Goal: Task Accomplishment & Management: Complete application form

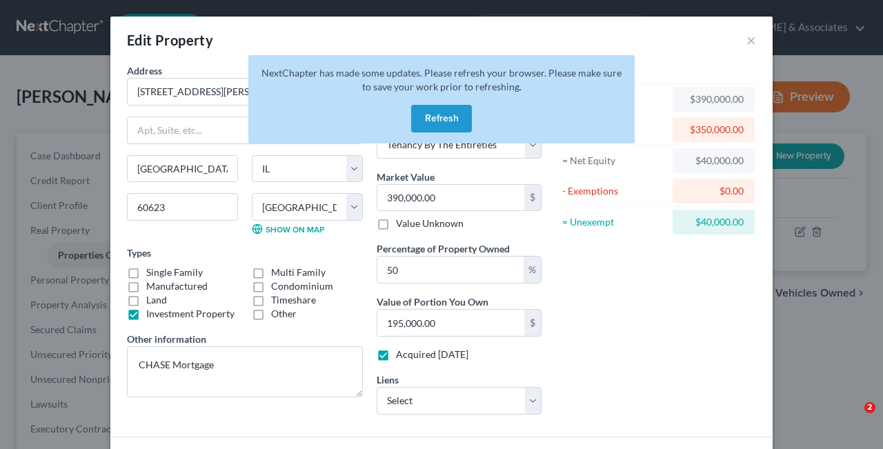
select select "14"
select select "15"
select select "0"
select select "5"
click at [439, 114] on button "Refresh" at bounding box center [441, 119] width 61 height 28
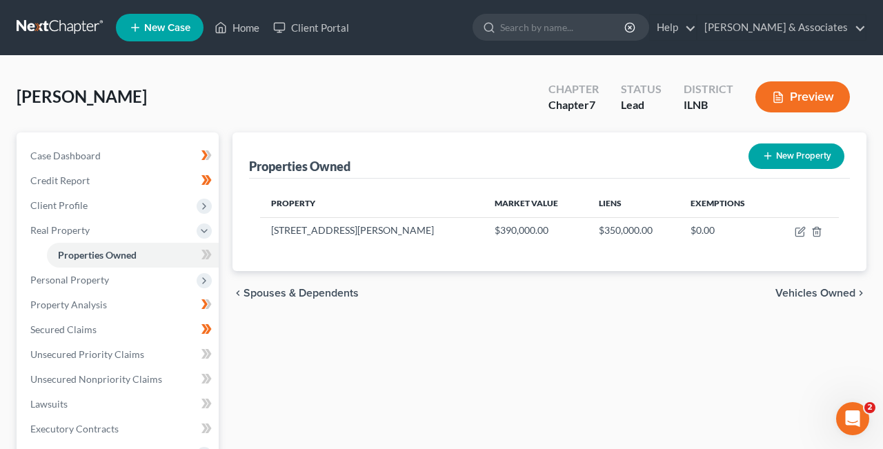
click at [240, 294] on icon "chevron_left" at bounding box center [237, 293] width 11 height 11
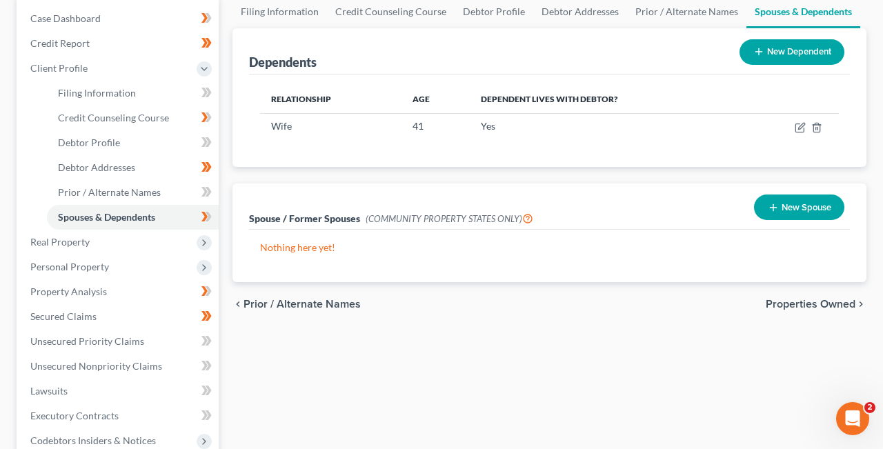
scroll to position [139, 0]
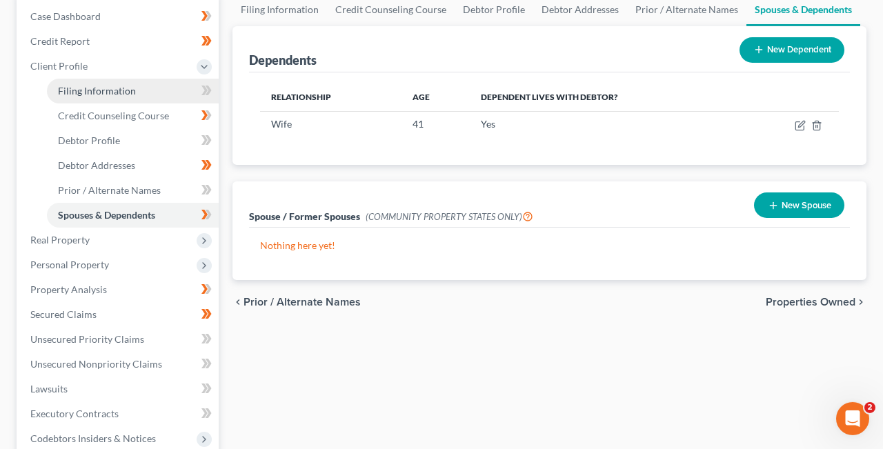
click at [130, 93] on span "Filing Information" at bounding box center [97, 91] width 78 height 12
select select "1"
select select "0"
select select "25"
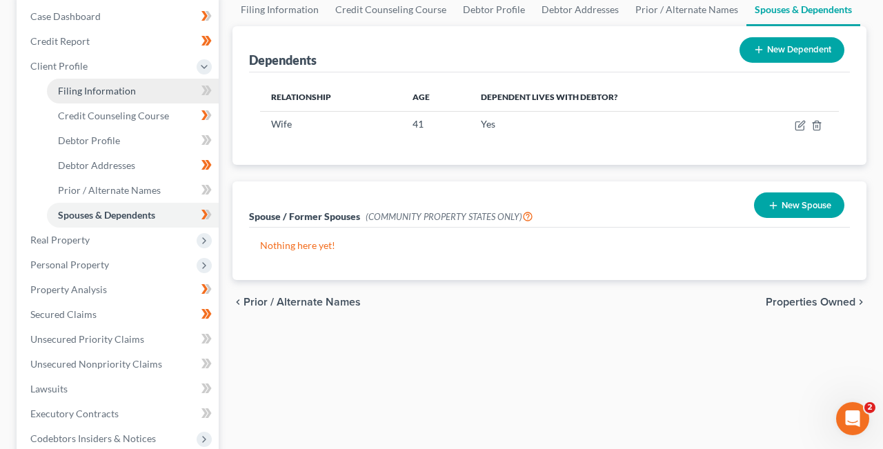
select select "0"
select select "14"
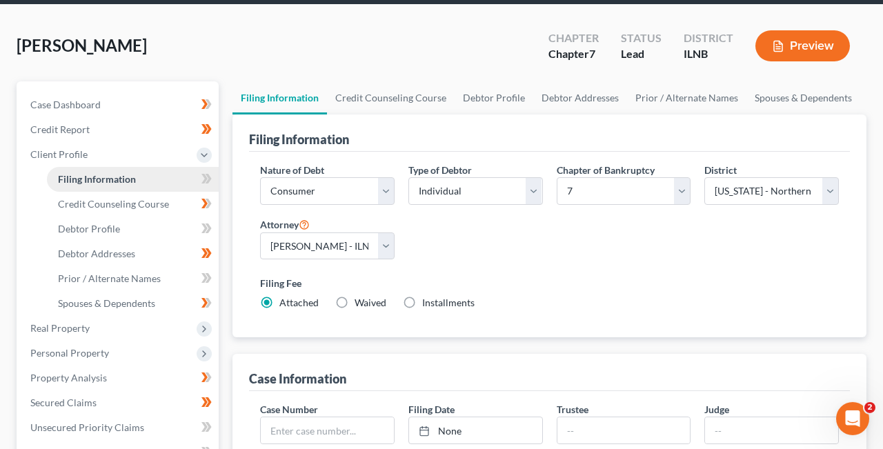
click at [130, 93] on ul "Case Dashboard Payments Invoices Payments Payments Credit Report Client Profile" at bounding box center [118, 390] width 199 height 596
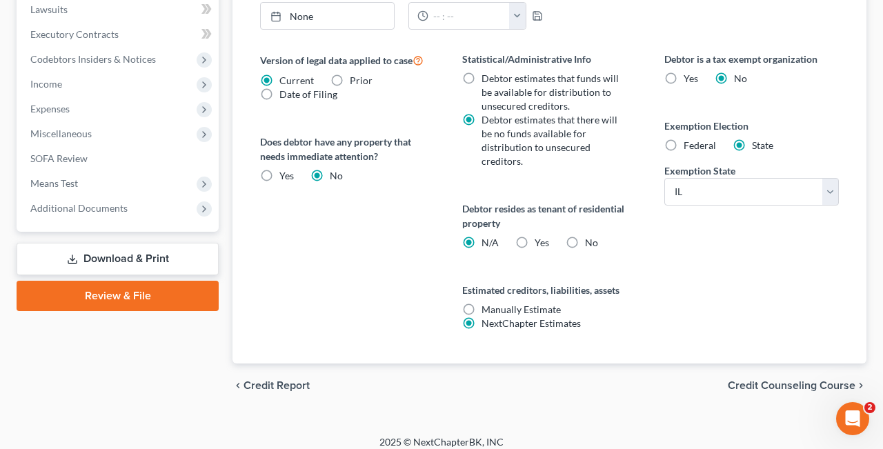
scroll to position [529, 0]
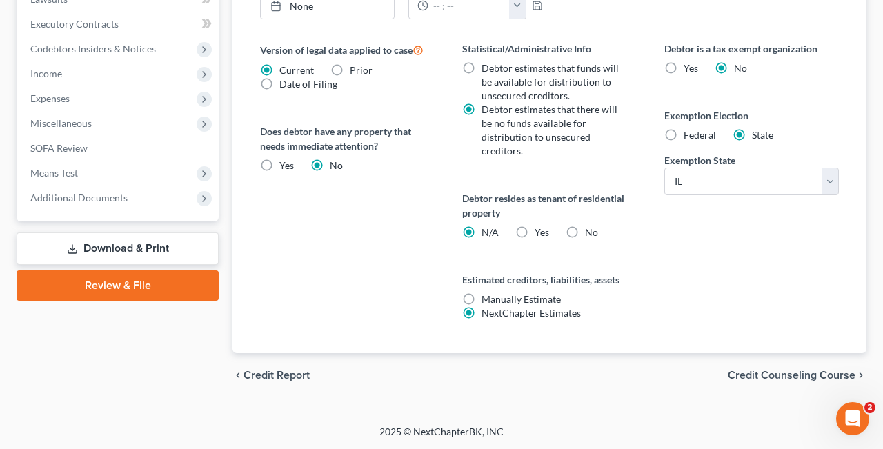
click at [809, 373] on span "Credit Counseling Course" at bounding box center [791, 375] width 128 height 11
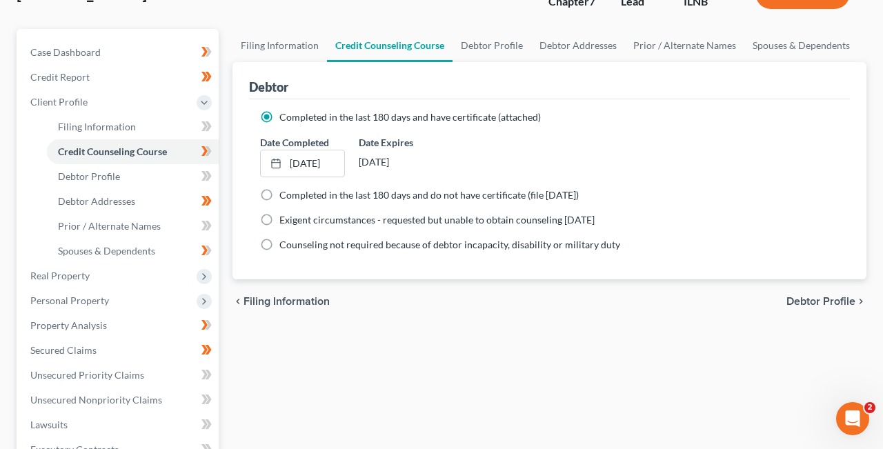
scroll to position [101, 0]
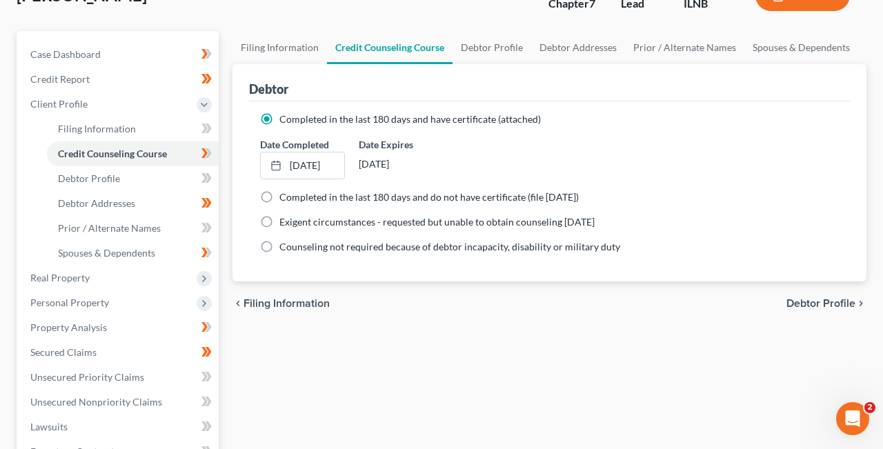
click at [827, 302] on span "Debtor Profile" at bounding box center [820, 303] width 69 height 11
select select "1"
select select "3"
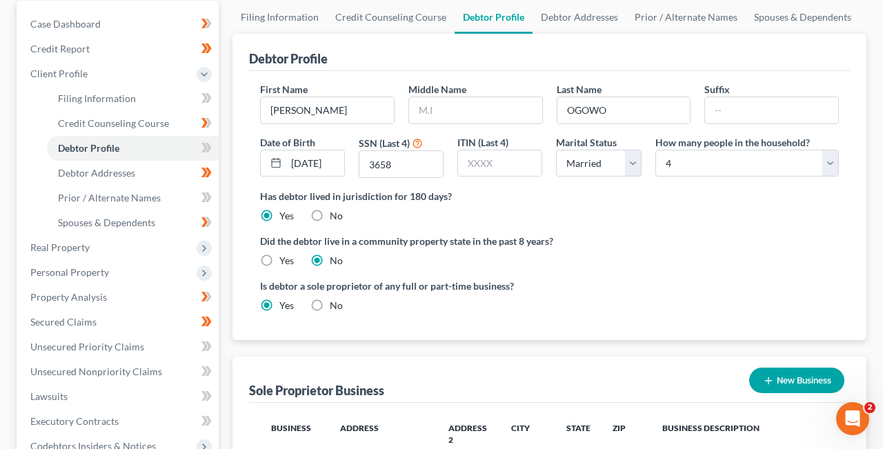
scroll to position [134, 0]
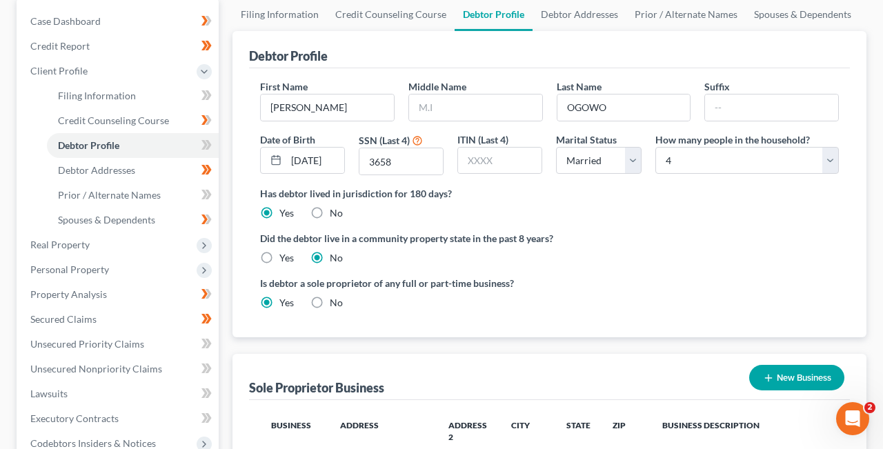
click at [330, 301] on label "No" at bounding box center [336, 303] width 13 height 14
click at [335, 301] on input "No" at bounding box center [339, 300] width 9 height 9
radio input "true"
radio input "false"
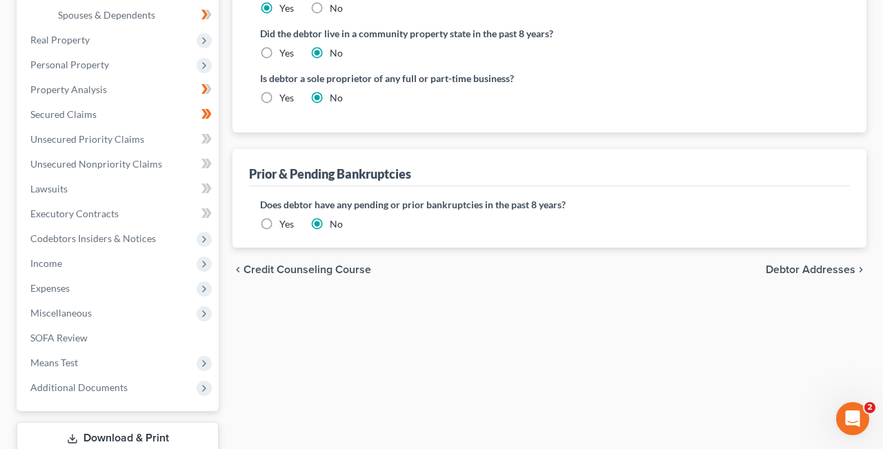
scroll to position [341, 0]
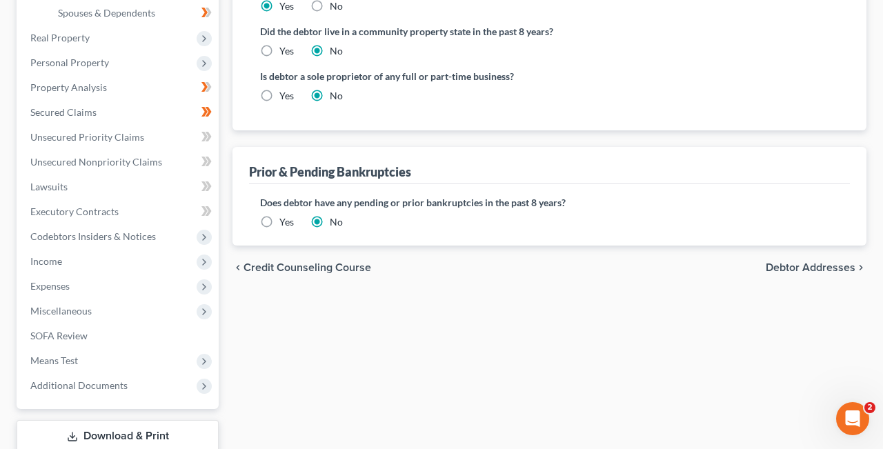
click at [829, 265] on span "Debtor Addresses" at bounding box center [810, 267] width 90 height 11
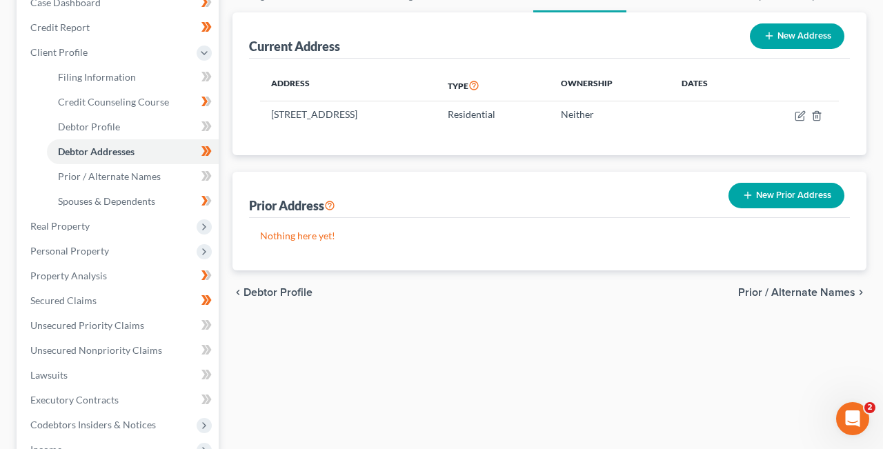
scroll to position [161, 0]
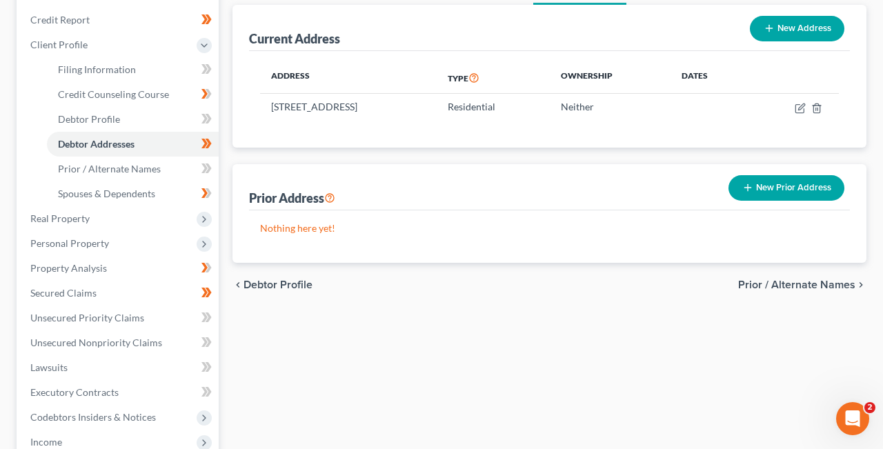
click at [820, 283] on span "Prior / Alternate Names" at bounding box center [796, 284] width 117 height 11
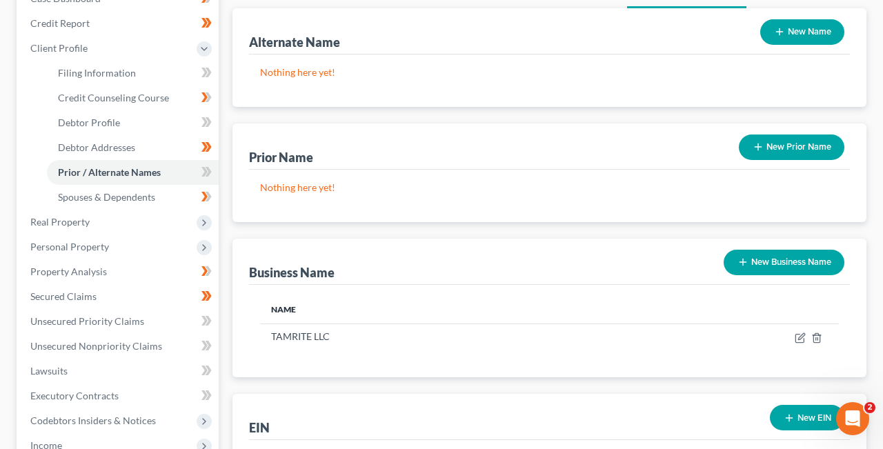
scroll to position [163, 0]
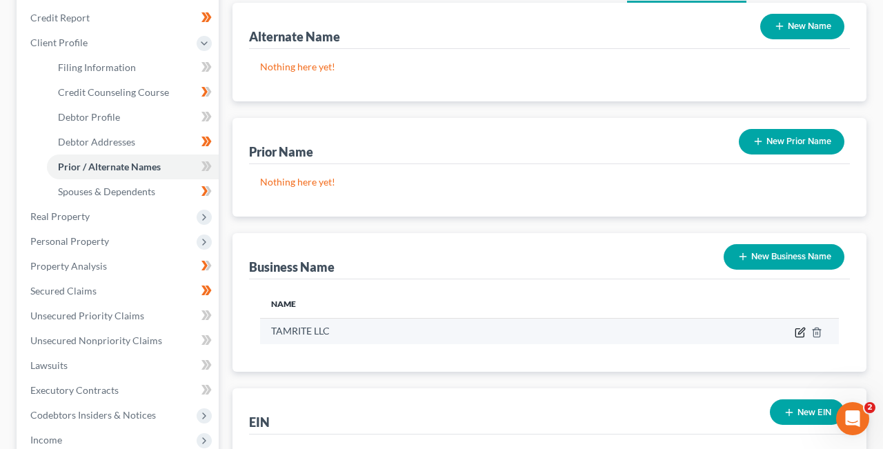
click at [800, 330] on icon "button" at bounding box center [799, 332] width 11 height 11
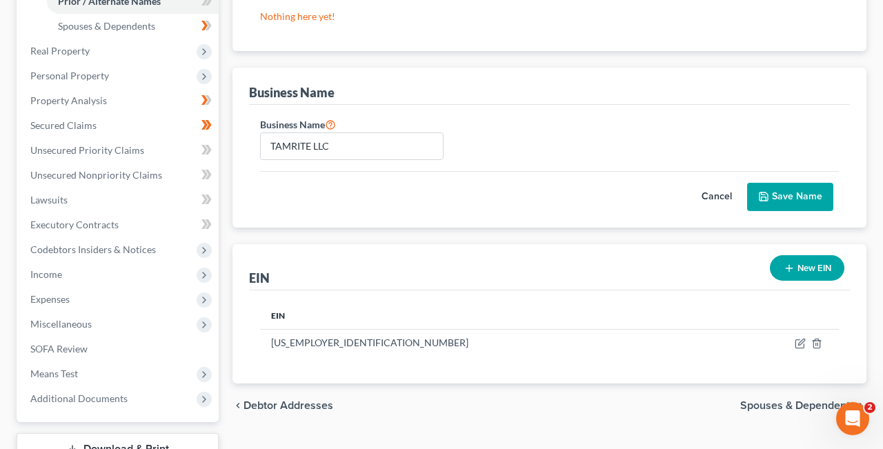
scroll to position [348, 0]
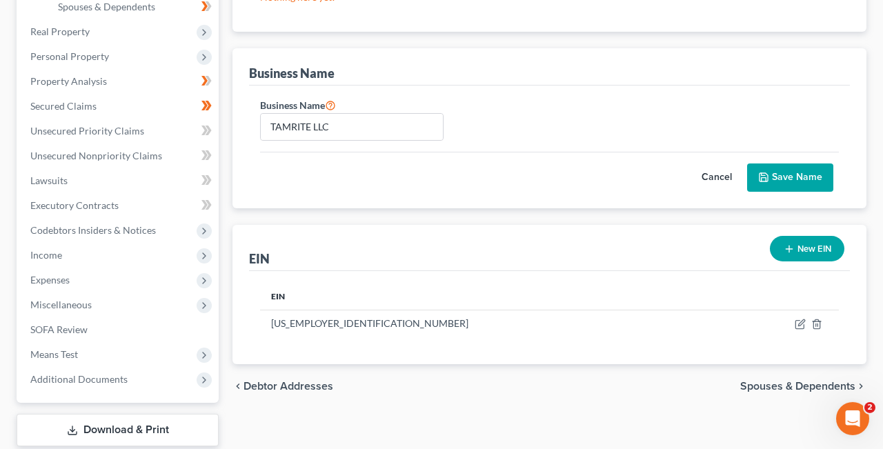
click at [804, 175] on button "Save Name" at bounding box center [790, 177] width 86 height 29
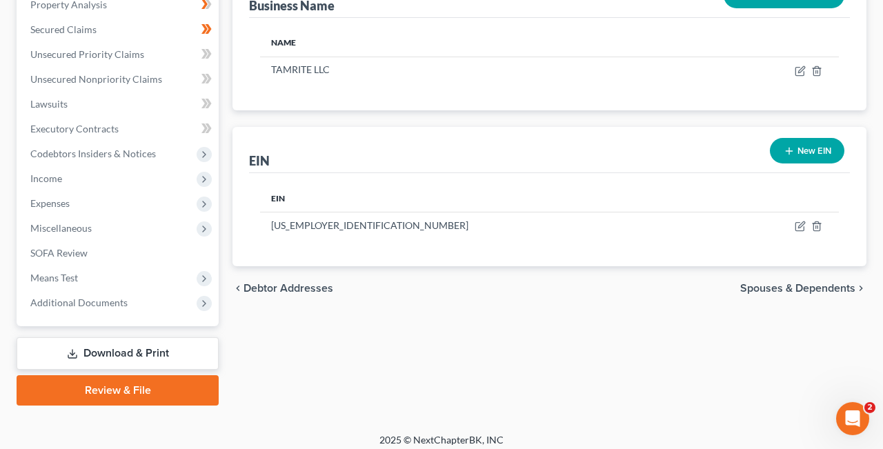
scroll to position [432, 0]
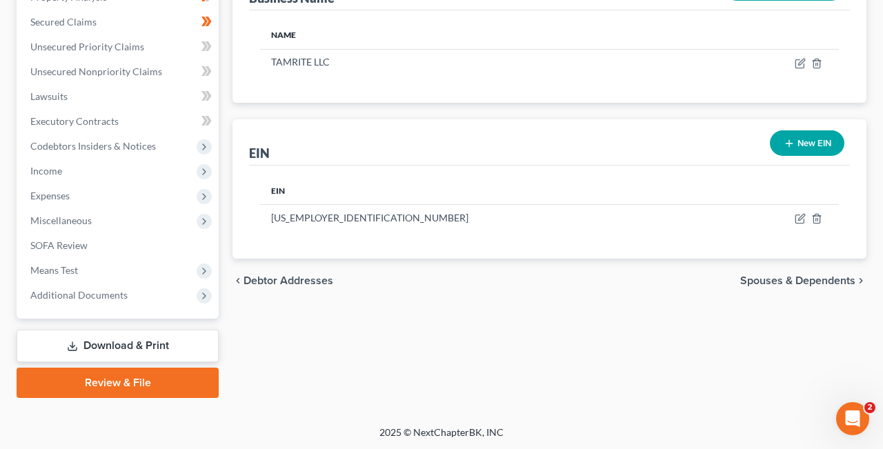
click at [805, 279] on span "Spouses & Dependents" at bounding box center [797, 280] width 115 height 11
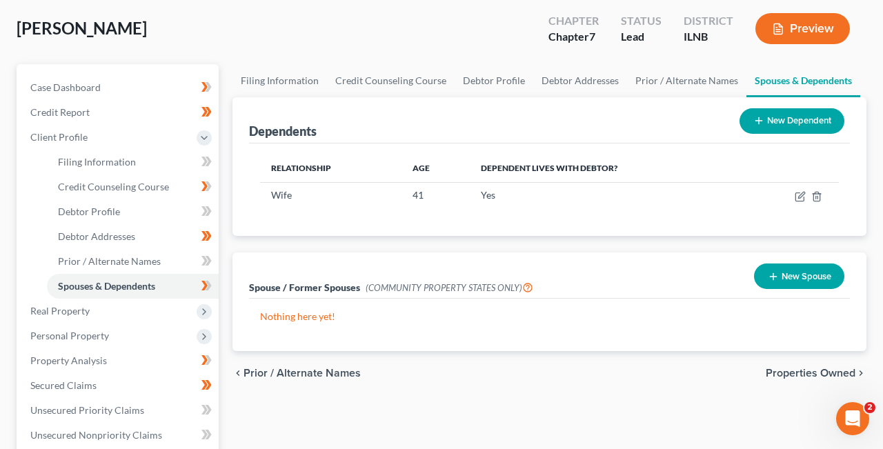
scroll to position [68, 0]
click at [246, 371] on span "Prior / Alternate Names" at bounding box center [301, 373] width 117 height 11
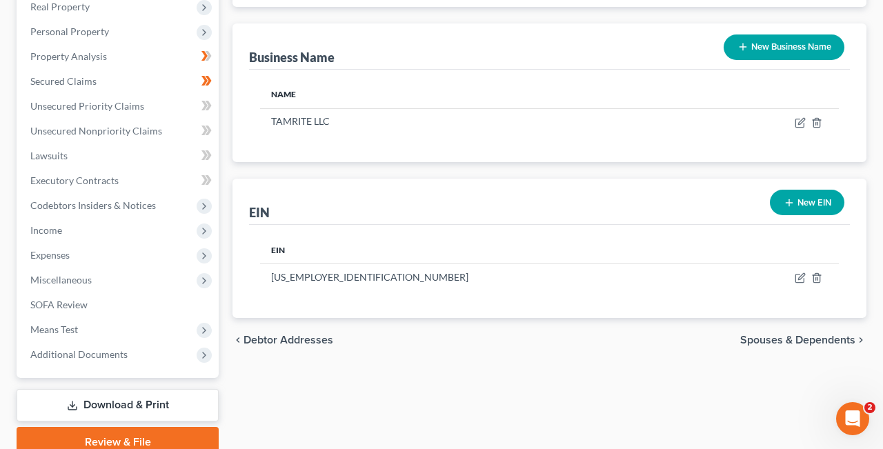
scroll to position [432, 0]
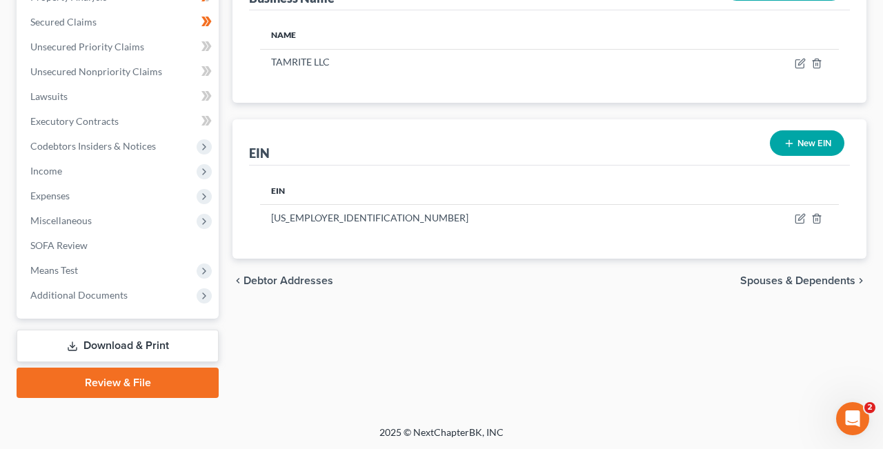
click at [802, 279] on span "Spouses & Dependents" at bounding box center [797, 280] width 115 height 11
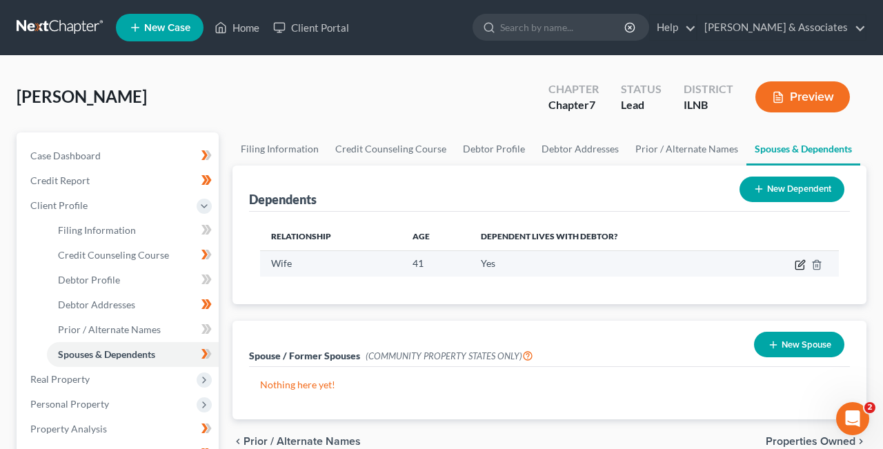
click at [799, 263] on icon "button" at bounding box center [799, 264] width 11 height 11
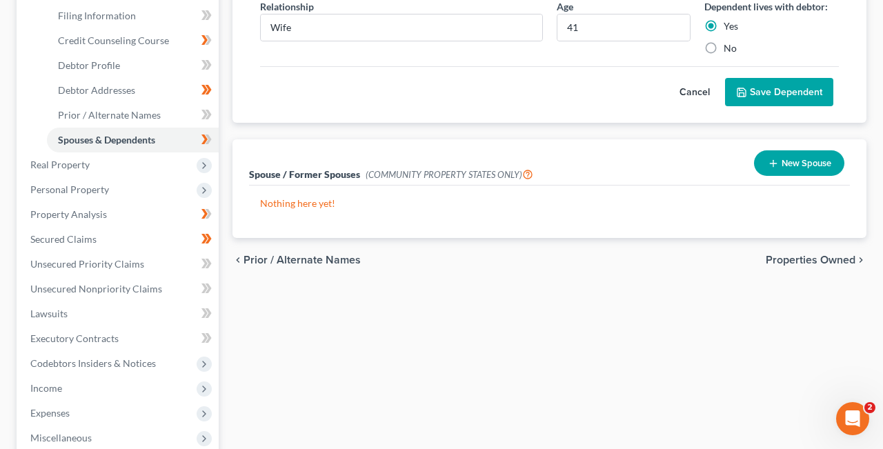
scroll to position [215, 0]
click at [832, 259] on span "Properties Owned" at bounding box center [810, 259] width 90 height 11
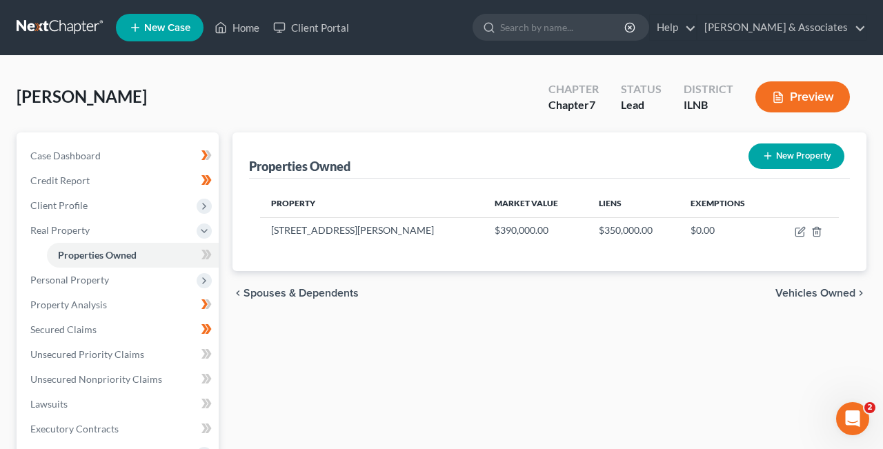
click at [249, 290] on span "Spouses & Dependents" at bounding box center [300, 293] width 115 height 11
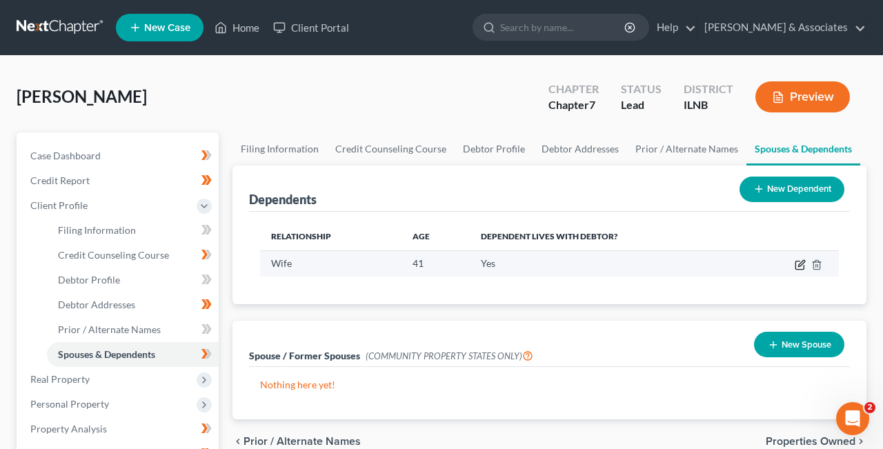
click at [798, 263] on icon "button" at bounding box center [799, 264] width 11 height 11
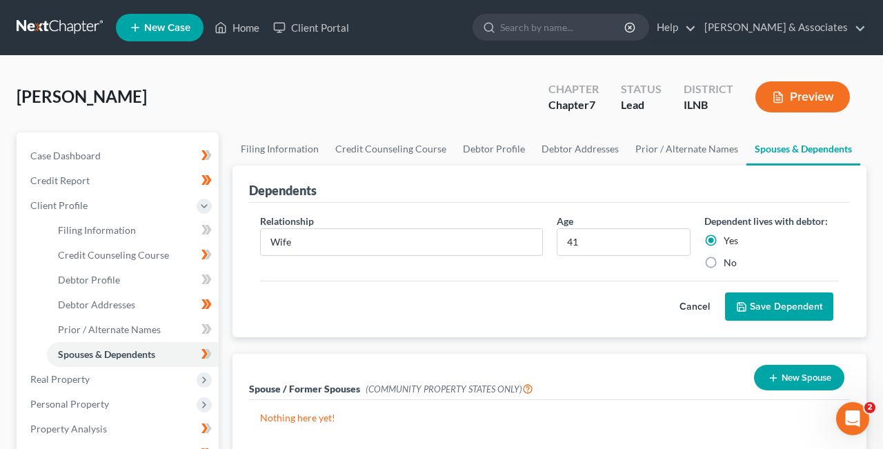
click at [771, 379] on icon "button" at bounding box center [772, 377] width 11 height 11
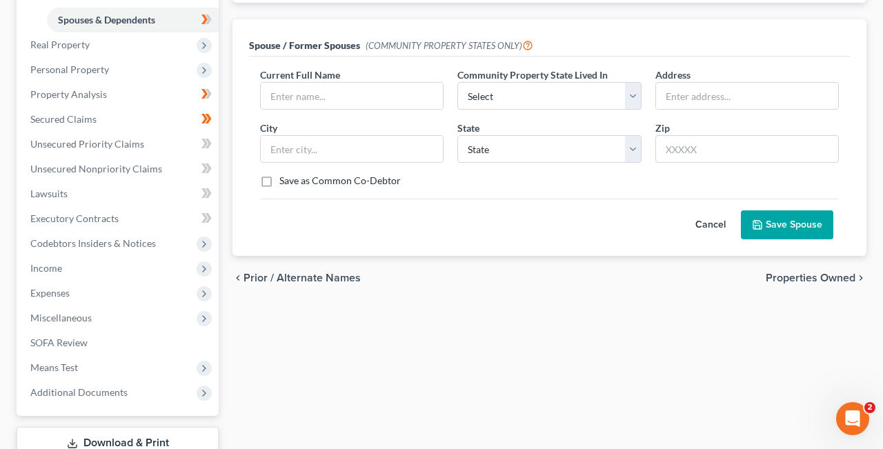
scroll to position [330, 0]
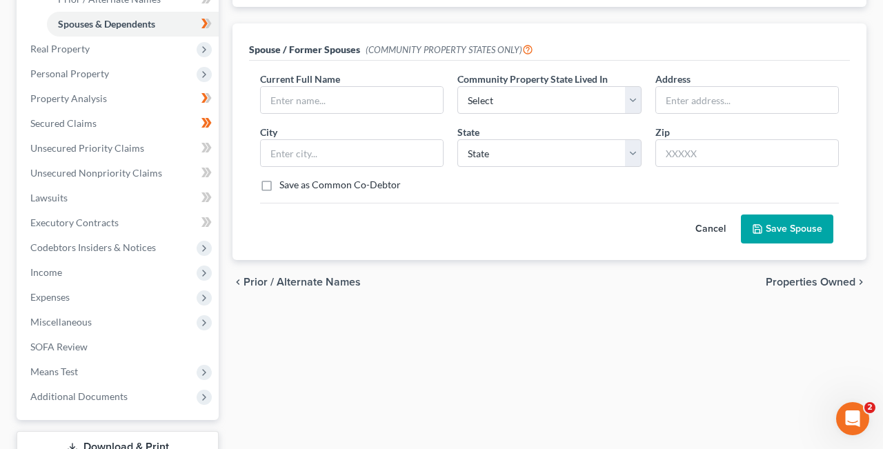
click at [816, 279] on span "Properties Owned" at bounding box center [810, 281] width 90 height 11
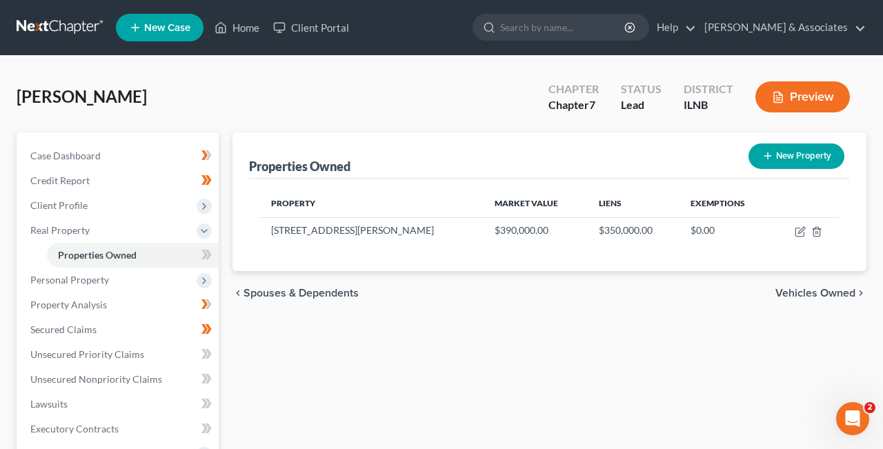
click at [834, 294] on span "Vehicles Owned" at bounding box center [815, 293] width 80 height 11
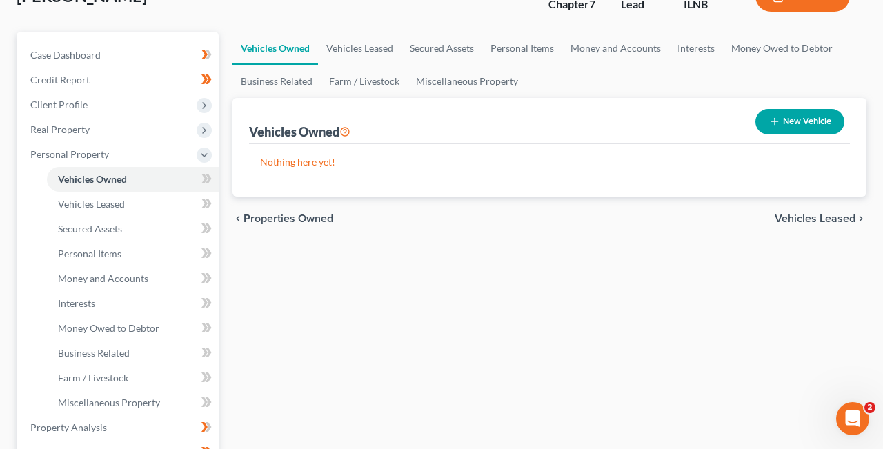
scroll to position [108, 0]
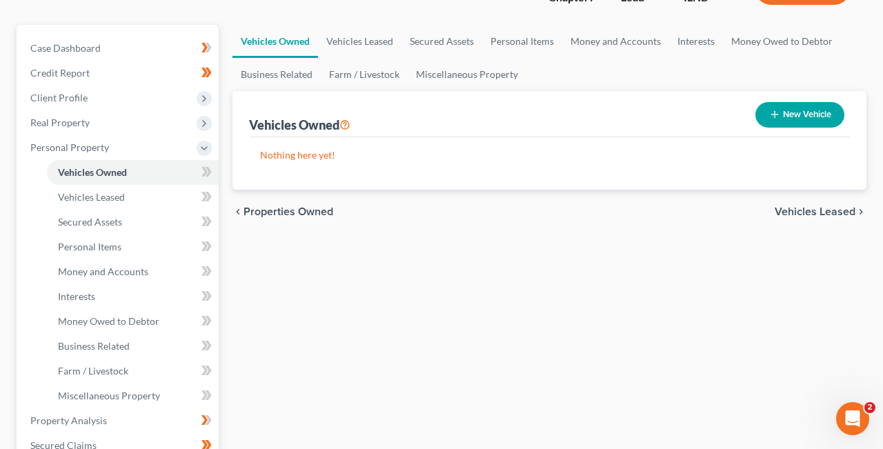
click at [245, 212] on span "Properties Owned" at bounding box center [288, 211] width 90 height 11
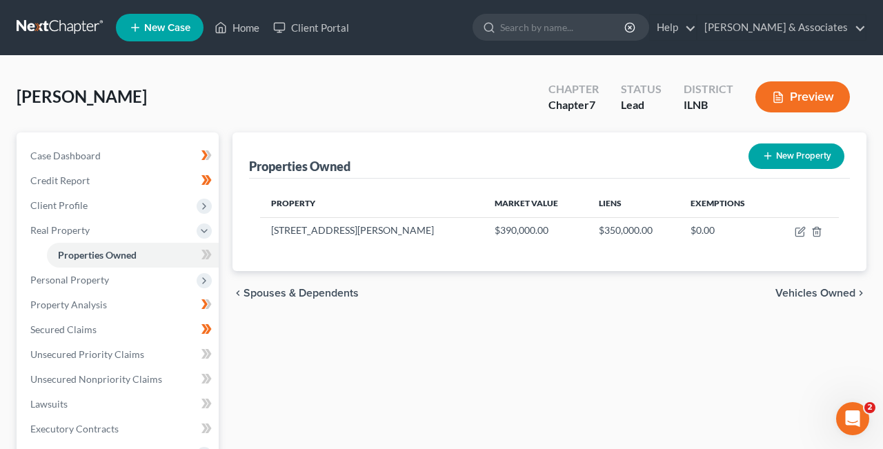
click at [261, 290] on span "Spouses & Dependents" at bounding box center [300, 293] width 115 height 11
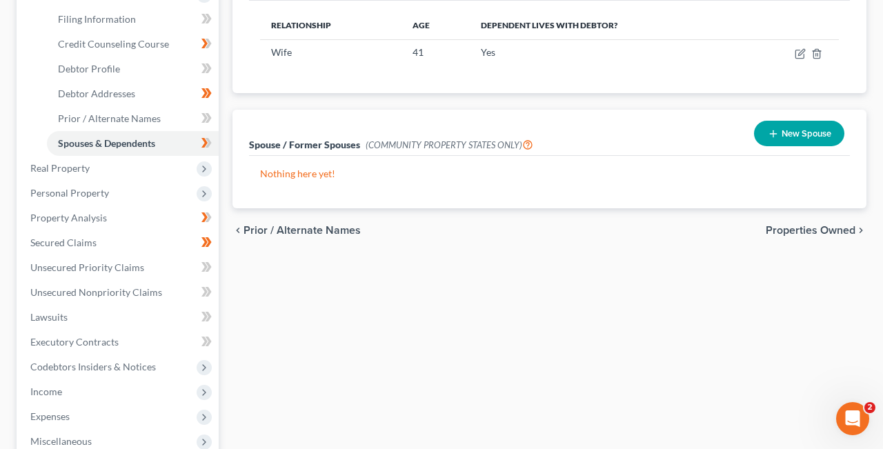
scroll to position [215, 0]
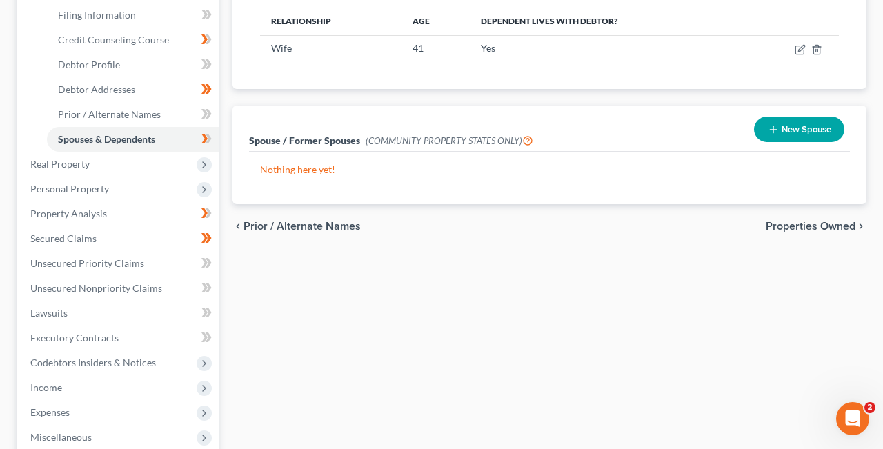
click at [250, 221] on span "Prior / Alternate Names" at bounding box center [301, 226] width 117 height 11
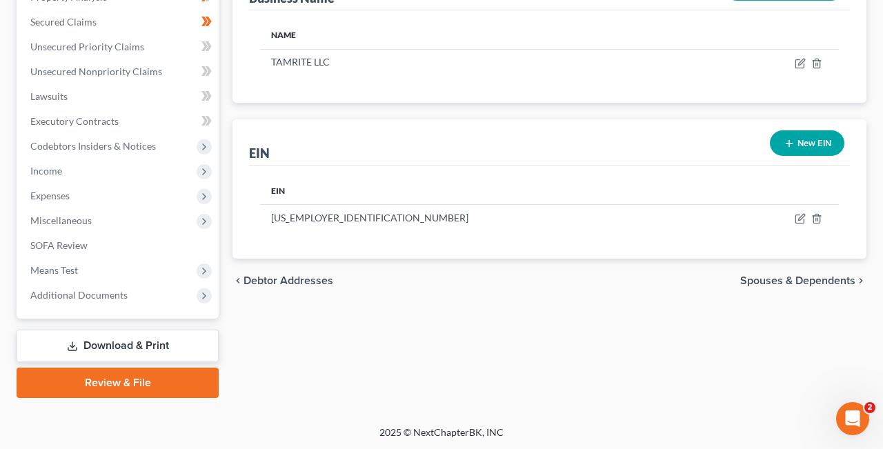
scroll to position [432, 0]
click at [264, 280] on span "Debtor Addresses" at bounding box center [288, 280] width 90 height 11
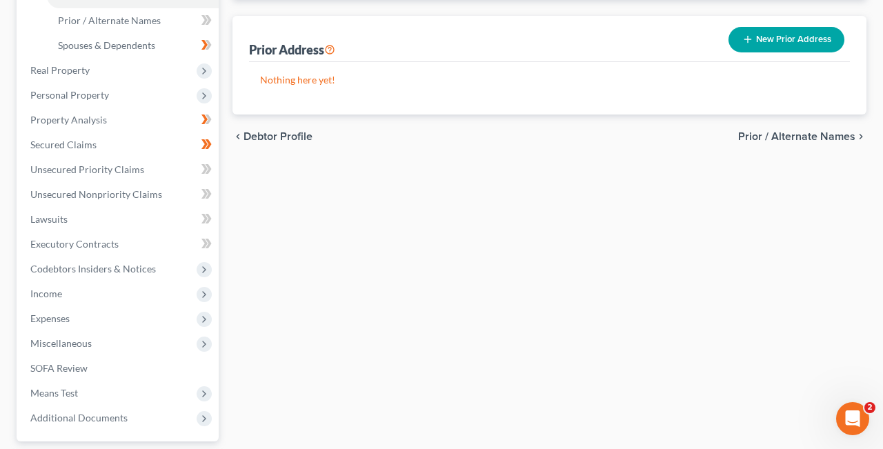
scroll to position [312, 0]
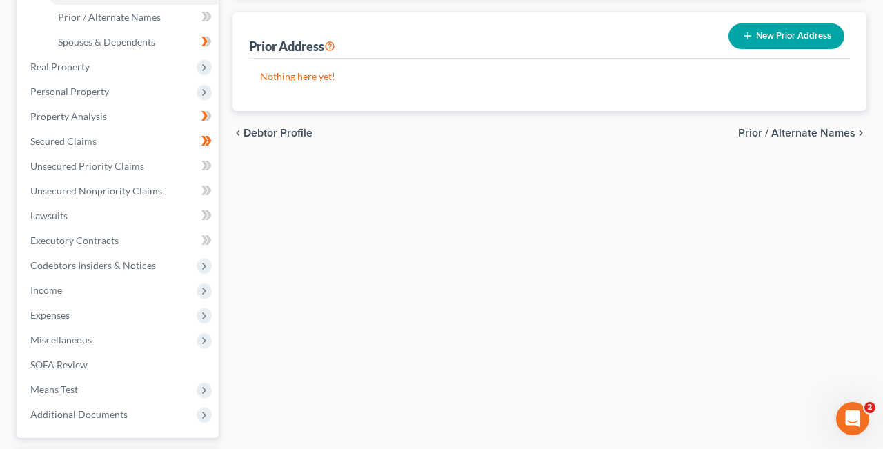
click at [818, 130] on span "Prior / Alternate Names" at bounding box center [796, 133] width 117 height 11
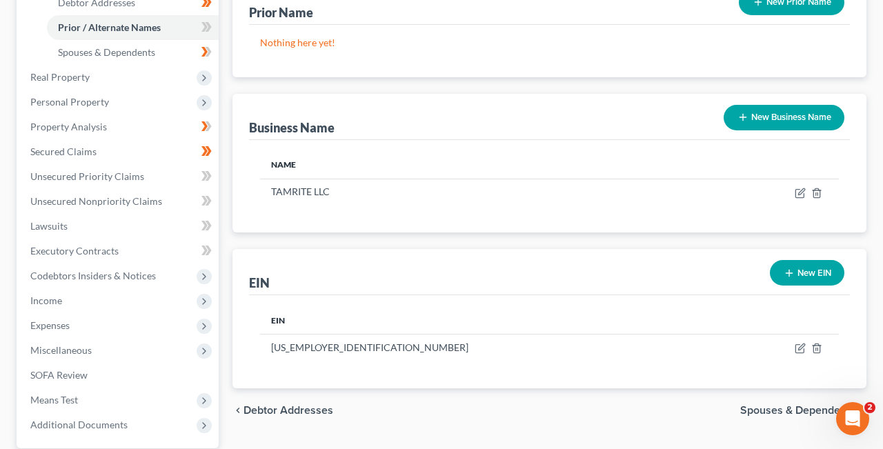
scroll to position [303, 0]
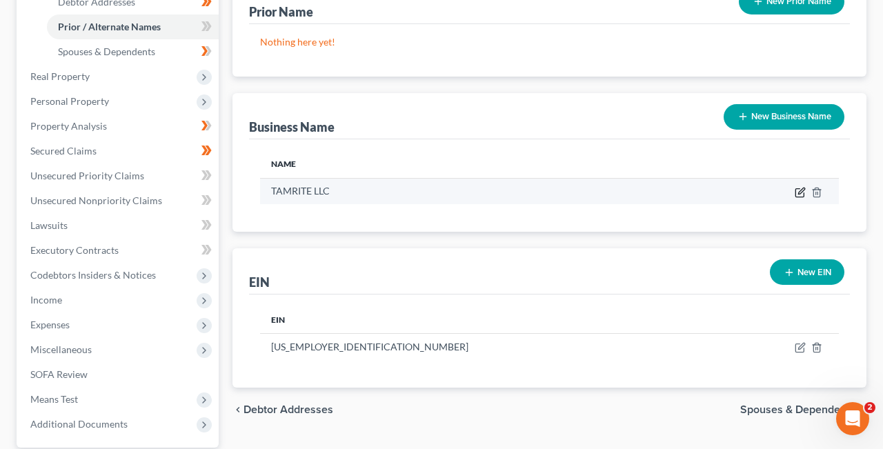
click at [802, 190] on icon "button" at bounding box center [799, 192] width 11 height 11
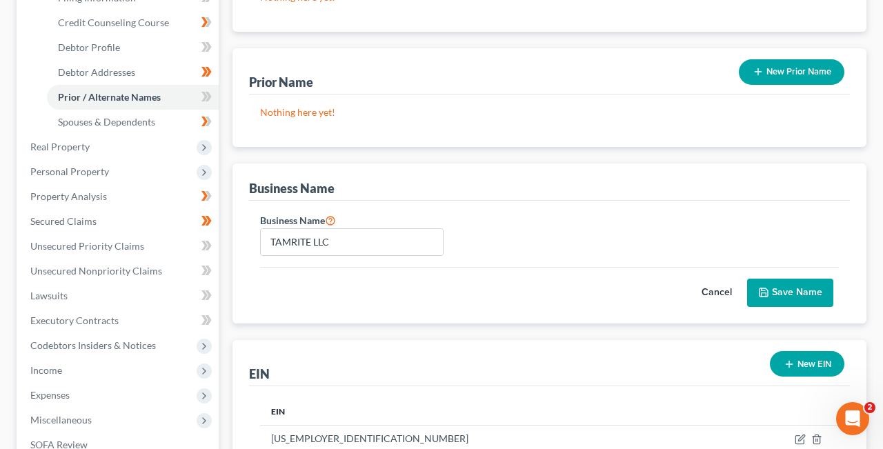
scroll to position [225, 0]
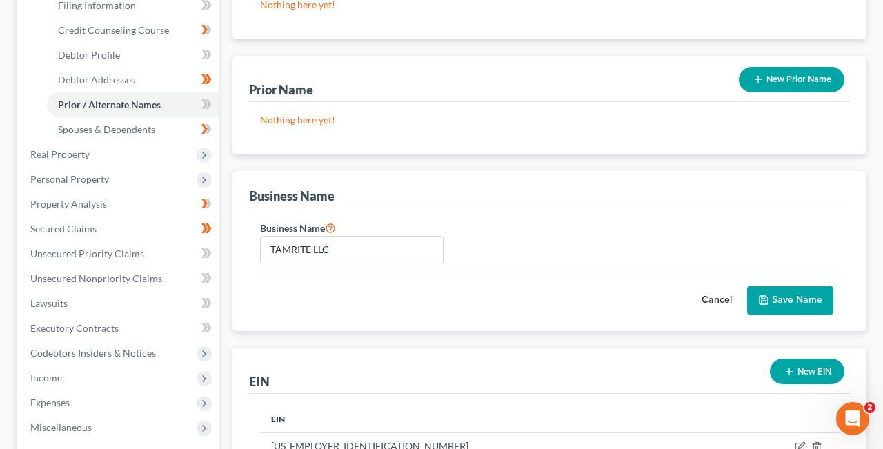
click at [721, 300] on button "Cancel" at bounding box center [716, 301] width 61 height 28
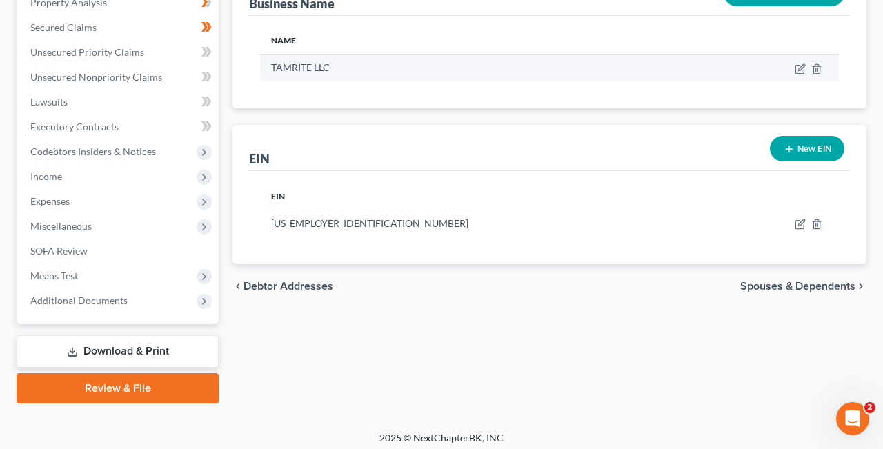
scroll to position [429, 0]
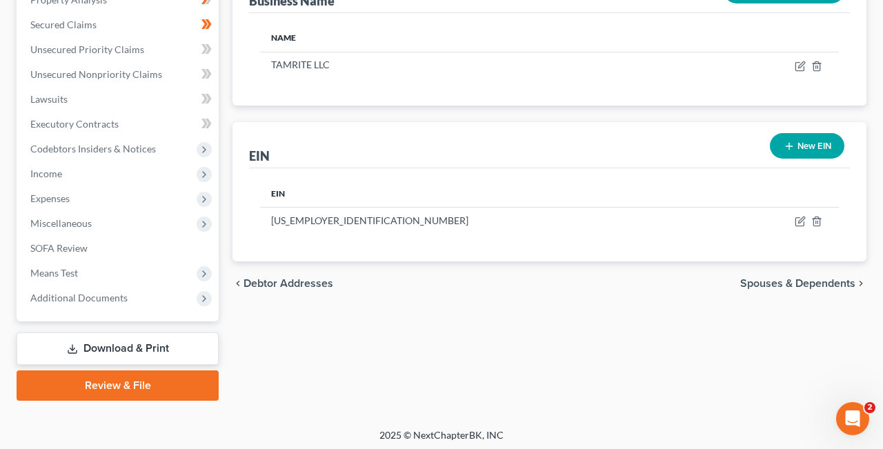
click at [264, 283] on span "Debtor Addresses" at bounding box center [288, 283] width 90 height 11
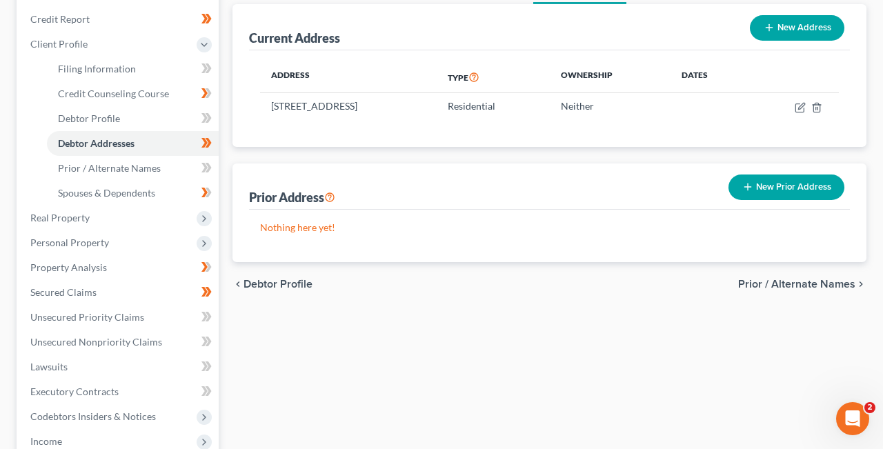
scroll to position [165, 0]
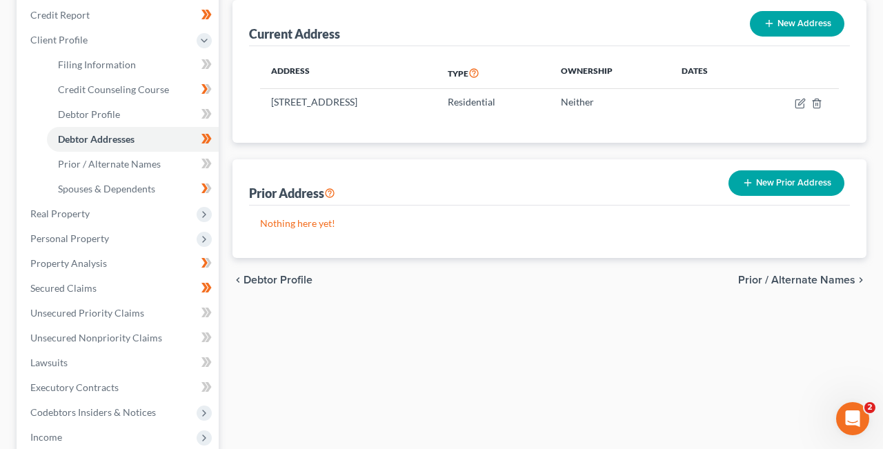
click at [829, 279] on span "Prior / Alternate Names" at bounding box center [796, 279] width 117 height 11
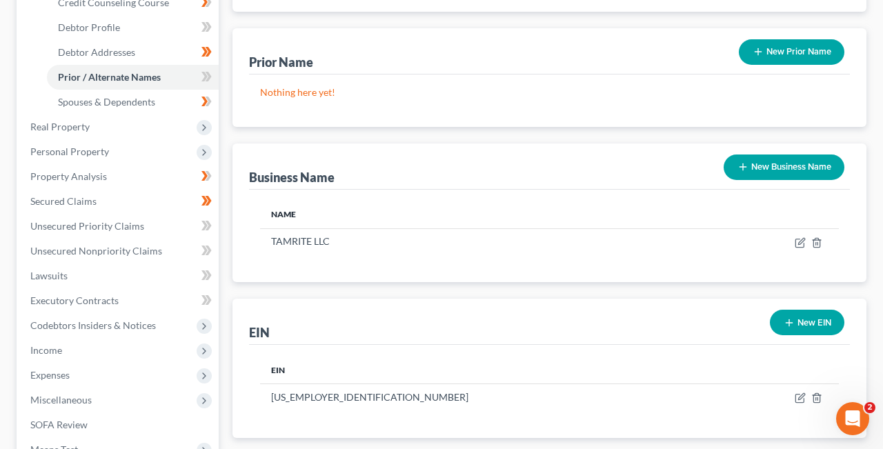
scroll to position [253, 0]
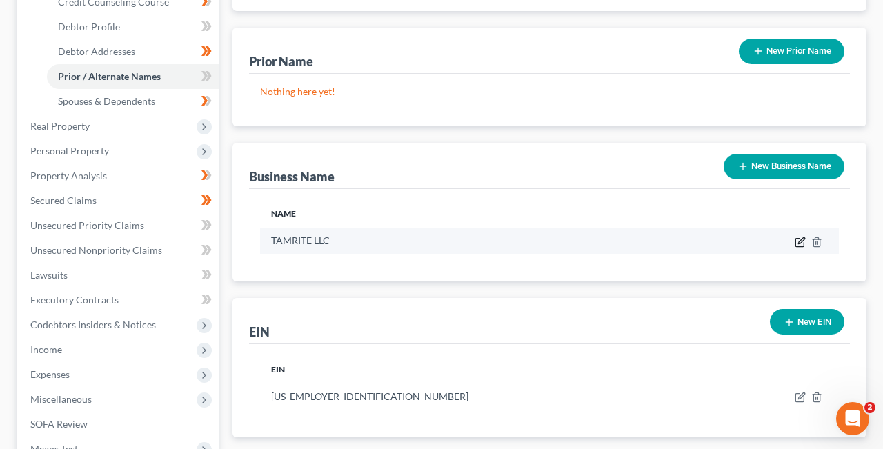
click at [800, 240] on icon "button" at bounding box center [799, 241] width 11 height 11
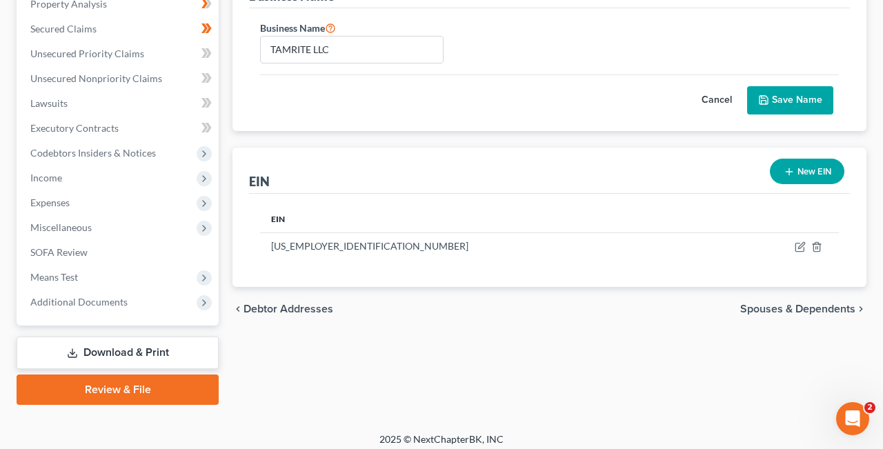
scroll to position [432, 0]
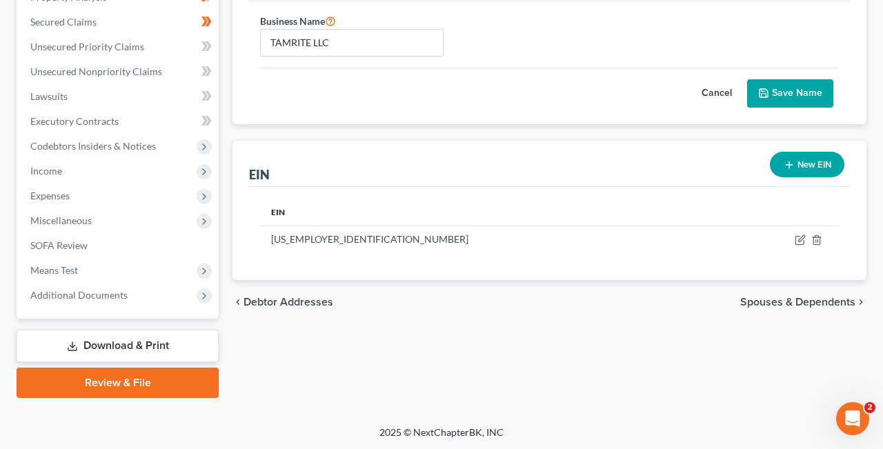
click at [812, 300] on span "Spouses & Dependents" at bounding box center [797, 301] width 115 height 11
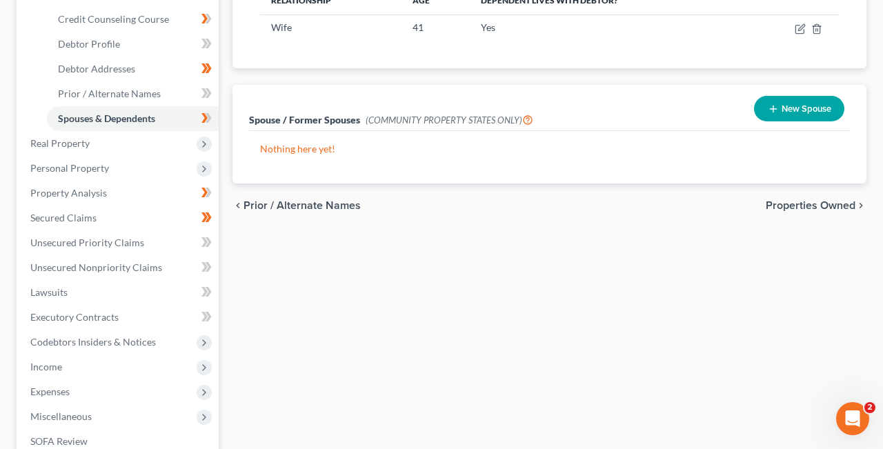
scroll to position [247, 0]
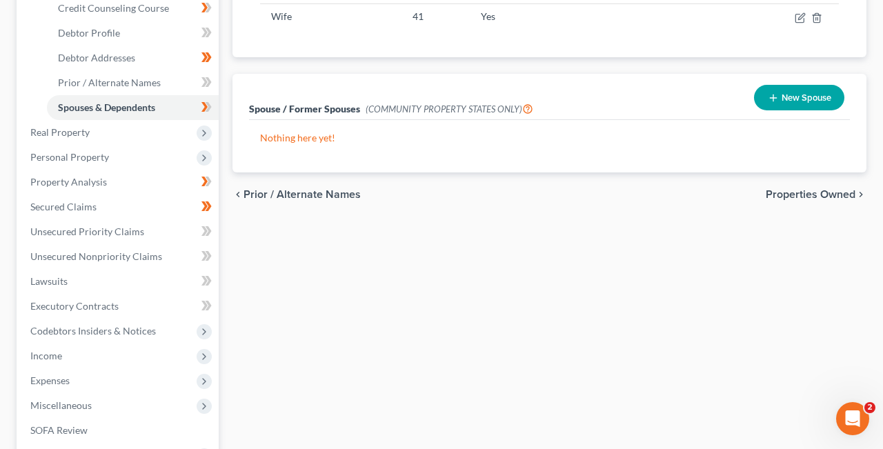
click at [243, 192] on span "Prior / Alternate Names" at bounding box center [301, 194] width 117 height 11
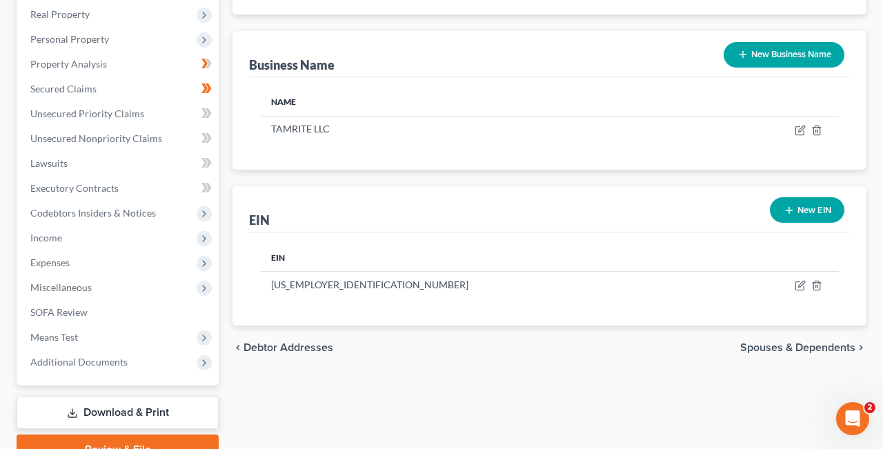
scroll to position [432, 0]
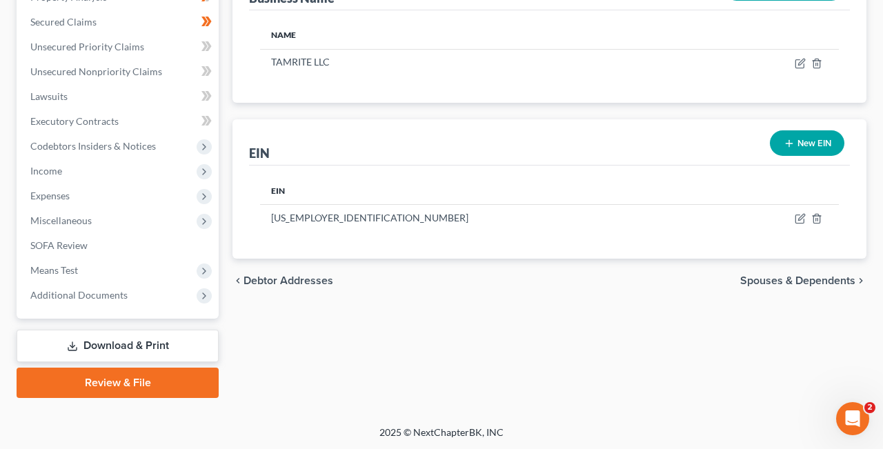
click at [247, 280] on span "Debtor Addresses" at bounding box center [288, 280] width 90 height 11
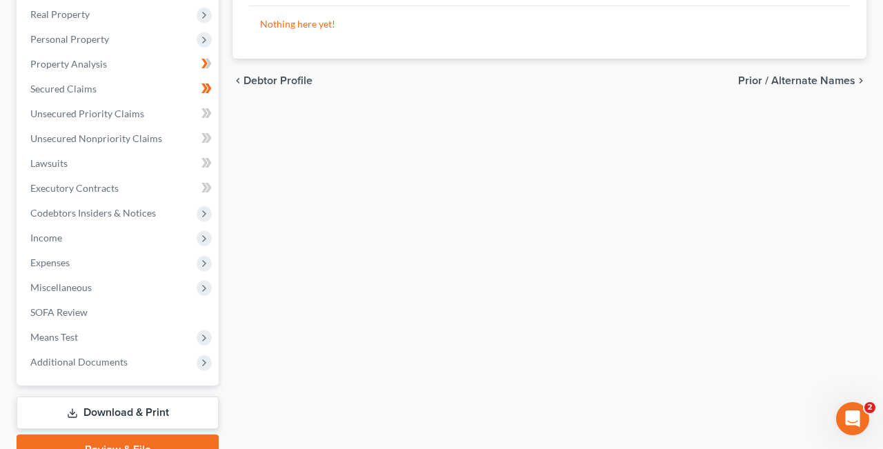
scroll to position [399, 0]
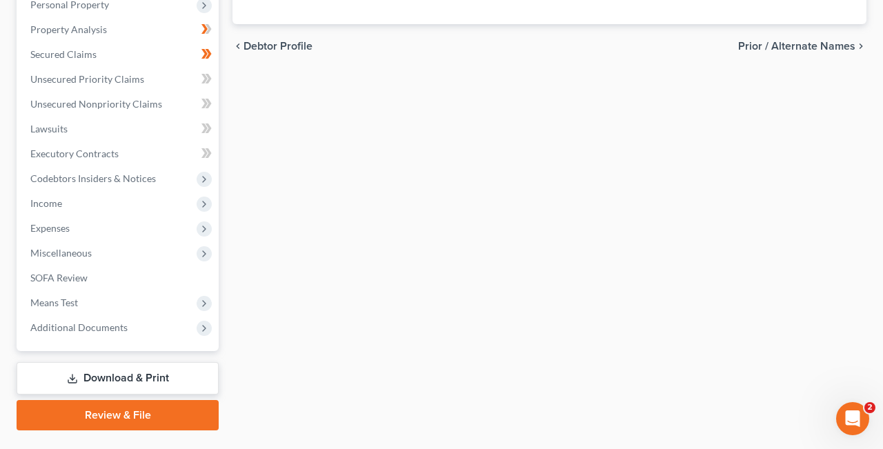
click at [249, 44] on span "Debtor Profile" at bounding box center [277, 46] width 69 height 11
select select "1"
select select "3"
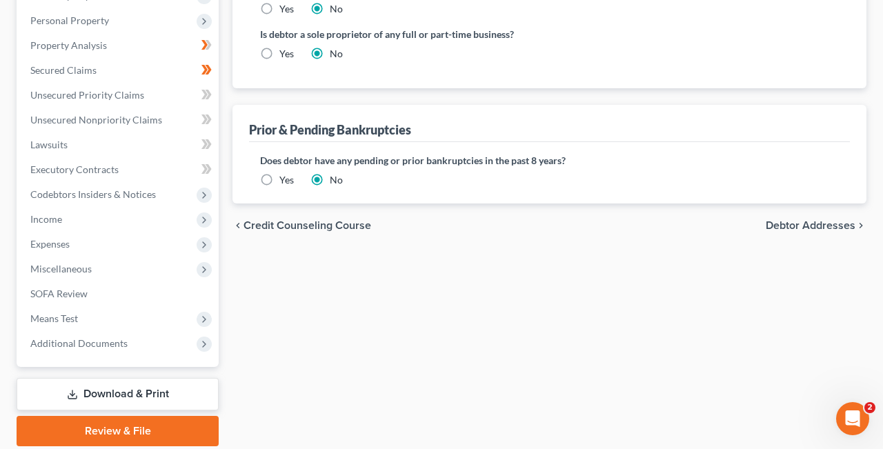
scroll to position [390, 0]
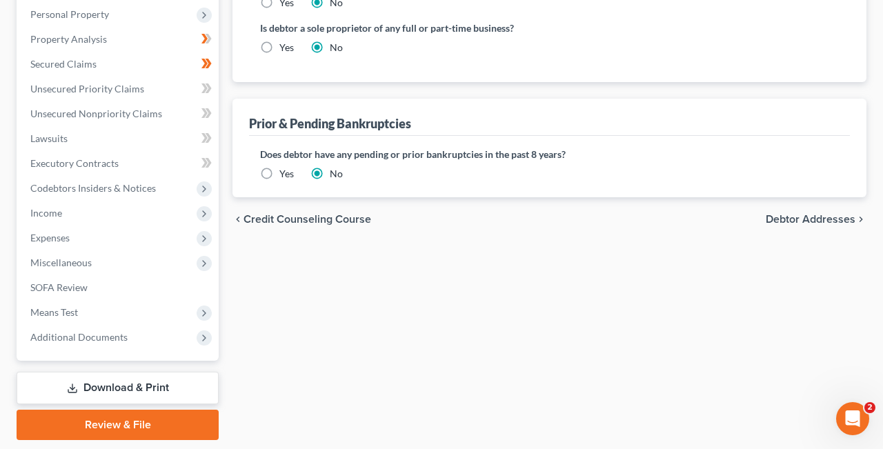
click at [829, 218] on span "Debtor Addresses" at bounding box center [810, 219] width 90 height 11
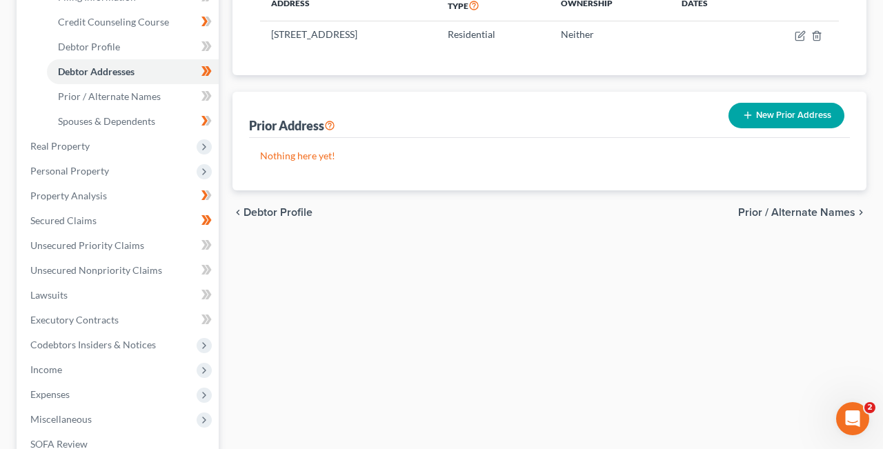
scroll to position [241, 0]
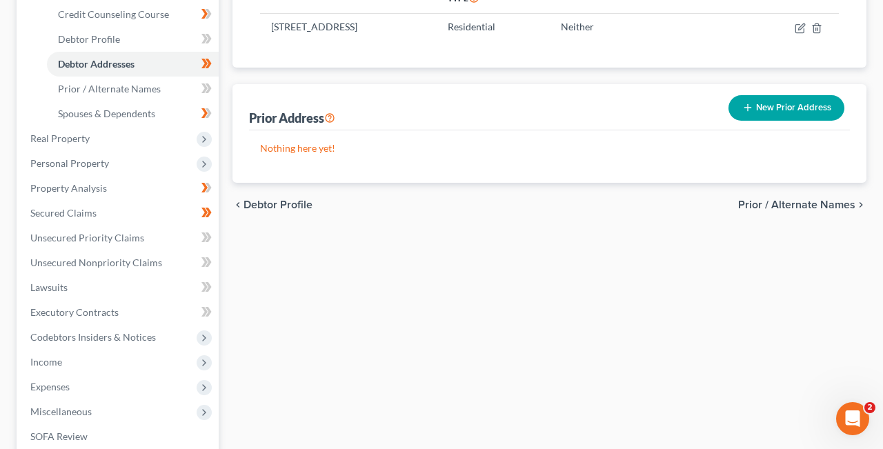
click at [806, 201] on span "Prior / Alternate Names" at bounding box center [796, 204] width 117 height 11
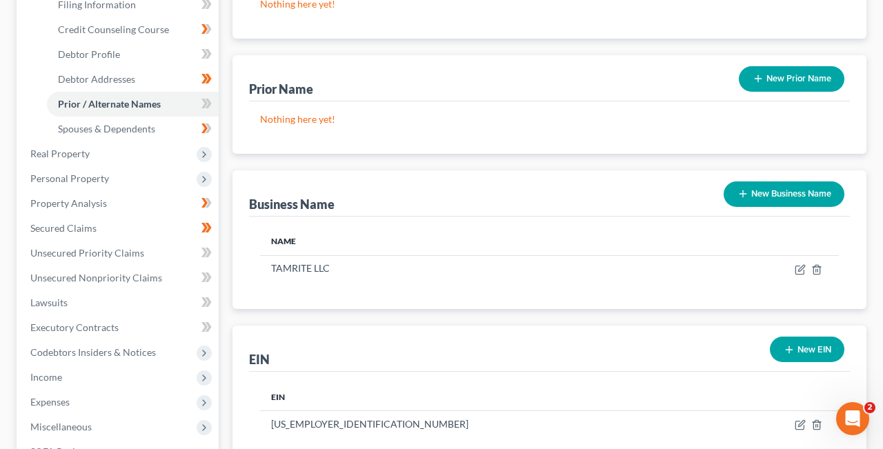
scroll to position [228, 0]
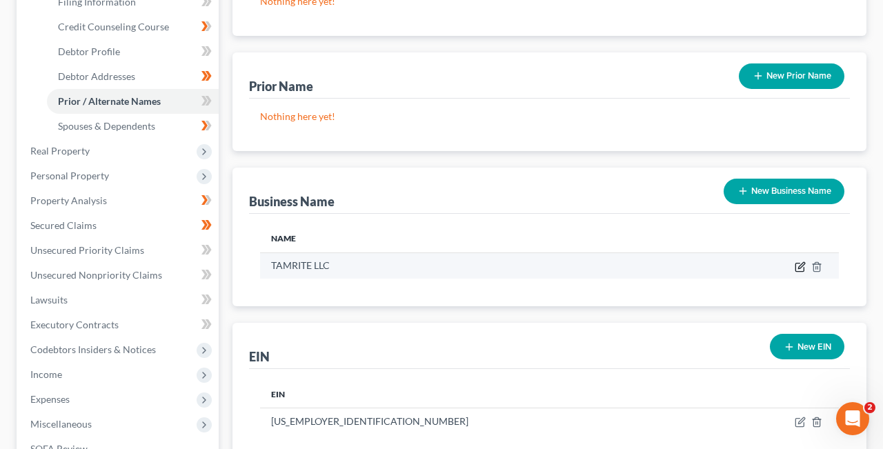
click at [800, 265] on icon "button" at bounding box center [801, 265] width 6 height 6
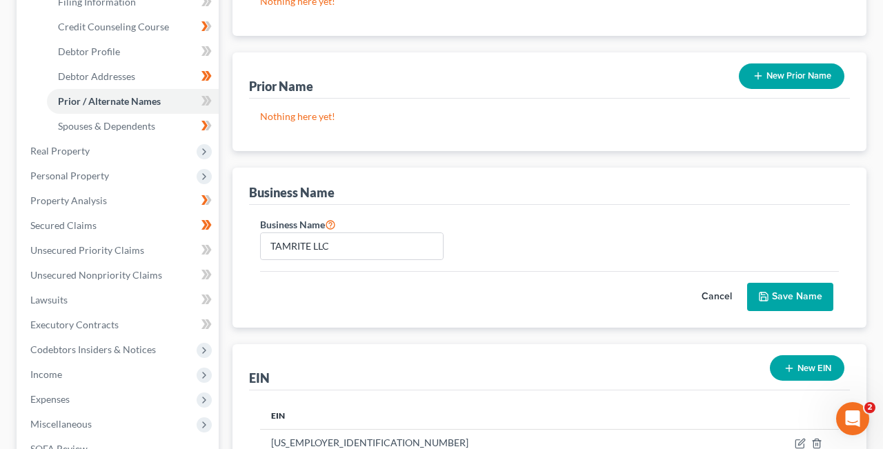
click at [717, 296] on button "Cancel" at bounding box center [716, 297] width 61 height 28
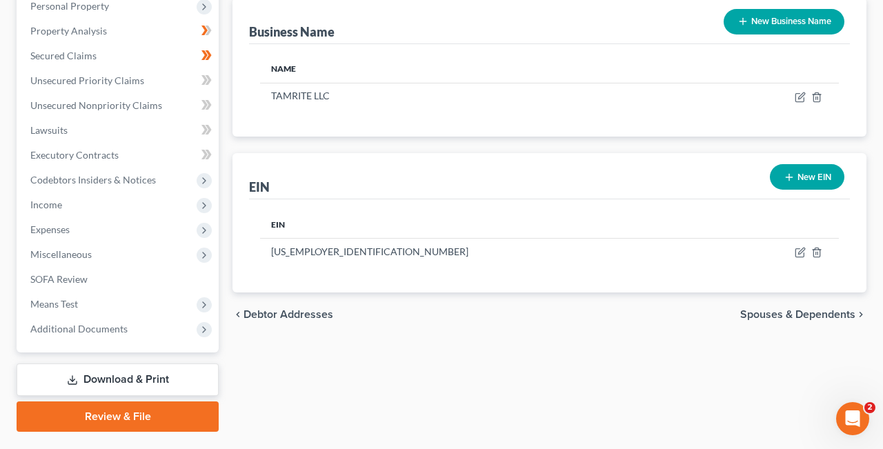
scroll to position [432, 0]
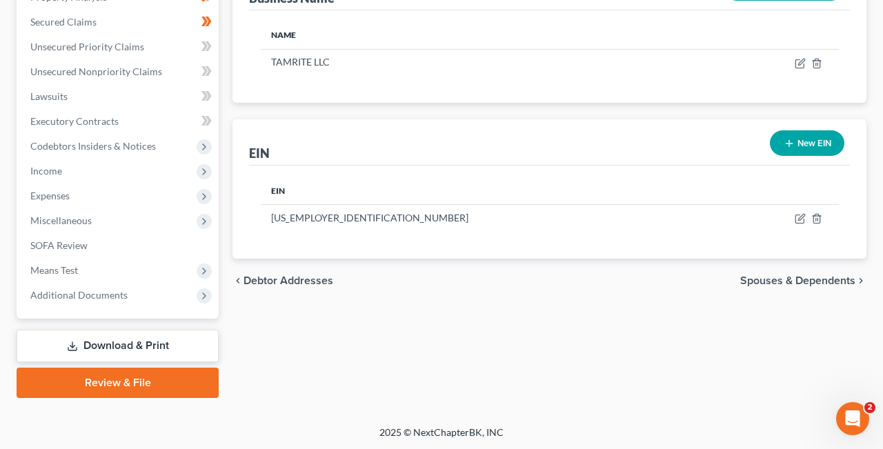
click at [848, 278] on span "Spouses & Dependents" at bounding box center [797, 280] width 115 height 11
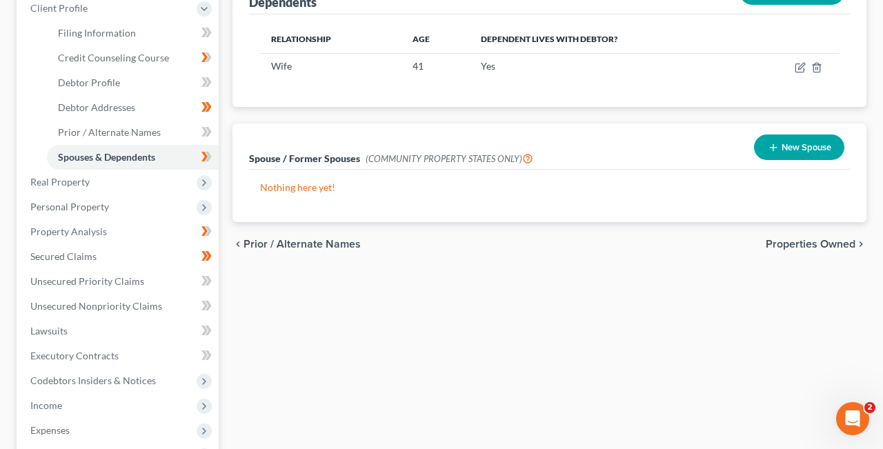
scroll to position [199, 0]
click at [836, 244] on span "Properties Owned" at bounding box center [810, 242] width 90 height 11
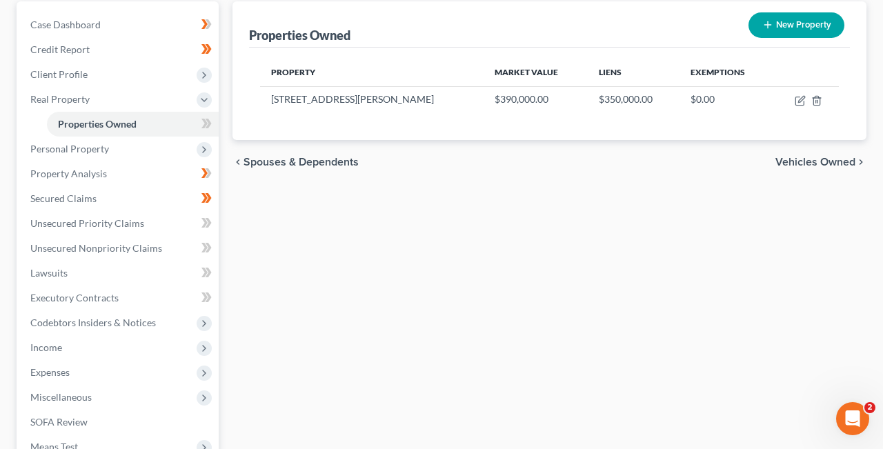
scroll to position [203, 0]
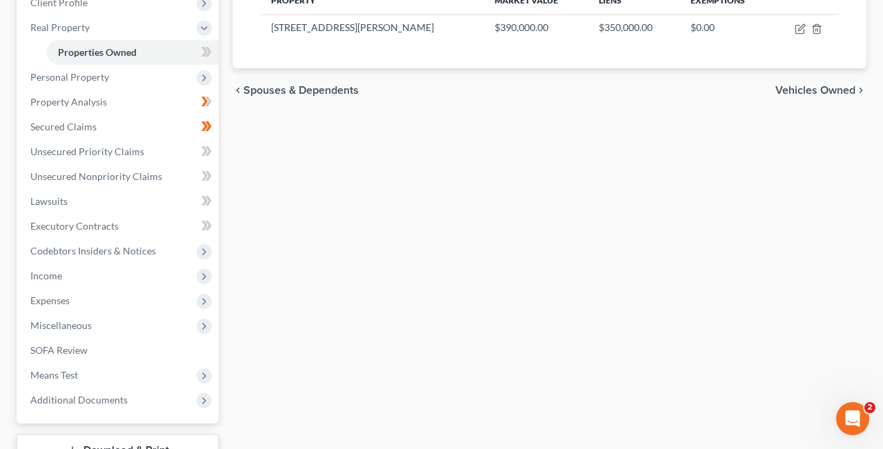
click at [831, 86] on span "Vehicles Owned" at bounding box center [815, 90] width 80 height 11
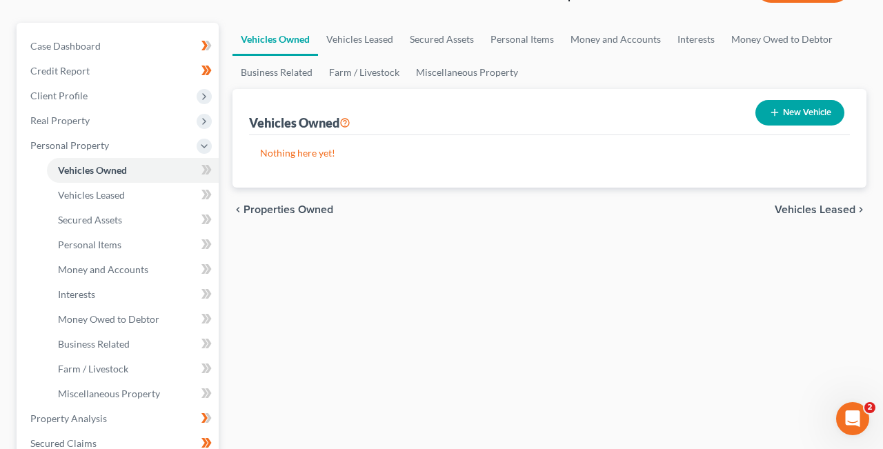
scroll to position [112, 0]
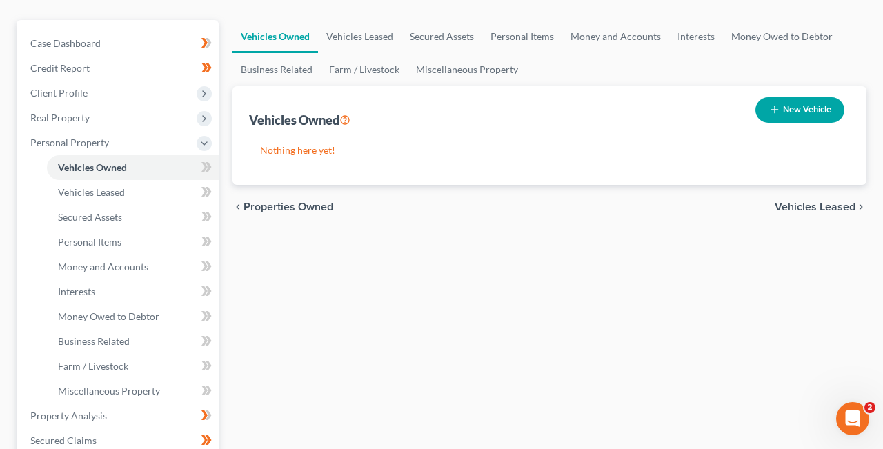
click at [826, 202] on span "Vehicles Leased" at bounding box center [814, 206] width 81 height 11
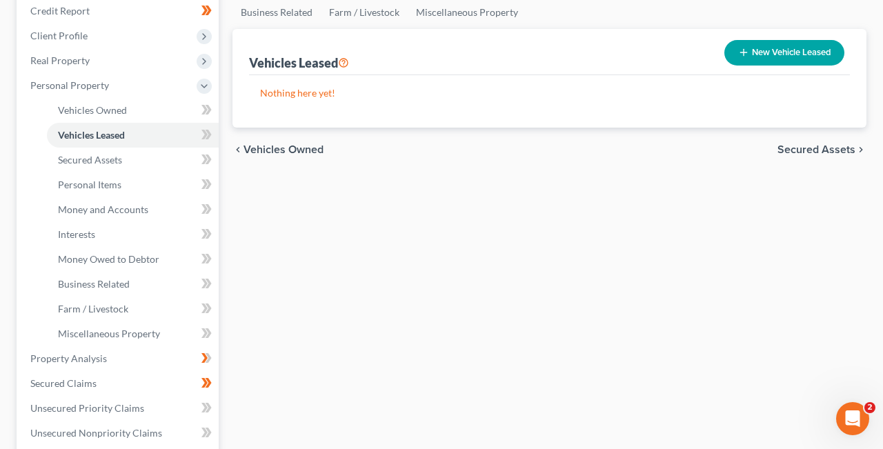
scroll to position [174, 0]
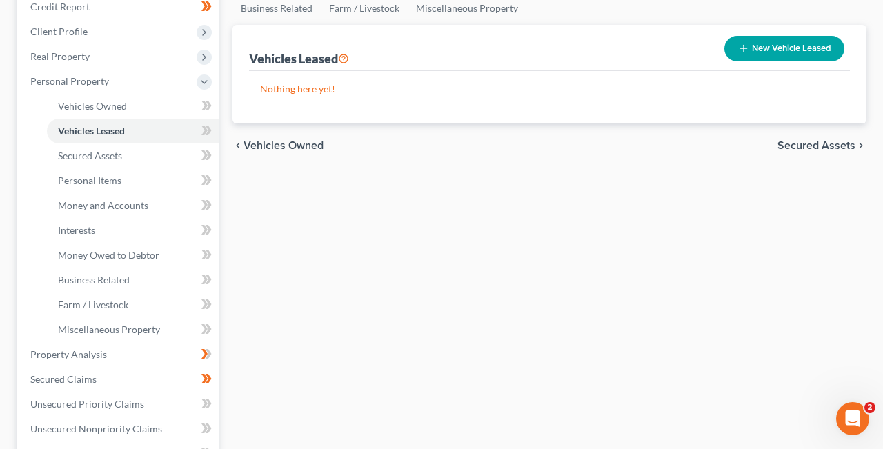
click at [841, 144] on span "Secured Assets" at bounding box center [816, 145] width 78 height 11
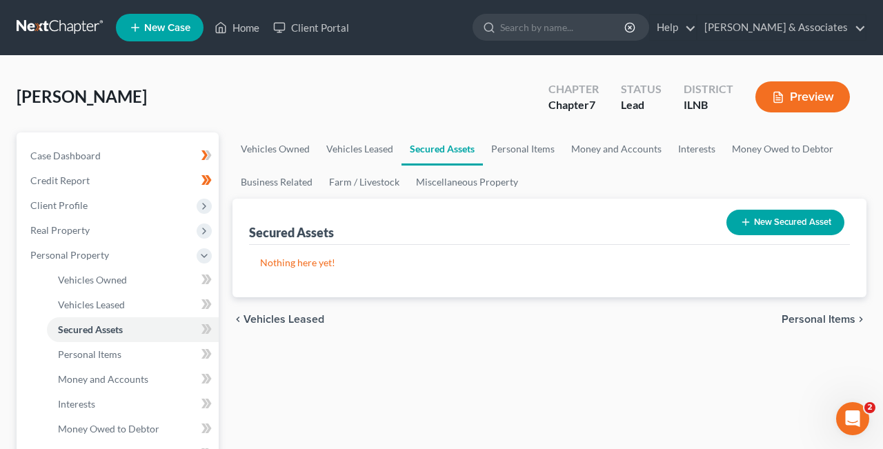
click at [790, 219] on button "New Secured Asset" at bounding box center [785, 223] width 118 height 26
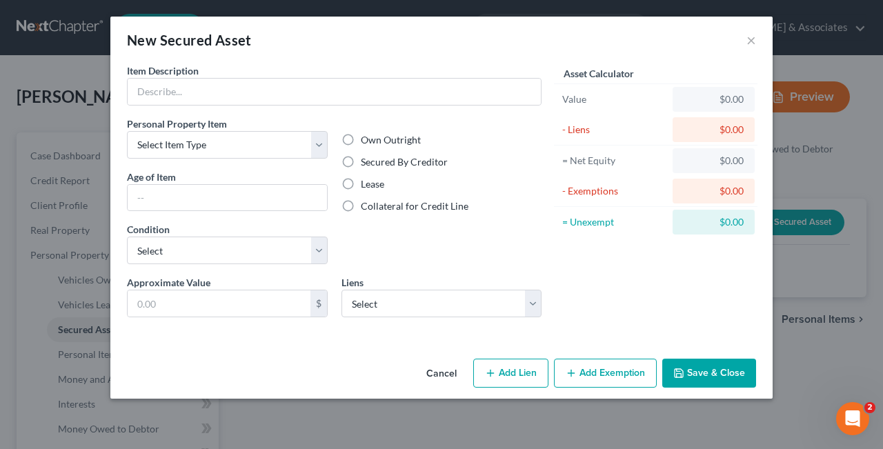
click at [648, 403] on div "New Secured Asset × Item Description * Personal Property Item Select Item Type …" at bounding box center [441, 224] width 883 height 449
click at [754, 40] on button "×" at bounding box center [751, 40] width 10 height 17
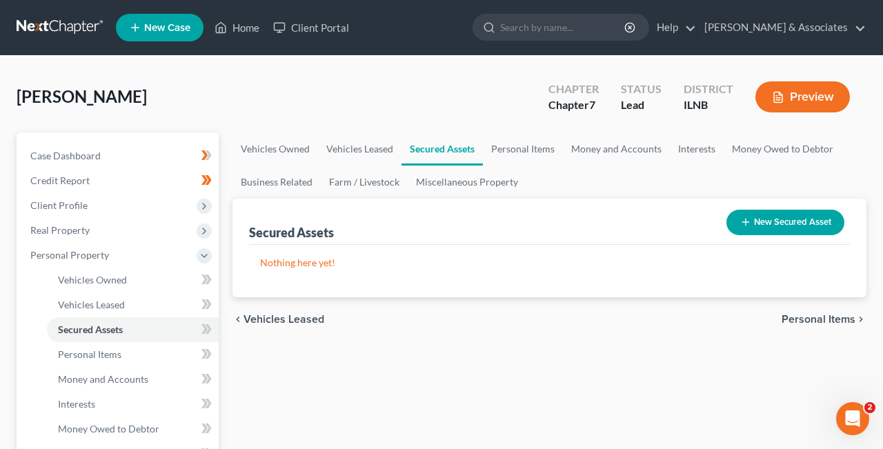
click at [835, 314] on span "Personal Items" at bounding box center [818, 319] width 74 height 11
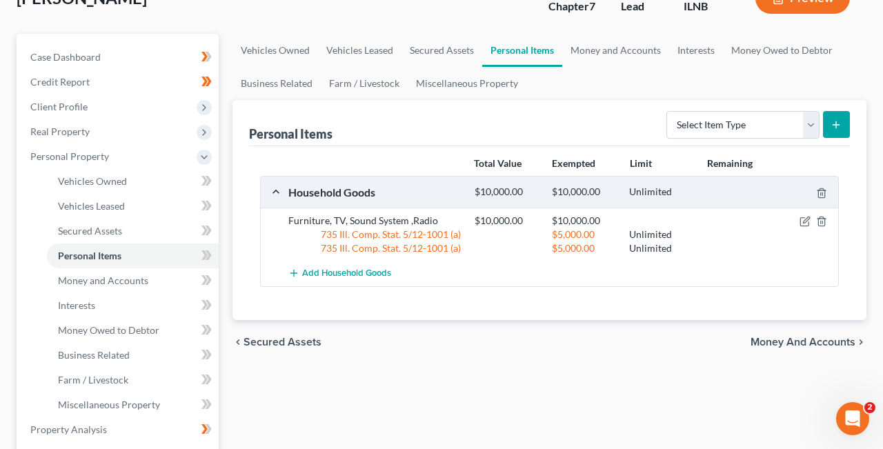
scroll to position [99, 0]
click at [805, 221] on icon "button" at bounding box center [806, 220] width 6 height 6
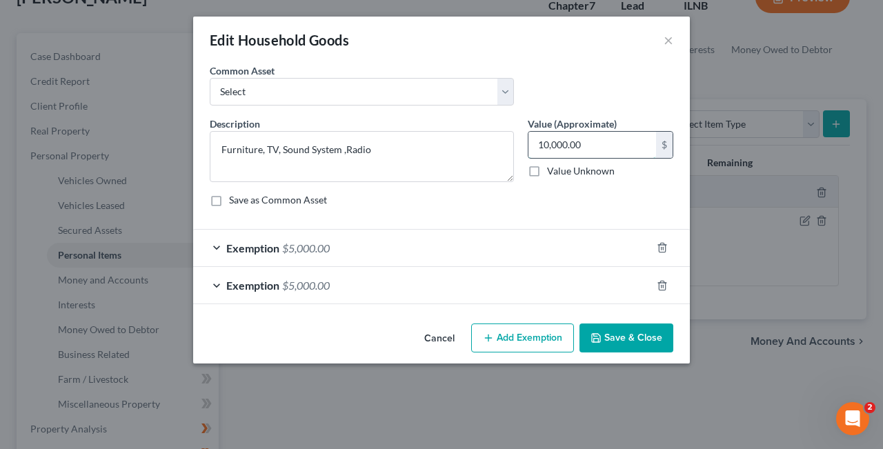
click at [590, 143] on input "10,000.00" at bounding box center [592, 145] width 128 height 26
type input "7"
type input "5,000.00"
click at [605, 197] on div "Save as Common Asset" at bounding box center [441, 200] width 463 height 14
click at [612, 337] on button "Save & Close" at bounding box center [626, 337] width 94 height 29
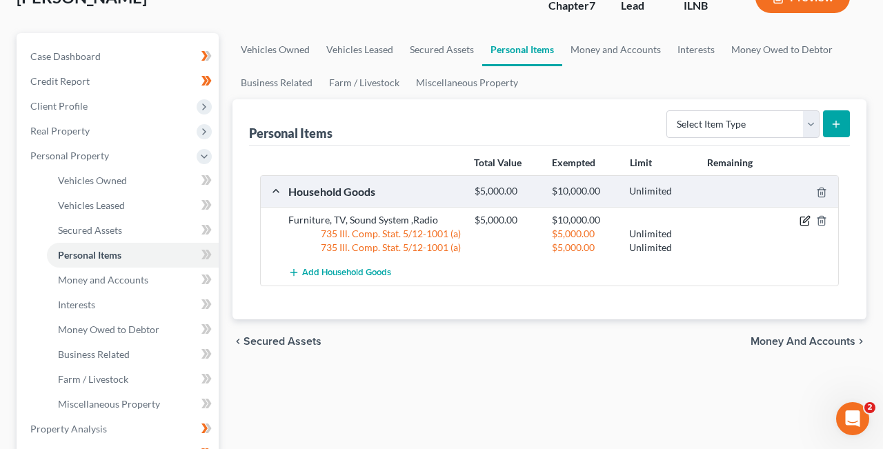
click at [807, 220] on icon "button" at bounding box center [806, 220] width 6 height 6
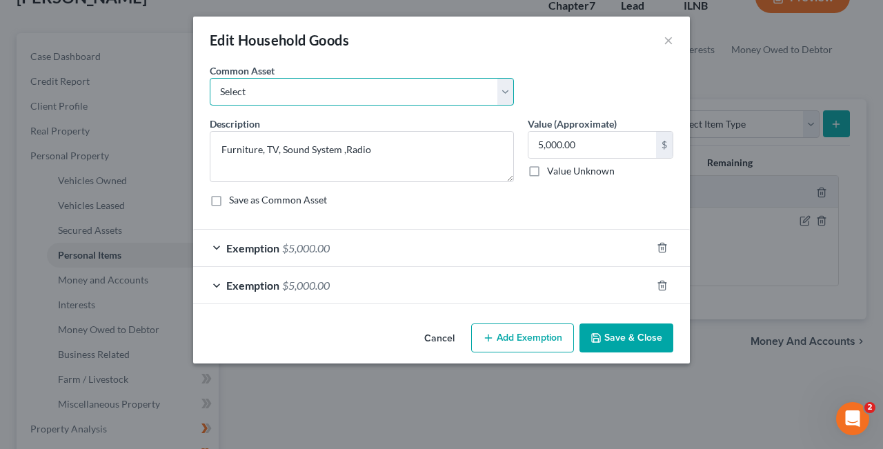
select select "0"
click option "HOUSEHLD ITEMS : FAMILY PICTURES, CLOTHING & OTHERS" at bounding box center [0, 0] width 0 height 0
type textarea "HOUSEHLD ITEMS : FAMILY PICTURES, CLOTHING & OTHERS"
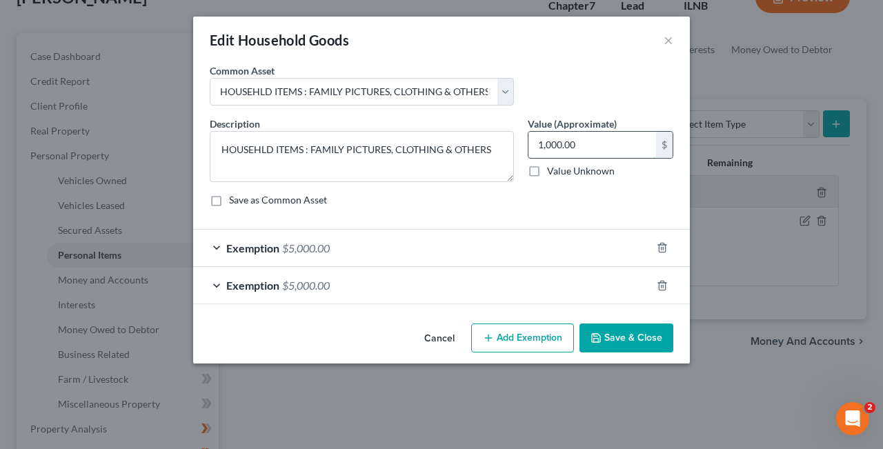
click at [610, 150] on input "1,000.00" at bounding box center [592, 145] width 128 height 26
type input "0"
type input "2"
type input "5,000.00"
click at [622, 337] on button "Save & Close" at bounding box center [626, 337] width 94 height 29
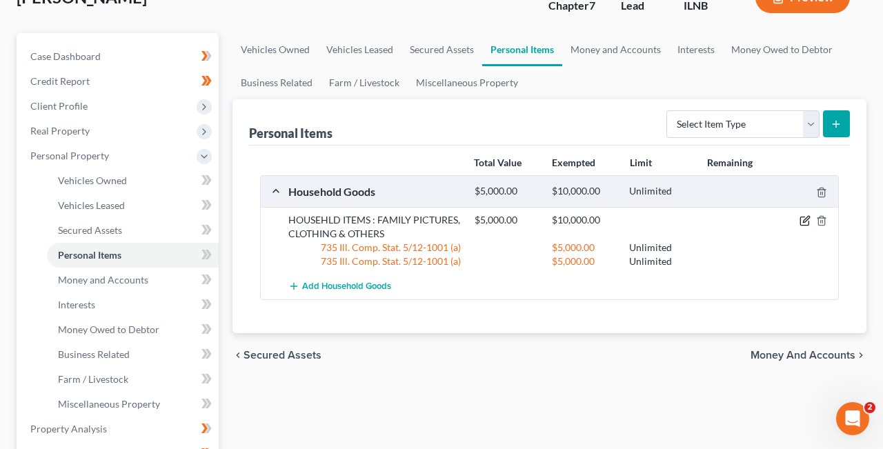
click at [806, 219] on icon "button" at bounding box center [804, 220] width 11 height 11
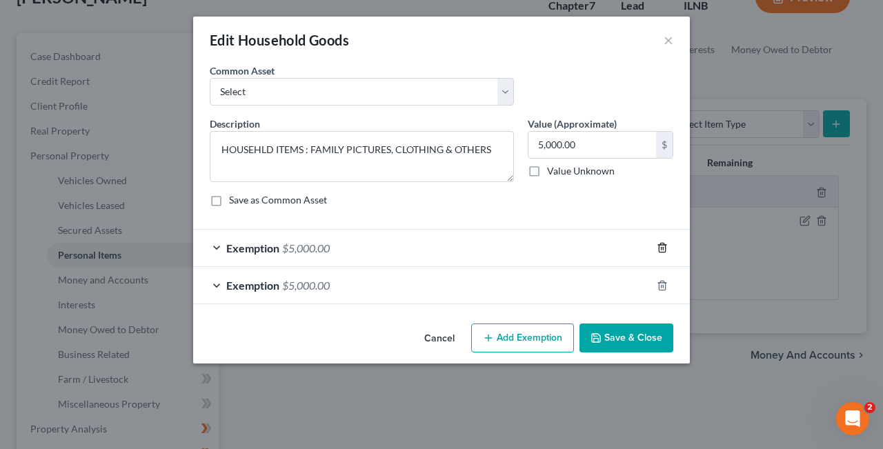
click at [661, 249] on line "button" at bounding box center [661, 249] width 0 height 3
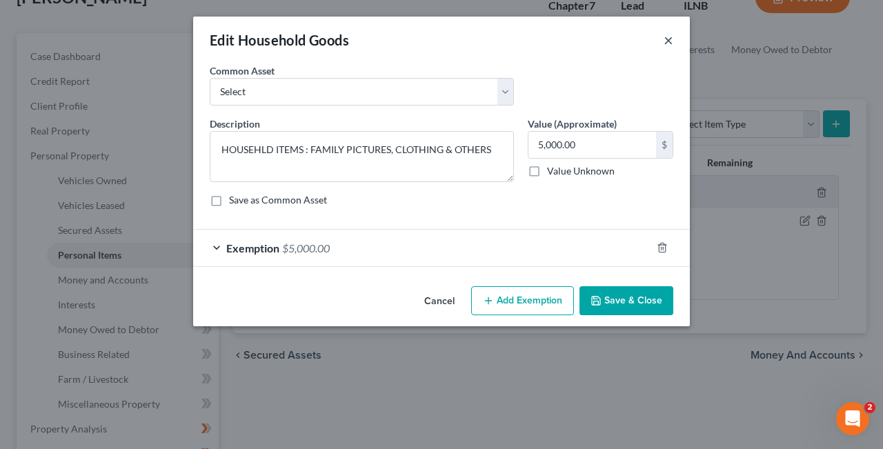
click at [668, 41] on button "×" at bounding box center [668, 40] width 10 height 17
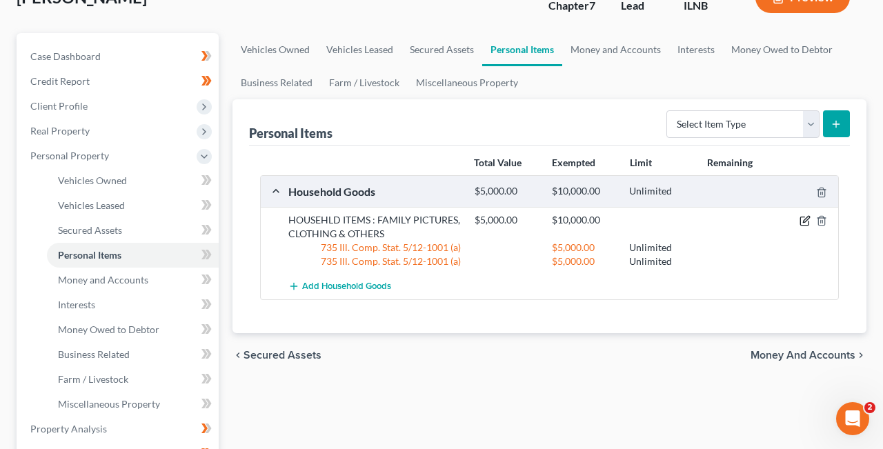
click at [805, 219] on icon "button" at bounding box center [806, 220] width 6 height 6
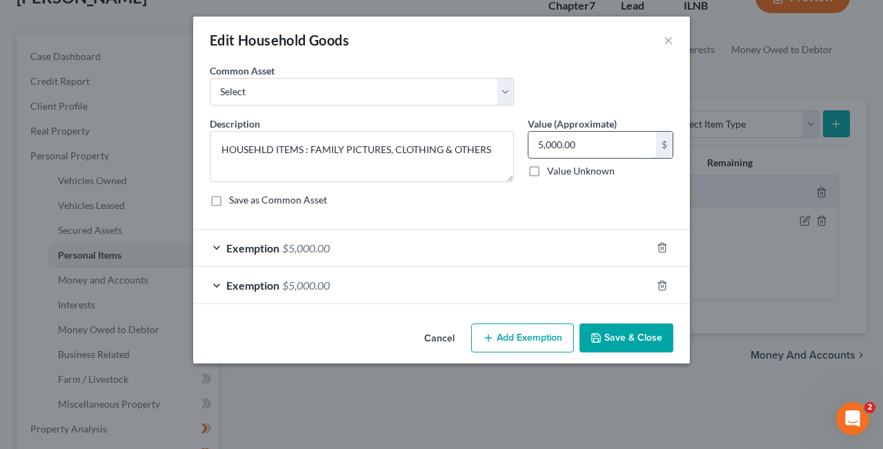
click at [543, 145] on input "5,000.00" at bounding box center [592, 145] width 128 height 26
click at [783, 265] on div "Edit Household Goods × An exemption set must first be selected from the Filing …" at bounding box center [441, 224] width 883 height 449
click at [633, 339] on button "Save & Close" at bounding box center [626, 337] width 94 height 29
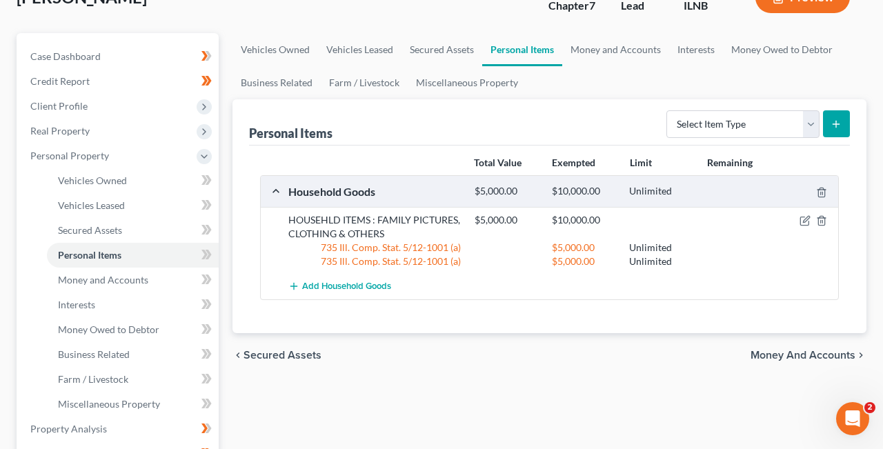
scroll to position [117, 0]
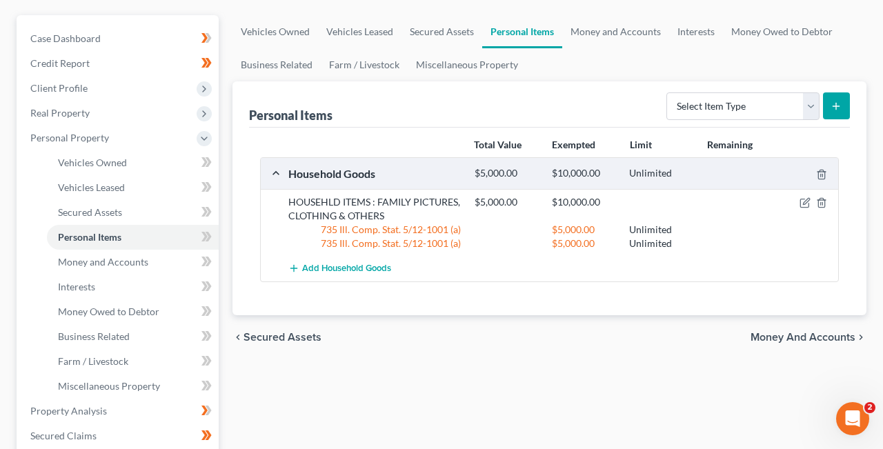
click at [844, 332] on span "Money and Accounts" at bounding box center [802, 337] width 105 height 11
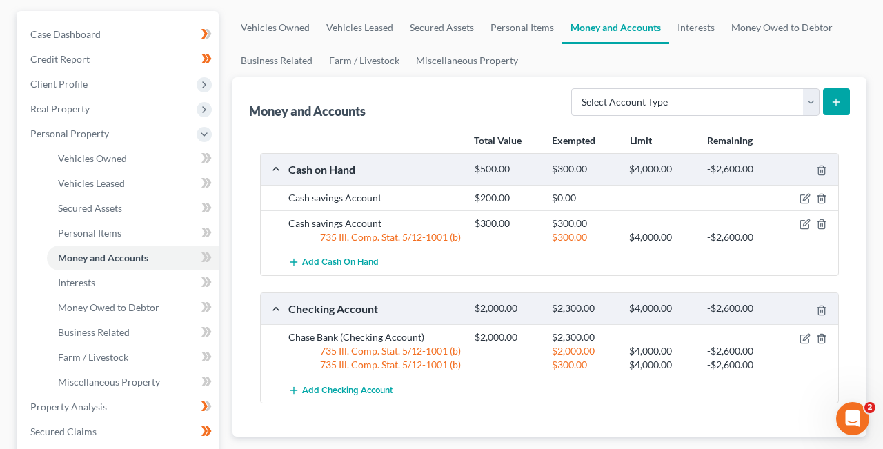
scroll to position [129, 0]
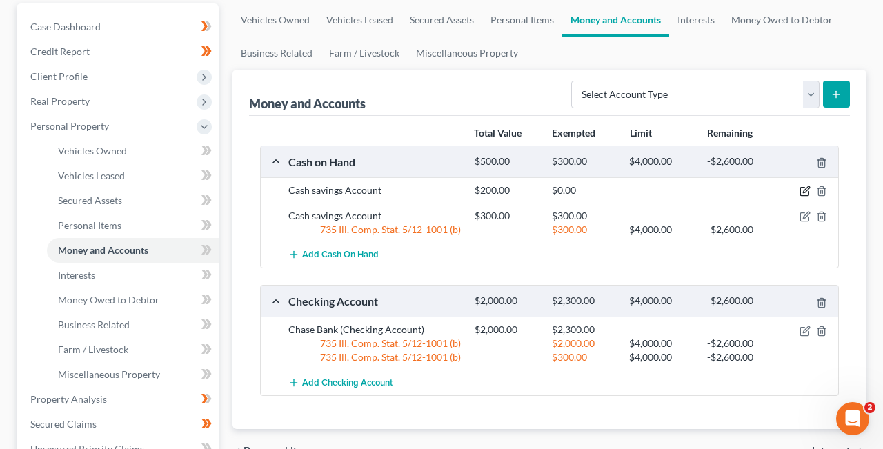
click at [804, 188] on icon "button" at bounding box center [804, 192] width 8 height 8
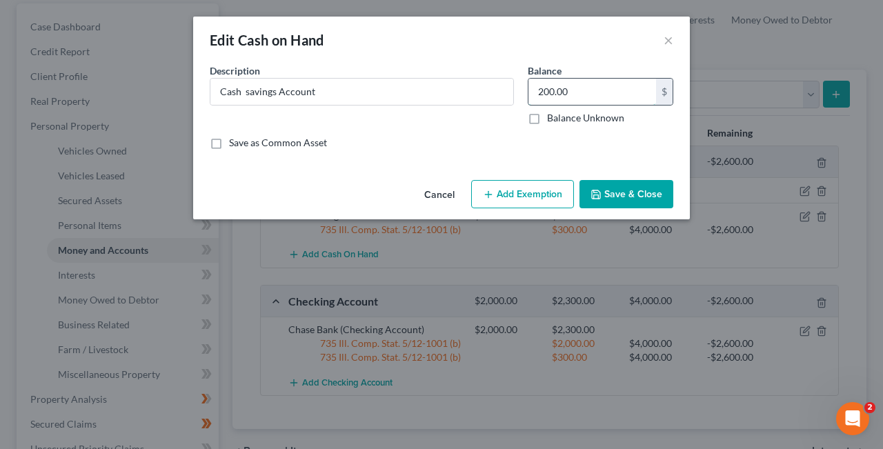
click at [543, 90] on input "200.00" at bounding box center [592, 92] width 128 height 26
type input "500.00"
click at [605, 193] on button "Save & Close" at bounding box center [626, 194] width 94 height 29
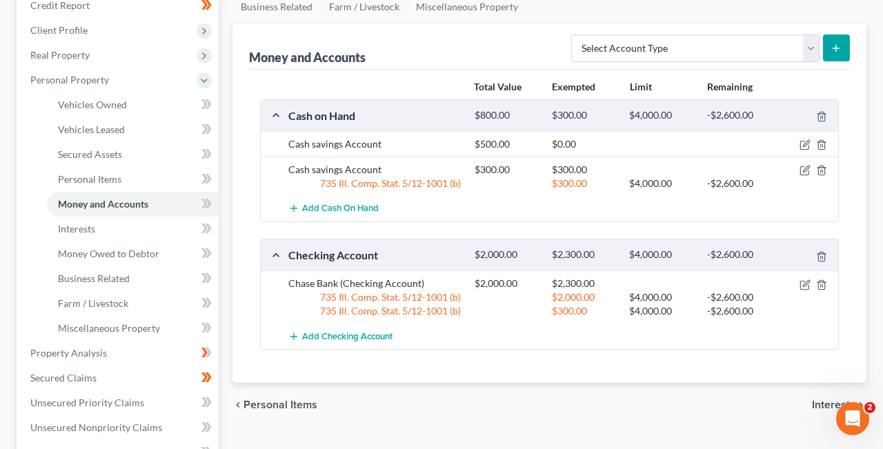
scroll to position [197, 0]
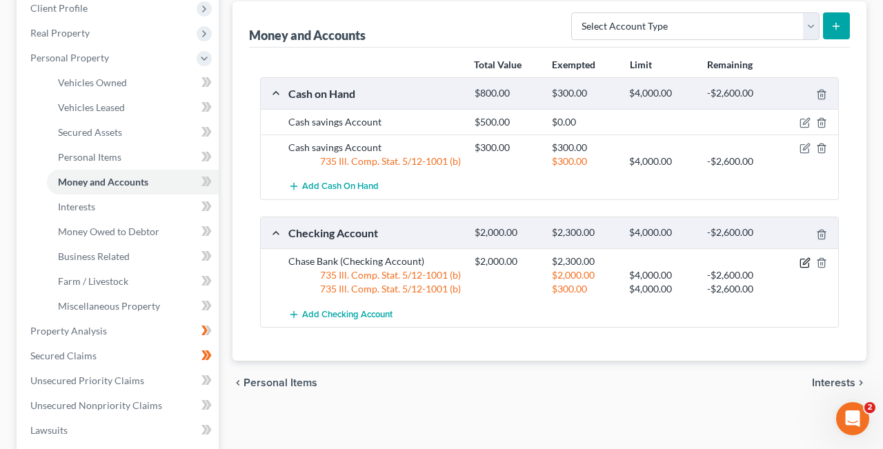
click at [803, 259] on icon "button" at bounding box center [804, 262] width 11 height 11
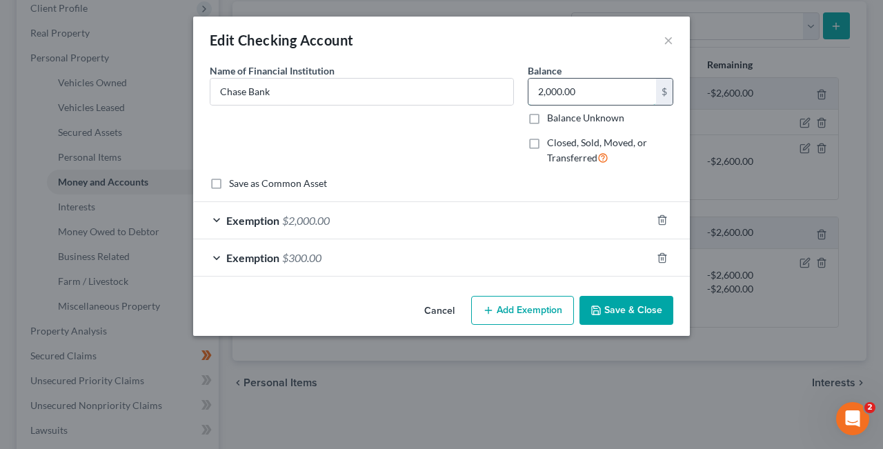
click at [542, 92] on input "2,000.00" at bounding box center [592, 92] width 128 height 26
type input "1,000.00"
click at [467, 149] on div "Name of Financial Institution * Chase Bank" at bounding box center [362, 119] width 318 height 113
click at [609, 311] on button "Save & Close" at bounding box center [626, 310] width 94 height 29
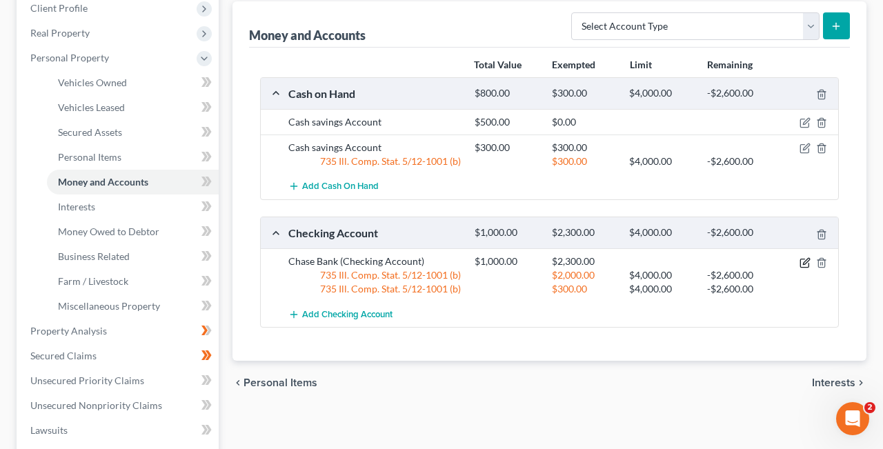
click at [805, 260] on icon "button" at bounding box center [804, 262] width 11 height 11
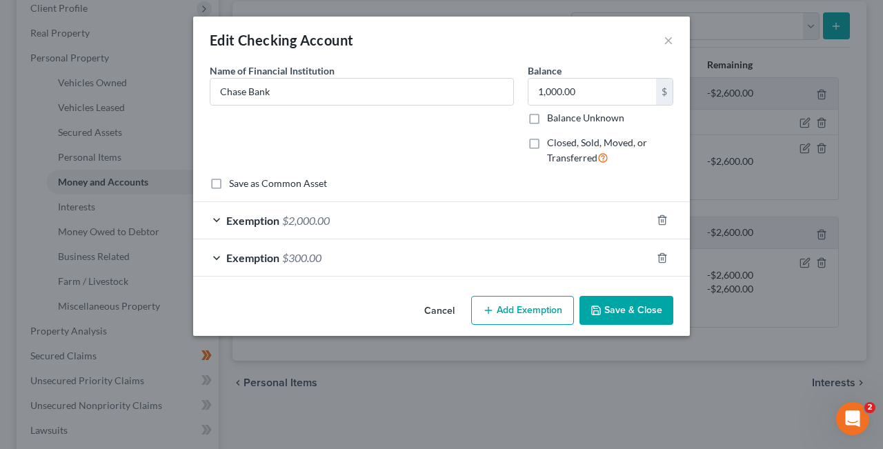
click at [224, 221] on div "Exemption $2,000.00" at bounding box center [422, 220] width 458 height 37
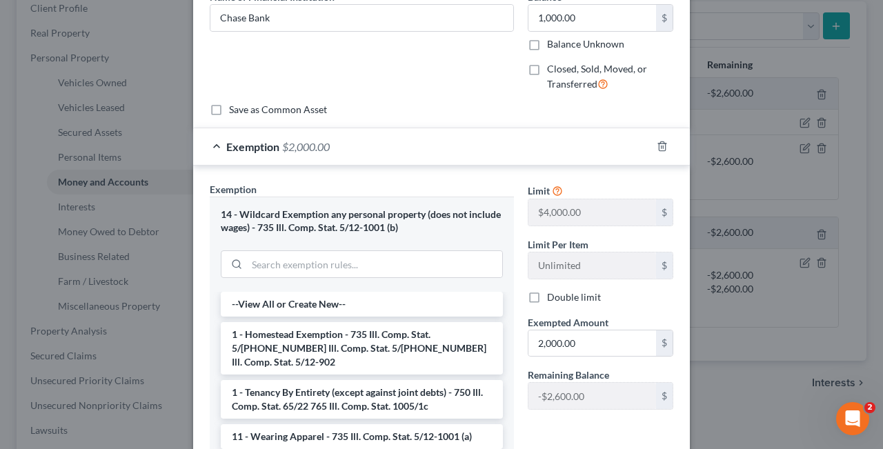
scroll to position [90, 0]
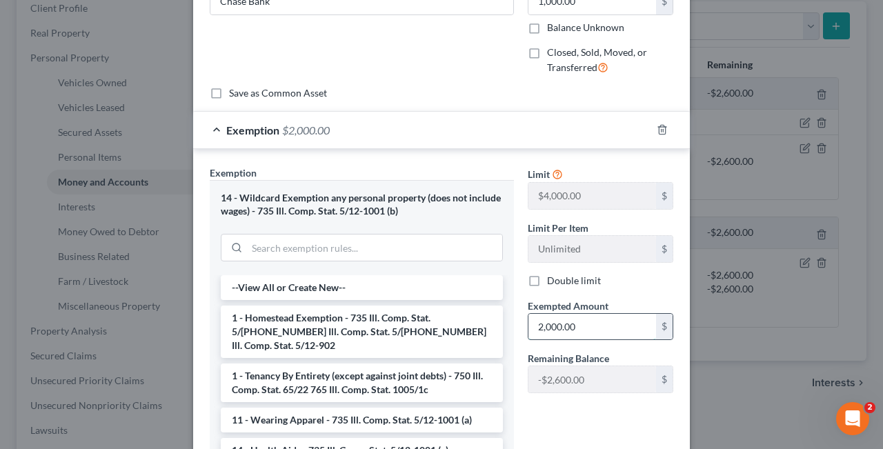
click at [545, 327] on input "2,000.00" at bounding box center [592, 327] width 128 height 26
type input "1,000.00"
click at [572, 412] on div "Limit $4,000.00 $ Limit Per Item Unlimited $ Double limit Exempted Amount * 1,0…" at bounding box center [600, 335] width 159 height 341
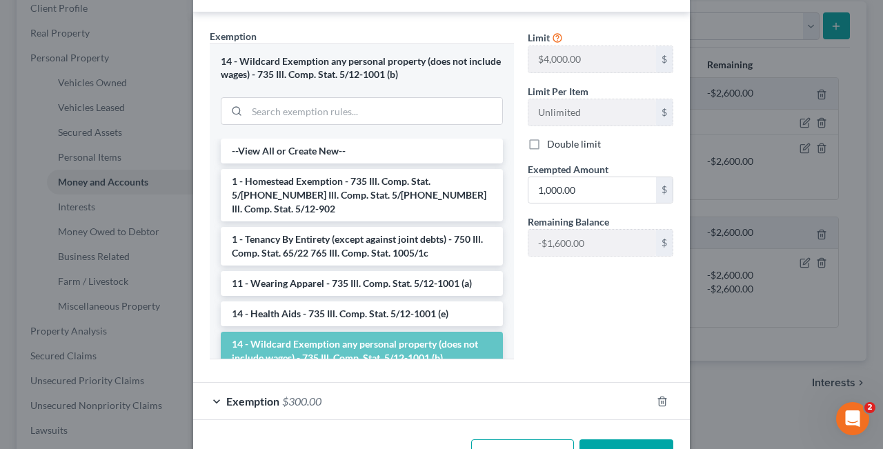
scroll to position [274, 0]
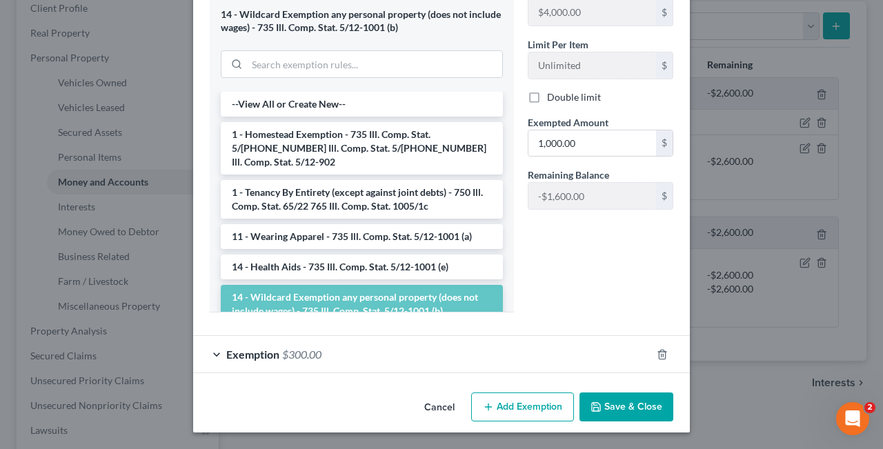
click at [617, 408] on button "Save & Close" at bounding box center [626, 406] width 94 height 29
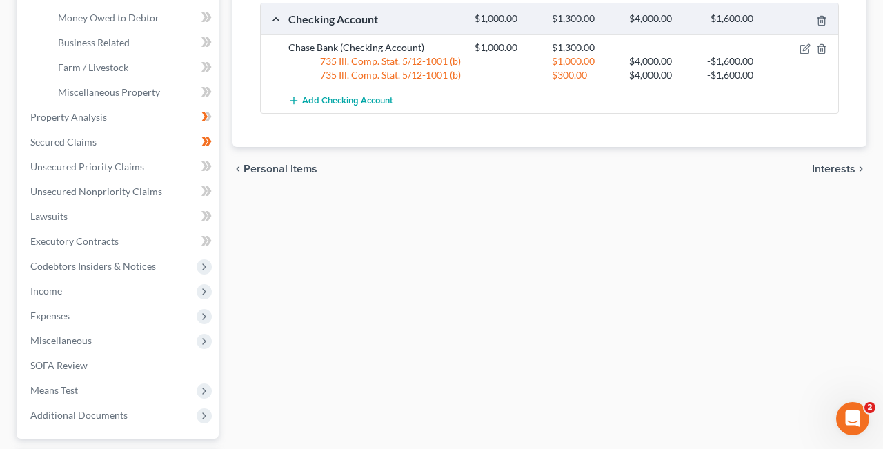
scroll to position [414, 0]
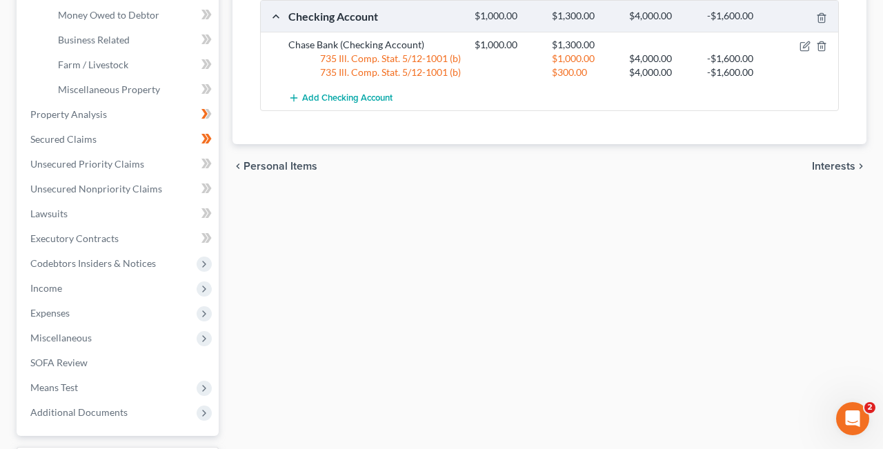
click at [849, 162] on span "Interests" at bounding box center [833, 166] width 43 height 11
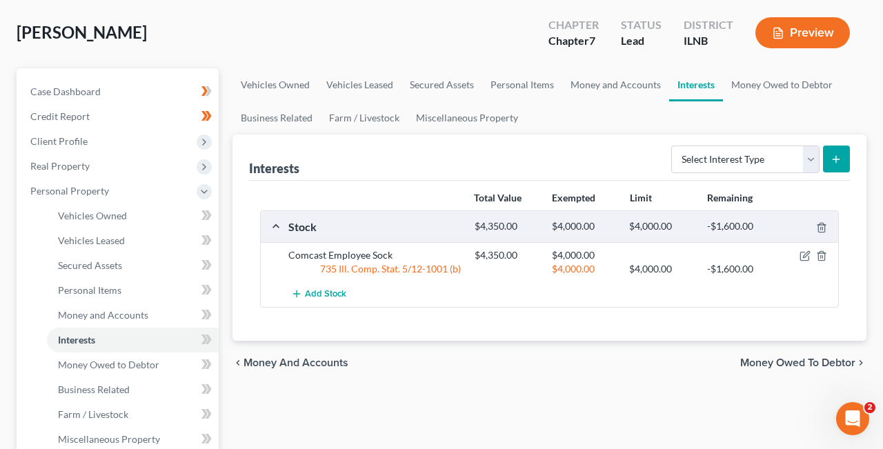
scroll to position [137, 0]
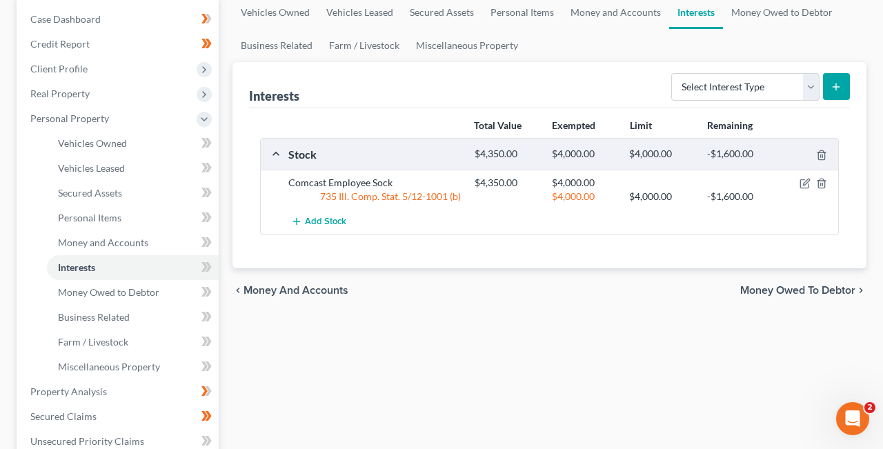
click at [843, 290] on span "Money Owed to Debtor" at bounding box center [797, 290] width 115 height 11
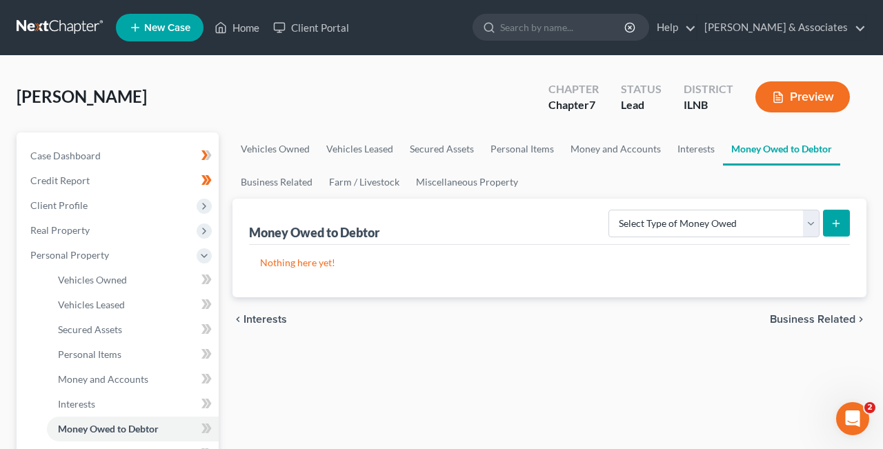
click at [838, 316] on span "Business Related" at bounding box center [811, 319] width 85 height 11
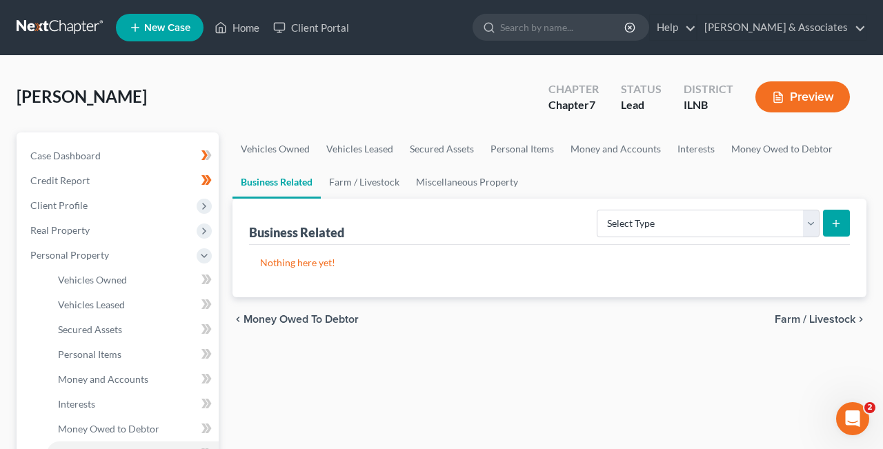
click at [838, 316] on span "Farm / Livestock" at bounding box center [814, 319] width 81 height 11
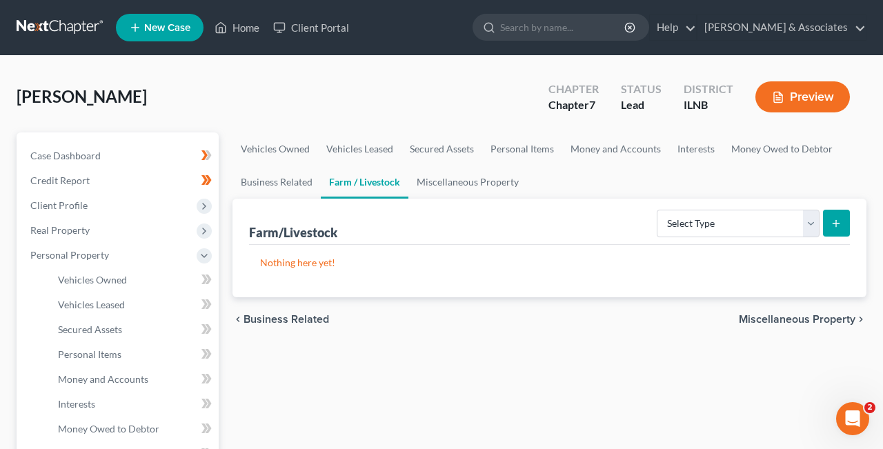
click at [839, 315] on span "Miscellaneous Property" at bounding box center [796, 319] width 117 height 11
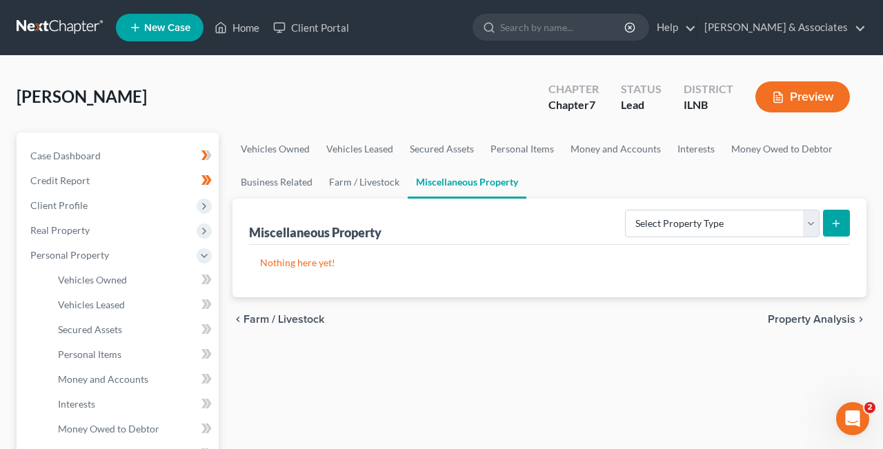
click at [833, 316] on span "Property Analysis" at bounding box center [811, 319] width 88 height 11
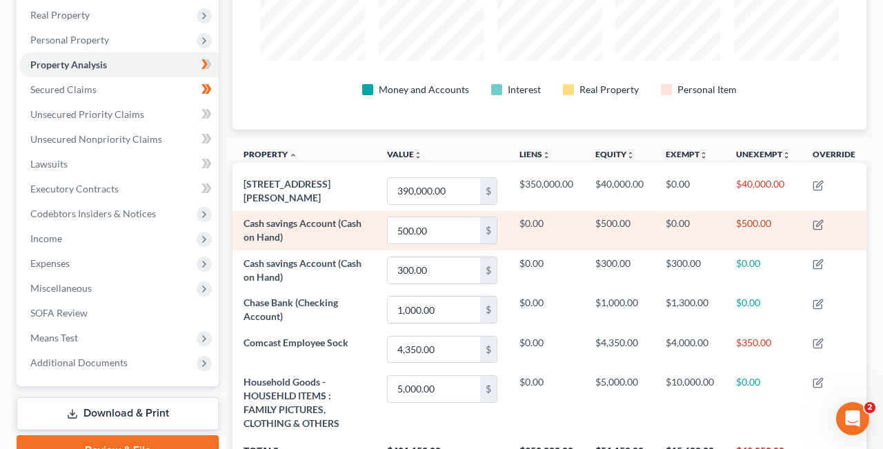
scroll to position [234, 0]
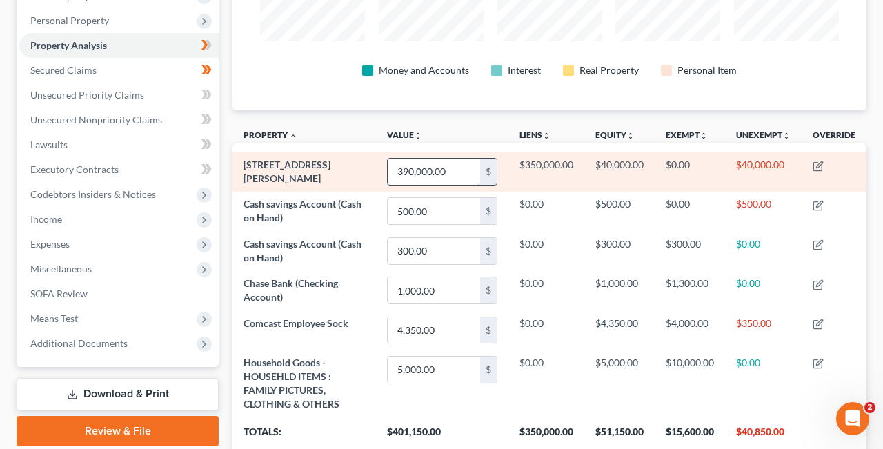
click at [458, 172] on input "390,000.00" at bounding box center [433, 172] width 92 height 26
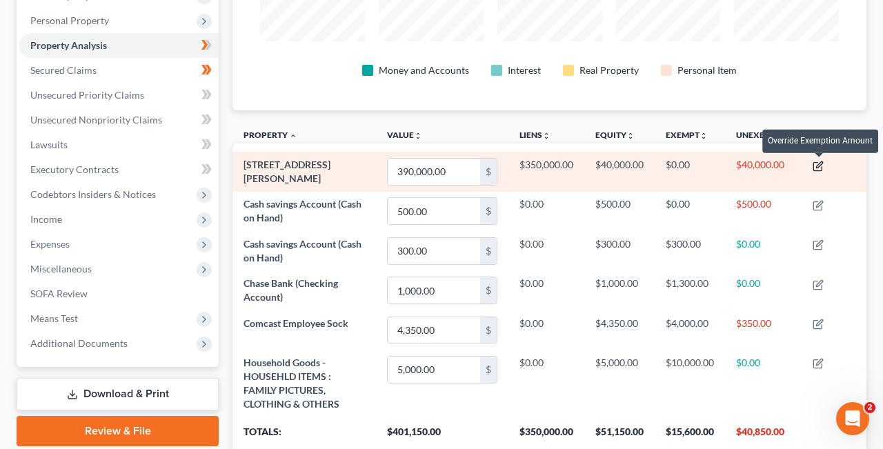
click at [821, 166] on icon "button" at bounding box center [817, 166] width 11 height 11
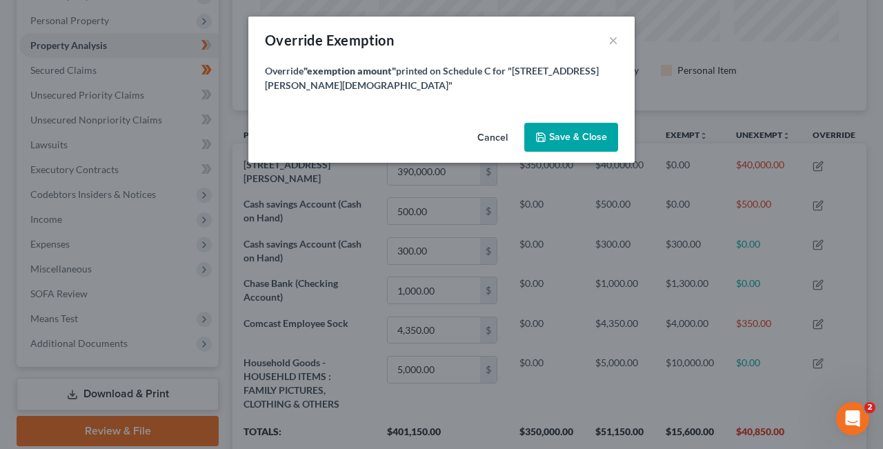
click at [491, 124] on button "Cancel" at bounding box center [492, 138] width 52 height 28
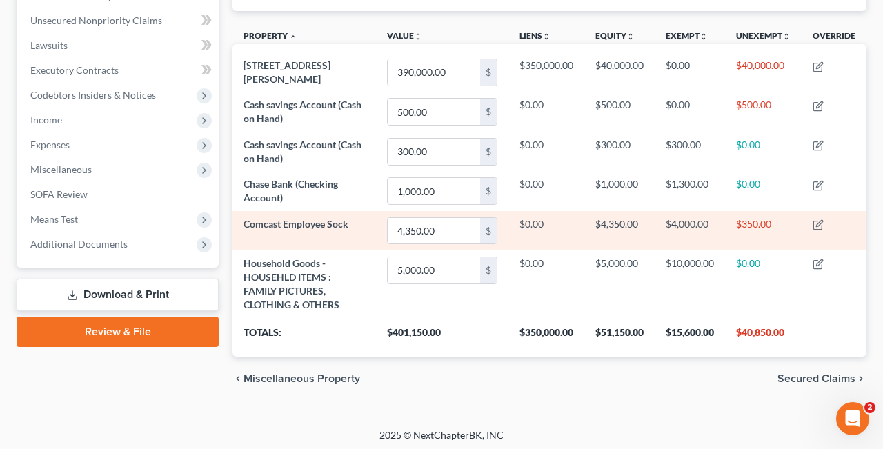
scroll to position [337, 0]
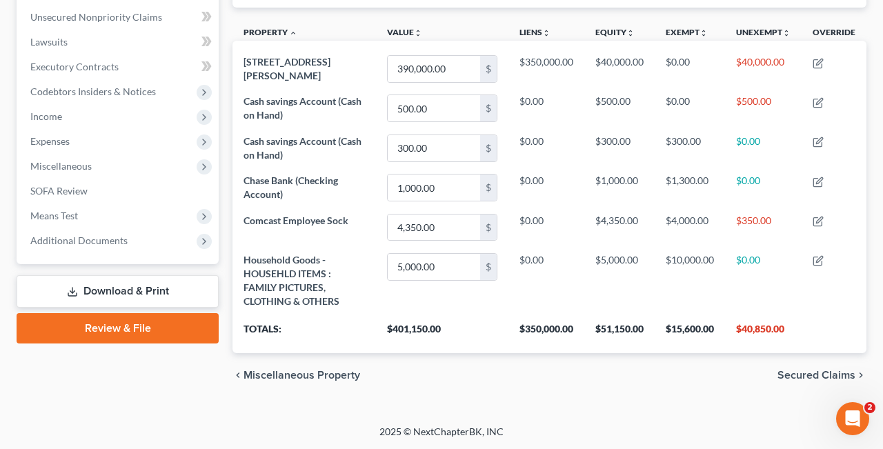
click at [841, 374] on span "Secured Claims" at bounding box center [816, 375] width 78 height 11
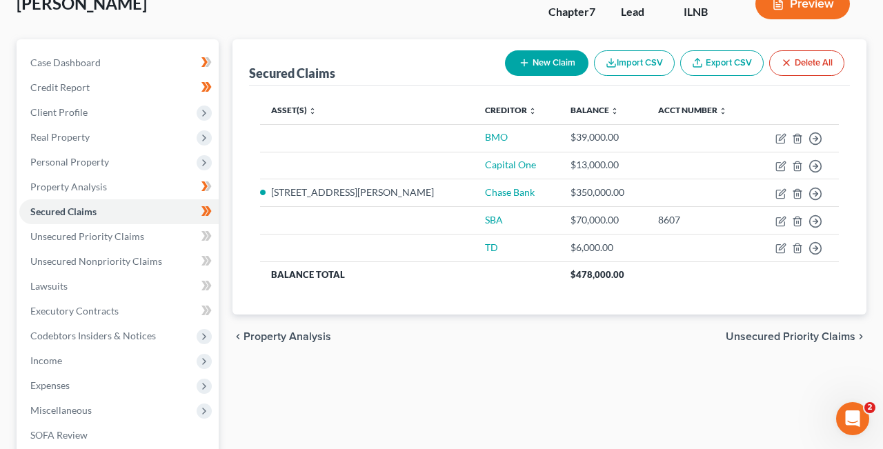
scroll to position [94, 0]
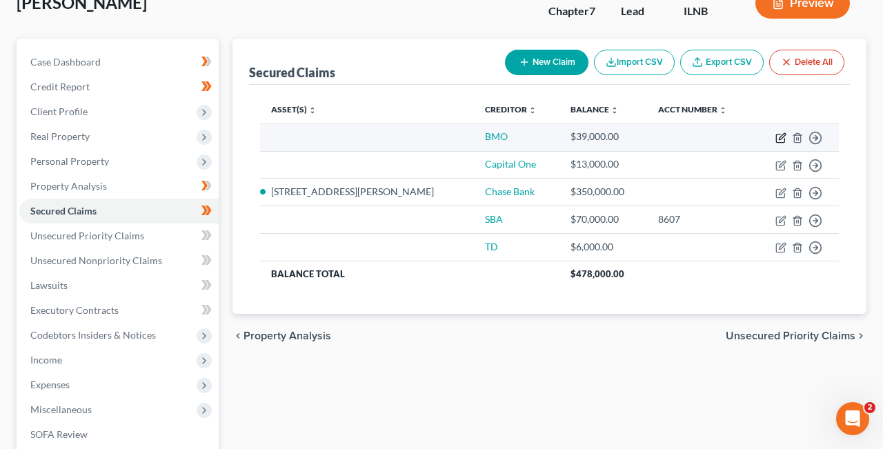
click at [781, 136] on icon "button" at bounding box center [781, 136] width 6 height 6
select select "0"
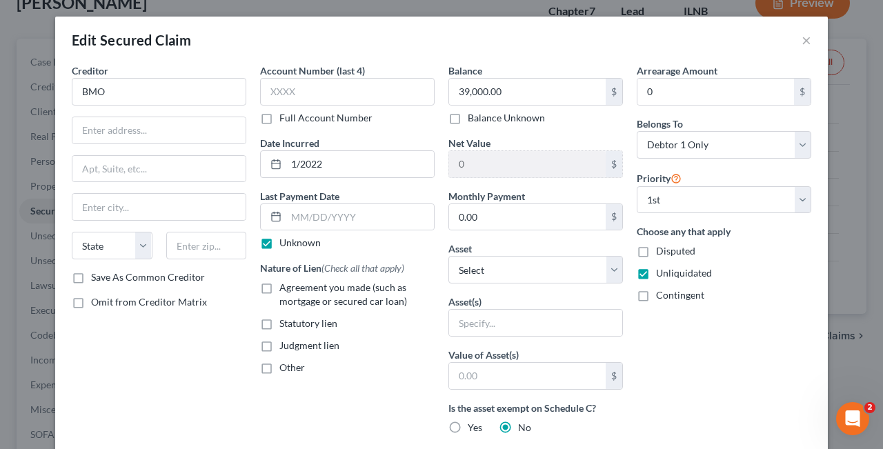
click at [279, 289] on label "Agreement you made (such as mortgage or secured car loan)" at bounding box center [356, 295] width 155 height 28
click at [285, 289] on input "Agreement you made (such as mortgage or secured car loan)" at bounding box center [289, 285] width 9 height 9
checkbox input "true"
click option "Other" at bounding box center [0, 0] width 0 height 0
click at [467, 119] on label "Balance Unknown" at bounding box center [505, 118] width 77 height 14
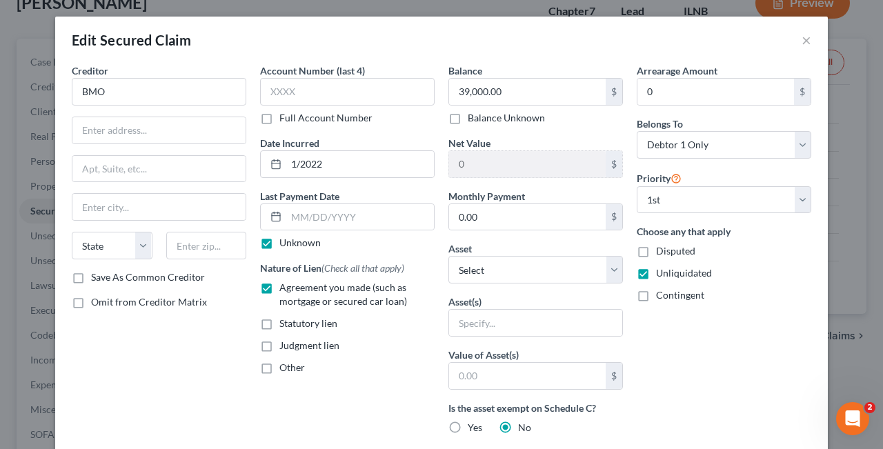
click at [473, 119] on input "Balance Unknown" at bounding box center [477, 115] width 9 height 9
checkbox input "true"
type input "0.00"
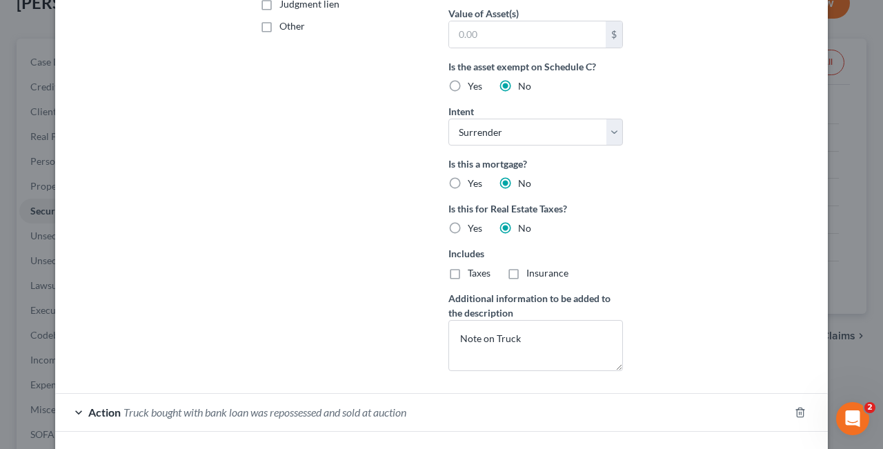
scroll to position [348, 0]
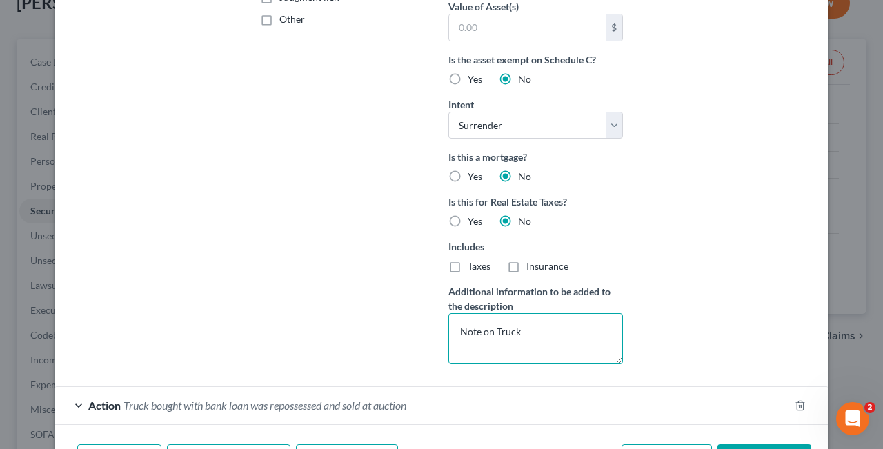
click at [483, 332] on textarea "Note on Truck" at bounding box center [535, 338] width 174 height 51
click at [536, 336] on textarea "Notes on Truck" at bounding box center [535, 338] width 174 height 51
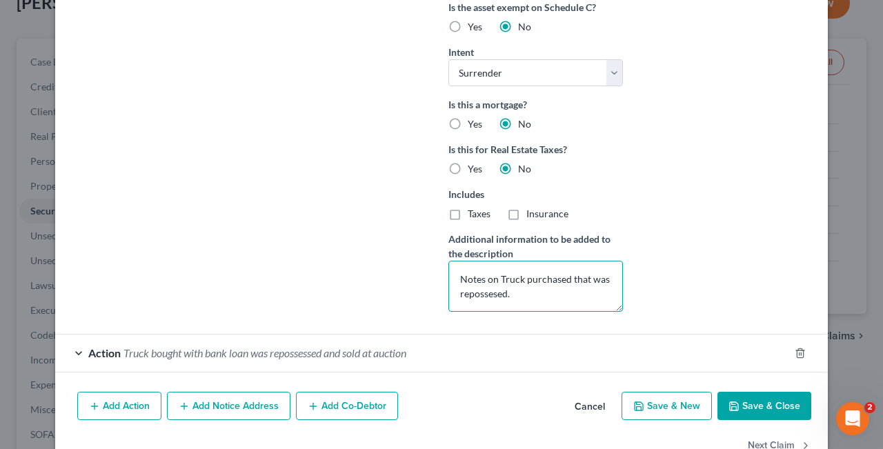
scroll to position [439, 0]
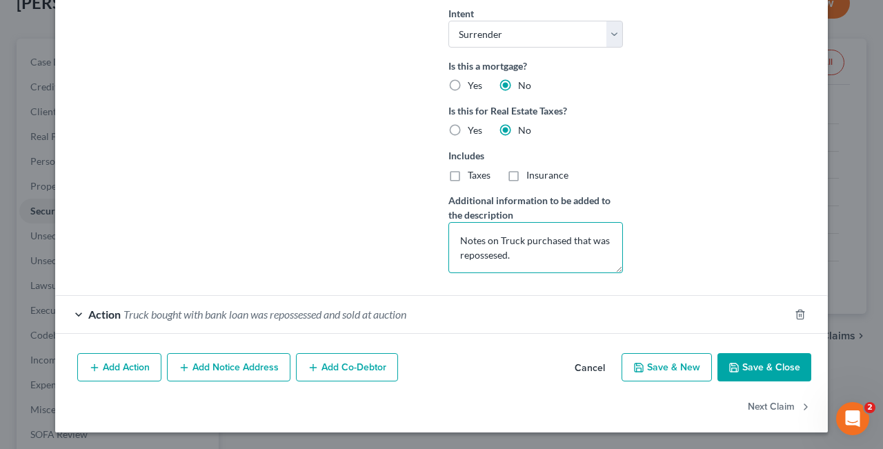
type textarea "Notes on Truck purchased that was repossesed."
click at [773, 365] on button "Save & Close" at bounding box center [764, 367] width 94 height 29
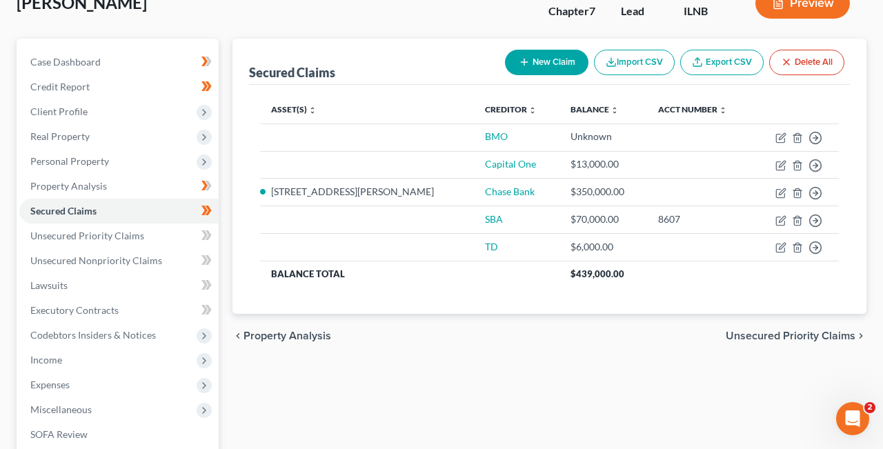
click at [832, 334] on span "Unsecured Priority Claims" at bounding box center [790, 335] width 130 height 11
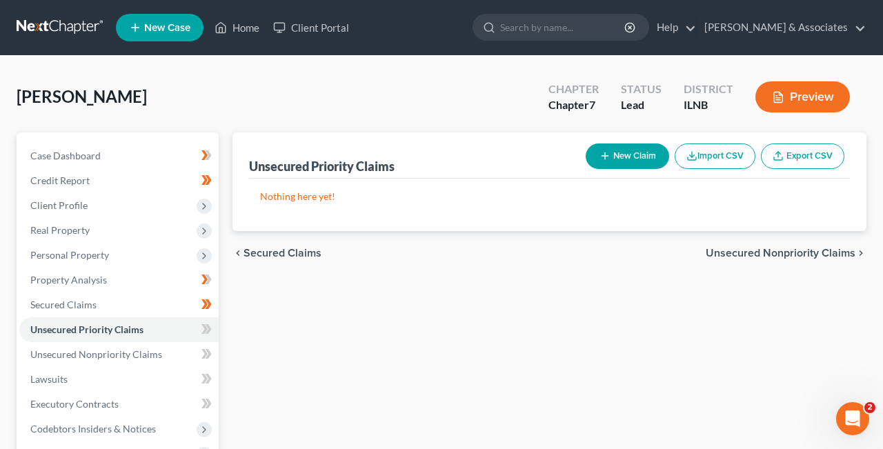
click at [840, 248] on span "Unsecured Nonpriority Claims" at bounding box center [780, 253] width 150 height 11
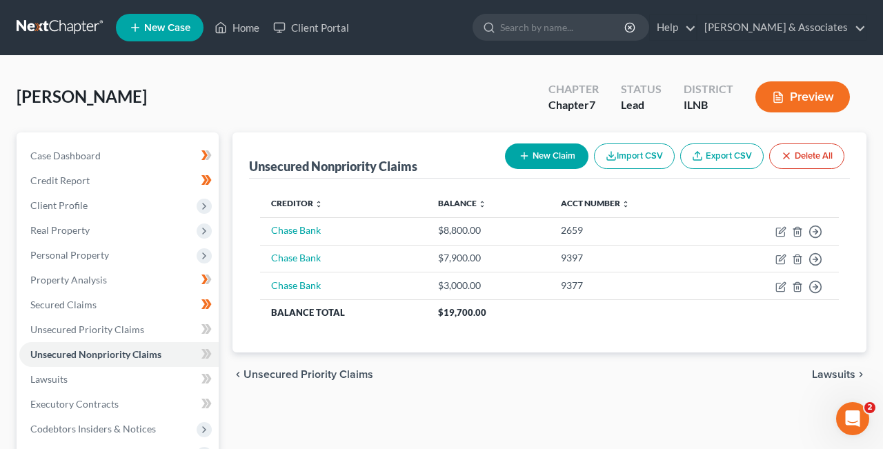
click at [837, 372] on span "Lawsuits" at bounding box center [833, 374] width 43 height 11
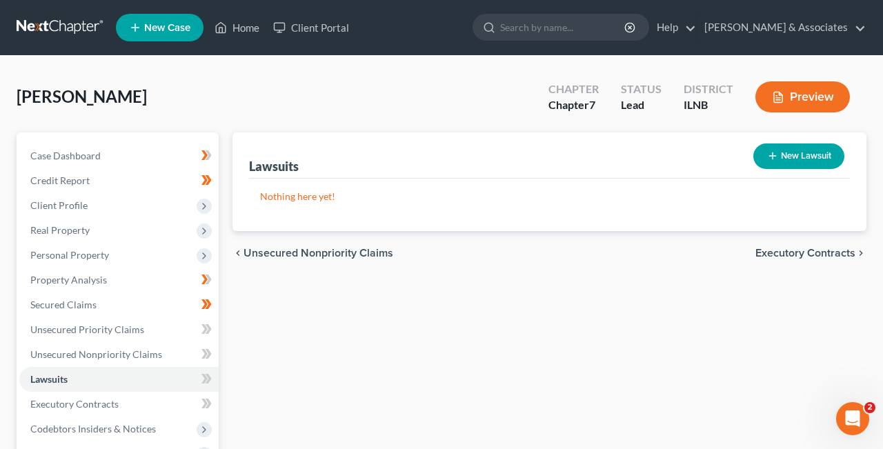
click at [830, 251] on span "Executory Contracts" at bounding box center [805, 253] width 100 height 11
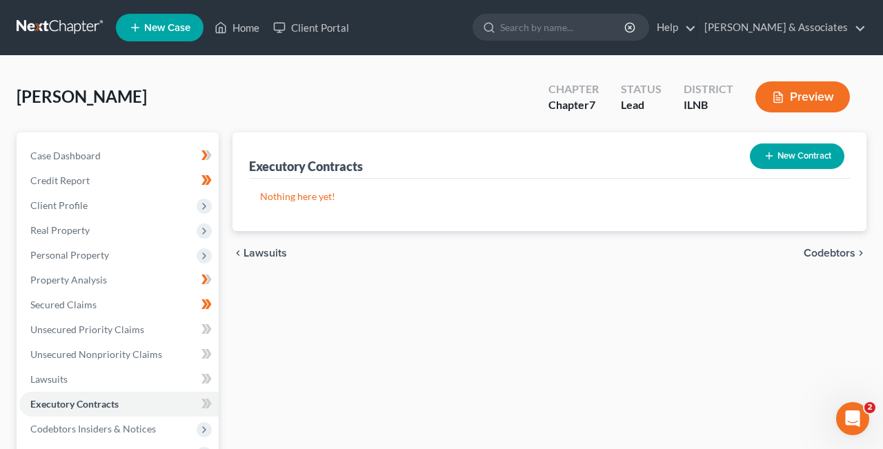
click at [235, 252] on icon "chevron_left" at bounding box center [237, 253] width 11 height 11
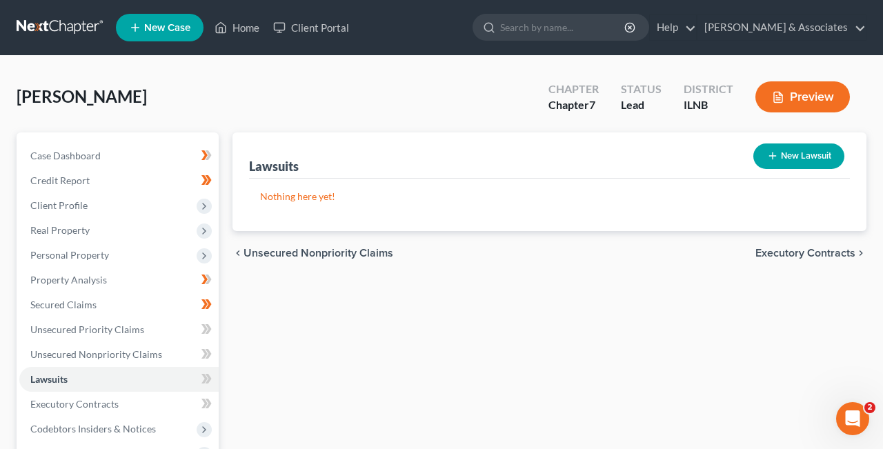
click at [235, 252] on icon "chevron_left" at bounding box center [237, 253] width 11 height 11
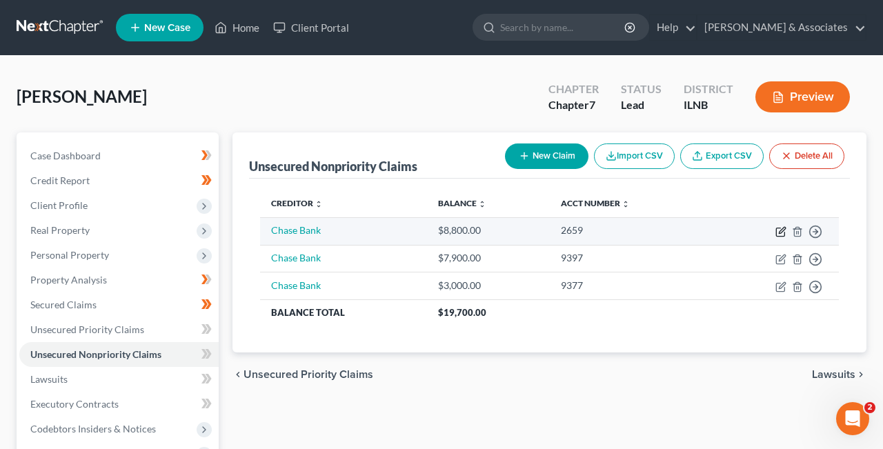
click at [783, 231] on icon "button" at bounding box center [781, 230] width 6 height 6
select select "2"
select select "0"
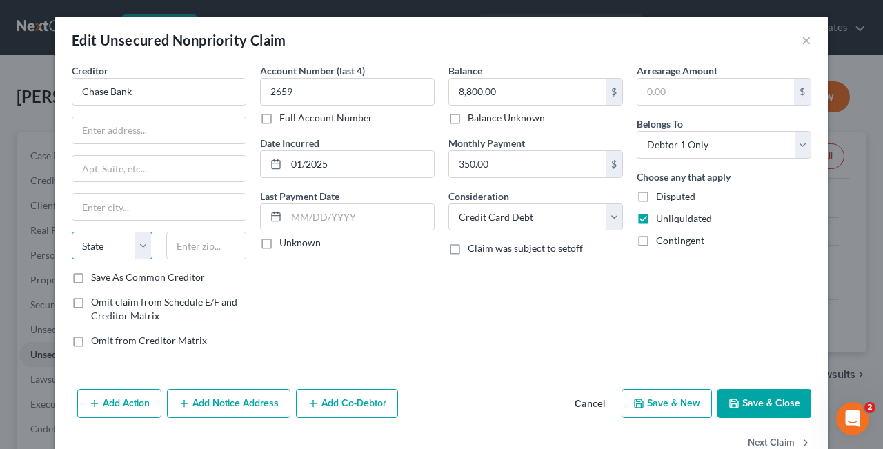
click at [72, 232] on select "State [US_STATE] AK AR AZ CA CO CT DE DC [GEOGRAPHIC_DATA] [GEOGRAPHIC_DATA] GU…" at bounding box center [112, 246] width 81 height 28
select select "14"
click option "IL" at bounding box center [0, 0] width 0 height 0
click at [72, 232] on select "State [US_STATE] AK AR AZ CA CO CT DE DC [GEOGRAPHIC_DATA] [GEOGRAPHIC_DATA] GU…" at bounding box center [112, 246] width 81 height 28
select select
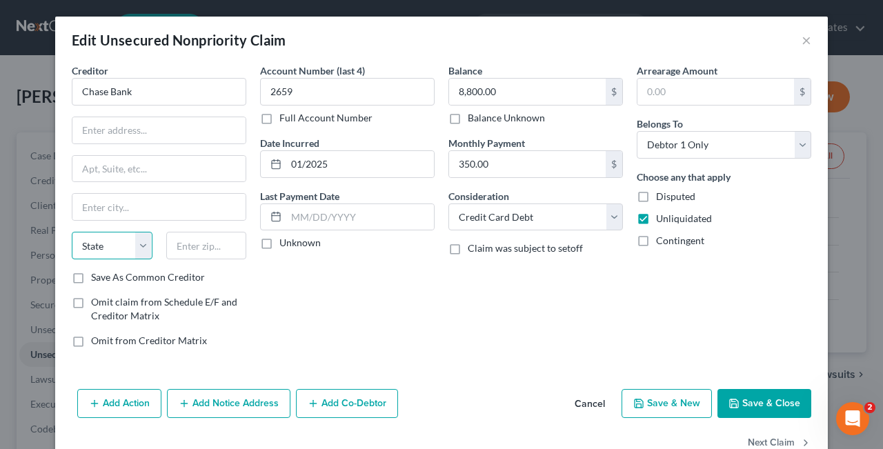
click option "State" at bounding box center [0, 0] width 0 height 0
click at [91, 279] on label "Save As Common Creditor" at bounding box center [148, 277] width 114 height 14
click at [97, 279] on input "Save As Common Creditor" at bounding box center [101, 274] width 9 height 9
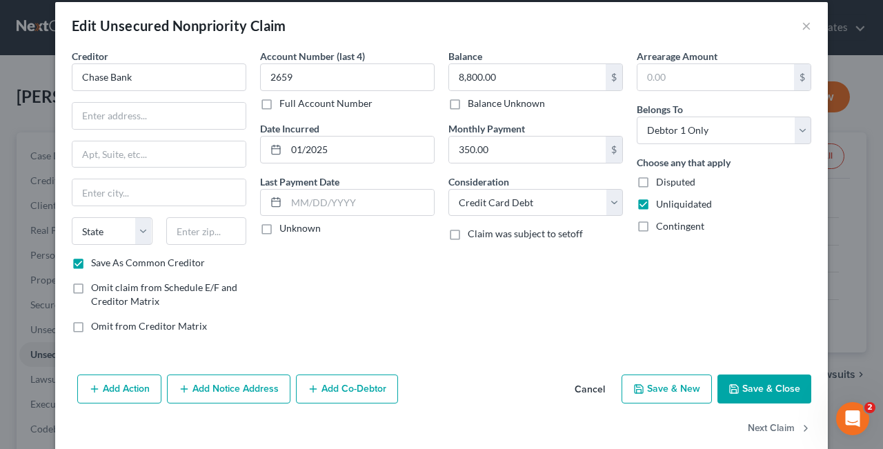
scroll to position [36, 0]
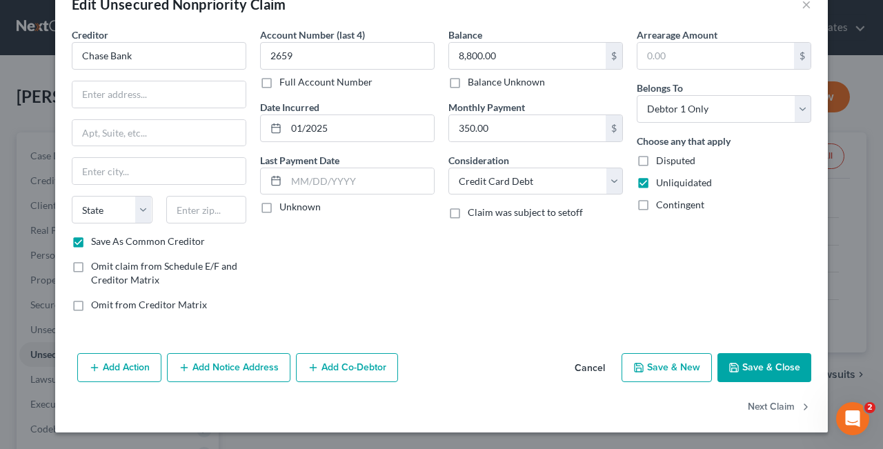
click at [767, 369] on button "Save & Close" at bounding box center [764, 367] width 94 height 29
checkbox input "false"
type input "0"
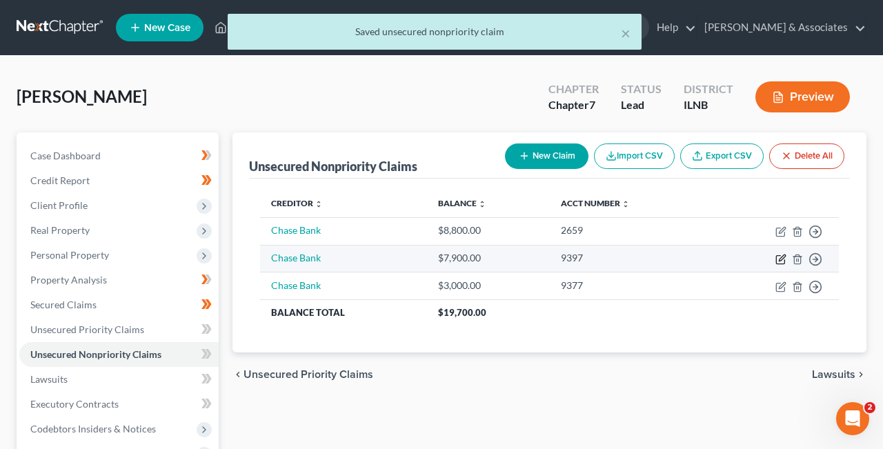
click at [783, 256] on icon "button" at bounding box center [781, 257] width 6 height 6
select select "2"
select select "0"
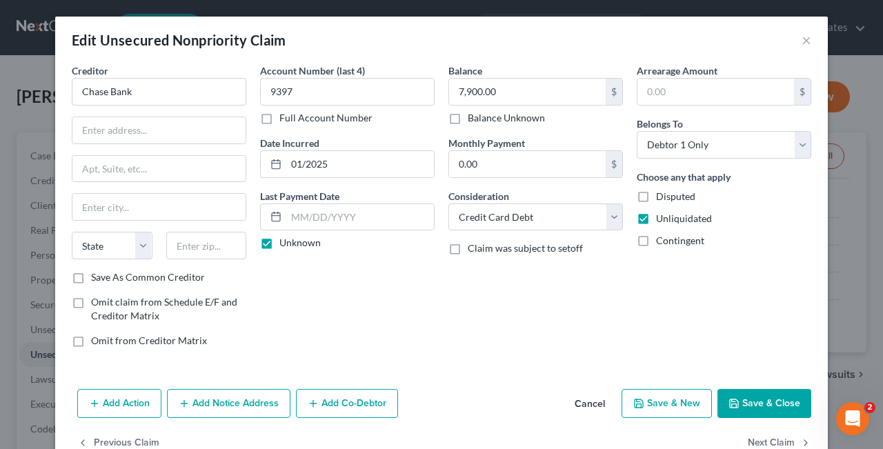
click at [91, 279] on label "Save As Common Creditor" at bounding box center [148, 277] width 114 height 14
click at [97, 279] on input "Save As Common Creditor" at bounding box center [101, 274] width 9 height 9
click at [758, 402] on button "Save & Close" at bounding box center [764, 403] width 94 height 29
checkbox input "false"
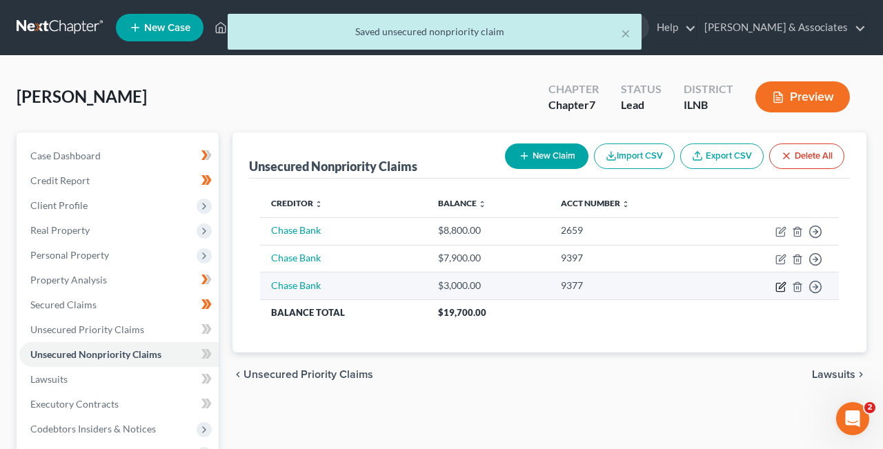
click at [781, 286] on icon "button" at bounding box center [780, 286] width 11 height 11
select select "2"
select select "0"
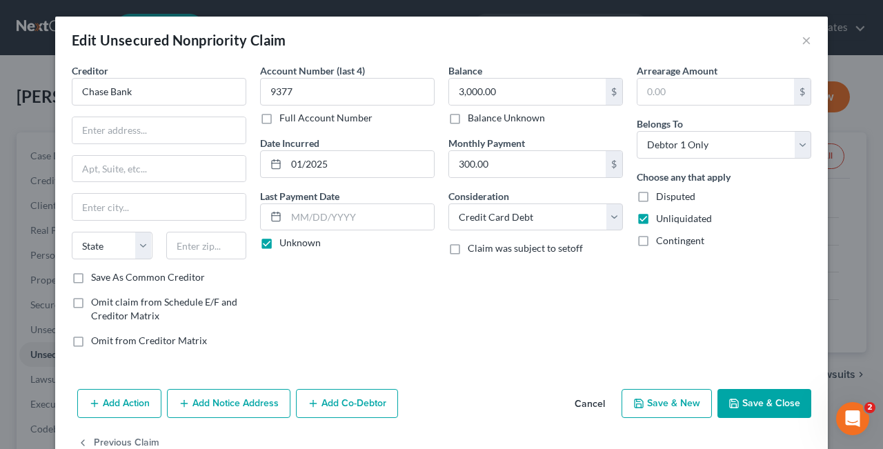
click at [91, 279] on label "Save As Common Creditor" at bounding box center [148, 277] width 114 height 14
click at [97, 279] on input "Save As Common Creditor" at bounding box center [101, 274] width 9 height 9
click at [769, 404] on button "Save & Close" at bounding box center [764, 403] width 94 height 29
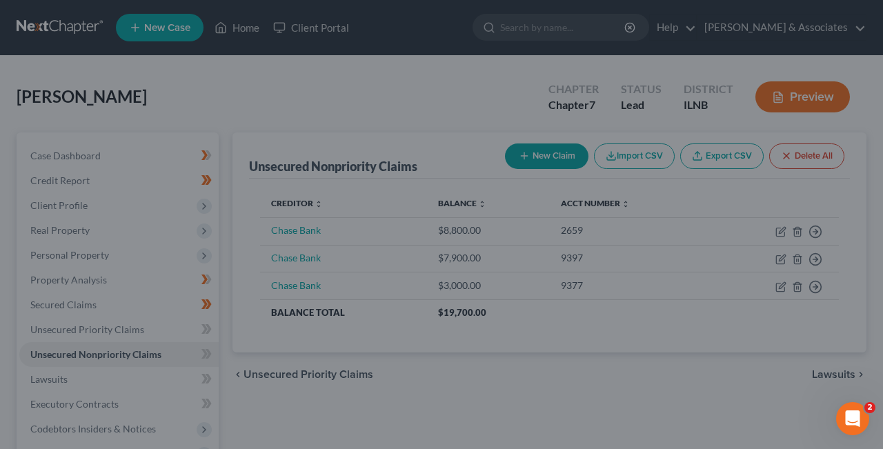
checkbox input "false"
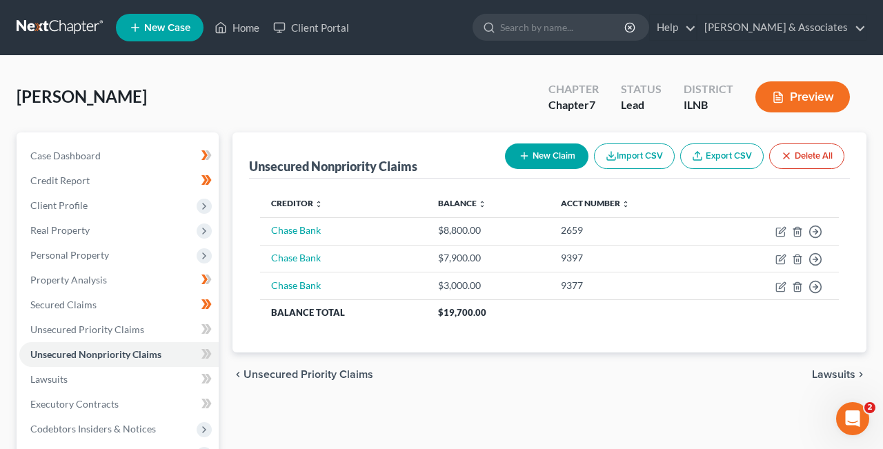
click at [243, 374] on icon "chevron_left" at bounding box center [237, 374] width 11 height 11
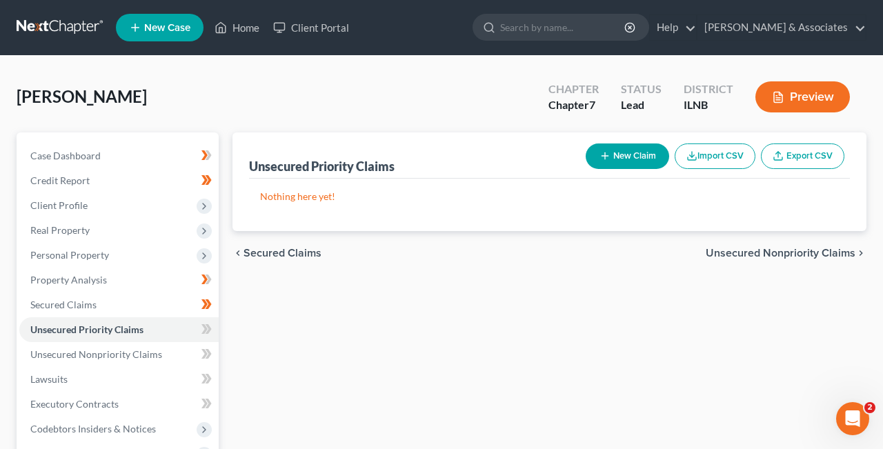
click at [238, 250] on icon "chevron_left" at bounding box center [237, 253] width 11 height 11
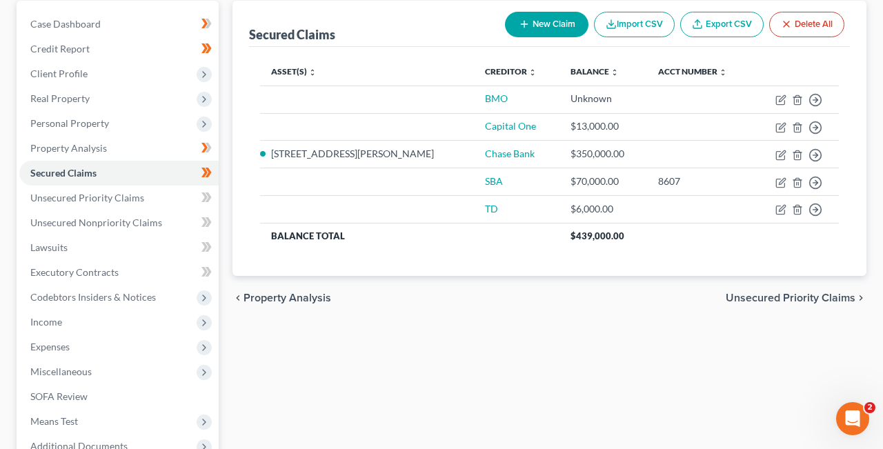
scroll to position [130, 0]
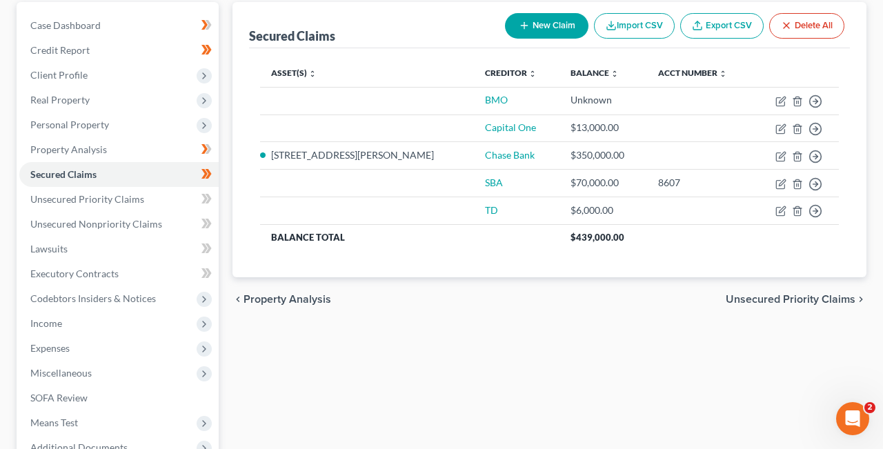
click at [241, 302] on icon "chevron_left" at bounding box center [237, 299] width 11 height 11
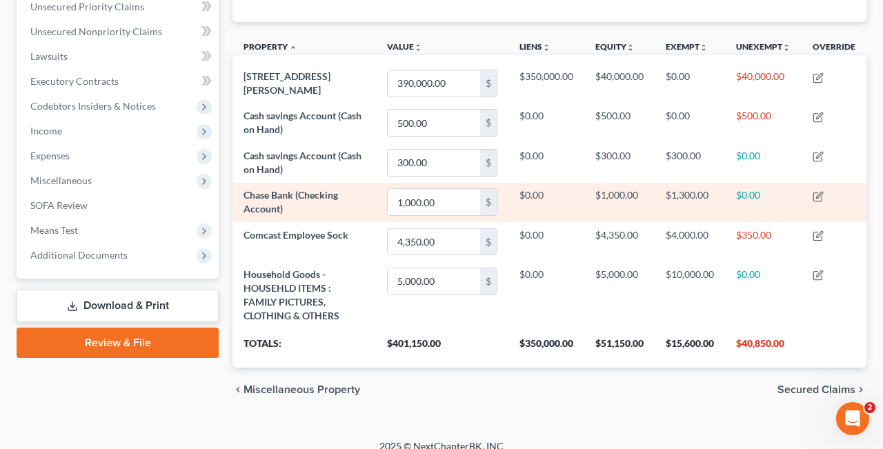
scroll to position [337, 0]
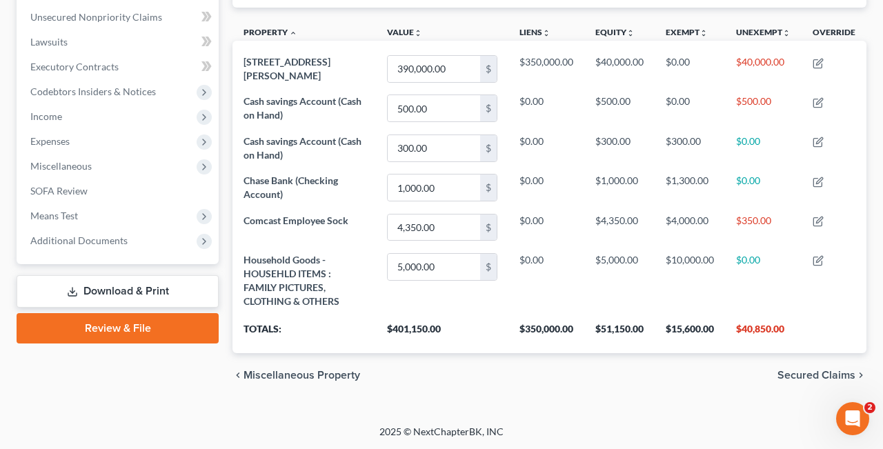
click at [825, 371] on span "Secured Claims" at bounding box center [816, 375] width 78 height 11
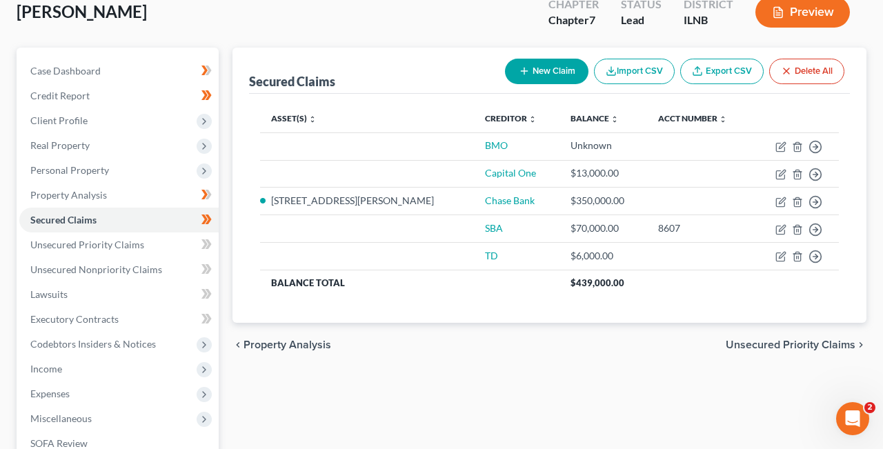
scroll to position [83, 0]
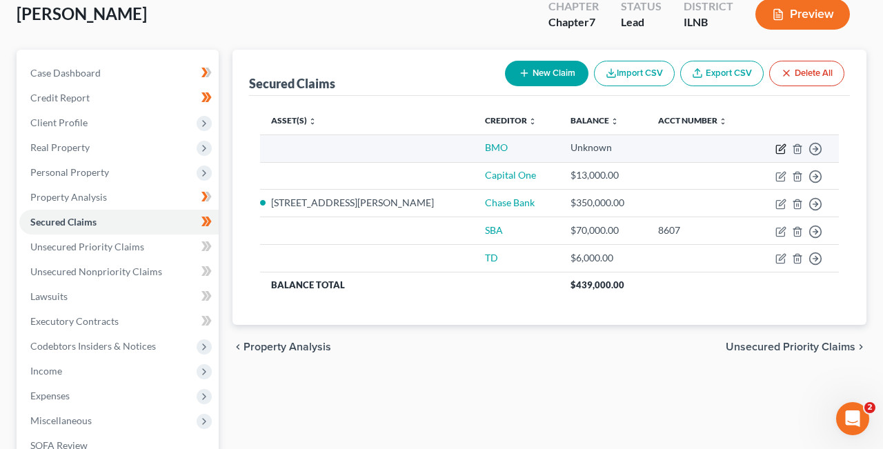
click at [782, 145] on icon "button" at bounding box center [780, 148] width 11 height 11
select select "0"
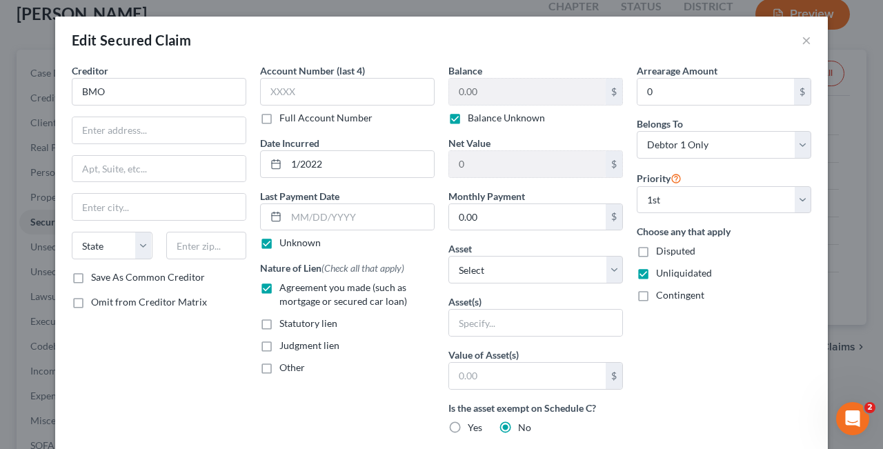
click at [91, 276] on label "Save As Common Creditor" at bounding box center [148, 277] width 114 height 14
click at [97, 276] on input "Save As Common Creditor" at bounding box center [101, 274] width 9 height 9
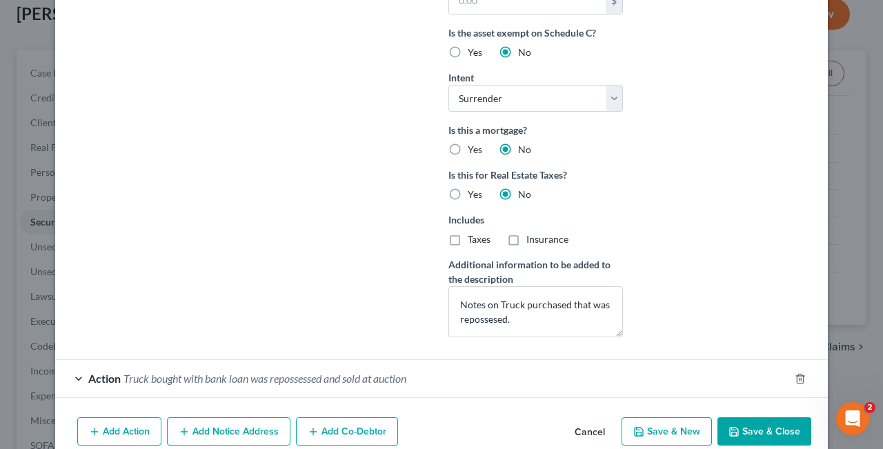
scroll to position [439, 0]
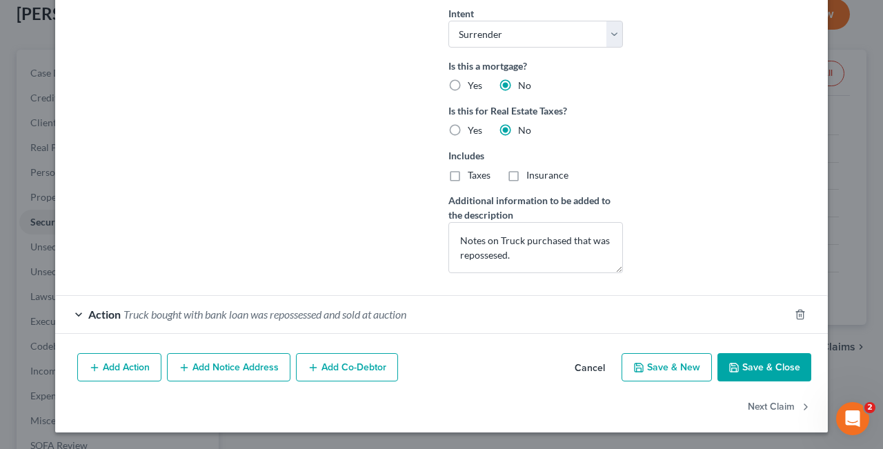
click at [786, 365] on button "Save & Close" at bounding box center [764, 367] width 94 height 29
checkbox input "false"
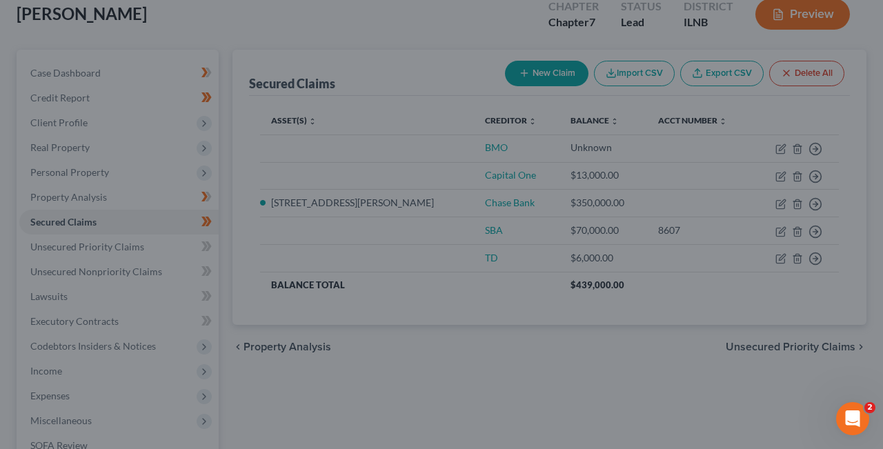
scroll to position [0, 0]
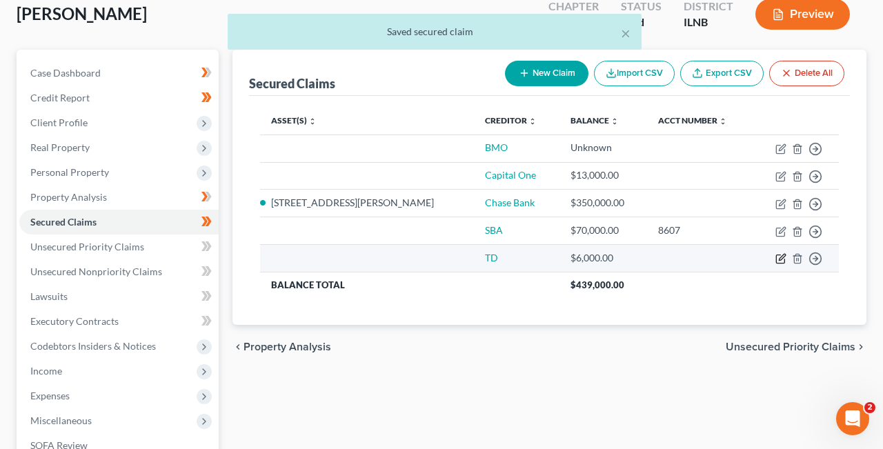
click at [778, 254] on icon "button" at bounding box center [780, 258] width 11 height 11
select select "0"
select select "4"
select select "1"
select select "0"
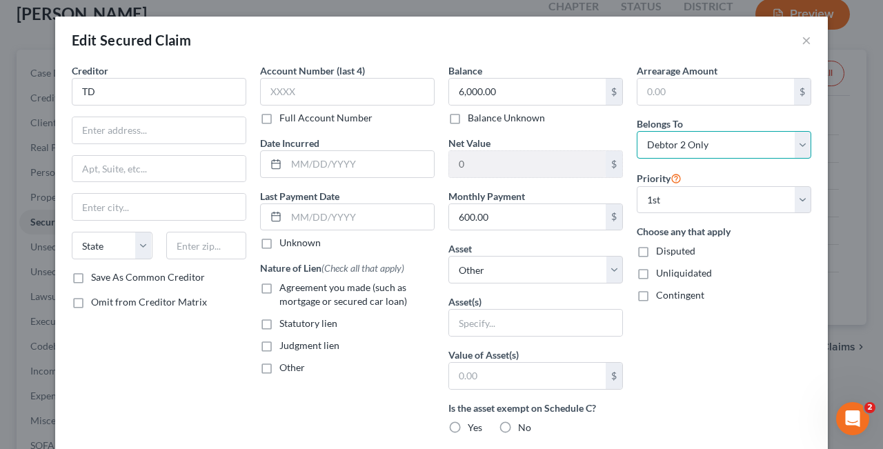
select select "0"
click option "Debtor 1 Only" at bounding box center [0, 0] width 0 height 0
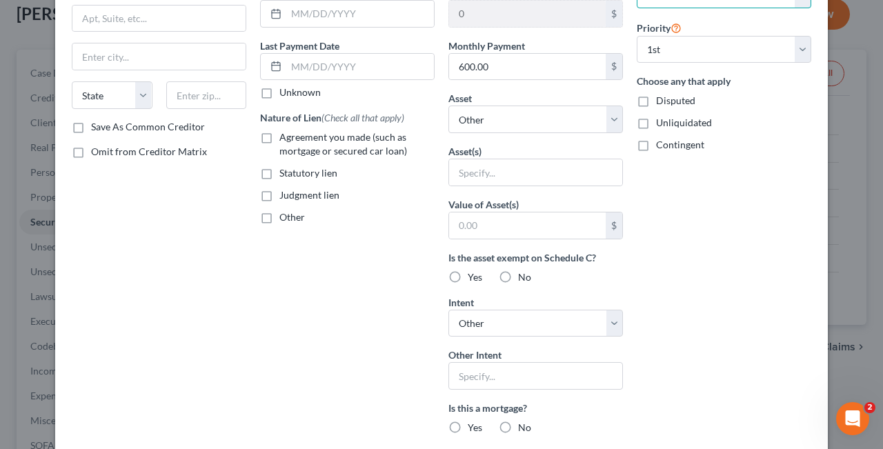
scroll to position [151, 0]
click at [518, 276] on label "No" at bounding box center [524, 277] width 13 height 14
click at [523, 276] on input "No" at bounding box center [527, 274] width 9 height 9
radio input "true"
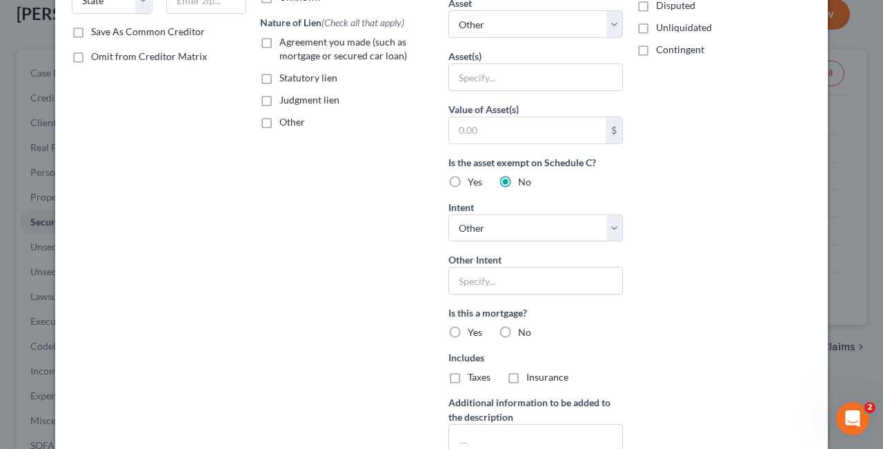
scroll to position [247, 0]
click at [518, 333] on label "No" at bounding box center [524, 331] width 13 height 14
click at [523, 333] on input "No" at bounding box center [527, 328] width 9 height 9
radio input "true"
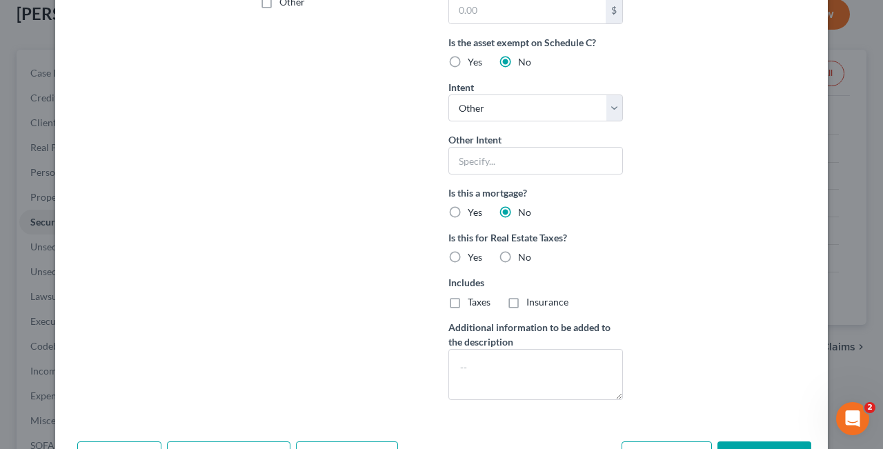
scroll to position [385, 0]
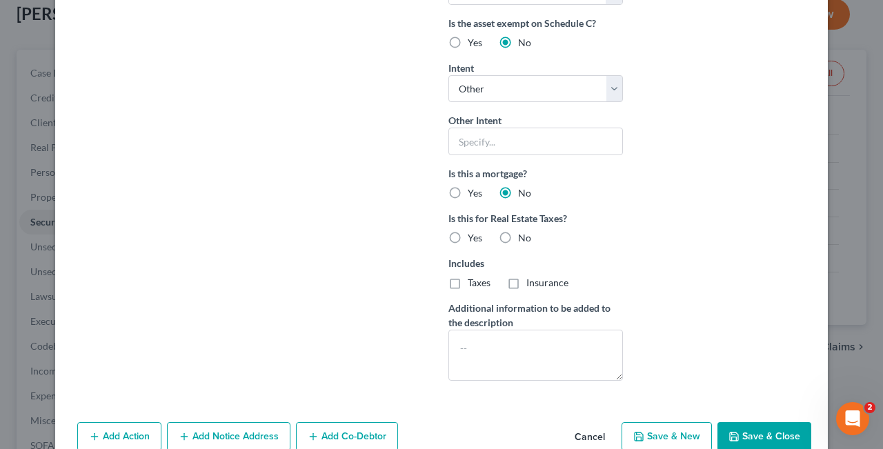
click at [518, 237] on label "No" at bounding box center [524, 238] width 13 height 14
click at [523, 237] on input "No" at bounding box center [527, 235] width 9 height 9
radio input "true"
click at [457, 343] on textarea at bounding box center [535, 355] width 174 height 51
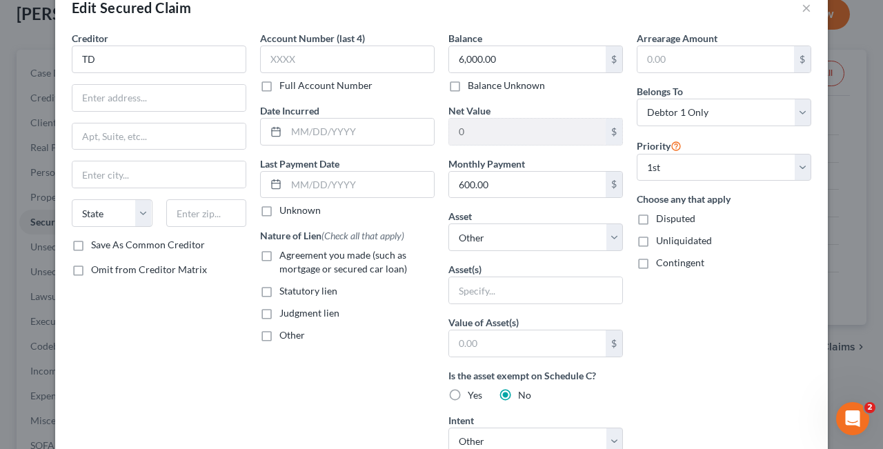
scroll to position [26, 0]
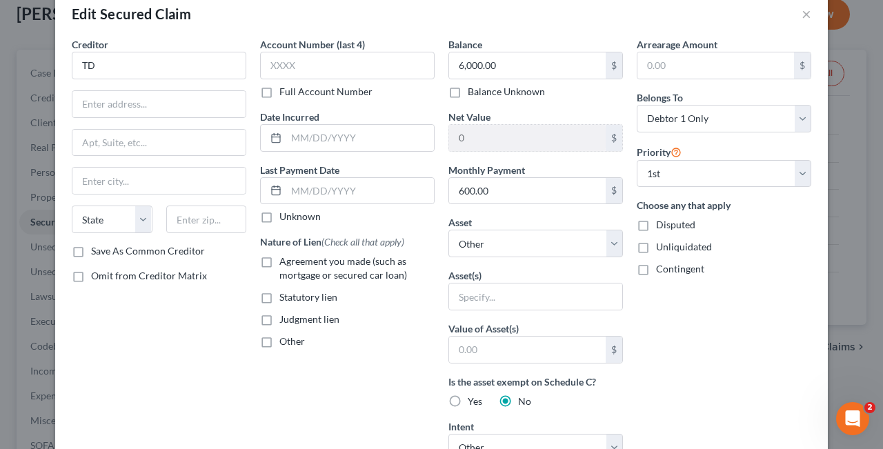
type textarea "Credit card"
click at [91, 252] on label "Save As Common Creditor" at bounding box center [148, 251] width 114 height 14
click at [97, 252] on input "Save As Common Creditor" at bounding box center [101, 248] width 9 height 9
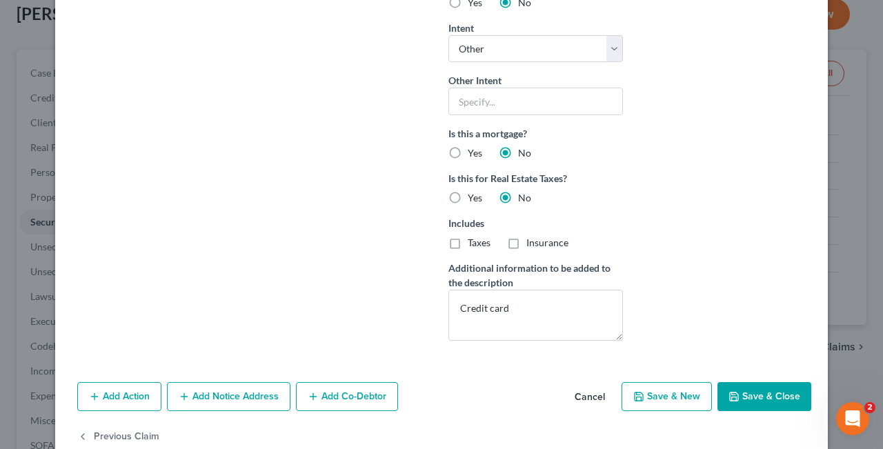
scroll to position [454, 0]
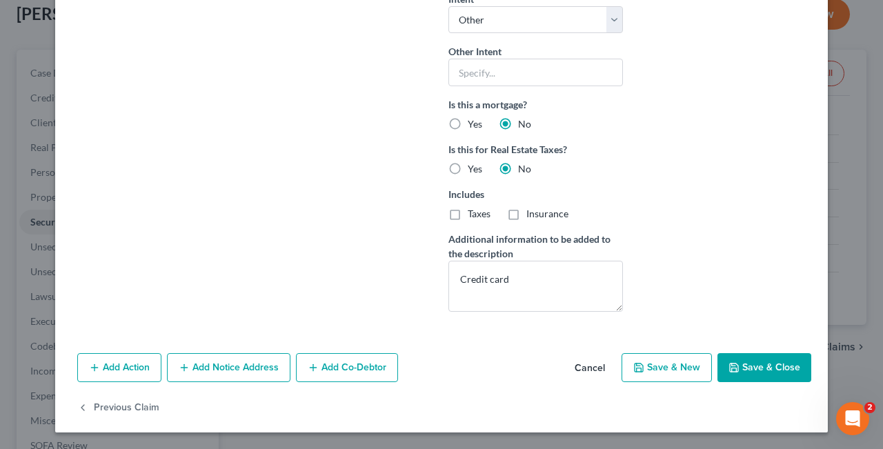
click at [764, 365] on button "Save & Close" at bounding box center [764, 367] width 94 height 29
checkbox input "false"
select select
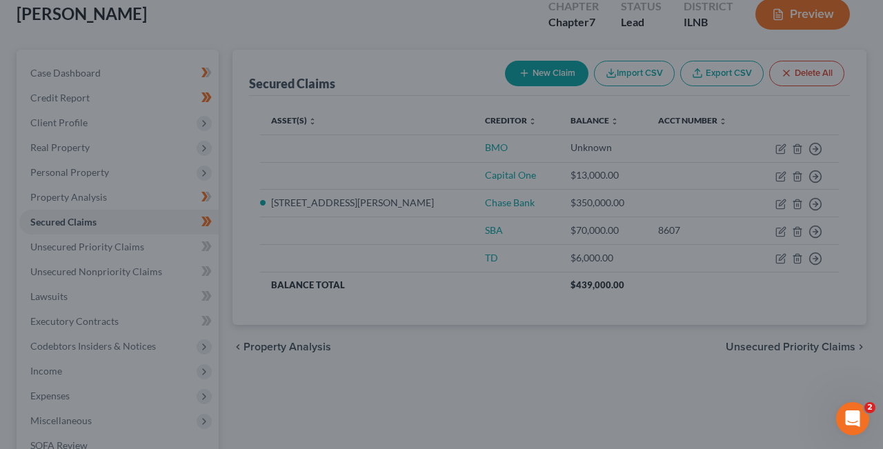
scroll to position [303, 0]
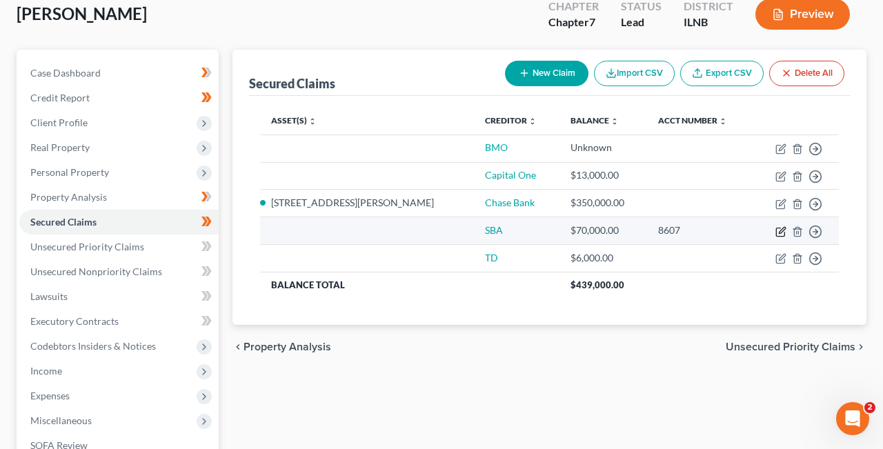
click at [781, 230] on icon "button" at bounding box center [780, 231] width 11 height 11
select select "0"
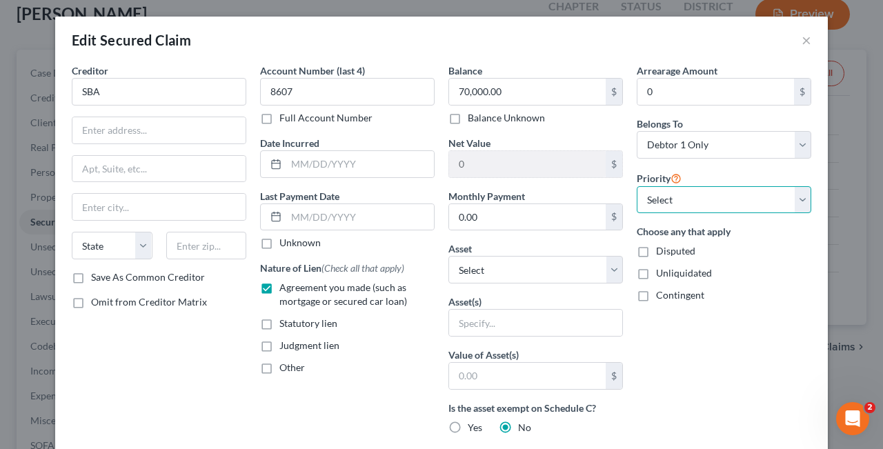
click at [636, 186] on select "Select 1st 2nd 3rd 4th 5th 6th 7th 8th 9th 10th 11th 12th 13th 14th 15th 16th 1…" at bounding box center [723, 200] width 174 height 28
select select "0"
click option "1st" at bounding box center [0, 0] width 0 height 0
click at [656, 274] on label "Unliquidated" at bounding box center [684, 273] width 56 height 14
click at [661, 274] on input "Unliquidated" at bounding box center [665, 270] width 9 height 9
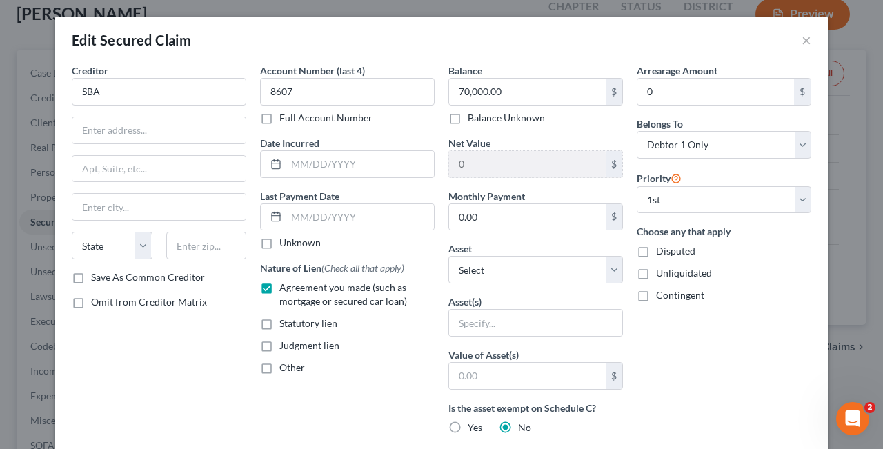
checkbox input "true"
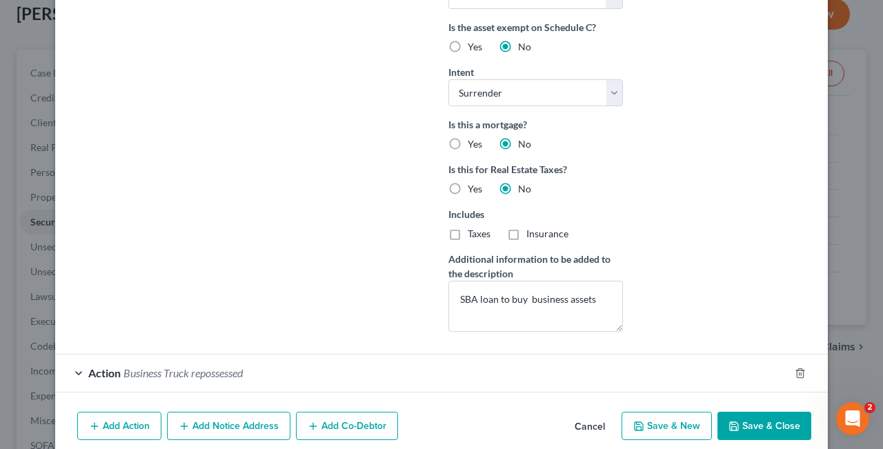
scroll to position [439, 0]
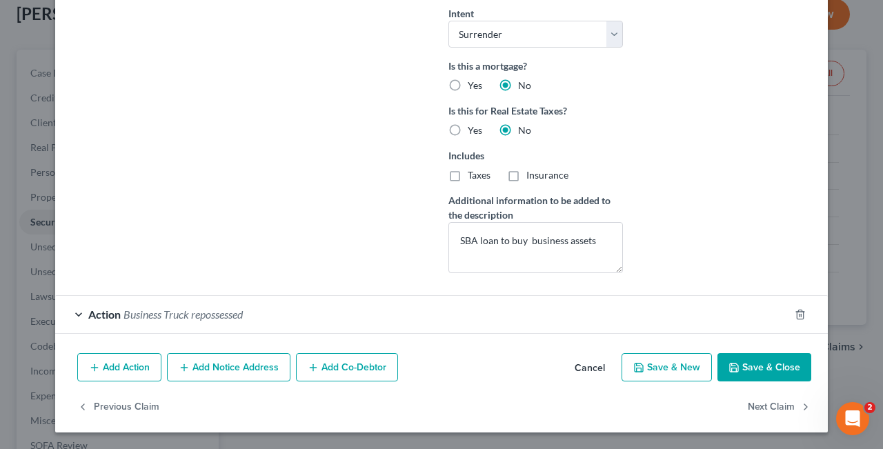
click at [753, 365] on button "Save & Close" at bounding box center [764, 367] width 94 height 29
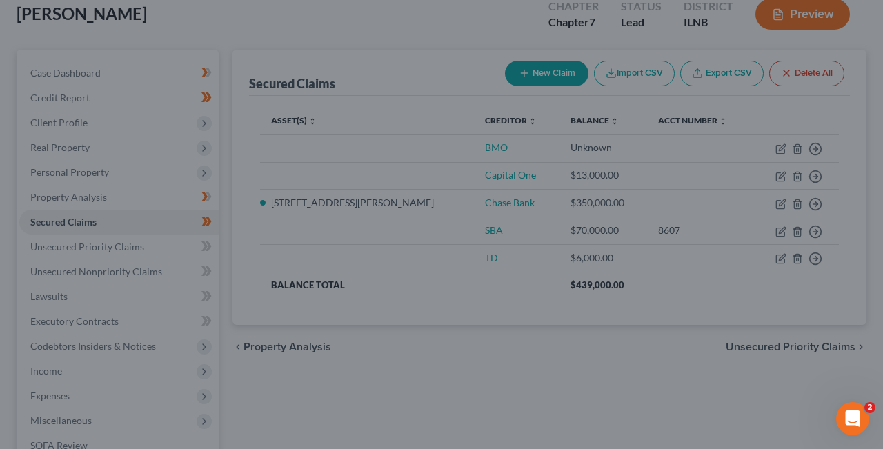
scroll to position [289, 0]
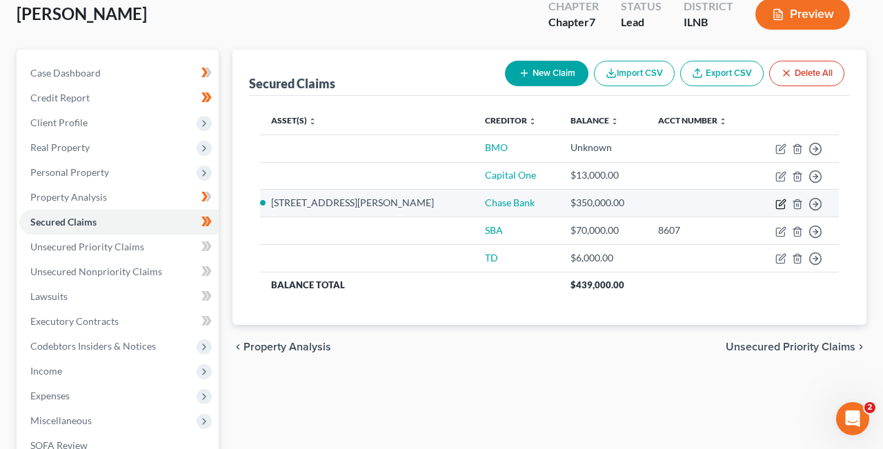
click at [778, 203] on icon "button" at bounding box center [780, 204] width 11 height 11
select select "0"
select select "2"
select select "0"
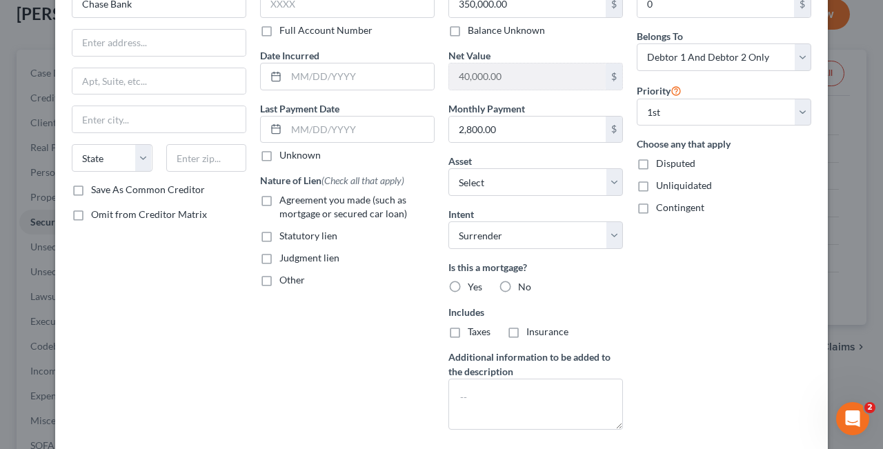
scroll to position [97, 0]
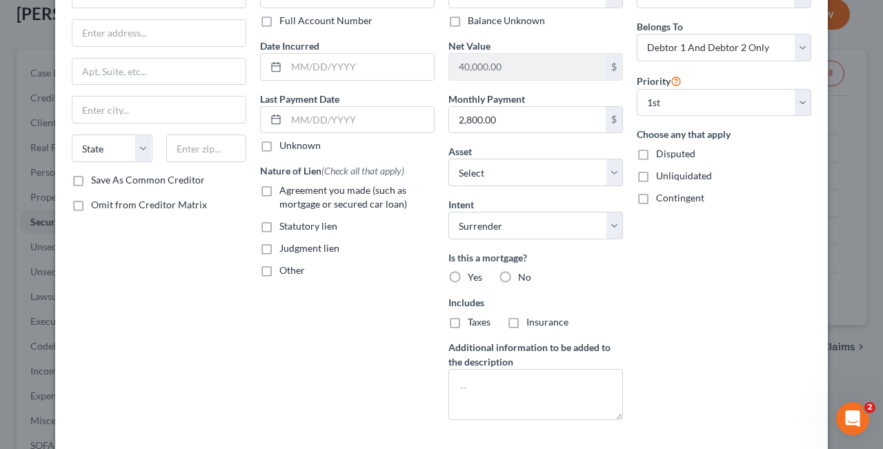
click at [467, 277] on label "Yes" at bounding box center [474, 277] width 14 height 14
click at [473, 277] on input "Yes" at bounding box center [477, 274] width 9 height 9
radio input "true"
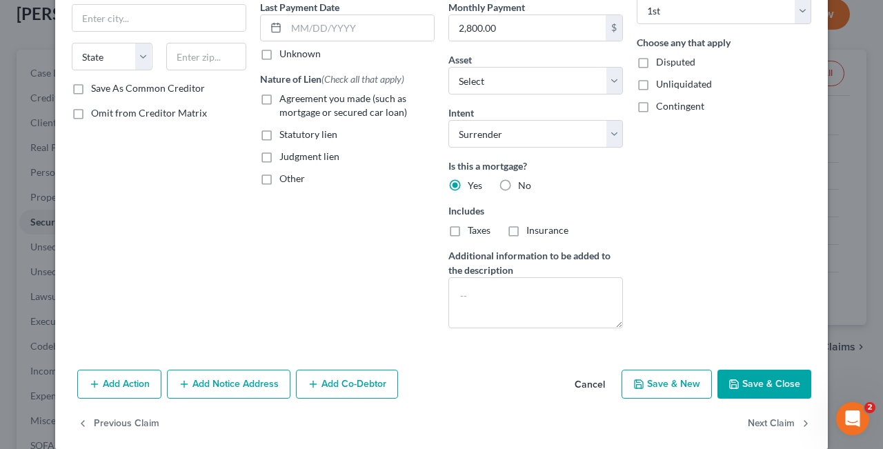
scroll to position [203, 0]
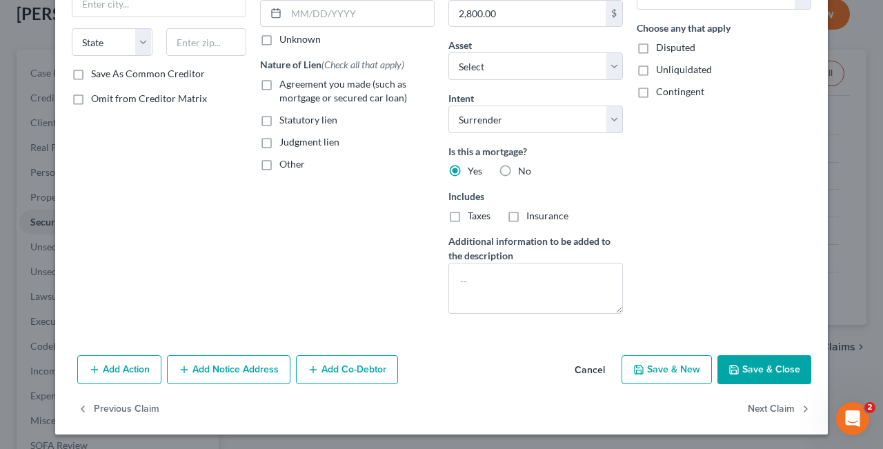
click at [467, 216] on label "Taxes" at bounding box center [478, 216] width 23 height 14
click at [473, 216] on input "Taxes" at bounding box center [477, 213] width 9 height 9
checkbox input "true"
click at [526, 217] on label "Insurance" at bounding box center [547, 216] width 42 height 14
click at [532, 217] on input "Insurance" at bounding box center [536, 213] width 9 height 9
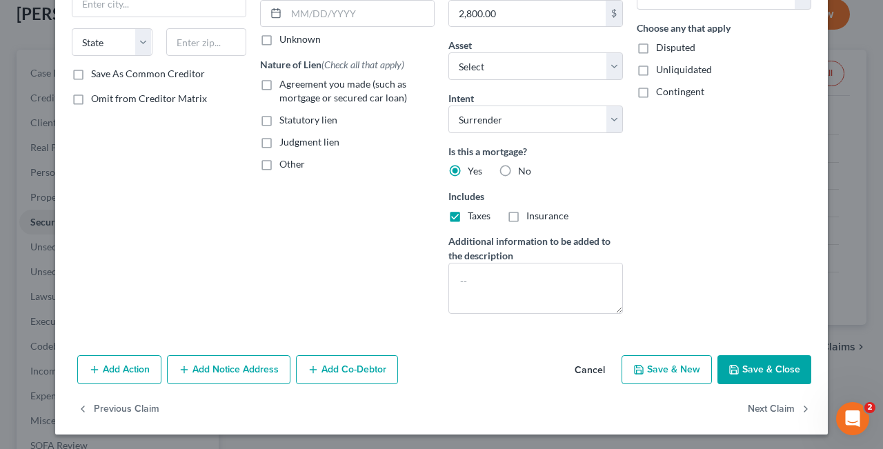
checkbox input "true"
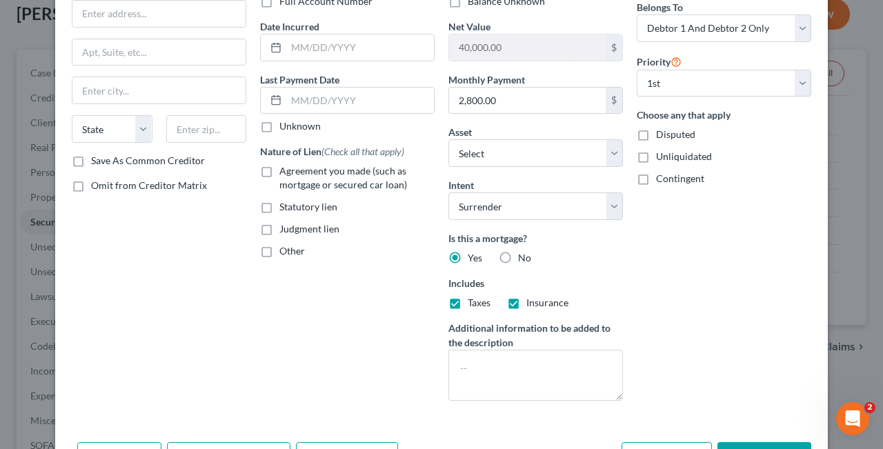
scroll to position [110, 0]
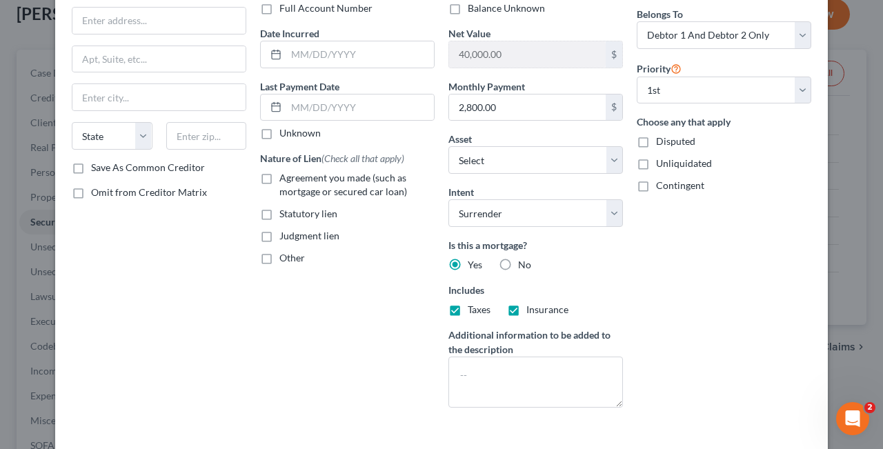
click at [279, 178] on label "Agreement you made (such as mortgage or secured car loan)" at bounding box center [356, 185] width 155 height 28
click at [285, 178] on input "Agreement you made (such as mortgage or secured car loan)" at bounding box center [289, 175] width 9 height 9
checkbox input "true"
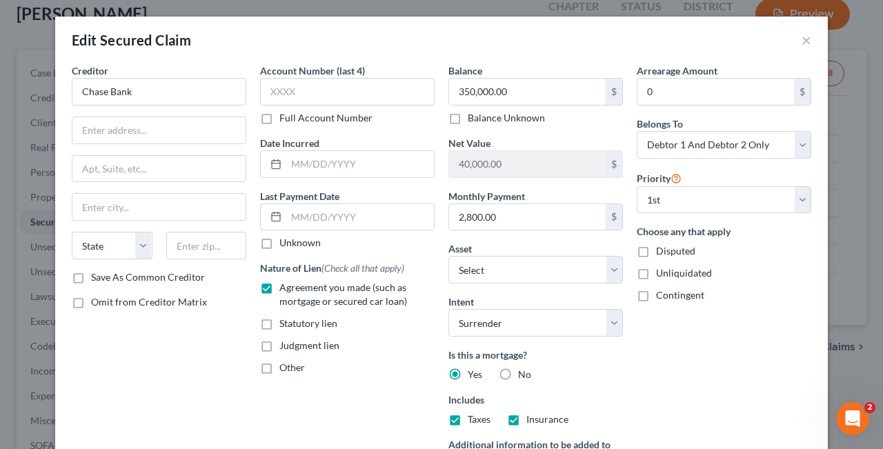
scroll to position [0, 0]
click option "[STREET_ADDRESS][PERSON_NAME] - $390000.0" at bounding box center [0, 0] width 0 height 0
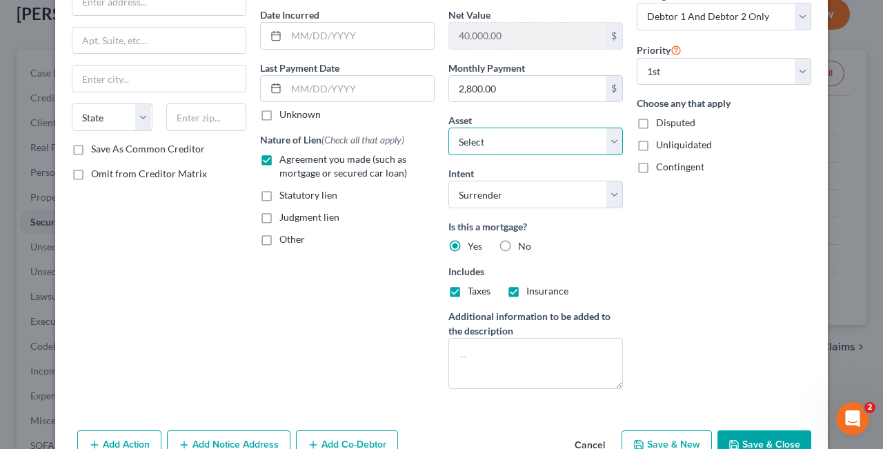
scroll to position [205, 0]
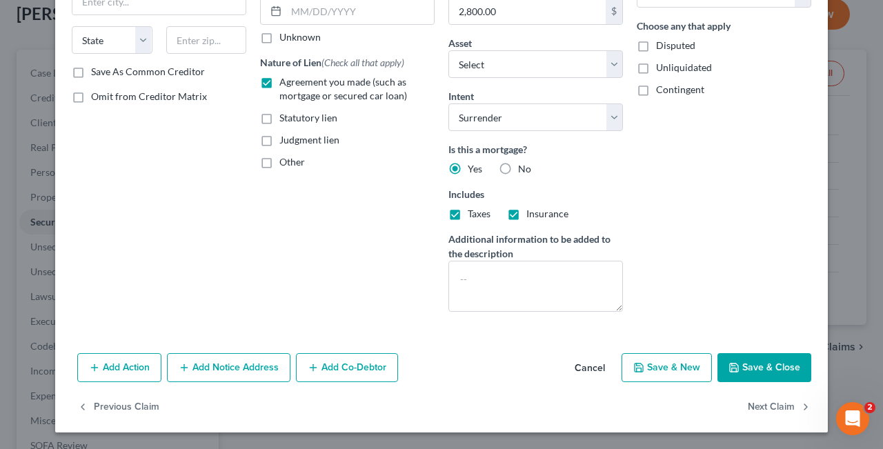
click at [765, 368] on button "Save & Close" at bounding box center [764, 367] width 94 height 29
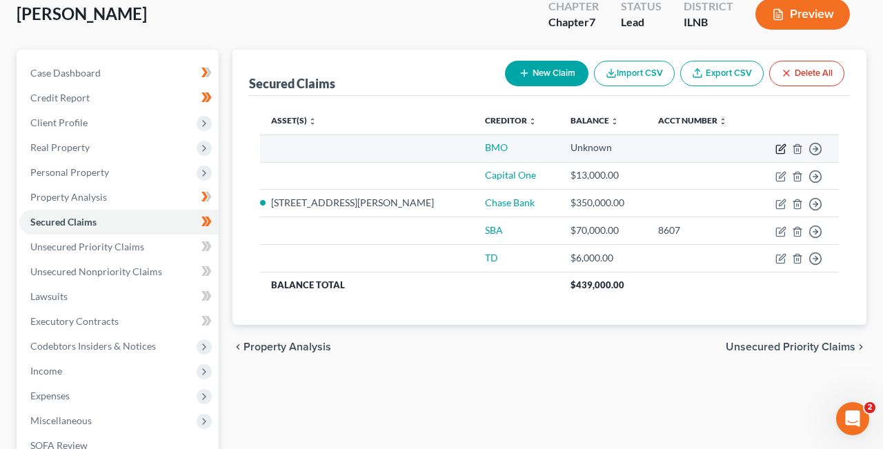
click at [782, 150] on icon "button" at bounding box center [780, 148] width 11 height 11
select select "0"
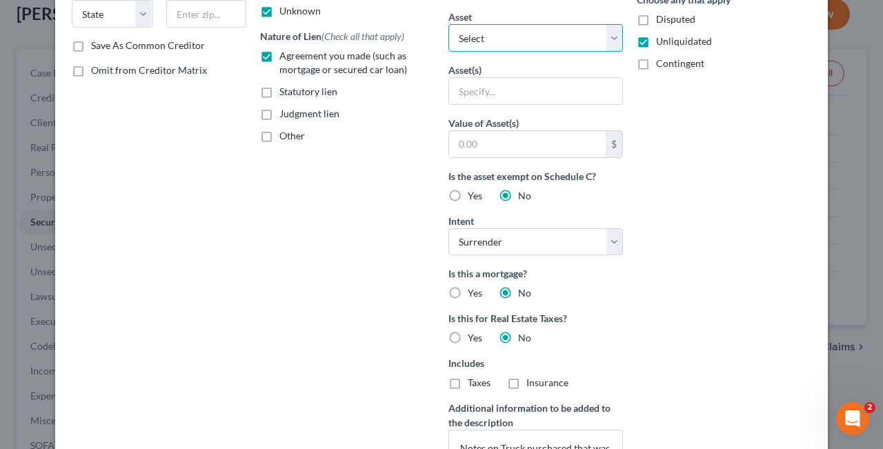
scroll to position [0, 0]
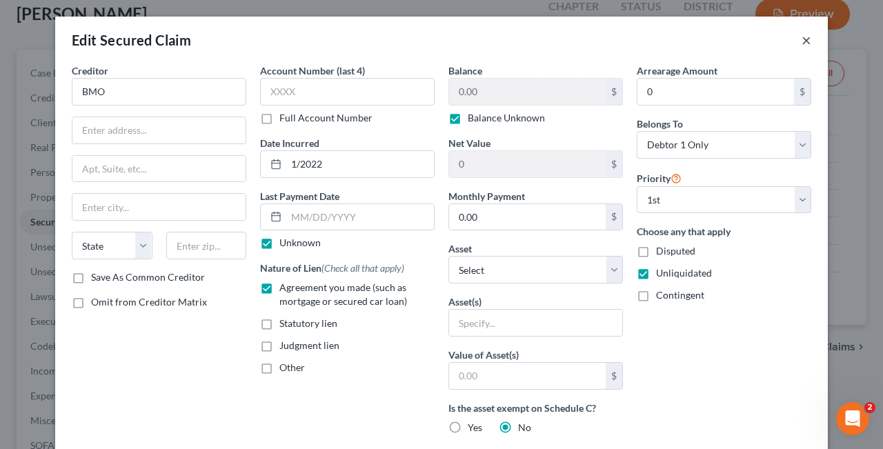
click at [803, 39] on button "×" at bounding box center [806, 40] width 10 height 17
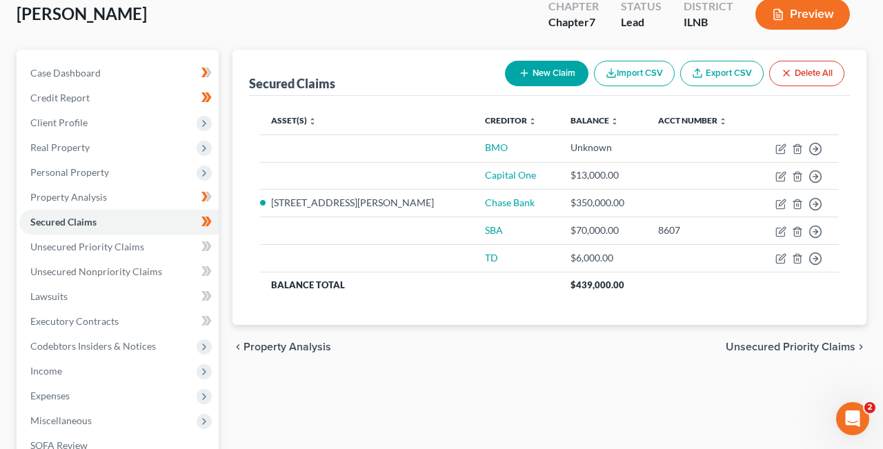
click at [829, 345] on span "Unsecured Priority Claims" at bounding box center [790, 346] width 130 height 11
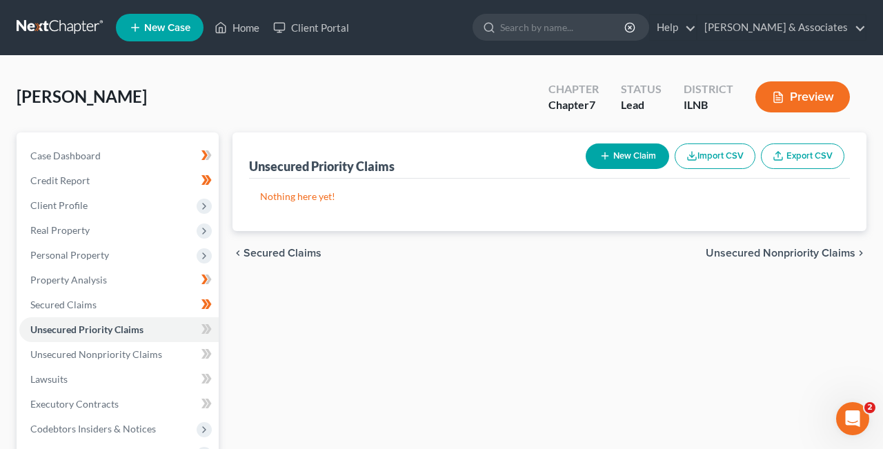
click at [838, 253] on span "Unsecured Nonpriority Claims" at bounding box center [780, 253] width 150 height 11
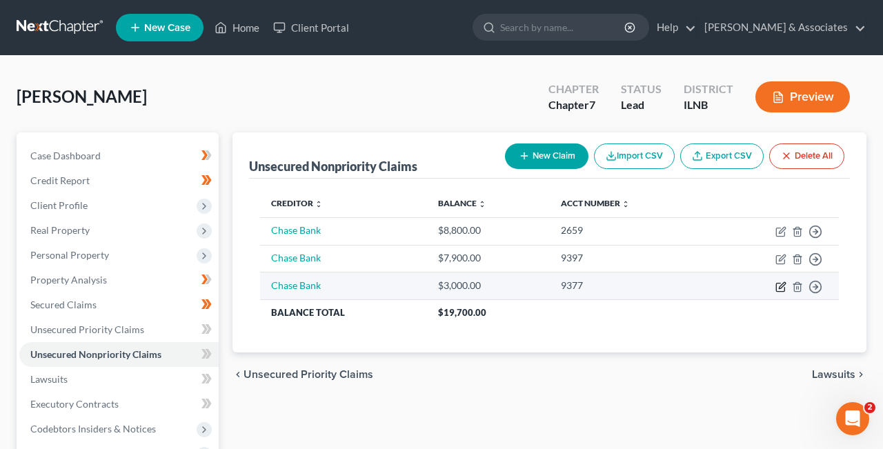
click at [781, 286] on icon "button" at bounding box center [781, 285] width 6 height 6
select select "2"
select select "0"
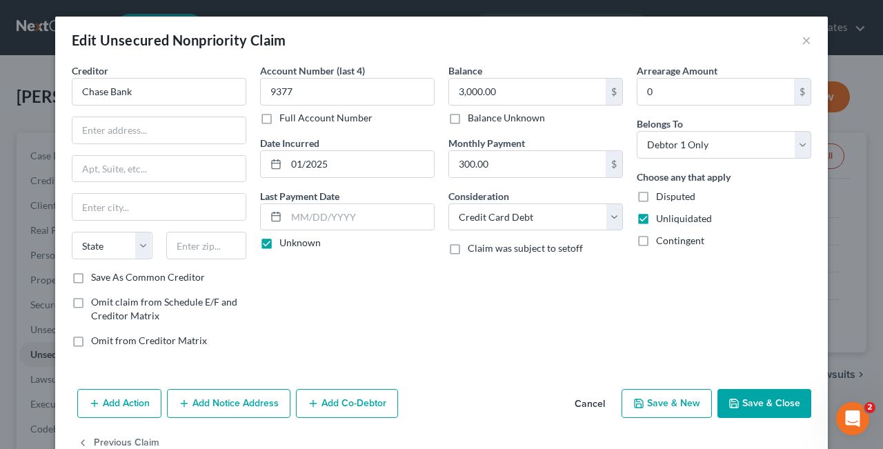
click at [757, 403] on button "Save & Close" at bounding box center [764, 403] width 94 height 29
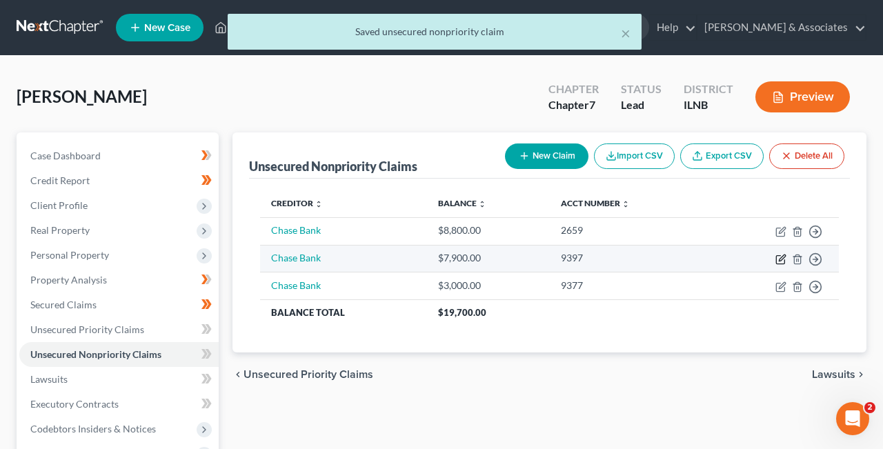
click at [778, 257] on icon "button" at bounding box center [780, 259] width 11 height 11
select select "2"
select select "0"
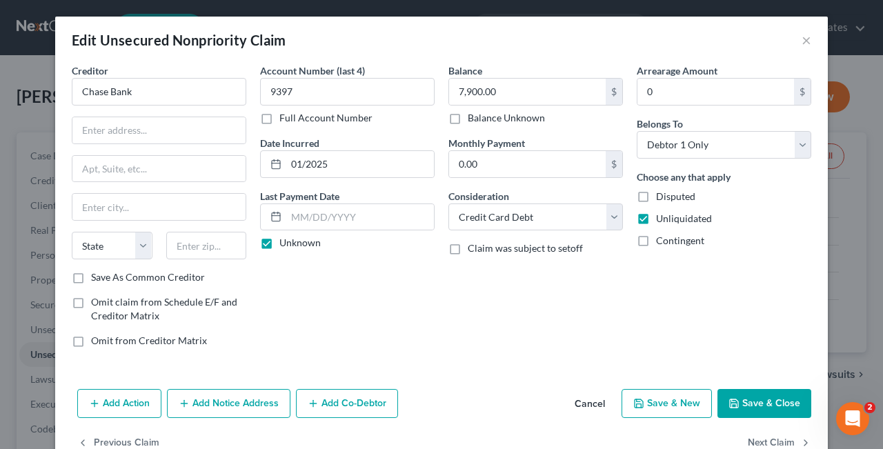
click at [91, 280] on label "Save As Common Creditor" at bounding box center [148, 277] width 114 height 14
click at [97, 279] on input "Save As Common Creditor" at bounding box center [101, 274] width 9 height 9
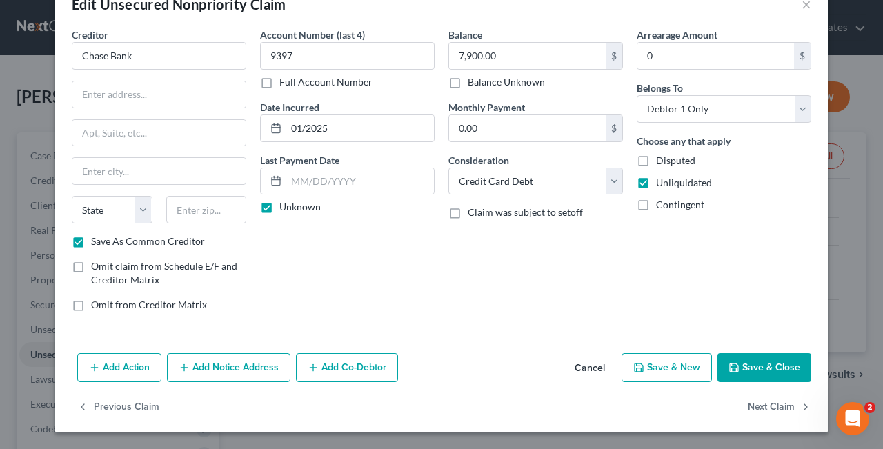
click at [776, 364] on button "Save & Close" at bounding box center [764, 367] width 94 height 29
checkbox input "false"
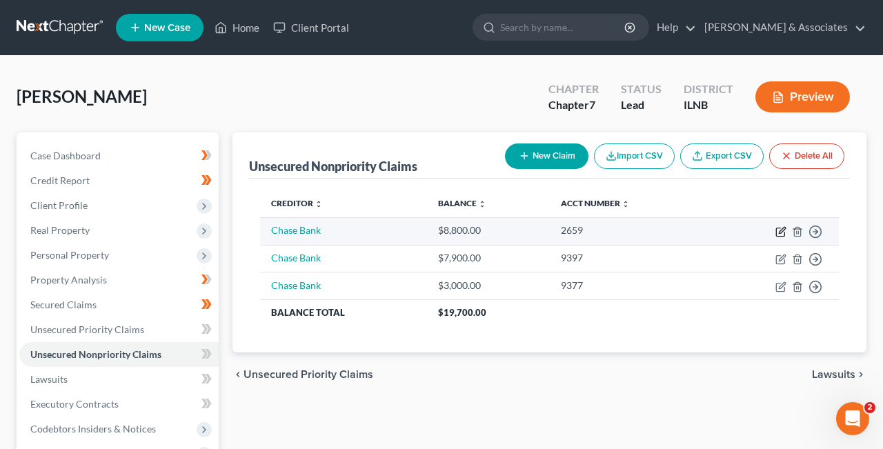
click at [782, 231] on icon "button" at bounding box center [780, 231] width 11 height 11
select select "2"
select select "0"
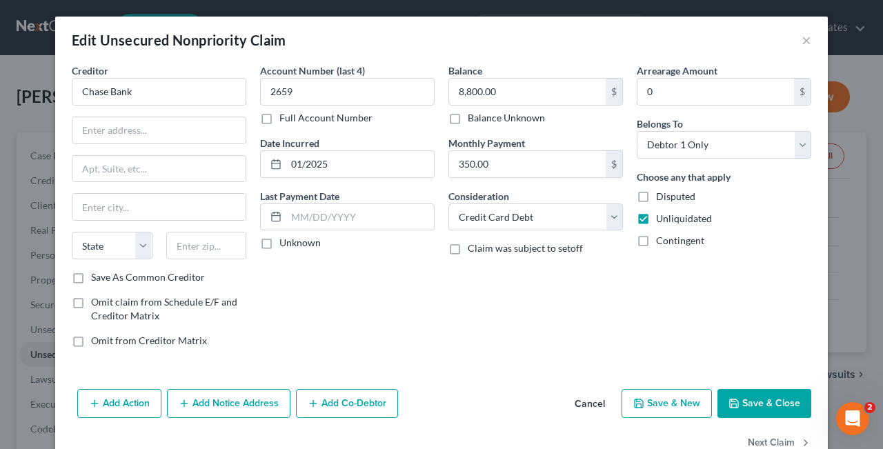
click at [91, 283] on label "Save As Common Creditor" at bounding box center [148, 277] width 114 height 14
click at [97, 279] on input "Save As Common Creditor" at bounding box center [101, 274] width 9 height 9
click at [774, 403] on button "Save & Close" at bounding box center [764, 403] width 94 height 29
checkbox input "false"
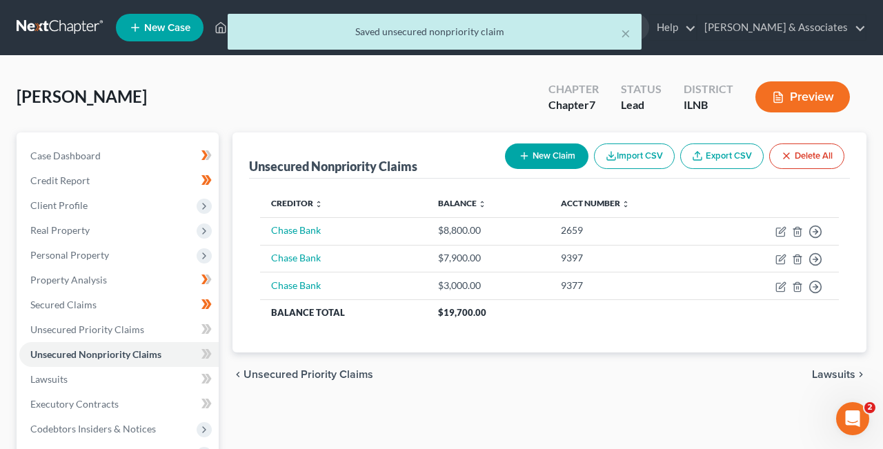
click at [840, 373] on span "Lawsuits" at bounding box center [833, 374] width 43 height 11
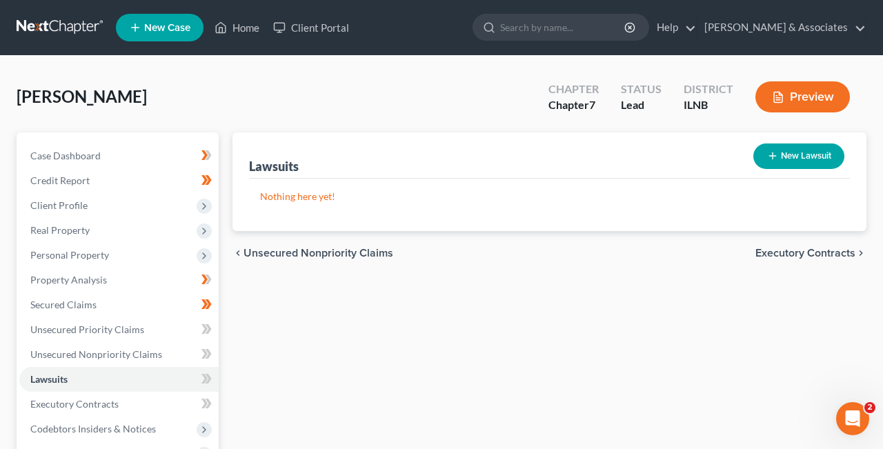
click at [838, 253] on span "Executory Contracts" at bounding box center [805, 253] width 100 height 11
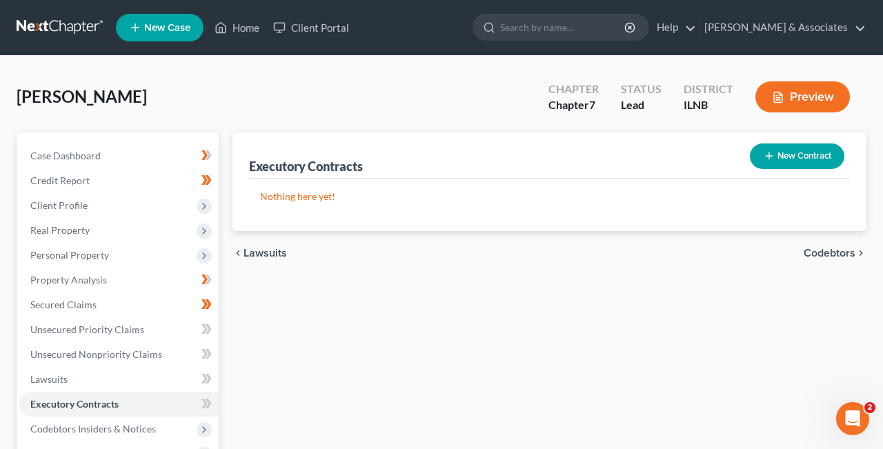
click at [838, 253] on span "Codebtors" at bounding box center [829, 253] width 52 height 11
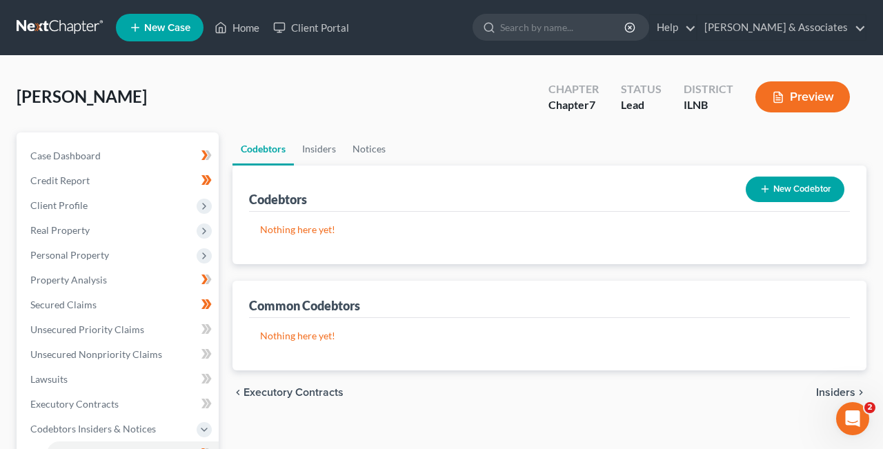
click at [838, 253] on div "Nothing here yet! Name Creditor Balance" at bounding box center [549, 238] width 601 height 52
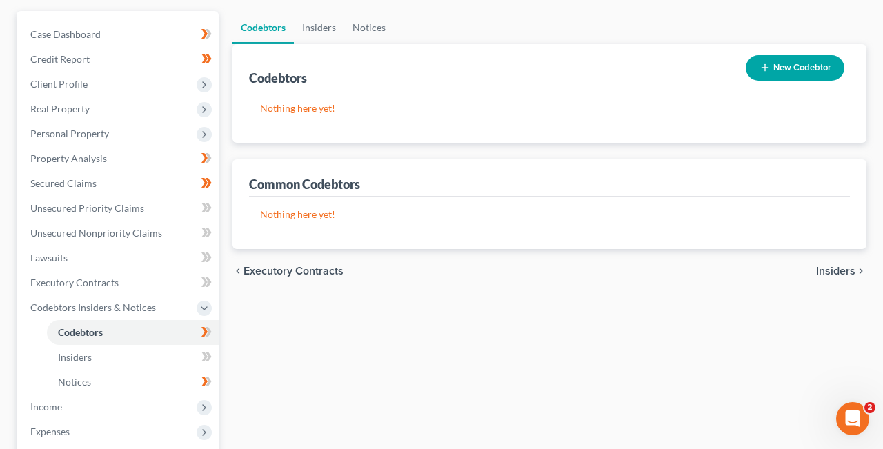
scroll to position [154, 0]
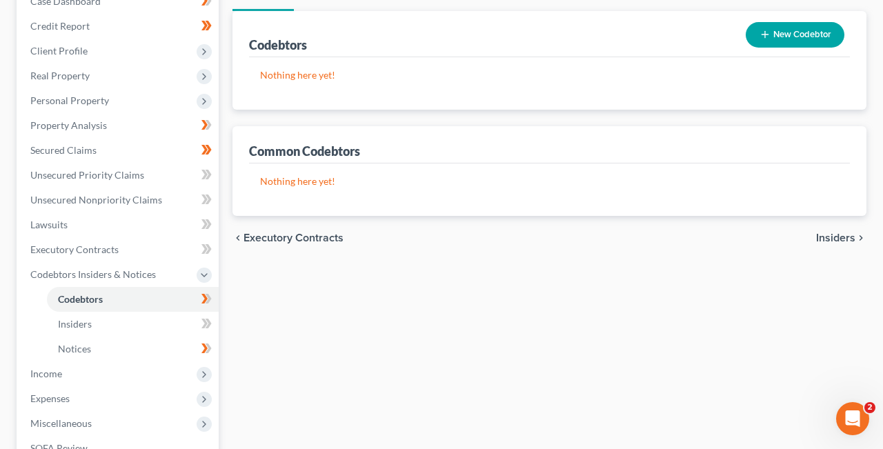
click at [841, 238] on span "Insiders" at bounding box center [835, 237] width 39 height 11
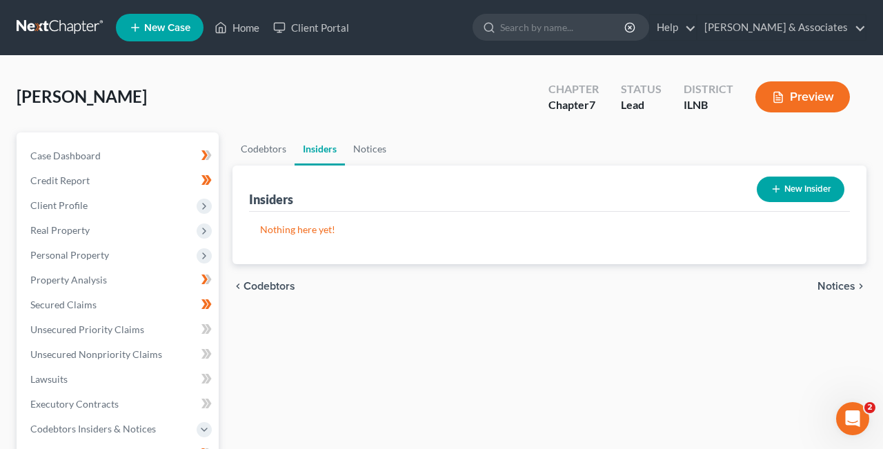
click at [841, 288] on span "Notices" at bounding box center [836, 286] width 38 height 11
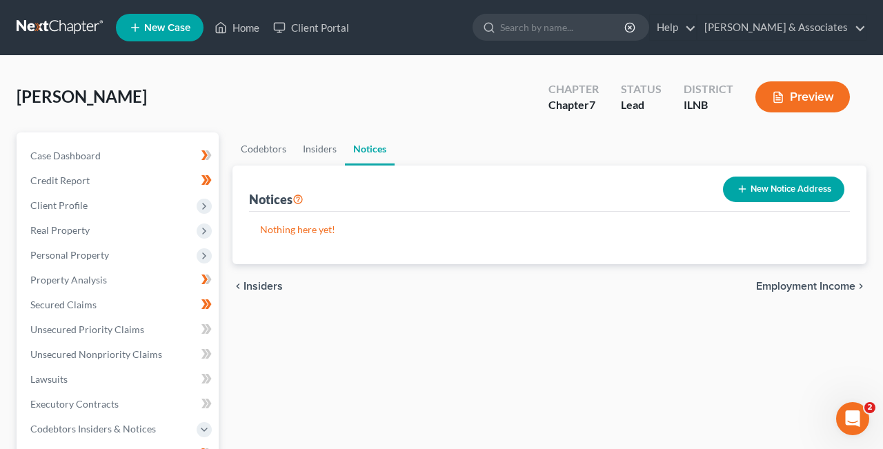
click at [830, 288] on span "Employment Income" at bounding box center [805, 286] width 99 height 11
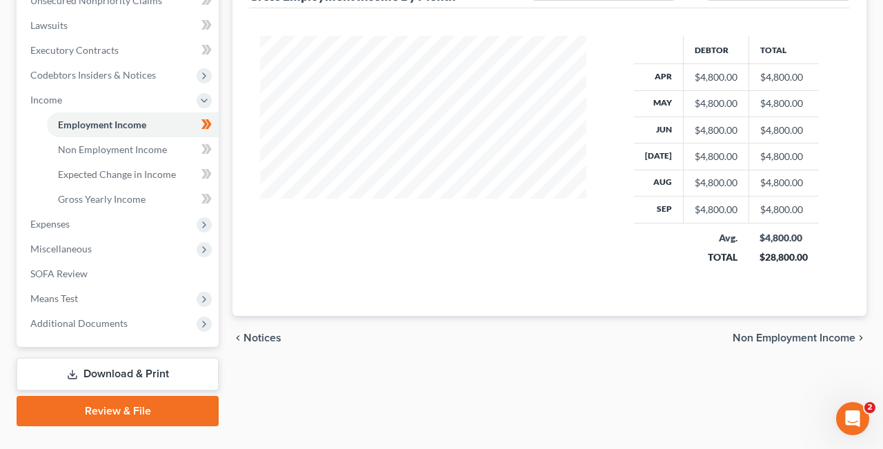
scroll to position [382, 0]
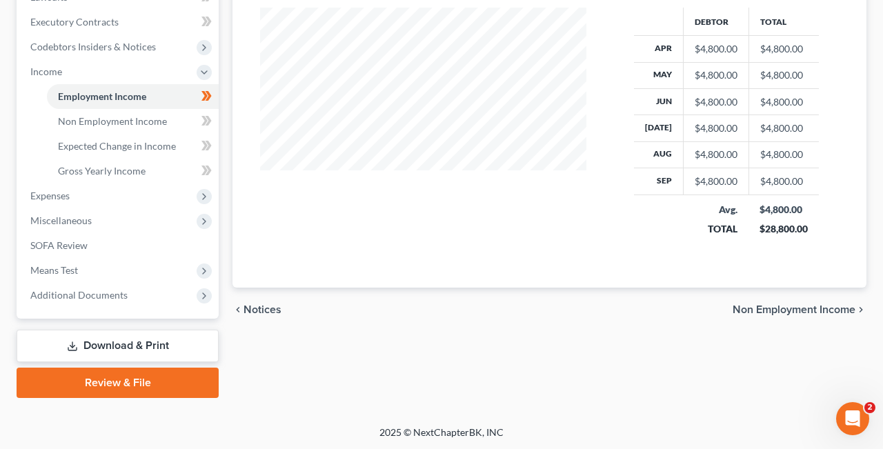
click at [798, 310] on span "Non Employment Income" at bounding box center [793, 309] width 123 height 11
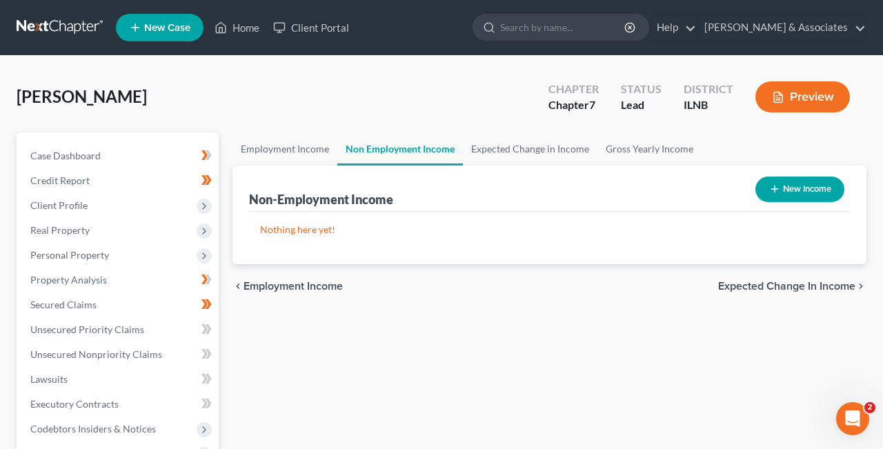
click at [821, 281] on span "Expected Change in Income" at bounding box center [786, 286] width 137 height 11
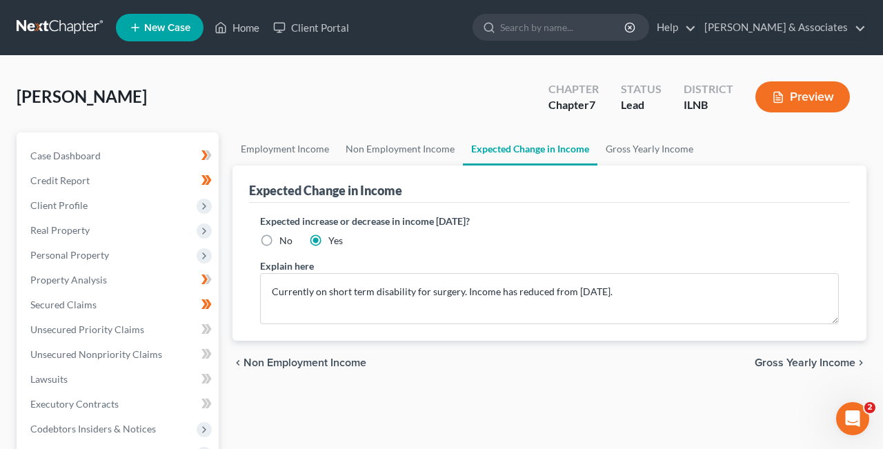
click at [838, 363] on span "Gross Yearly Income" at bounding box center [804, 362] width 101 height 11
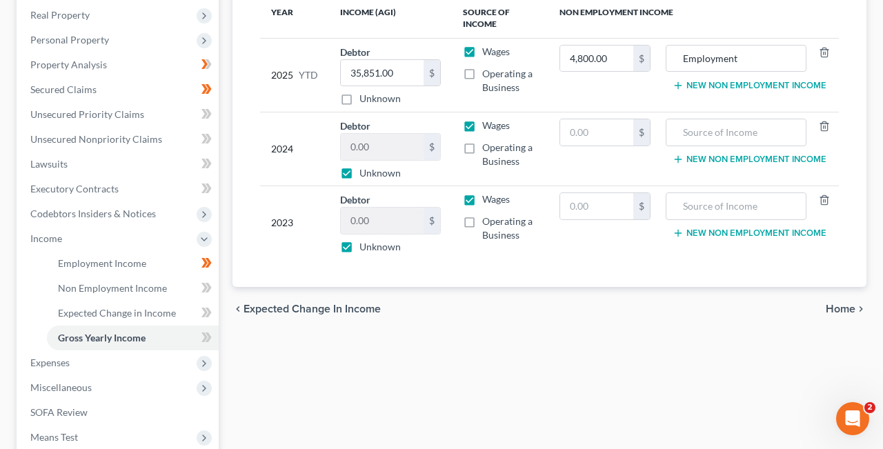
scroll to position [218, 0]
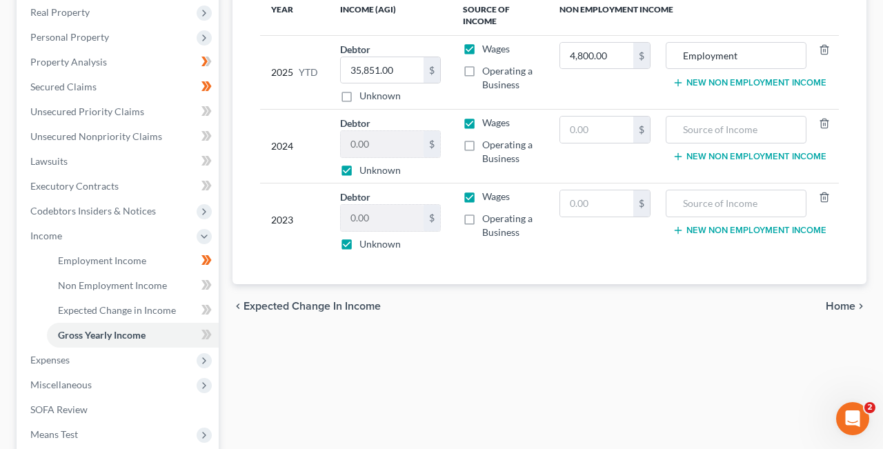
click at [848, 303] on span "Home" at bounding box center [840, 306] width 30 height 11
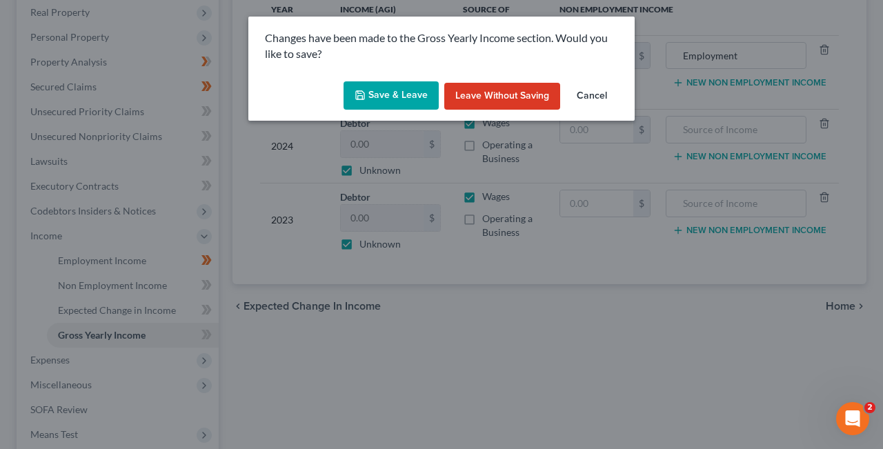
click at [406, 97] on button "Save & Leave" at bounding box center [390, 95] width 95 height 29
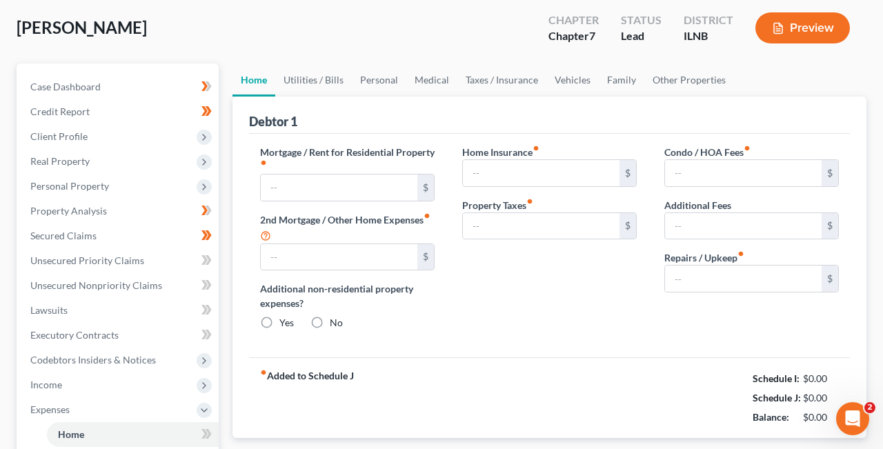
type input "0.00"
radio input "true"
type input "0.00"
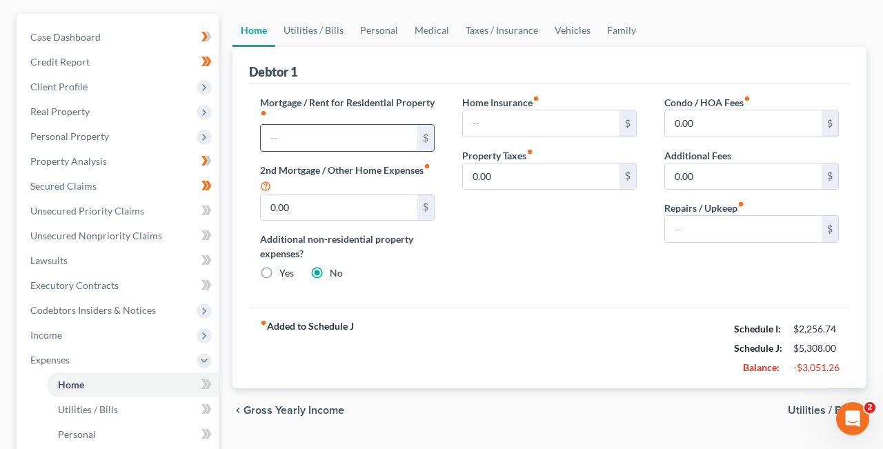
scroll to position [125, 0]
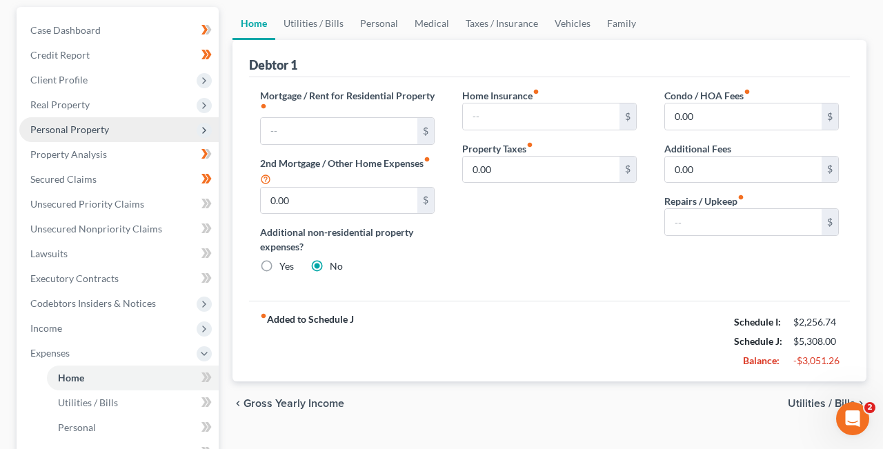
click at [203, 127] on icon at bounding box center [204, 130] width 11 height 11
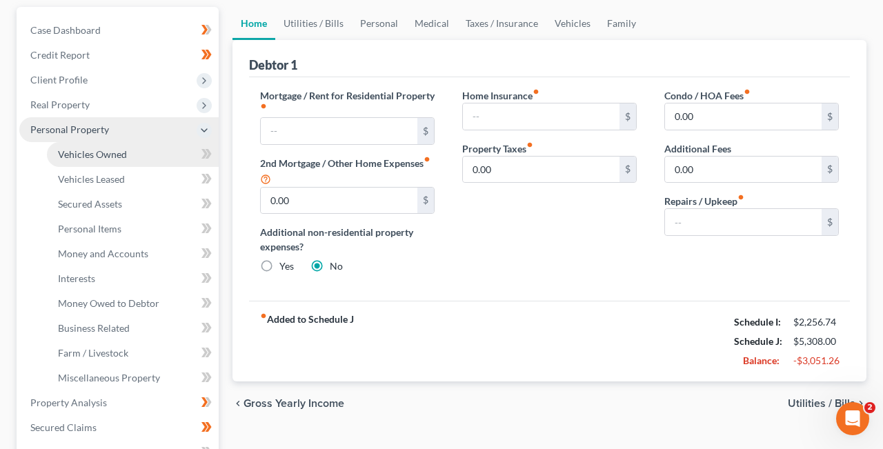
click at [179, 150] on link "Vehicles Owned" at bounding box center [133, 154] width 172 height 25
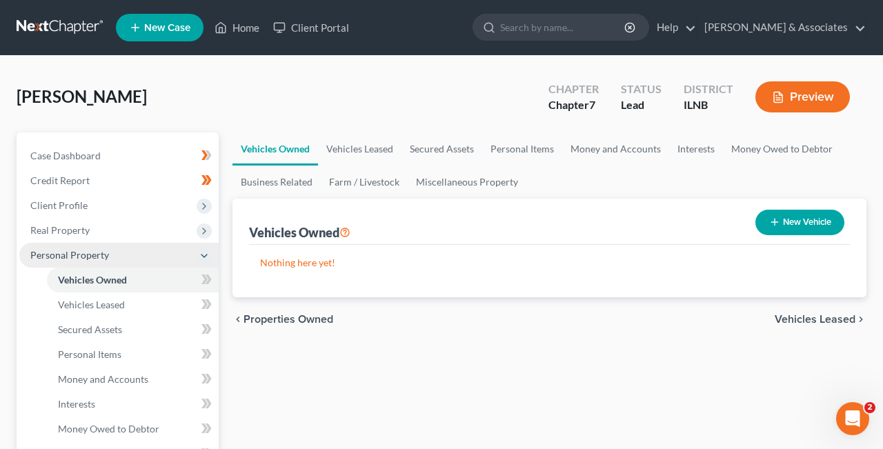
click at [834, 317] on span "Vehicles Leased" at bounding box center [814, 319] width 81 height 11
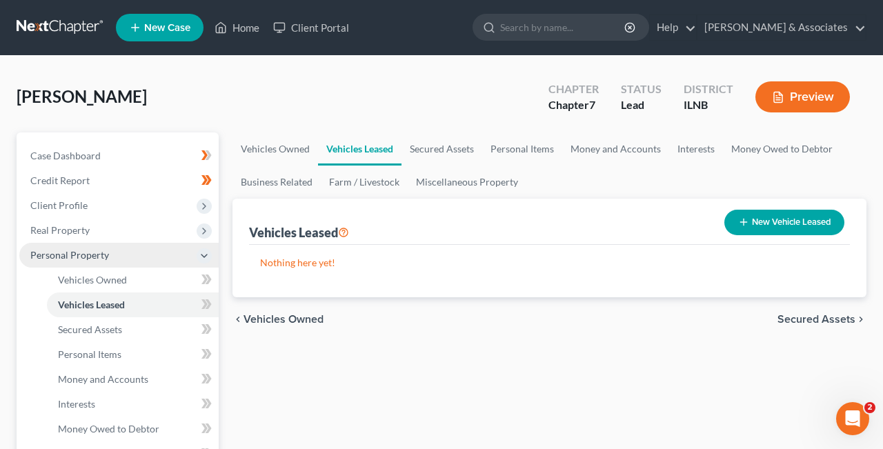
click at [834, 317] on span "Secured Assets" at bounding box center [816, 319] width 78 height 11
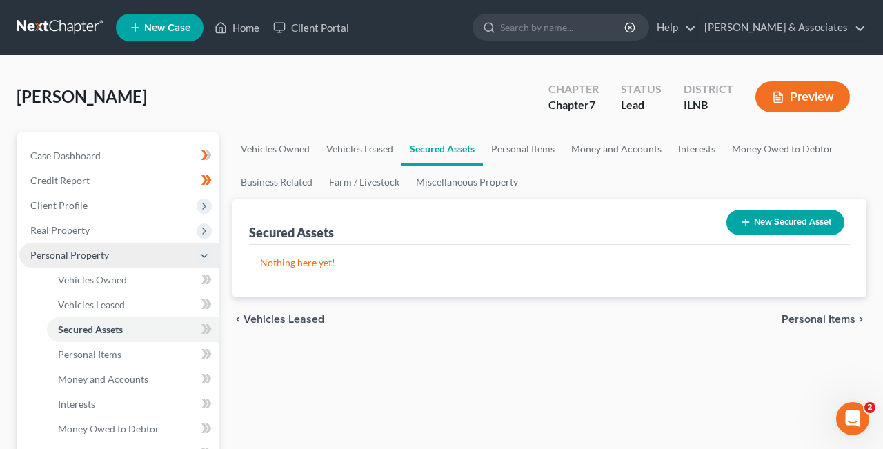
click at [834, 317] on span "Personal Items" at bounding box center [818, 319] width 74 height 11
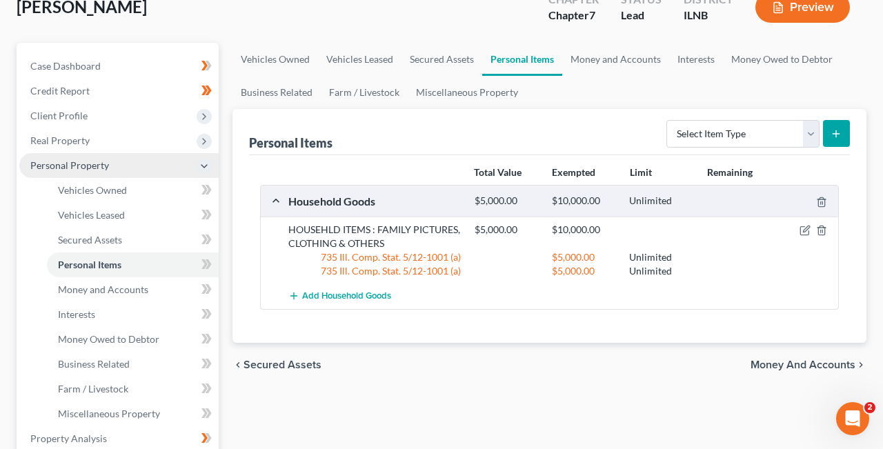
scroll to position [95, 0]
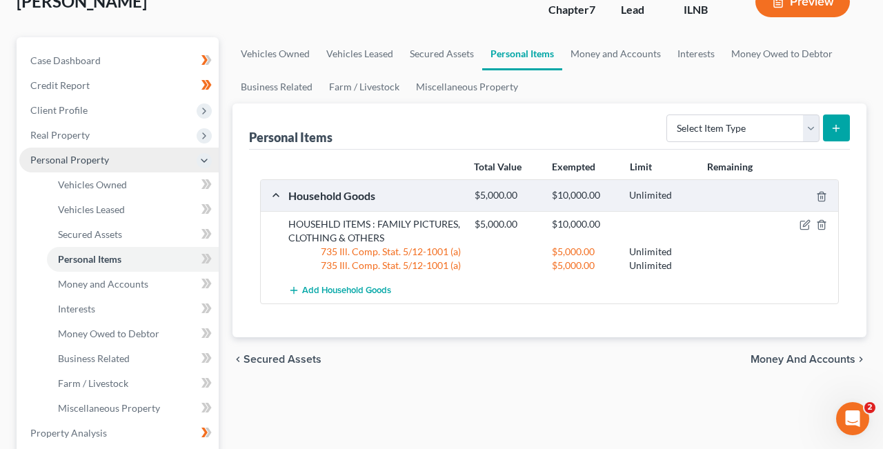
click at [847, 358] on span "Money and Accounts" at bounding box center [802, 359] width 105 height 11
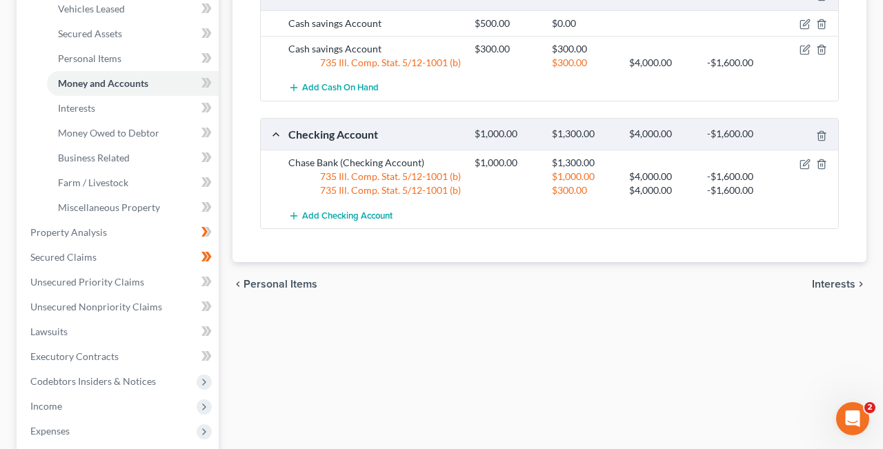
scroll to position [310, 0]
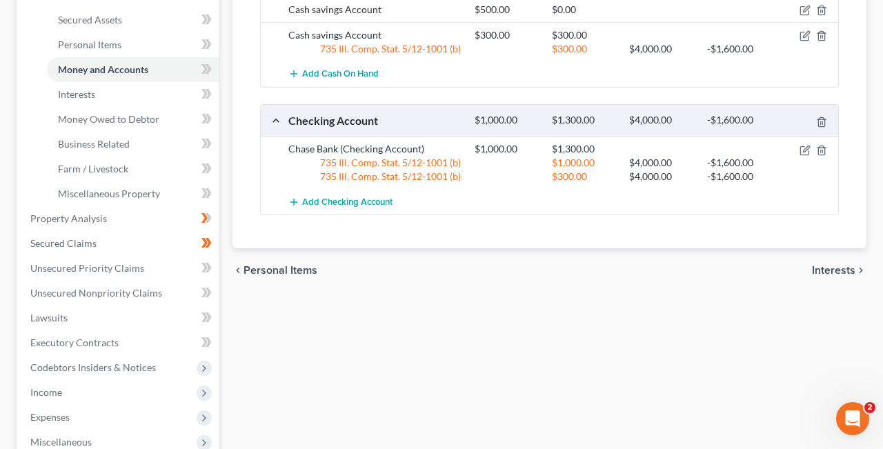
click at [266, 270] on span "Personal Items" at bounding box center [280, 270] width 74 height 11
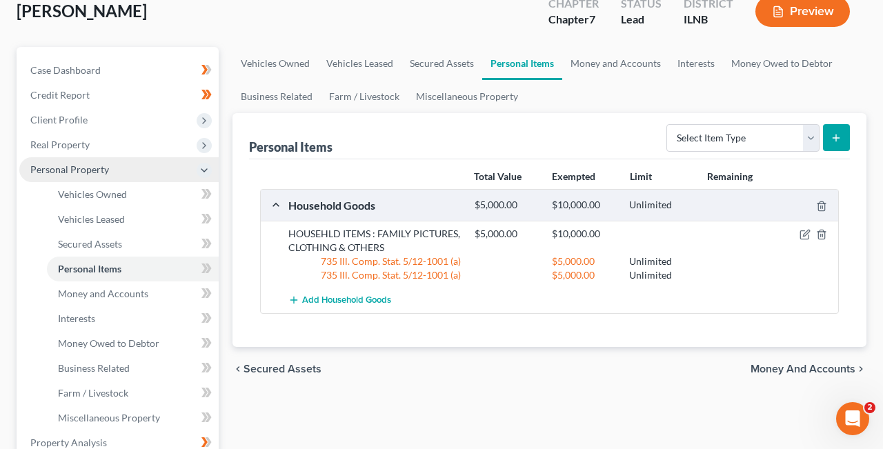
scroll to position [87, 0]
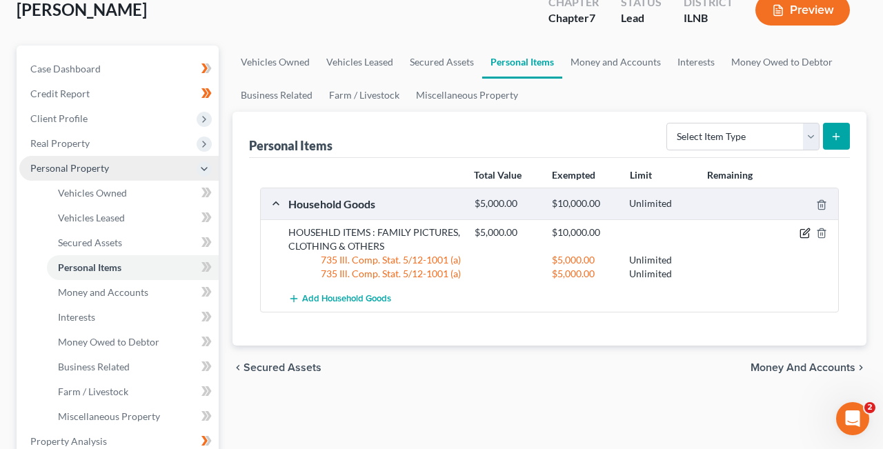
click at [803, 232] on icon "button" at bounding box center [804, 233] width 11 height 11
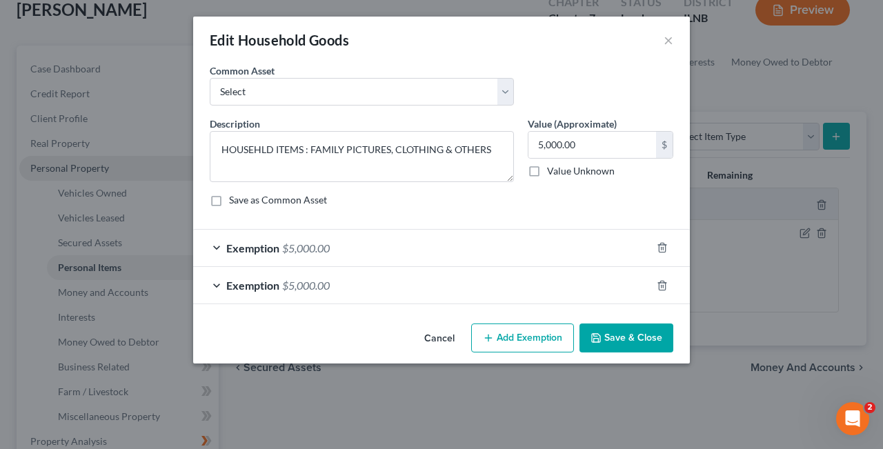
click at [217, 250] on div "Exemption $5,000.00" at bounding box center [422, 248] width 458 height 37
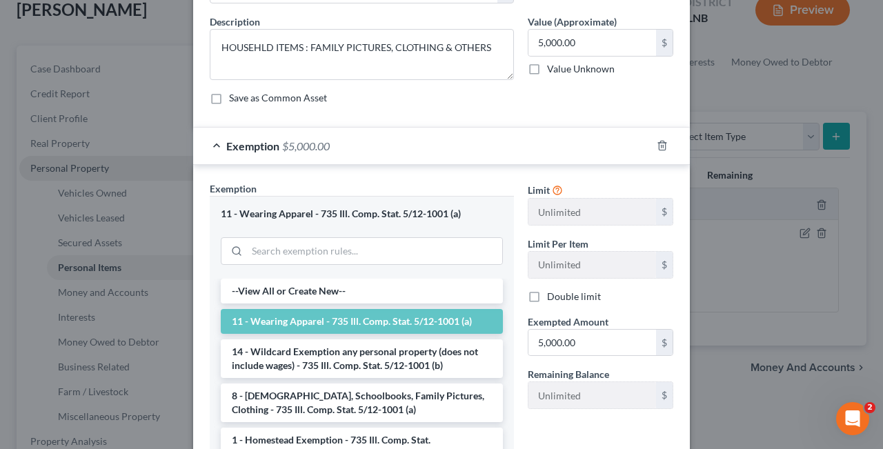
scroll to position [104, 0]
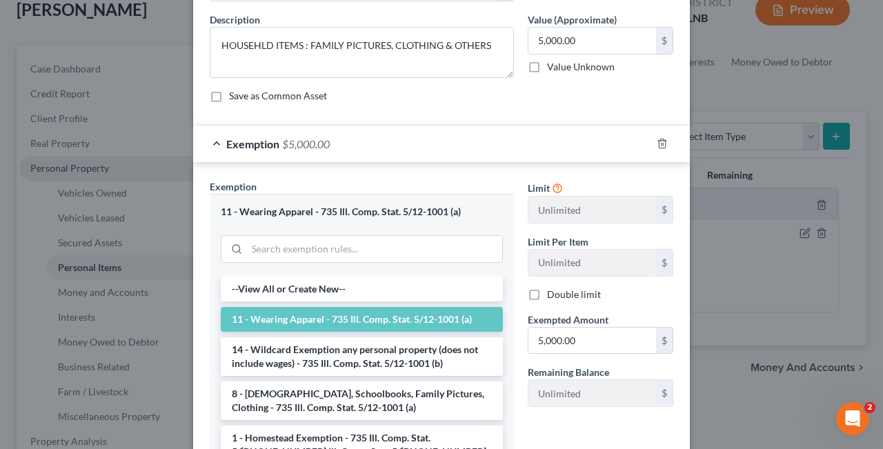
click at [430, 319] on li "11 - Wearing Apparel - 735 Ill. Comp. Stat. 5/12-1001 (a)" at bounding box center [362, 319] width 282 height 25
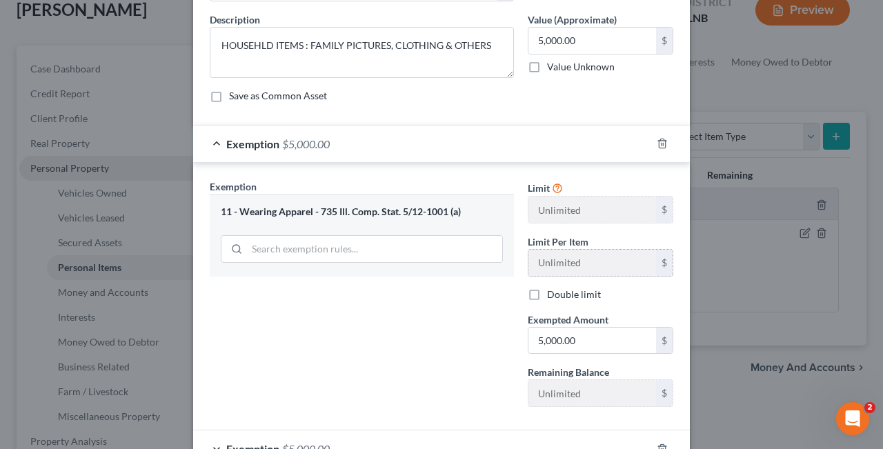
scroll to position [199, 0]
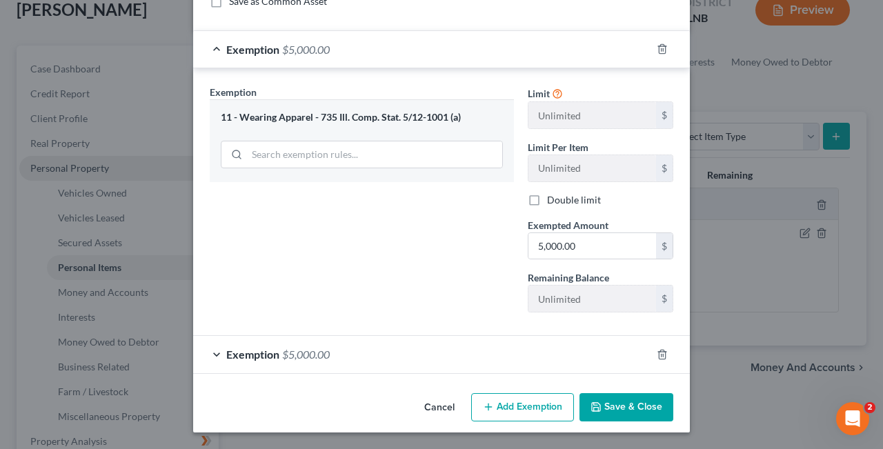
click at [627, 406] on button "Save & Close" at bounding box center [626, 407] width 94 height 29
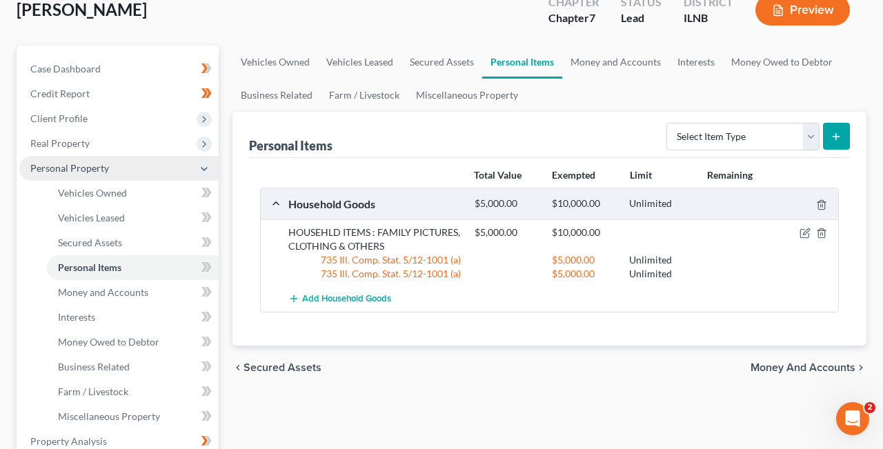
click at [835, 364] on span "Money and Accounts" at bounding box center [802, 367] width 105 height 11
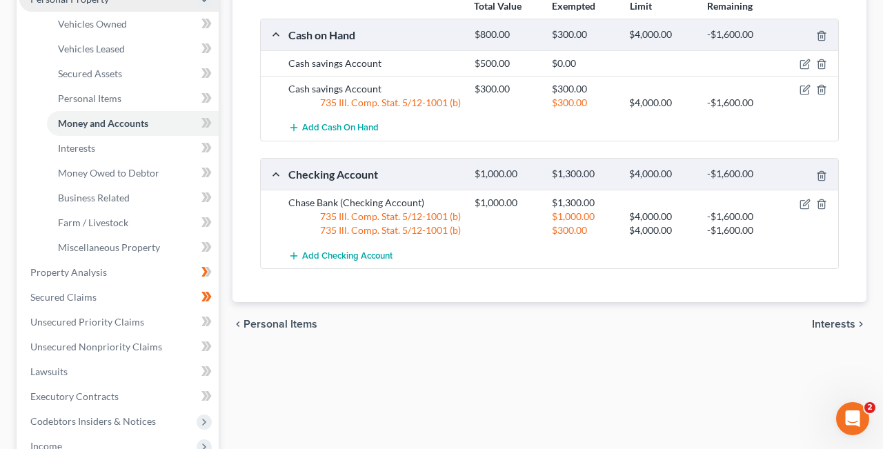
scroll to position [263, 0]
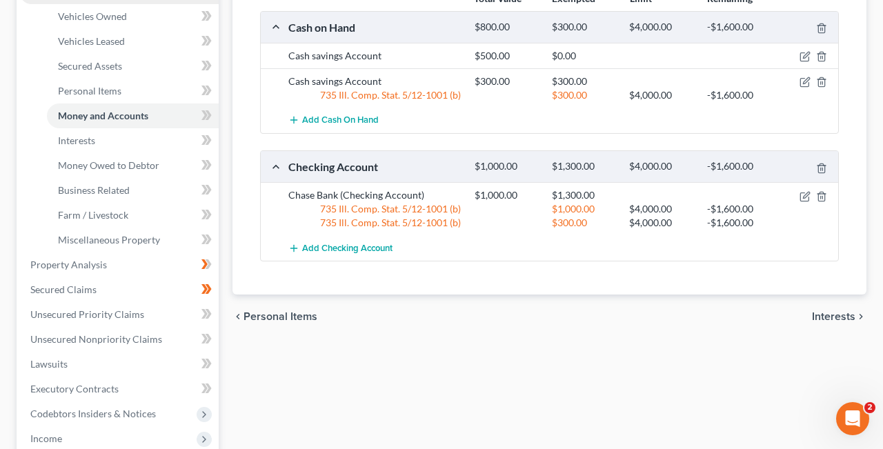
click at [844, 316] on span "Interests" at bounding box center [833, 316] width 43 height 11
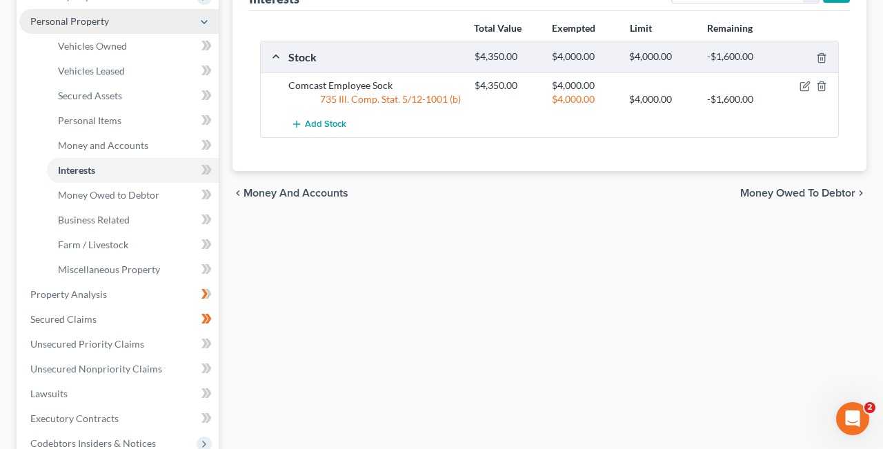
scroll to position [271, 0]
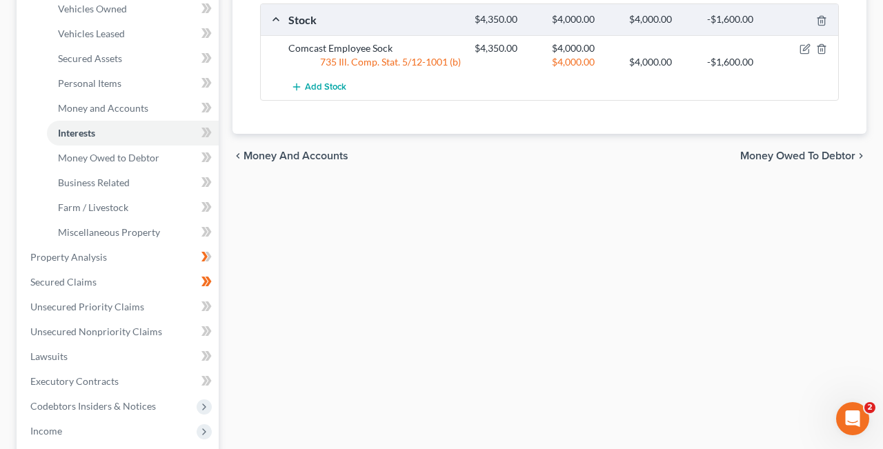
click at [839, 151] on span "Money Owed to Debtor" at bounding box center [797, 155] width 115 height 11
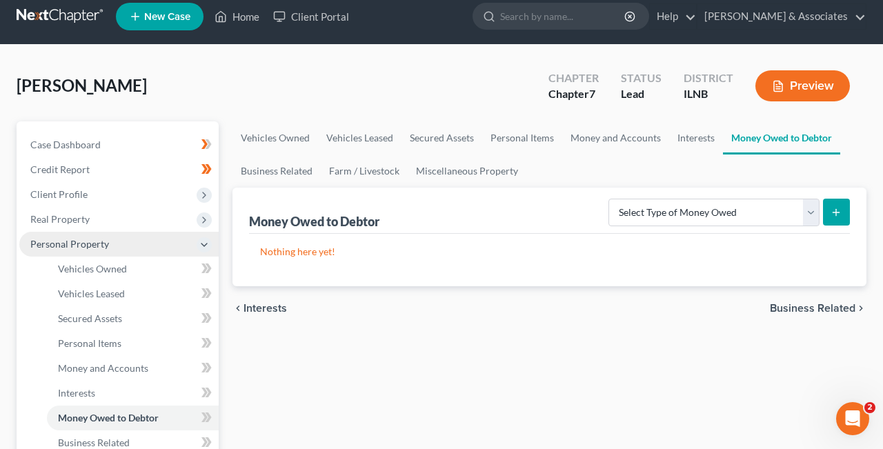
scroll to position [17, 0]
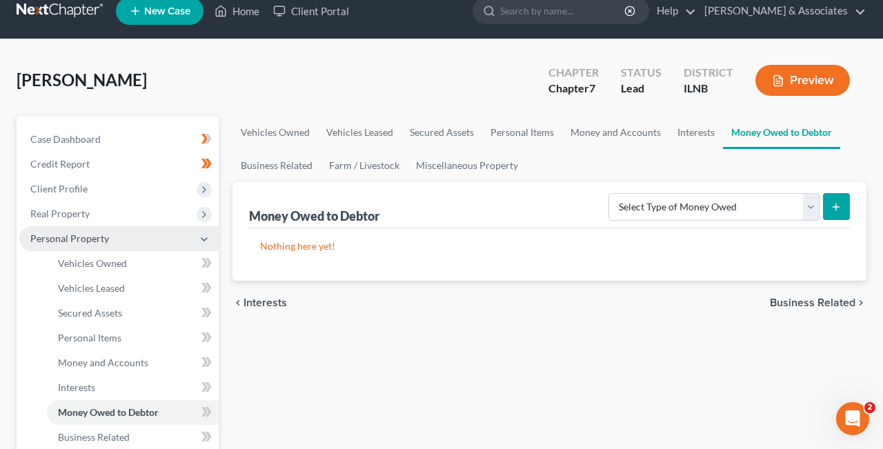
click at [829, 300] on span "Business Related" at bounding box center [811, 302] width 85 height 11
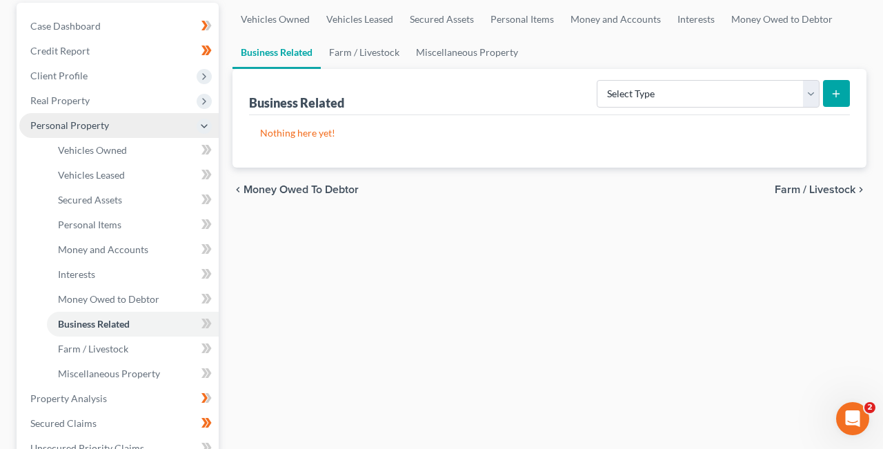
scroll to position [159, 0]
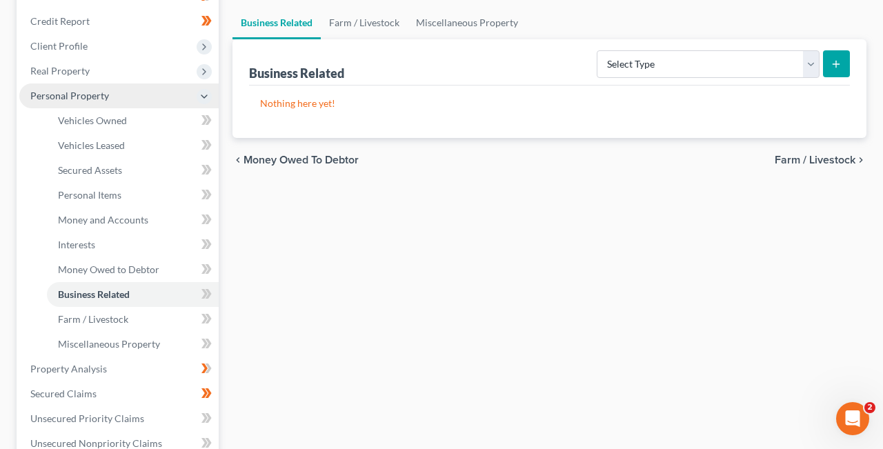
click at [831, 157] on span "Farm / Livestock" at bounding box center [814, 159] width 81 height 11
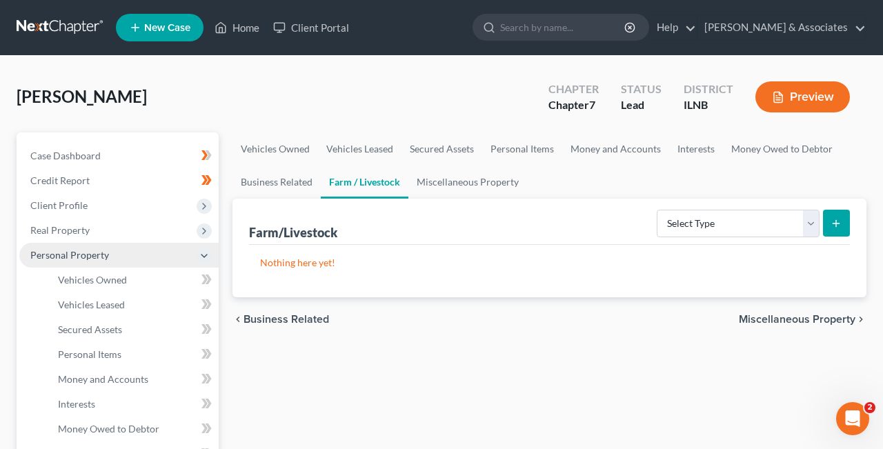
click at [816, 318] on span "Miscellaneous Property" at bounding box center [796, 319] width 117 height 11
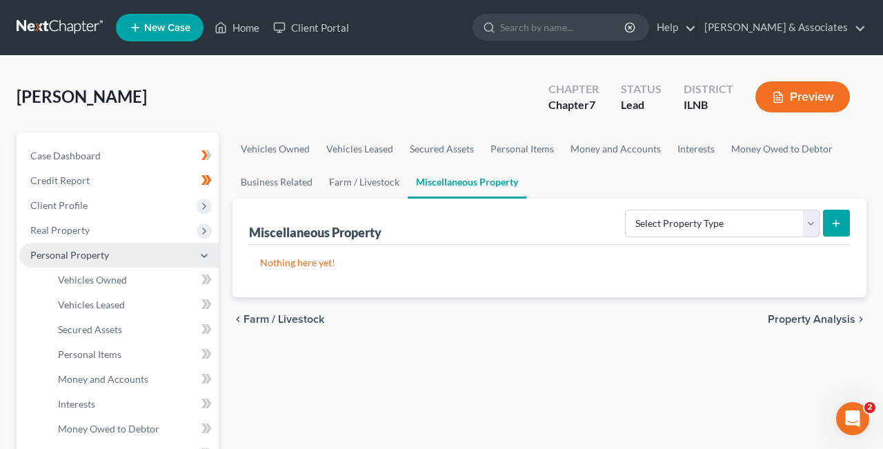
click at [820, 316] on span "Property Analysis" at bounding box center [811, 319] width 88 height 11
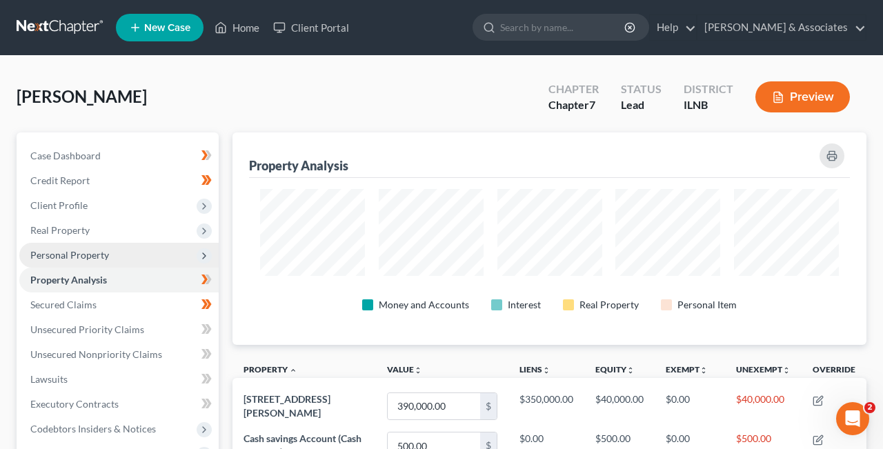
scroll to position [689289, 688867]
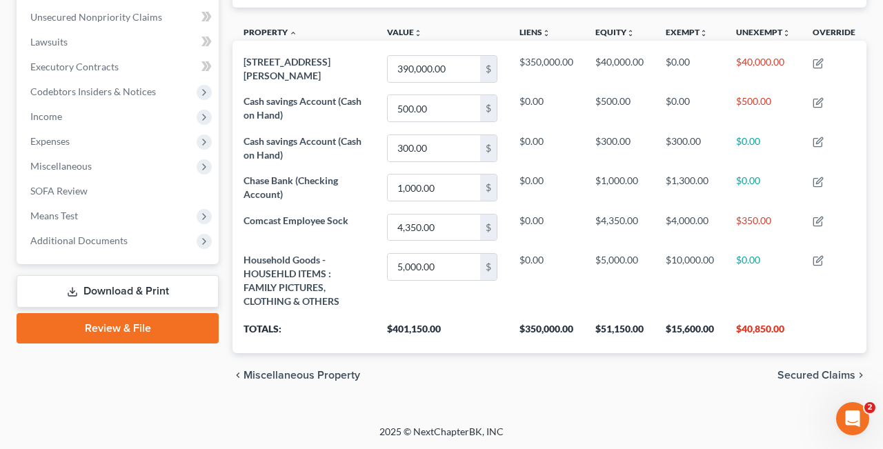
click at [818, 372] on span "Secured Claims" at bounding box center [816, 375] width 78 height 11
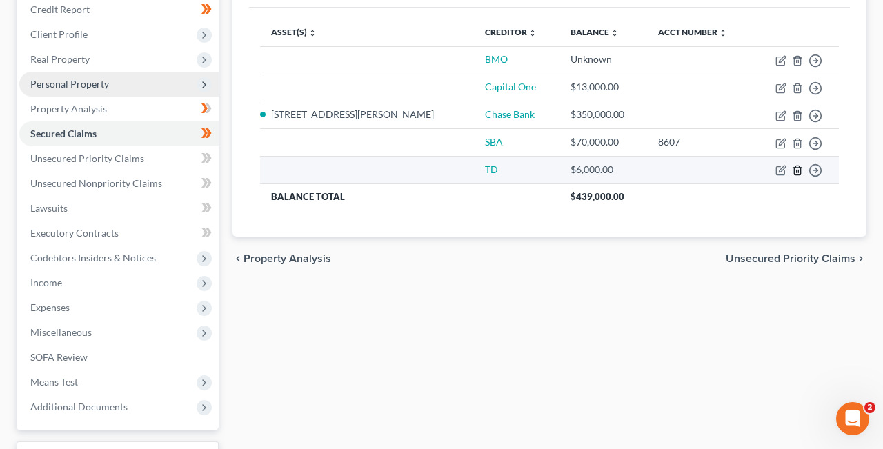
click at [798, 172] on line "button" at bounding box center [798, 171] width 0 height 3
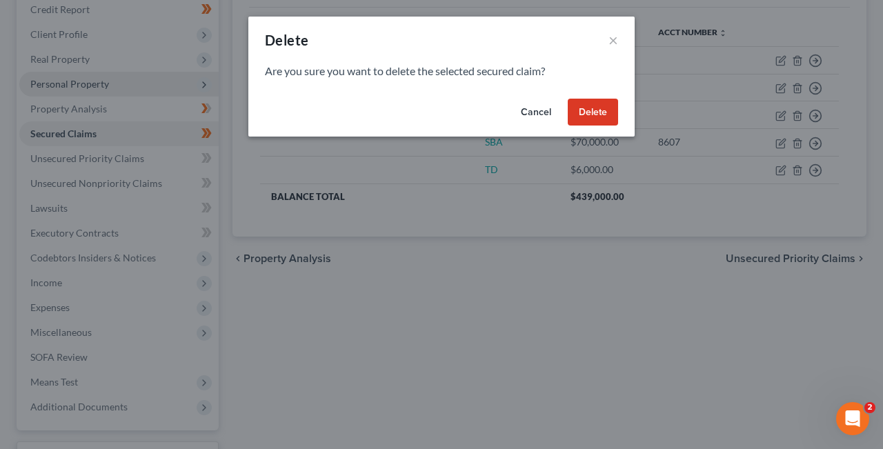
click at [590, 113] on button "Delete" at bounding box center [592, 113] width 50 height 28
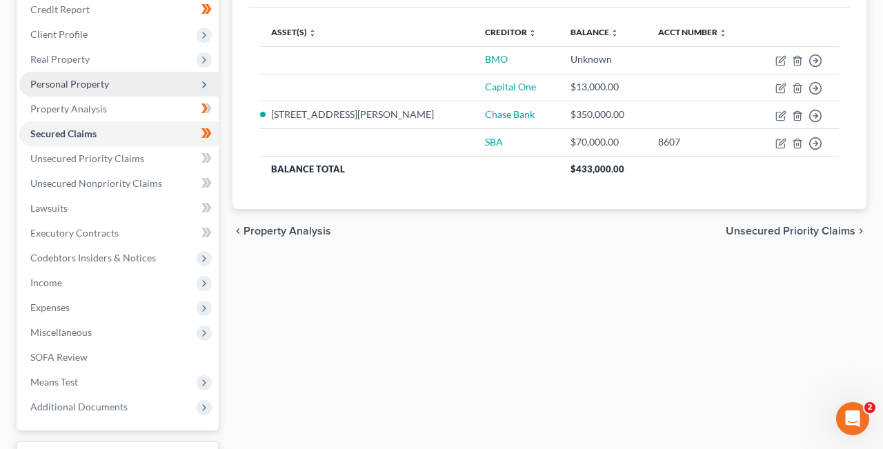
click at [838, 228] on span "Unsecured Priority Claims" at bounding box center [790, 230] width 130 height 11
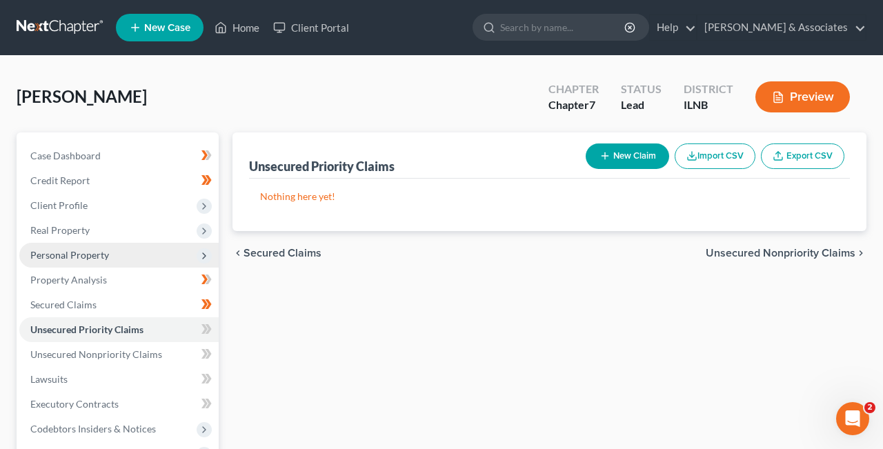
click at [829, 249] on span "Unsecured Nonpriority Claims" at bounding box center [780, 253] width 150 height 11
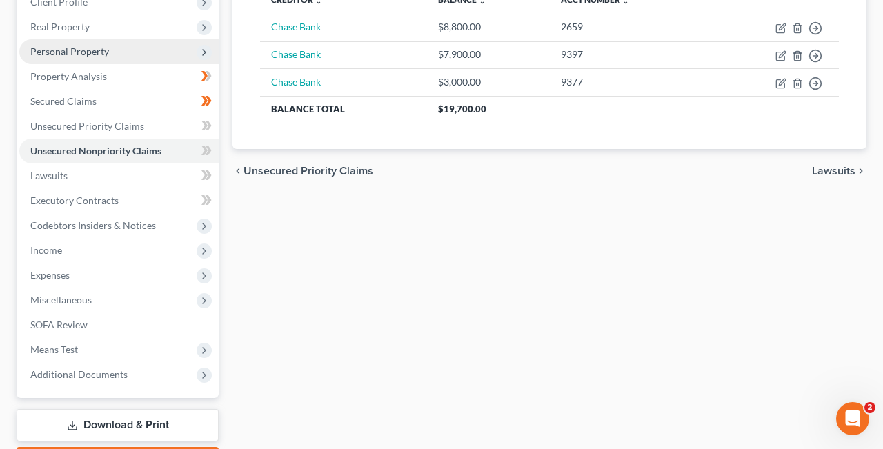
click at [241, 170] on icon "chevron_left" at bounding box center [237, 170] width 11 height 11
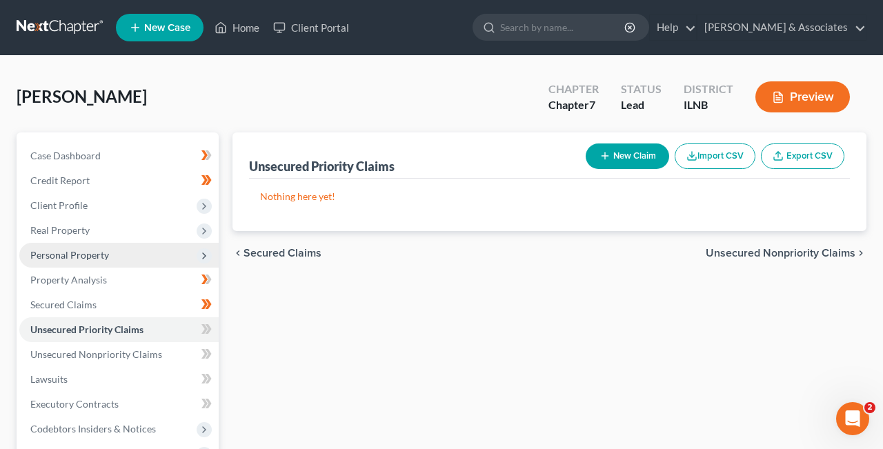
click at [248, 249] on span "Secured Claims" at bounding box center [282, 253] width 78 height 11
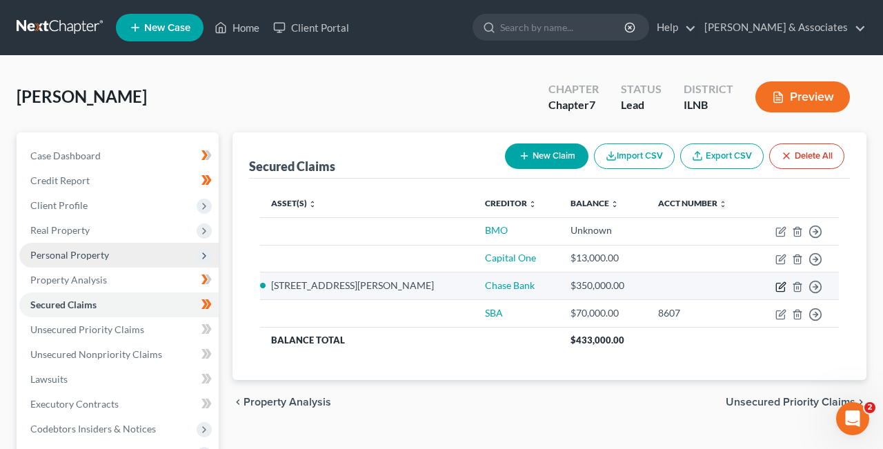
click at [783, 287] on icon "button" at bounding box center [781, 285] width 6 height 6
select select "5"
select select "0"
select select "2"
select select "0"
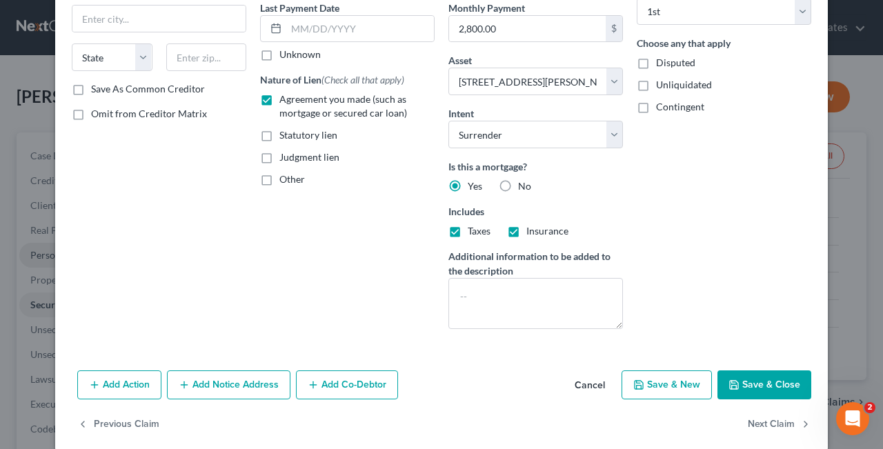
scroll to position [205, 0]
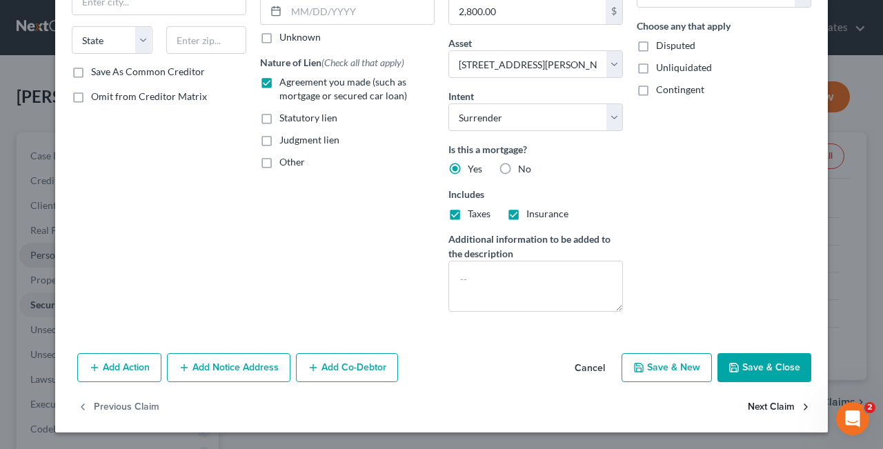
click at [780, 407] on button "Next Claim" at bounding box center [778, 407] width 63 height 29
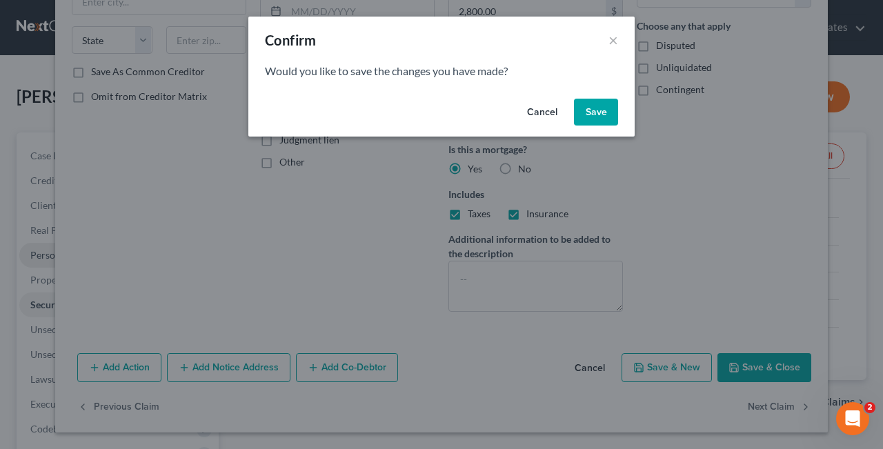
click at [595, 113] on button "Save" at bounding box center [596, 113] width 44 height 28
select select
select select "0"
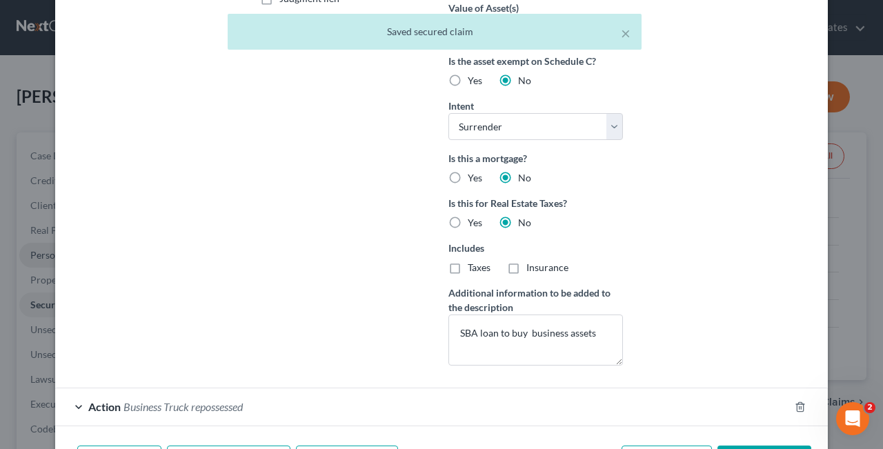
scroll to position [439, 0]
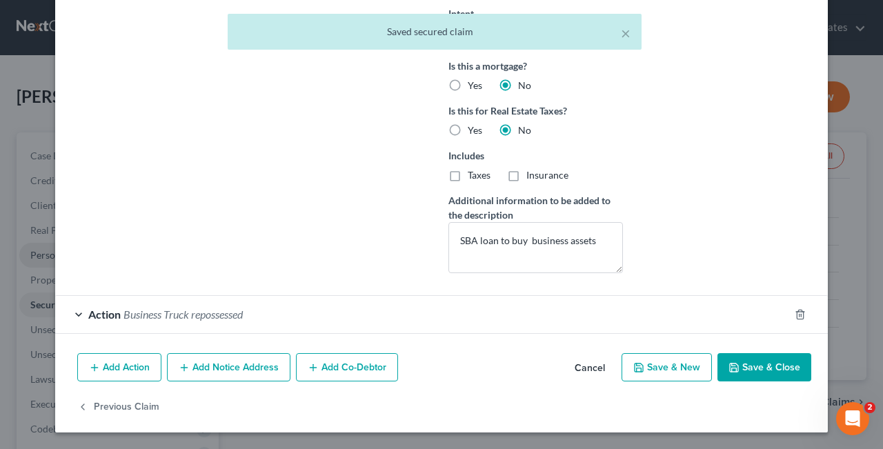
click at [767, 369] on button "Save & Close" at bounding box center [764, 367] width 94 height 29
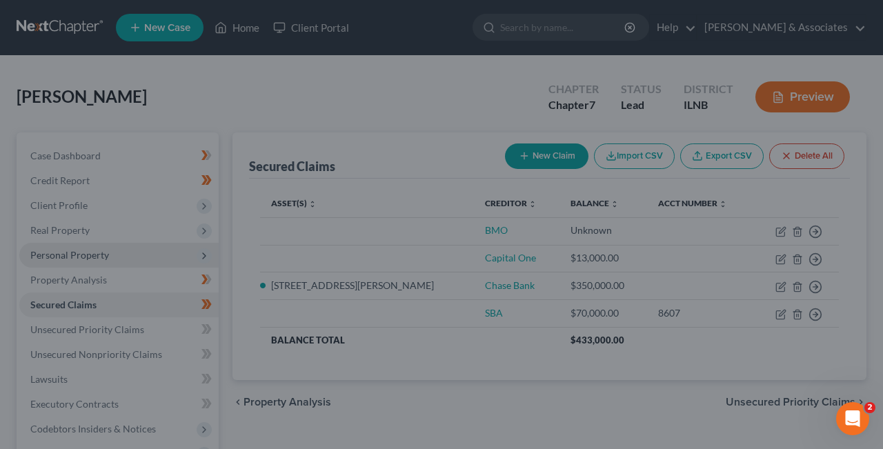
scroll to position [289, 0]
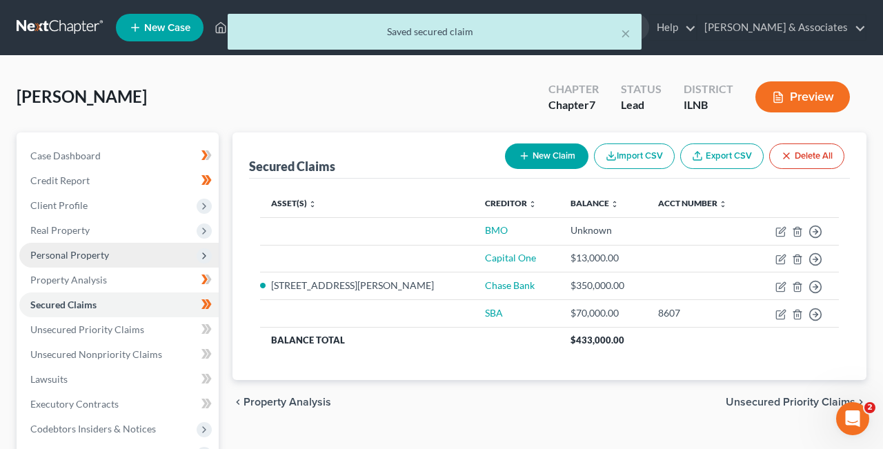
click at [798, 400] on span "Unsecured Priority Claims" at bounding box center [790, 401] width 130 height 11
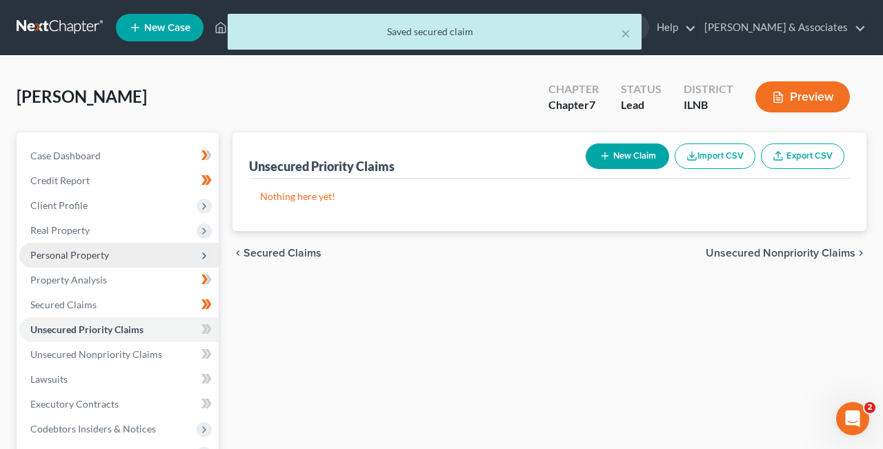
click at [836, 251] on span "Unsecured Nonpriority Claims" at bounding box center [780, 253] width 150 height 11
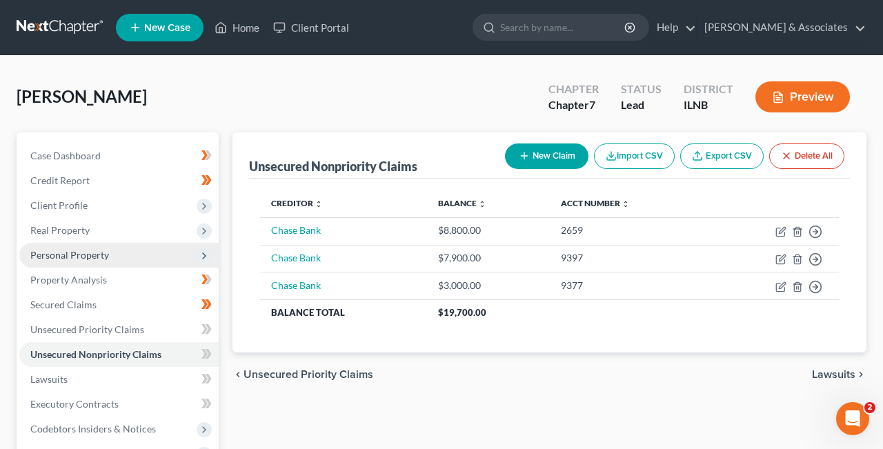
click at [833, 373] on span "Lawsuits" at bounding box center [833, 374] width 43 height 11
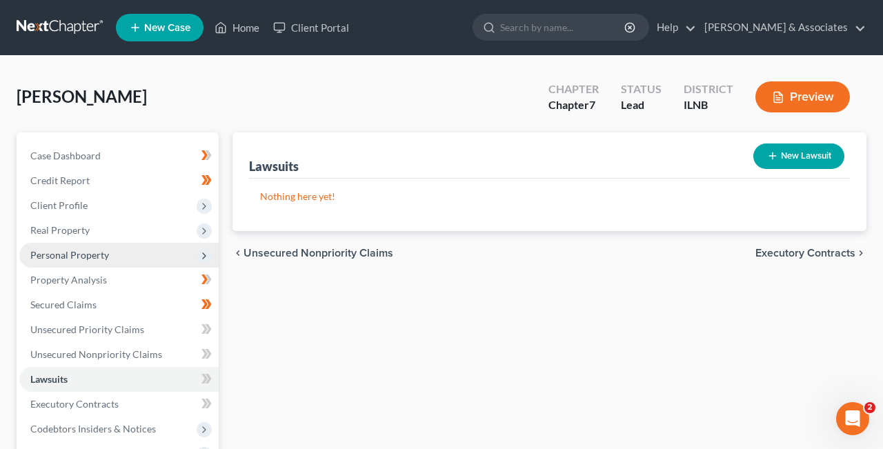
click at [814, 251] on span "Executory Contracts" at bounding box center [805, 253] width 100 height 11
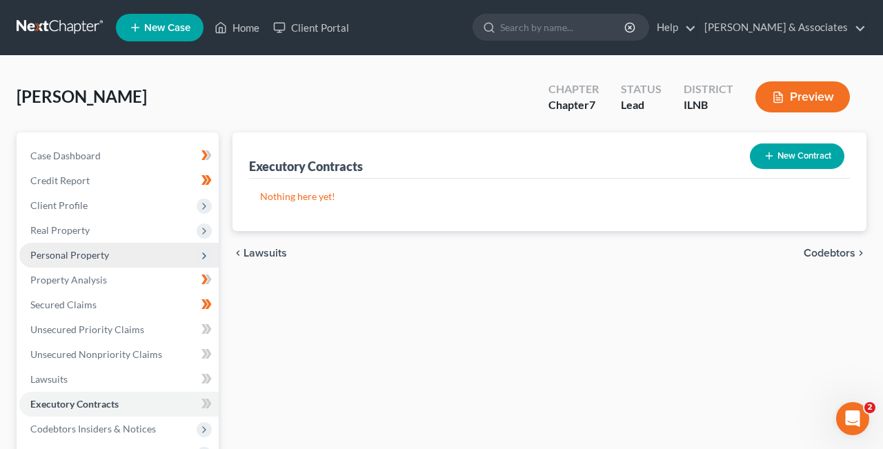
click at [833, 251] on span "Codebtors" at bounding box center [829, 253] width 52 height 11
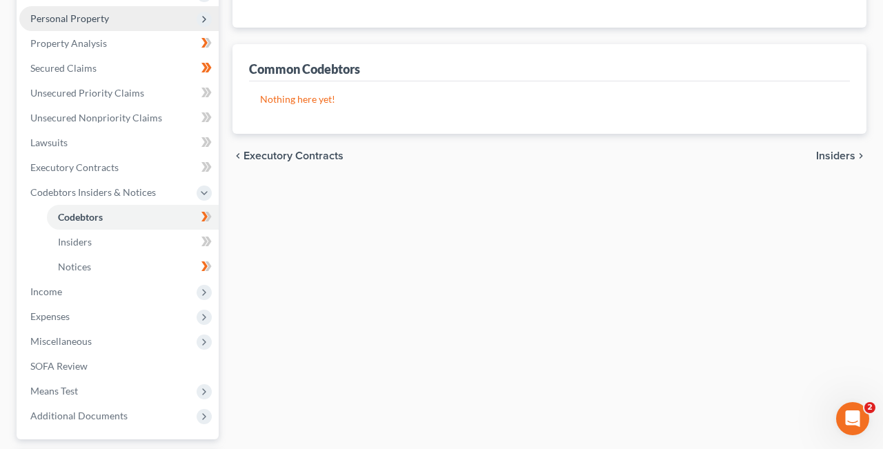
scroll to position [245, 0]
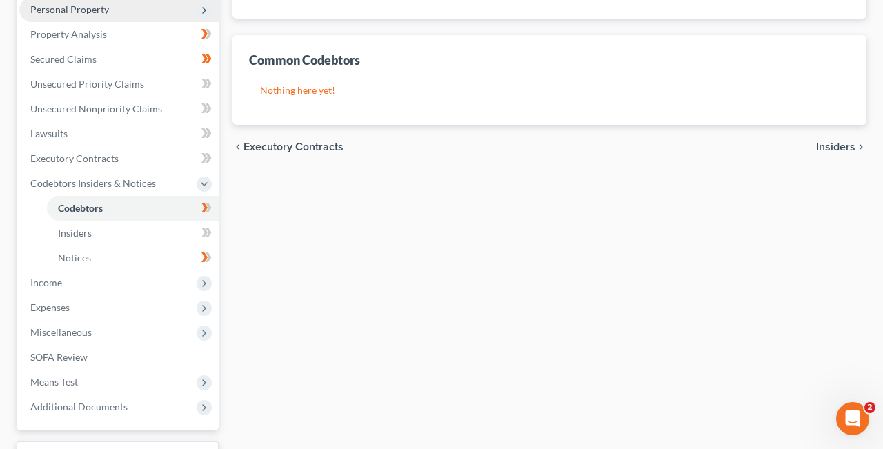
click at [838, 141] on span "Insiders" at bounding box center [835, 146] width 39 height 11
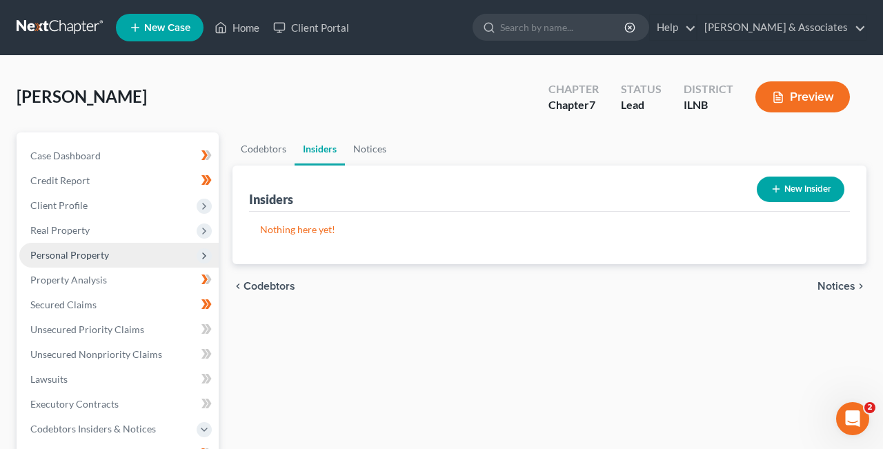
click at [847, 283] on span "Notices" at bounding box center [836, 286] width 38 height 11
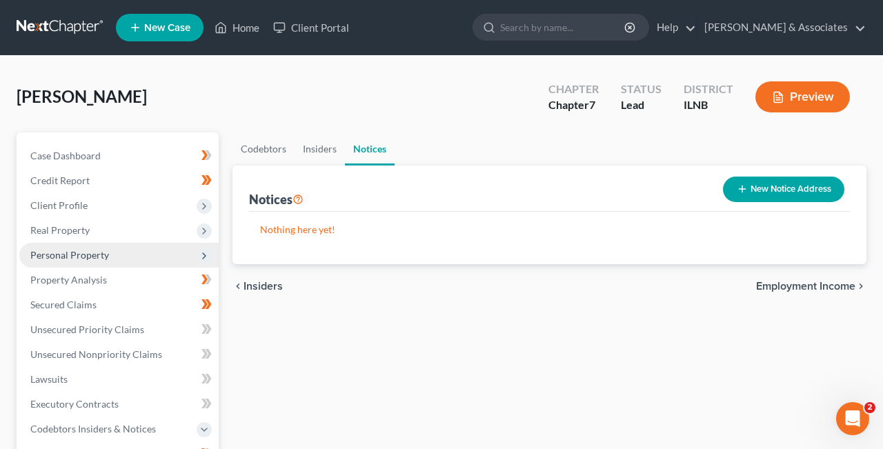
click at [809, 288] on span "Employment Income" at bounding box center [805, 286] width 99 height 11
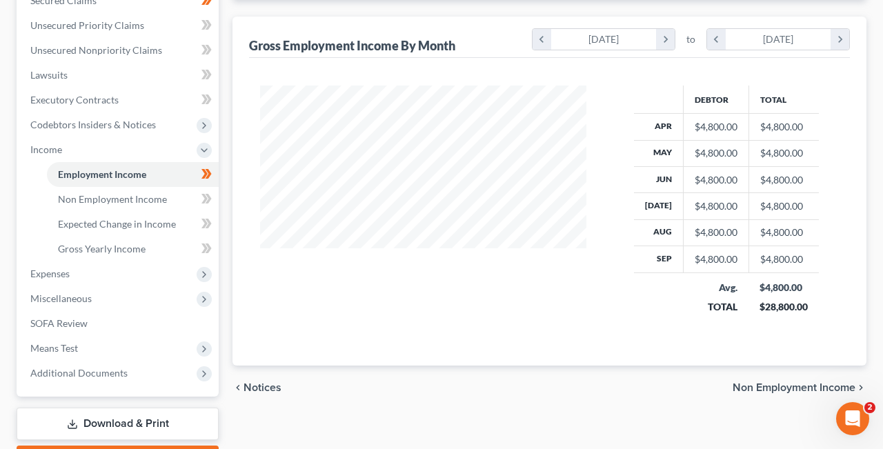
scroll to position [382, 0]
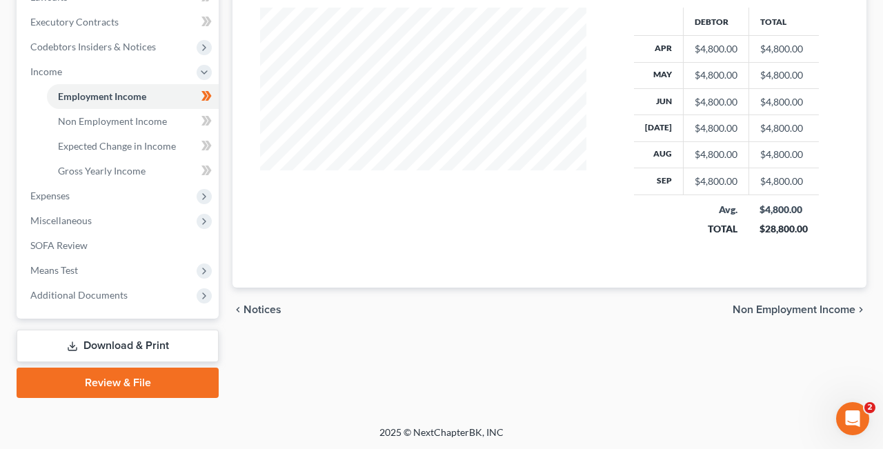
click at [789, 309] on span "Non Employment Income" at bounding box center [793, 309] width 123 height 11
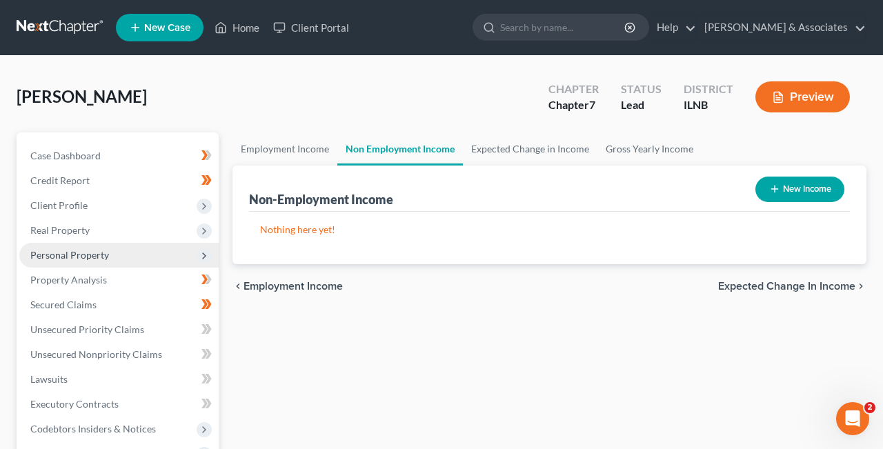
click at [791, 288] on span "Expected Change in Income" at bounding box center [786, 286] width 137 height 11
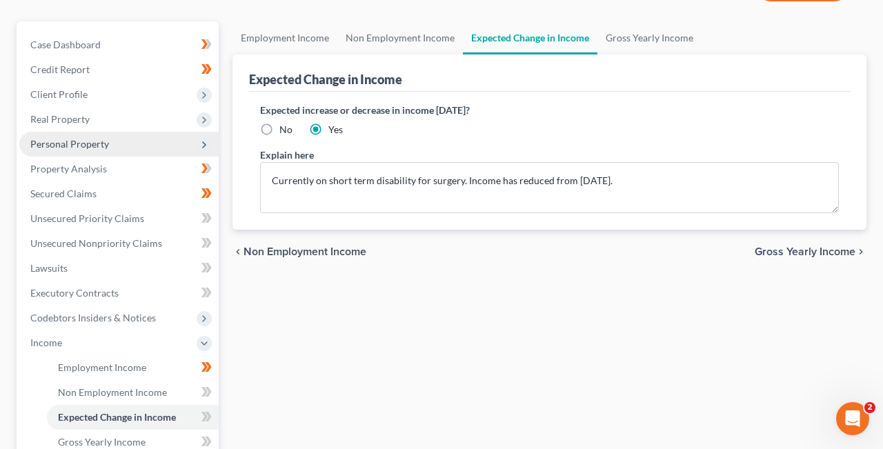
scroll to position [139, 0]
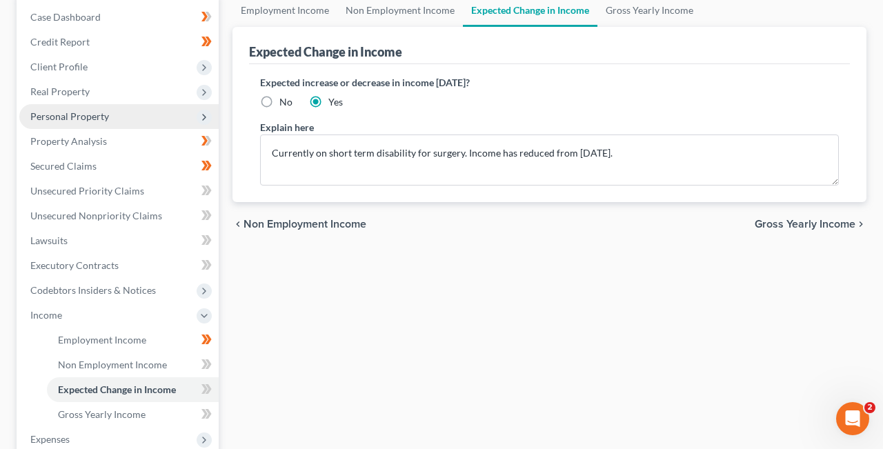
click at [815, 222] on span "Gross Yearly Income" at bounding box center [804, 224] width 101 height 11
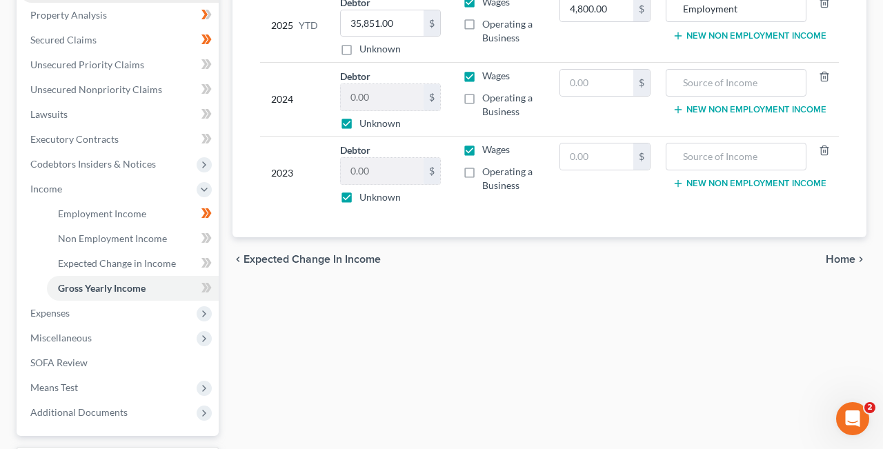
scroll to position [262, 0]
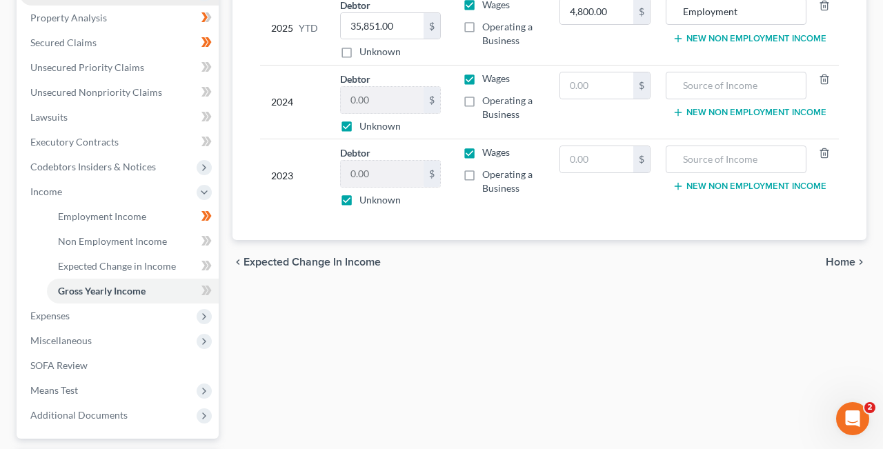
click at [841, 261] on span "Home" at bounding box center [840, 261] width 30 height 11
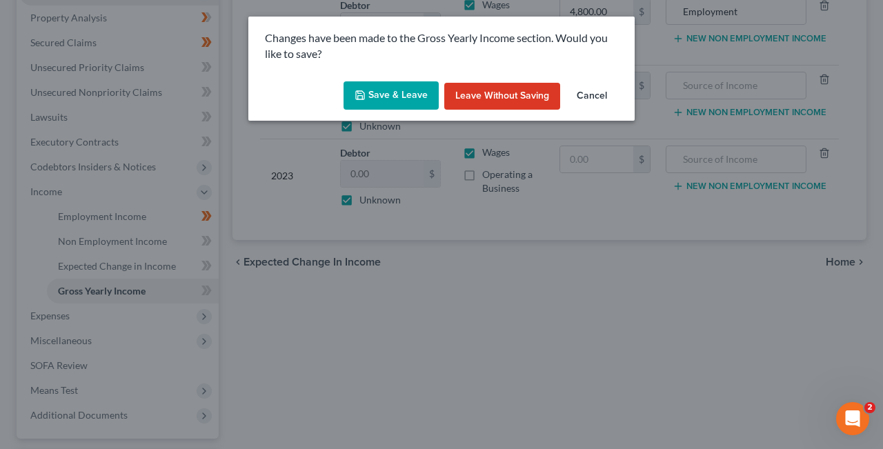
click at [401, 96] on button "Save & Leave" at bounding box center [390, 95] width 95 height 29
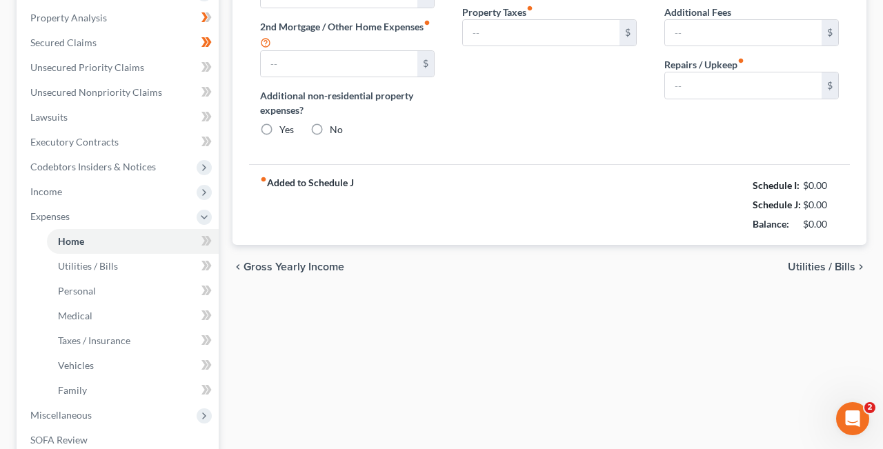
type input "0.00"
radio input "true"
type input "0.00"
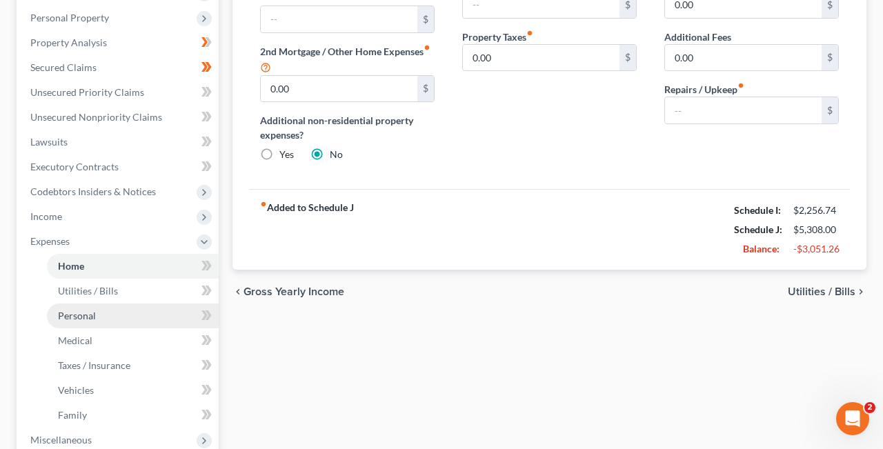
scroll to position [236, 0]
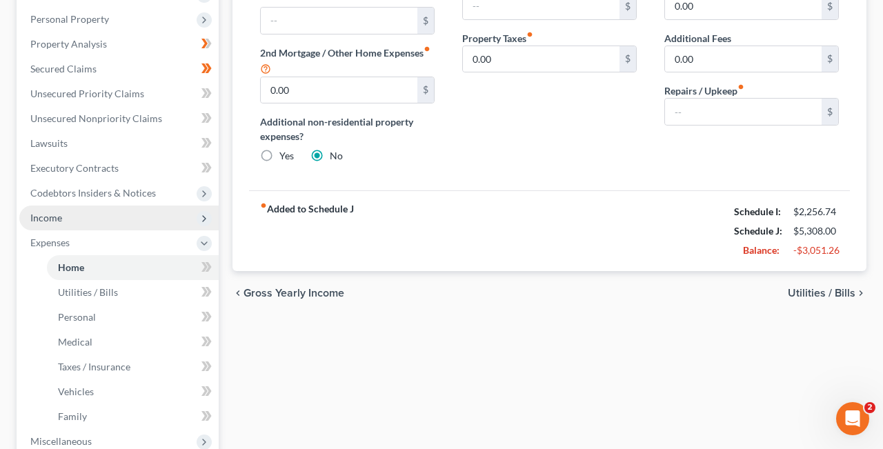
click at [203, 217] on icon at bounding box center [204, 218] width 11 height 11
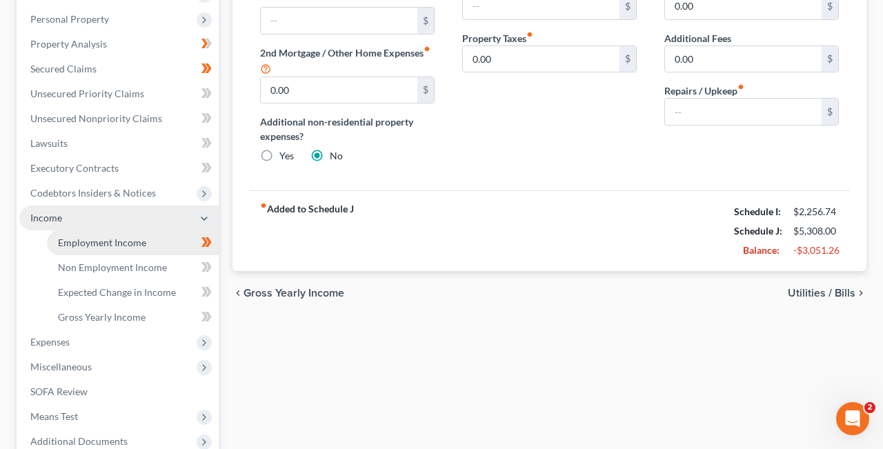
click at [175, 240] on link "Employment Income" at bounding box center [133, 242] width 172 height 25
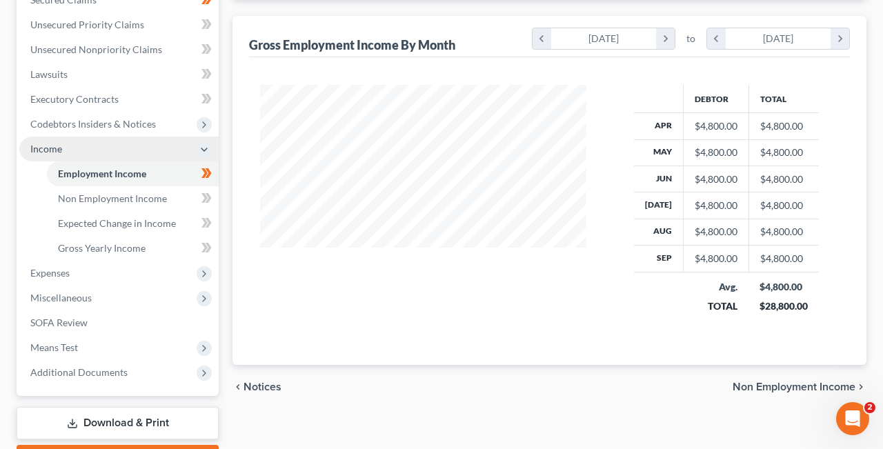
scroll to position [345, 0]
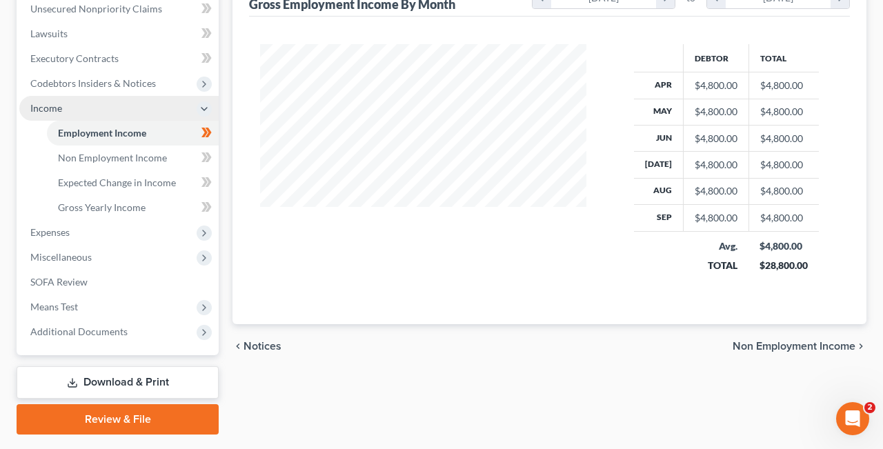
click at [850, 342] on span "Non Employment Income" at bounding box center [793, 346] width 123 height 11
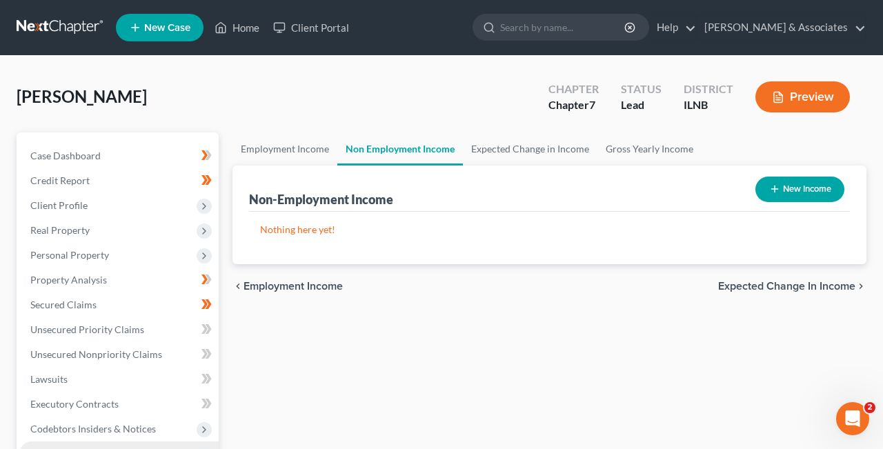
click at [842, 283] on span "Expected Change in Income" at bounding box center [786, 286] width 137 height 11
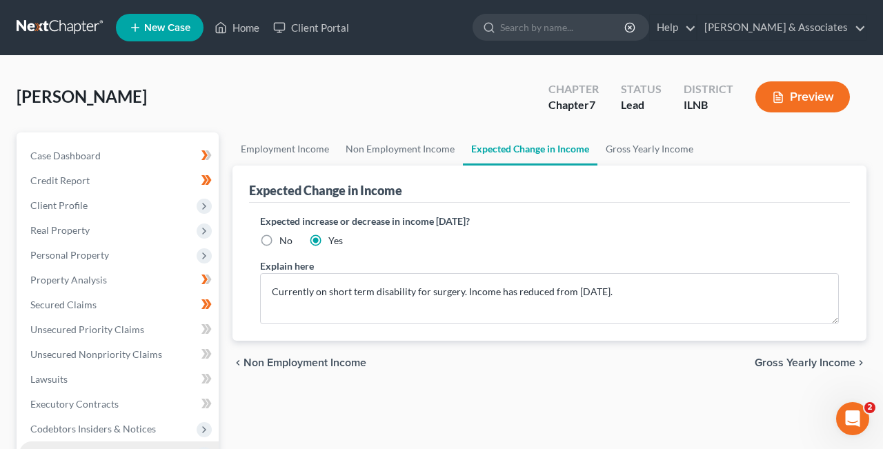
click at [838, 362] on span "Gross Yearly Income" at bounding box center [804, 362] width 101 height 11
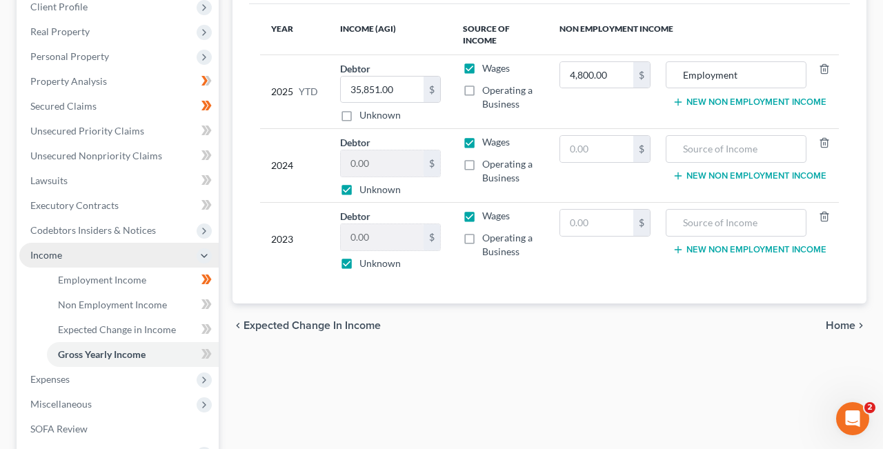
scroll to position [208, 0]
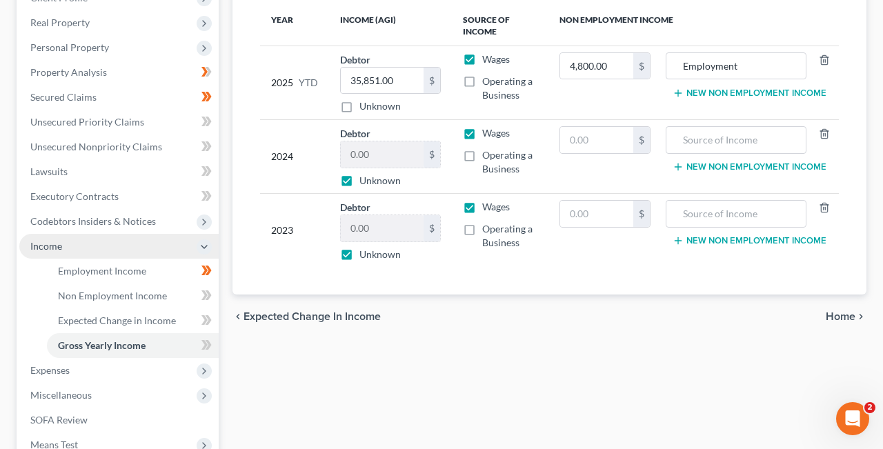
click at [845, 314] on span "Home" at bounding box center [840, 316] width 30 height 11
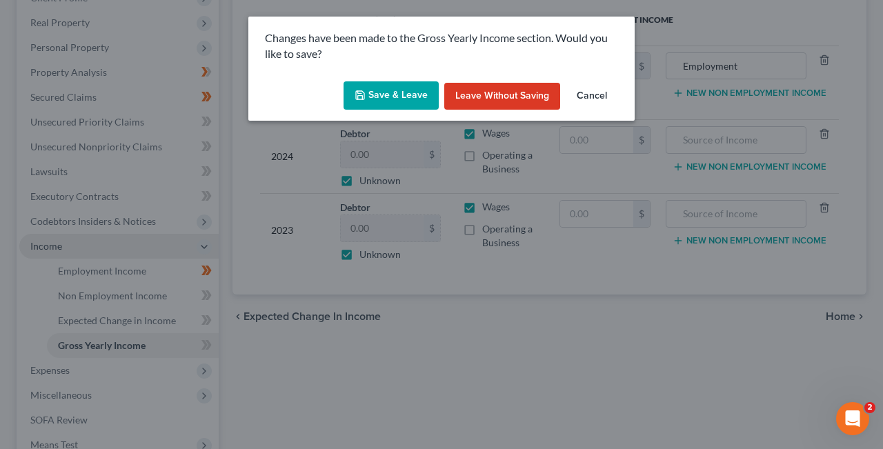
click at [401, 95] on button "Save & Leave" at bounding box center [390, 95] width 95 height 29
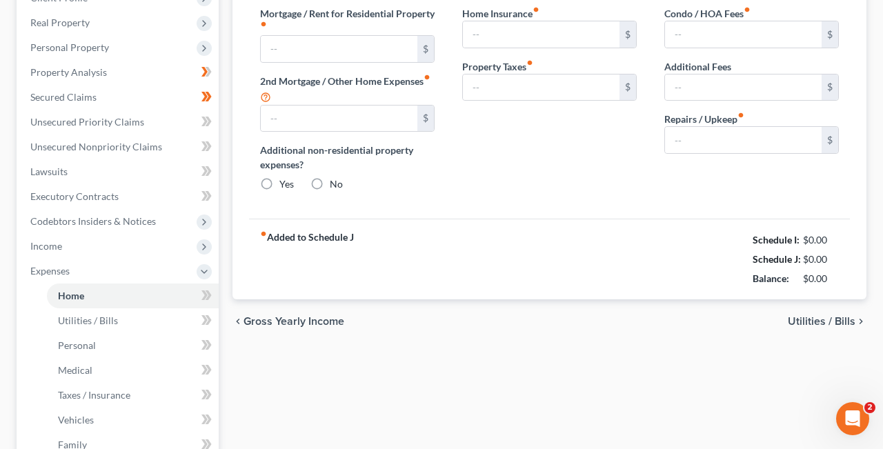
type input "0.00"
radio input "true"
type input "0.00"
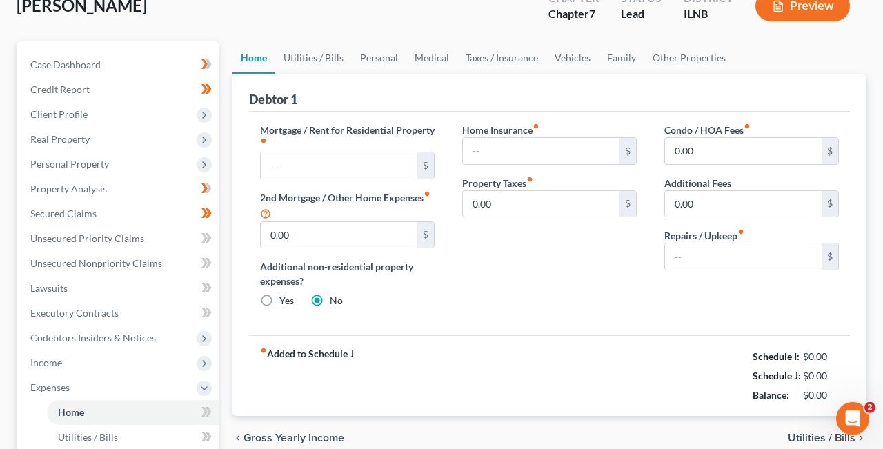
scroll to position [23, 0]
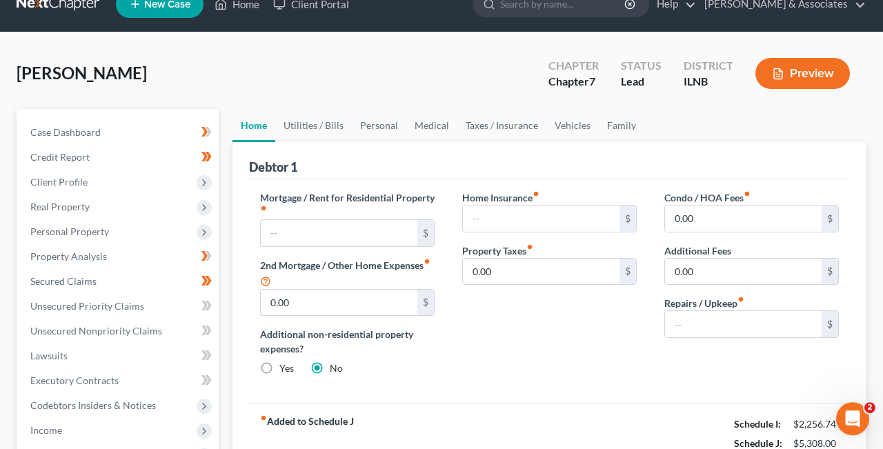
click at [848, 314] on div "Condo / HOA Fees fiber_manual_record 0.00 $ Additional Fees 0.00 $ Repairs / Up…" at bounding box center [751, 288] width 202 height 197
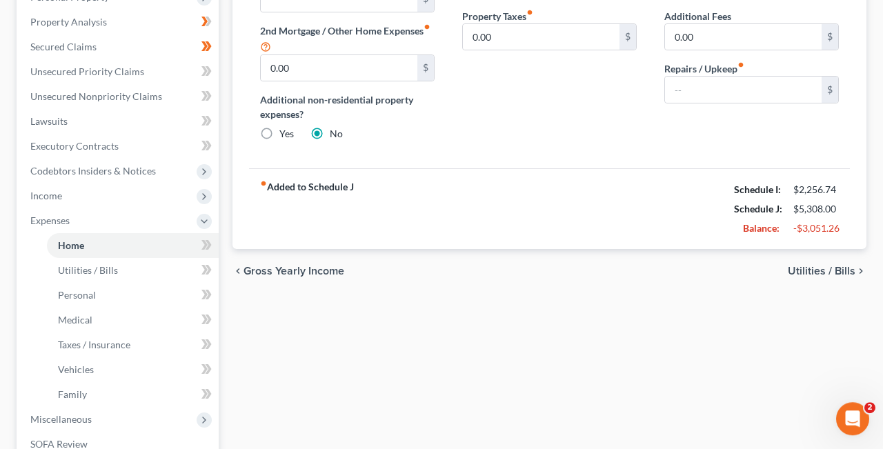
scroll to position [276, 0]
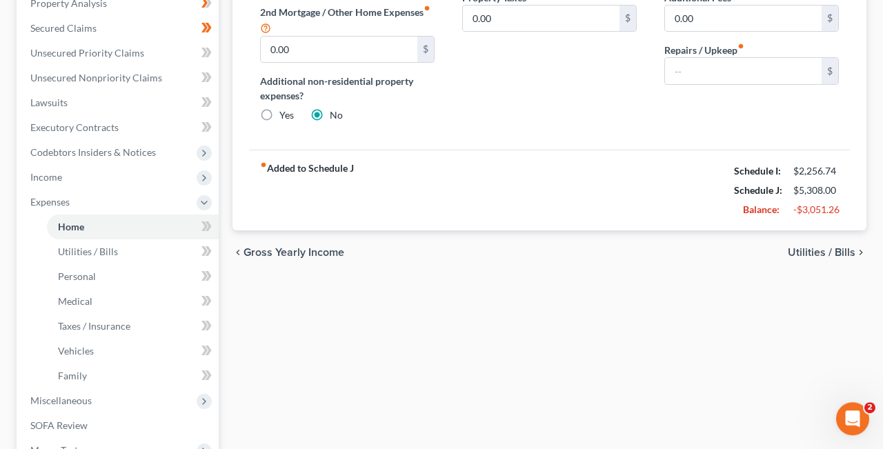
click at [847, 248] on span "Utilities / Bills" at bounding box center [821, 252] width 68 height 11
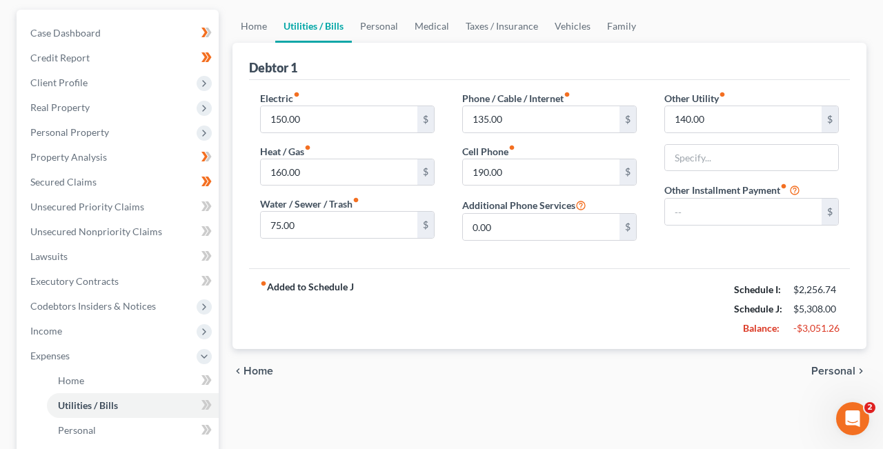
scroll to position [136, 0]
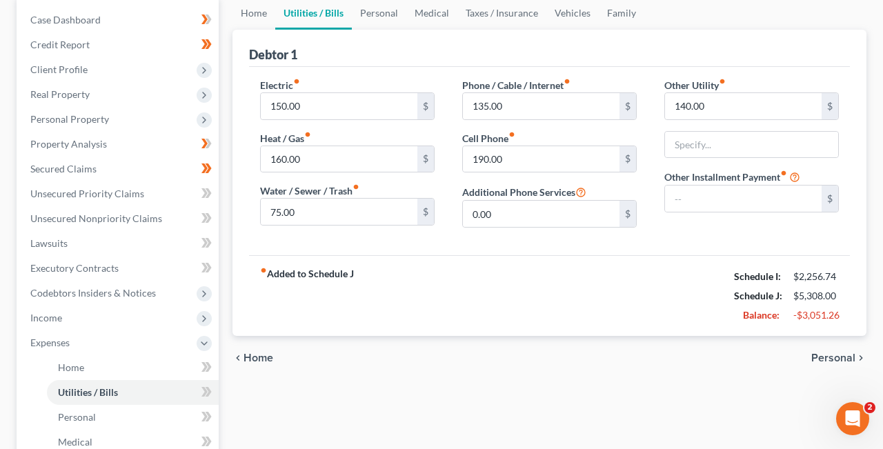
click at [843, 354] on span "Personal" at bounding box center [833, 357] width 44 height 11
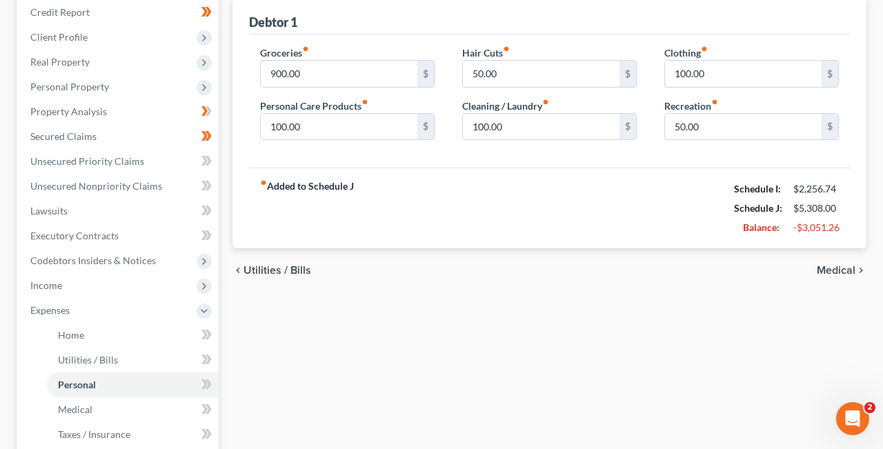
scroll to position [181, 0]
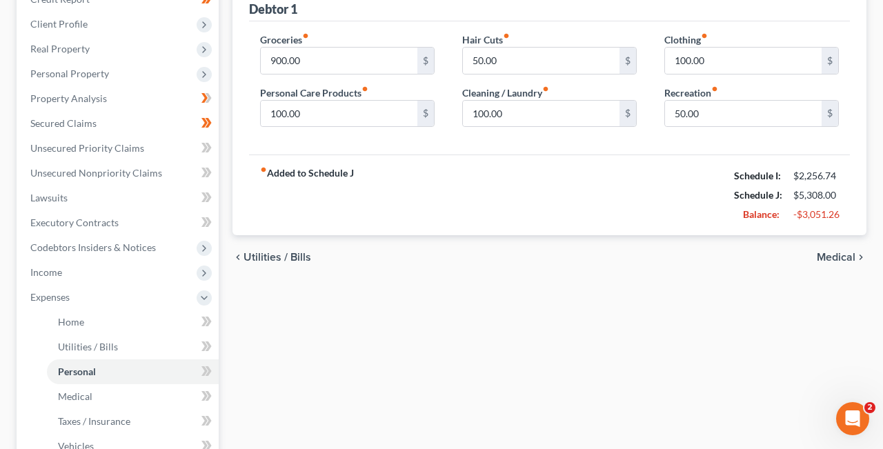
click at [846, 256] on span "Medical" at bounding box center [835, 257] width 39 height 11
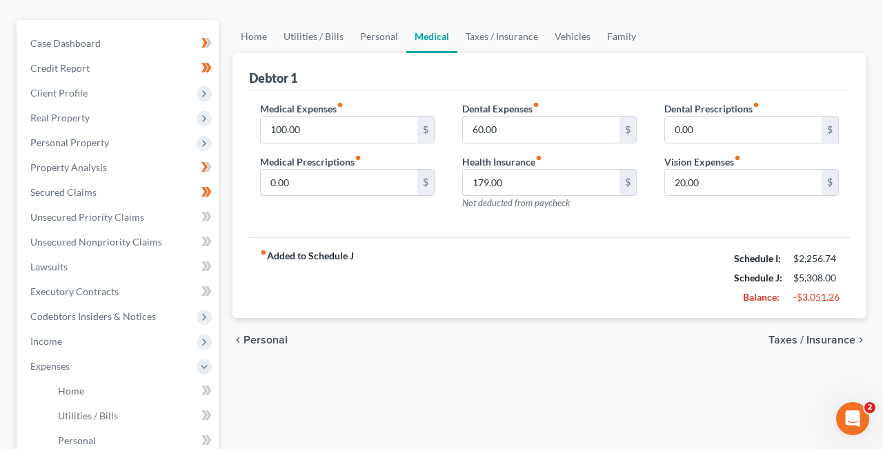
scroll to position [130, 0]
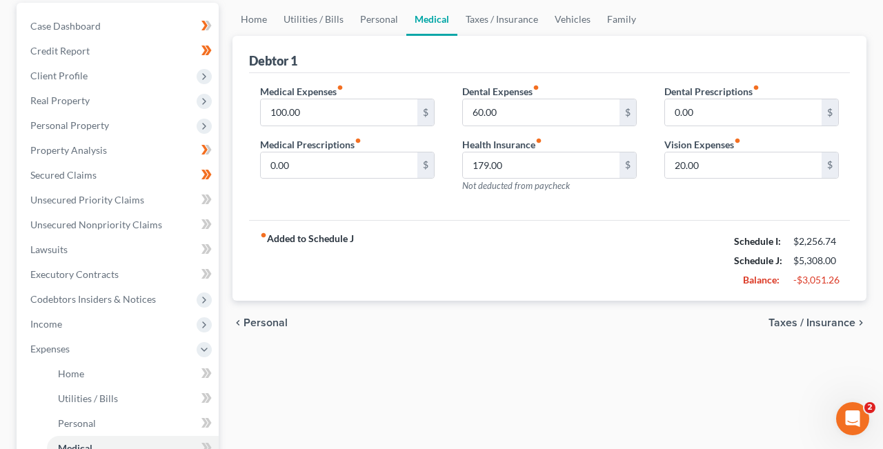
click at [841, 320] on span "Taxes / Insurance" at bounding box center [811, 322] width 87 height 11
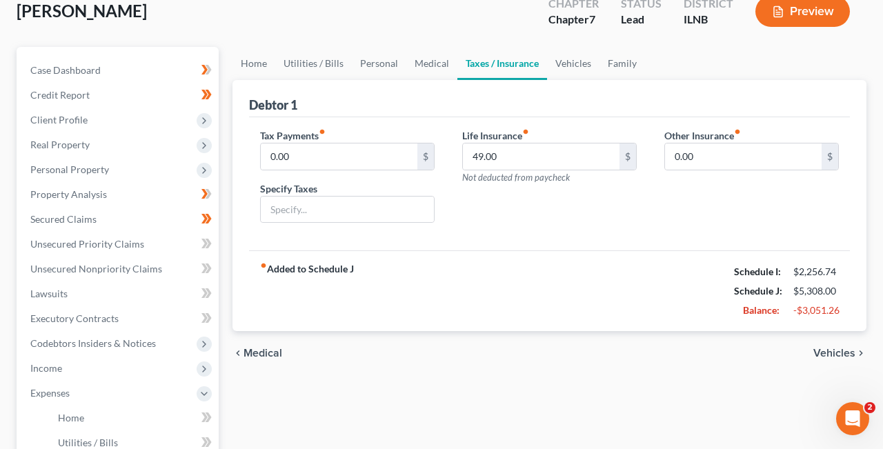
scroll to position [100, 0]
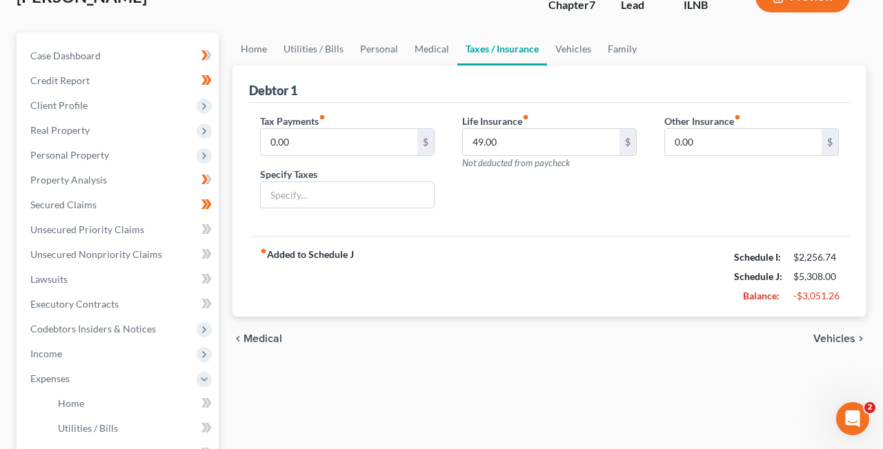
click at [844, 336] on span "Vehicles" at bounding box center [834, 338] width 42 height 11
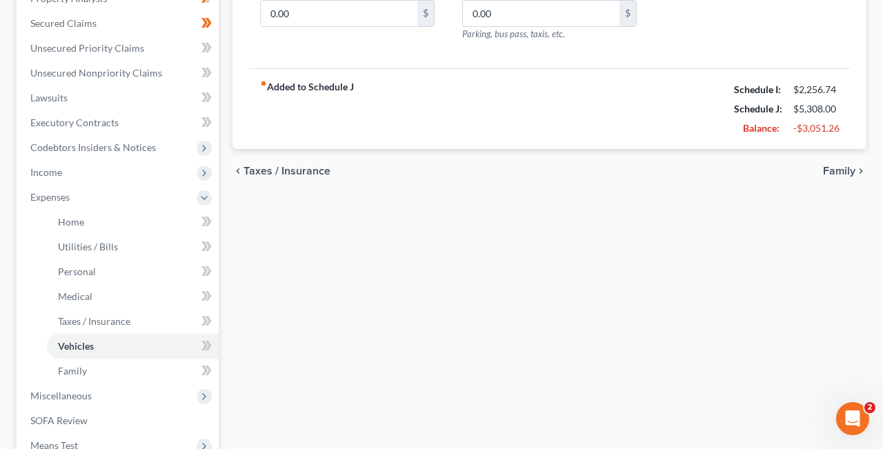
scroll to position [287, 0]
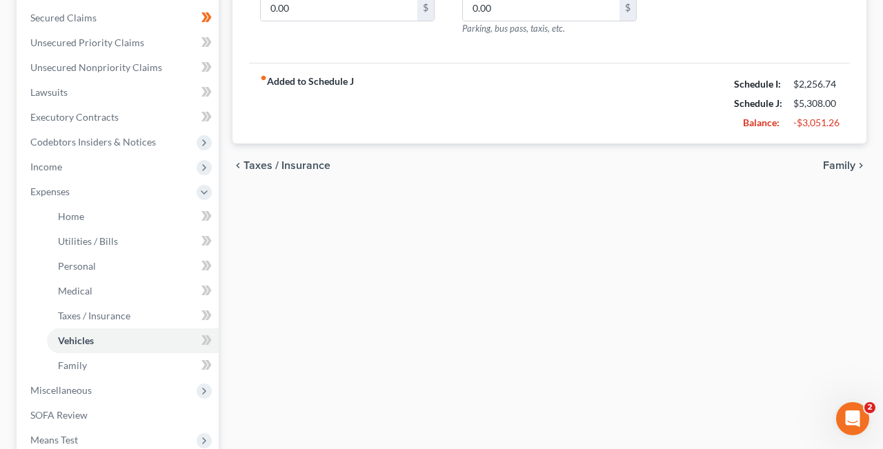
click at [847, 165] on span "Family" at bounding box center [839, 165] width 32 height 11
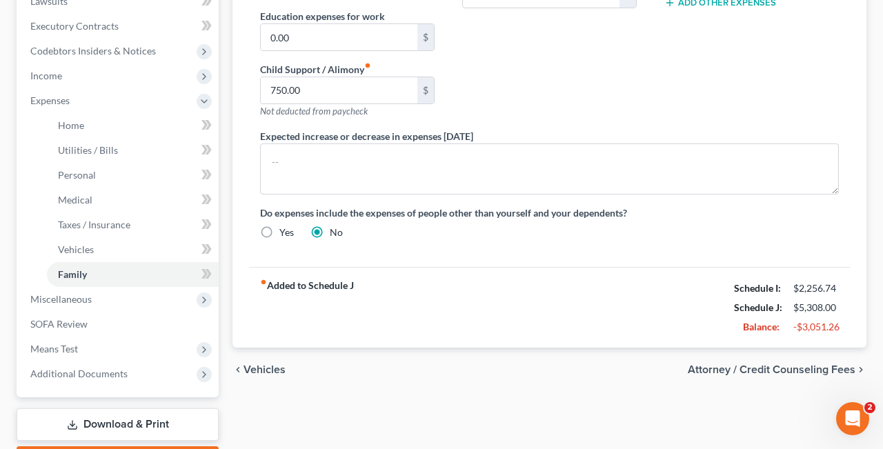
scroll to position [456, 0]
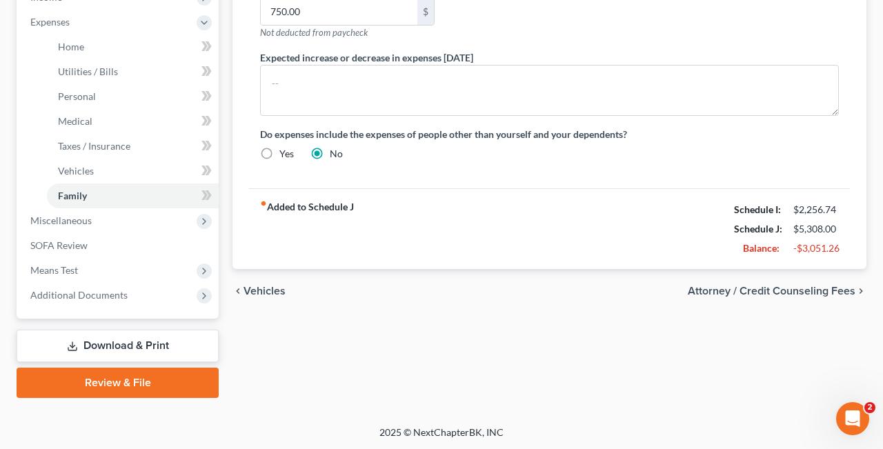
click at [839, 290] on span "Attorney / Credit Counseling Fees" at bounding box center [771, 290] width 168 height 11
select select "0"
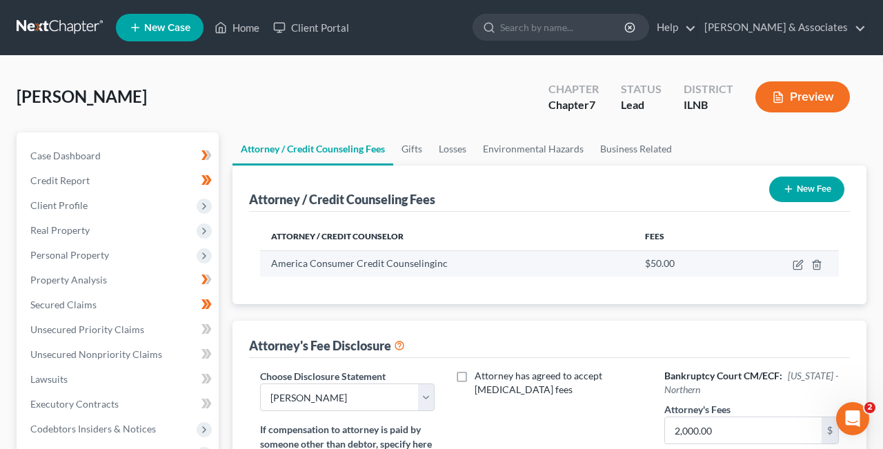
scroll to position [407, 0]
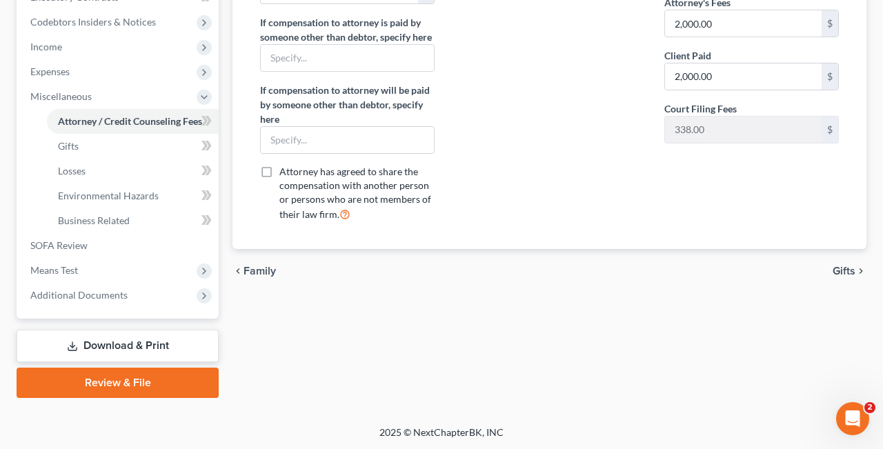
click at [852, 267] on span "Gifts" at bounding box center [843, 270] width 23 height 11
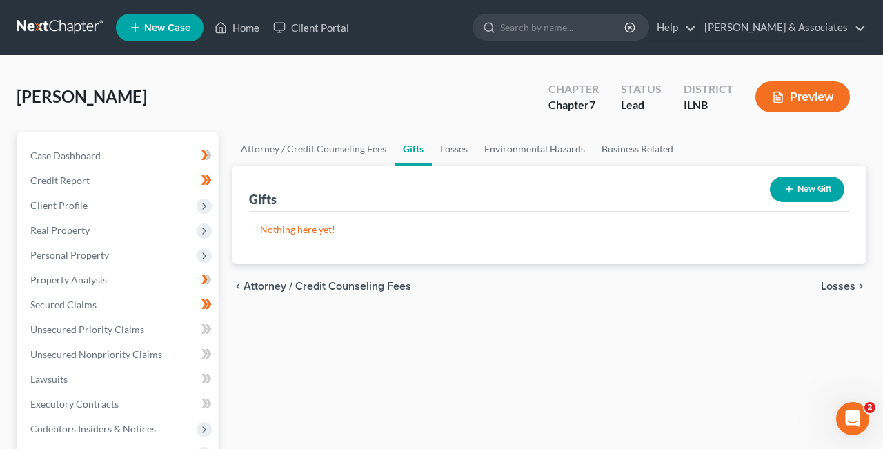
click at [844, 286] on span "Losses" at bounding box center [838, 286] width 34 height 11
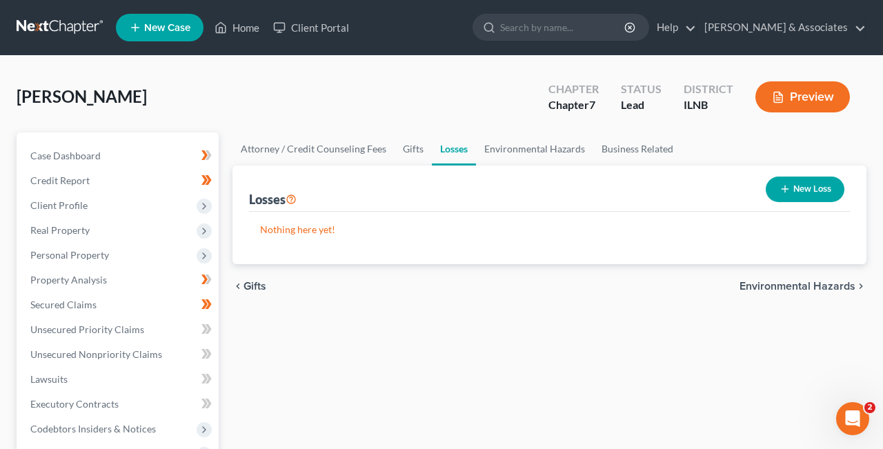
click at [843, 281] on span "Environmental Hazards" at bounding box center [797, 286] width 116 height 11
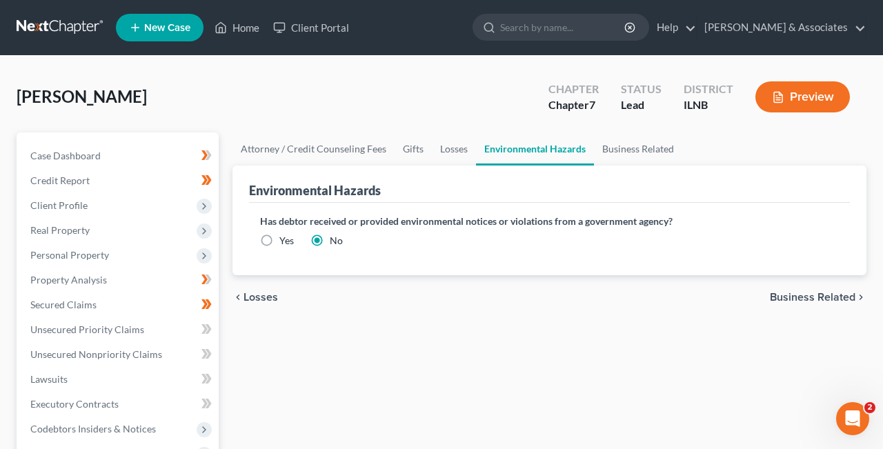
click at [846, 293] on span "Business Related" at bounding box center [811, 297] width 85 height 11
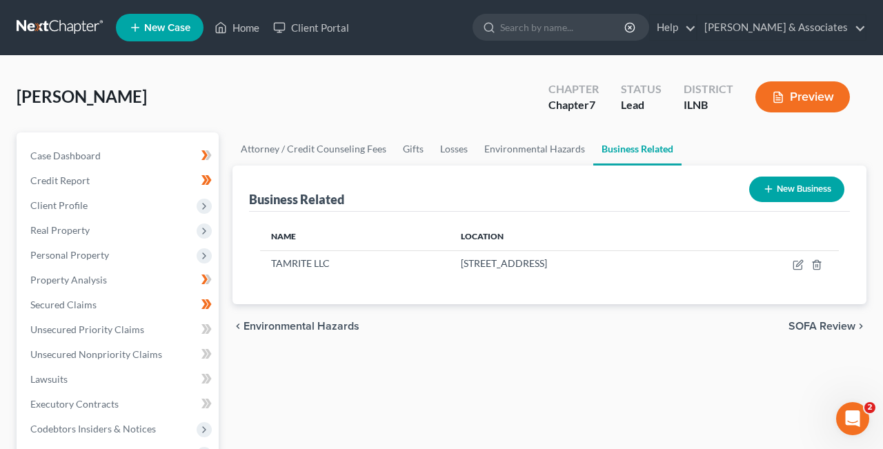
click at [836, 321] on span "SOFA Review" at bounding box center [821, 326] width 67 height 11
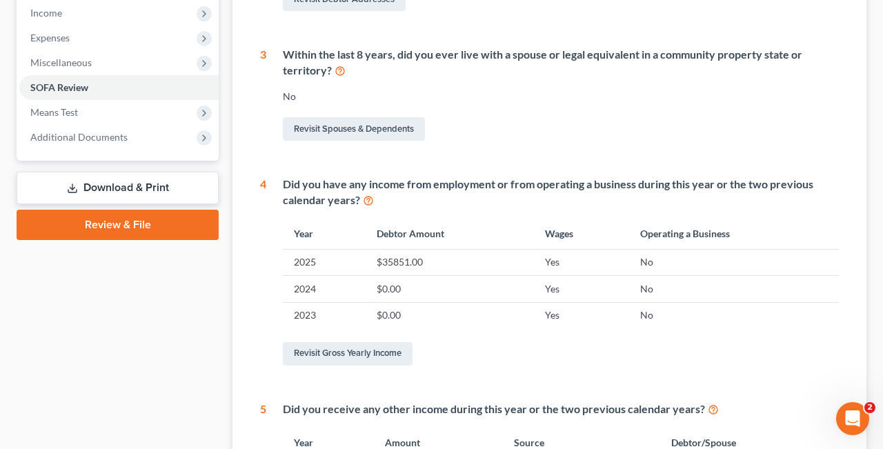
scroll to position [661, 0]
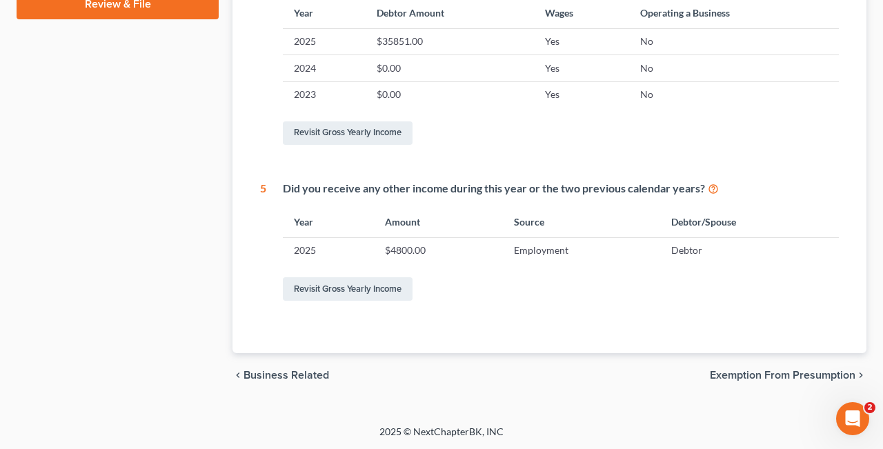
click at [814, 372] on span "Exemption from Presumption" at bounding box center [781, 375] width 145 height 11
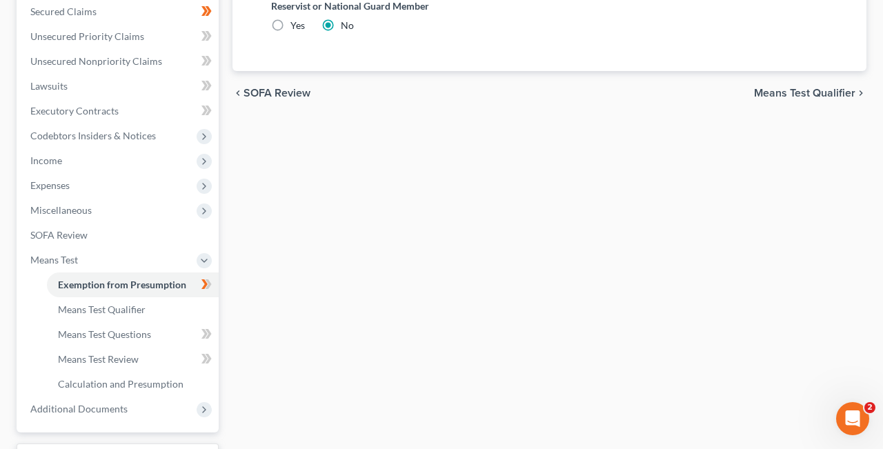
click at [825, 90] on span "Means Test Qualifier" at bounding box center [804, 93] width 101 height 11
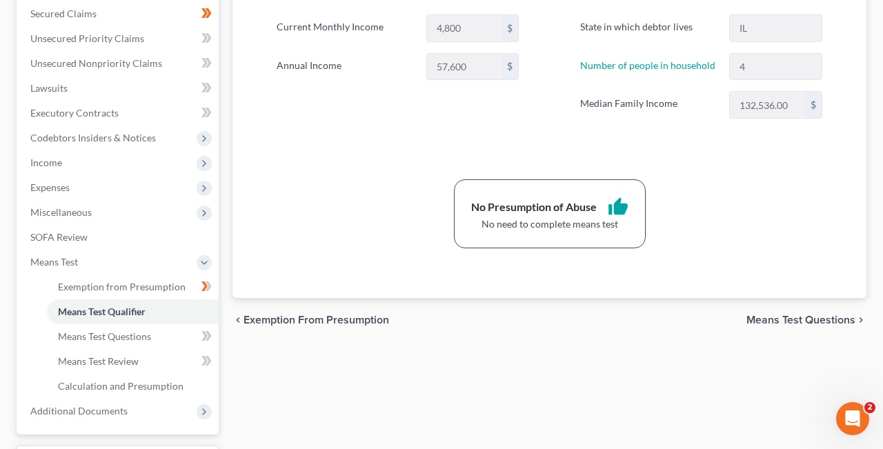
scroll to position [304, 0]
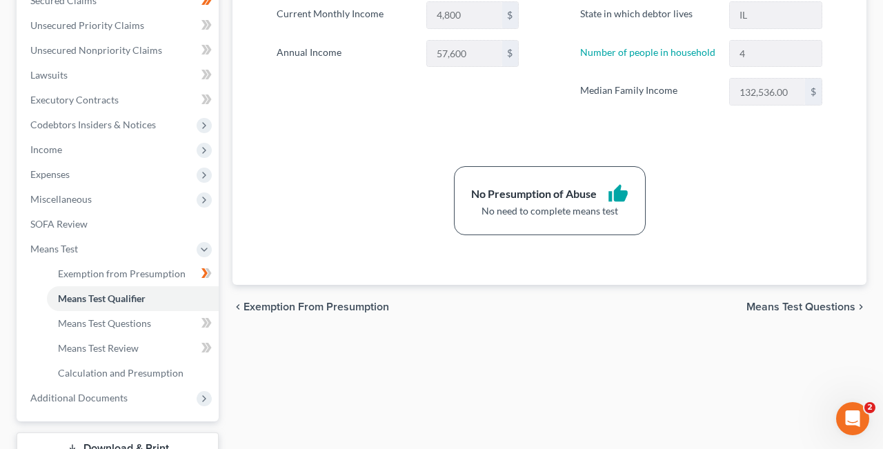
click at [816, 306] on span "Means Test Questions" at bounding box center [800, 306] width 109 height 11
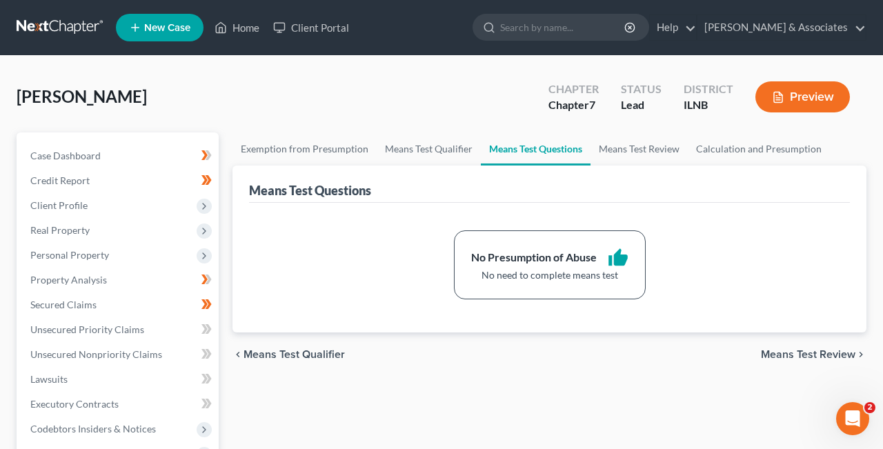
click at [826, 350] on span "Means Test Review" at bounding box center [808, 354] width 94 height 11
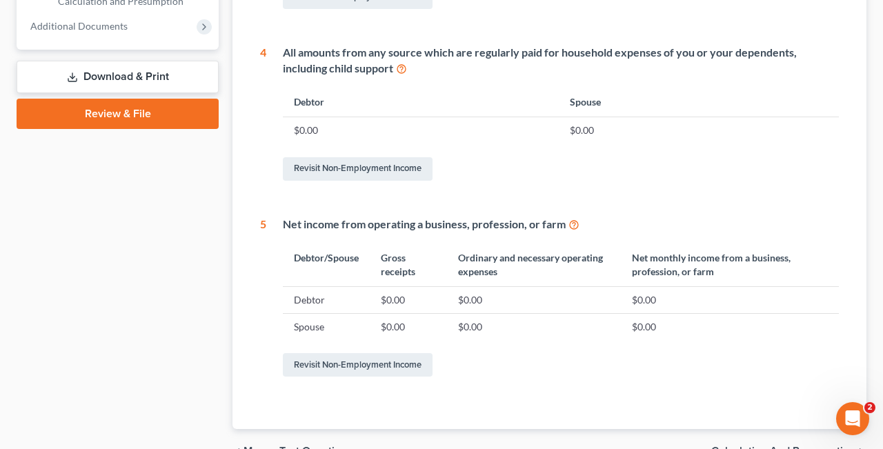
scroll to position [752, 0]
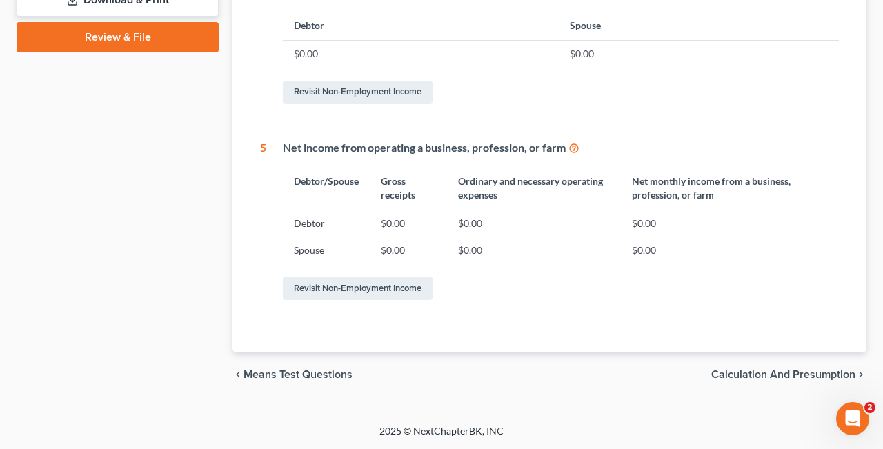
click at [789, 374] on span "Calculation and Presumption" at bounding box center [783, 374] width 144 height 11
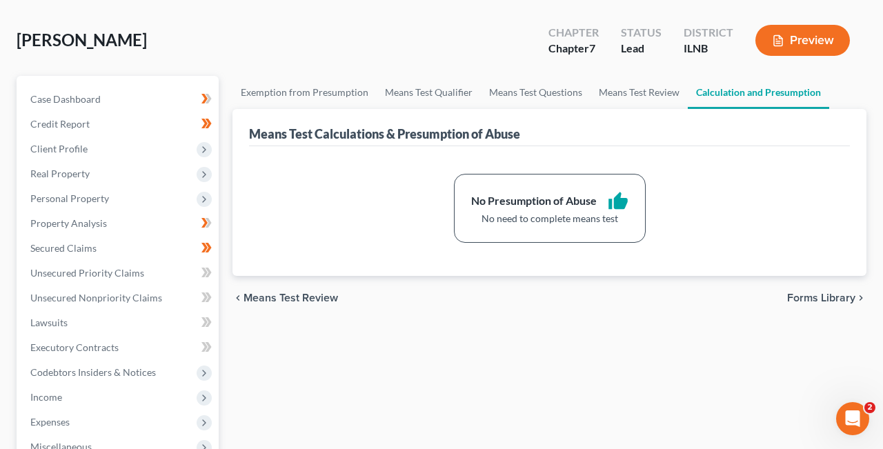
scroll to position [45, 0]
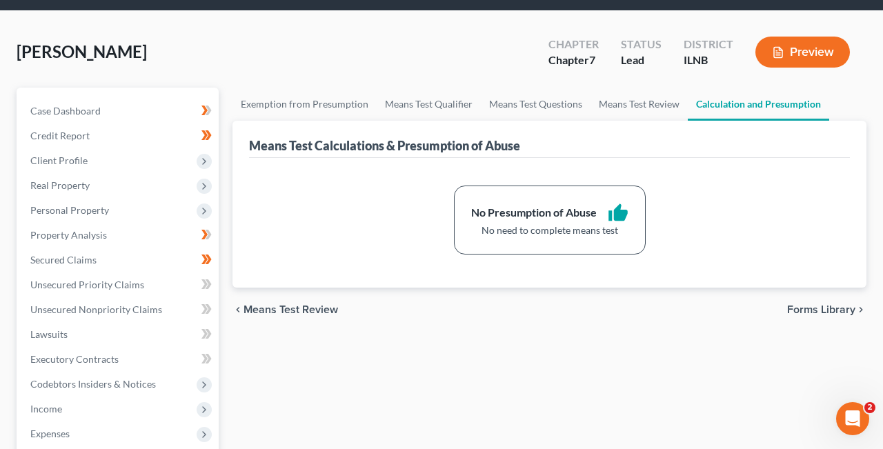
click at [824, 308] on span "Forms Library" at bounding box center [821, 309] width 68 height 11
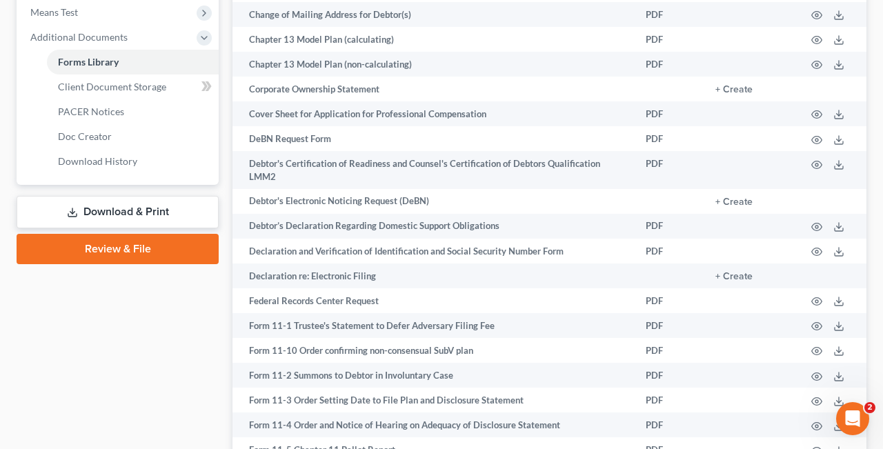
scroll to position [555, 0]
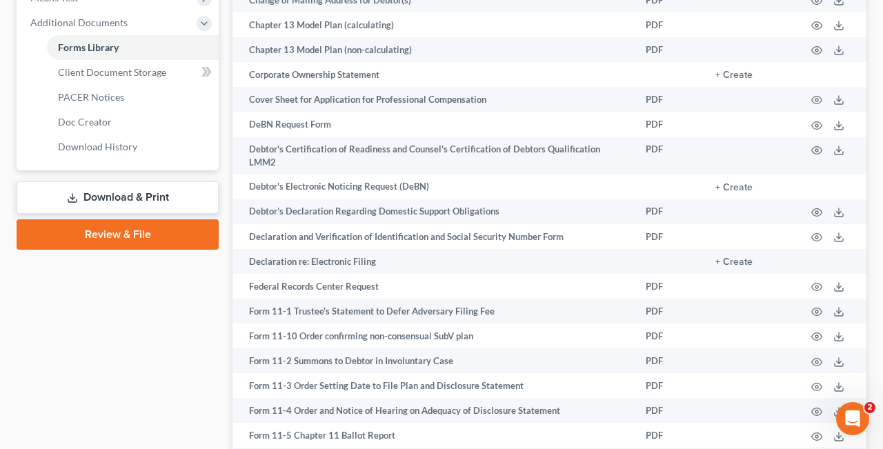
click at [110, 197] on link "Download & Print" at bounding box center [118, 197] width 202 height 32
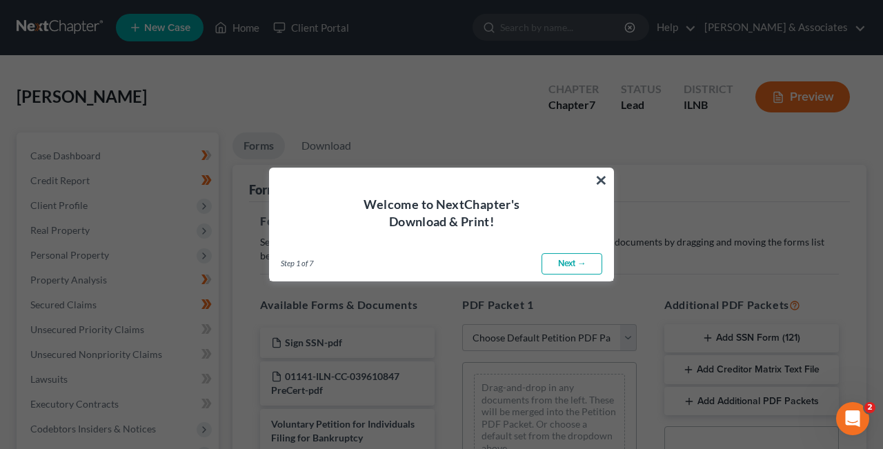
click at [578, 265] on link "Next →" at bounding box center [571, 264] width 61 height 22
select select "0"
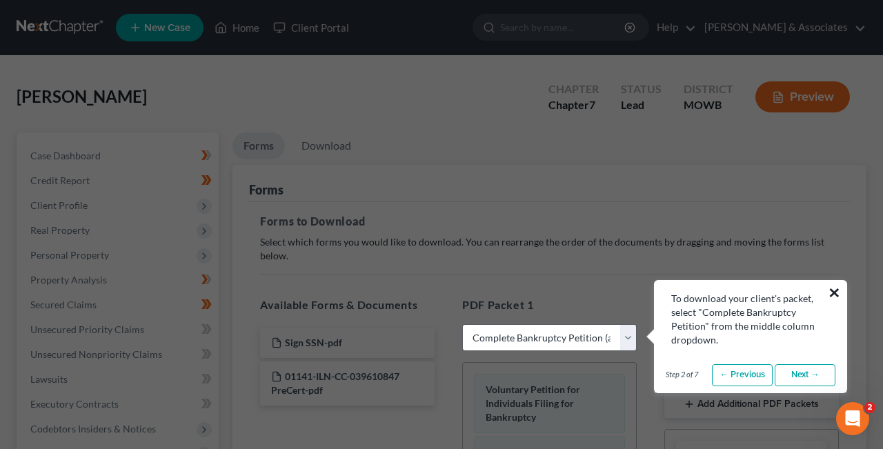
click at [833, 292] on button "×" at bounding box center [833, 292] width 13 height 22
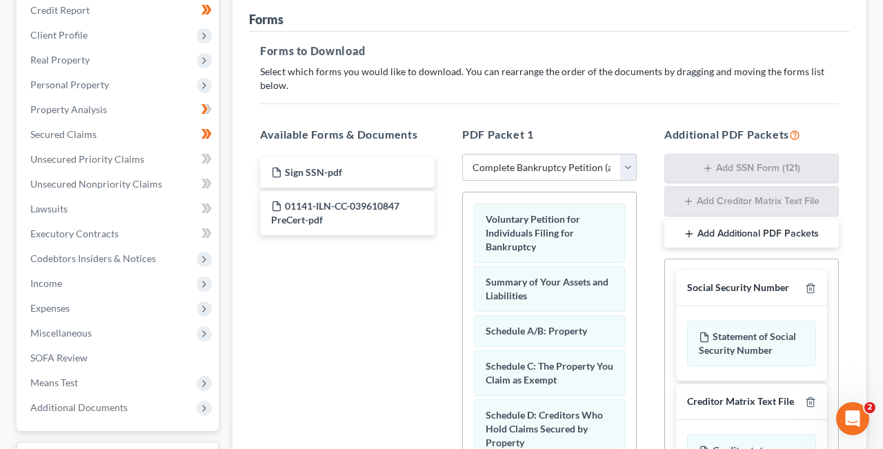
scroll to position [192, 0]
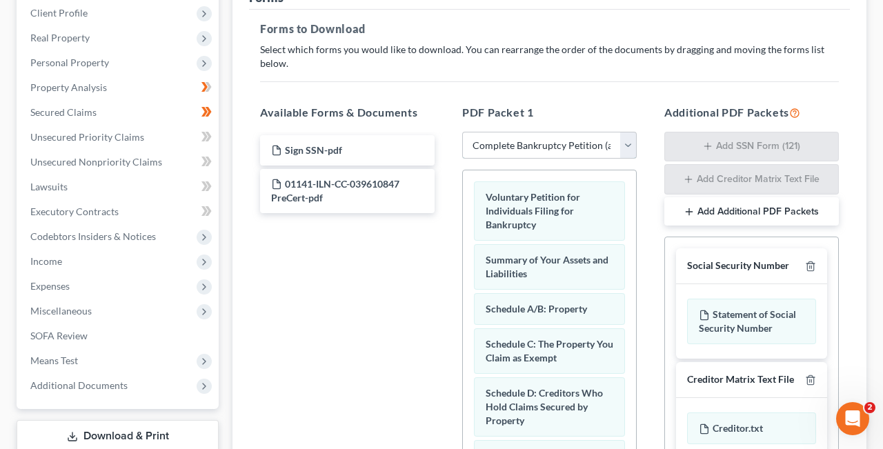
click option "Complete Bankruptcy Petition (all forms and schedules)" at bounding box center [0, 0] width 0 height 0
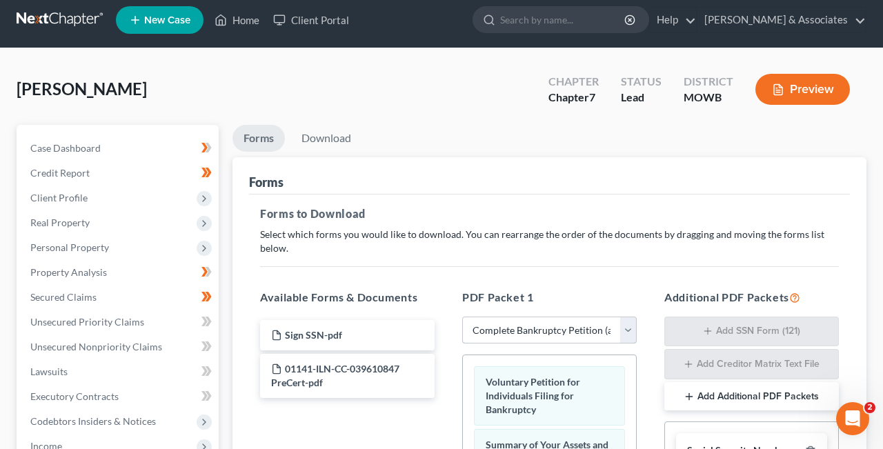
scroll to position [0, 0]
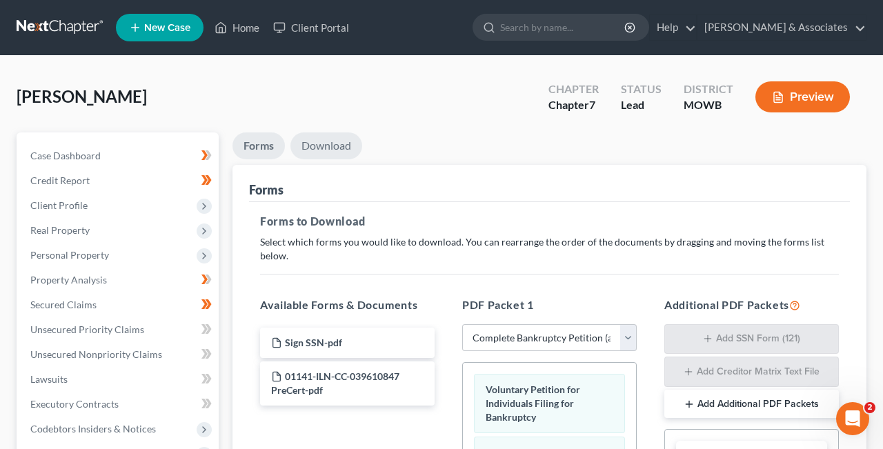
click at [327, 146] on link "Download" at bounding box center [326, 145] width 72 height 27
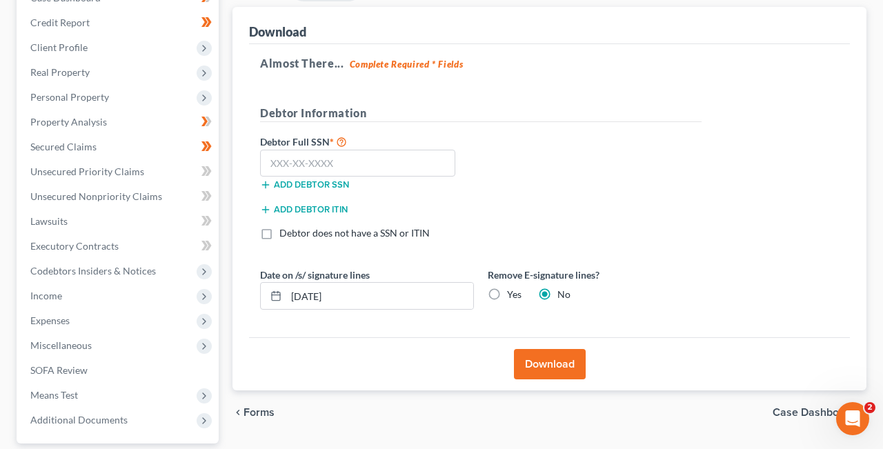
scroll to position [157, 0]
click at [347, 159] on input "text" at bounding box center [357, 164] width 195 height 28
type input "486-19-3658"
click at [557, 365] on button "Download" at bounding box center [550, 365] width 72 height 30
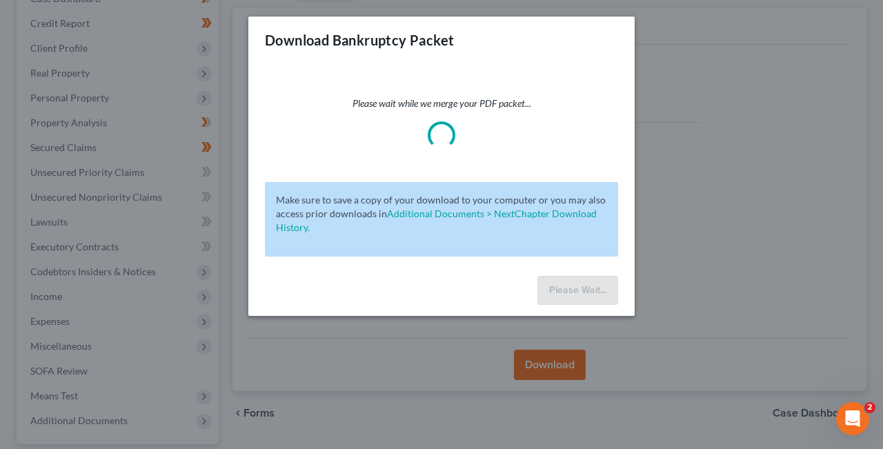
click at [663, 376] on div "Download Bankruptcy Packet Please wait while we merge your PDF packet... Make s…" at bounding box center [441, 224] width 883 height 449
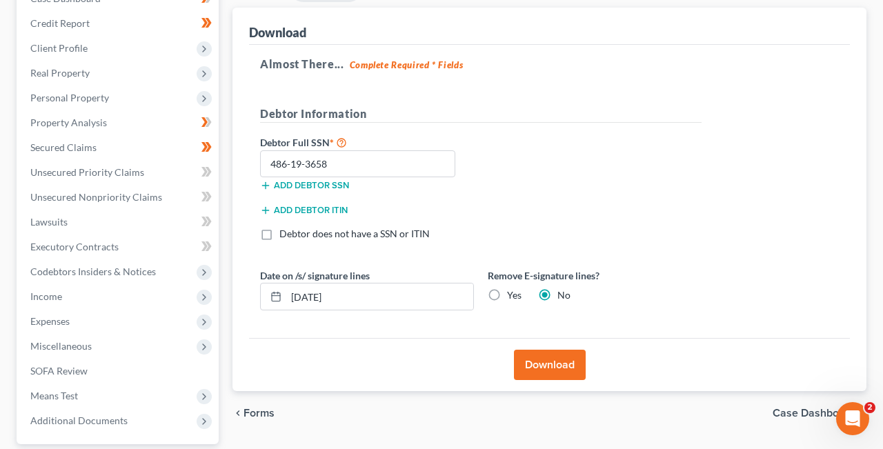
click at [553, 363] on button "Download" at bounding box center [550, 365] width 72 height 30
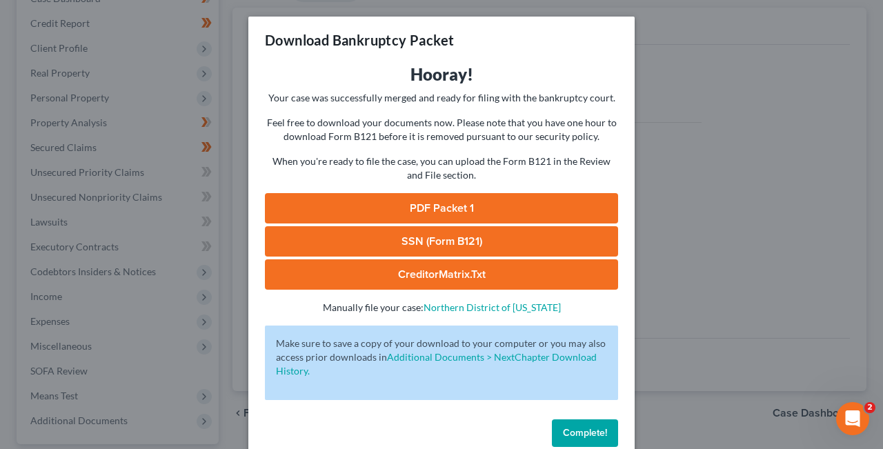
click at [433, 205] on link "PDF Packet 1" at bounding box center [441, 208] width 353 height 30
click at [594, 436] on span "Complete!" at bounding box center [585, 433] width 44 height 12
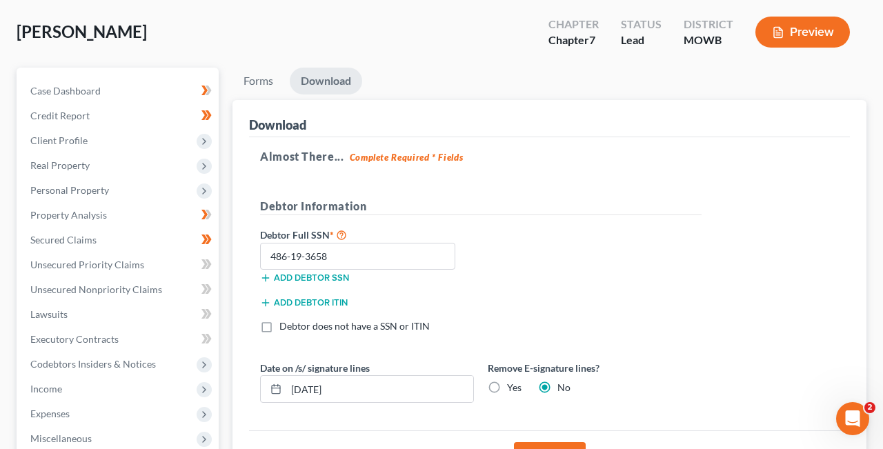
scroll to position [0, 0]
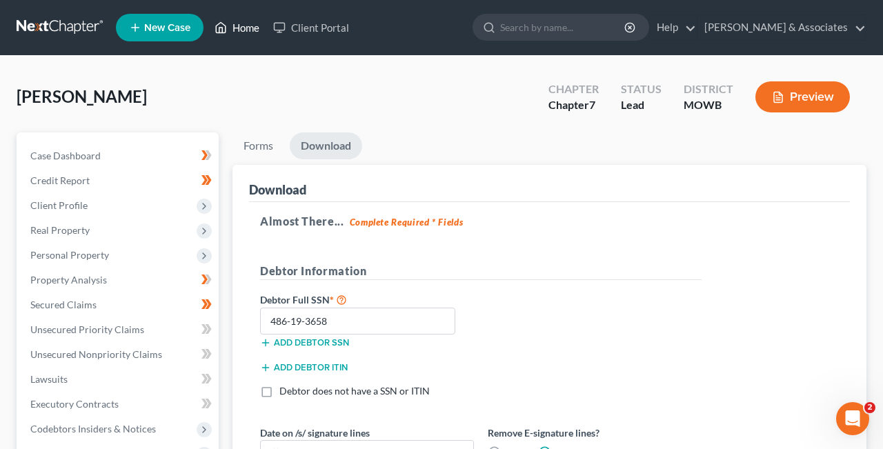
click at [247, 27] on link "Home" at bounding box center [237, 27] width 59 height 25
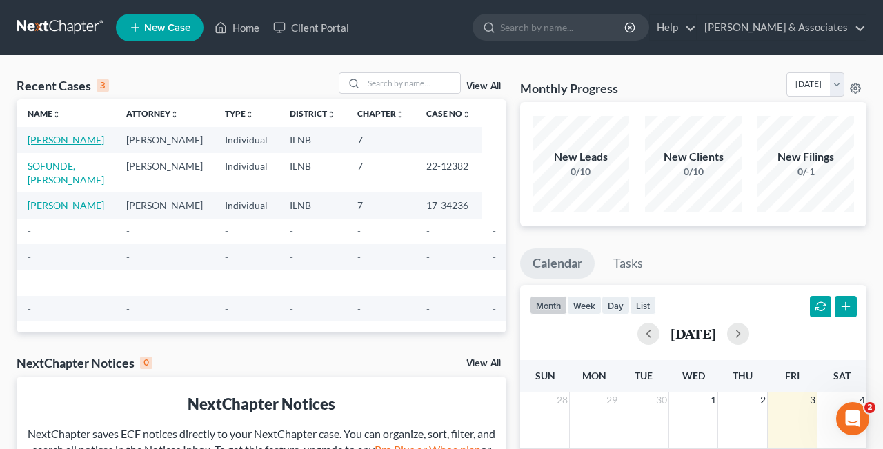
click at [49, 143] on link "[PERSON_NAME]" at bounding box center [66, 140] width 77 height 12
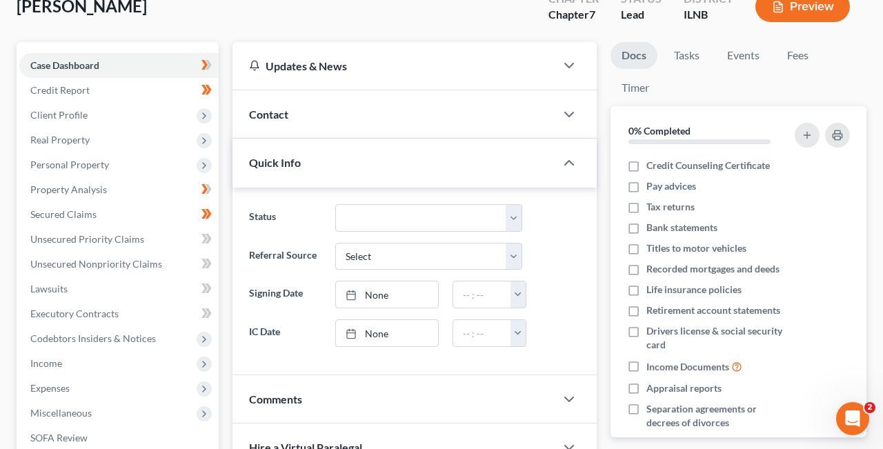
scroll to position [68, 0]
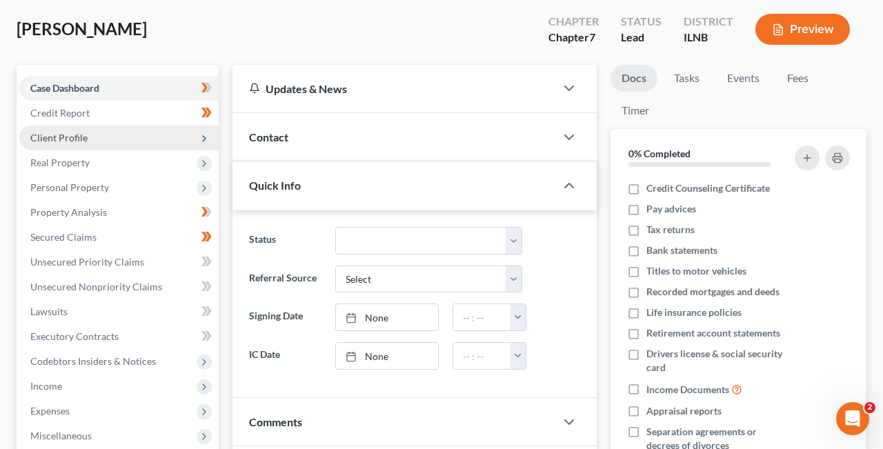
click at [83, 139] on span "Client Profile" at bounding box center [58, 138] width 57 height 12
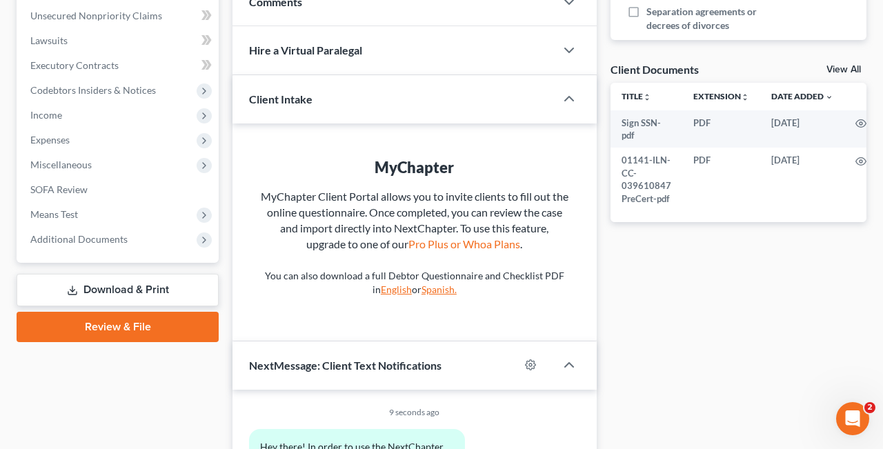
scroll to position [494, 0]
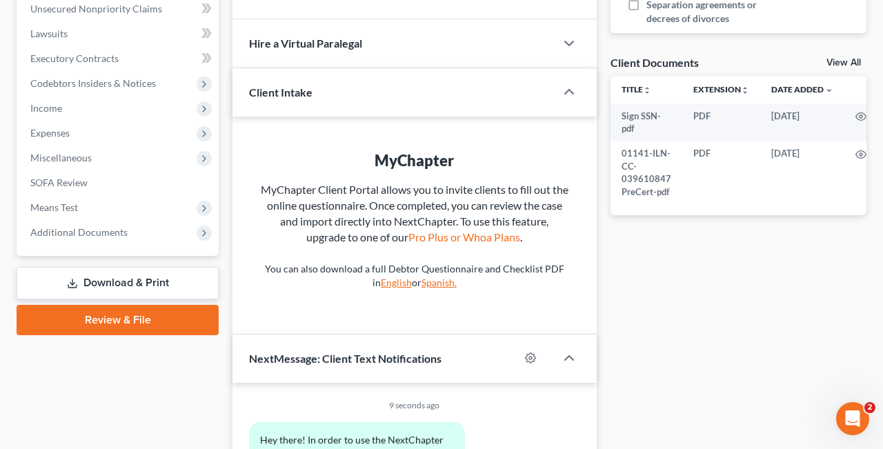
click at [683, 281] on div "Docs Tasks Events Fees Timer 0% Completed Nothing here yet! Credit Counseling C…" at bounding box center [738, 76] width 270 height 876
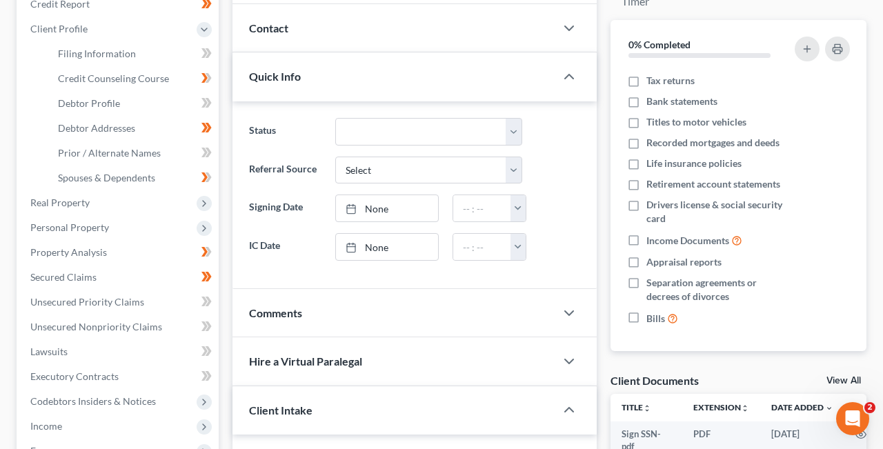
scroll to position [199, 0]
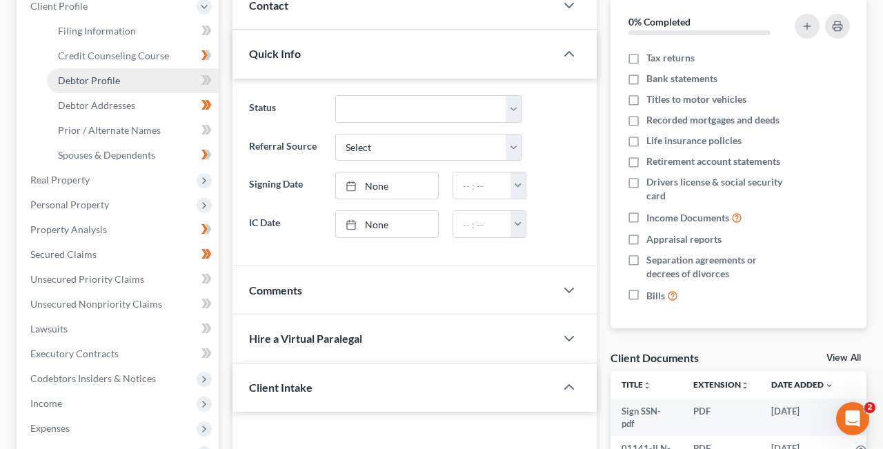
click at [149, 81] on link "Debtor Profile" at bounding box center [133, 80] width 172 height 25
select select "1"
select select "3"
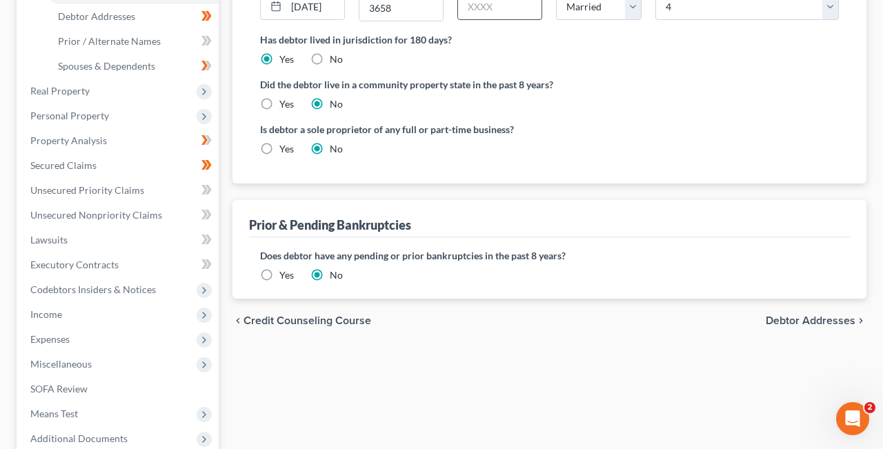
scroll to position [290, 0]
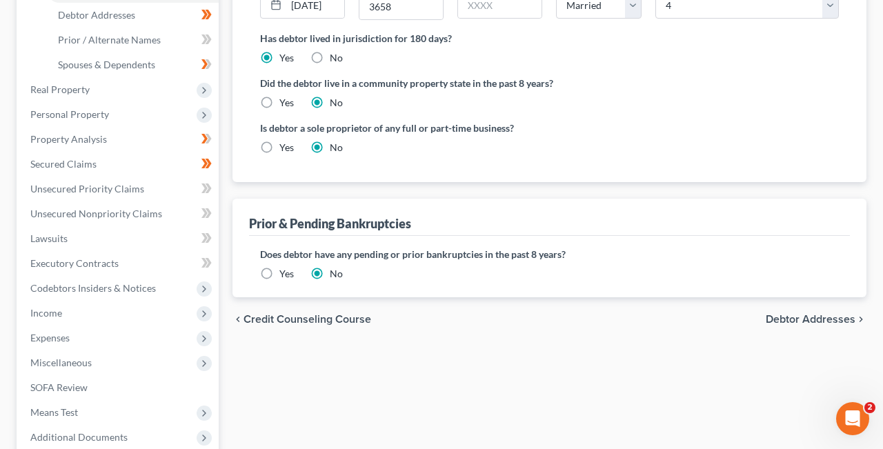
click at [829, 316] on span "Debtor Addresses" at bounding box center [810, 319] width 90 height 11
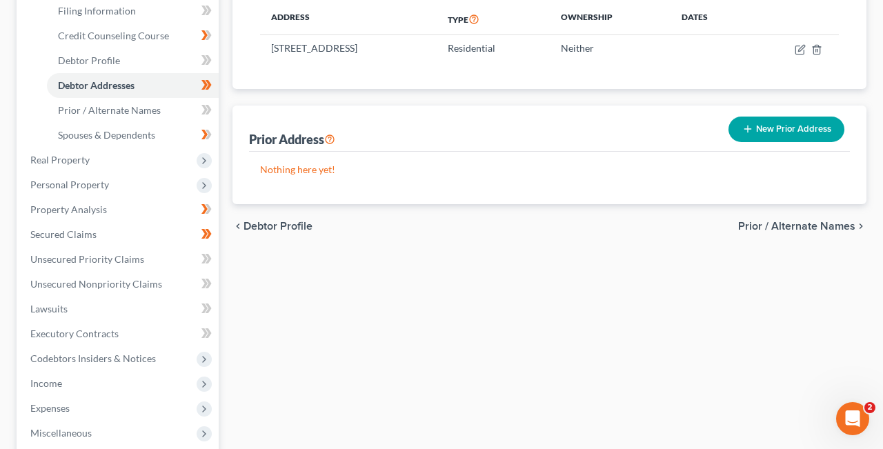
scroll to position [223, 0]
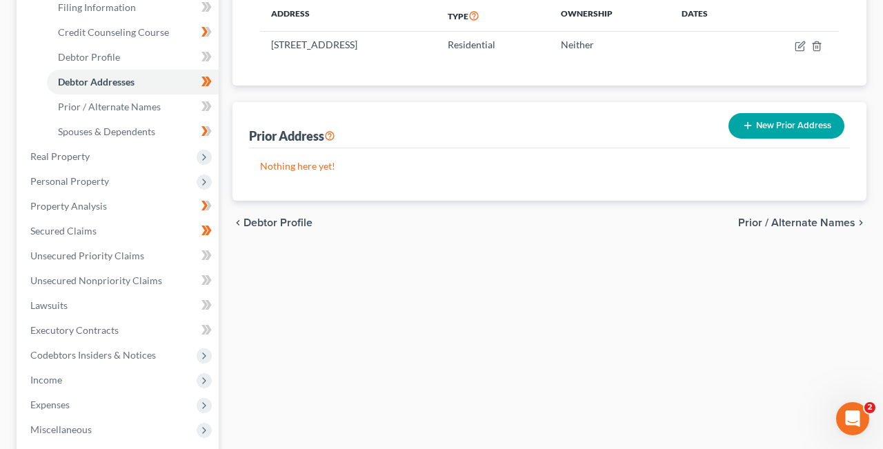
click at [815, 220] on span "Prior / Alternate Names" at bounding box center [796, 222] width 117 height 11
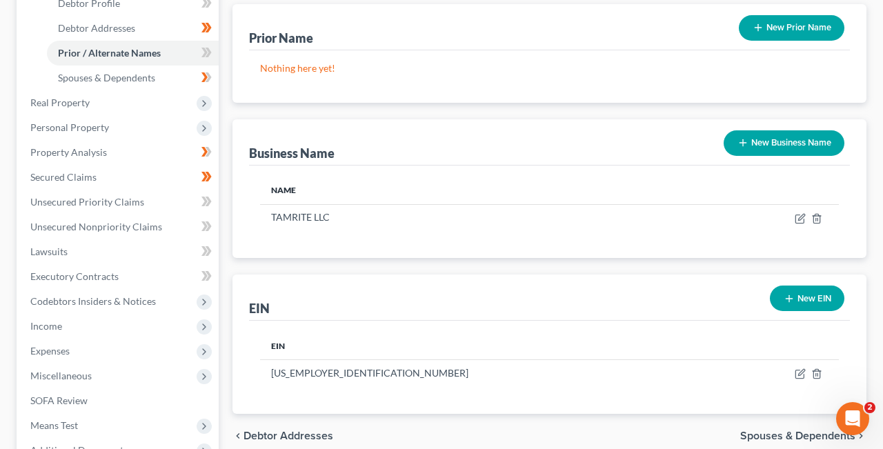
scroll to position [277, 0]
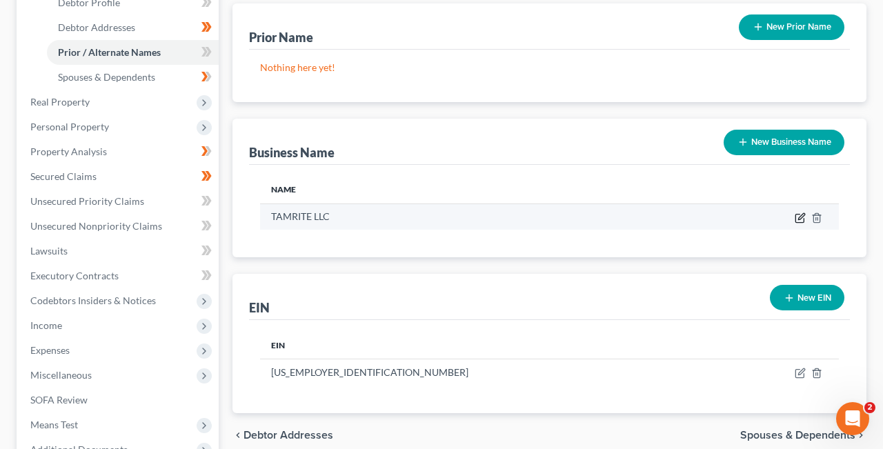
click at [798, 215] on icon "button" at bounding box center [799, 217] width 11 height 11
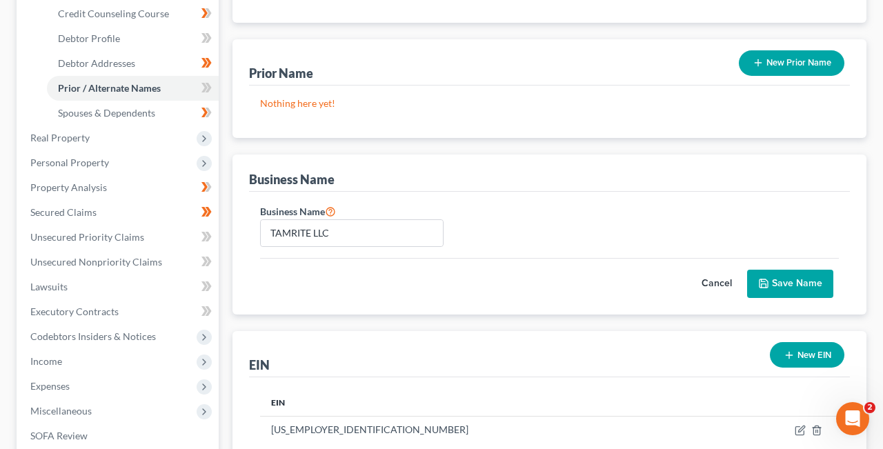
scroll to position [256, 0]
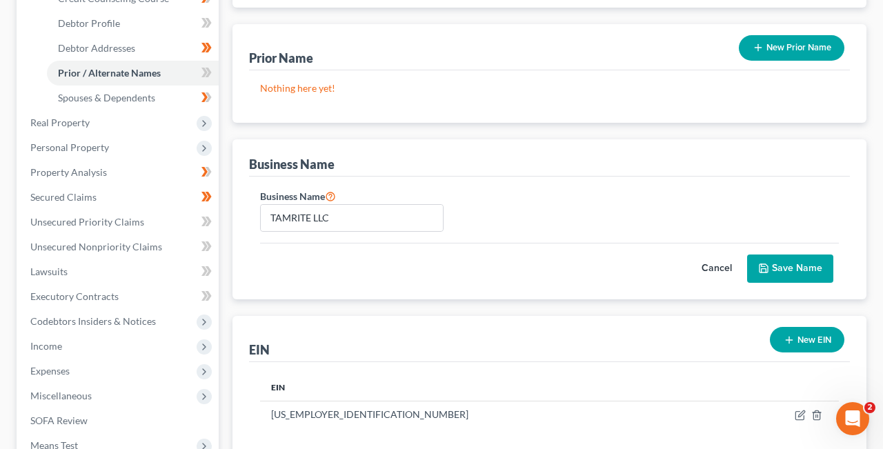
click at [722, 267] on button "Cancel" at bounding box center [716, 269] width 61 height 28
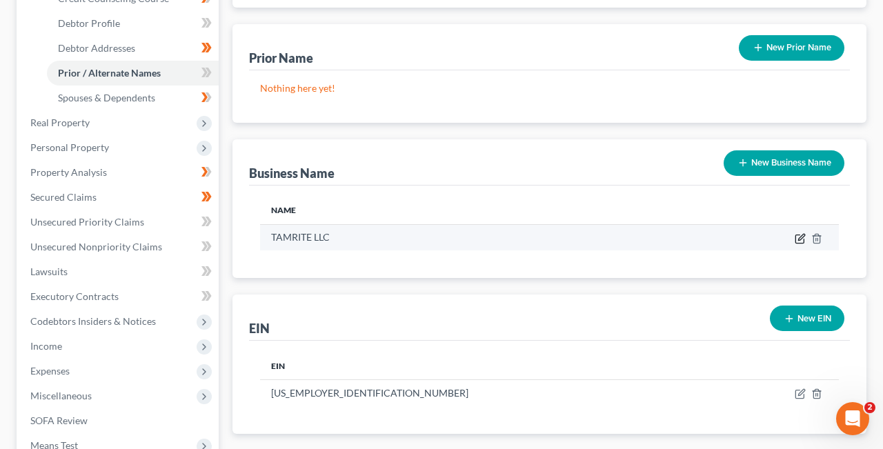
click at [801, 236] on icon "button" at bounding box center [801, 237] width 6 height 6
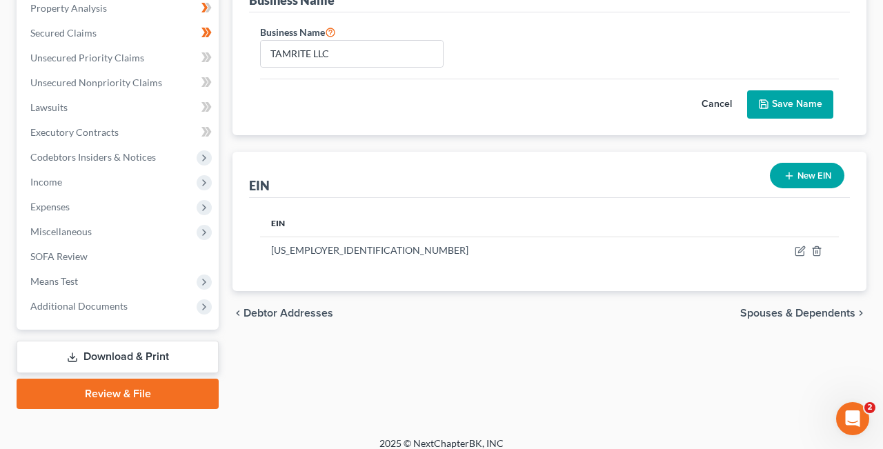
scroll to position [432, 0]
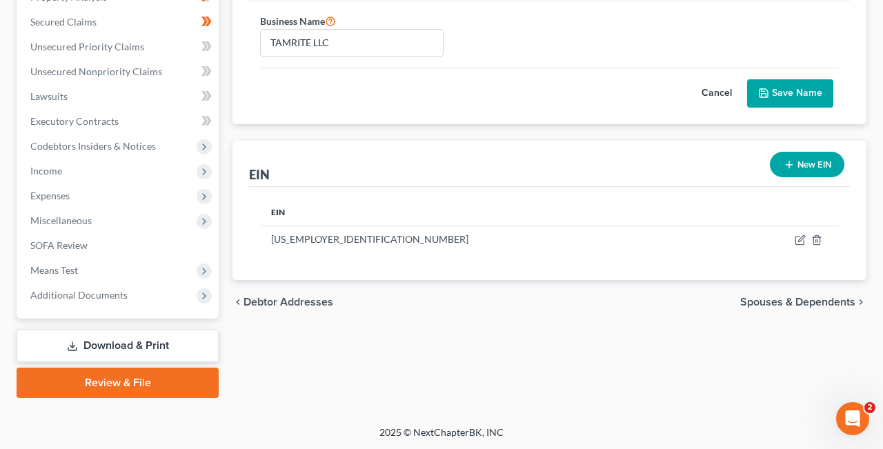
click at [255, 302] on span "Debtor Addresses" at bounding box center [288, 301] width 90 height 11
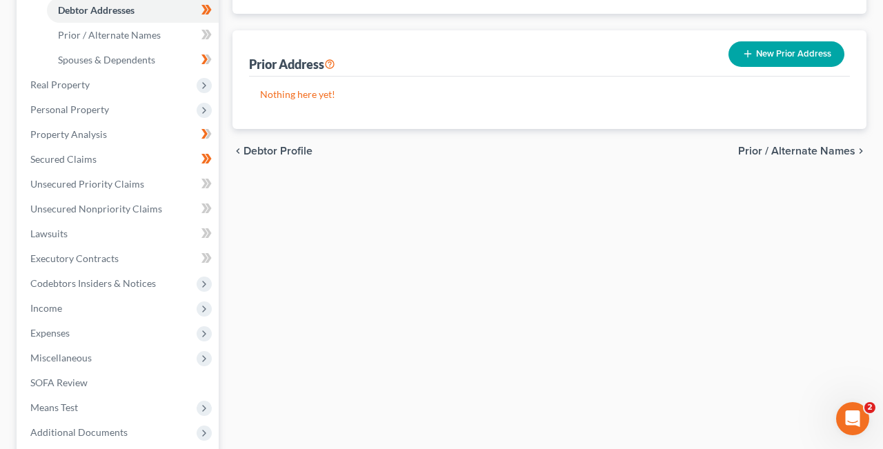
scroll to position [298, 0]
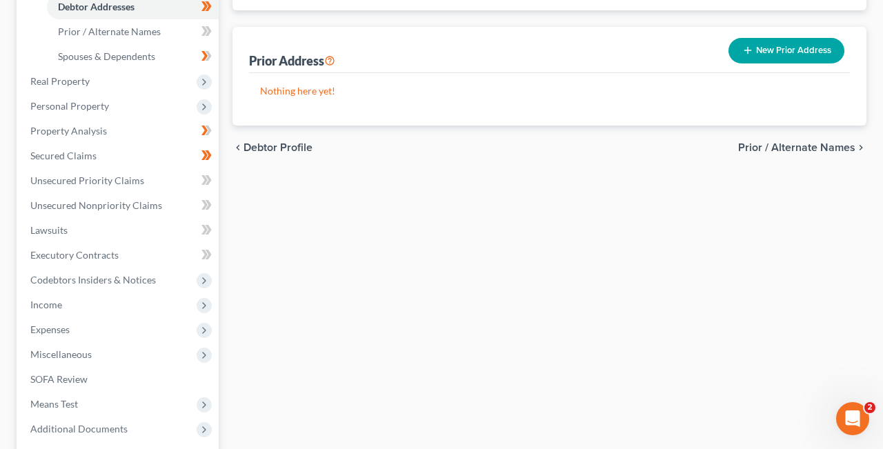
click at [842, 145] on span "Prior / Alternate Names" at bounding box center [796, 147] width 117 height 11
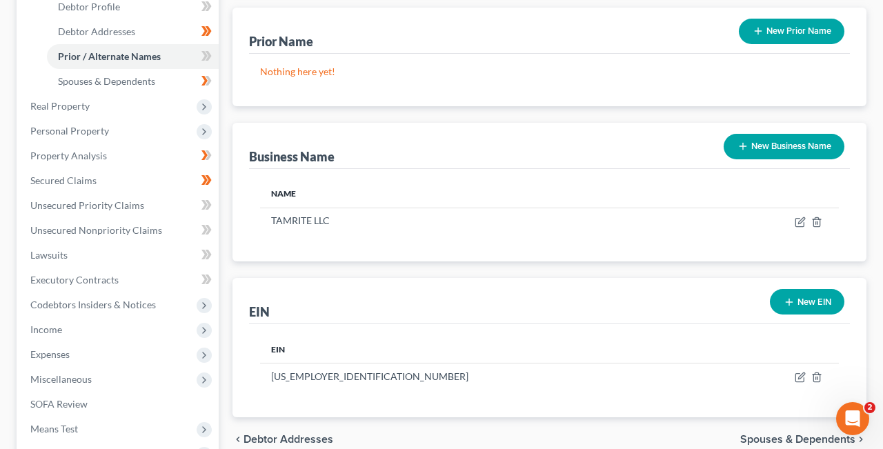
scroll to position [277, 0]
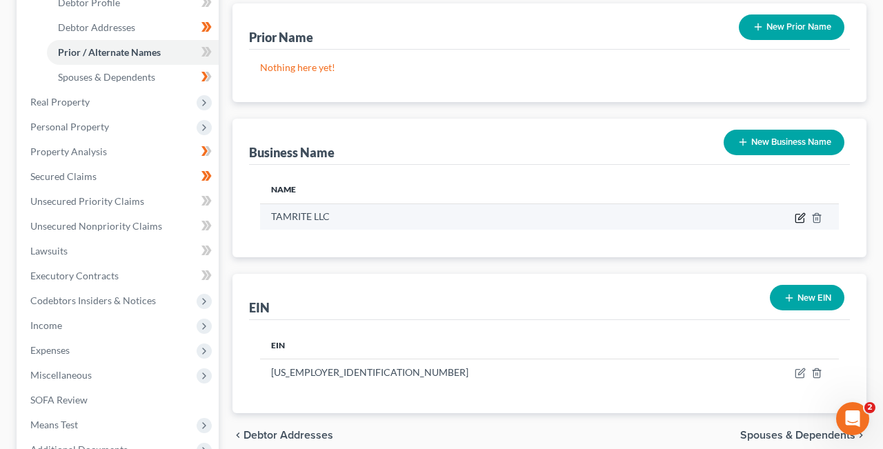
click at [798, 215] on icon "button" at bounding box center [799, 217] width 11 height 11
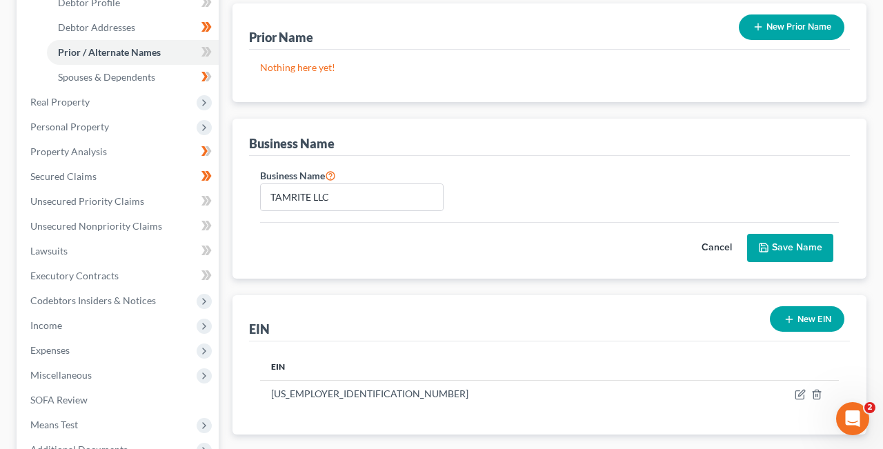
click at [708, 247] on button "Cancel" at bounding box center [716, 248] width 61 height 28
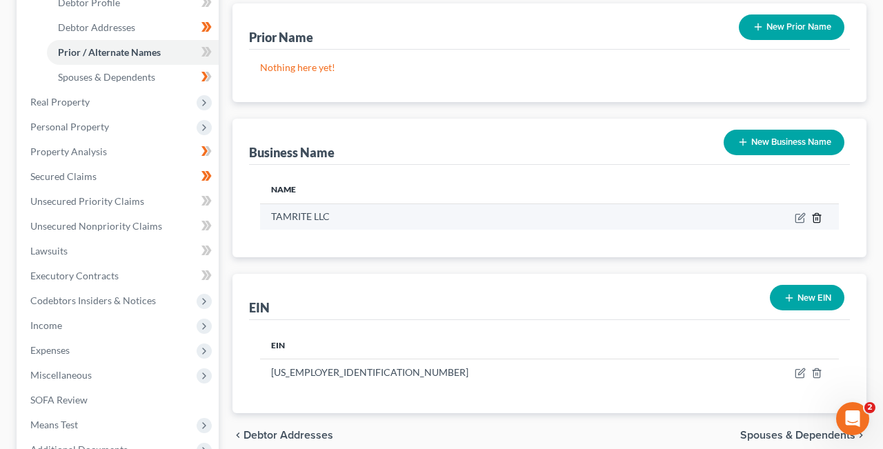
click at [819, 218] on icon "button" at bounding box center [816, 217] width 6 height 9
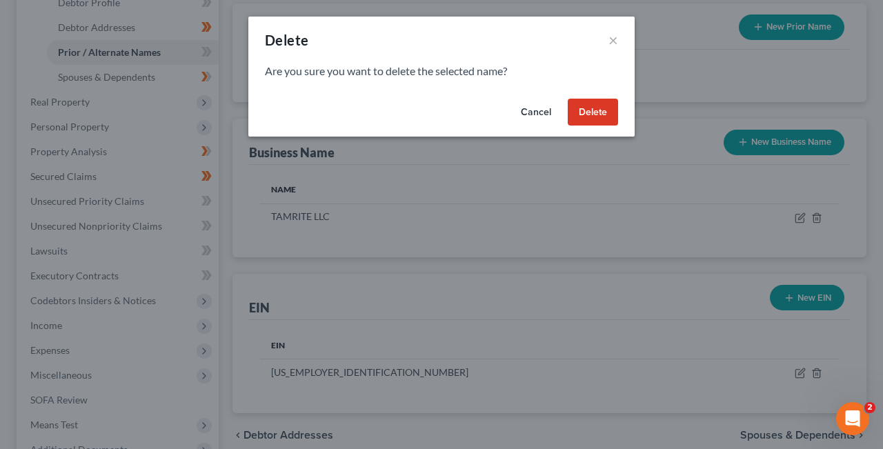
click at [592, 110] on button "Delete" at bounding box center [592, 113] width 50 height 28
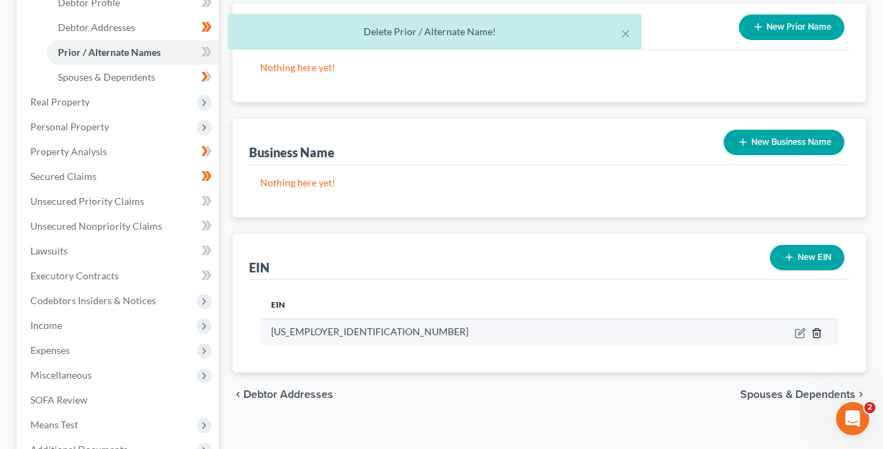
click at [818, 333] on icon "button" at bounding box center [816, 333] width 11 height 11
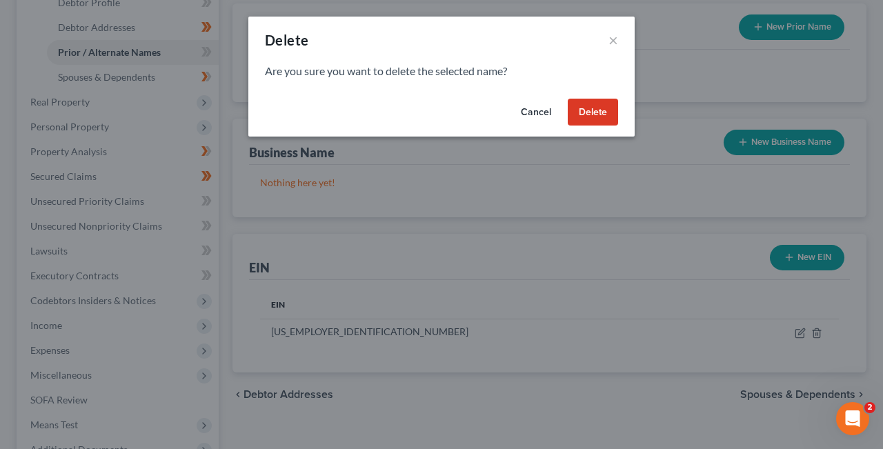
click at [592, 112] on button "Delete" at bounding box center [592, 113] width 50 height 28
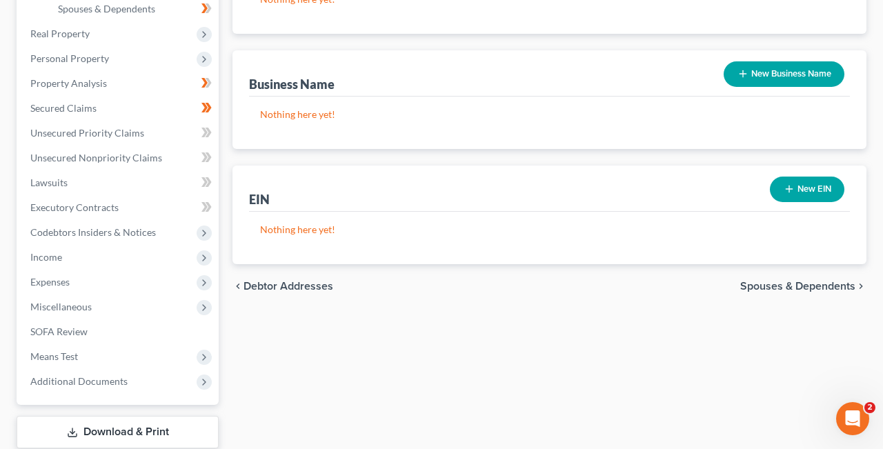
scroll to position [432, 0]
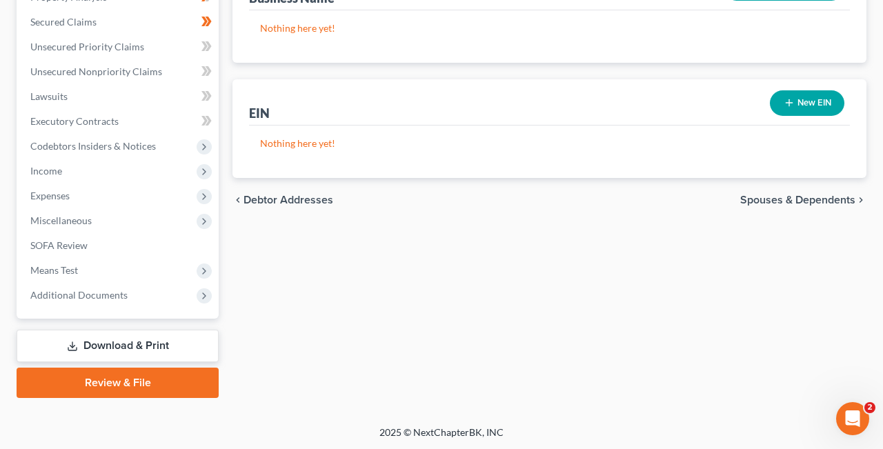
click at [822, 198] on span "Spouses & Dependents" at bounding box center [797, 199] width 115 height 11
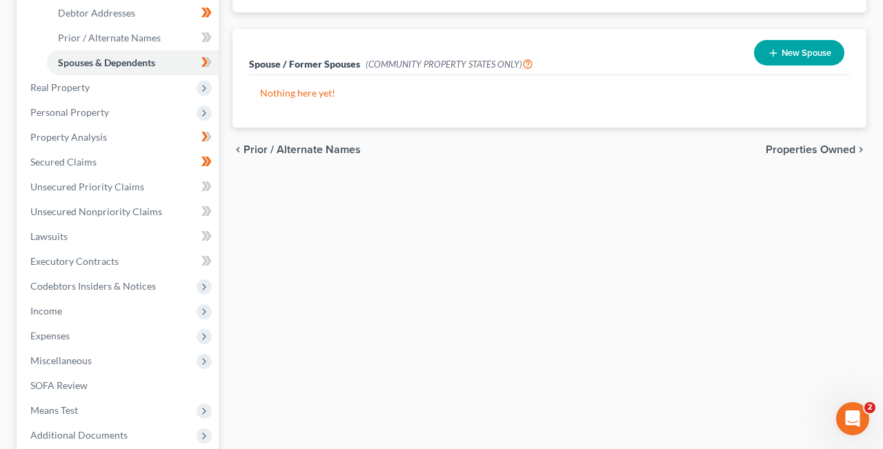
scroll to position [303, 0]
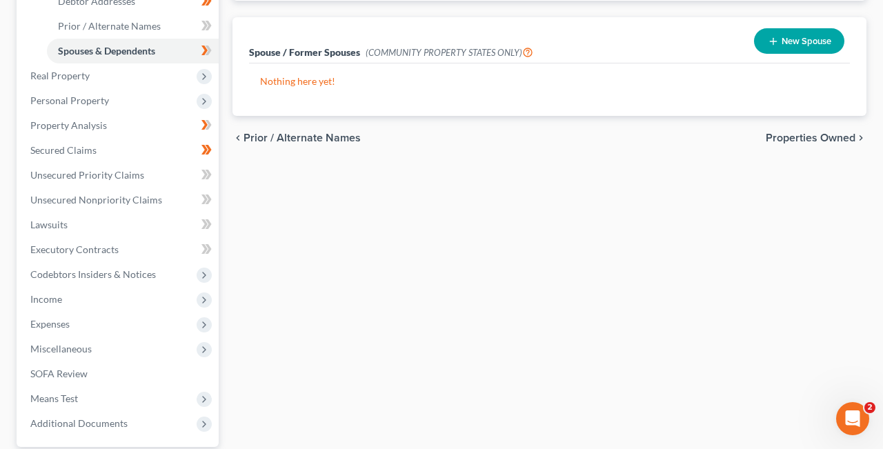
click at [820, 137] on span "Properties Owned" at bounding box center [810, 137] width 90 height 11
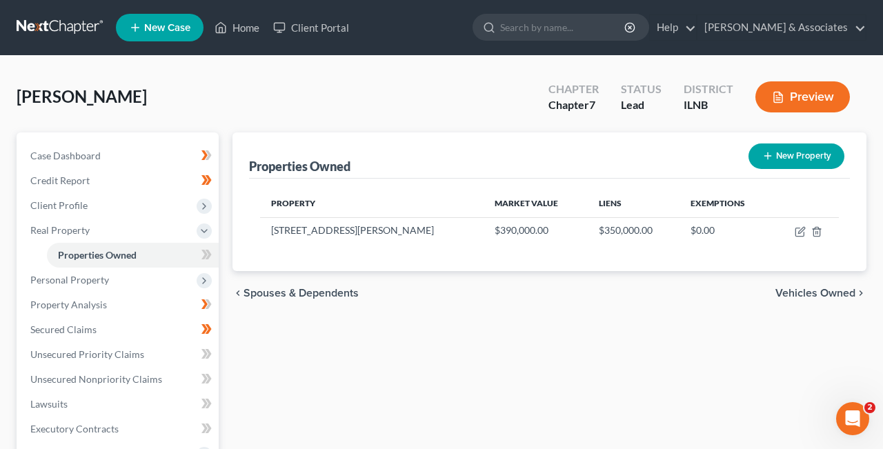
click at [840, 290] on span "Vehicles Owned" at bounding box center [815, 293] width 80 height 11
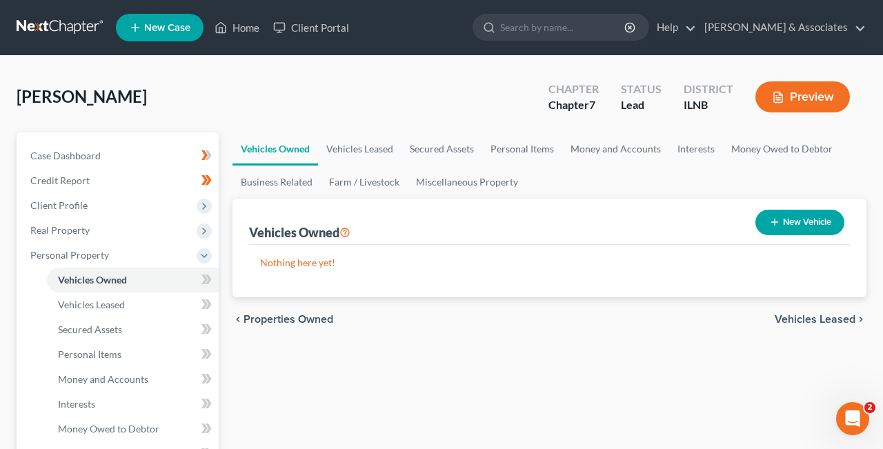
click at [814, 319] on span "Vehicles Leased" at bounding box center [814, 319] width 81 height 11
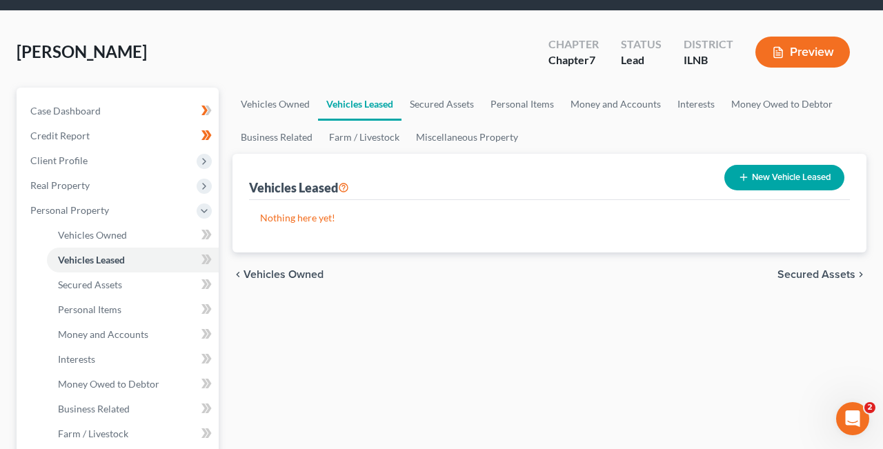
scroll to position [46, 0]
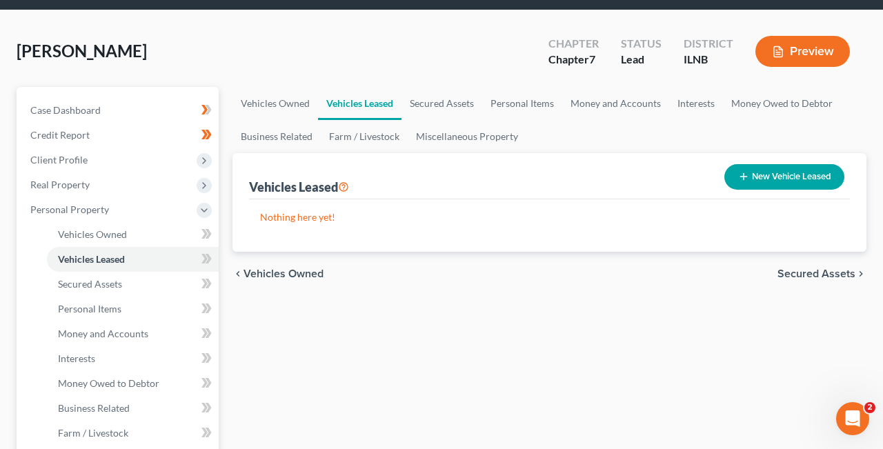
click at [809, 48] on button "Preview" at bounding box center [802, 51] width 94 height 31
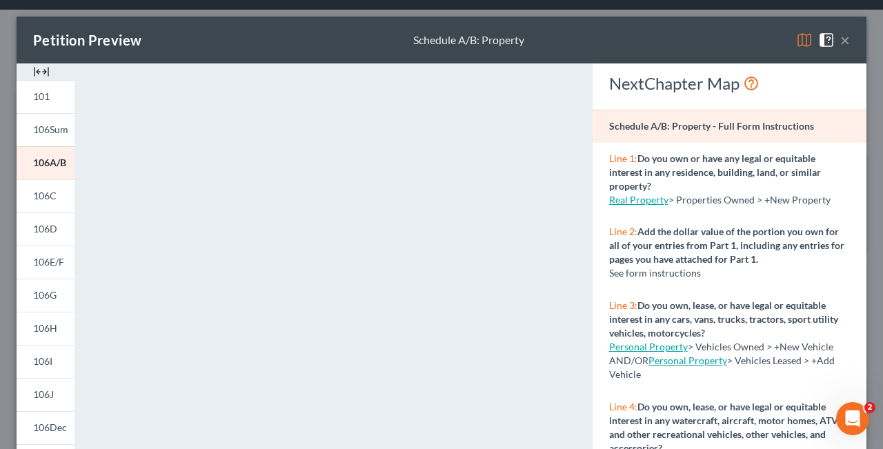
click at [844, 37] on button "×" at bounding box center [845, 40] width 10 height 17
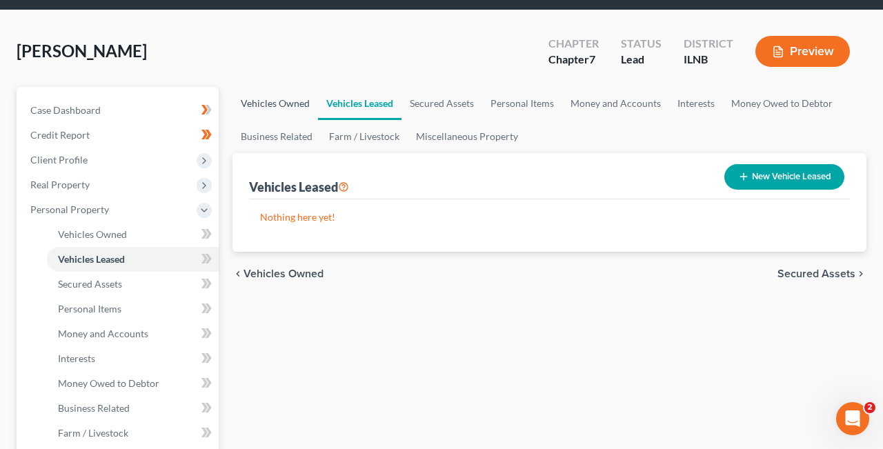
scroll to position [0, 0]
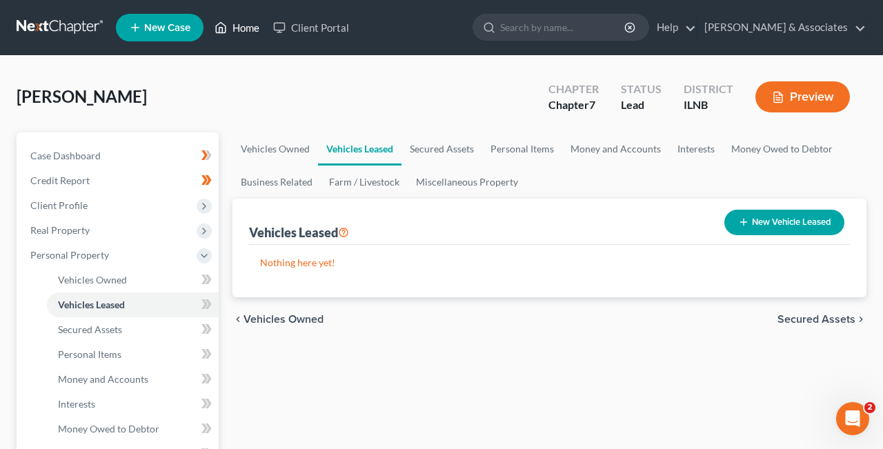
click at [243, 26] on link "Home" at bounding box center [237, 27] width 59 height 25
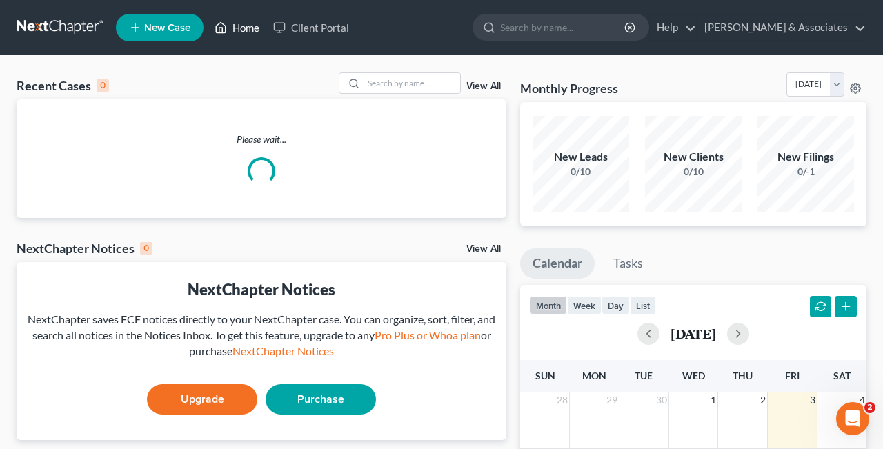
click at [243, 26] on link "Home" at bounding box center [237, 27] width 59 height 25
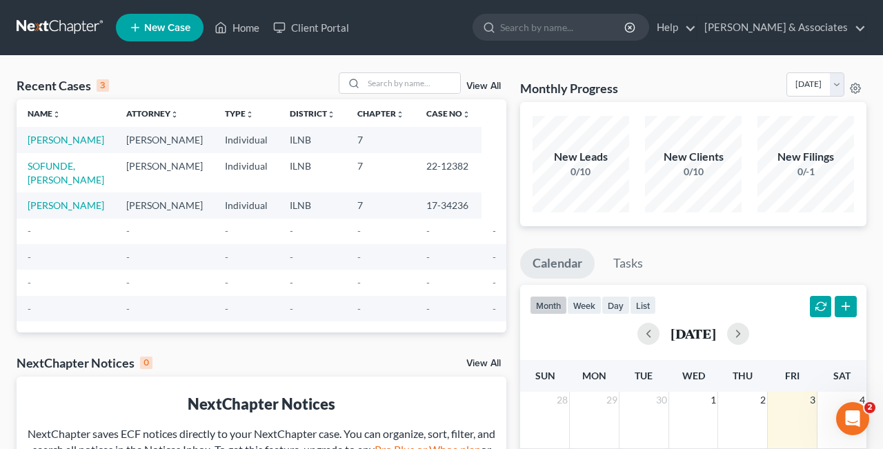
click at [46, 147] on td "[PERSON_NAME]" at bounding box center [66, 140] width 99 height 26
click at [46, 144] on link "[PERSON_NAME]" at bounding box center [66, 140] width 77 height 12
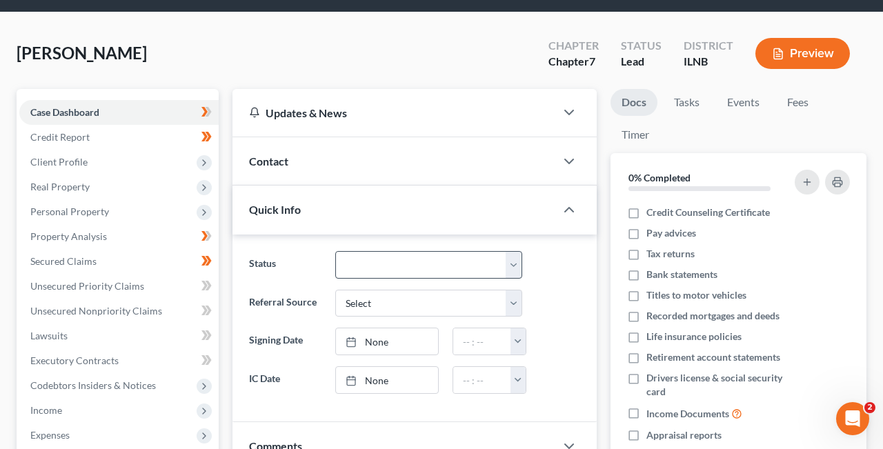
scroll to position [39, 0]
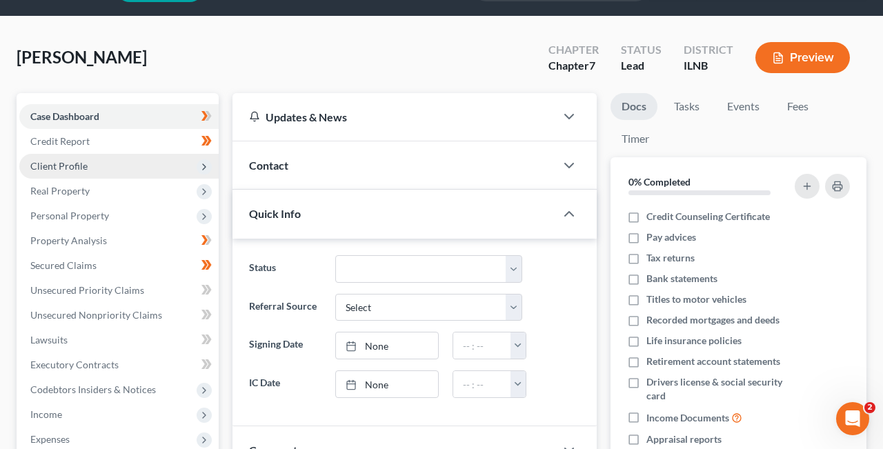
click at [198, 165] on icon at bounding box center [204, 166] width 15 height 15
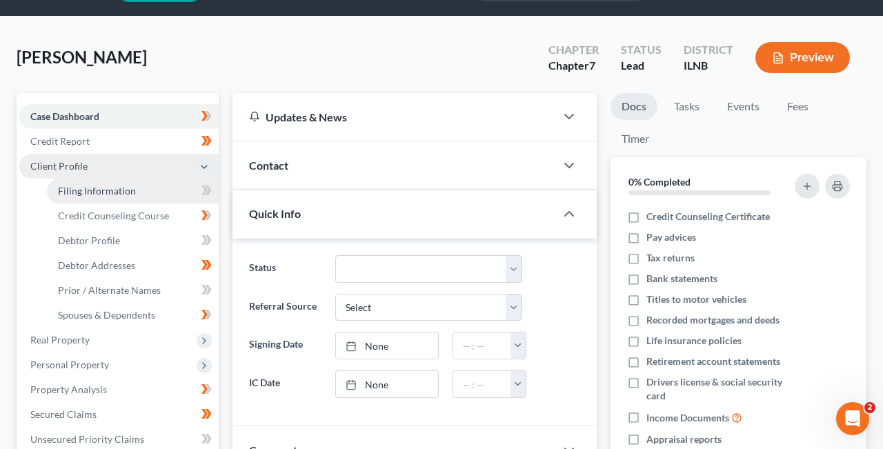
click at [139, 188] on link "Filing Information" at bounding box center [133, 191] width 172 height 25
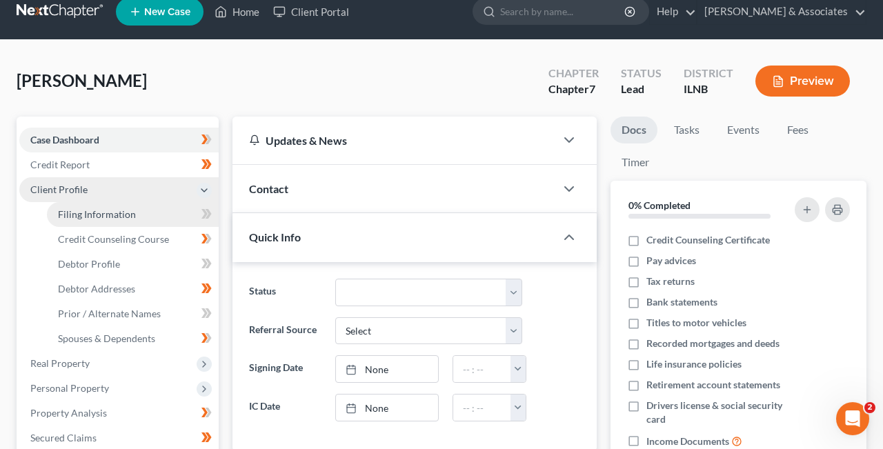
select select "1"
select select "0"
select select "25"
select select "0"
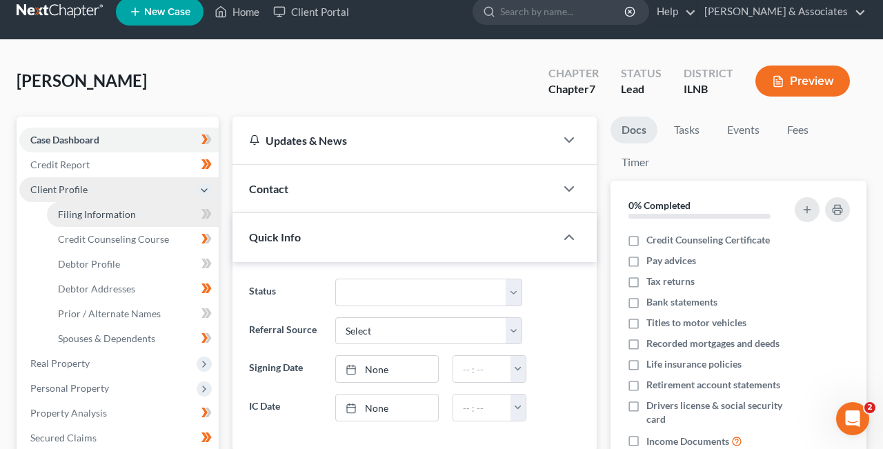
select select "14"
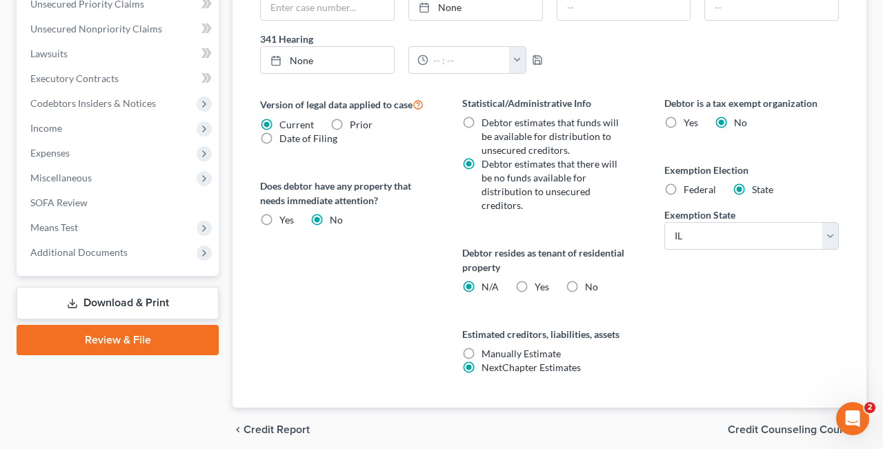
scroll to position [529, 0]
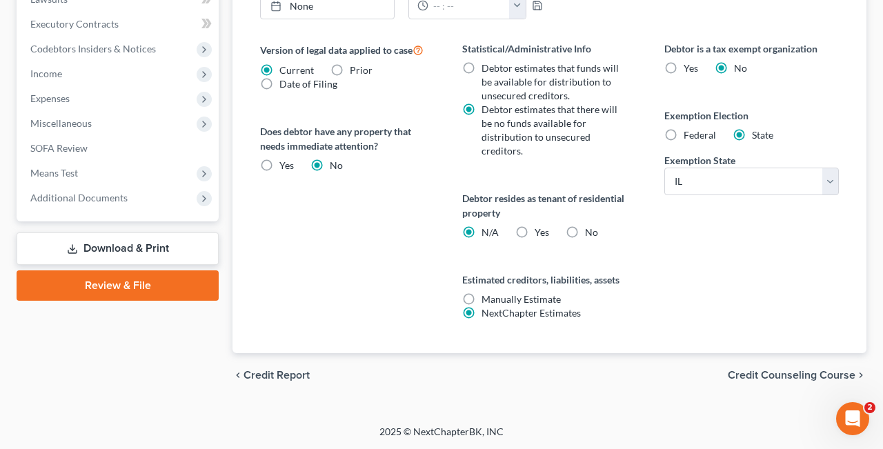
click at [841, 370] on span "Credit Counseling Course" at bounding box center [791, 375] width 128 height 11
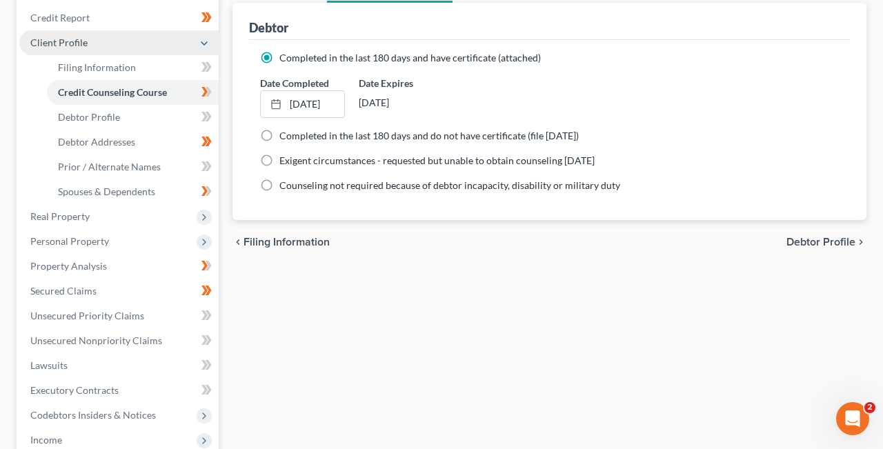
scroll to position [151, 0]
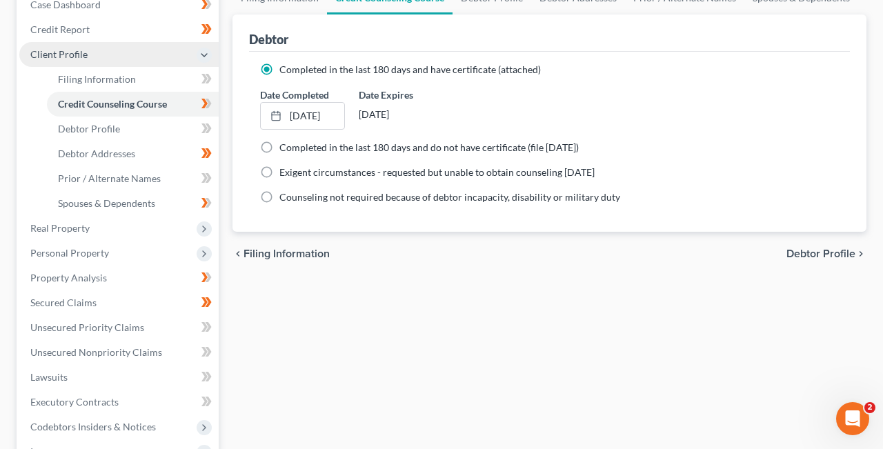
click at [836, 250] on span "Debtor Profile" at bounding box center [820, 253] width 69 height 11
select select "1"
select select "3"
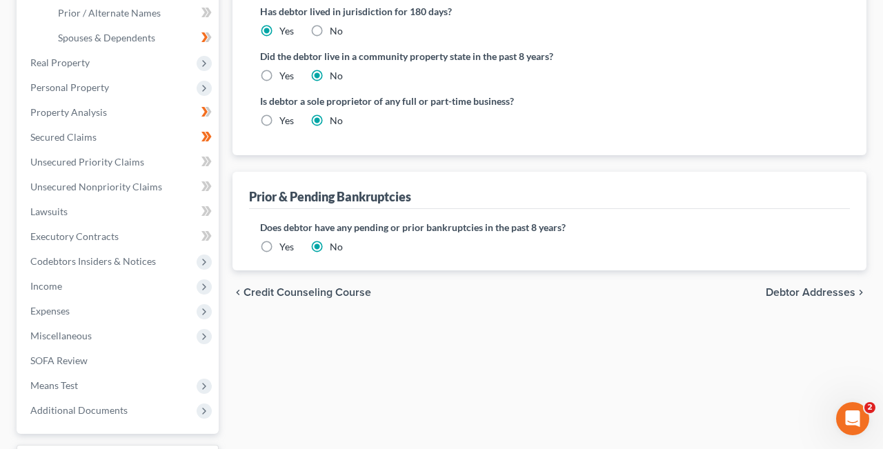
scroll to position [319, 0]
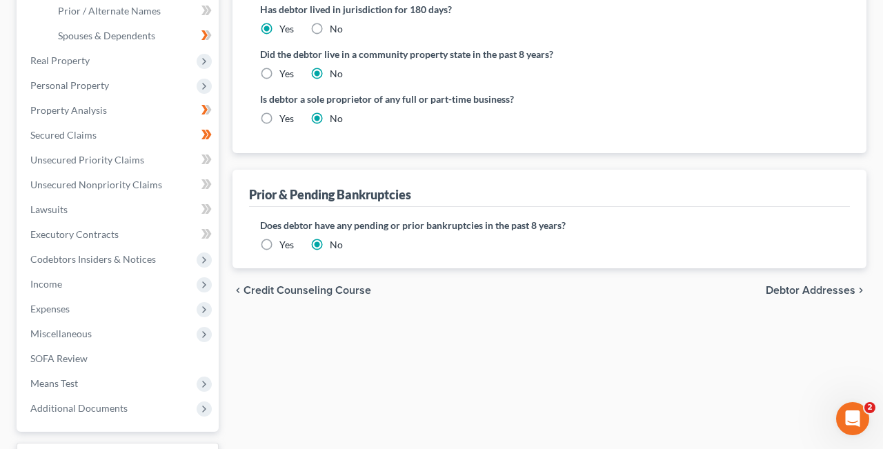
click at [836, 285] on span "Debtor Addresses" at bounding box center [810, 290] width 90 height 11
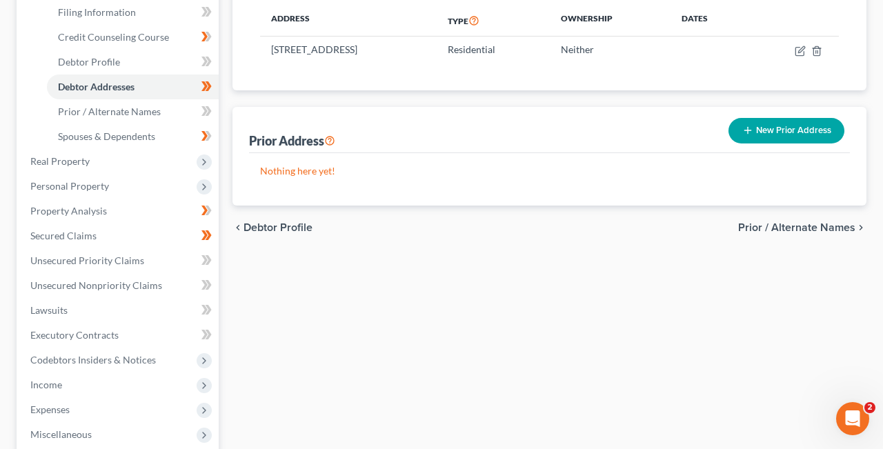
scroll to position [221, 0]
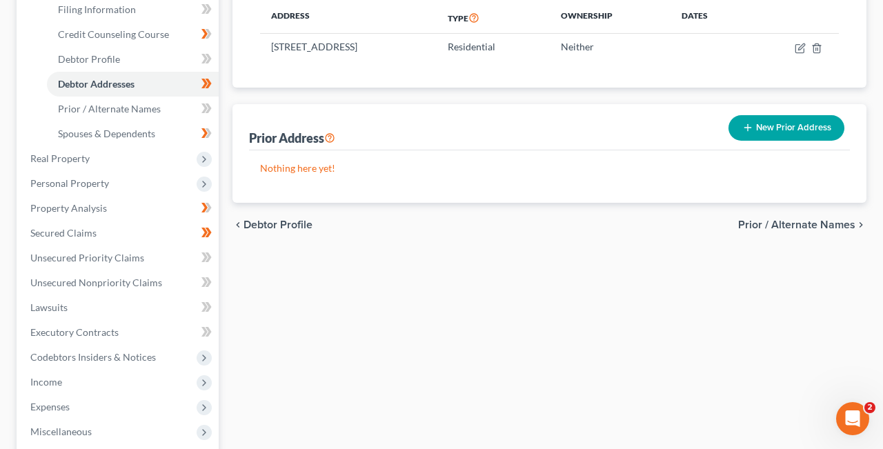
click at [834, 221] on span "Prior / Alternate Names" at bounding box center [796, 224] width 117 height 11
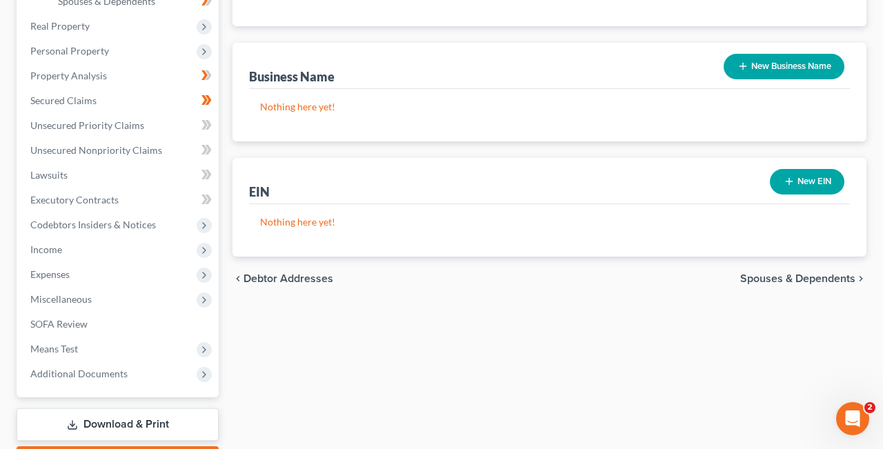
scroll to position [432, 0]
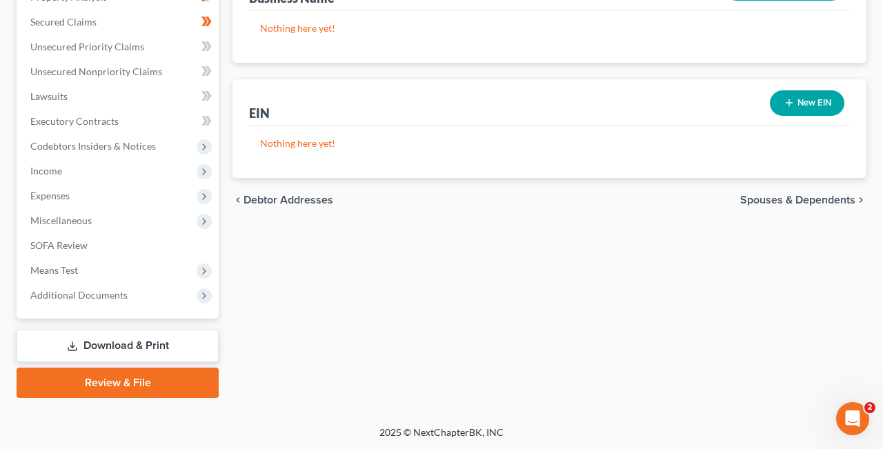
click at [130, 382] on link "Review & File" at bounding box center [118, 383] width 202 height 30
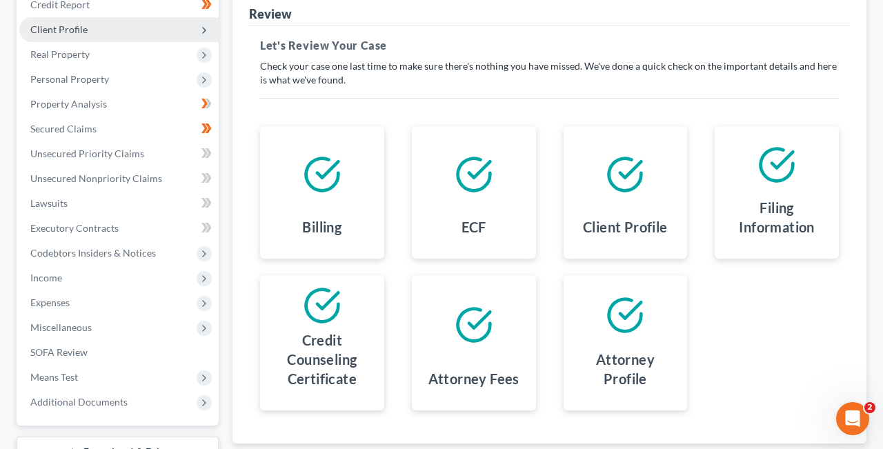
scroll to position [283, 0]
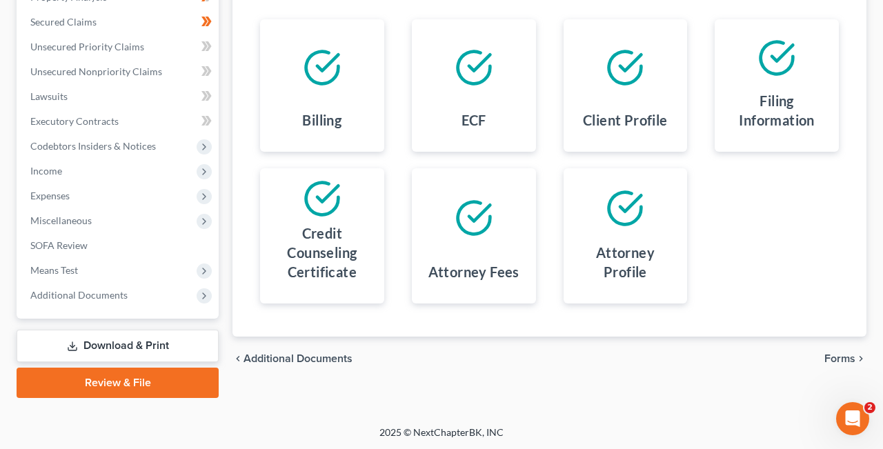
click at [847, 354] on span "Forms" at bounding box center [839, 358] width 31 height 11
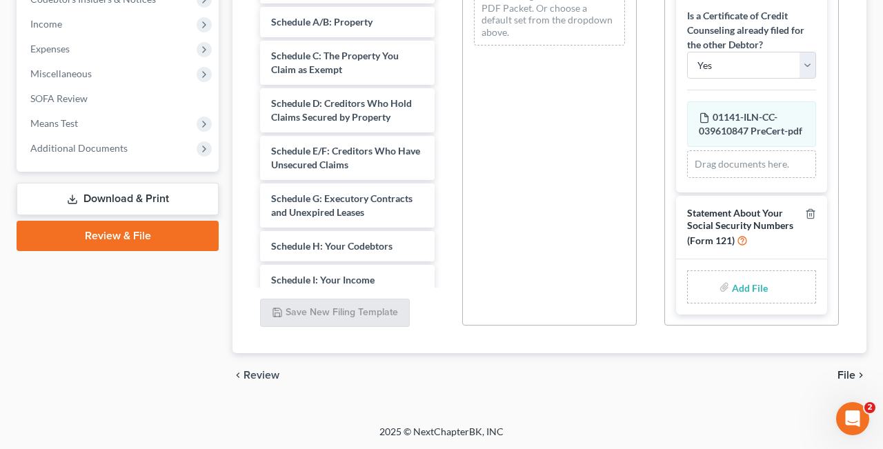
scroll to position [70, 0]
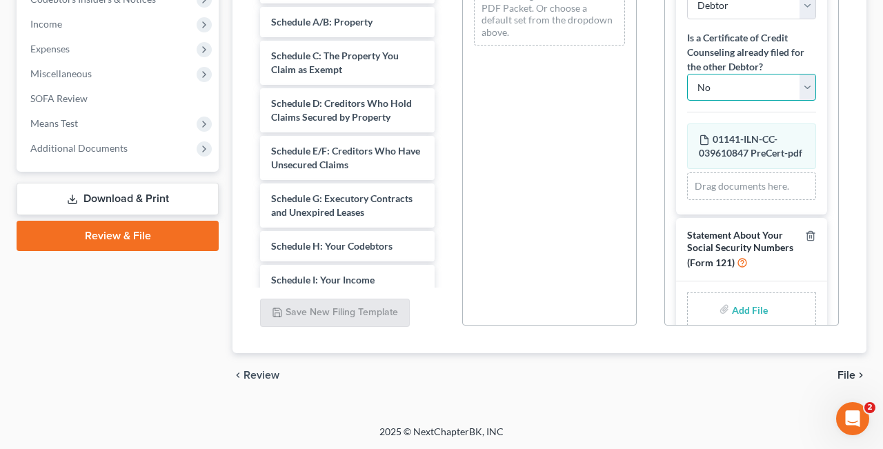
click option "No" at bounding box center [0, 0] width 0 height 0
select select "0"
click option "Yes" at bounding box center [0, 0] width 0 height 0
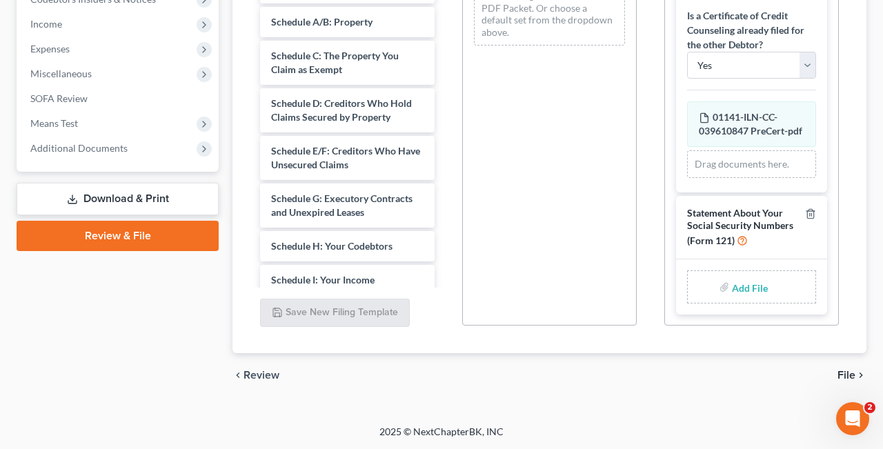
click at [738, 285] on input "file" at bounding box center [748, 286] width 33 height 25
type input "C:\fakepath\Sign SSN.pdf"
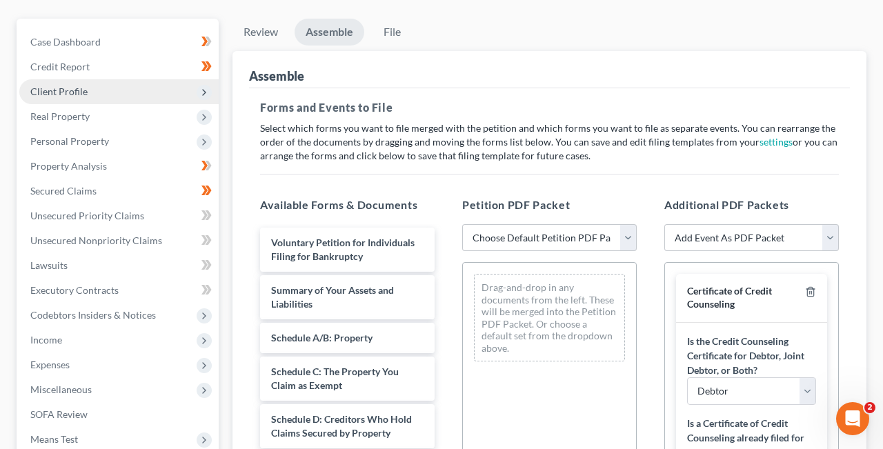
scroll to position [120, 0]
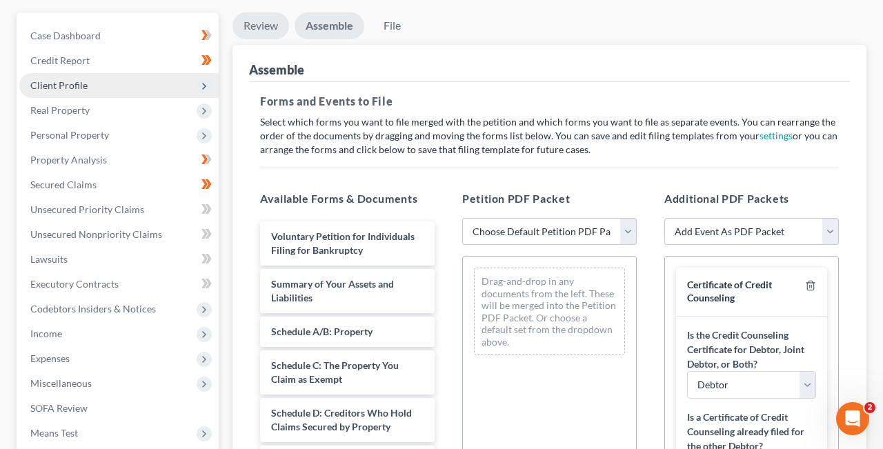
click at [256, 24] on link "Review" at bounding box center [260, 25] width 57 height 27
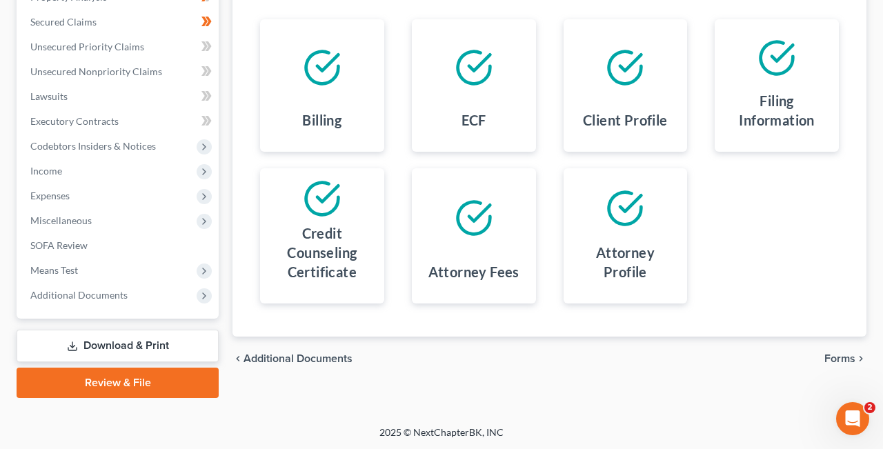
scroll to position [0, 0]
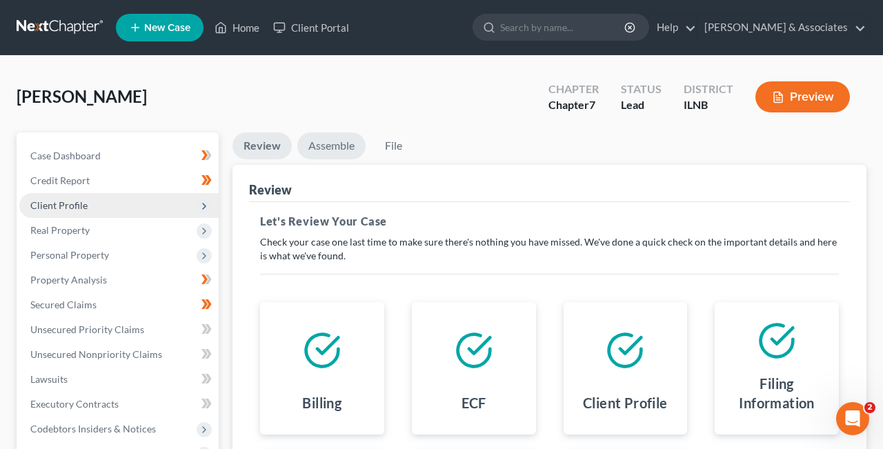
click at [335, 143] on link "Assemble" at bounding box center [331, 145] width 68 height 27
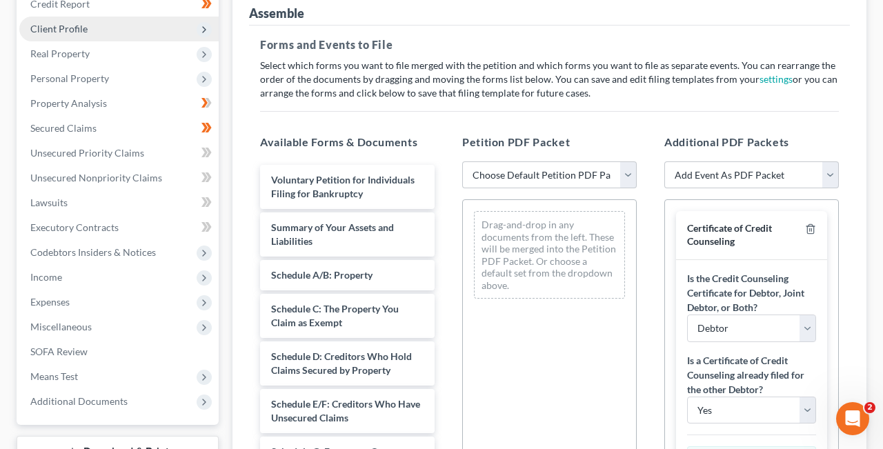
scroll to position [177, 0]
click option "Choose Default Petition PDF Packet" at bounding box center [0, 0] width 0 height 0
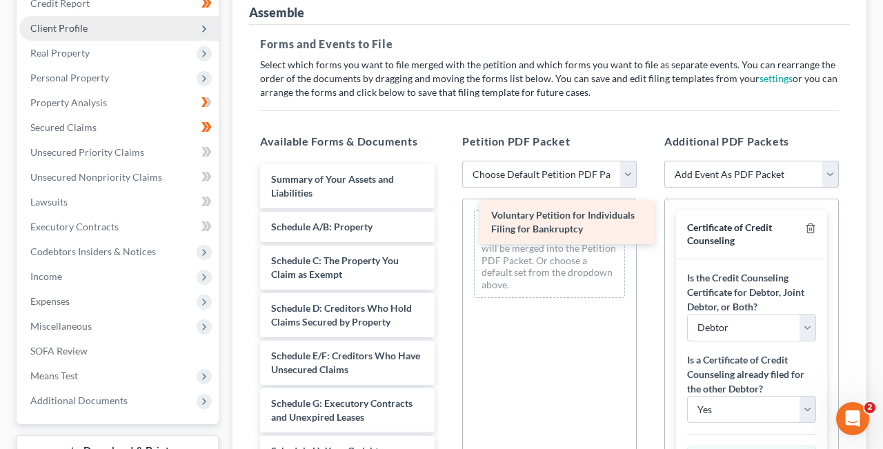
drag, startPoint x: 328, startPoint y: 181, endPoint x: 548, endPoint y: 218, distance: 223.1
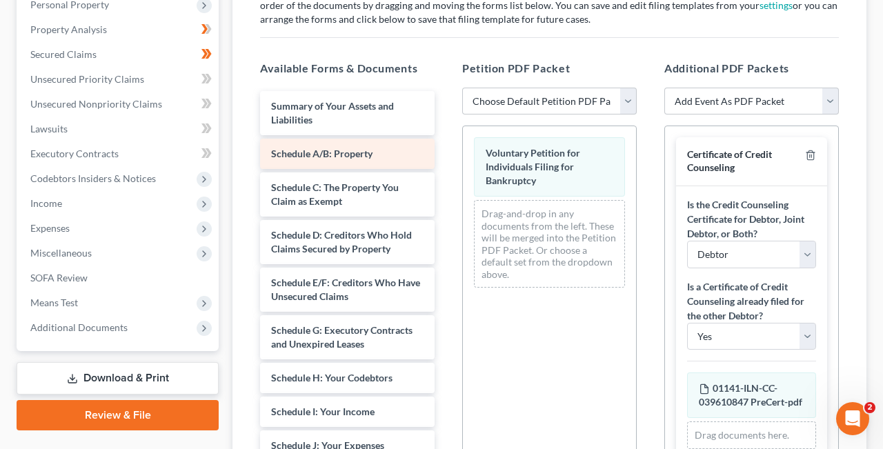
scroll to position [241, 0]
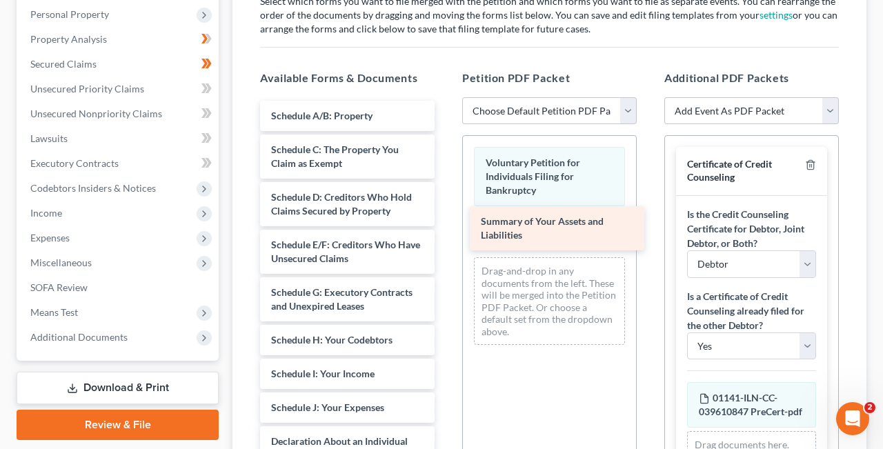
drag, startPoint x: 315, startPoint y: 114, endPoint x: 525, endPoint y: 221, distance: 235.0
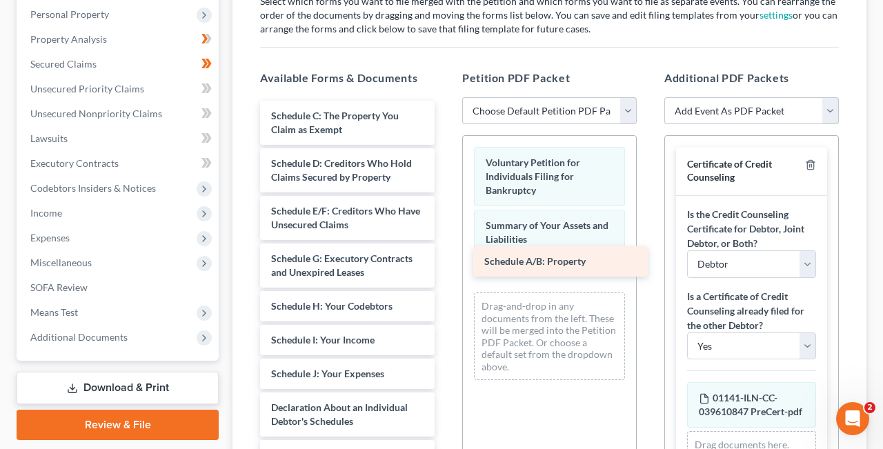
drag, startPoint x: 327, startPoint y: 108, endPoint x: 539, endPoint y: 256, distance: 259.4
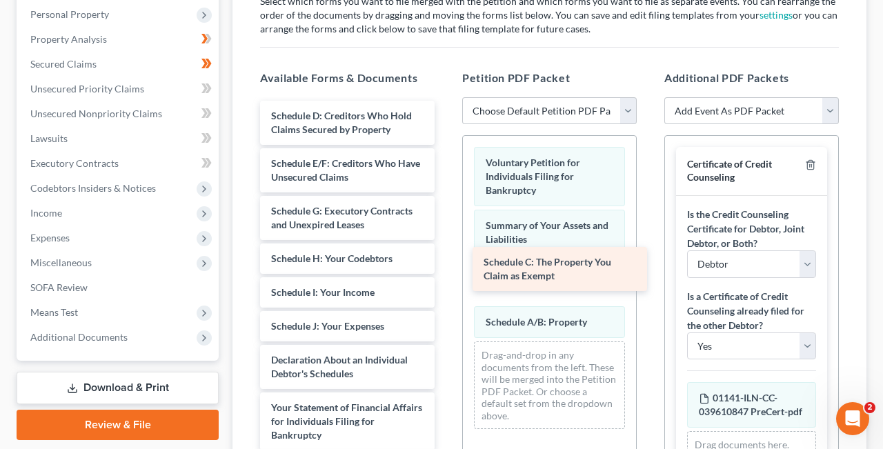
drag, startPoint x: 302, startPoint y: 112, endPoint x: 514, endPoint y: 259, distance: 258.6
click at [445, 259] on div "Schedule C: The Property You Claim as Exempt Schedule C: The Property You Claim…" at bounding box center [347, 435] width 197 height 669
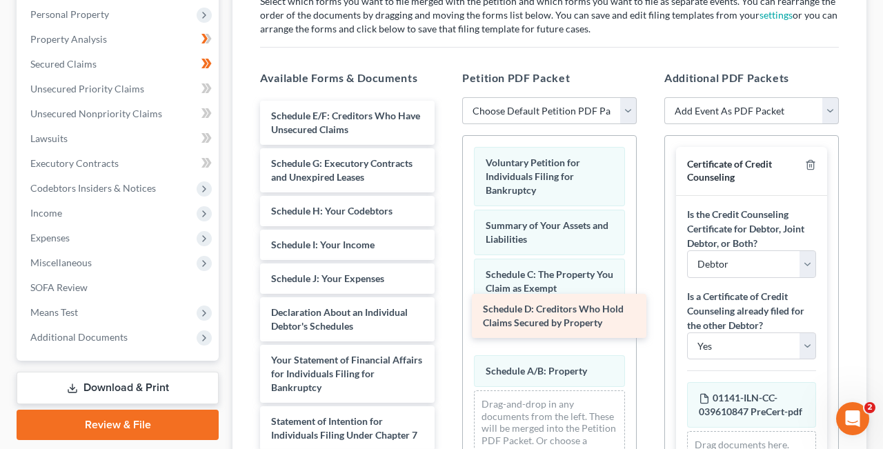
drag, startPoint x: 316, startPoint y: 115, endPoint x: 529, endPoint y: 311, distance: 288.9
click at [445, 311] on div "Schedule D: Creditors Who Hold Claims Secured by Property Schedule D: Creditors…" at bounding box center [347, 411] width 197 height 621
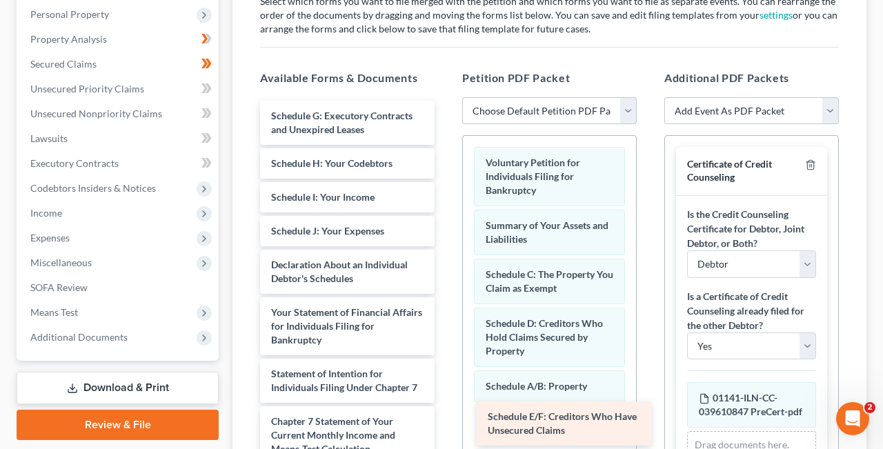
drag, startPoint x: 312, startPoint y: 120, endPoint x: 528, endPoint y: 422, distance: 371.6
click at [445, 422] on div "Schedule E/F: Creditors Who Have Unsecured Claims Schedule E/F: Creditors Who H…" at bounding box center [347, 388] width 197 height 574
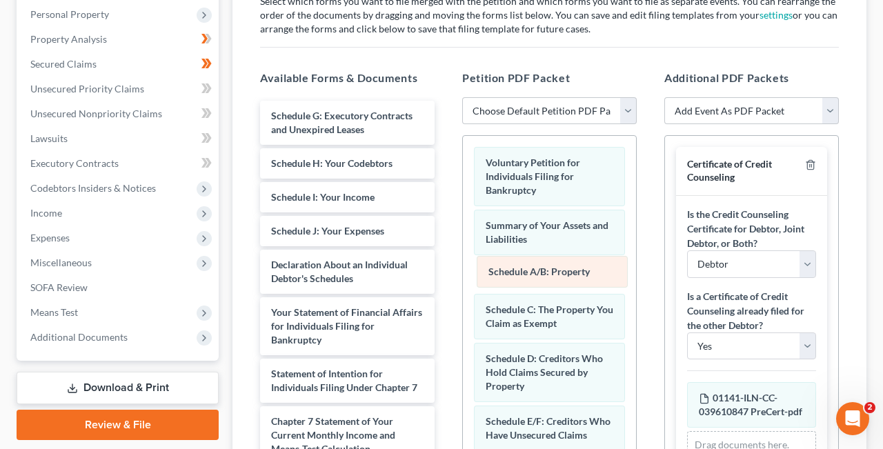
drag, startPoint x: 533, startPoint y: 385, endPoint x: 536, endPoint y: 271, distance: 113.8
click at [536, 271] on div "Schedule A/B: Property Voluntary Petition for Individuals Filing for Bankruptcy…" at bounding box center [549, 344] width 173 height 417
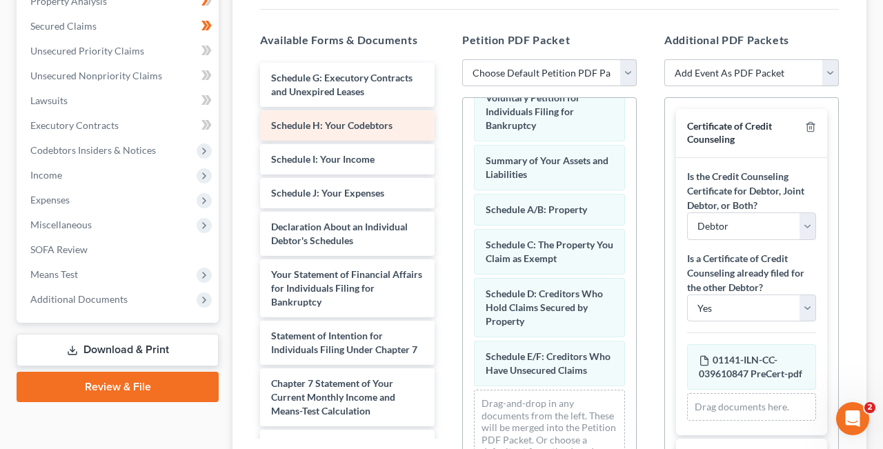
scroll to position [265, 0]
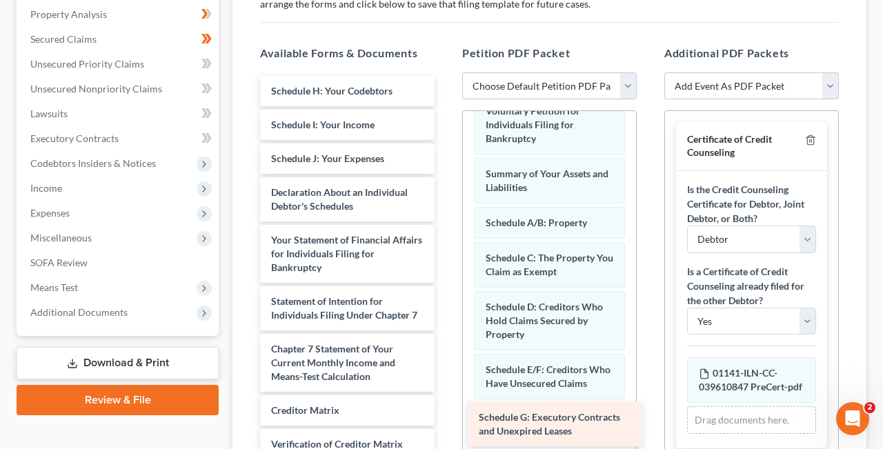
drag, startPoint x: 337, startPoint y: 90, endPoint x: 545, endPoint y: 417, distance: 387.7
click at [445, 417] on div "Schedule G: Executory Contracts and Unexpired Leases Schedule G: Executory Cont…" at bounding box center [347, 339] width 197 height 526
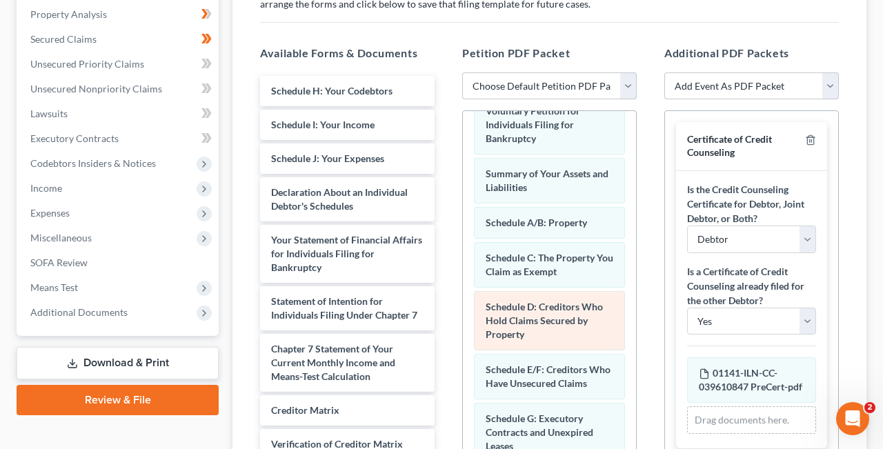
scroll to position [90, 0]
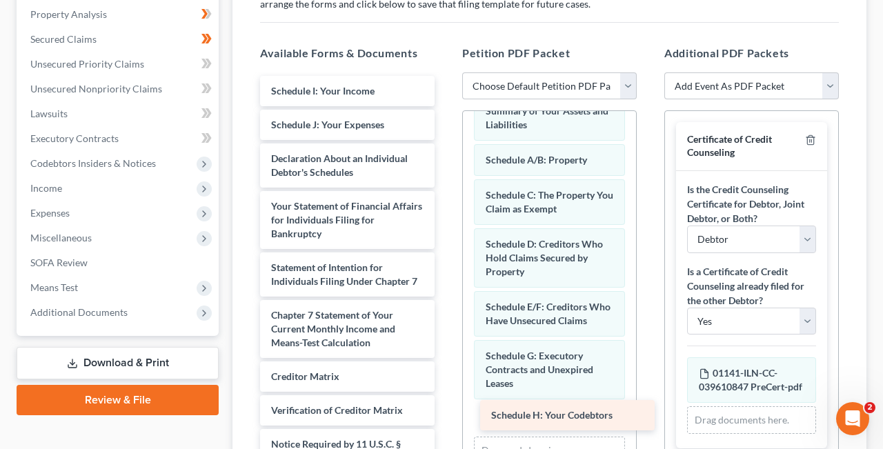
drag, startPoint x: 305, startPoint y: 88, endPoint x: 527, endPoint y: 413, distance: 393.6
click at [445, 413] on div "Schedule H: Your Codebtors Schedule H: Your Codebtors Schedule I: Your Income S…" at bounding box center [347, 322] width 197 height 492
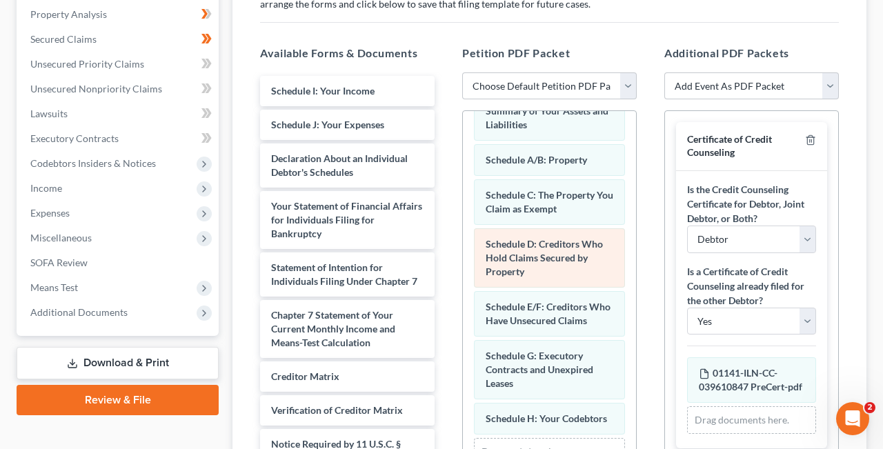
scroll to position [125, 0]
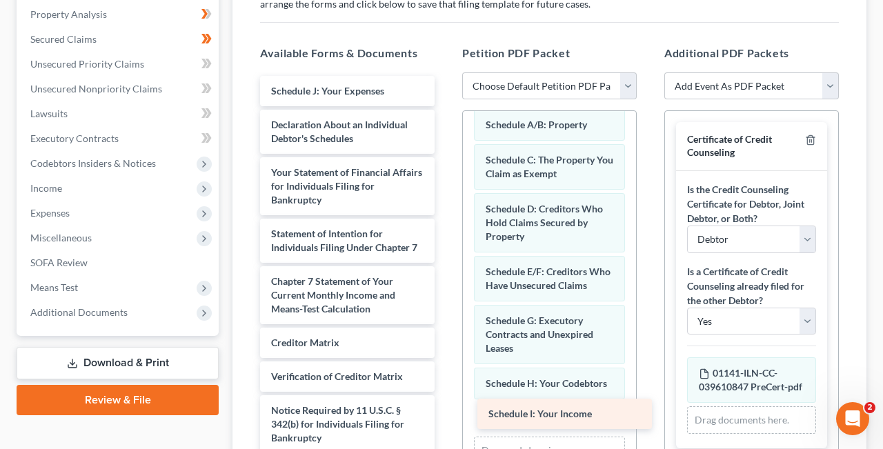
drag, startPoint x: 322, startPoint y: 88, endPoint x: 539, endPoint y: 412, distance: 390.1
click at [445, 412] on div "Schedule I: Your Income Schedule I: Your Income Schedule J: Your Expenses Decla…" at bounding box center [347, 305] width 197 height 459
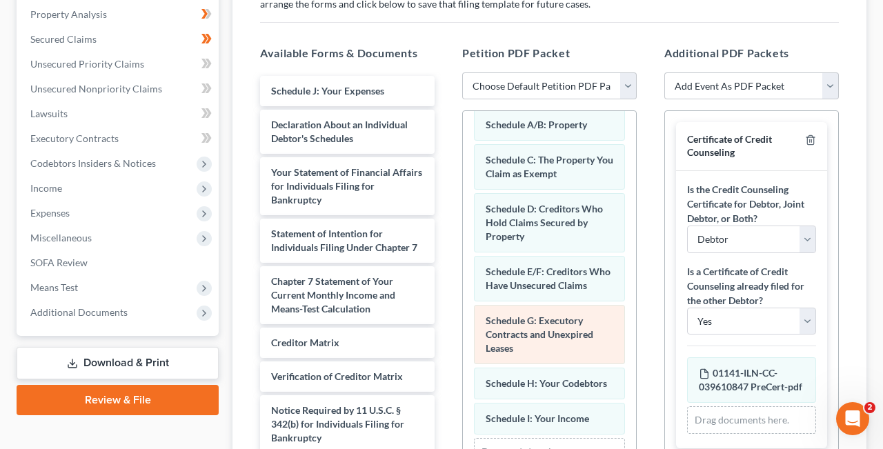
scroll to position [160, 0]
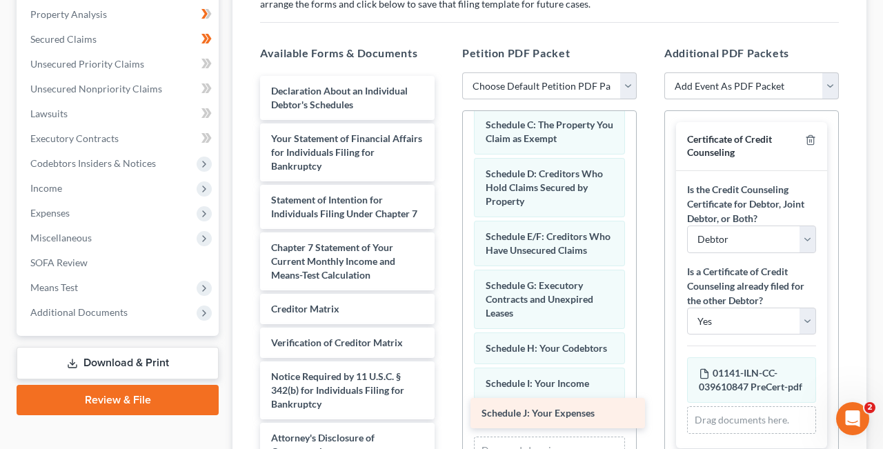
drag, startPoint x: 327, startPoint y: 89, endPoint x: 537, endPoint y: 412, distance: 385.7
click at [445, 412] on div "Schedule J: Your Expenses Schedule J: Your Expenses Declaration About an Indivi…" at bounding box center [347, 288] width 197 height 425
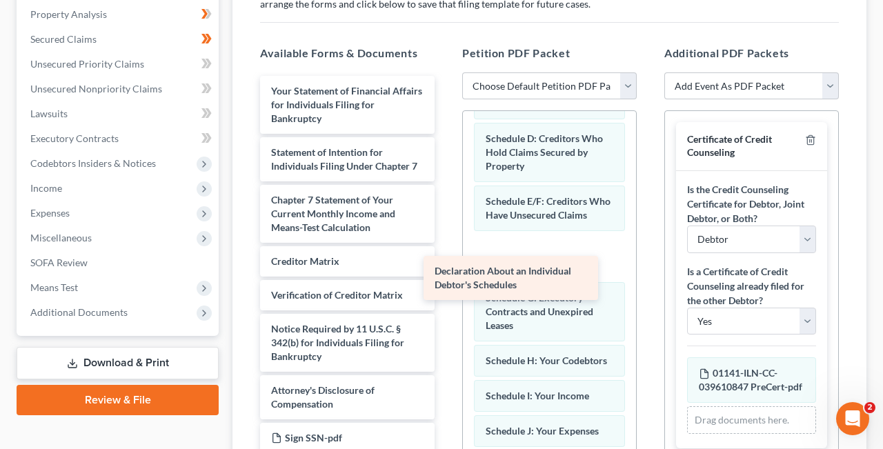
scroll to position [265, 0]
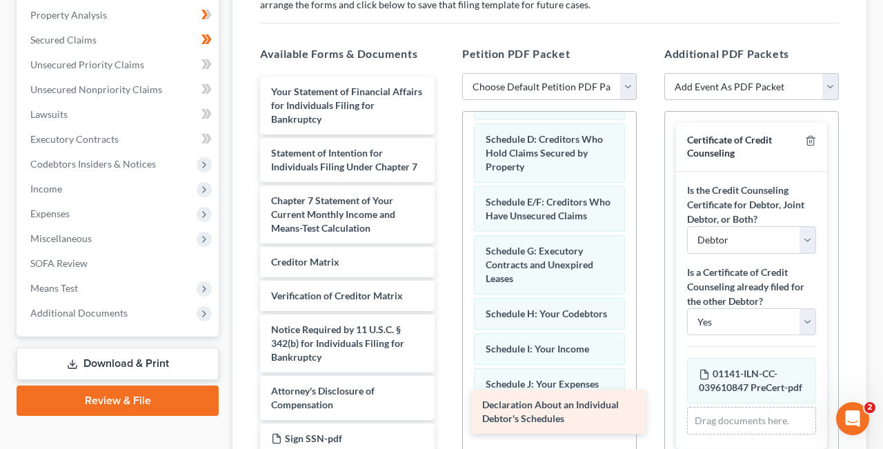
drag, startPoint x: 329, startPoint y: 94, endPoint x: 540, endPoint y: 410, distance: 379.2
click at [445, 410] on div "Declaration About an Individual Debtor's Schedules Declaration About an Individ…" at bounding box center [347, 265] width 197 height 377
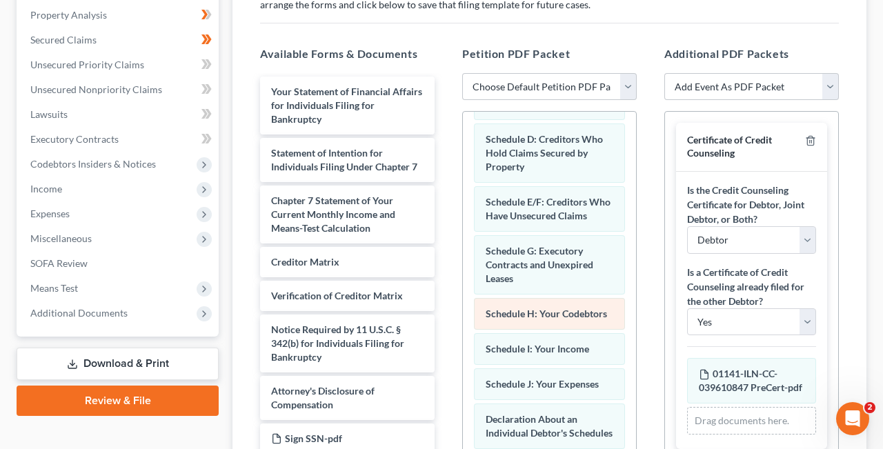
scroll to position [258, 0]
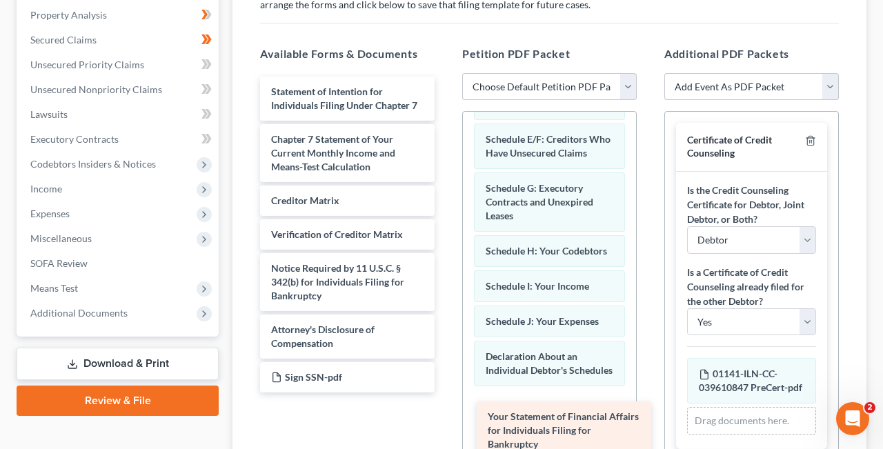
drag, startPoint x: 319, startPoint y: 97, endPoint x: 534, endPoint y: 423, distance: 391.1
click at [445, 392] on div "Your Statement of Financial Affairs for Individuals Filing for Bankruptcy Your …" at bounding box center [347, 235] width 197 height 316
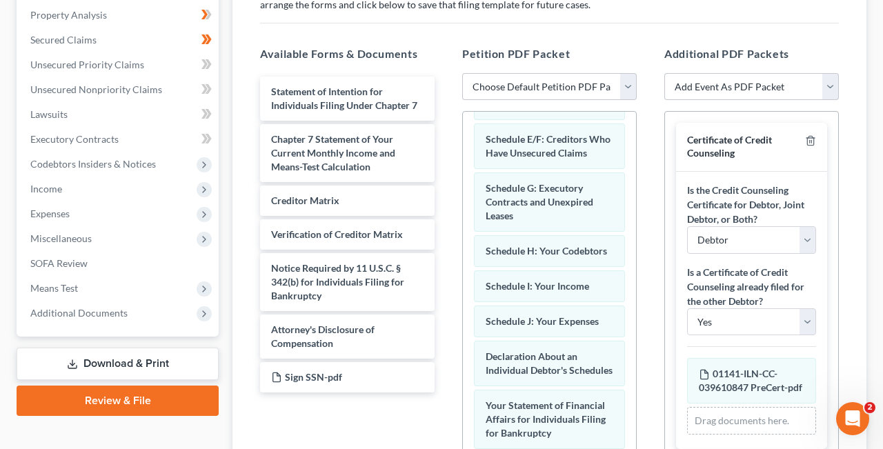
scroll to position [321, 0]
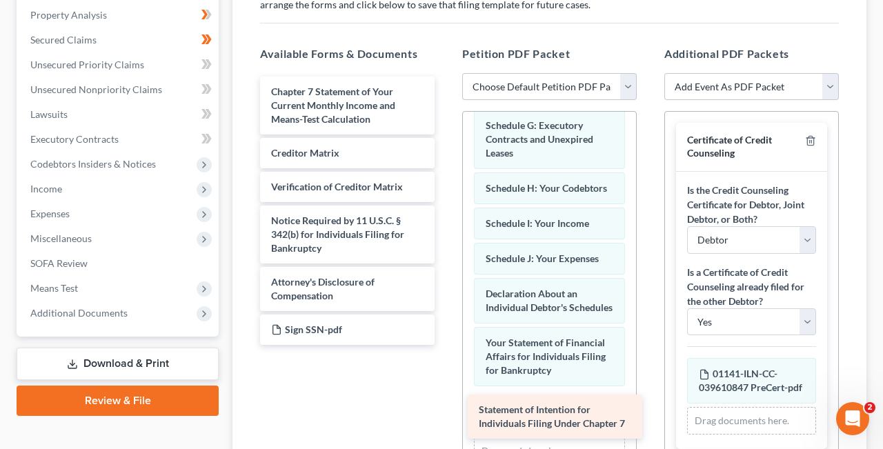
drag, startPoint x: 314, startPoint y: 101, endPoint x: 521, endPoint y: 419, distance: 380.2
click at [445, 345] on div "Statement of Intention for Individuals Filing Under Chapter 7 Statement of Inte…" at bounding box center [347, 211] width 197 height 268
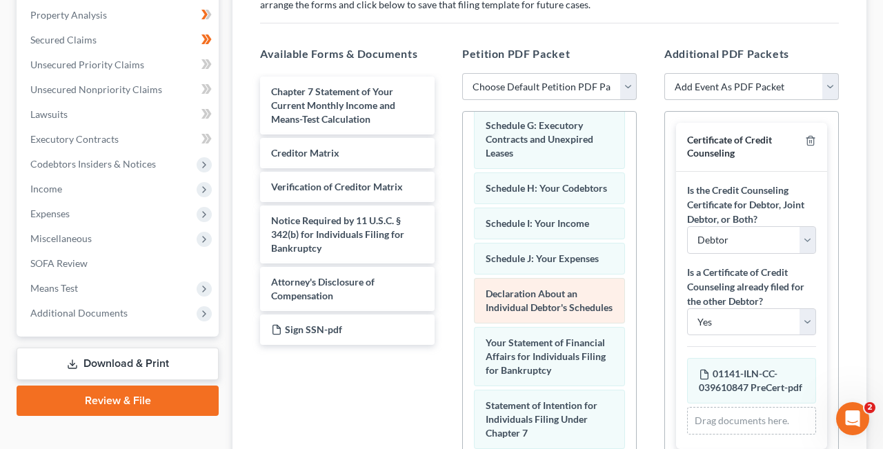
scroll to position [383, 0]
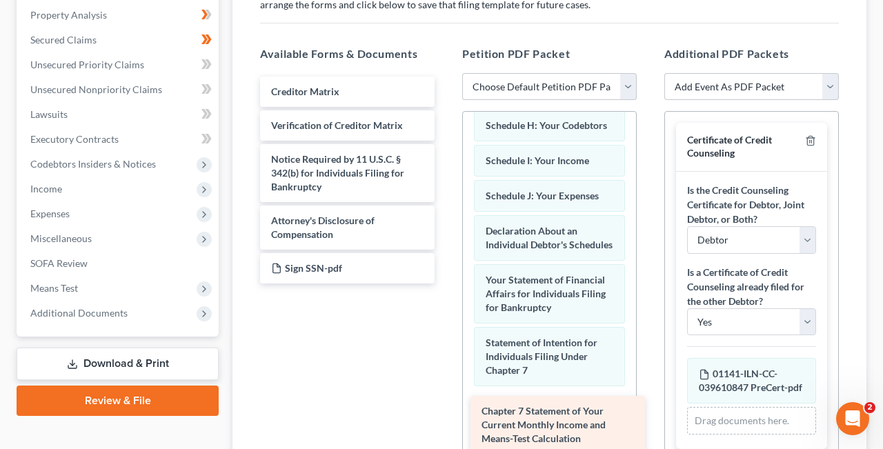
drag, startPoint x: 310, startPoint y: 97, endPoint x: 520, endPoint y: 418, distance: 383.4
click at [445, 283] on div "Chapter 7 Statement of Your Current Monthly Income and Means-Test Calculation C…" at bounding box center [347, 180] width 197 height 207
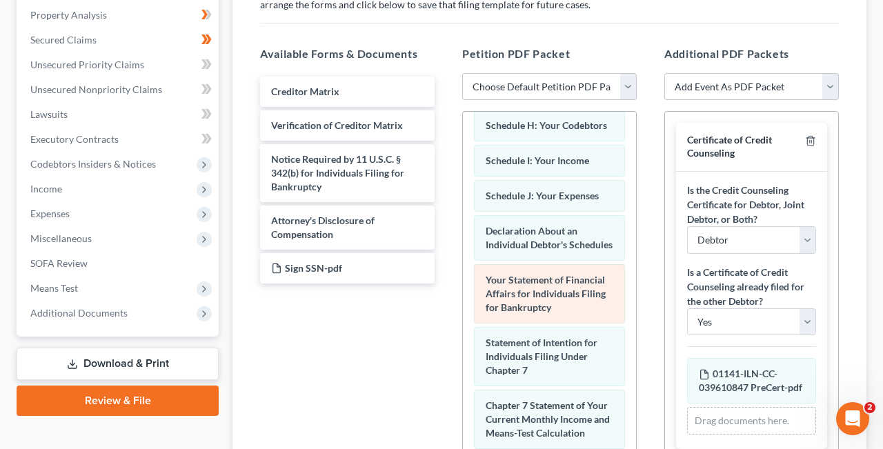
scroll to position [446, 0]
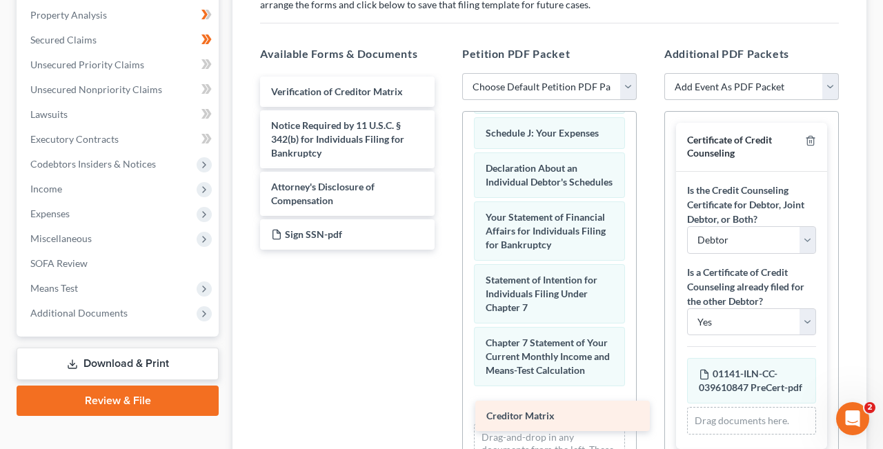
drag, startPoint x: 325, startPoint y: 86, endPoint x: 541, endPoint y: 412, distance: 390.5
click at [445, 250] on div "Creditor Matrix Creditor Matrix Verification of Creditor Matrix Notice Required…" at bounding box center [347, 163] width 197 height 173
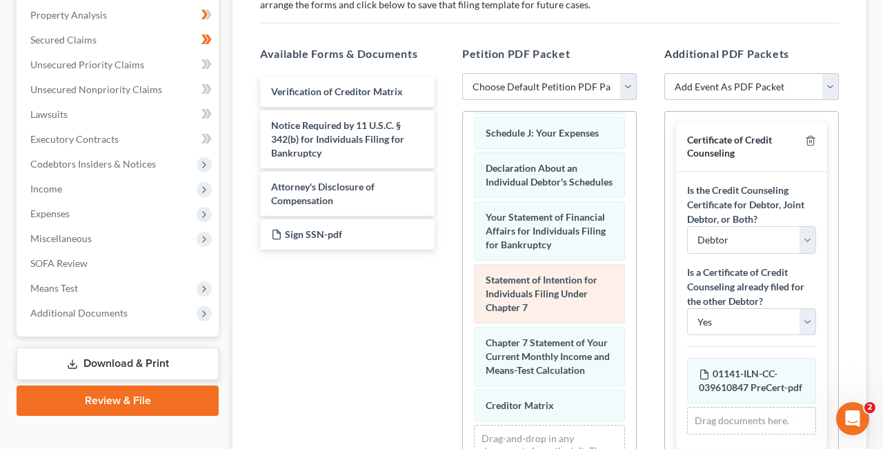
scroll to position [481, 0]
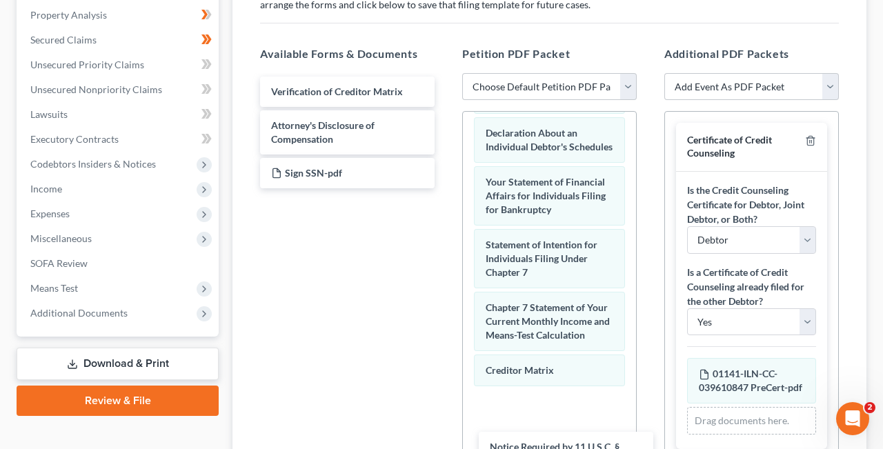
drag, startPoint x: 321, startPoint y: 125, endPoint x: 527, endPoint y: 463, distance: 395.2
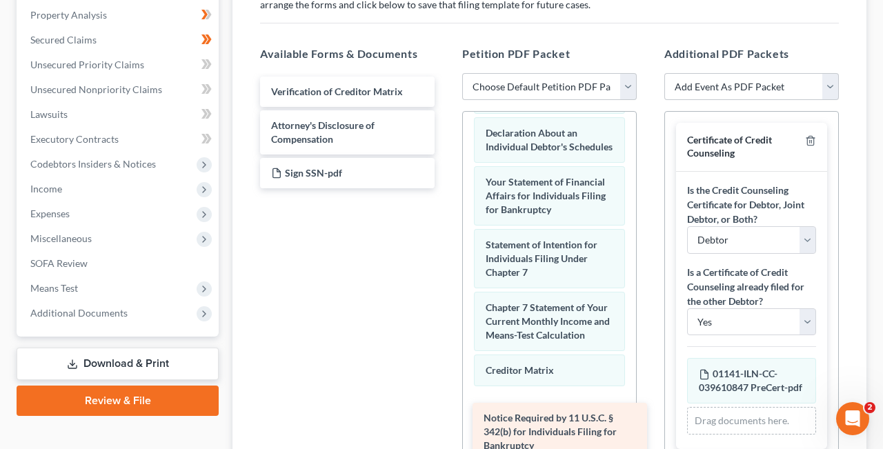
click at [533, 419] on span "Notice Required by 11 U.S.C. § 342(b) for Individuals Filing for Bankruptcy" at bounding box center [549, 431] width 133 height 39
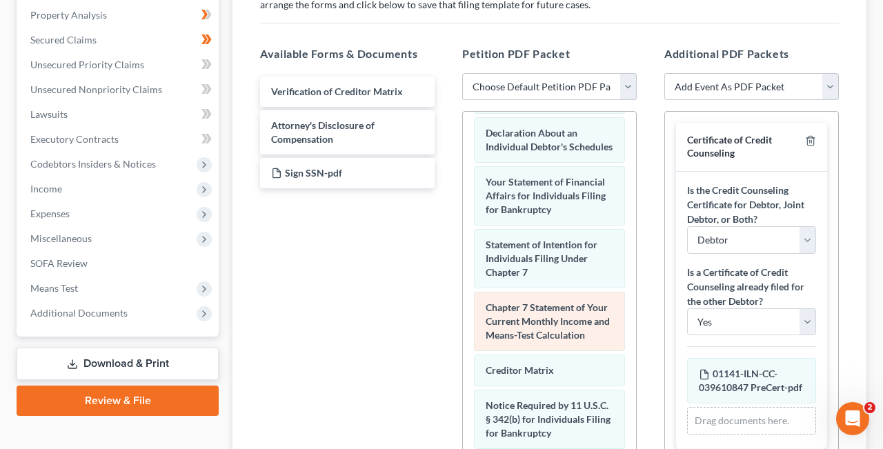
scroll to position [544, 0]
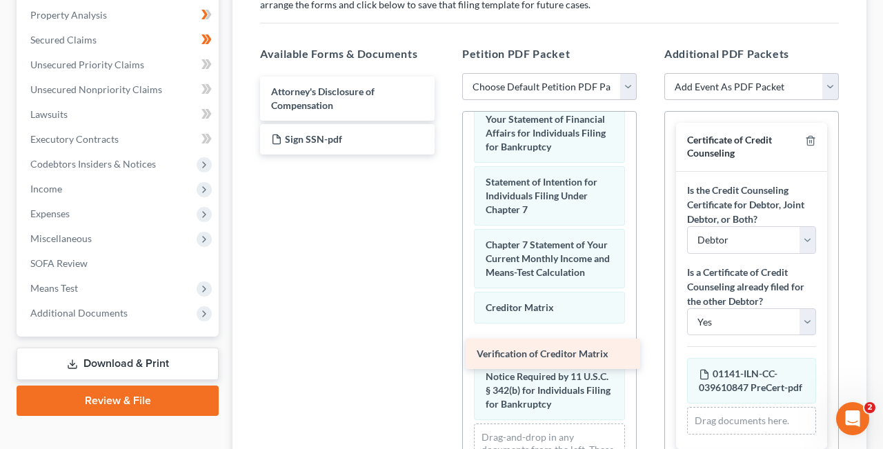
drag, startPoint x: 337, startPoint y: 85, endPoint x: 543, endPoint y: 349, distance: 334.1
click at [445, 154] on div "Verification of Creditor Matrix Verification of Creditor Matrix Attorney's Disc…" at bounding box center [347, 116] width 197 height 78
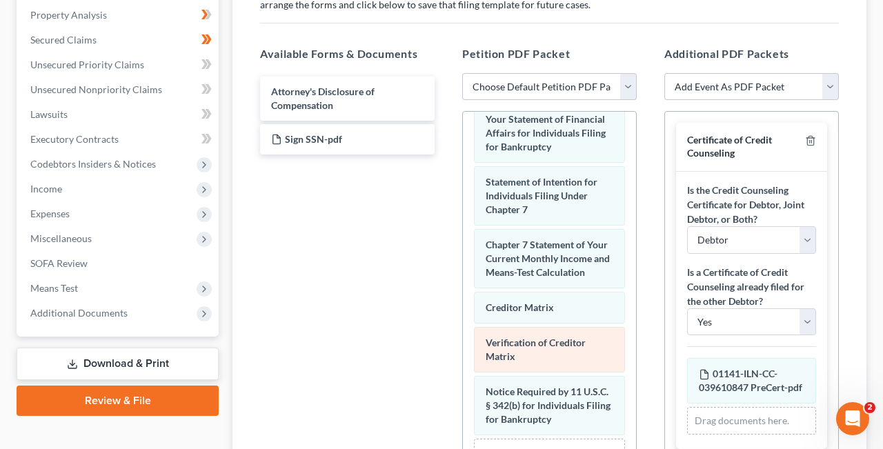
scroll to position [593, 0]
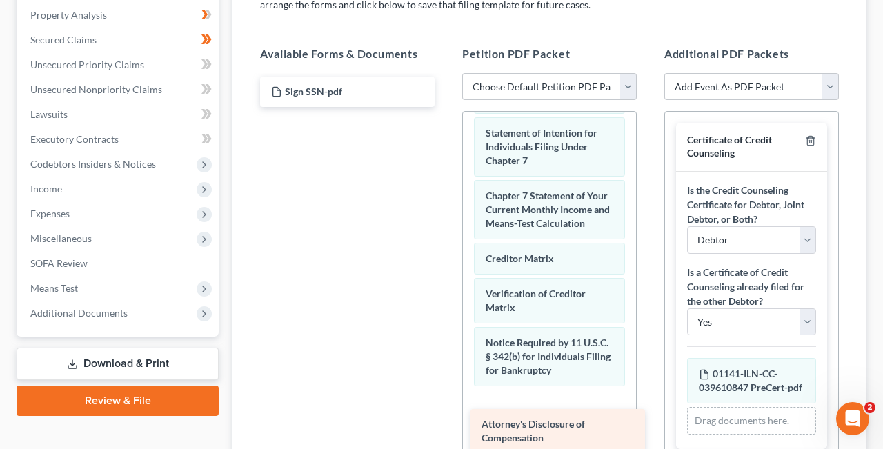
drag, startPoint x: 315, startPoint y: 94, endPoint x: 526, endPoint y: 426, distance: 393.1
click at [445, 107] on div "Attorney's Disclosure of Compensation Attorney's Disclosure of Compensation Sig…" at bounding box center [347, 92] width 197 height 30
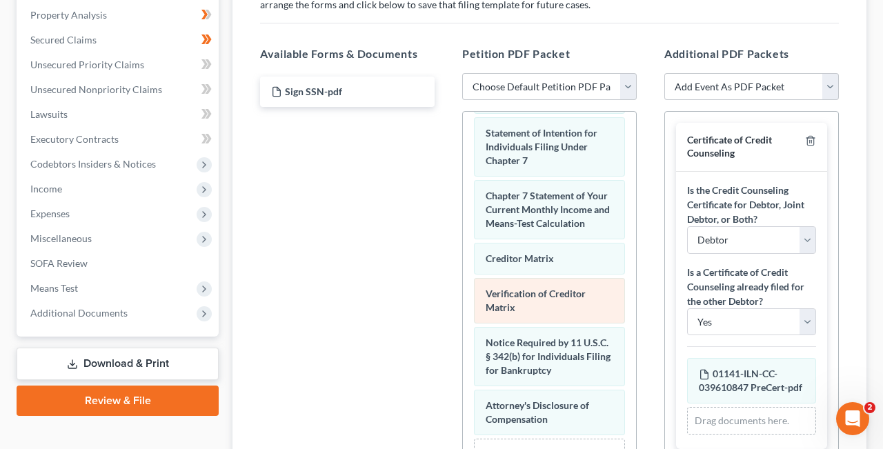
scroll to position [642, 0]
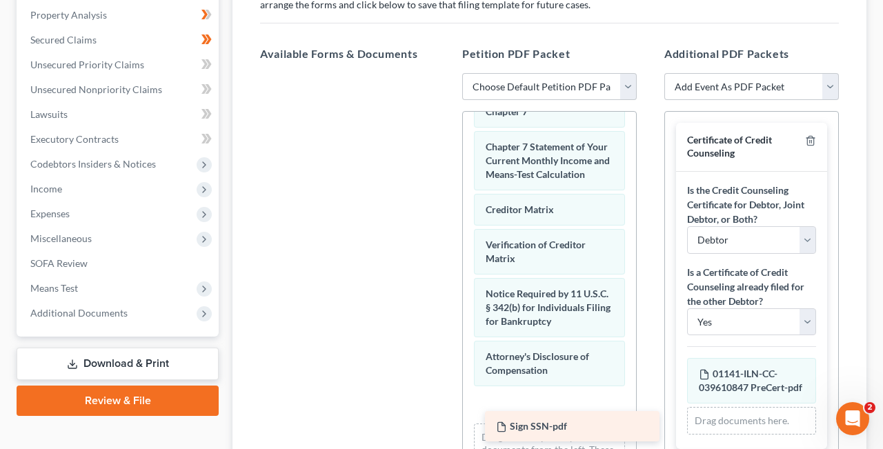
drag, startPoint x: 303, startPoint y: 91, endPoint x: 527, endPoint y: 427, distance: 404.1
click at [445, 73] on div "Sign SSN-pdf Sign SSN-pdf" at bounding box center [347, 73] width 197 height 0
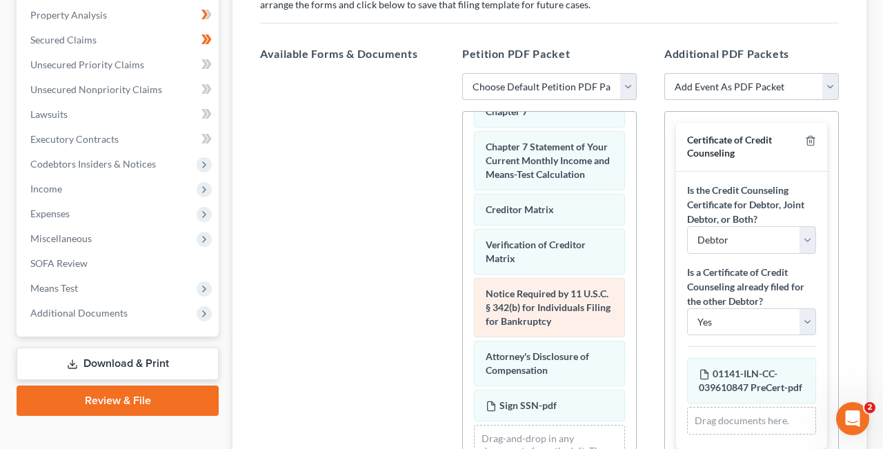
scroll to position [677, 0]
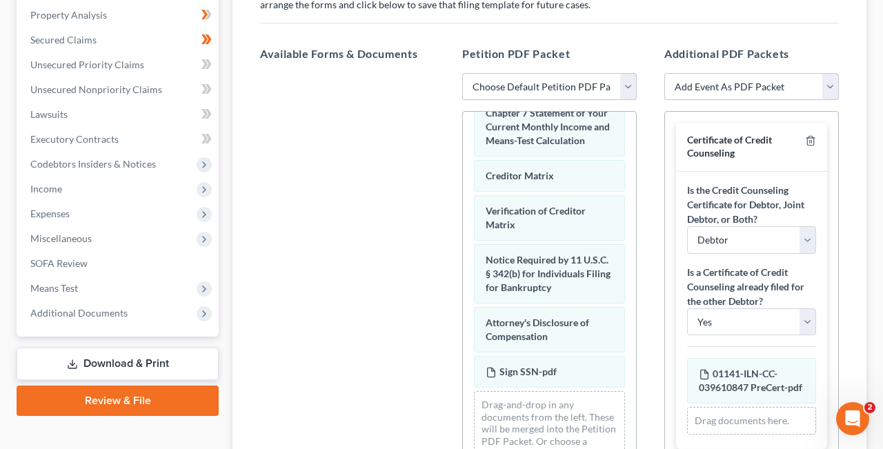
click at [386, 315] on div at bounding box center [347, 262] width 197 height 379
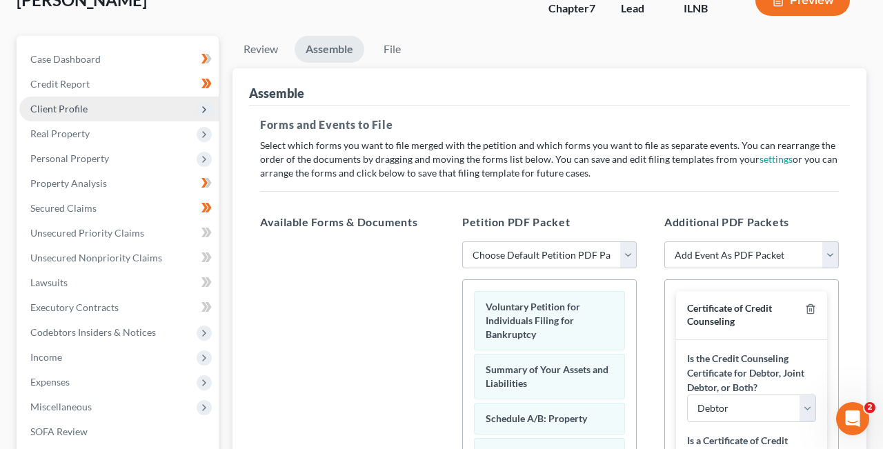
scroll to position [0, 0]
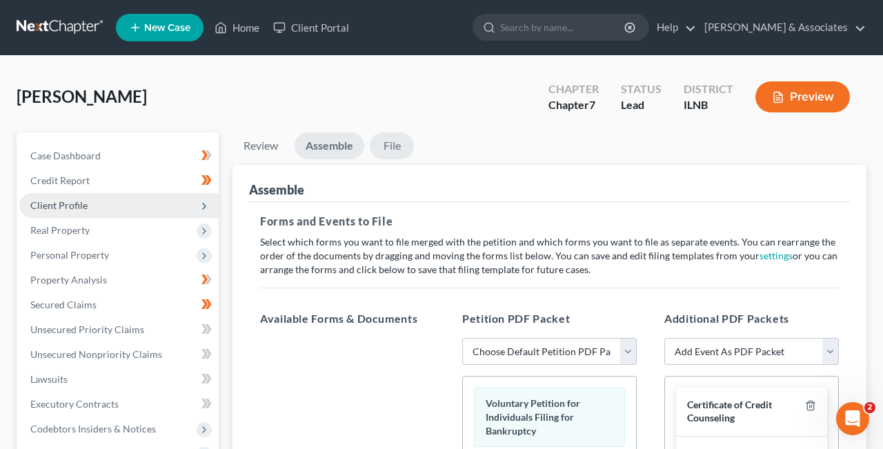
click at [396, 147] on link "File" at bounding box center [392, 145] width 44 height 27
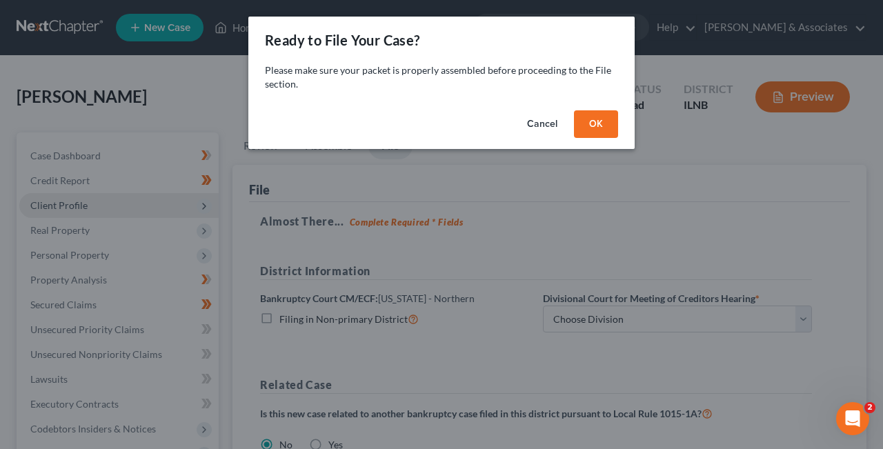
click at [601, 121] on button "OK" at bounding box center [596, 124] width 44 height 28
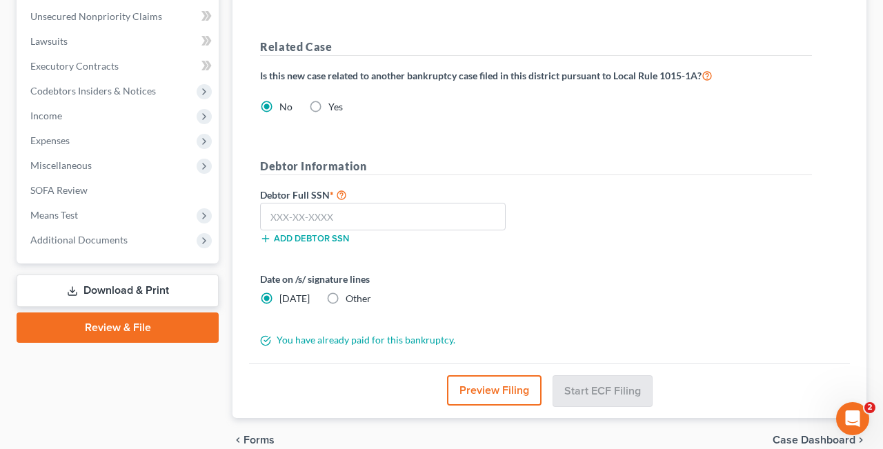
scroll to position [403, 0]
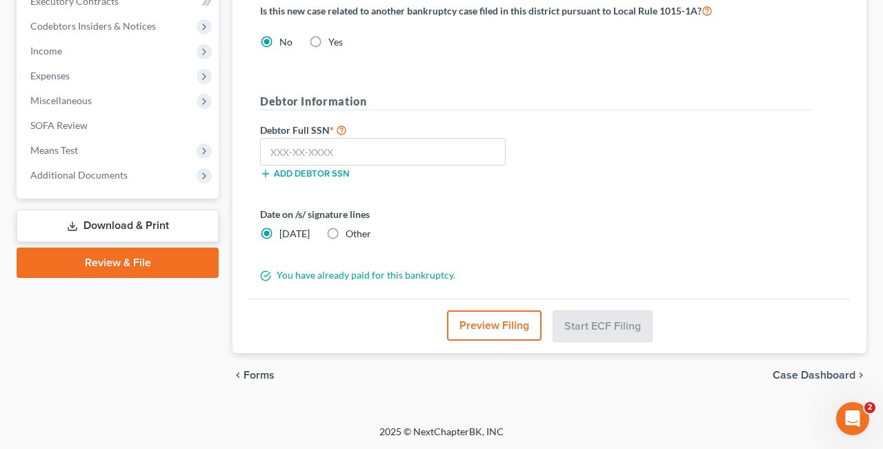
click at [130, 263] on link "Review & File" at bounding box center [118, 263] width 202 height 30
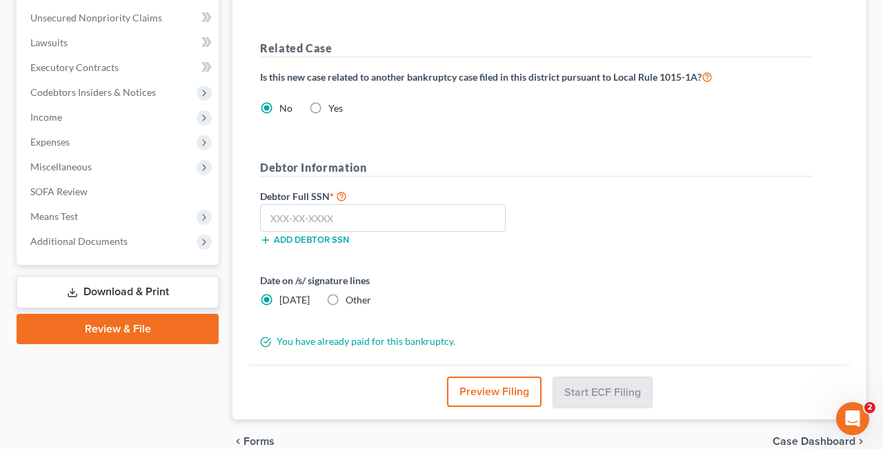
scroll to position [335, 0]
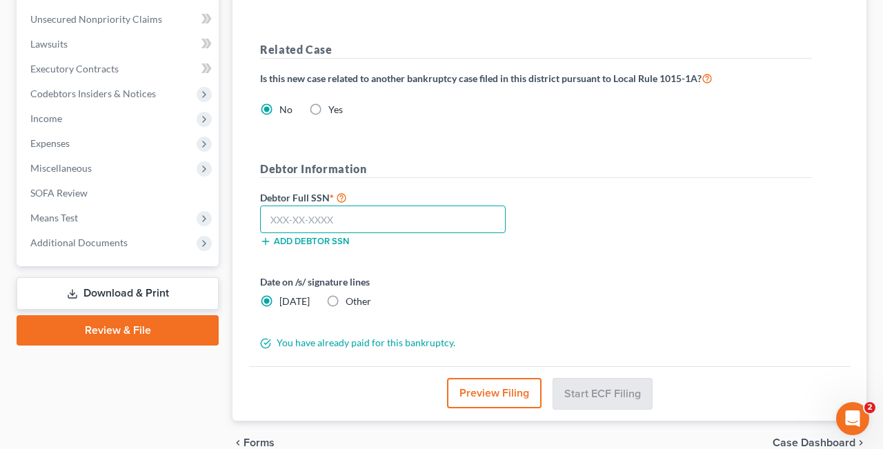
click at [321, 217] on input "text" at bounding box center [382, 219] width 245 height 28
type input "486-19-3658"
click at [492, 391] on button "Preview Filing" at bounding box center [494, 393] width 94 height 30
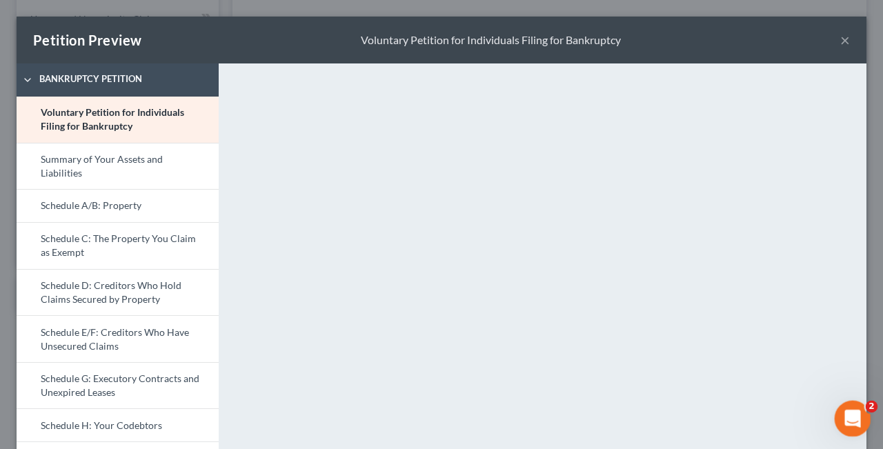
click at [852, 414] on icon "Open Intercom Messenger" at bounding box center [850, 416] width 10 height 11
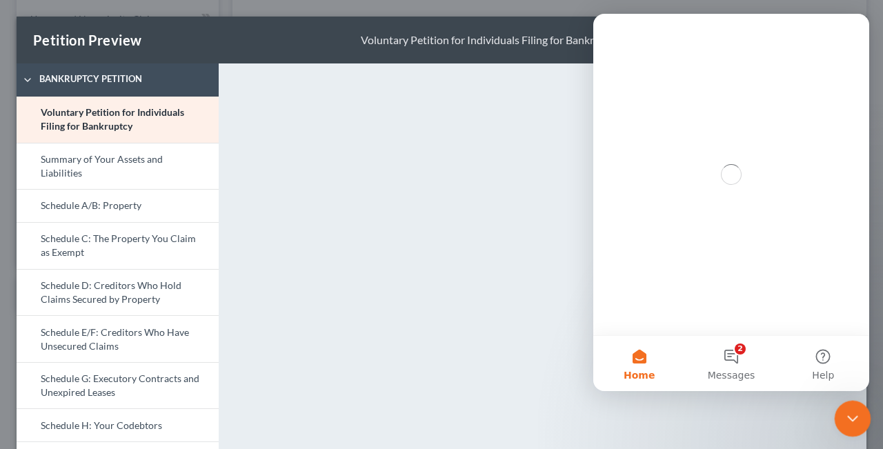
scroll to position [0, 0]
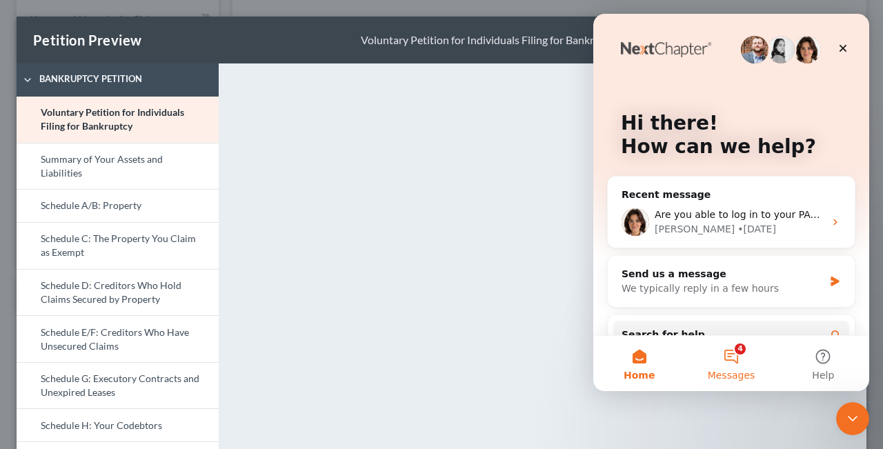
click at [735, 351] on button "4 Messages" at bounding box center [731, 363] width 92 height 55
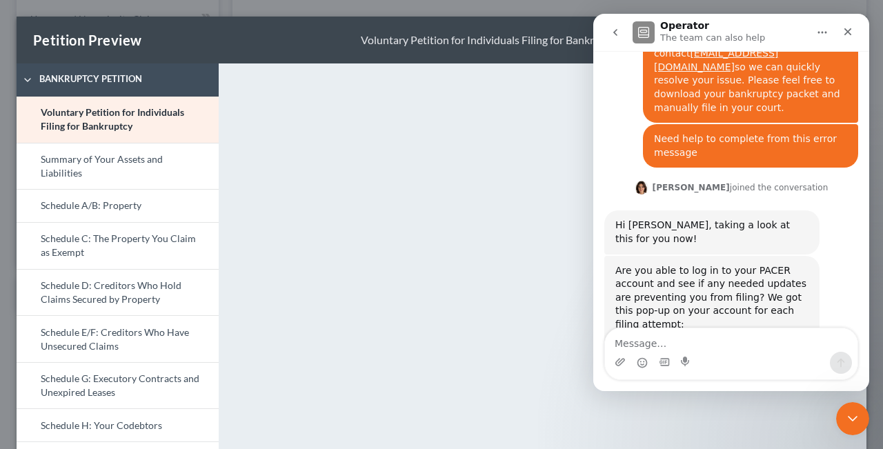
scroll to position [2058, 0]
click at [661, 344] on textarea "Message…" at bounding box center [731, 339] width 252 height 23
type textarea "Im able to log on to my PACER."
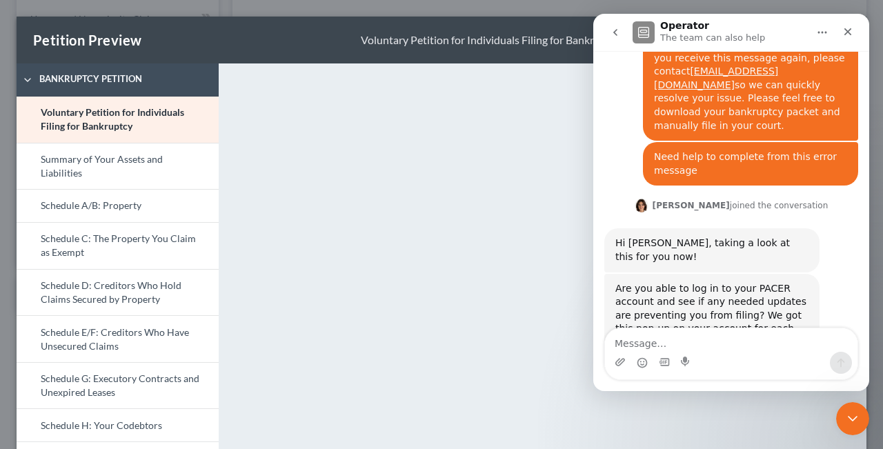
scroll to position [2136, 0]
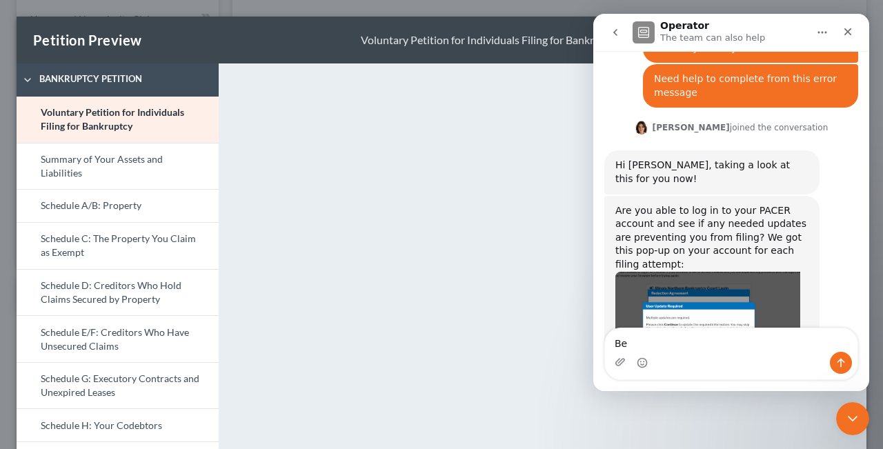
type textarea "B"
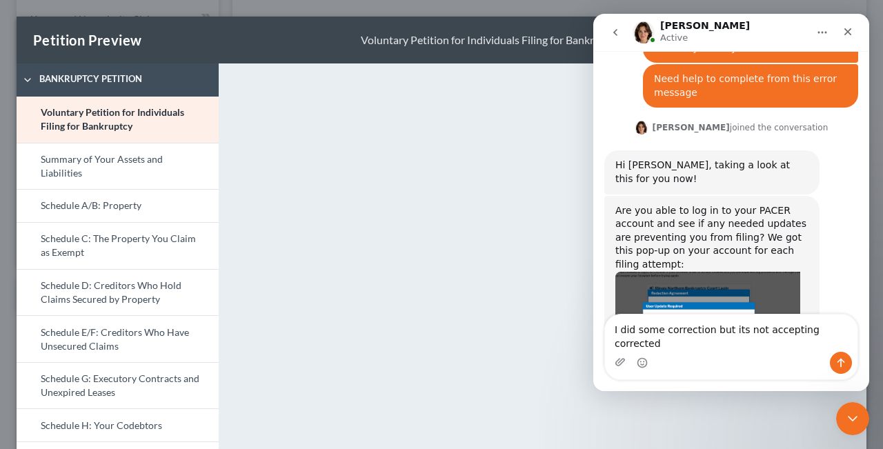
click at [712, 344] on textarea "I did some correction but its not accepting corrected" at bounding box center [731, 332] width 252 height 37
click at [824, 345] on textarea "I did some changes but its not accepting corrected" at bounding box center [731, 332] width 252 height 37
type textarea "I did some changes but its not accepting correction"
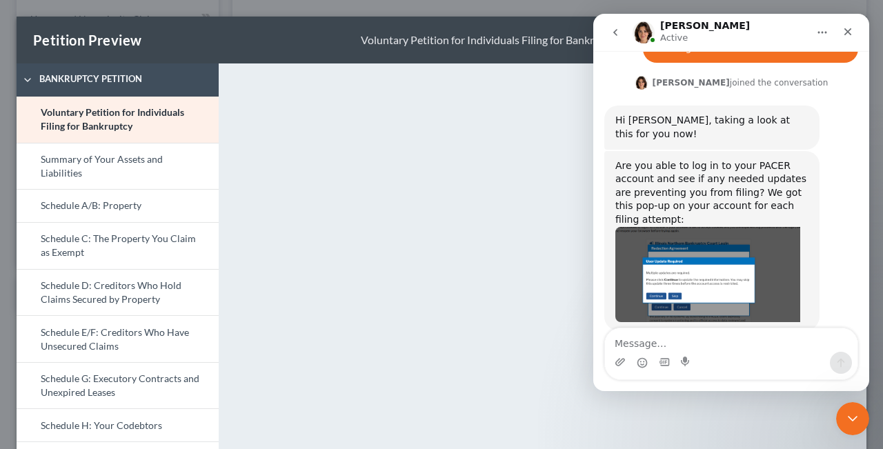
scroll to position [2182, 0]
click at [851, 419] on icon "Close Intercom Messenger" at bounding box center [850, 417] width 10 height 6
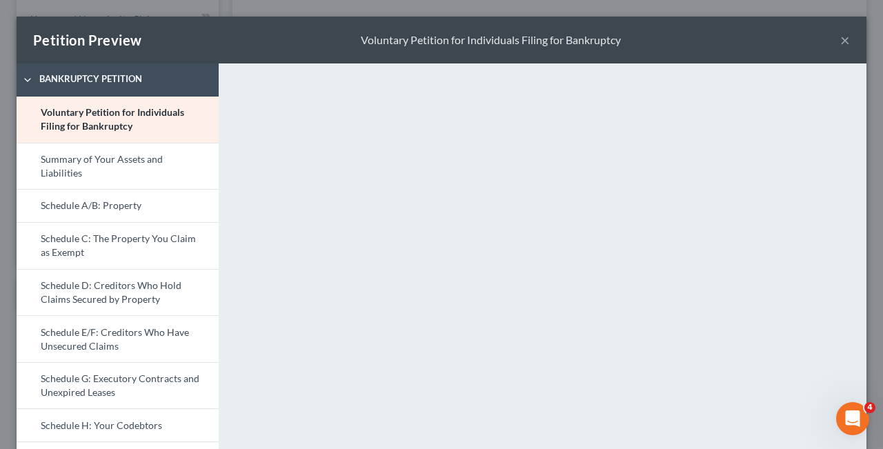
scroll to position [2181, 0]
click at [852, 413] on icon "Open Intercom Messenger" at bounding box center [850, 416] width 23 height 23
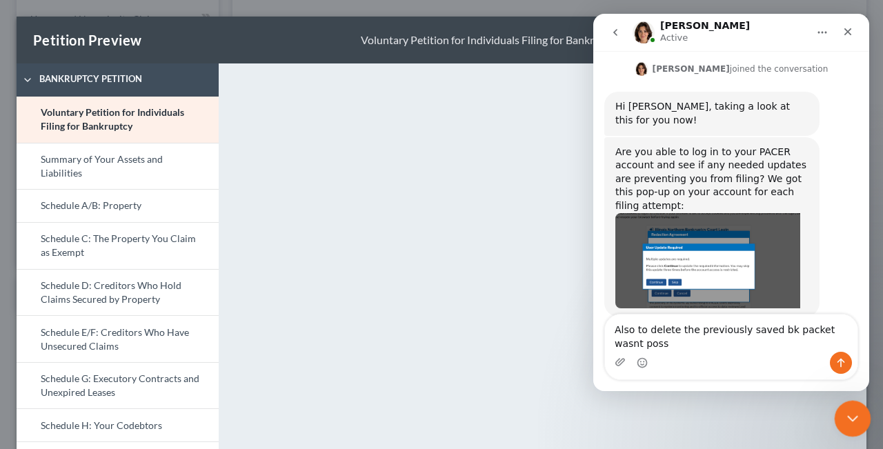
scroll to position [2195, 0]
click at [636, 331] on textarea "Also to delete the previously saved bk packet wasnt pos" at bounding box center [731, 332] width 252 height 37
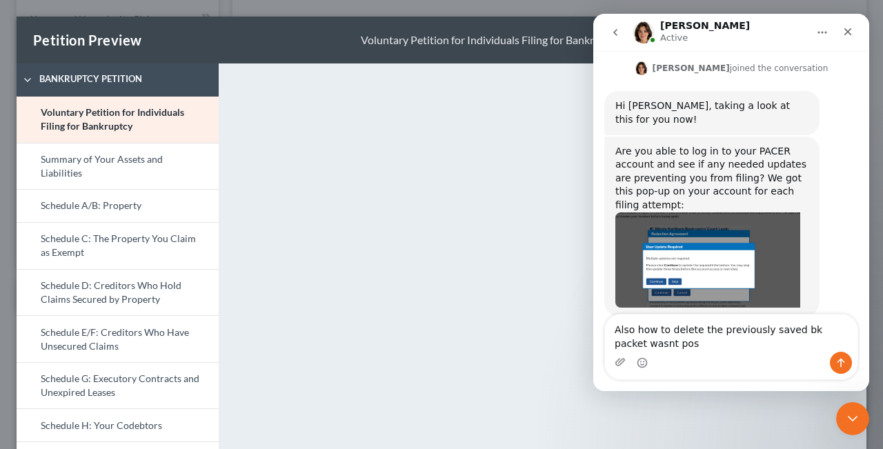
click at [667, 343] on textarea "Also how to delete the previously saved bk packet wasnt pos" at bounding box center [731, 332] width 252 height 37
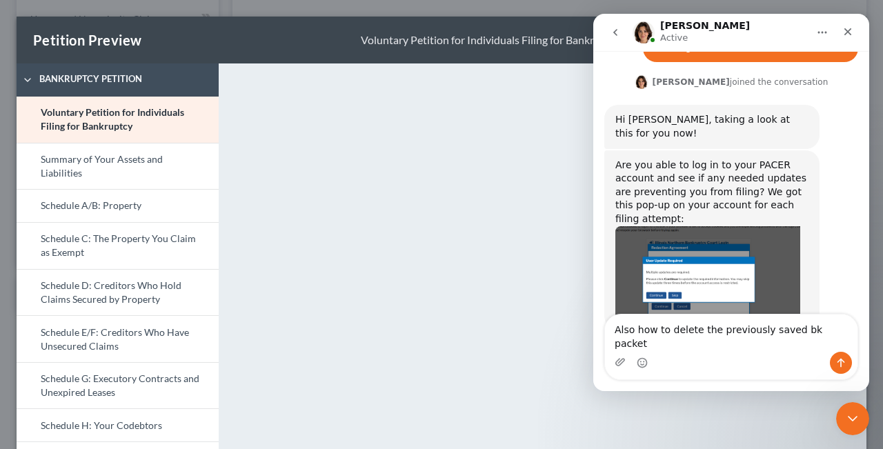
type textarea "Also how to delete the previously saved bk packet?"
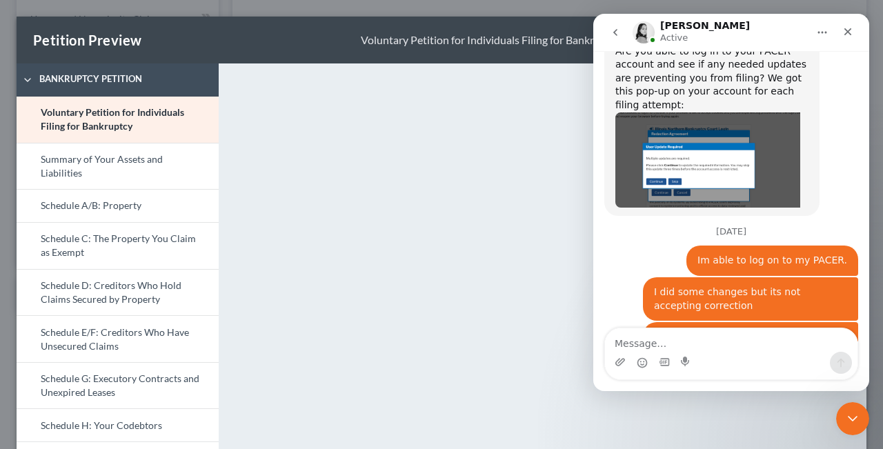
scroll to position [2295, 0]
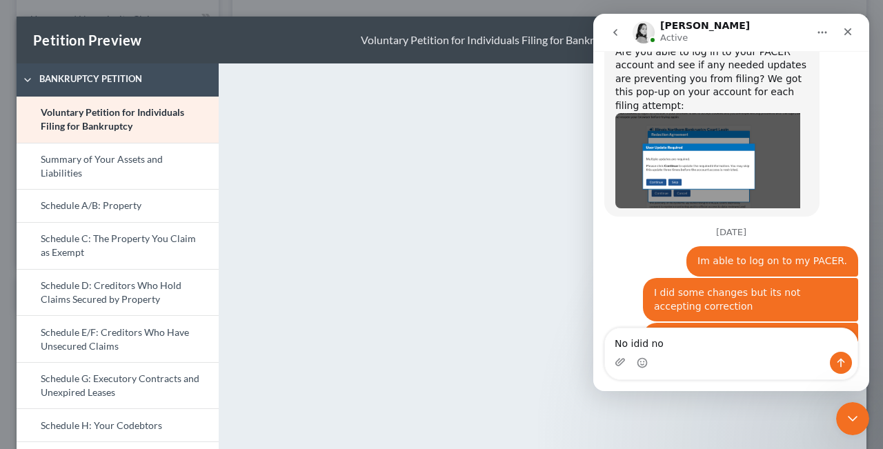
type textarea "No idid not"
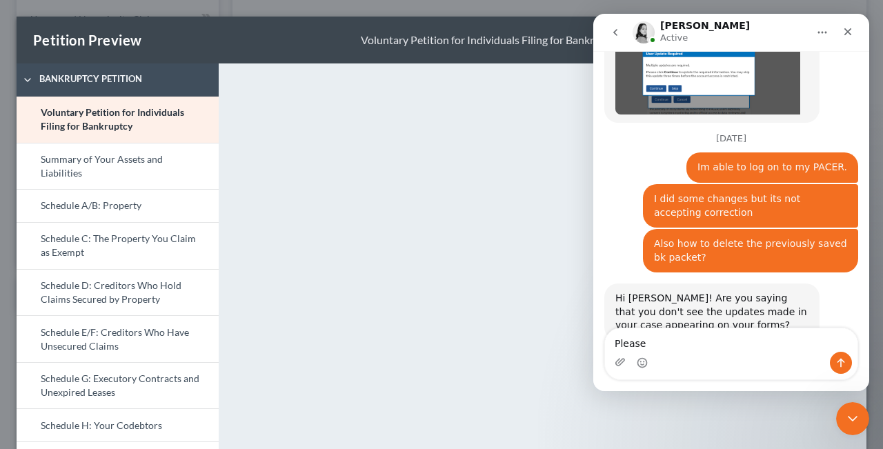
scroll to position [2335, 0]
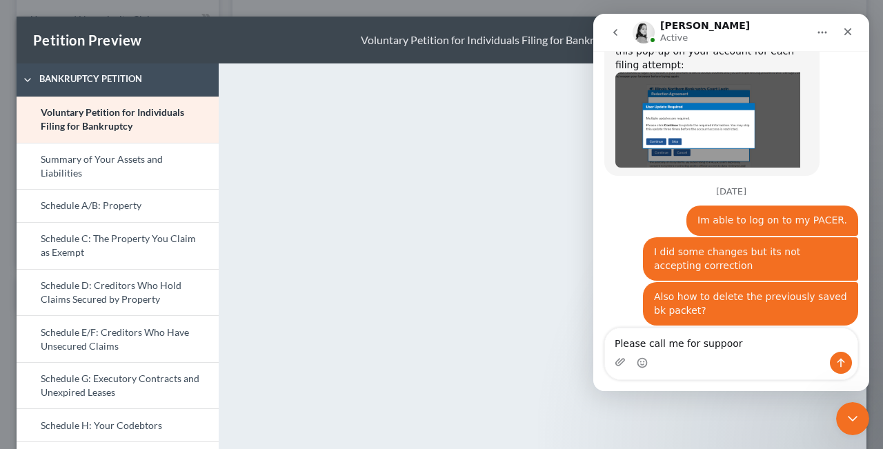
type textarea "Please call me for suppoort"
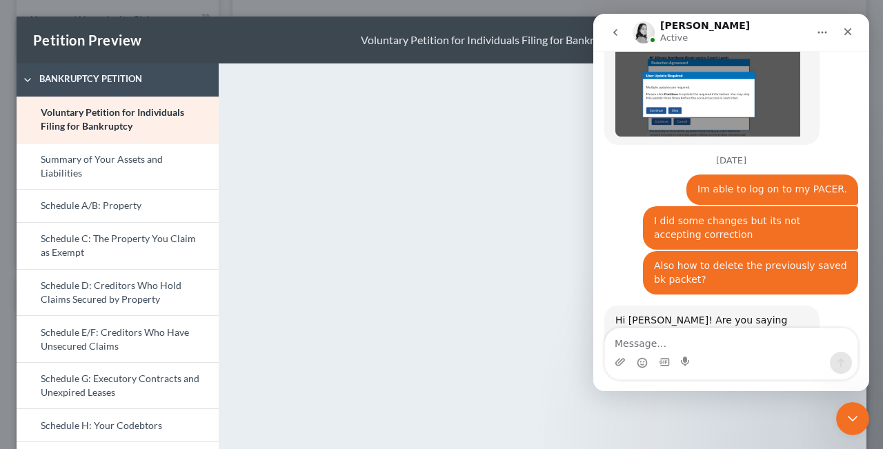
scroll to position [2367, 0]
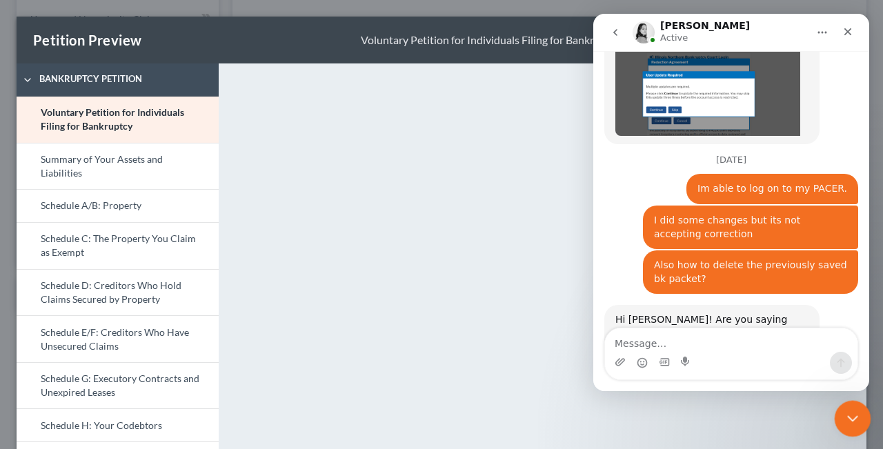
click at [852, 416] on icon "Close Intercom Messenger" at bounding box center [850, 417] width 10 height 6
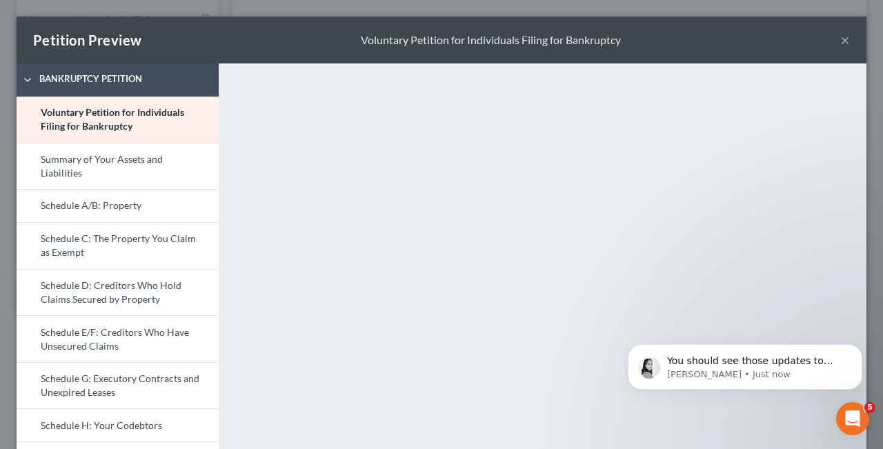
scroll to position [0, 0]
click at [843, 39] on button "×" at bounding box center [845, 40] width 10 height 17
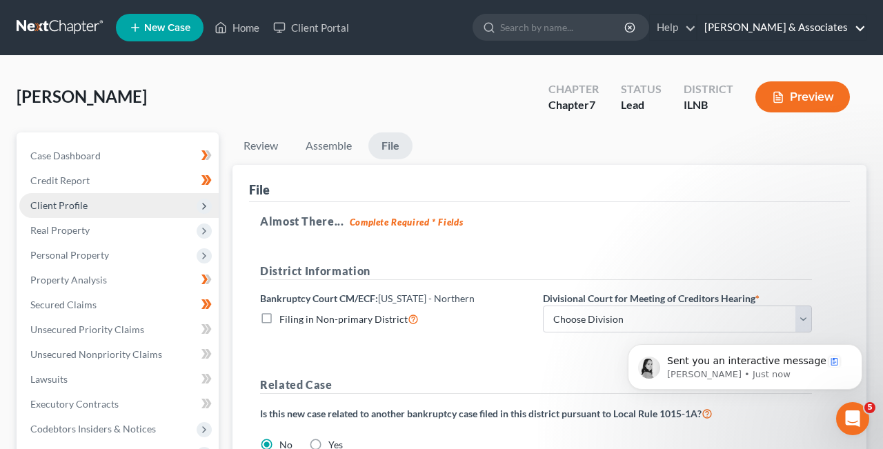
click at [860, 27] on link "[PERSON_NAME] & Associates" at bounding box center [781, 27] width 168 height 25
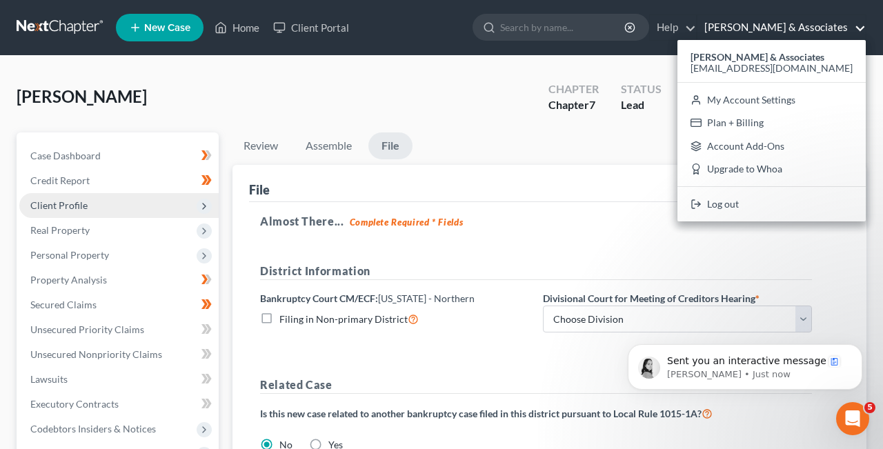
click at [612, 139] on ul "Review Assemble File" at bounding box center [549, 148] width 634 height 32
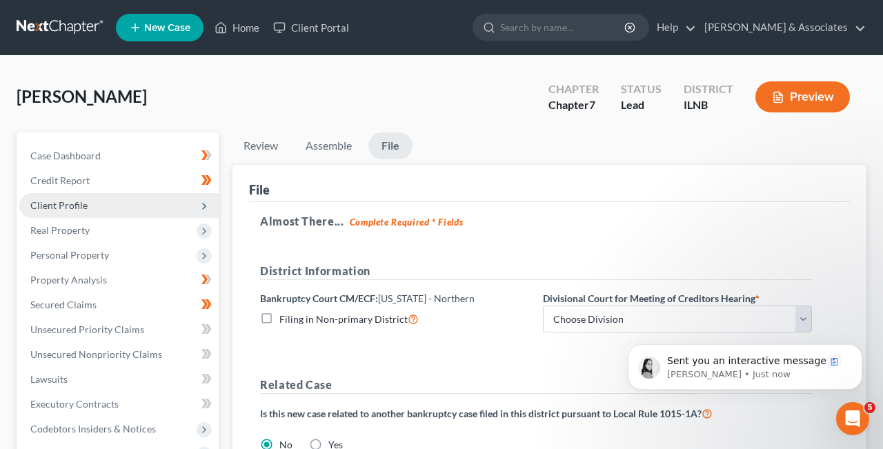
click at [798, 321] on html "Sent you an interactive message Lindsey • Just now" at bounding box center [745, 318] width 276 height 6
click at [796, 316] on html "Sent you an interactive message Lindsey • Just now" at bounding box center [745, 318] width 276 height 6
click at [798, 316] on html "Sent you an interactive message Lindsey • Just now" at bounding box center [745, 318] width 276 height 6
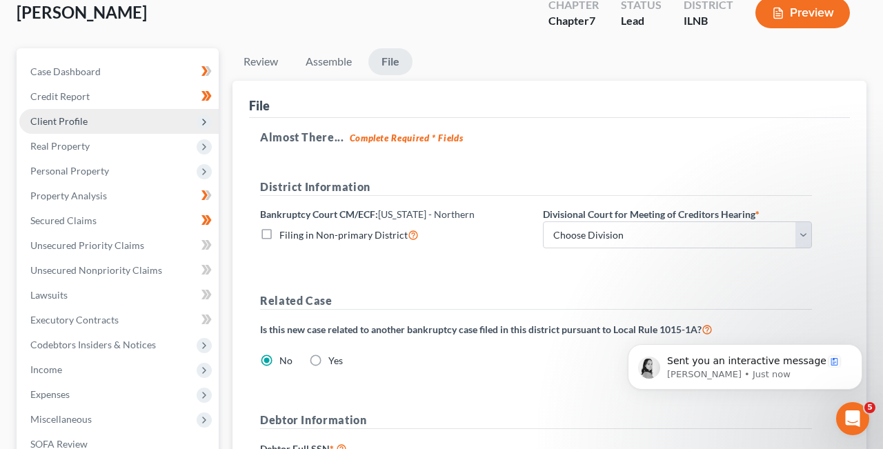
scroll to position [103, 0]
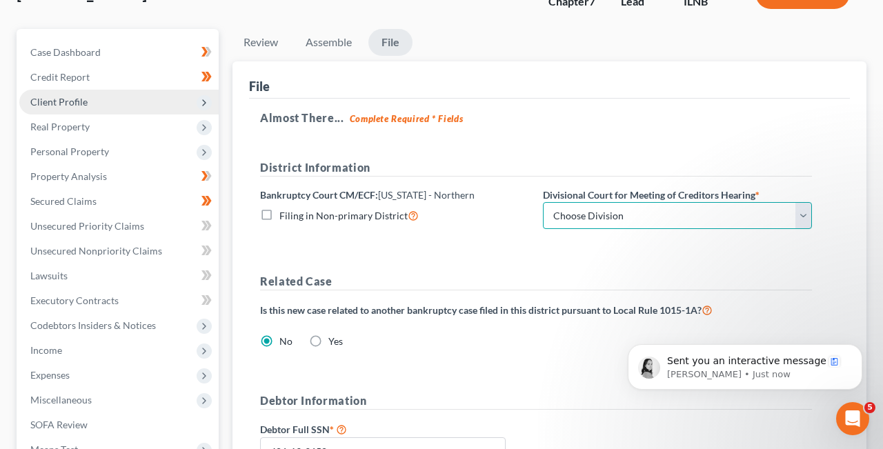
select select "0"
click option "[GEOGRAPHIC_DATA]" at bounding box center [0, 0] width 0 height 0
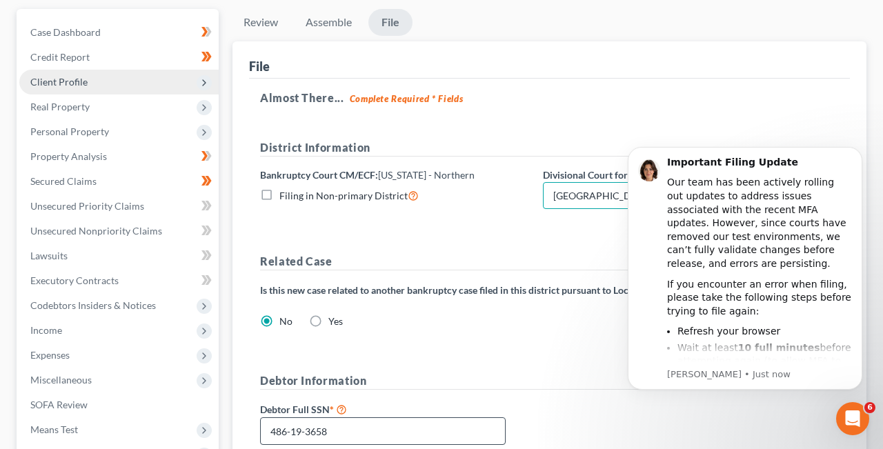
scroll to position [0, 0]
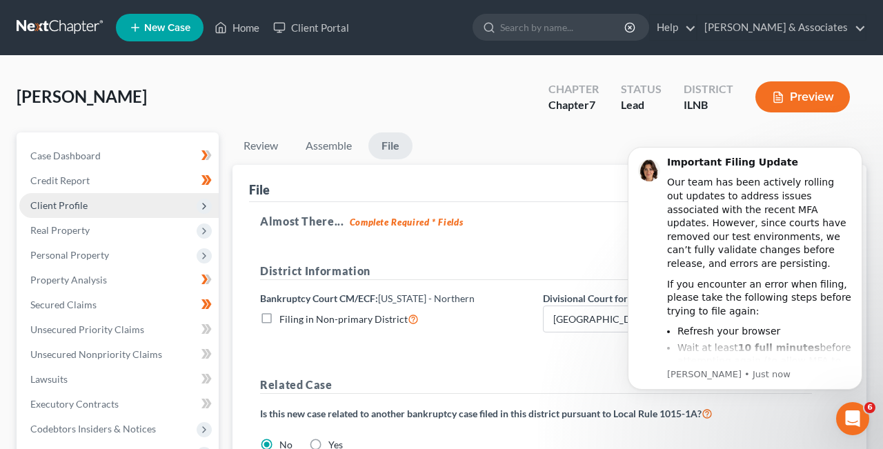
click at [243, 26] on link "Home" at bounding box center [237, 27] width 59 height 25
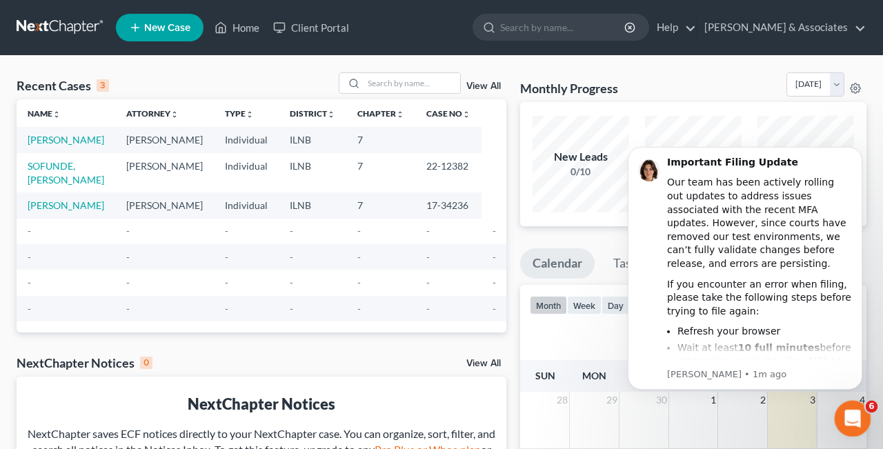
click at [862, 414] on div "Open Intercom Messenger" at bounding box center [850, 417] width 46 height 46
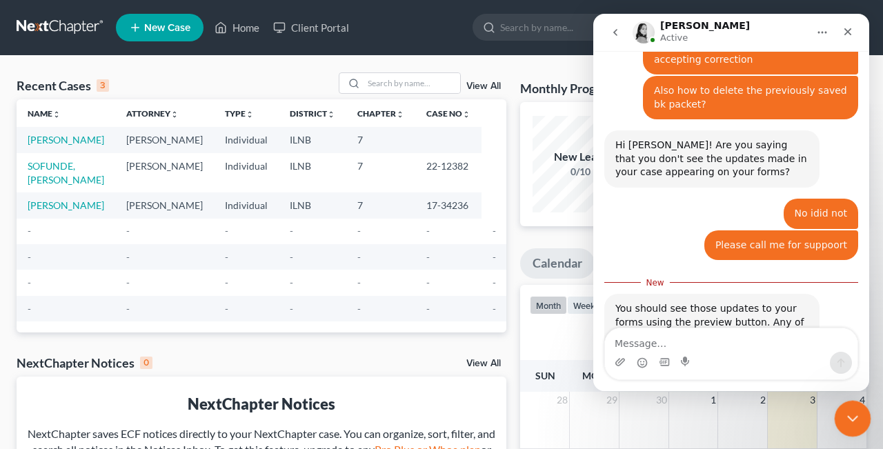
scroll to position [2540, 0]
click at [855, 416] on icon "Close Intercom Messenger" at bounding box center [850, 416] width 17 height 17
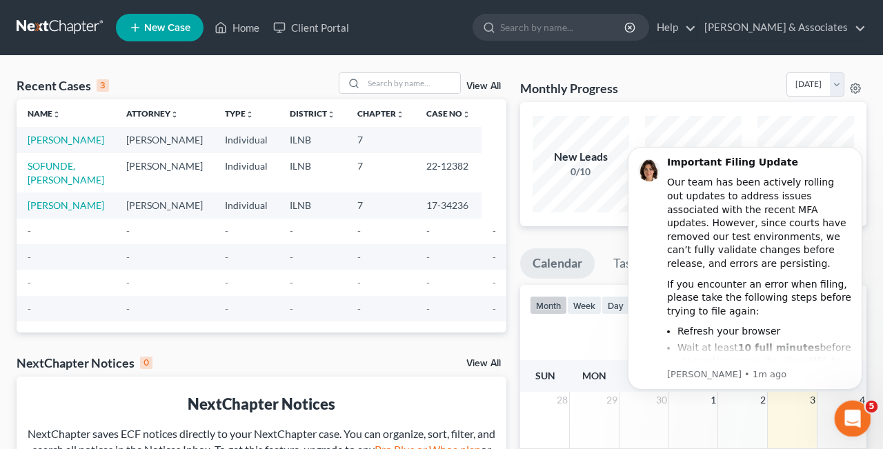
scroll to position [0, 0]
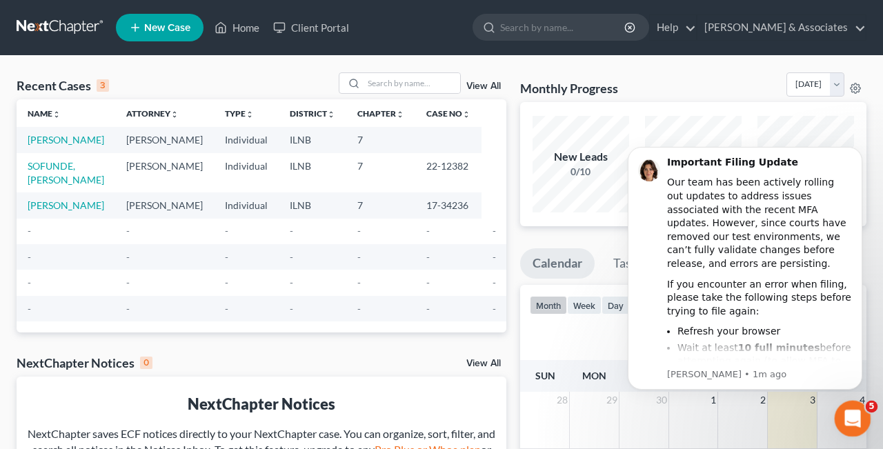
click at [852, 416] on icon "Open Intercom Messenger" at bounding box center [850, 416] width 10 height 11
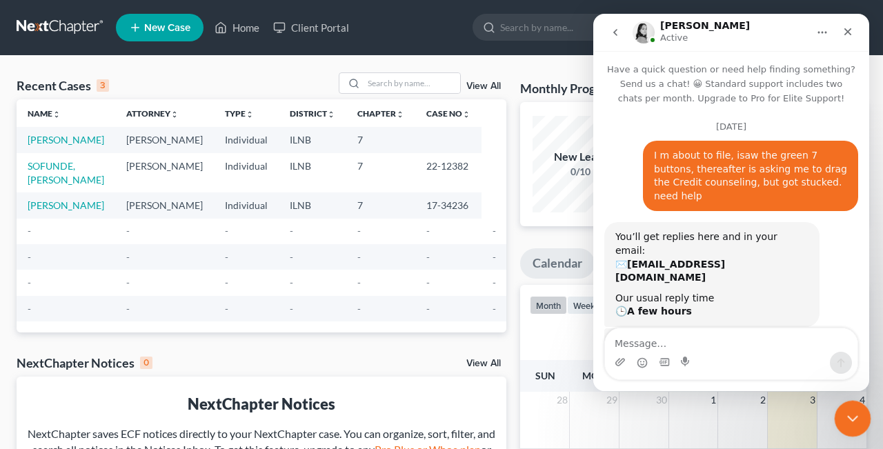
scroll to position [2517, 0]
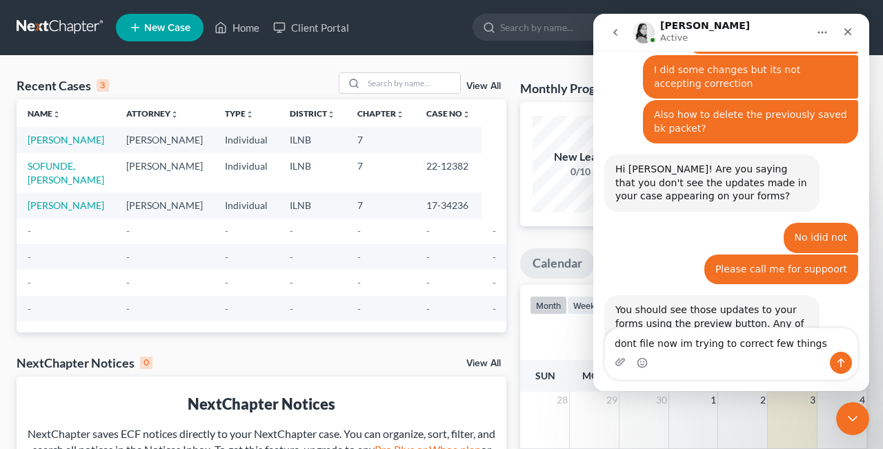
type textarea "dont file now im trying to correct few things"
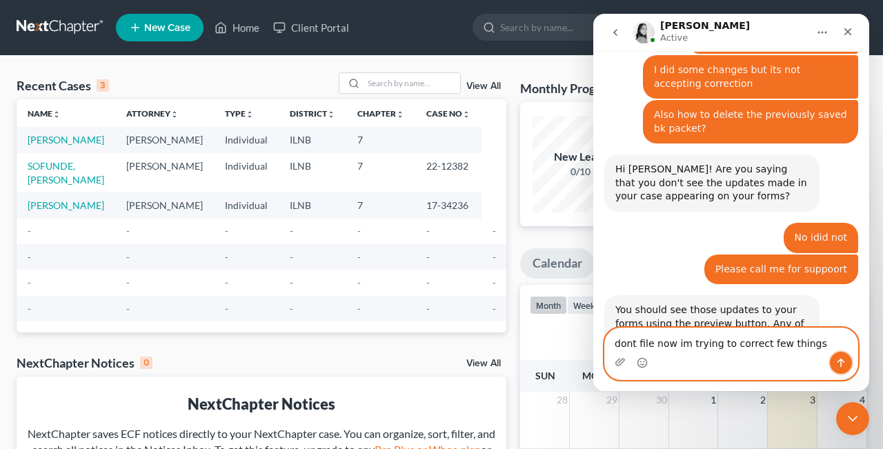
click at [845, 362] on icon "Send a message…" at bounding box center [840, 362] width 11 height 11
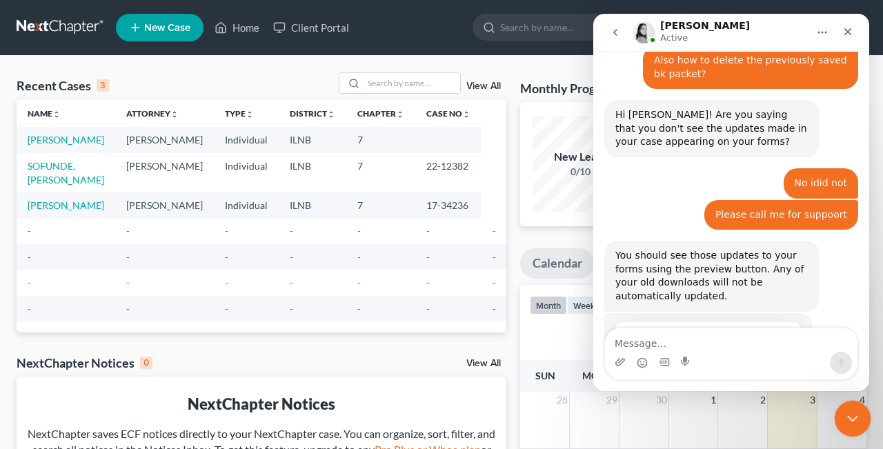
click at [845, 416] on icon "Close Intercom Messenger" at bounding box center [850, 416] width 17 height 17
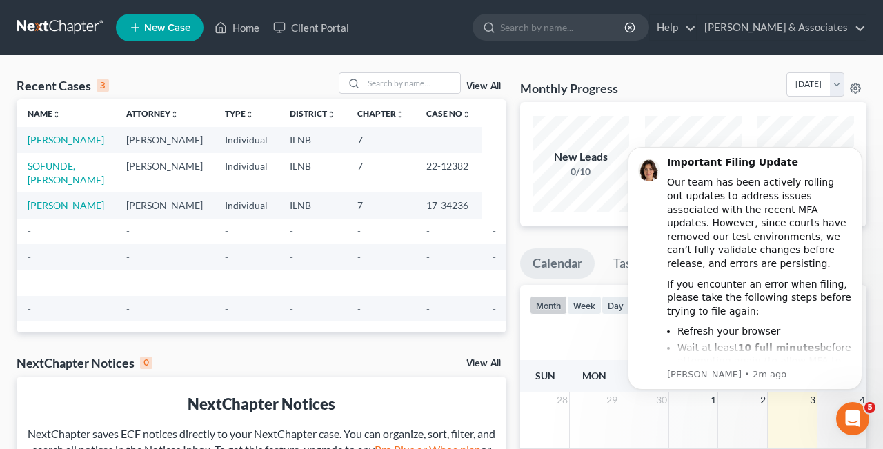
scroll to position [0, 0]
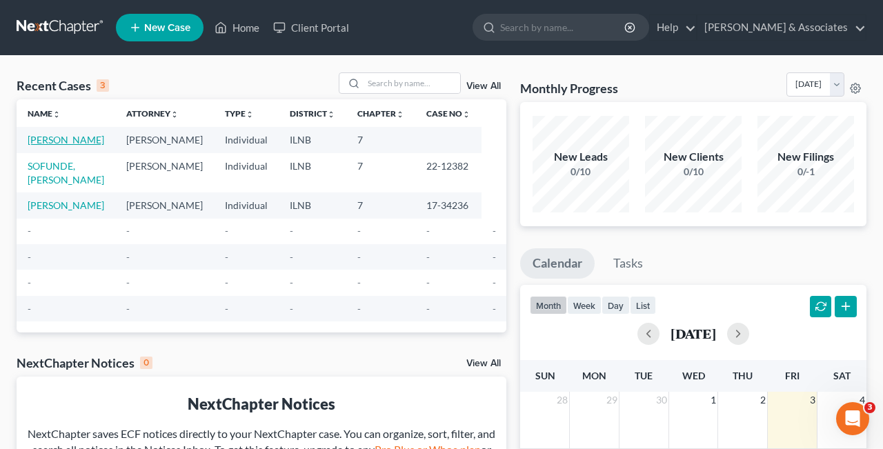
click at [52, 145] on link "[PERSON_NAME]" at bounding box center [66, 140] width 77 height 12
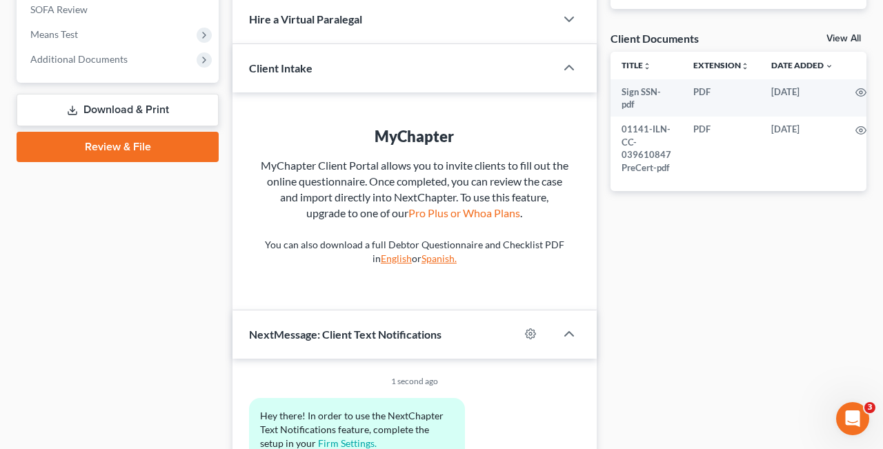
scroll to position [521, 0]
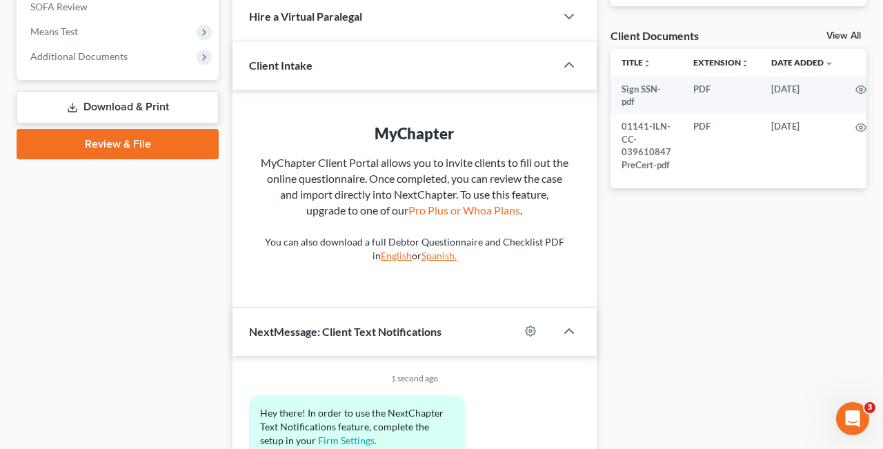
click at [122, 142] on link "Review & File" at bounding box center [118, 144] width 202 height 30
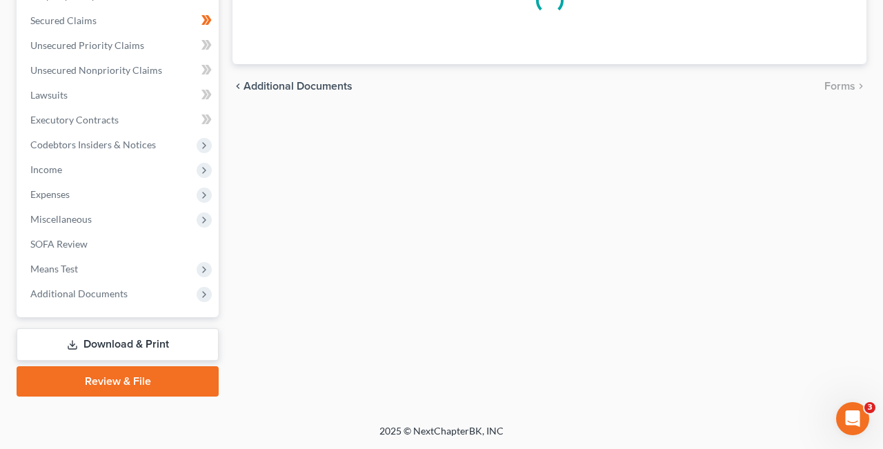
scroll to position [283, 0]
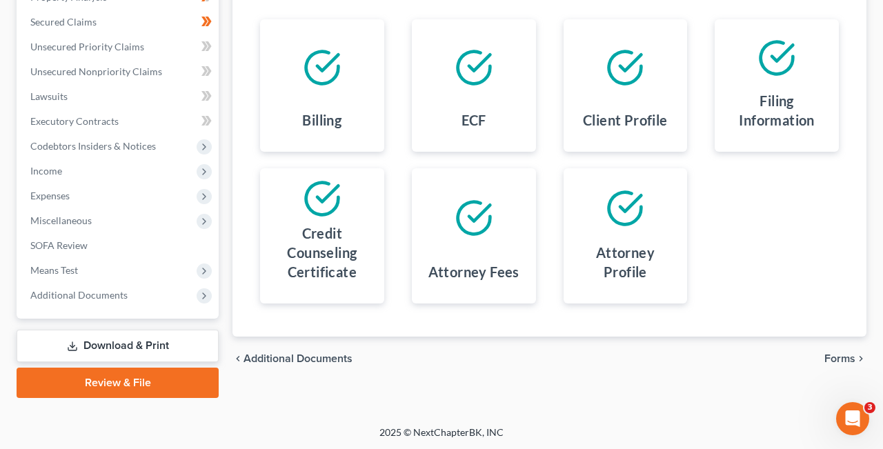
click at [301, 355] on span "Additional Documents" at bounding box center [297, 358] width 109 height 11
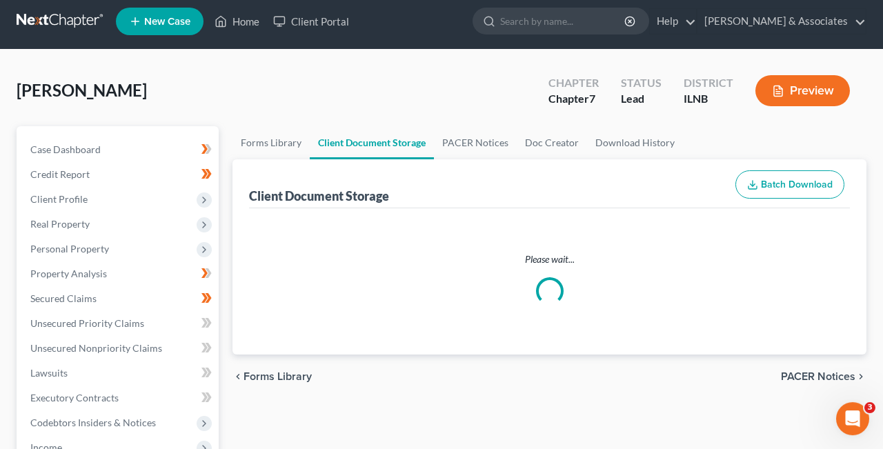
scroll to position [1, 0]
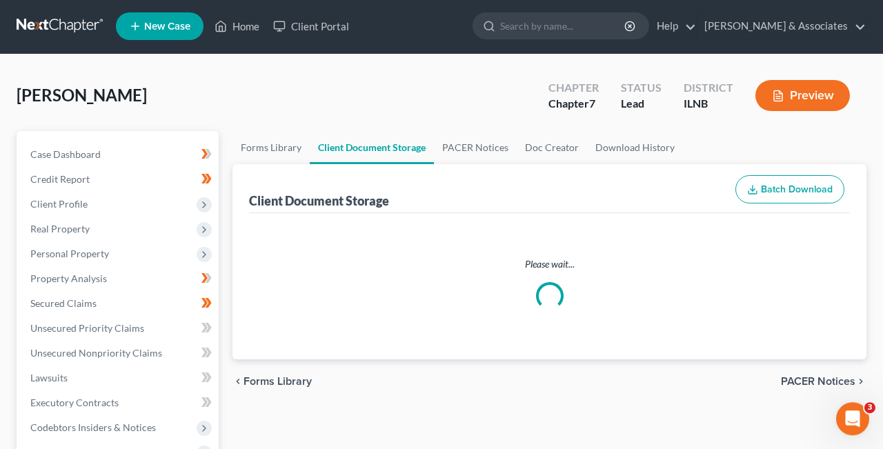
select select "0"
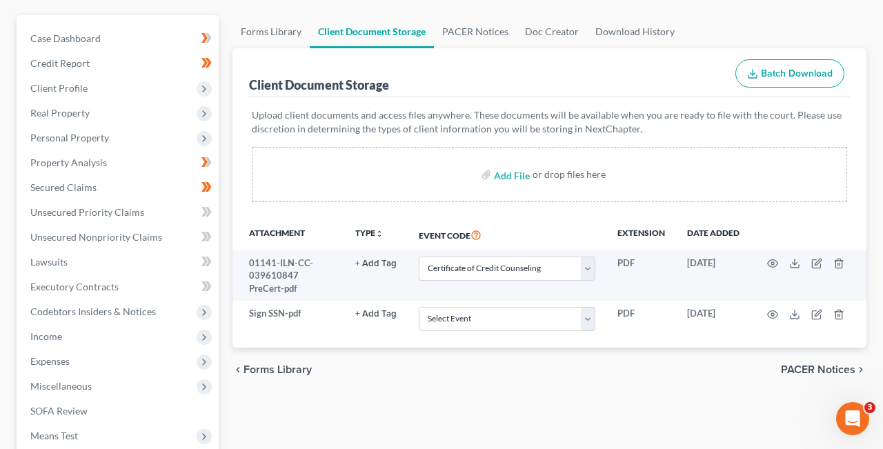
scroll to position [0, 0]
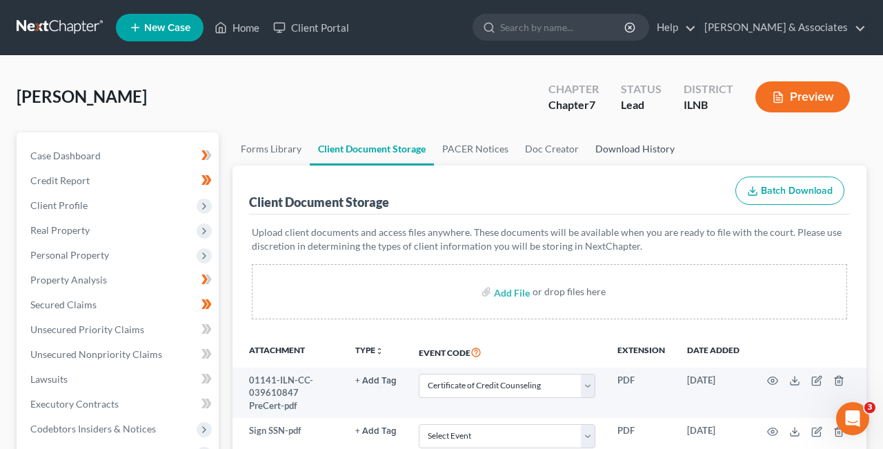
click at [637, 147] on link "Download History" at bounding box center [635, 148] width 96 height 33
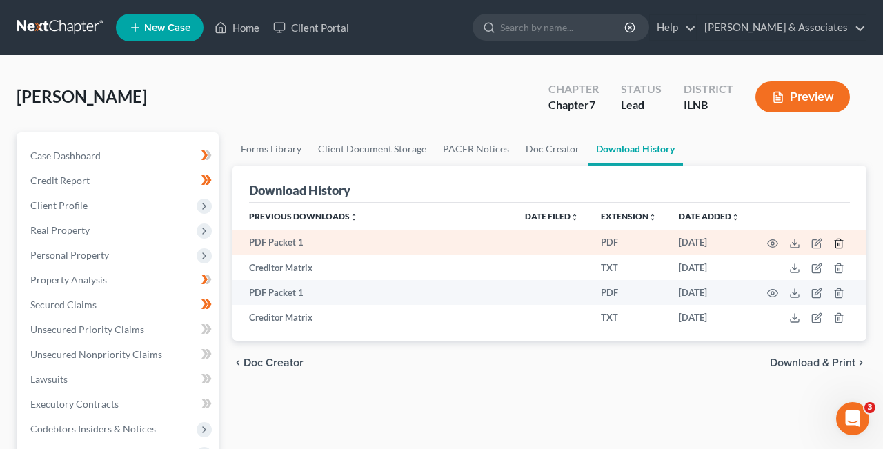
click at [836, 243] on icon "button" at bounding box center [838, 243] width 11 height 11
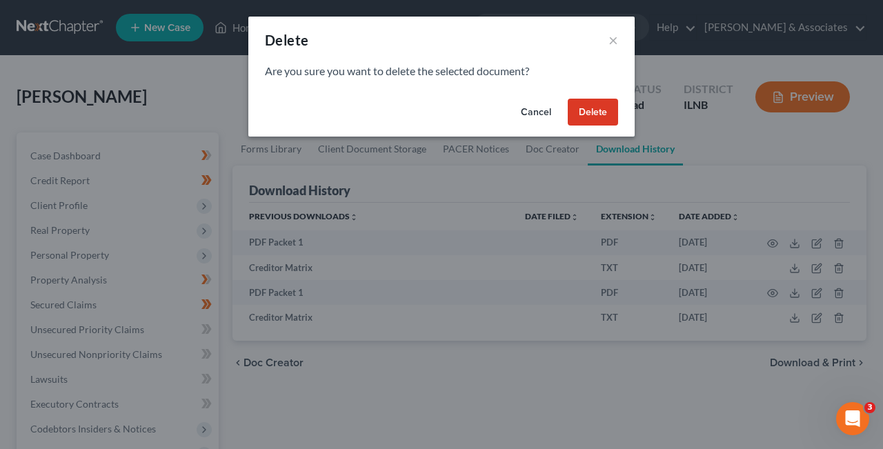
click at [594, 110] on button "Delete" at bounding box center [592, 113] width 50 height 28
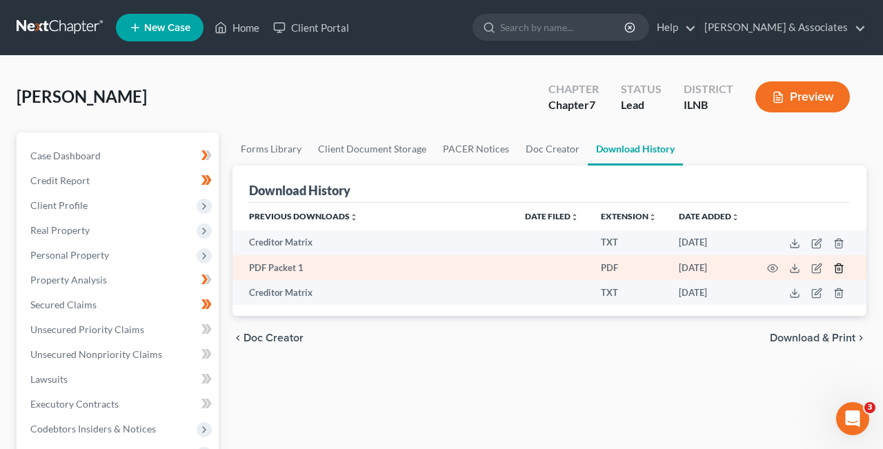
click at [841, 266] on icon "button" at bounding box center [838, 268] width 11 height 11
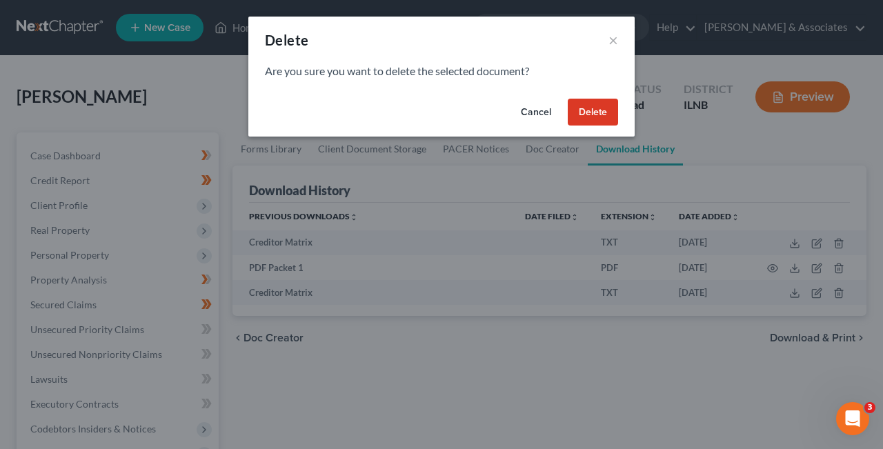
click at [594, 111] on button "Delete" at bounding box center [592, 113] width 50 height 28
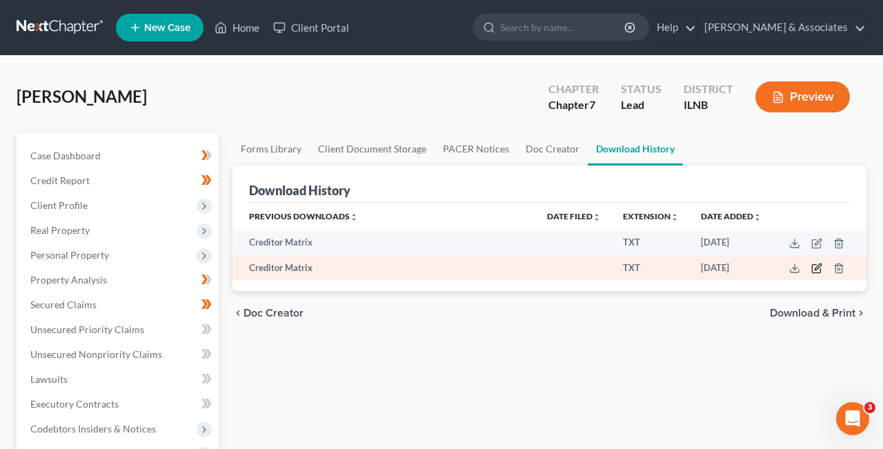
click at [816, 268] on icon "button" at bounding box center [816, 268] width 11 height 11
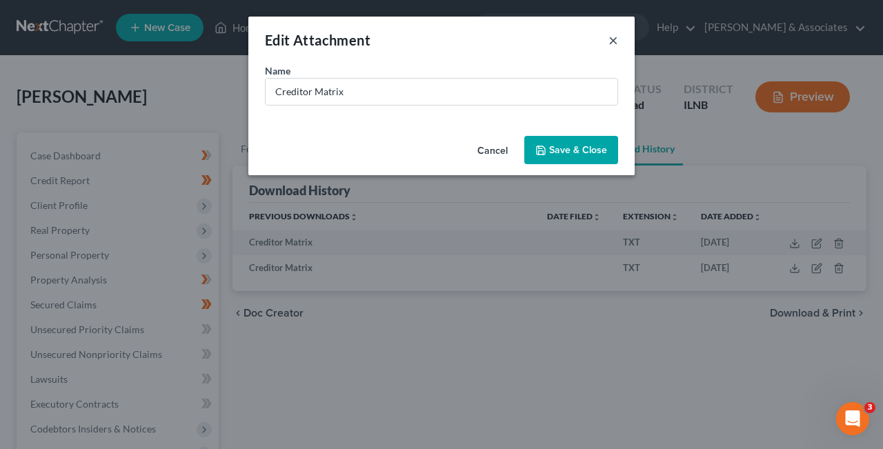
click at [611, 40] on button "×" at bounding box center [613, 40] width 10 height 17
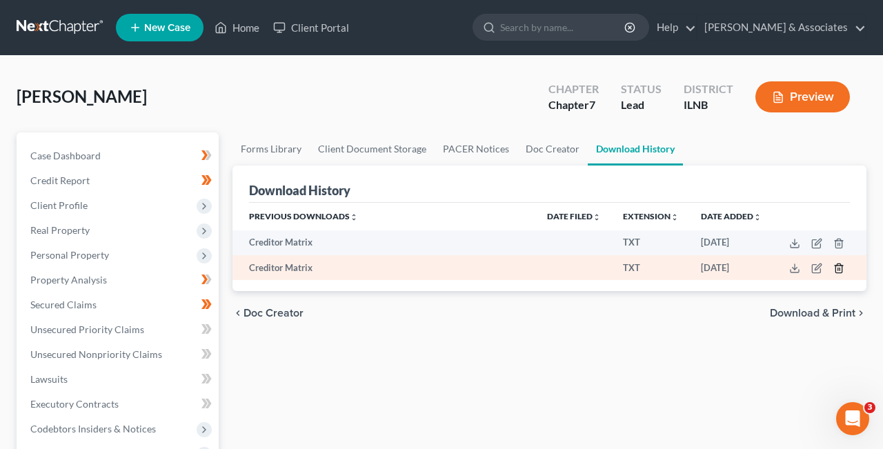
click at [838, 269] on line "button" at bounding box center [838, 269] width 0 height 3
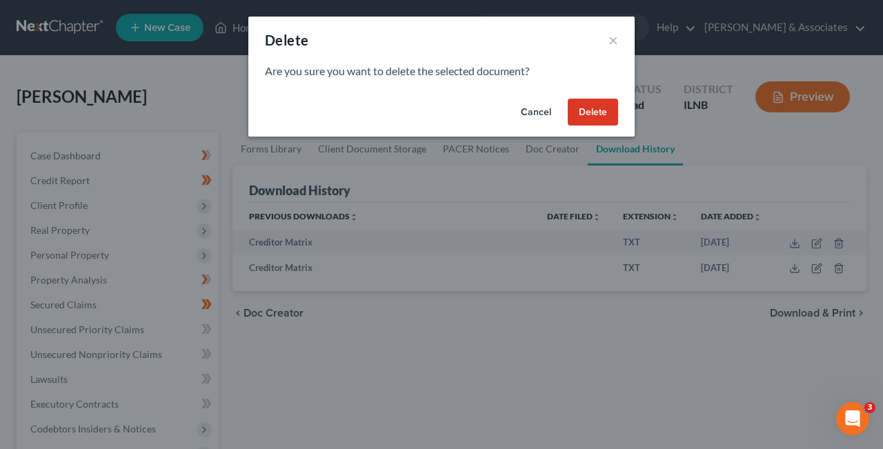
click at [597, 111] on button "Delete" at bounding box center [592, 113] width 50 height 28
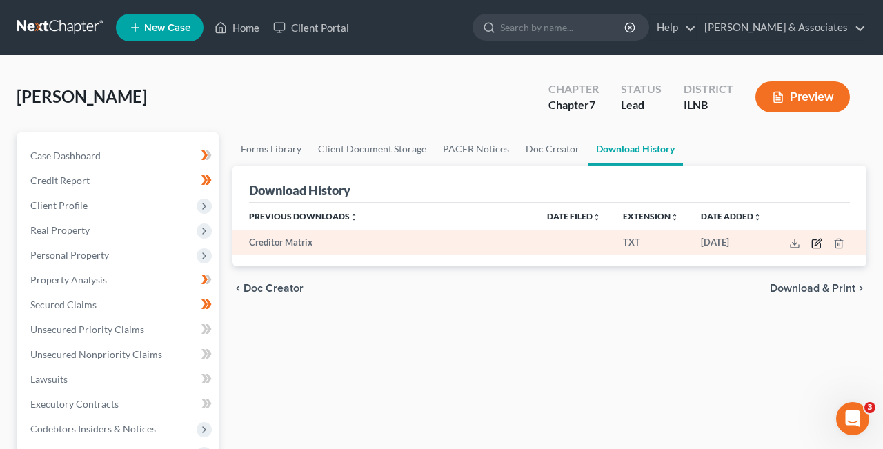
click at [820, 242] on icon "button" at bounding box center [816, 243] width 11 height 11
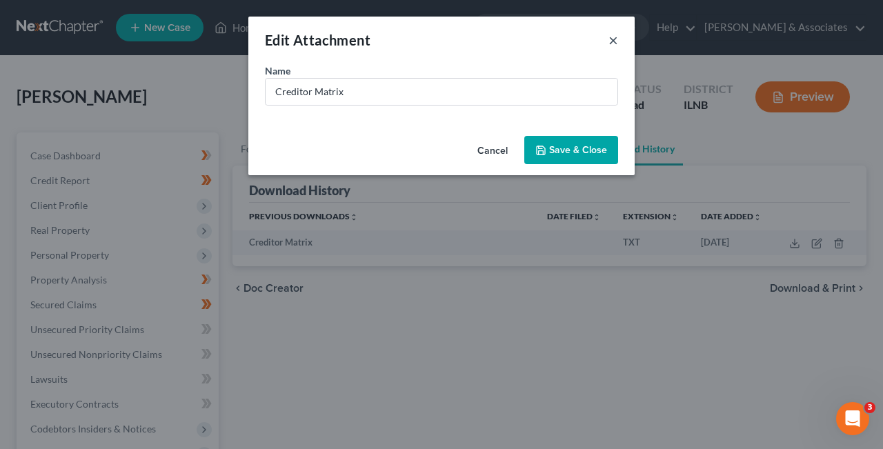
click at [612, 38] on button "×" at bounding box center [613, 40] width 10 height 17
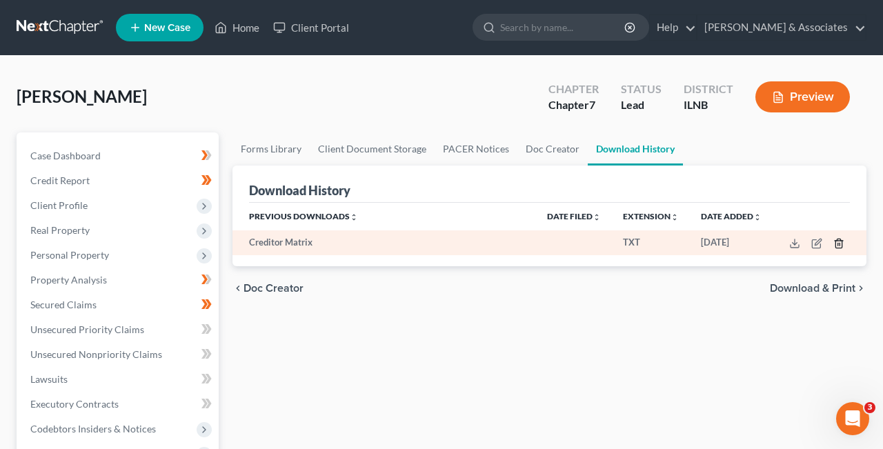
click at [838, 241] on icon "button" at bounding box center [838, 243] width 11 height 11
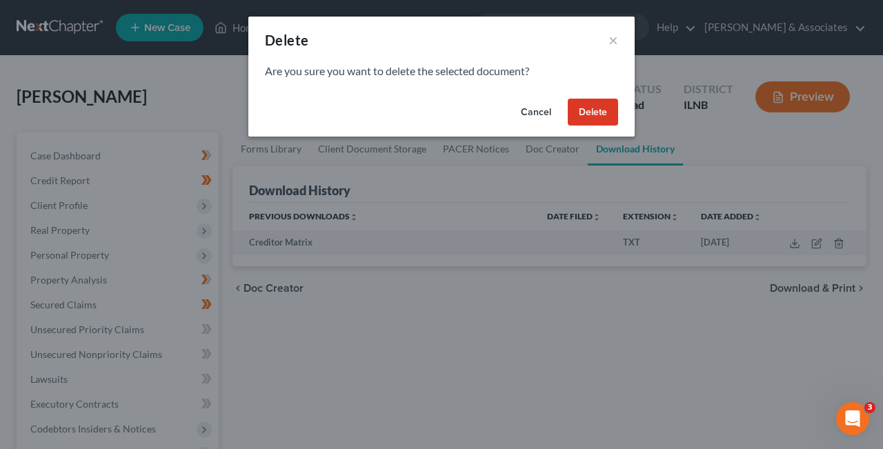
click at [535, 112] on button "Cancel" at bounding box center [536, 113] width 52 height 28
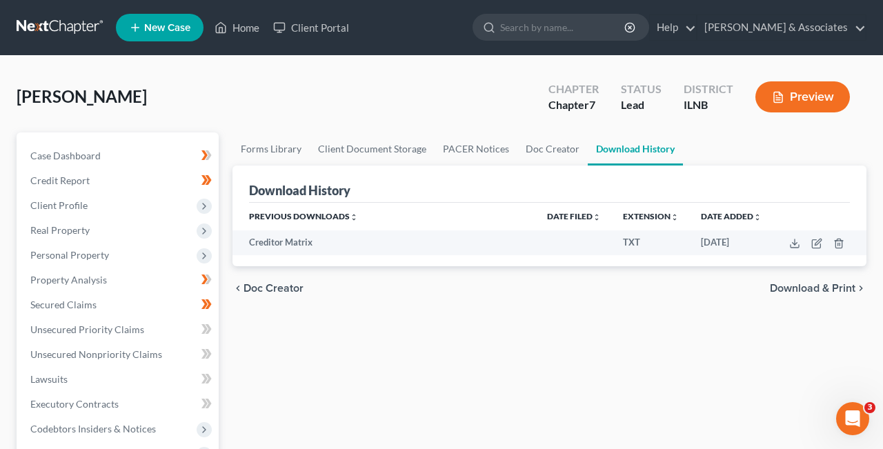
click at [802, 94] on button "Preview" at bounding box center [802, 96] width 94 height 31
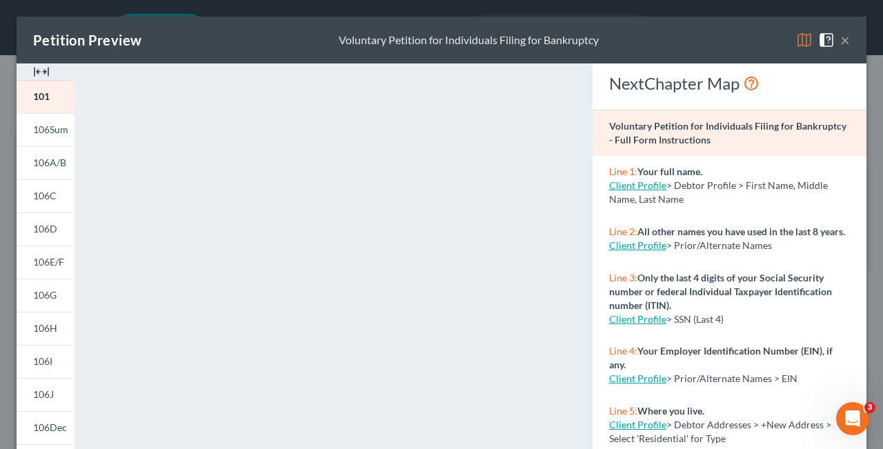
click at [849, 41] on button "×" at bounding box center [845, 40] width 10 height 17
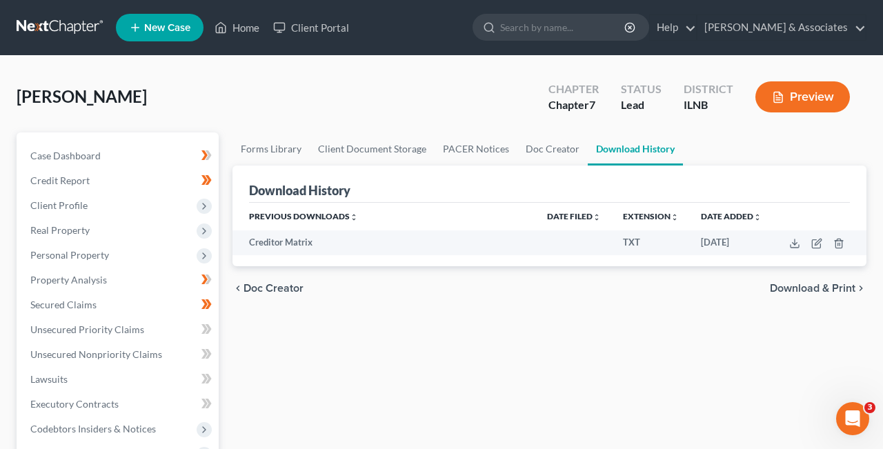
click at [799, 96] on button "Preview" at bounding box center [802, 96] width 94 height 31
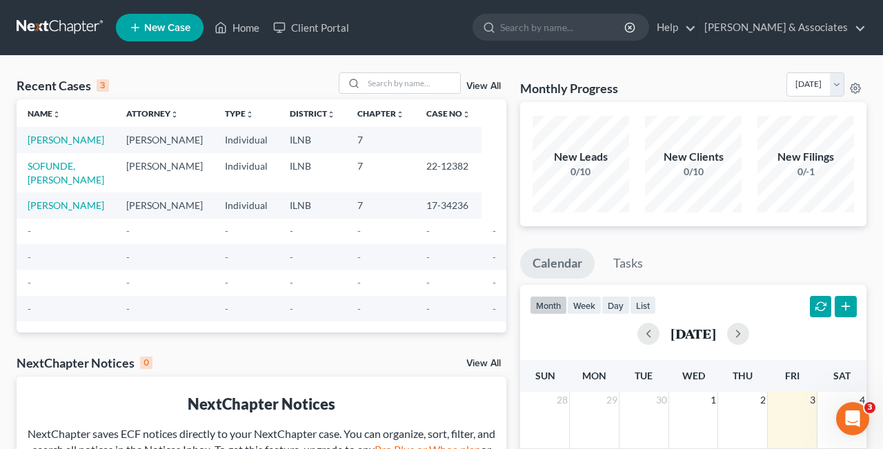
click at [50, 147] on td "[PERSON_NAME]" at bounding box center [66, 140] width 99 height 26
click at [42, 143] on link "[PERSON_NAME]" at bounding box center [66, 140] width 77 height 12
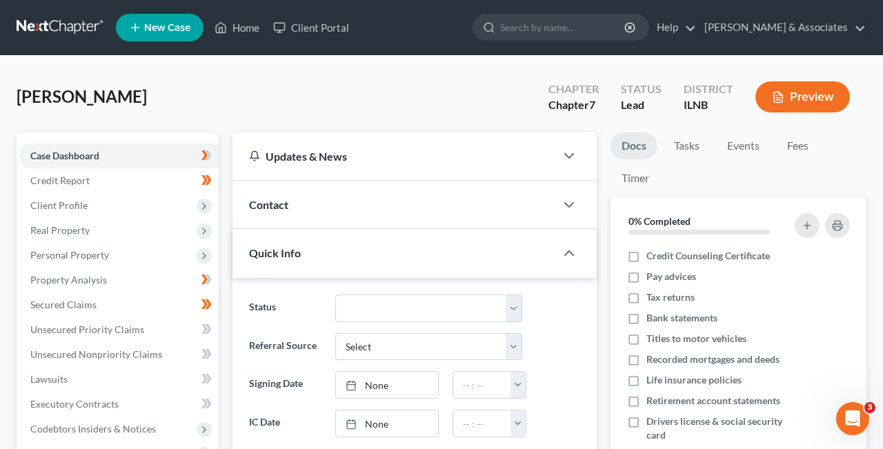
click at [822, 92] on button "Preview" at bounding box center [802, 96] width 94 height 31
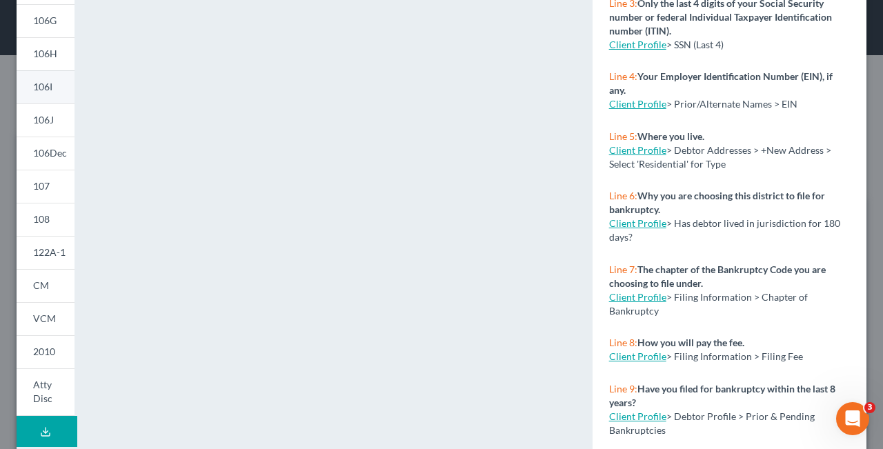
scroll to position [329, 0]
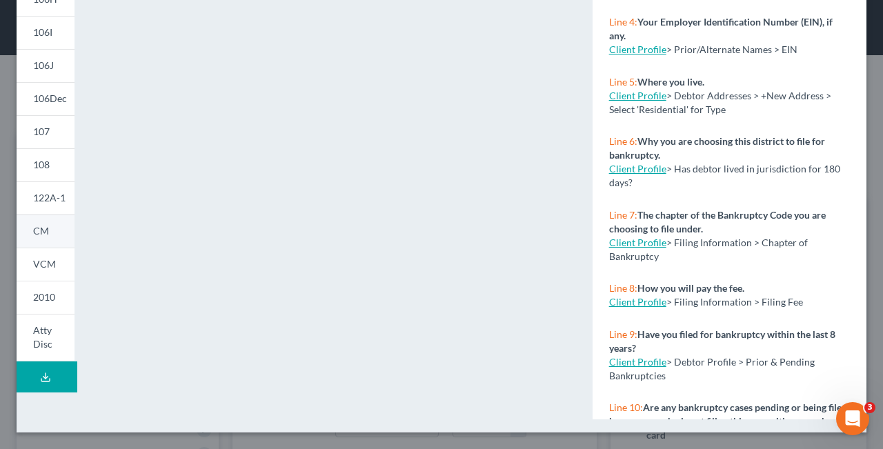
click at [41, 230] on span "CM" at bounding box center [41, 231] width 16 height 12
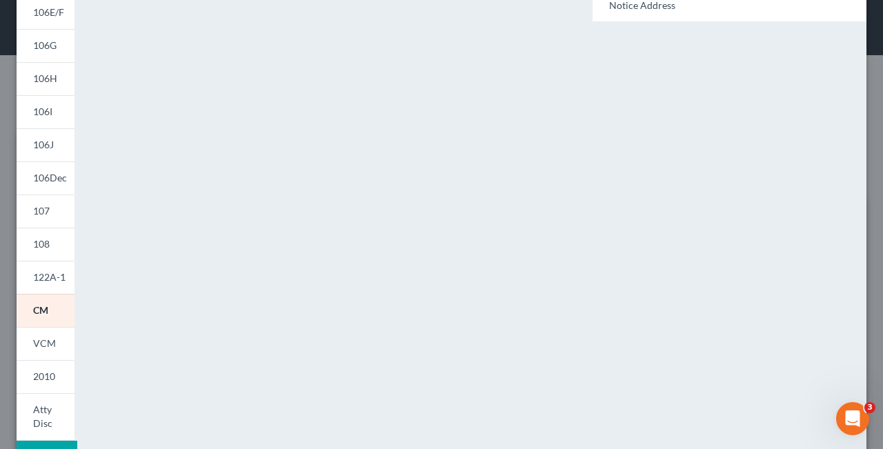
scroll to position [216, 0]
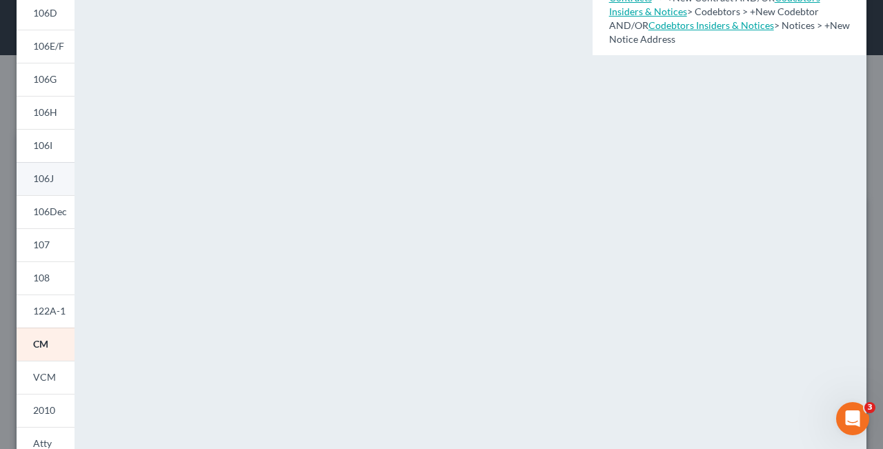
click at [43, 178] on span "106J" at bounding box center [43, 178] width 21 height 12
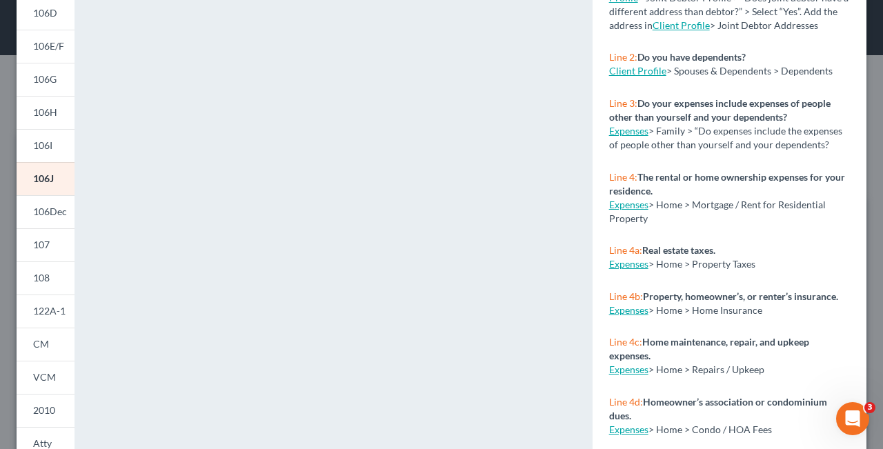
scroll to position [0, 0]
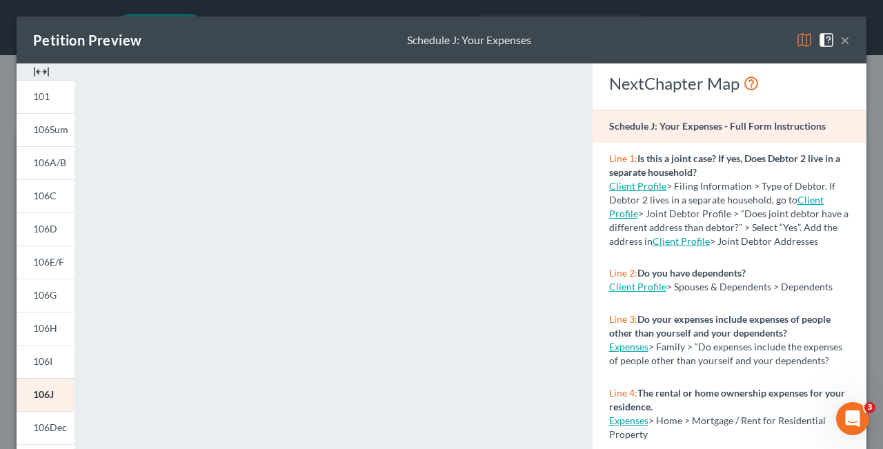
click at [845, 39] on button "×" at bounding box center [845, 40] width 10 height 17
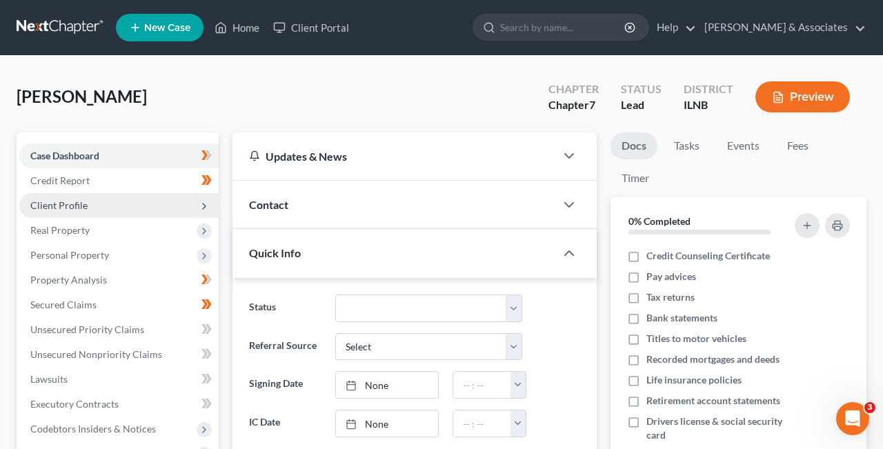
click at [199, 204] on icon at bounding box center [204, 206] width 11 height 11
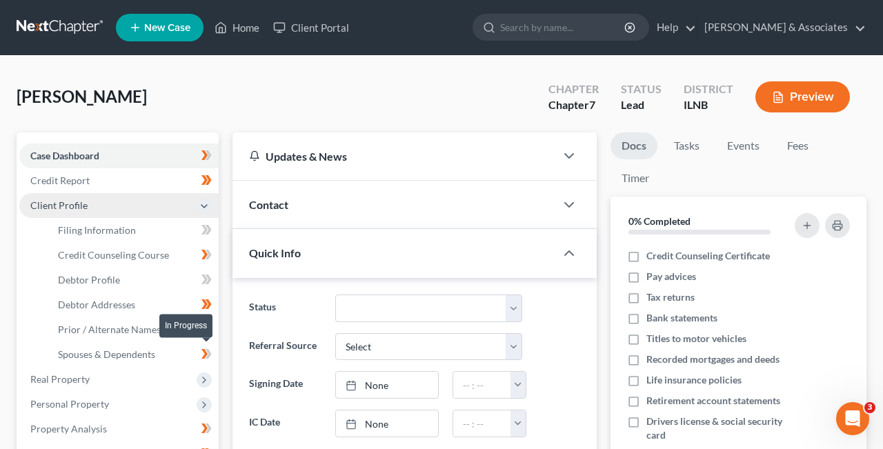
click at [199, 349] on span at bounding box center [206, 355] width 24 height 21
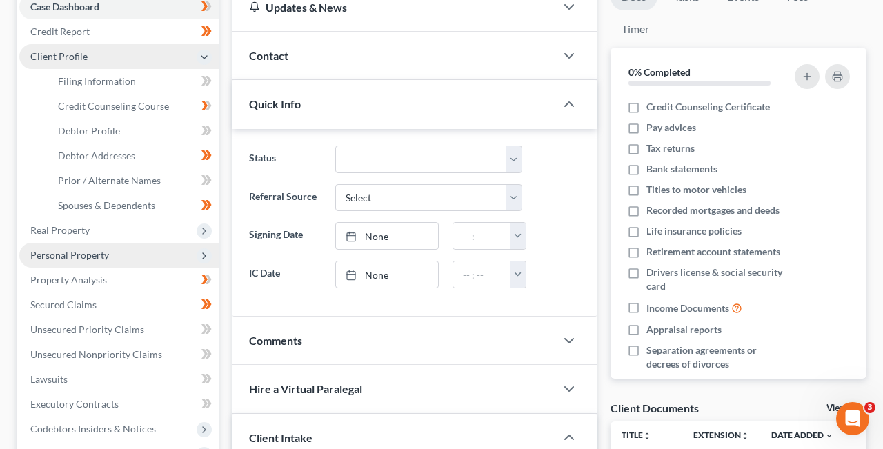
scroll to position [156, 0]
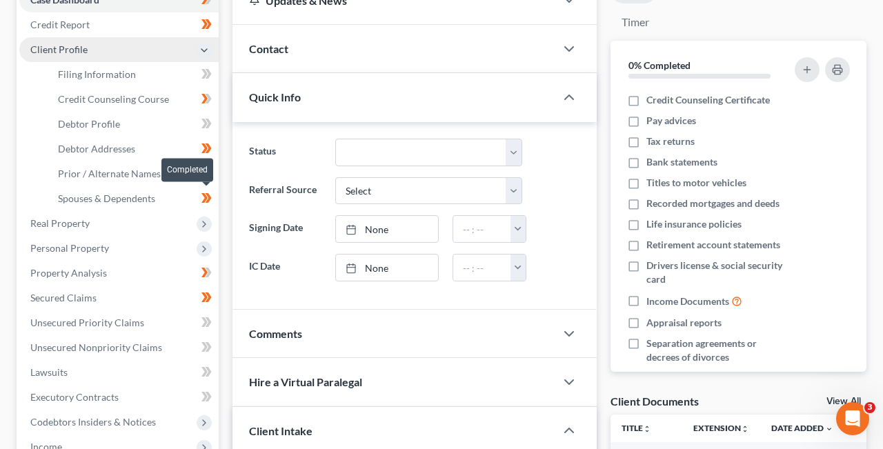
click at [199, 193] on span at bounding box center [206, 200] width 24 height 21
click at [206, 198] on icon at bounding box center [204, 198] width 6 height 10
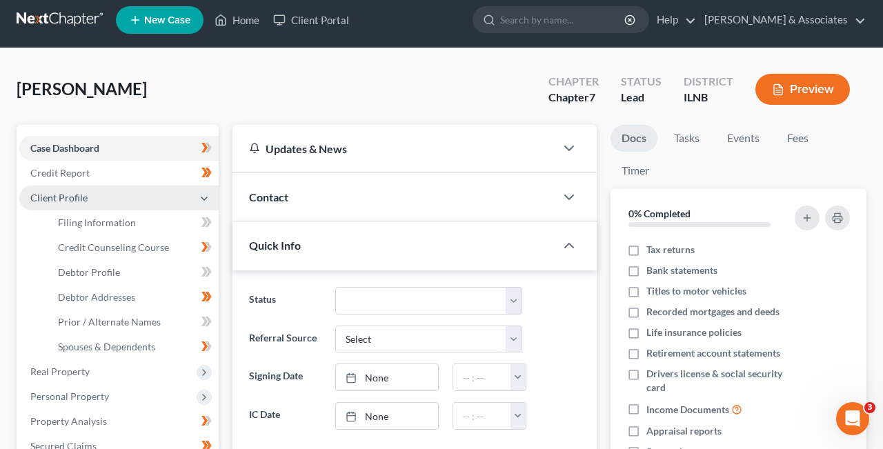
scroll to position [0, 0]
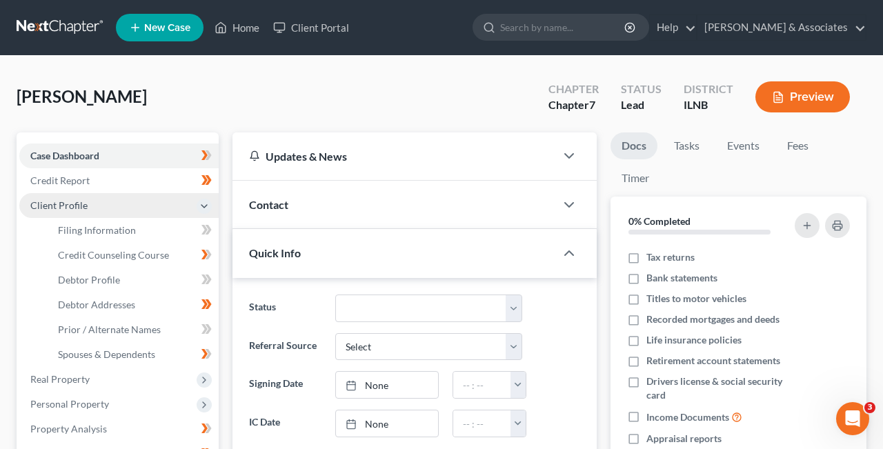
click at [571, 101] on div "Chapter 7" at bounding box center [573, 105] width 50 height 16
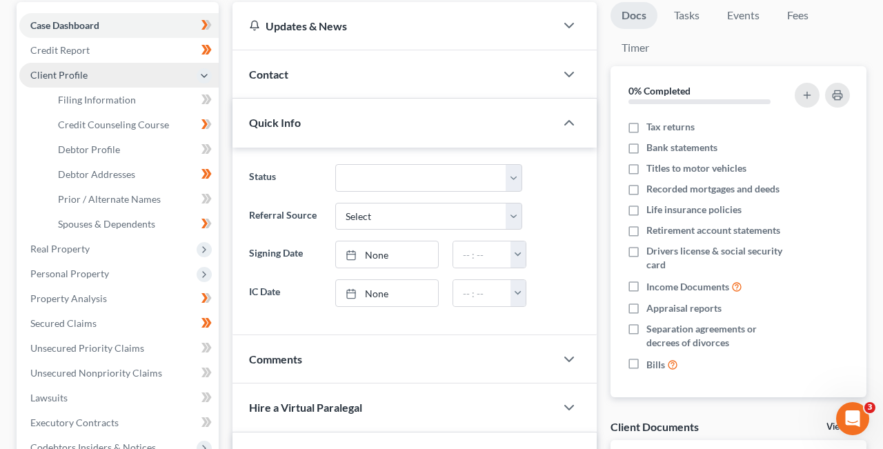
scroll to position [141, 0]
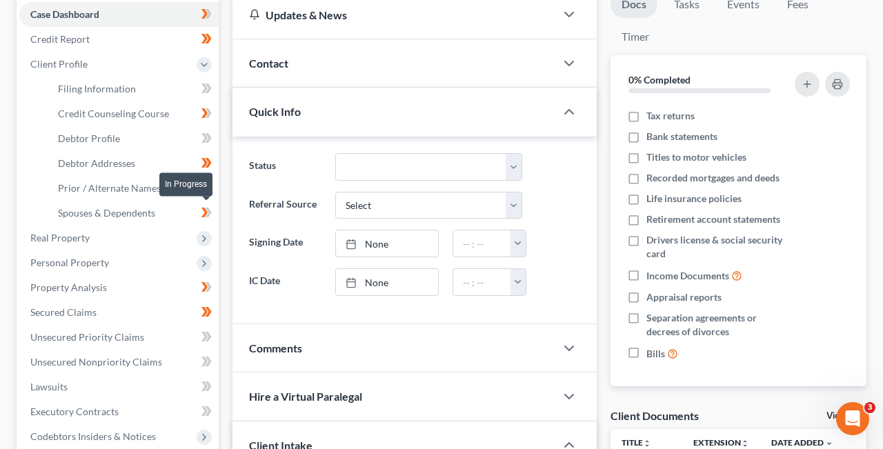
click at [202, 209] on icon at bounding box center [206, 212] width 10 height 17
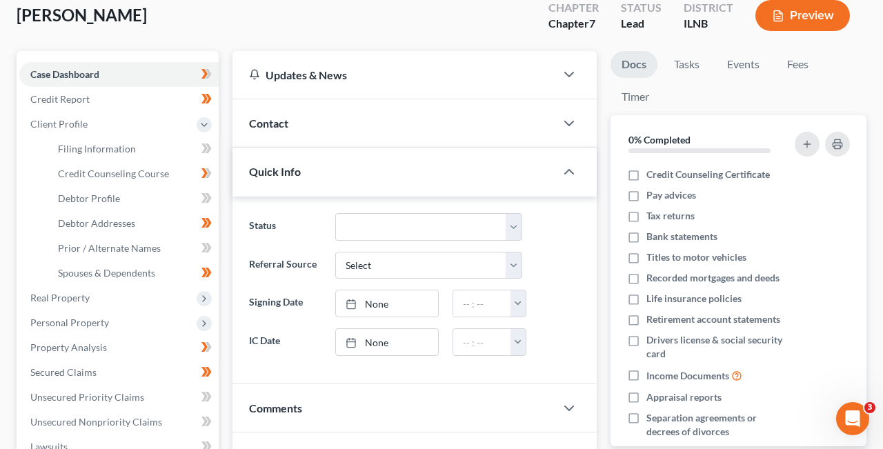
scroll to position [0, 0]
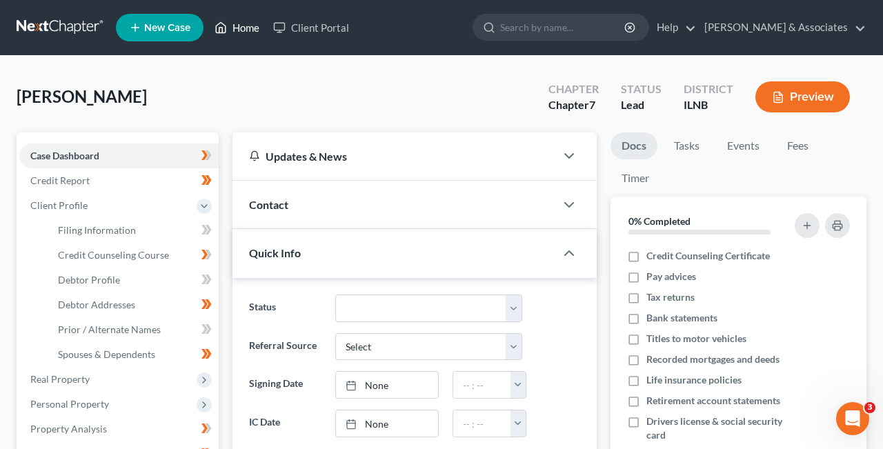
click at [243, 26] on link "Home" at bounding box center [237, 27] width 59 height 25
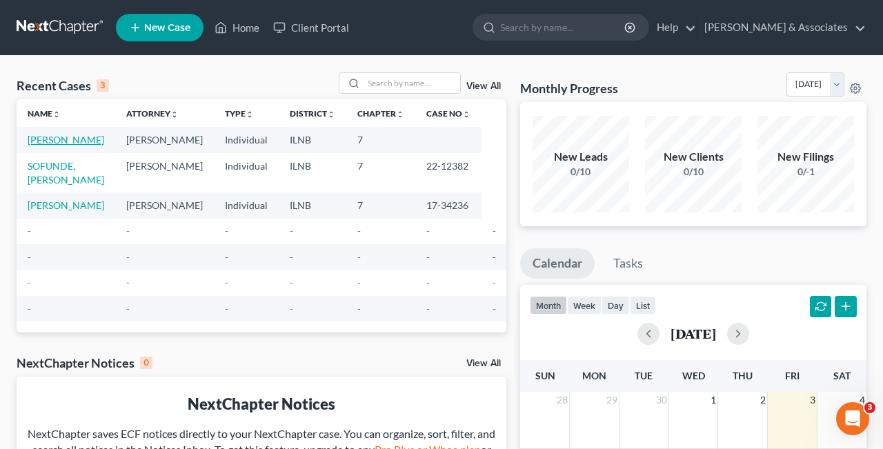
click at [45, 141] on link "[PERSON_NAME]" at bounding box center [66, 140] width 77 height 12
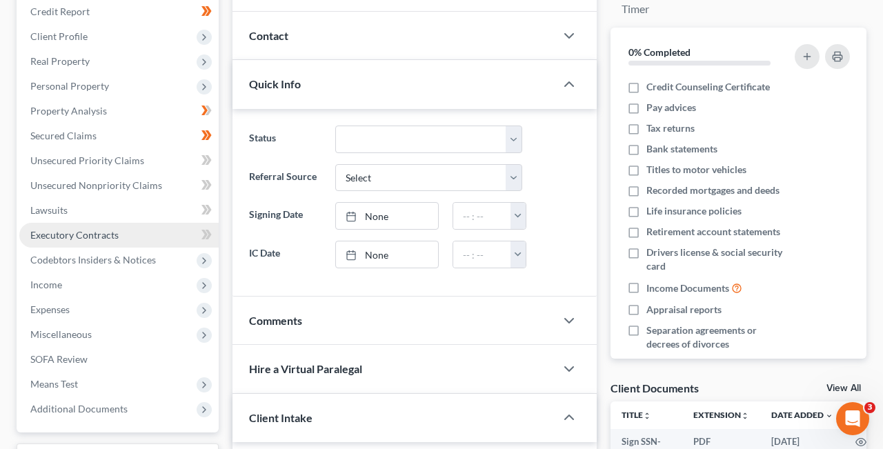
scroll to position [173, 0]
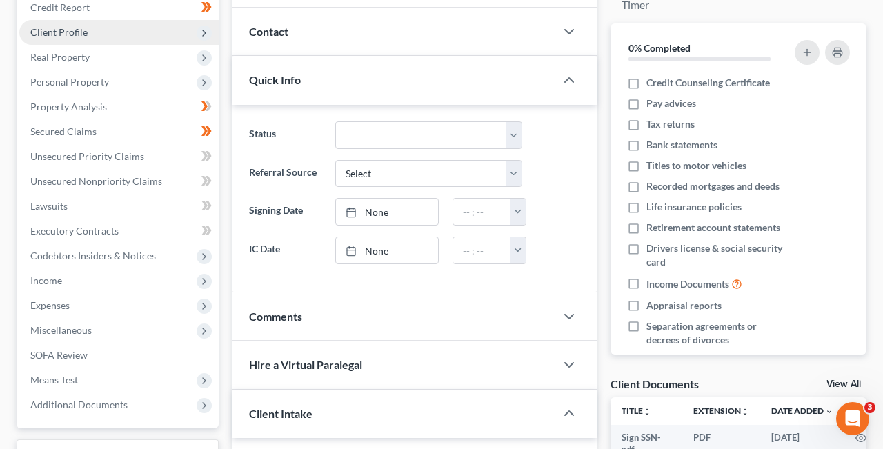
click at [200, 29] on icon at bounding box center [204, 33] width 11 height 11
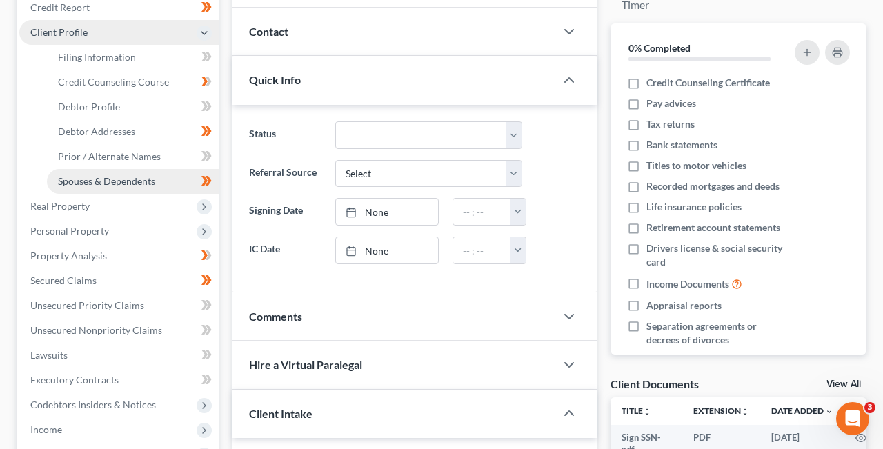
click at [168, 180] on link "Spouses & Dependents" at bounding box center [133, 181] width 172 height 25
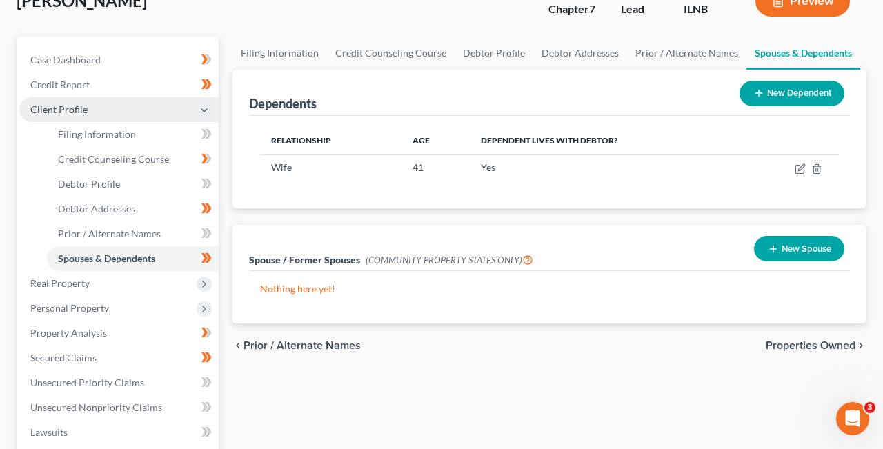
scroll to position [52, 0]
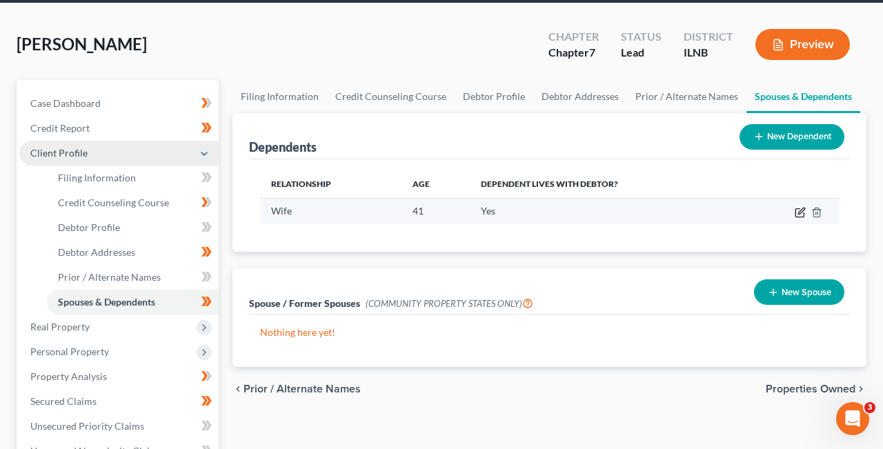
click at [801, 211] on icon "button" at bounding box center [799, 212] width 11 height 11
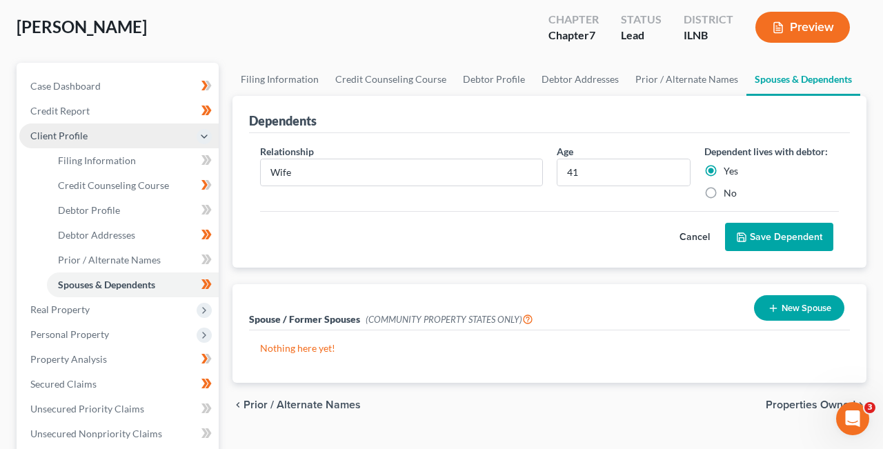
scroll to position [71, 0]
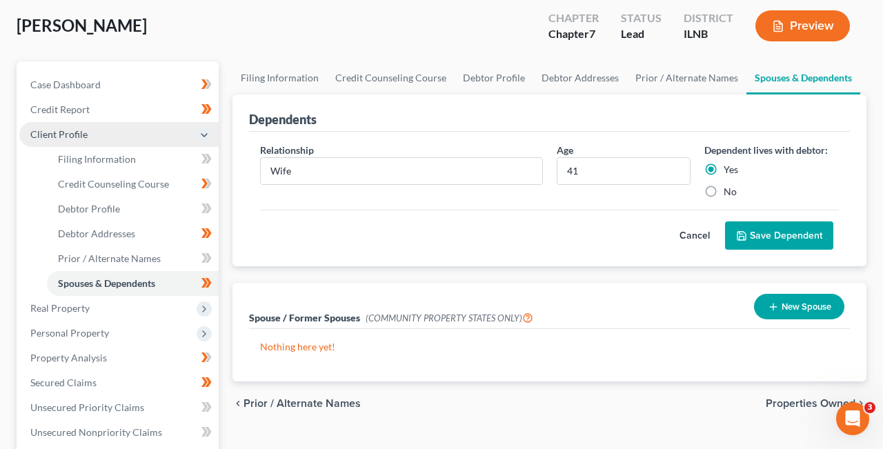
click at [794, 74] on link "Spouses & Dependents" at bounding box center [803, 77] width 114 height 33
click at [557, 324] on div "Spouse / Former Spouses (COMMUNITY PROPERTY STATES ONLY) New Spouse" at bounding box center [549, 306] width 601 height 46
click at [783, 73] on link "Spouses & Dependents" at bounding box center [803, 77] width 114 height 33
click at [767, 73] on link "Spouses & Dependents" at bounding box center [803, 77] width 114 height 33
click at [823, 72] on link "Spouses & Dependents" at bounding box center [803, 77] width 114 height 33
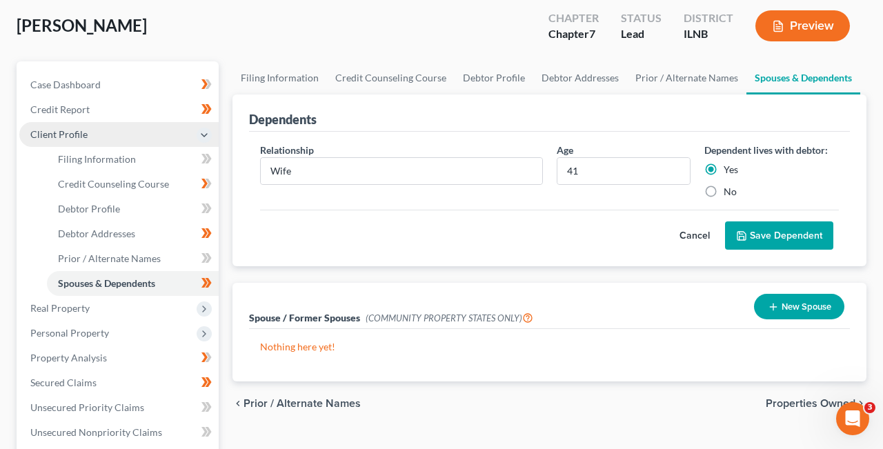
click at [774, 74] on link "Spouses & Dependents" at bounding box center [803, 77] width 114 height 33
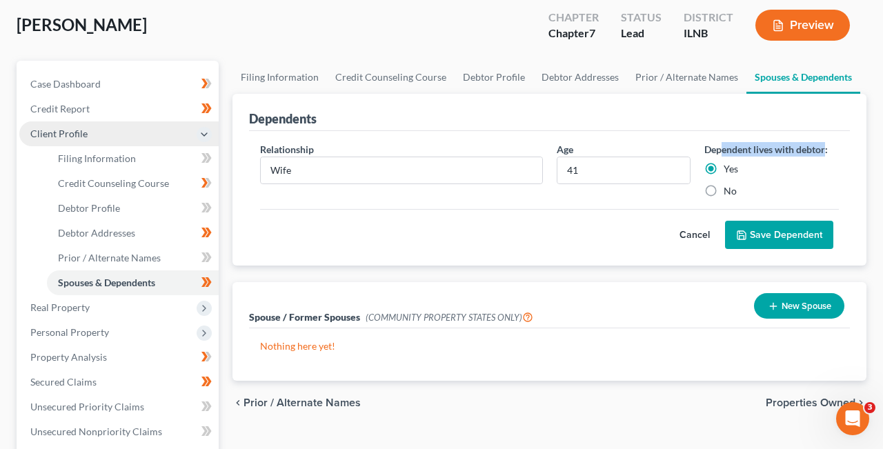
drag, startPoint x: 828, startPoint y: 150, endPoint x: 723, endPoint y: 150, distance: 104.8
click at [723, 150] on label "Dependent lives with debtor:" at bounding box center [765, 149] width 123 height 14
click at [587, 213] on div "Cancel Save Dependent" at bounding box center [549, 229] width 578 height 41
click at [698, 232] on button "Cancel" at bounding box center [694, 235] width 61 height 28
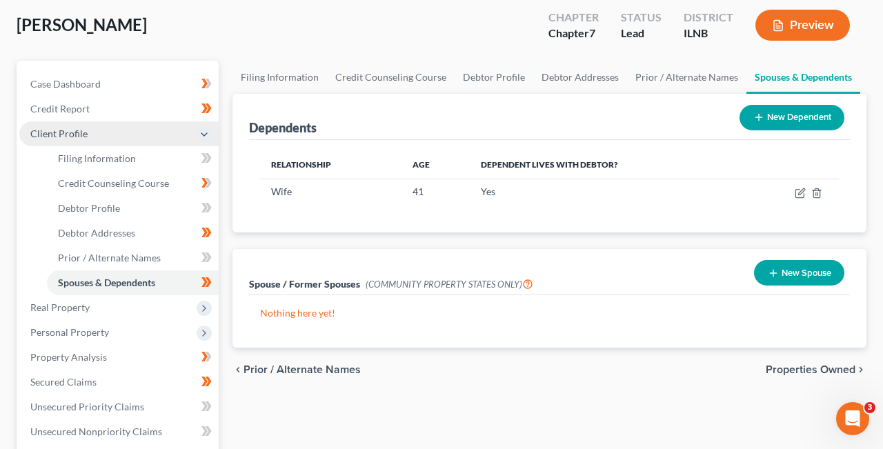
click at [763, 116] on button "New Dependent" at bounding box center [791, 118] width 105 height 26
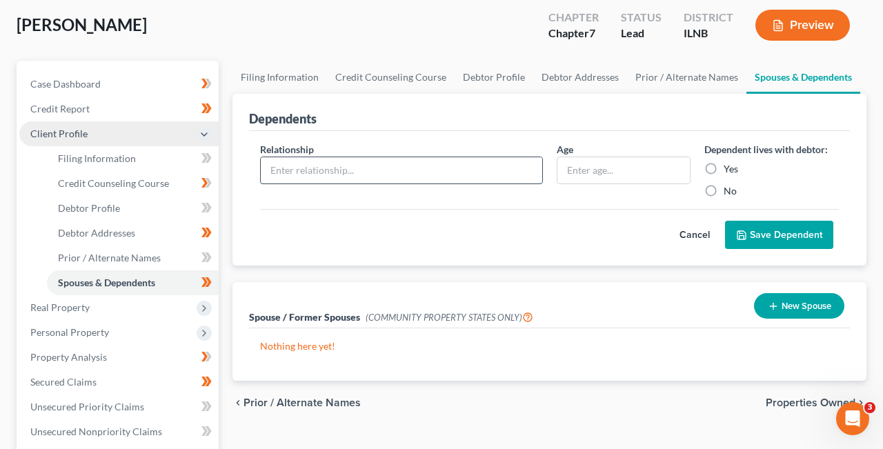
click at [430, 172] on input "text" at bounding box center [401, 170] width 281 height 26
click at [723, 164] on label "Yes" at bounding box center [730, 169] width 14 height 14
click at [729, 164] on input "Yes" at bounding box center [733, 166] width 9 height 9
radio input "true"
click at [637, 166] on input "text" at bounding box center [623, 170] width 133 height 26
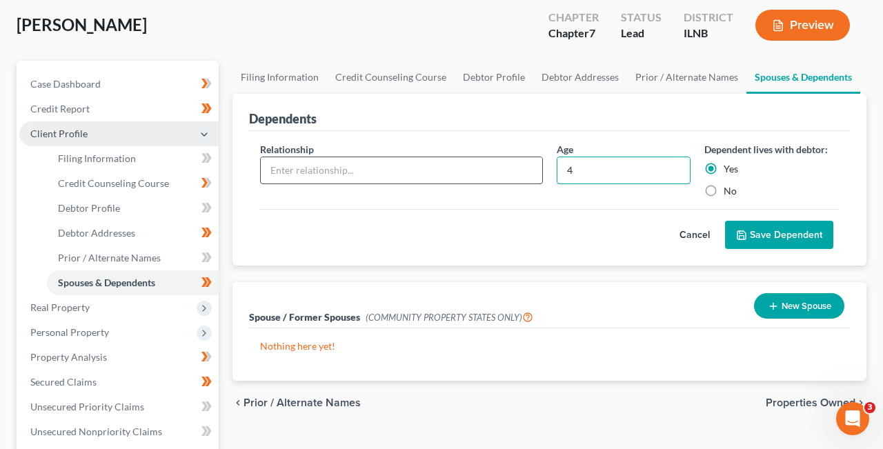
type input "4"
click at [429, 167] on input "text" at bounding box center [401, 170] width 281 height 26
type input "Son"
click at [777, 230] on button "Save Dependent" at bounding box center [779, 235] width 108 height 29
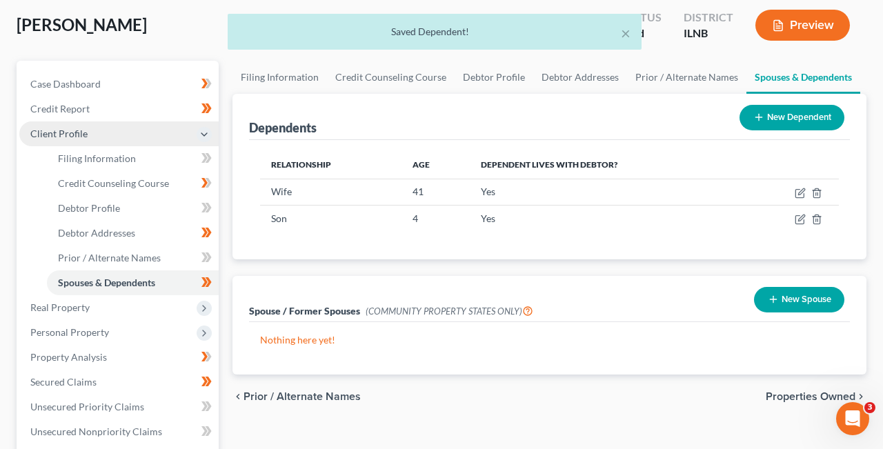
click at [796, 112] on button "New Dependent" at bounding box center [791, 118] width 105 height 26
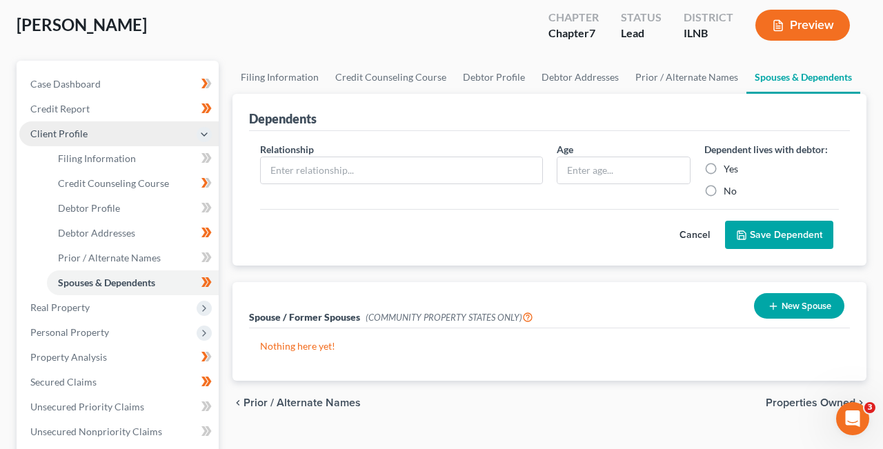
click at [723, 168] on label "Yes" at bounding box center [730, 169] width 14 height 14
click at [729, 168] on input "Yes" at bounding box center [733, 166] width 9 height 9
radio input "true"
click at [639, 168] on input "text" at bounding box center [623, 170] width 133 height 26
type input "1"
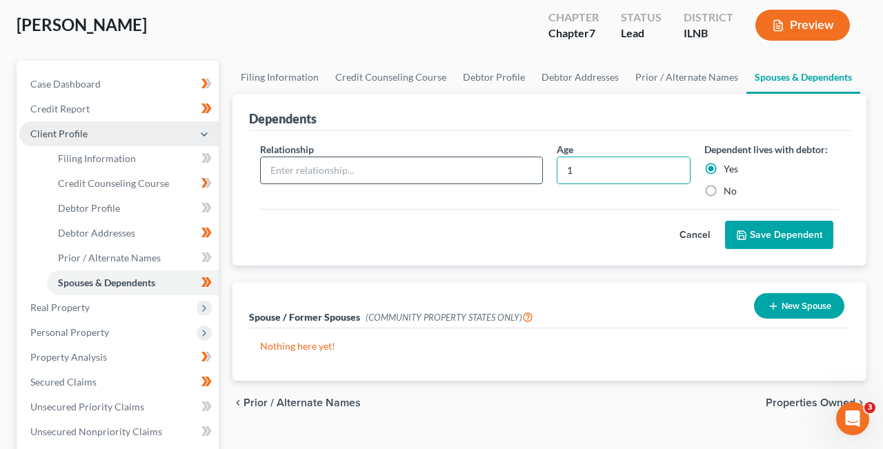
click at [400, 173] on input "text" at bounding box center [401, 170] width 281 height 26
type input "Son"
click at [609, 206] on div "Relationship * Son Age 1 Dependent lives with debtor: Yes No" at bounding box center [549, 175] width 592 height 67
click at [772, 235] on button "Save Dependent" at bounding box center [779, 235] width 108 height 29
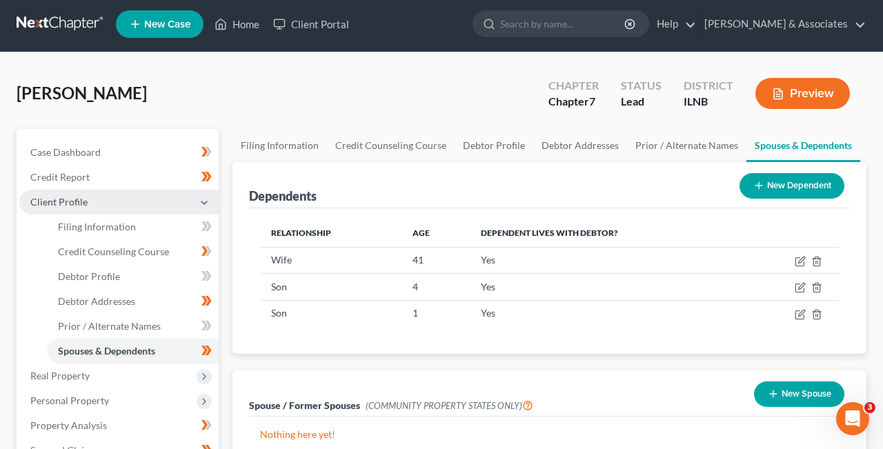
scroll to position [0, 0]
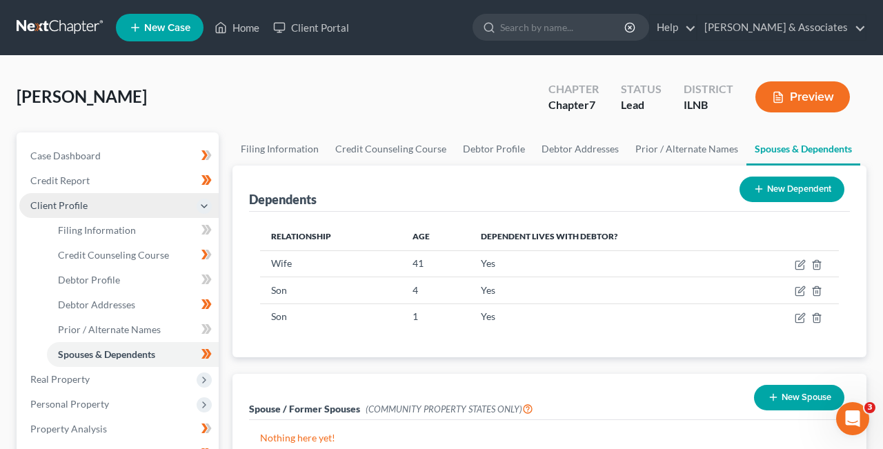
click at [799, 94] on button "Preview" at bounding box center [802, 96] width 94 height 31
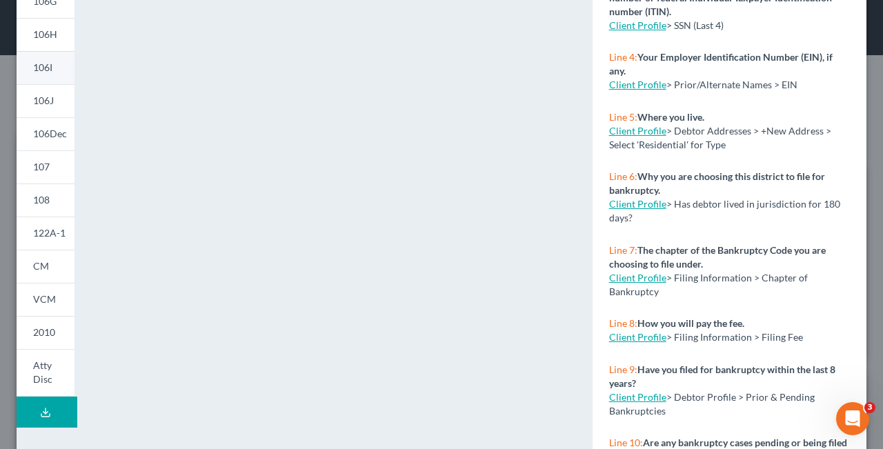
scroll to position [329, 0]
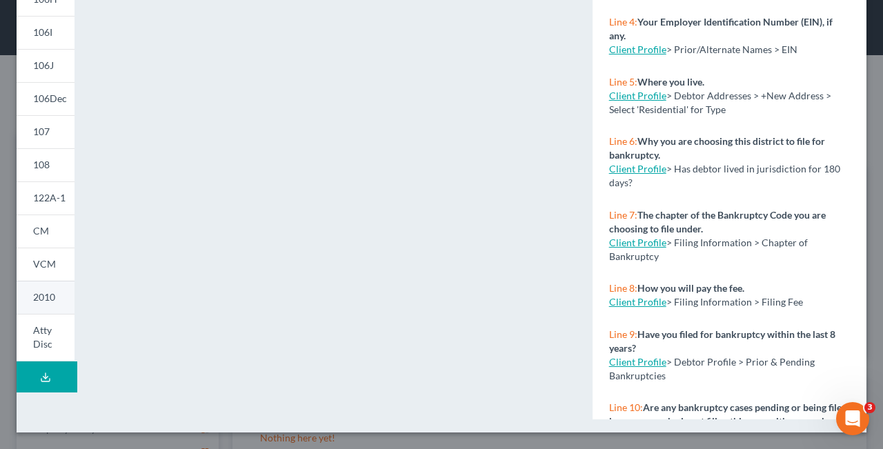
click at [43, 296] on span "2010" at bounding box center [44, 297] width 22 height 12
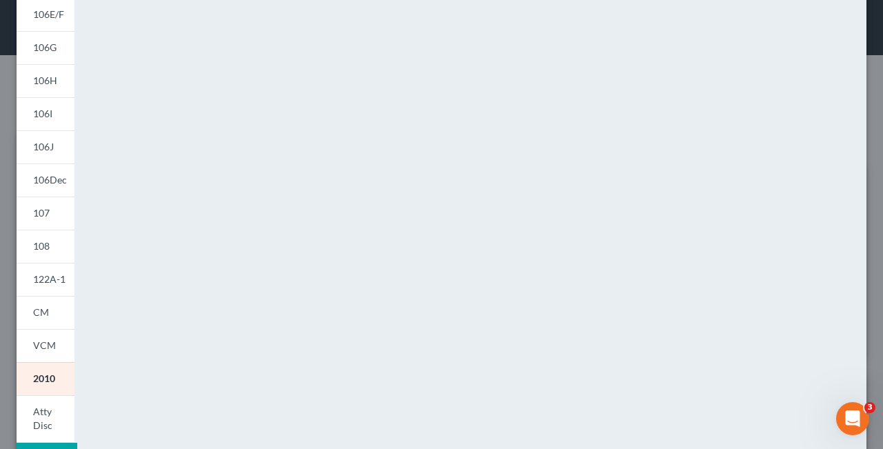
scroll to position [232, 0]
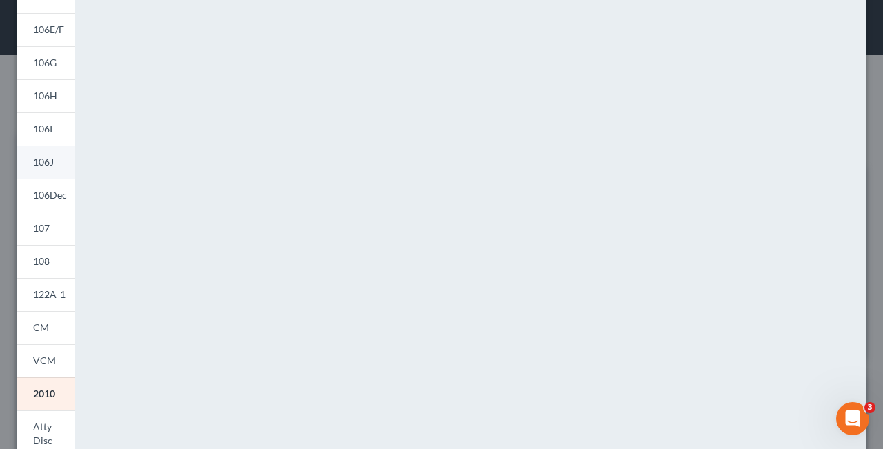
click at [47, 159] on span "106J" at bounding box center [43, 162] width 21 height 12
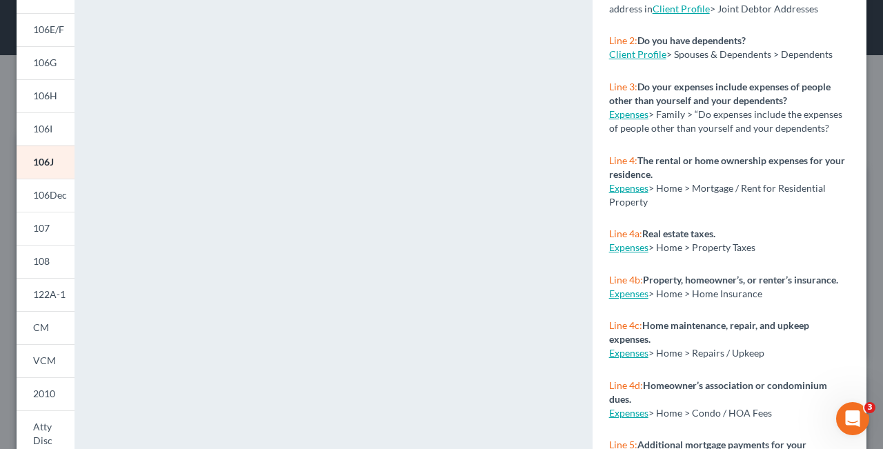
scroll to position [0, 0]
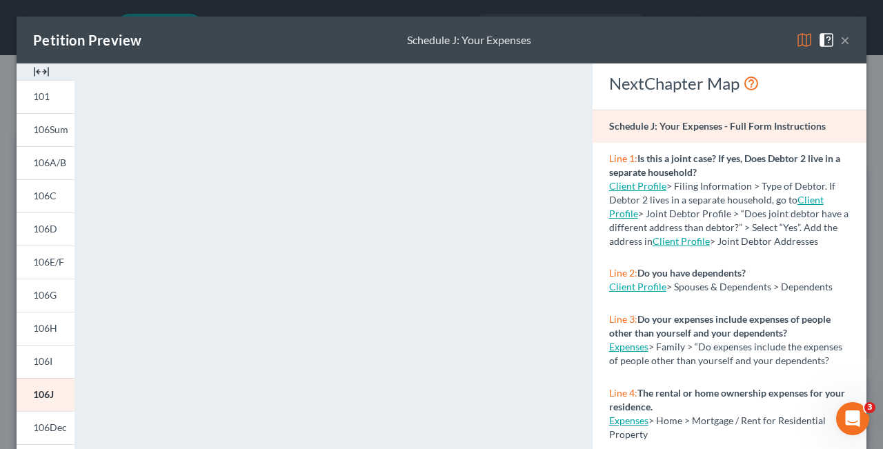
click at [847, 41] on button "×" at bounding box center [845, 40] width 10 height 17
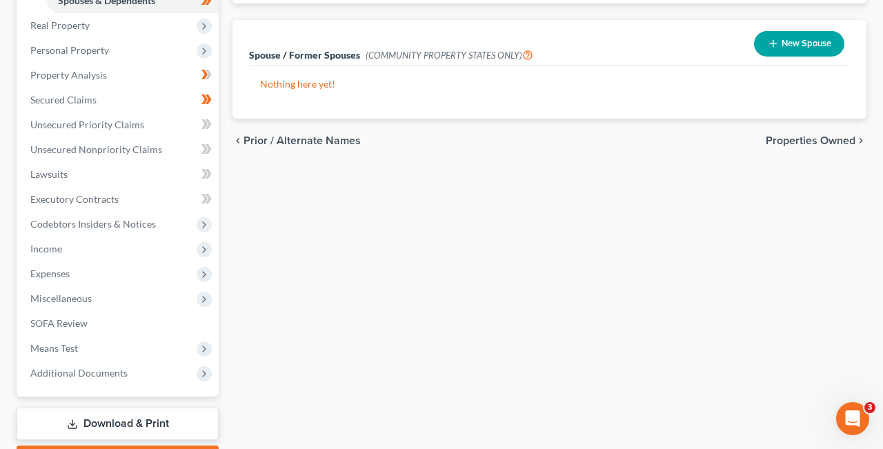
scroll to position [432, 0]
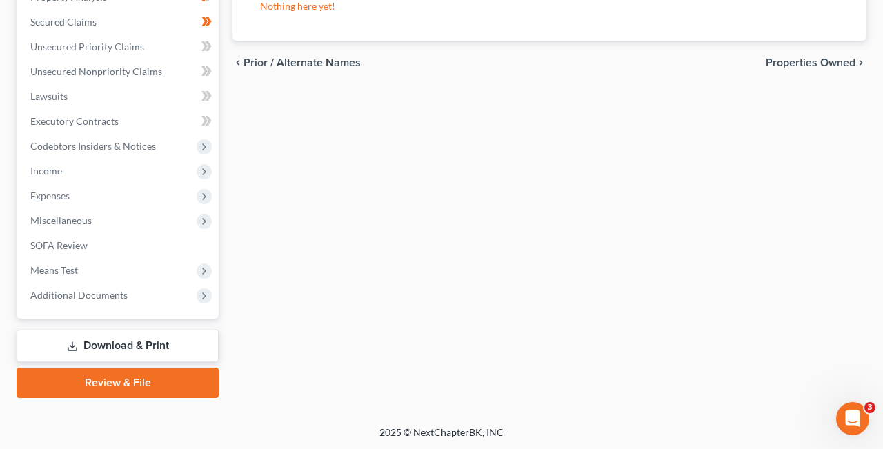
click at [98, 378] on link "Review & File" at bounding box center [118, 383] width 202 height 30
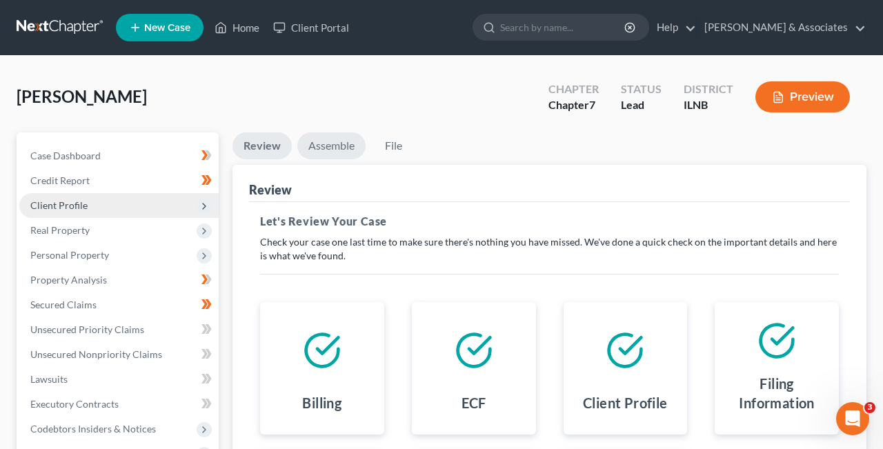
click at [327, 141] on link "Assemble" at bounding box center [331, 145] width 68 height 27
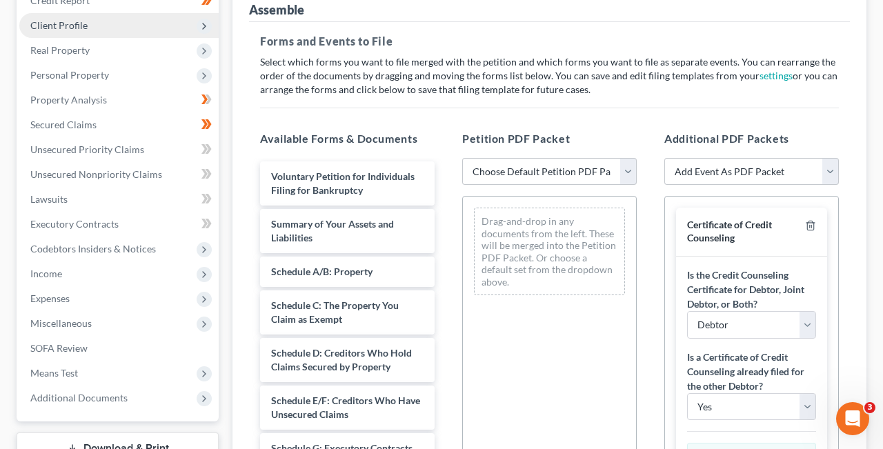
scroll to position [183, 0]
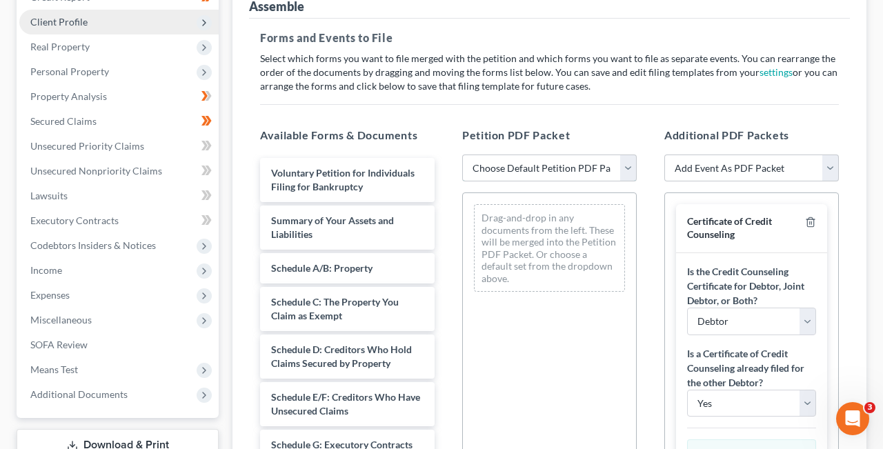
select select "1"
click option "Chapter 7 Template" at bounding box center [0, 0] width 0 height 0
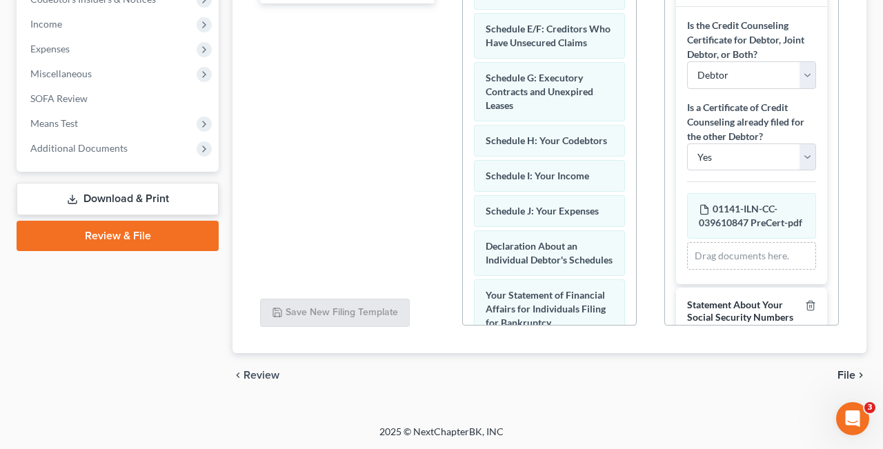
scroll to position [105, 0]
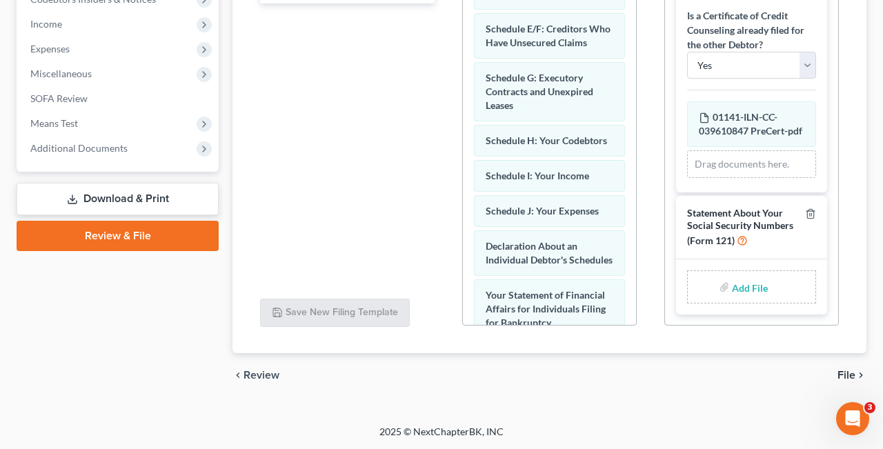
click at [750, 291] on input "file" at bounding box center [748, 286] width 33 height 25
type input "C:\fakepath\Sign SSN.pdf"
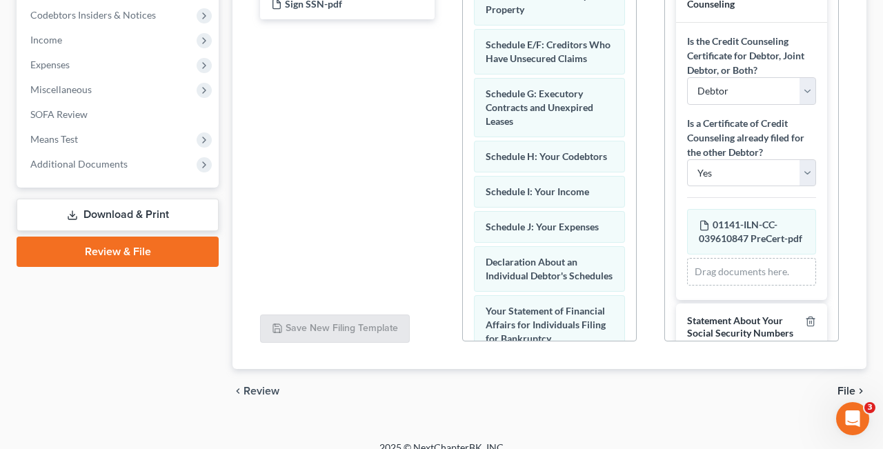
scroll to position [412, 0]
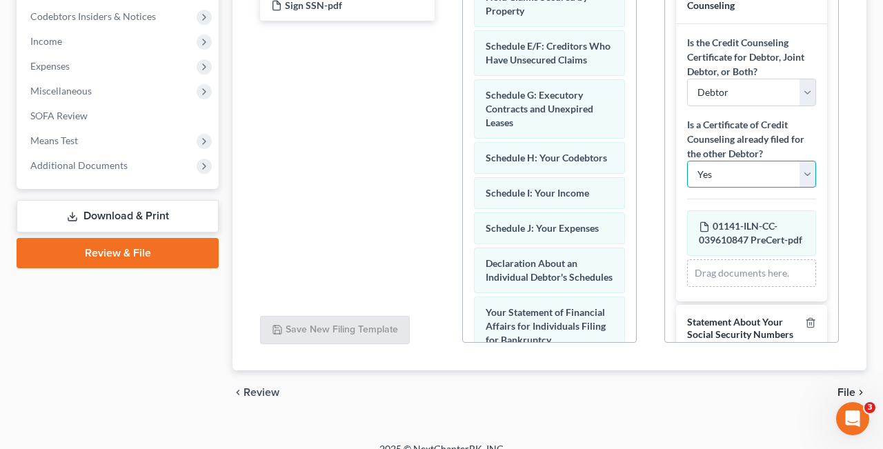
select select "1"
click option "No" at bounding box center [0, 0] width 0 height 0
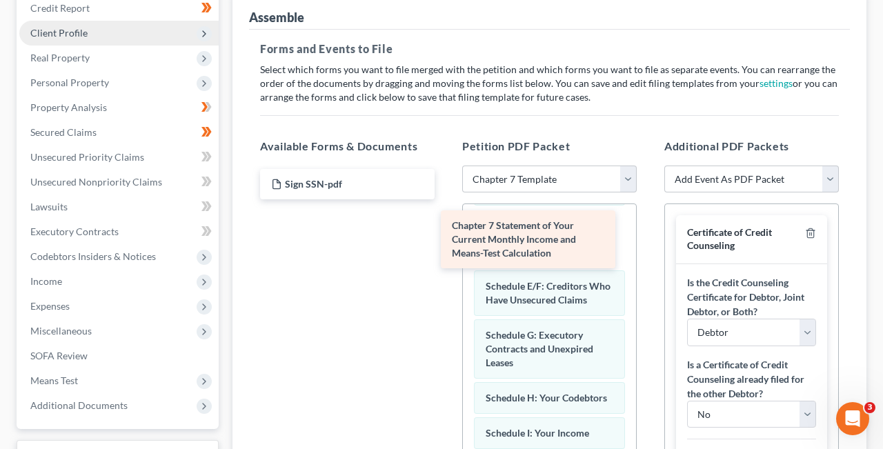
scroll to position [203, 0]
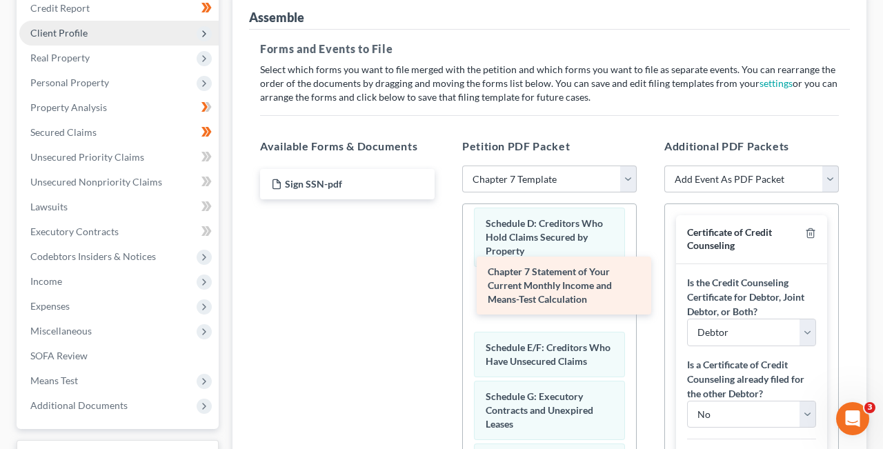
drag, startPoint x: 323, startPoint y: 194, endPoint x: 539, endPoint y: 283, distance: 234.1
click at [445, 199] on div "Chapter 7 Statement of Your Current Monthly Income and Means-Test Calculation C…" at bounding box center [347, 184] width 197 height 30
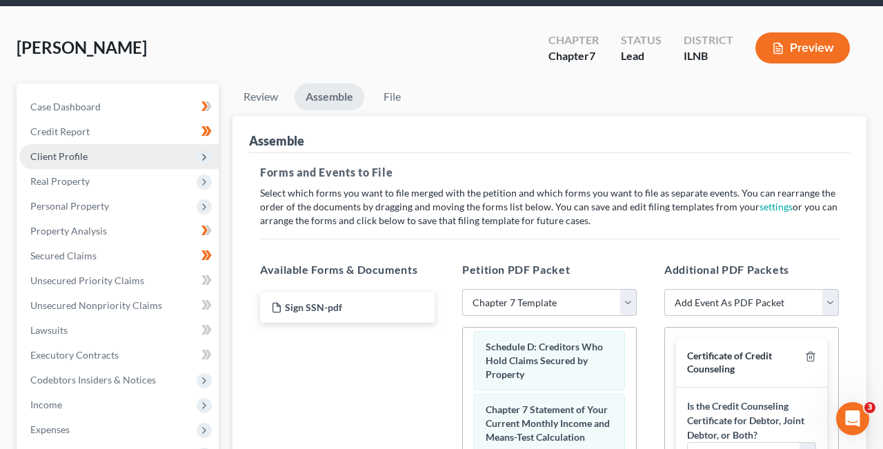
scroll to position [25, 0]
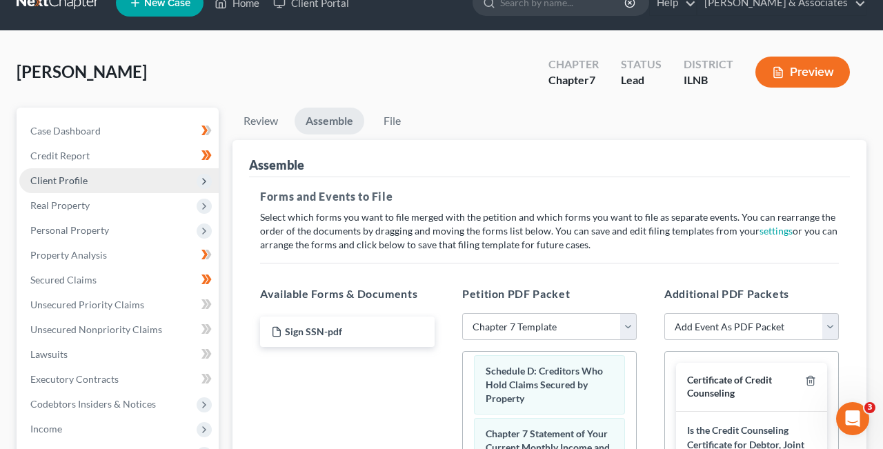
click at [329, 124] on link "Assemble" at bounding box center [329, 121] width 70 height 27
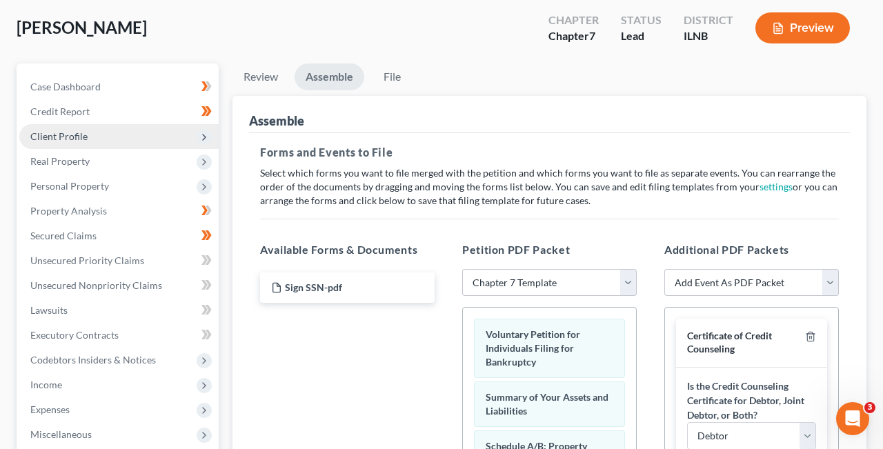
scroll to position [48, 0]
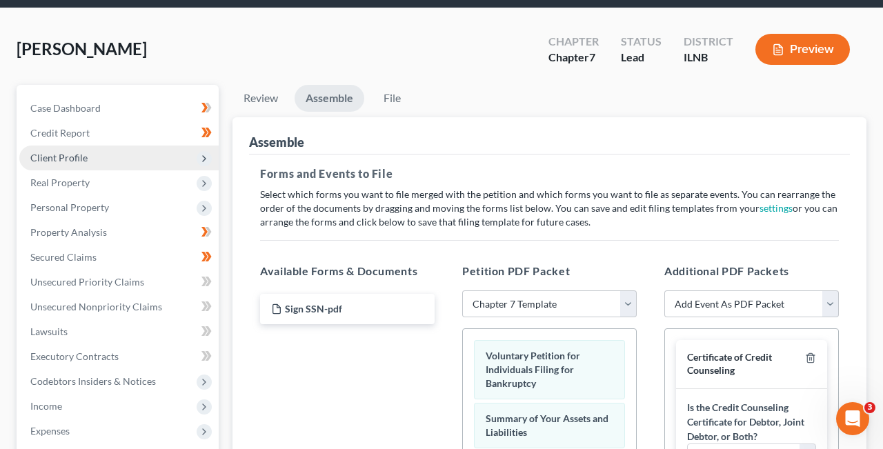
click at [336, 96] on link "Assemble" at bounding box center [329, 98] width 70 height 27
click at [481, 85] on ul "Review Assemble File" at bounding box center [549, 101] width 634 height 32
click at [331, 95] on link "Assemble" at bounding box center [329, 98] width 70 height 27
click at [483, 83] on div "OGOWO, NICHOLAS Upgraded Chapter Chapter 7 Status Lead District ILNB Preview" at bounding box center [441, 55] width 849 height 60
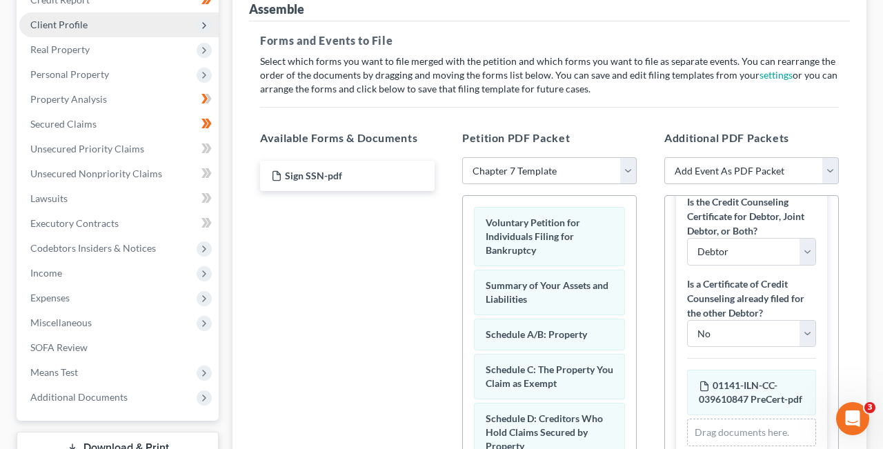
scroll to position [156, 0]
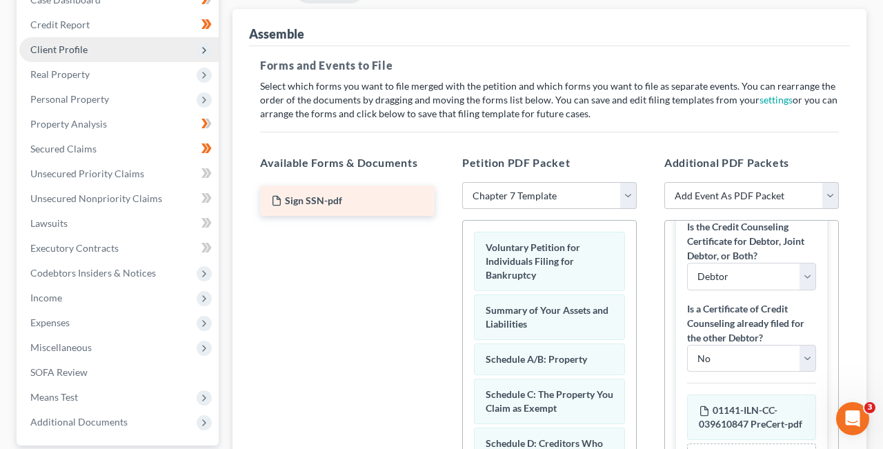
click at [314, 203] on span "Sign SSN-pdf" at bounding box center [313, 200] width 57 height 12
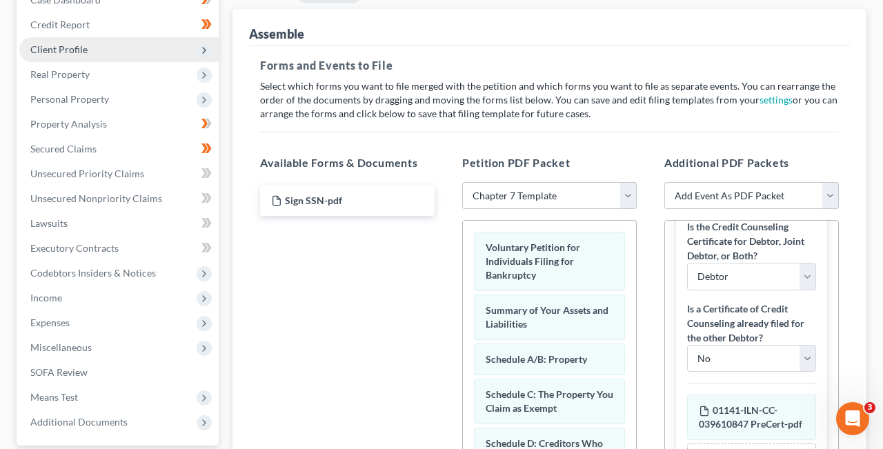
click at [336, 280] on div "Sign SSN-pdf" at bounding box center [347, 371] width 197 height 379
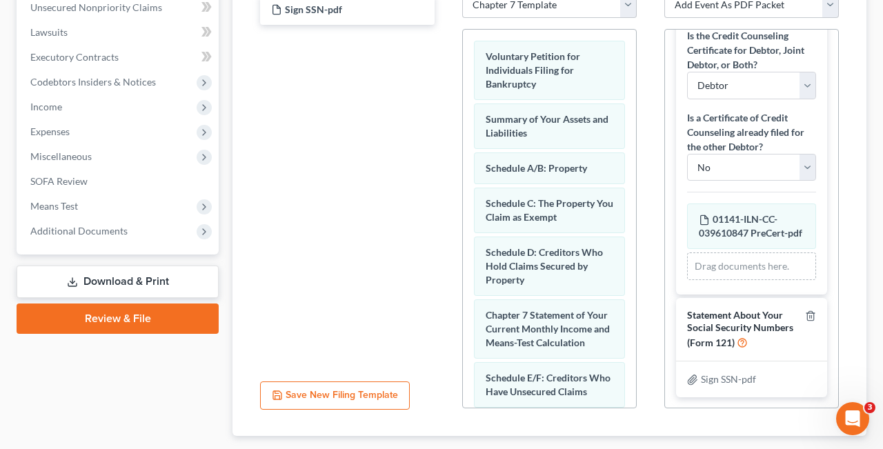
scroll to position [430, 0]
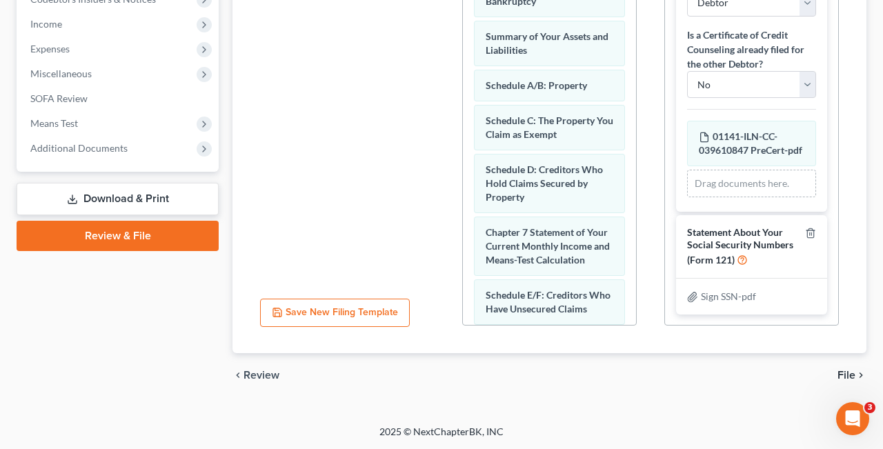
click at [316, 314] on button "Save New Filing Template" at bounding box center [335, 313] width 150 height 29
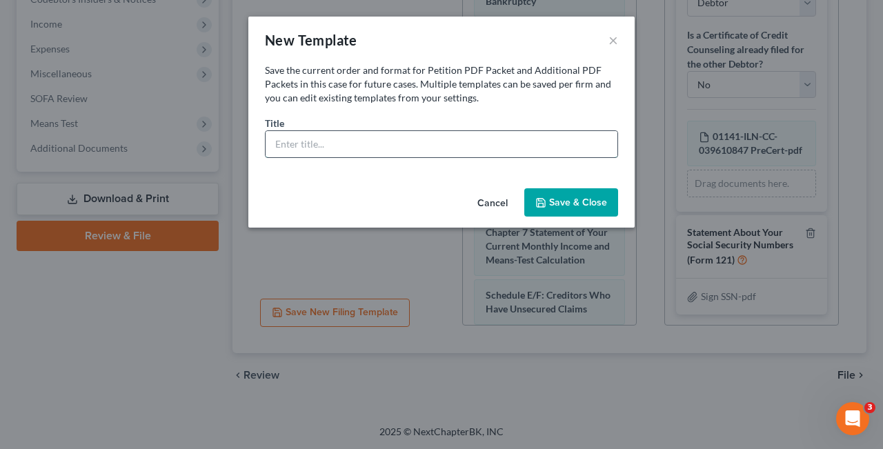
click at [375, 139] on input "text" at bounding box center [441, 144] width 352 height 26
type input "O"
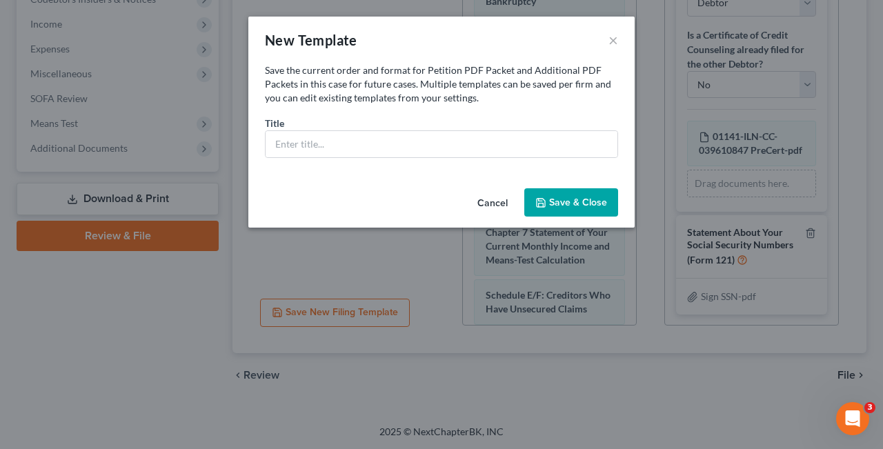
click at [491, 204] on button "Cancel" at bounding box center [492, 204] width 52 height 28
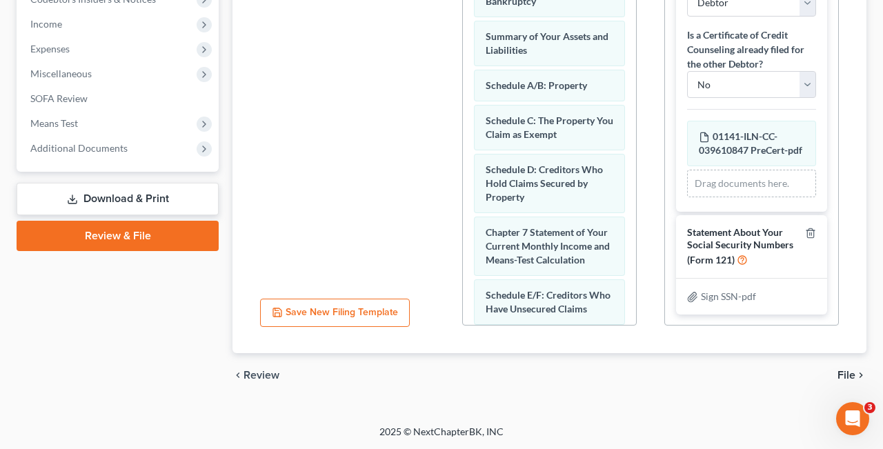
scroll to position [0, 0]
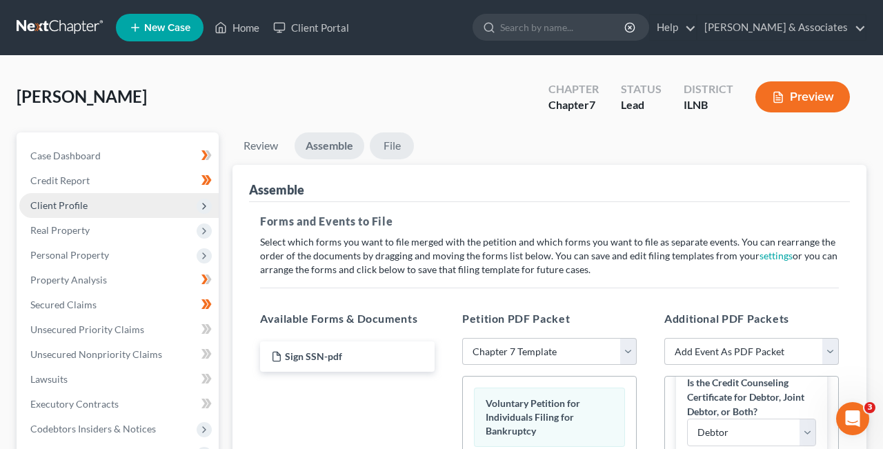
click at [395, 147] on link "File" at bounding box center [392, 145] width 44 height 27
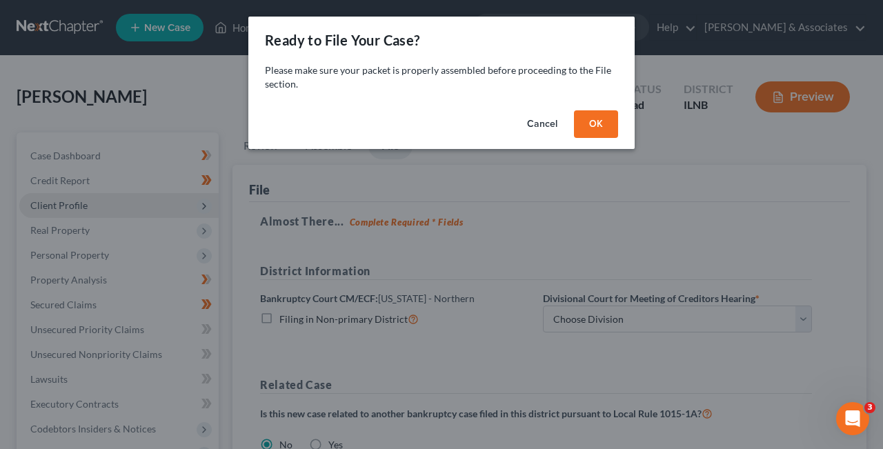
click at [601, 126] on button "OK" at bounding box center [596, 124] width 44 height 28
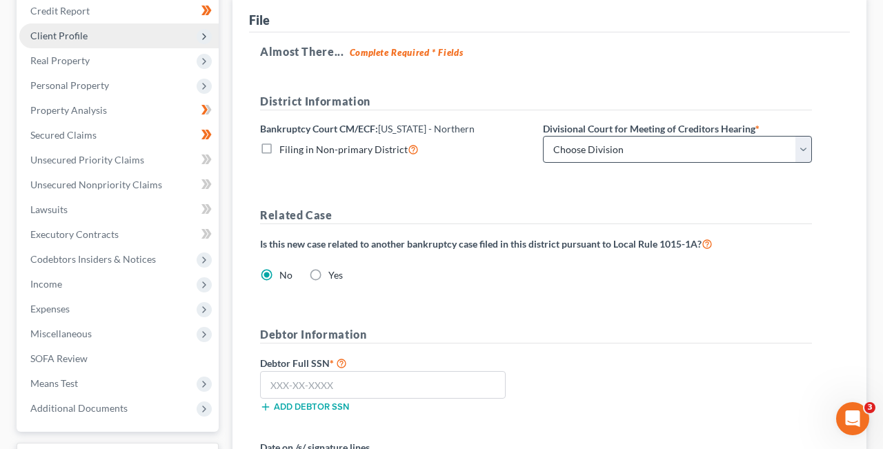
scroll to position [183, 0]
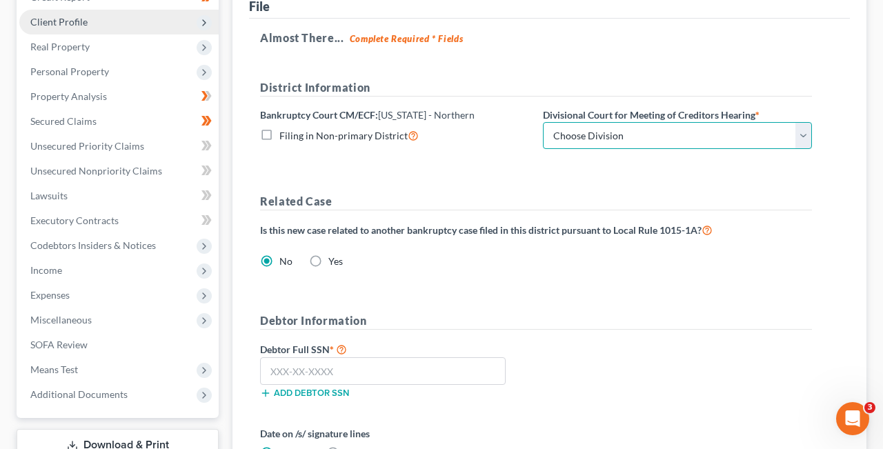
select select "0"
click option "Chicago" at bounding box center [0, 0] width 0 height 0
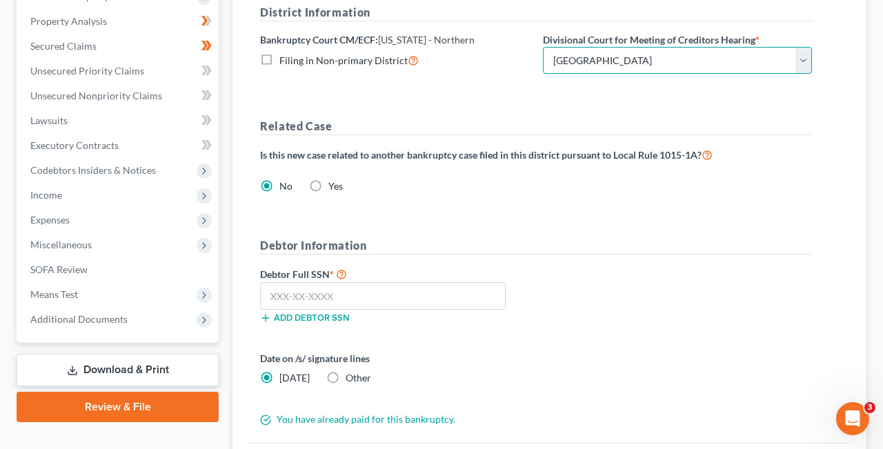
scroll to position [403, 0]
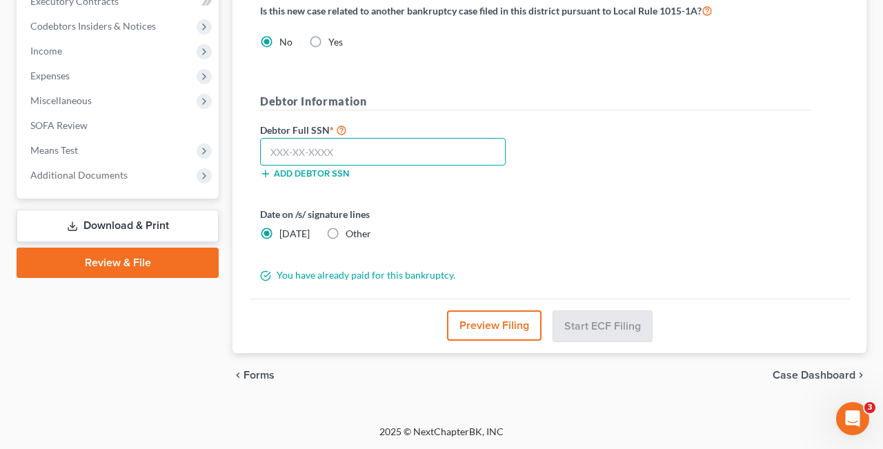
click at [370, 154] on input "text" at bounding box center [382, 152] width 245 height 28
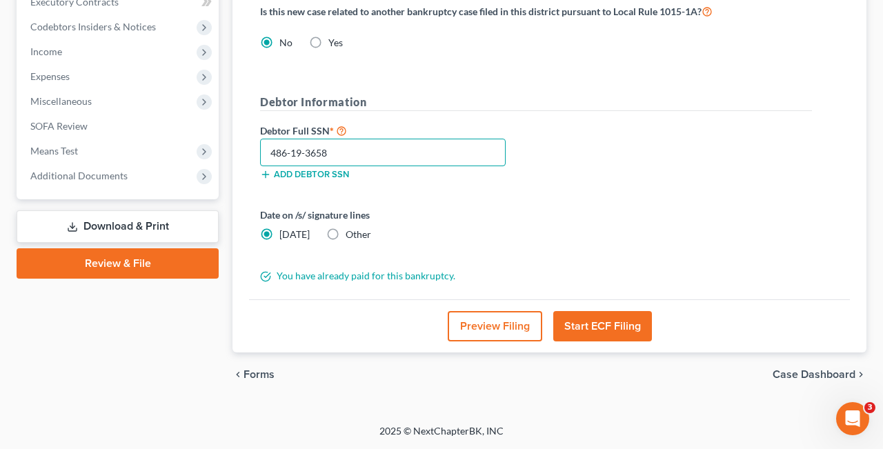
scroll to position [401, 0]
type input "486-19-3658"
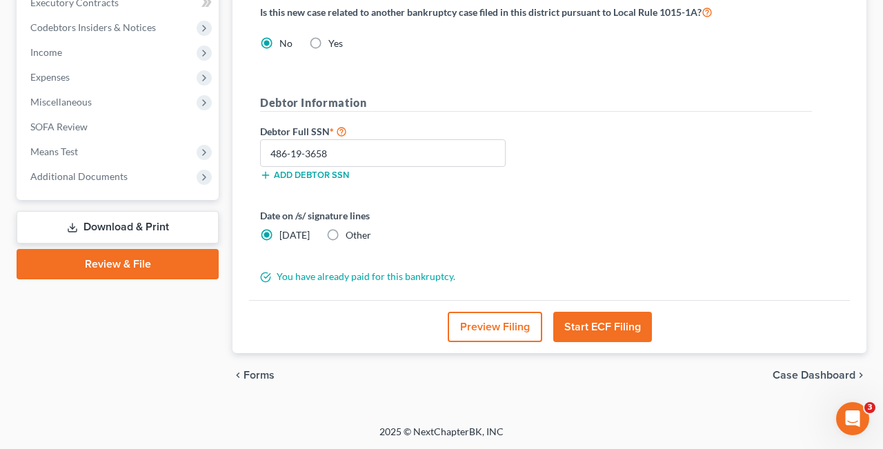
click at [596, 330] on button "Start ECF Filing" at bounding box center [602, 327] width 99 height 30
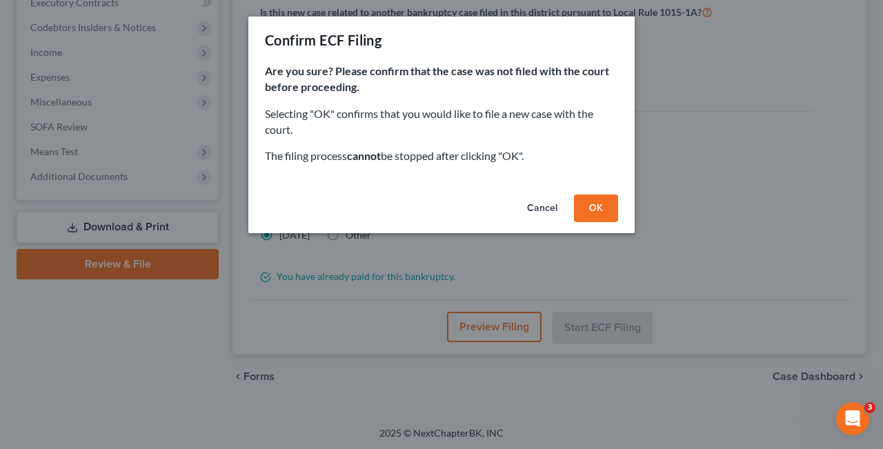
click at [598, 210] on button "OK" at bounding box center [596, 208] width 44 height 28
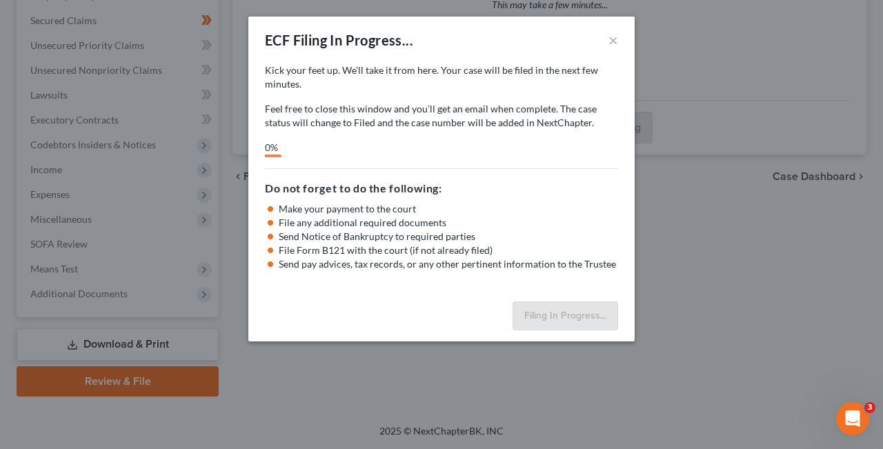
scroll to position [283, 0]
select select "0"
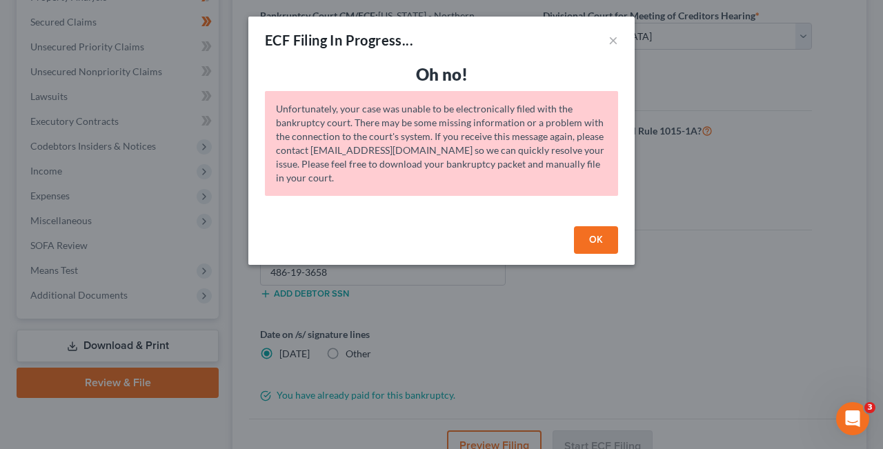
click at [595, 239] on button "OK" at bounding box center [596, 240] width 44 height 28
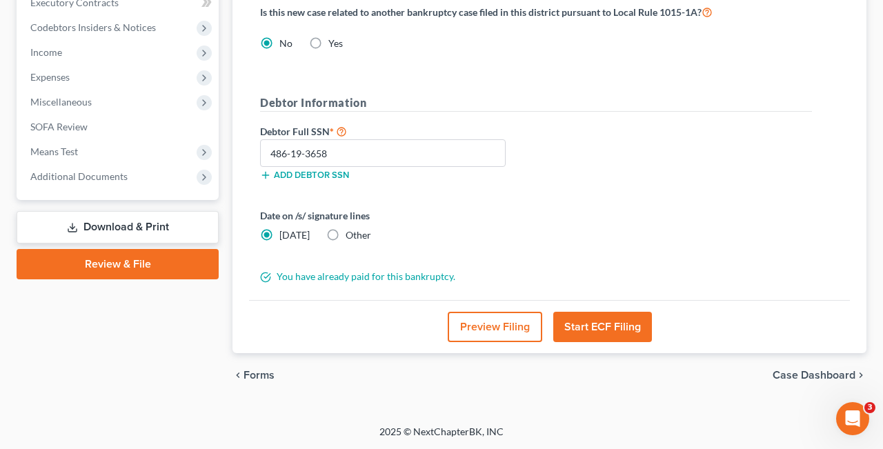
scroll to position [0, 0]
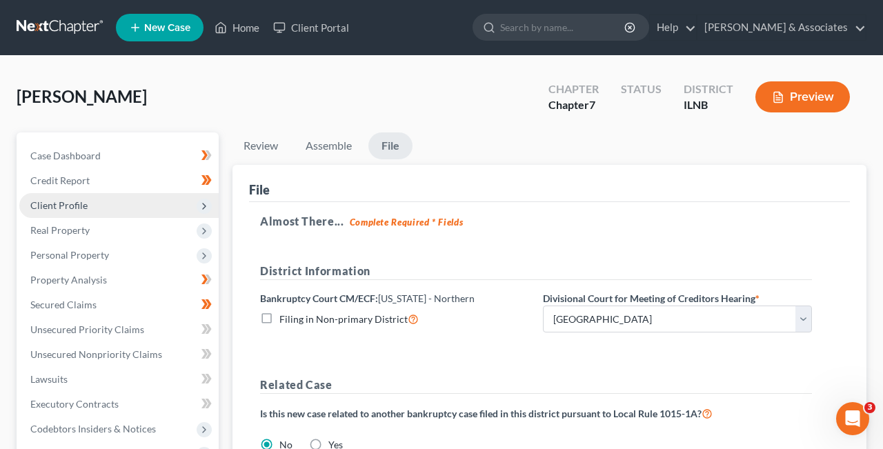
click at [805, 92] on button "Preview" at bounding box center [802, 96] width 94 height 31
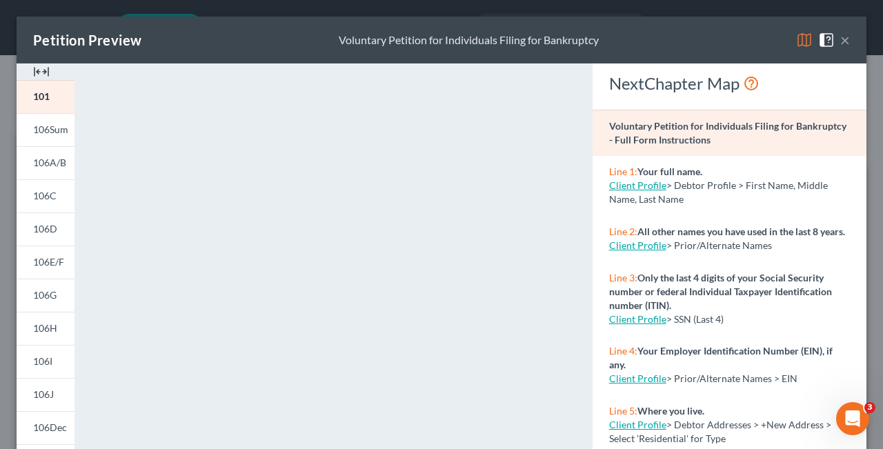
click at [846, 38] on button "×" at bounding box center [845, 40] width 10 height 17
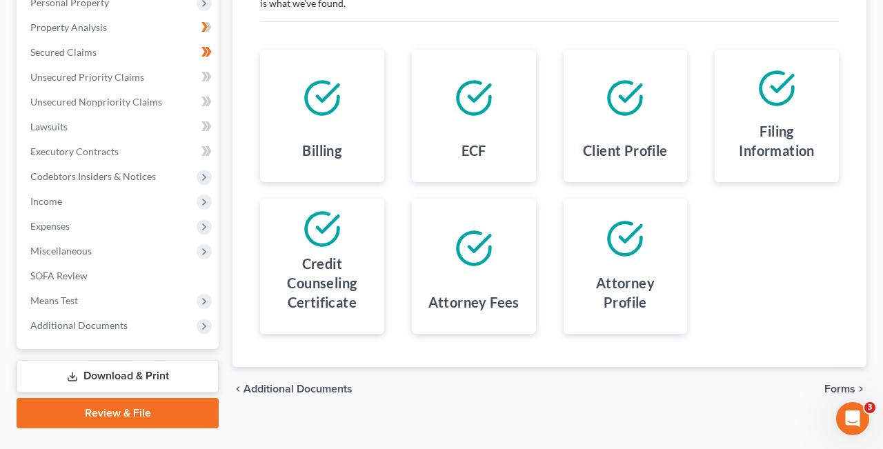
scroll to position [283, 0]
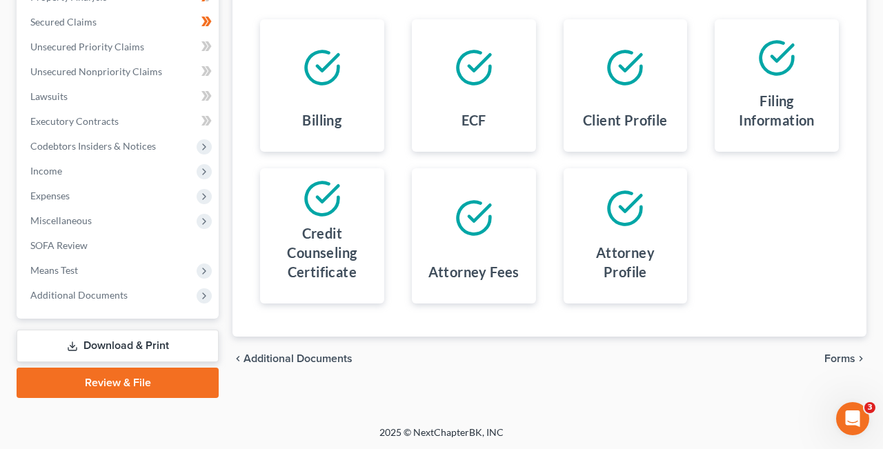
click at [134, 381] on link "Review & File" at bounding box center [118, 383] width 202 height 30
click at [115, 383] on link "Review & File" at bounding box center [118, 383] width 202 height 30
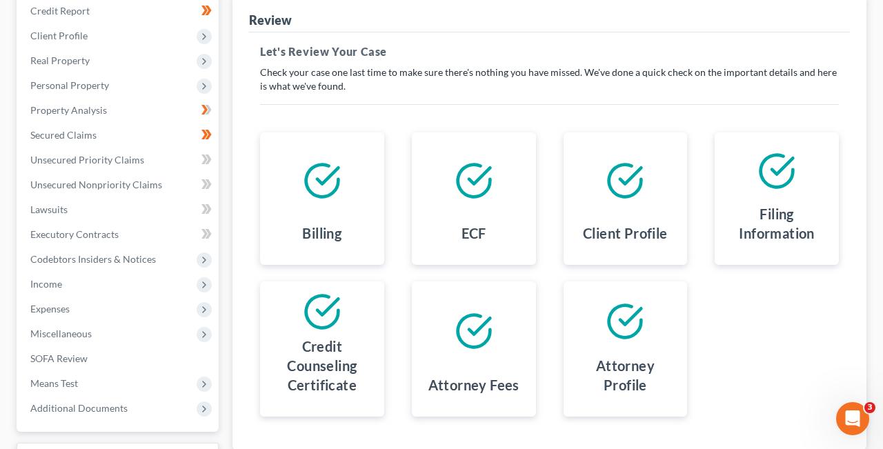
scroll to position [0, 0]
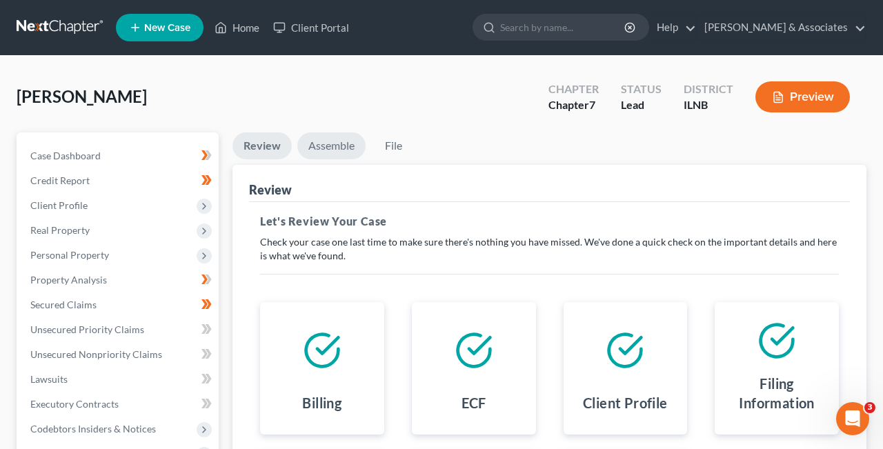
click at [338, 141] on link "Assemble" at bounding box center [331, 145] width 68 height 27
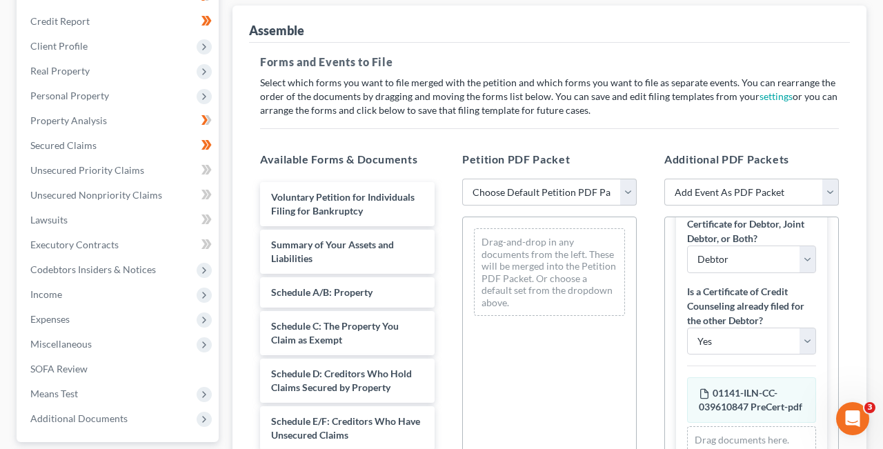
scroll to position [163, 0]
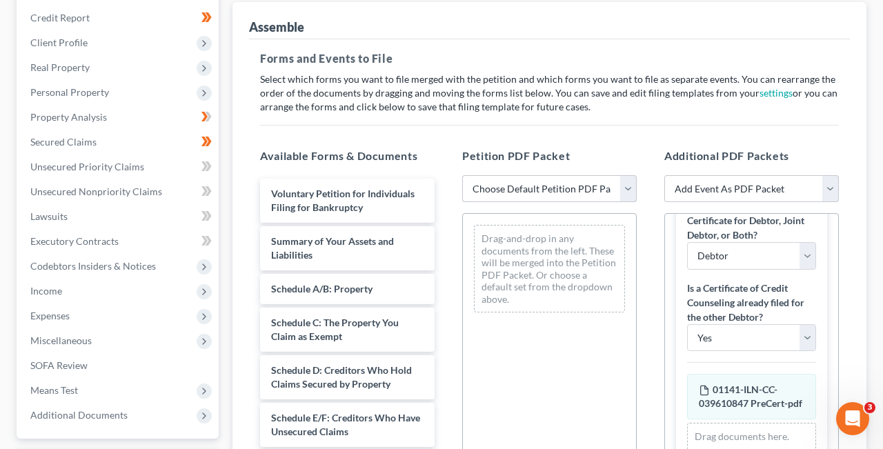
select select "1"
click option "Chapter 7 Template" at bounding box center [0, 0] width 0 height 0
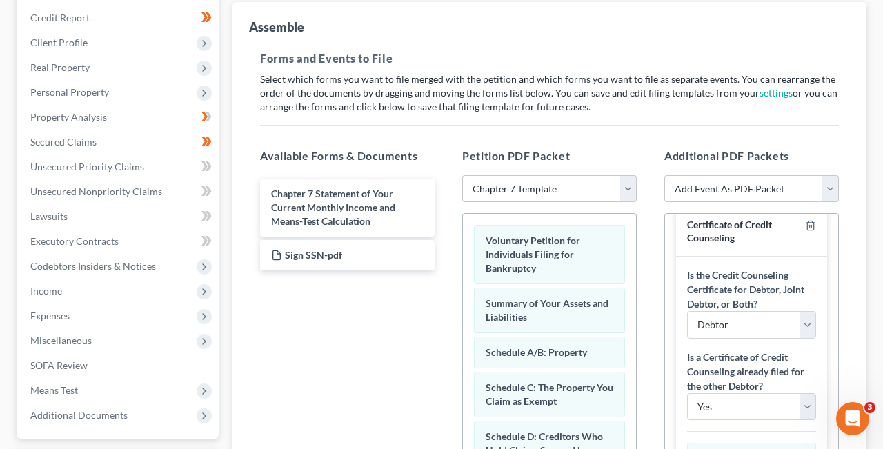
scroll to position [0, 0]
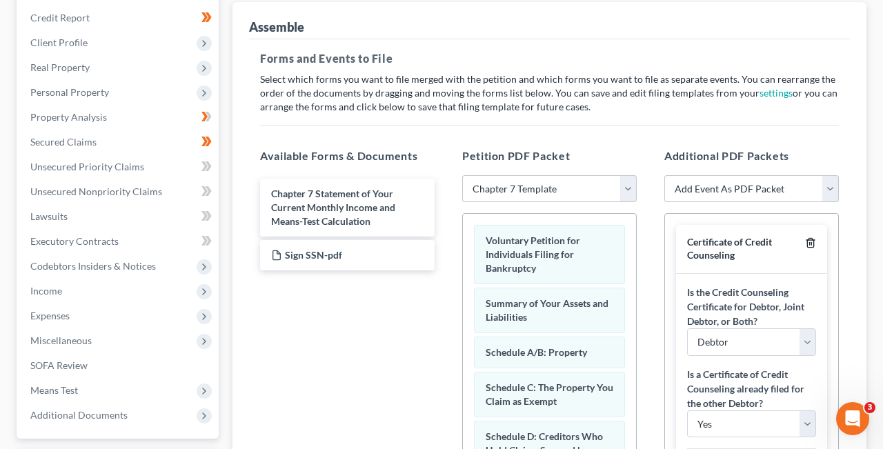
click at [809, 243] on line "button" at bounding box center [809, 244] width 0 height 3
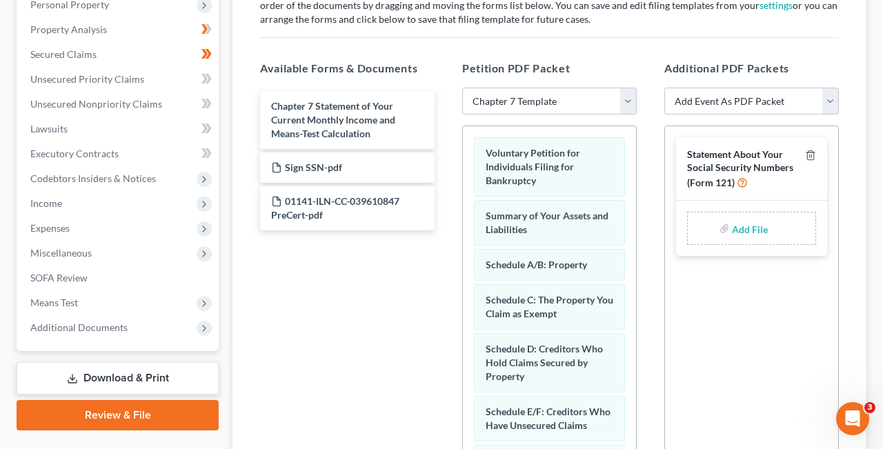
scroll to position [252, 0]
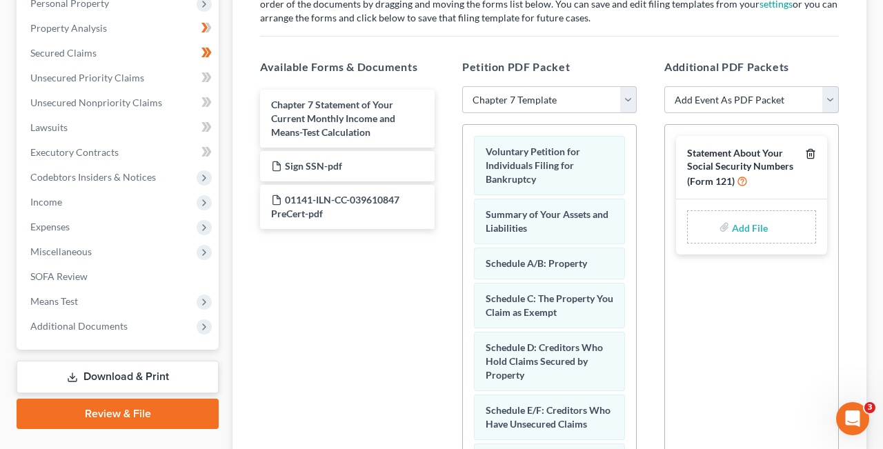
click at [811, 152] on icon "button" at bounding box center [810, 153] width 11 height 11
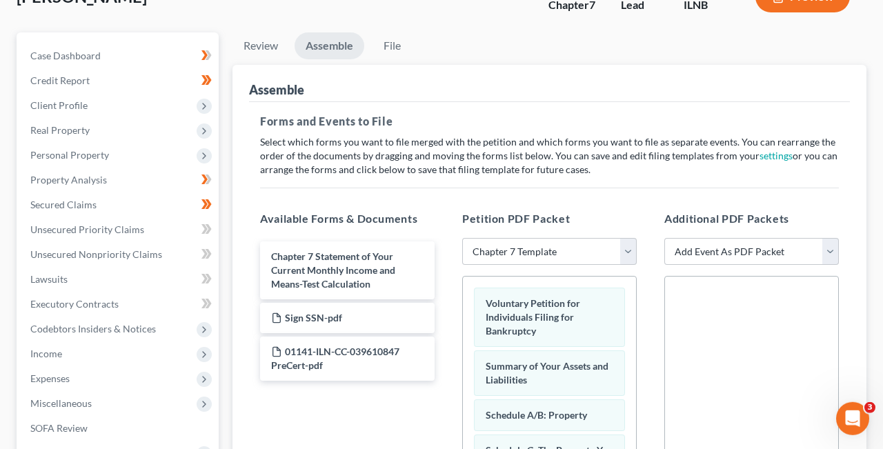
scroll to position [0, 0]
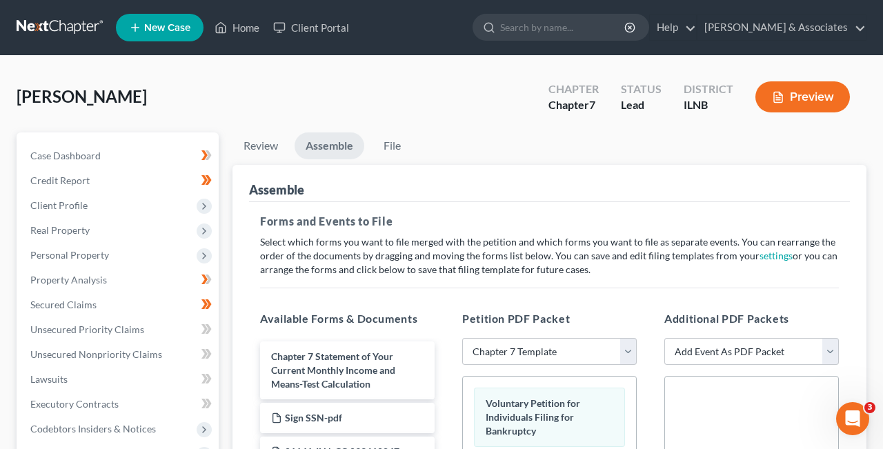
click at [330, 144] on link "Assemble" at bounding box center [329, 145] width 70 height 27
click at [391, 148] on link "File" at bounding box center [392, 145] width 44 height 27
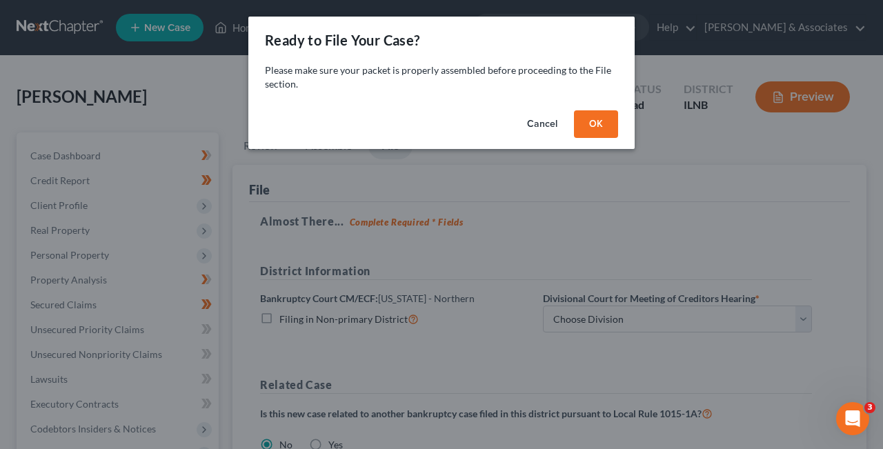
click at [594, 124] on button "OK" at bounding box center [596, 124] width 44 height 28
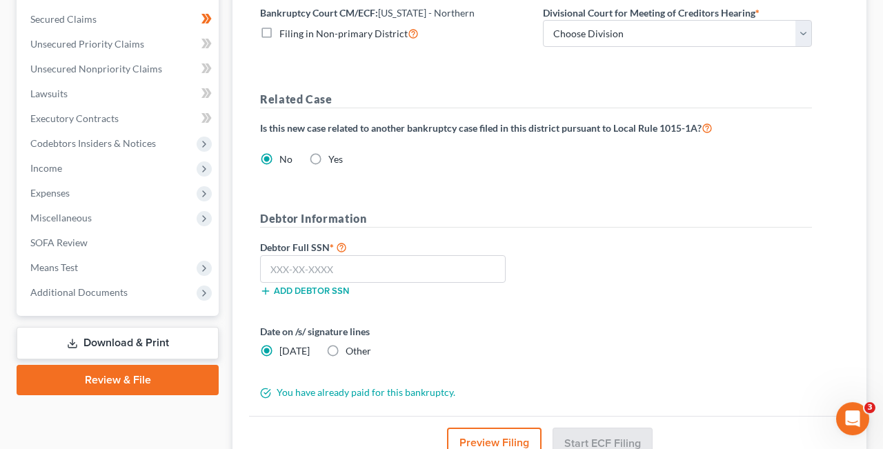
scroll to position [270, 0]
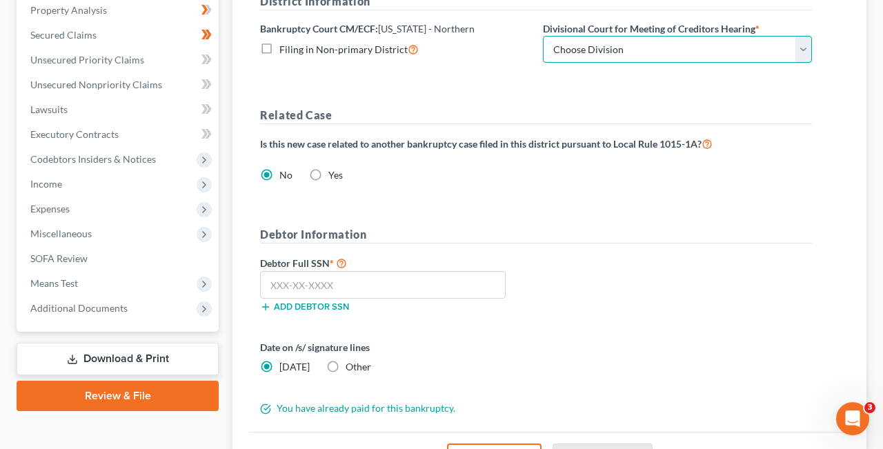
select select "0"
click option "Chicago" at bounding box center [0, 0] width 0 height 0
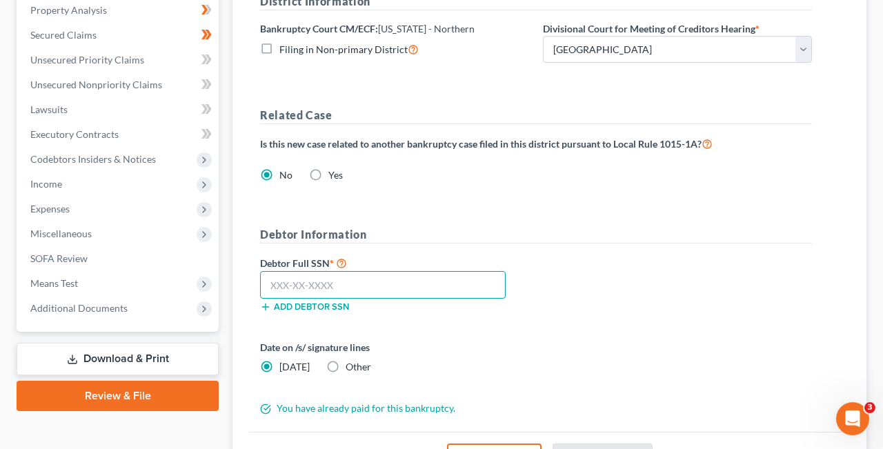
click at [300, 288] on input "text" at bounding box center [382, 285] width 245 height 28
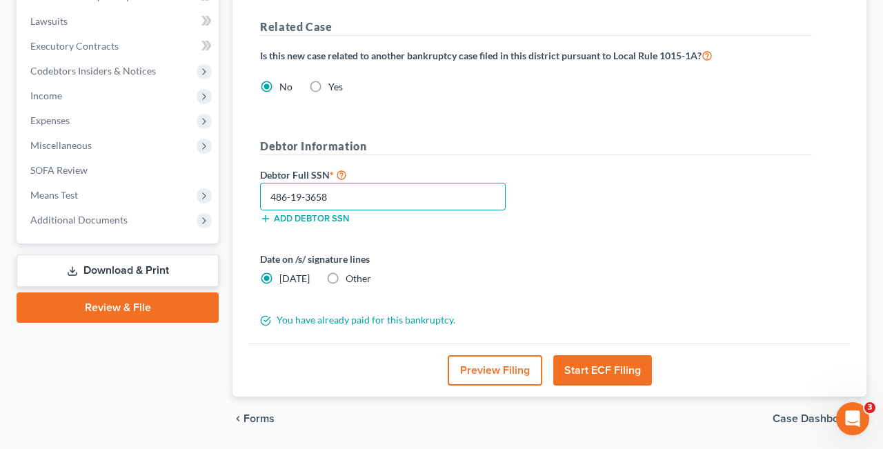
scroll to position [401, 0]
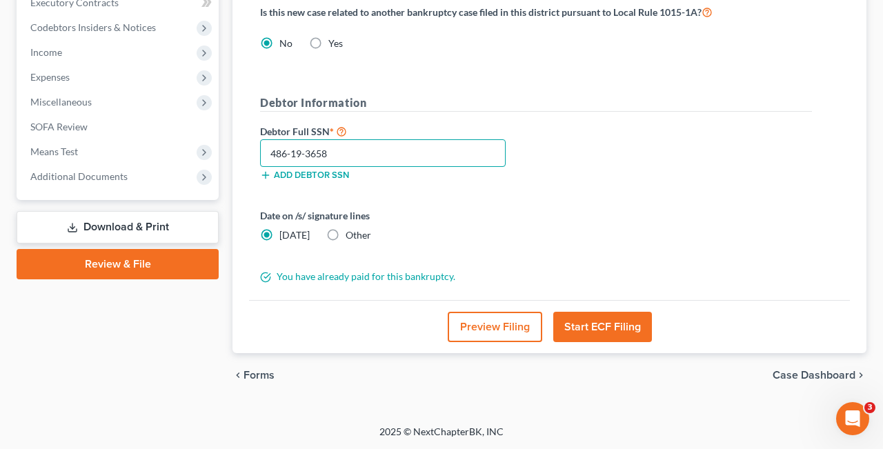
type input "486-19-3658"
click at [599, 325] on button "Start ECF Filing" at bounding box center [602, 327] width 99 height 30
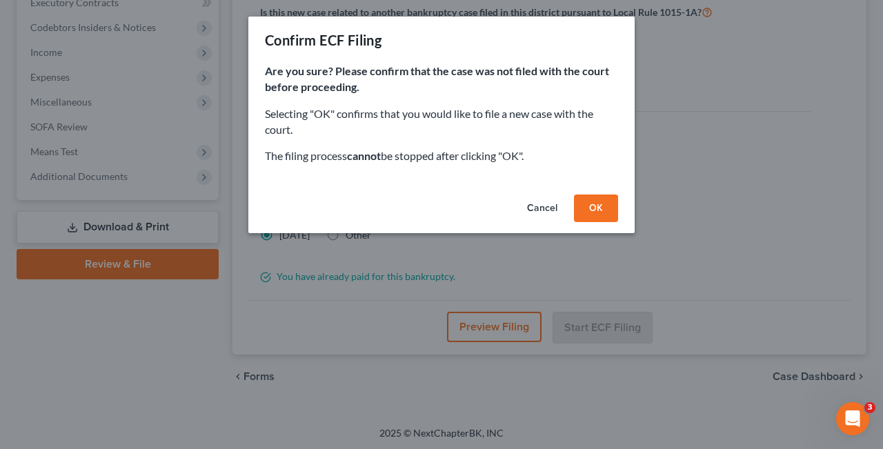
click at [596, 207] on button "OK" at bounding box center [596, 208] width 44 height 28
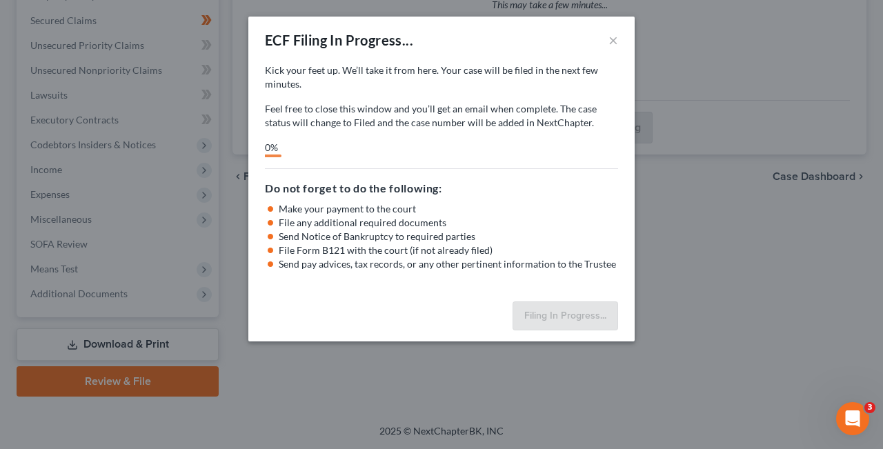
scroll to position [283, 0]
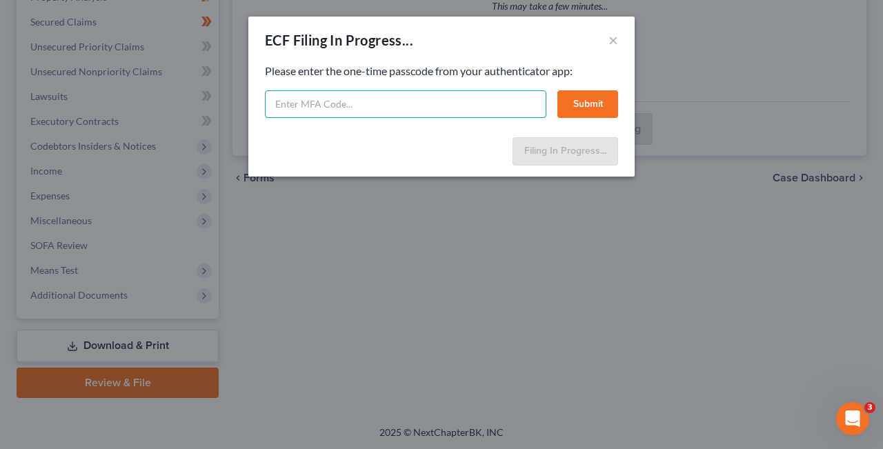
click at [299, 101] on input "text" at bounding box center [405, 104] width 281 height 28
type input "otu1-8123-m33j-Obly"
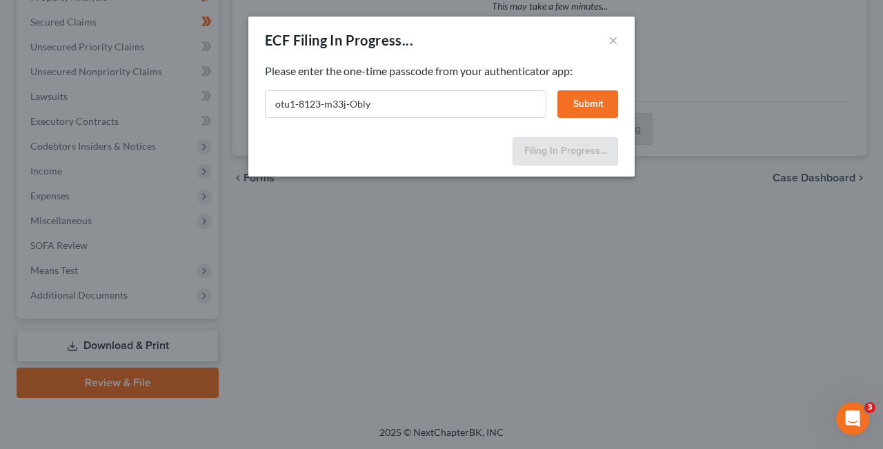
click at [583, 103] on button "Submit" at bounding box center [587, 104] width 61 height 28
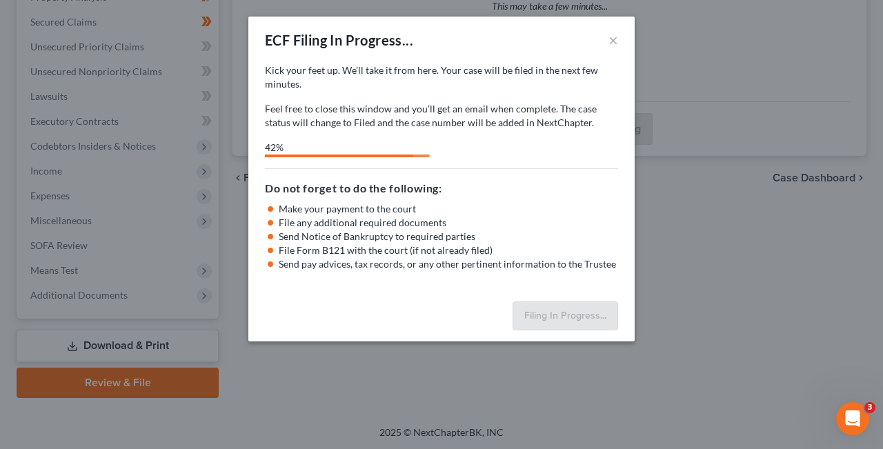
select select "0"
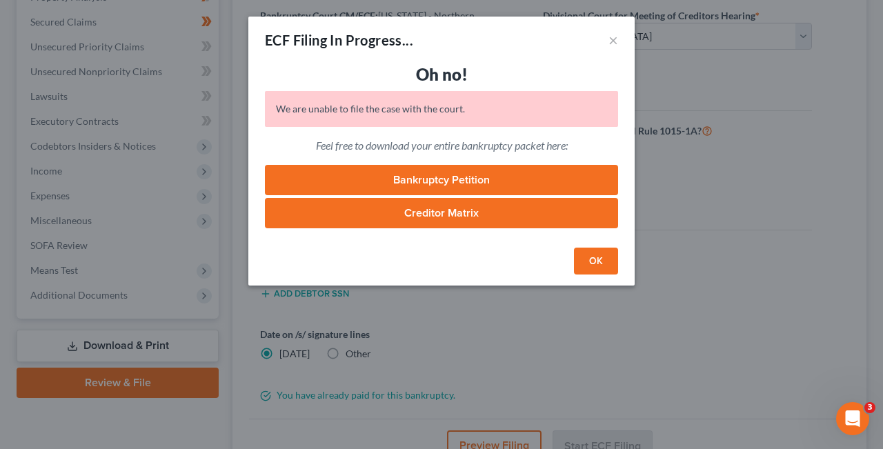
click at [444, 177] on link "Bankruptcy Petition" at bounding box center [441, 180] width 353 height 30
click at [614, 37] on button "×" at bounding box center [613, 40] width 10 height 17
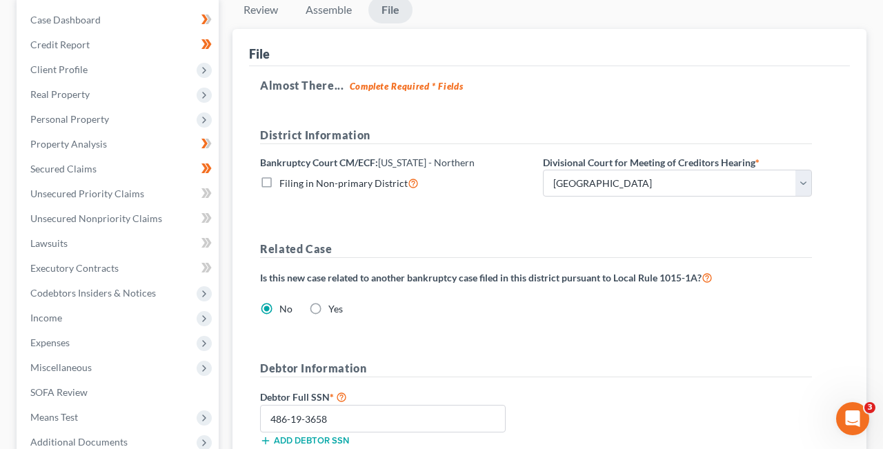
scroll to position [0, 0]
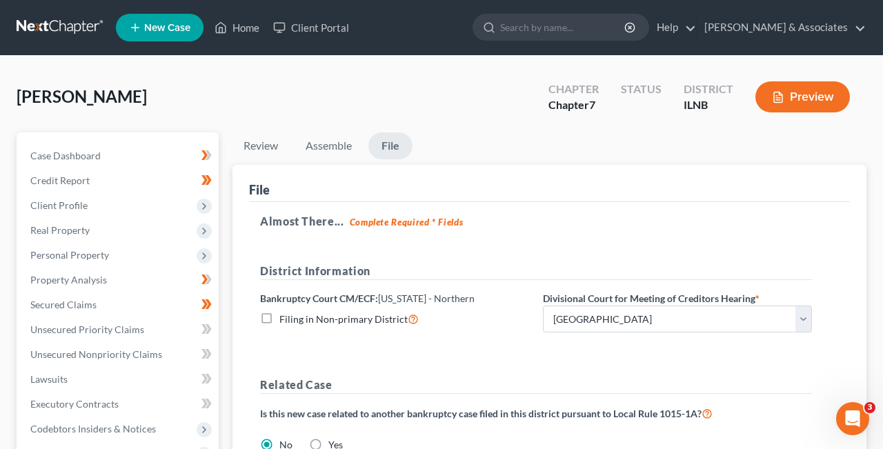
click at [809, 96] on button "Preview" at bounding box center [802, 96] width 94 height 31
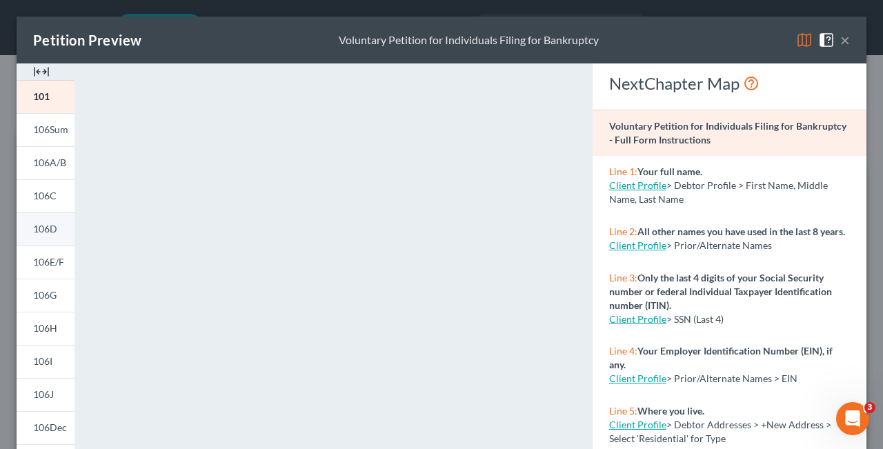
click at [46, 232] on span "106D" at bounding box center [45, 229] width 24 height 12
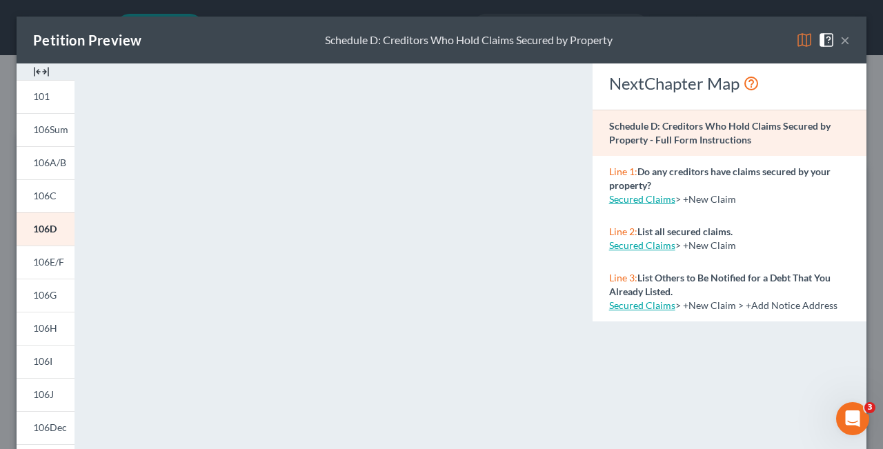
click at [847, 41] on button "×" at bounding box center [845, 40] width 10 height 17
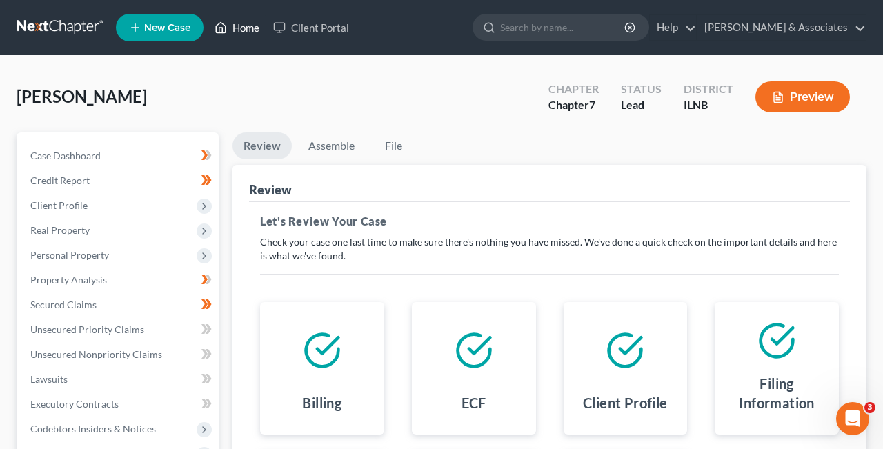
click at [241, 23] on link "Home" at bounding box center [237, 27] width 59 height 25
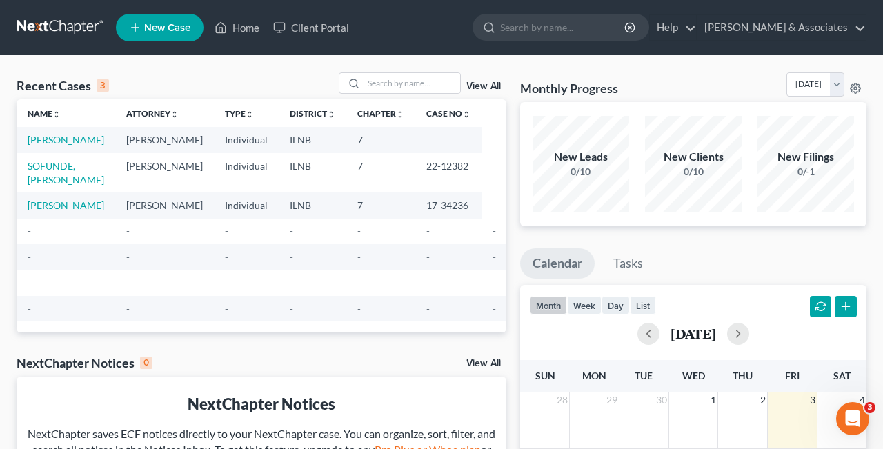
click at [51, 147] on td "[PERSON_NAME]" at bounding box center [66, 140] width 99 height 26
click at [54, 143] on link "[PERSON_NAME]" at bounding box center [66, 140] width 77 height 12
select select "4"
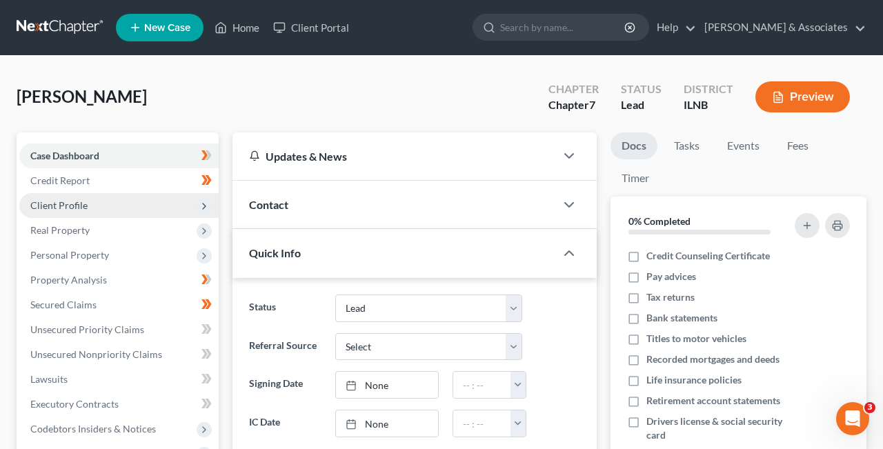
click at [201, 204] on icon at bounding box center [204, 206] width 11 height 11
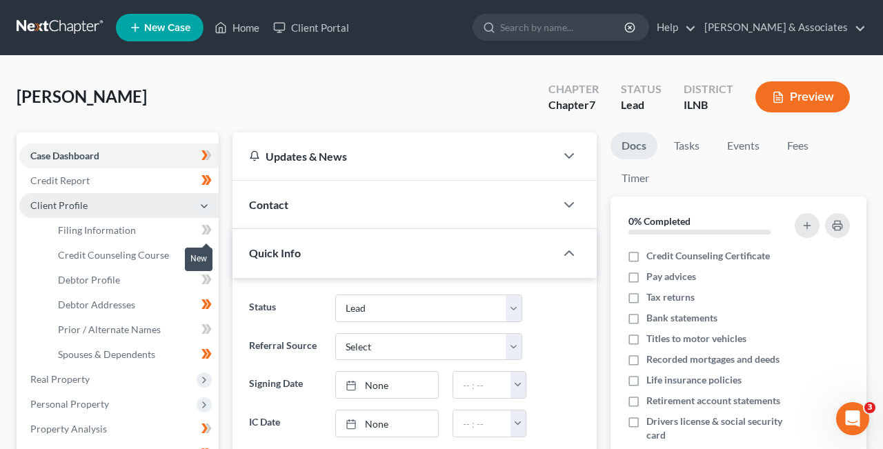
click at [200, 225] on span at bounding box center [206, 231] width 24 height 21
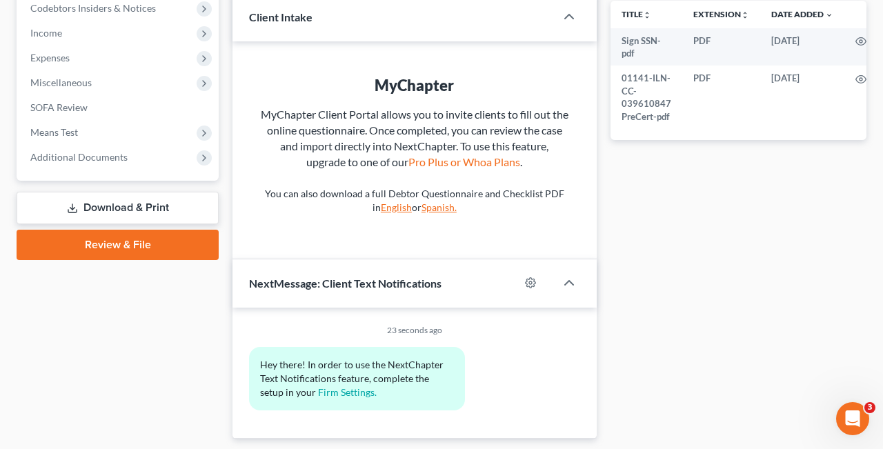
scroll to position [611, 0]
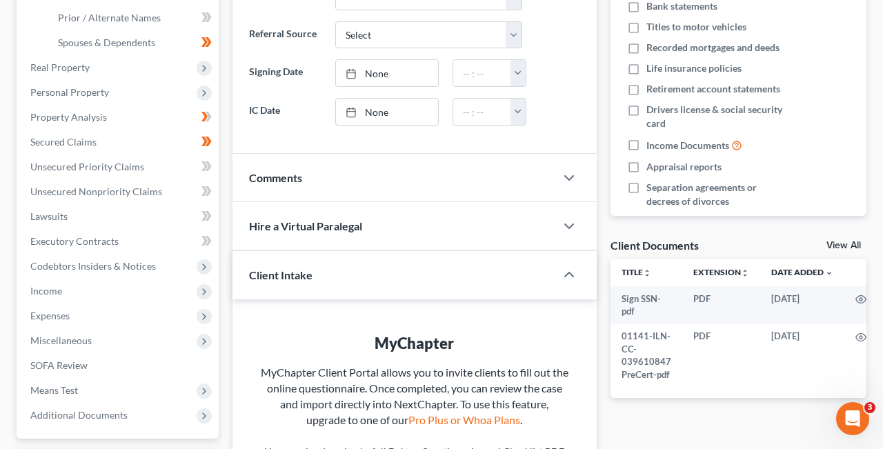
scroll to position [0, 0]
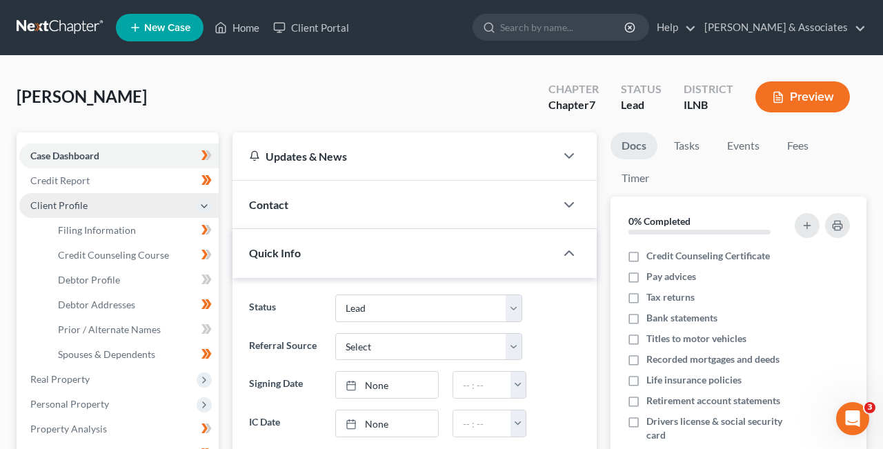
click at [627, 143] on link "Docs" at bounding box center [633, 145] width 47 height 27
click at [248, 26] on link "Home" at bounding box center [237, 27] width 59 height 25
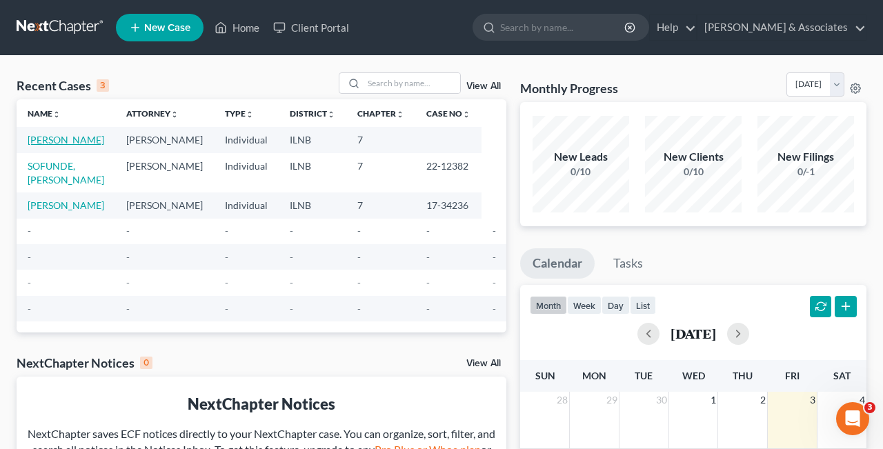
click at [50, 143] on link "[PERSON_NAME]" at bounding box center [66, 140] width 77 height 12
select select "4"
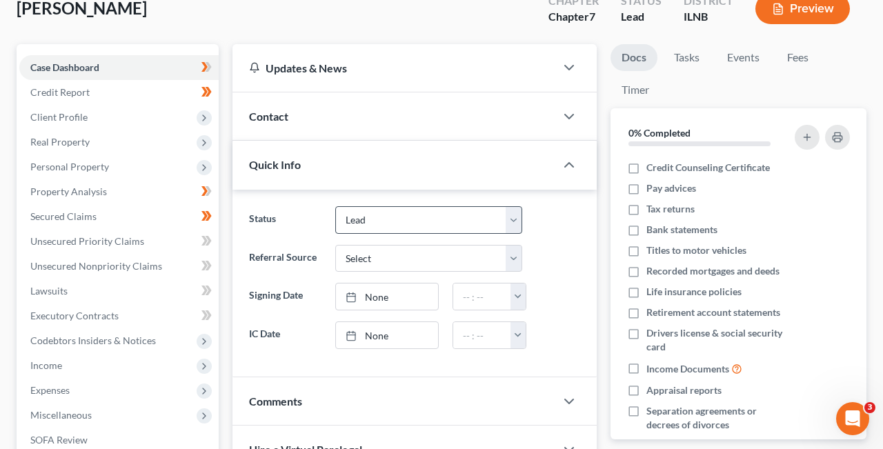
scroll to position [50, 0]
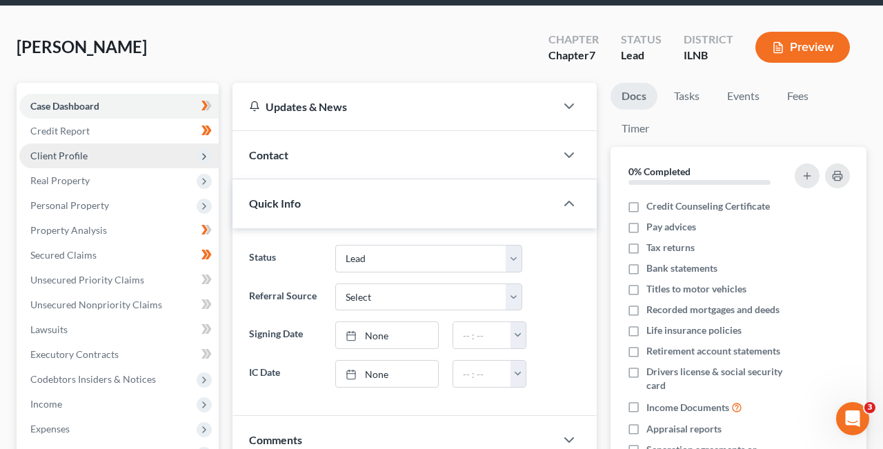
click at [138, 159] on span "Client Profile" at bounding box center [118, 155] width 199 height 25
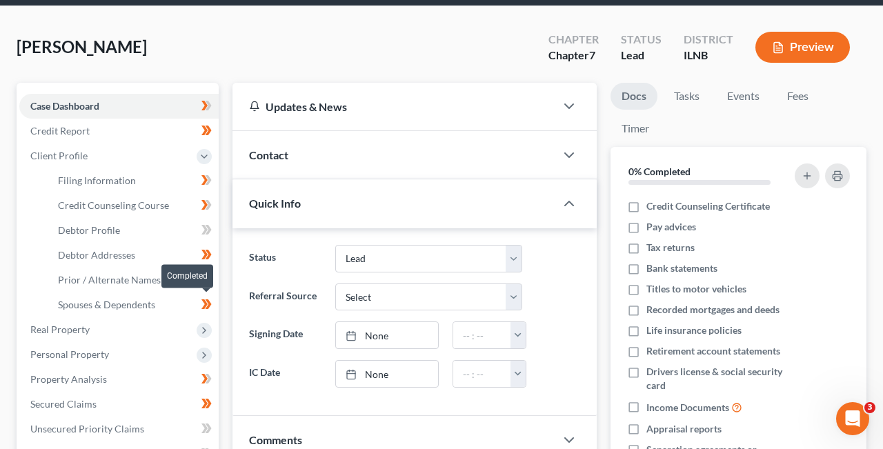
click at [201, 305] on span at bounding box center [206, 306] width 24 height 21
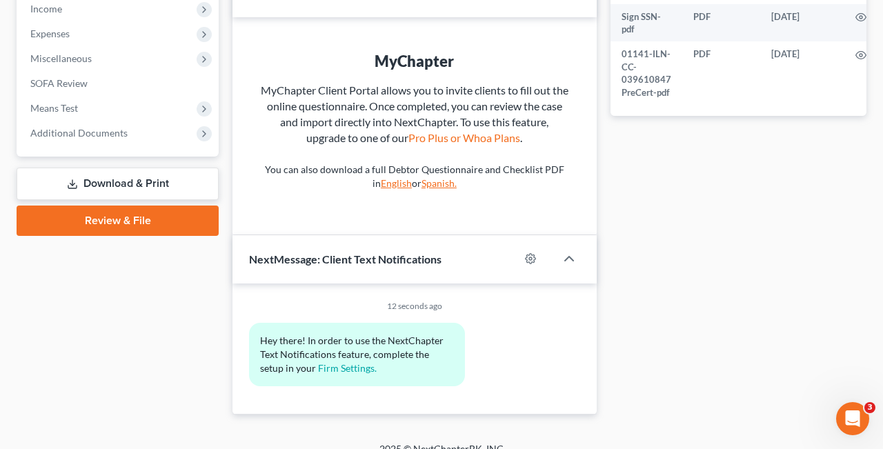
scroll to position [611, 0]
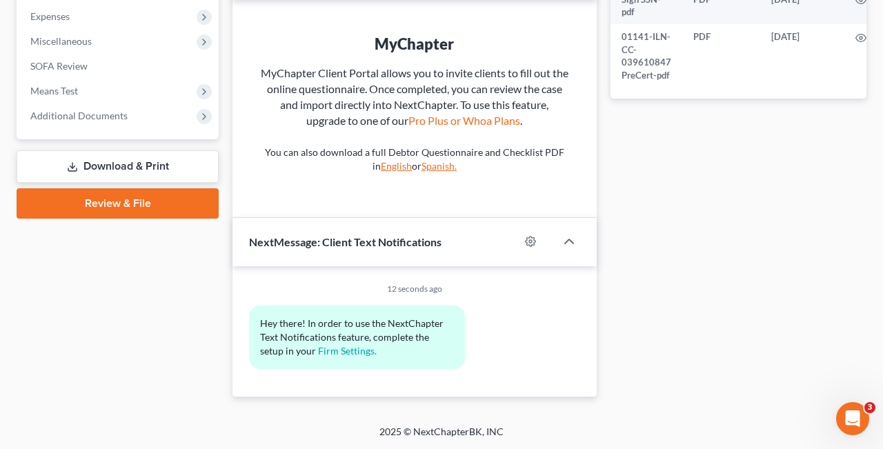
click at [525, 322] on div "Hey there! In order to use the NextChapter Text Notifications feature, complete…" at bounding box center [414, 342] width 345 height 74
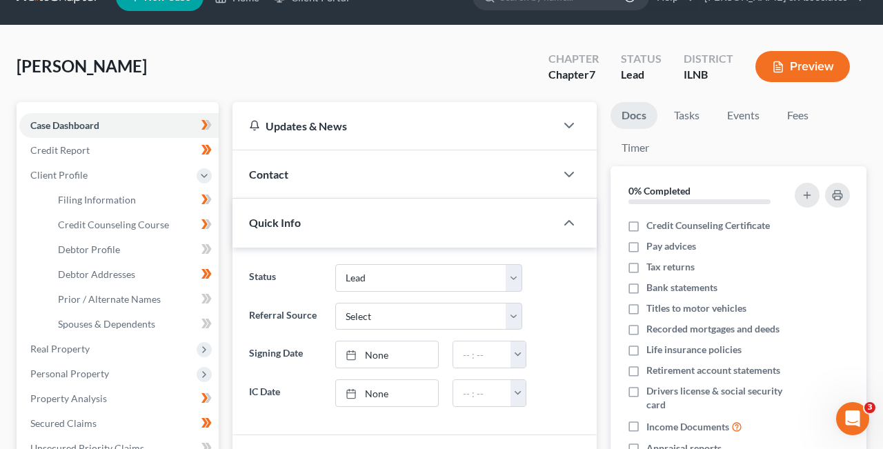
scroll to position [0, 0]
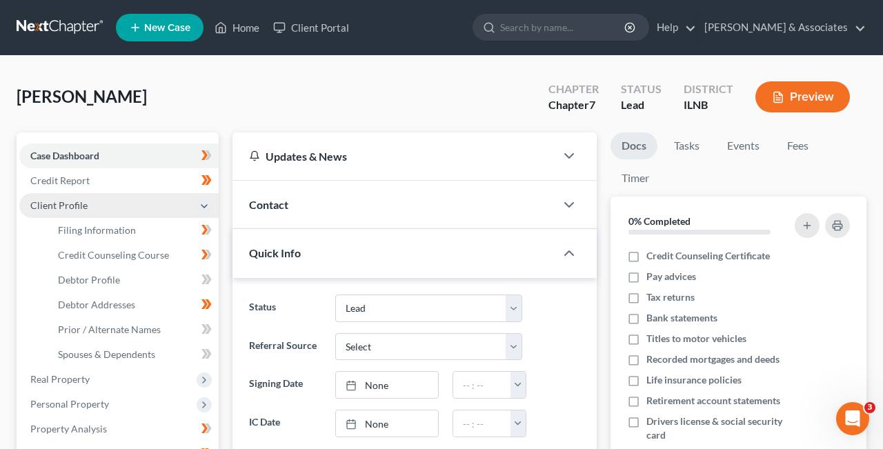
click at [106, 201] on span "Client Profile" at bounding box center [118, 205] width 199 height 25
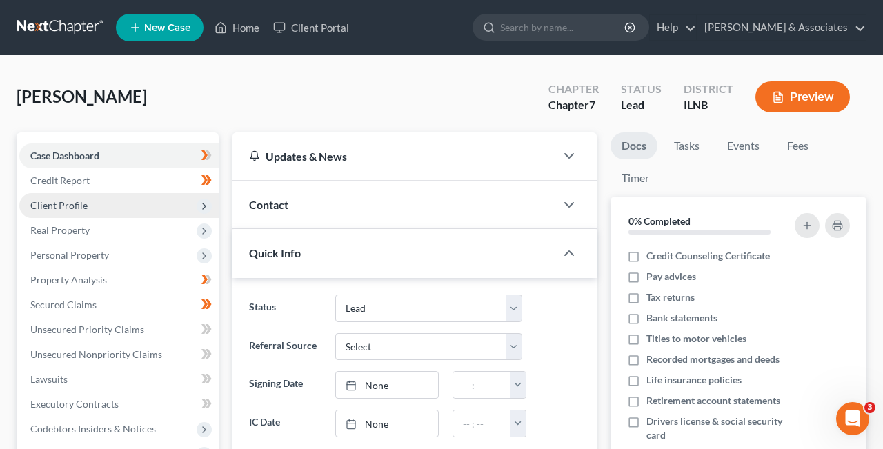
click at [201, 204] on icon at bounding box center [204, 206] width 11 height 11
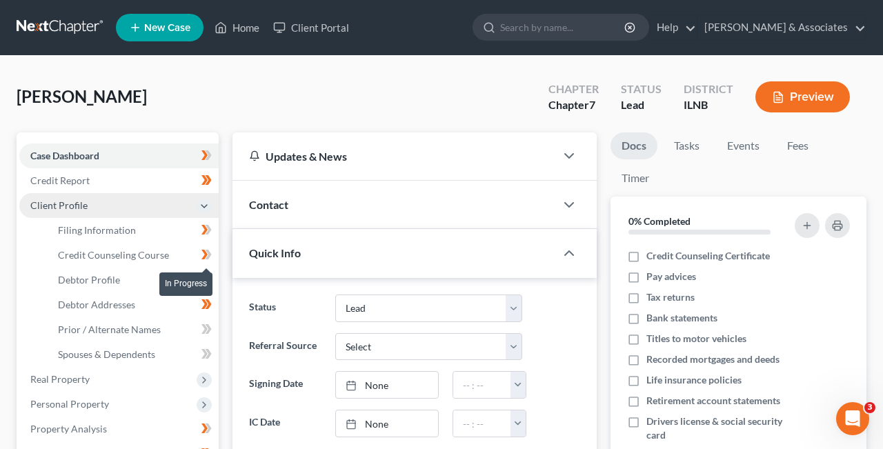
click at [207, 252] on icon at bounding box center [206, 254] width 10 height 17
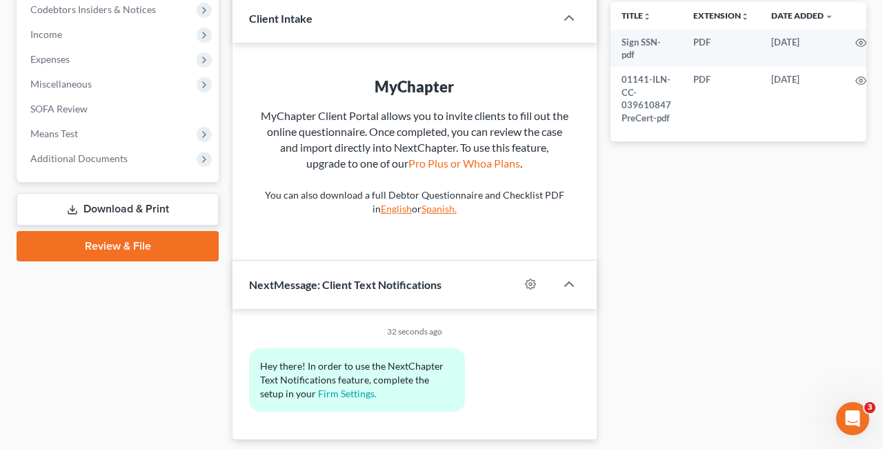
scroll to position [572, 0]
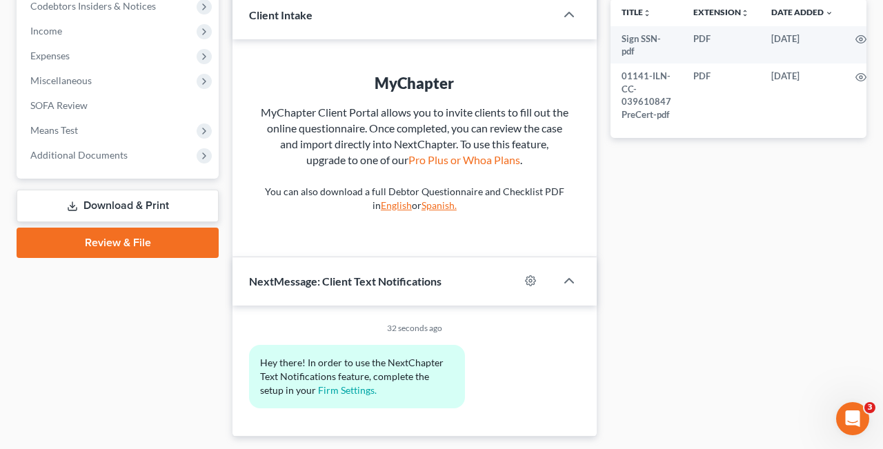
click at [539, 424] on div "32 seconds ago Hey there! In order to use the NextChapter Text Notifications fe…" at bounding box center [414, 370] width 364 height 130
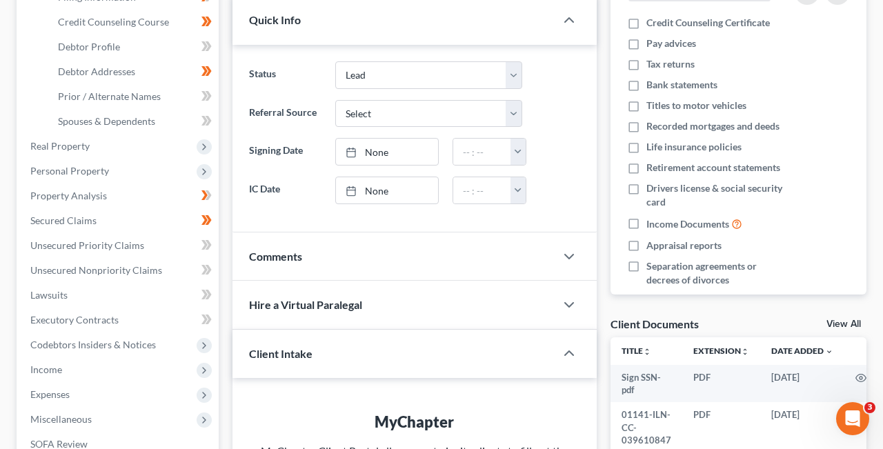
scroll to position [0, 0]
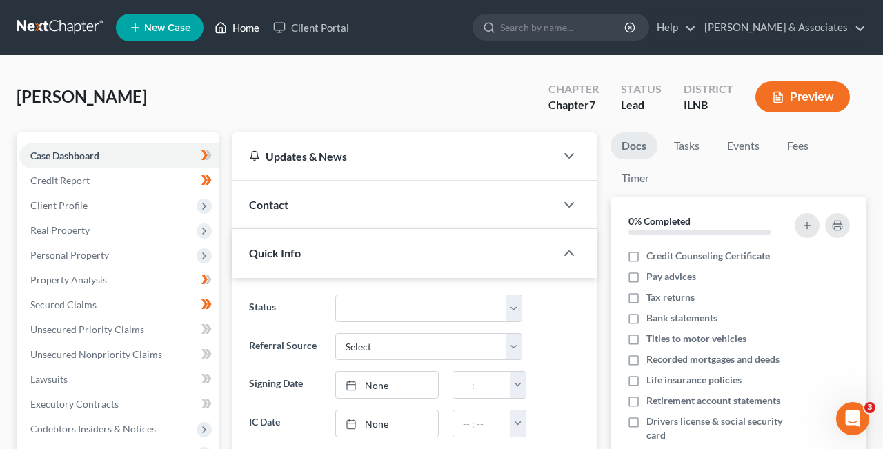
click at [250, 26] on link "Home" at bounding box center [237, 27] width 59 height 25
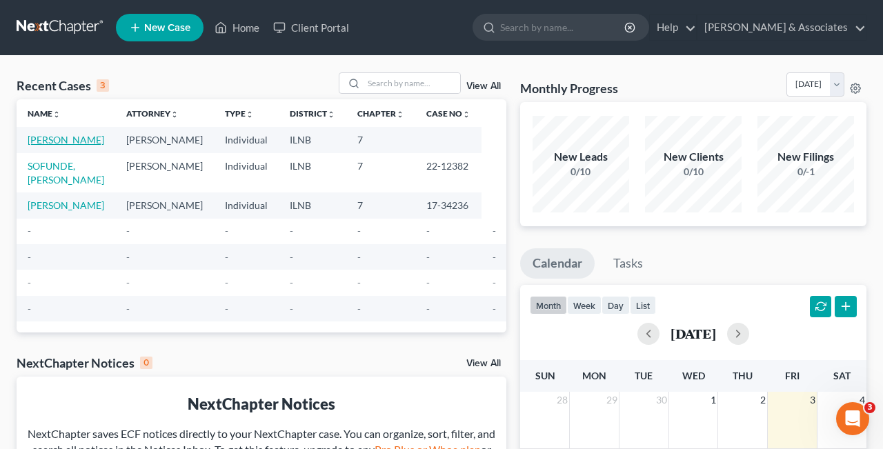
click at [54, 143] on link "[PERSON_NAME]" at bounding box center [66, 140] width 77 height 12
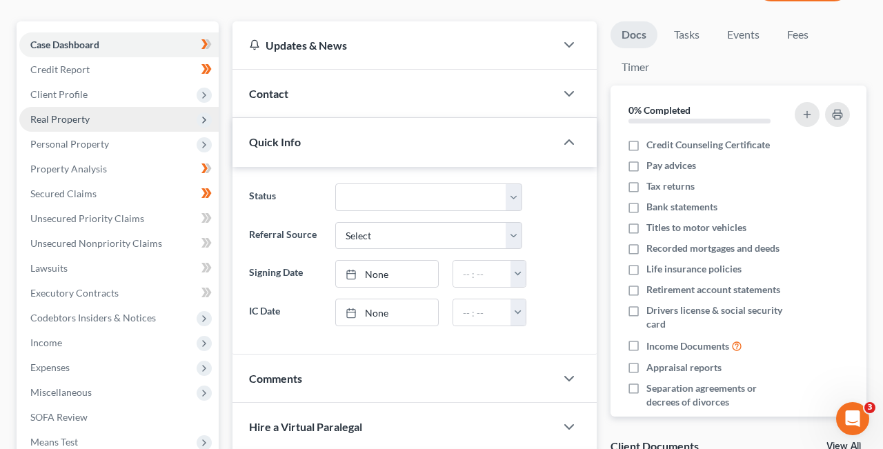
scroll to position [99, 0]
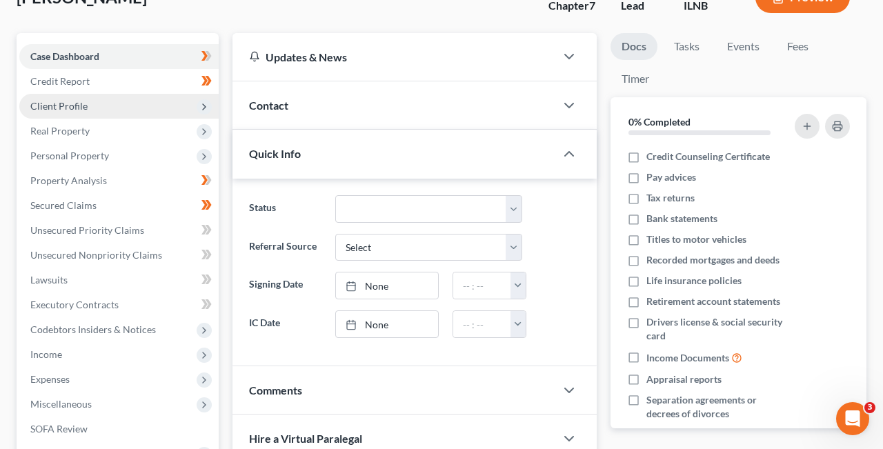
click at [88, 101] on span "Client Profile" at bounding box center [118, 106] width 199 height 25
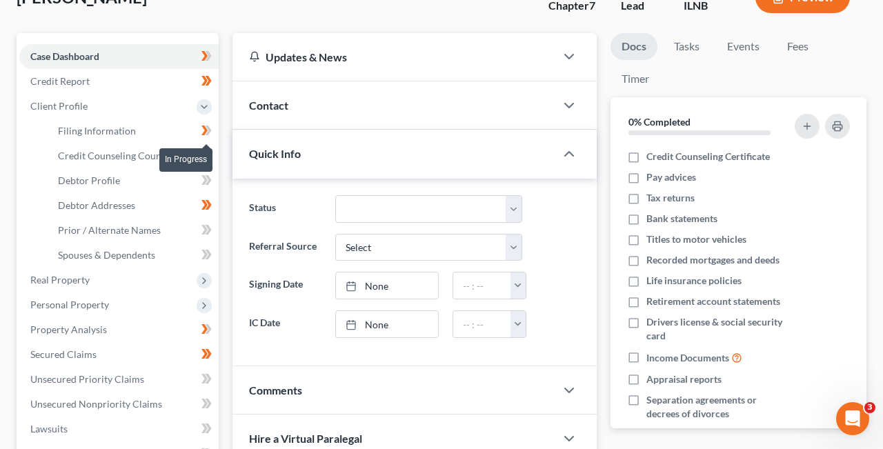
click at [199, 132] on span at bounding box center [206, 132] width 24 height 21
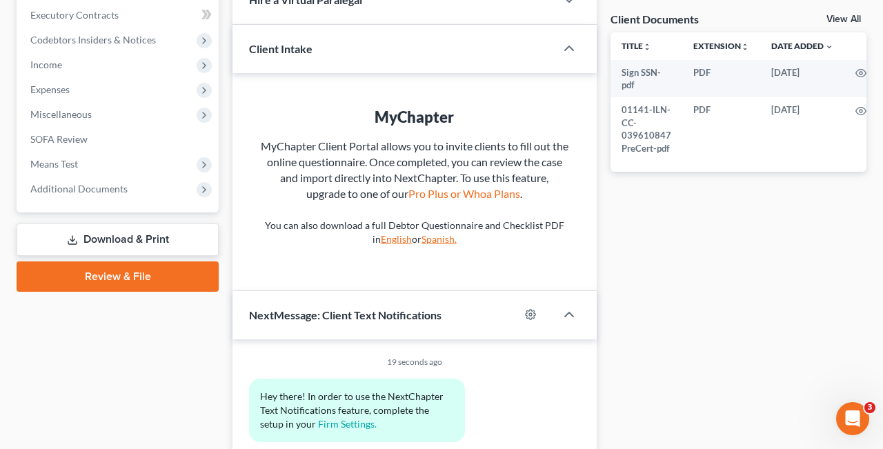
scroll to position [611, 0]
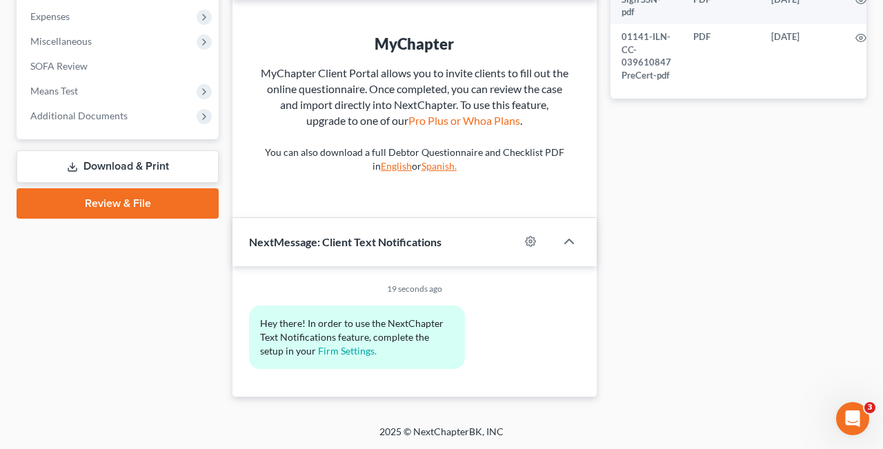
click at [547, 347] on div "Hey there! In order to use the NextChapter Text Notifications feature, complete…" at bounding box center [414, 342] width 345 height 74
click at [329, 350] on link "Firm Settings." at bounding box center [347, 351] width 59 height 12
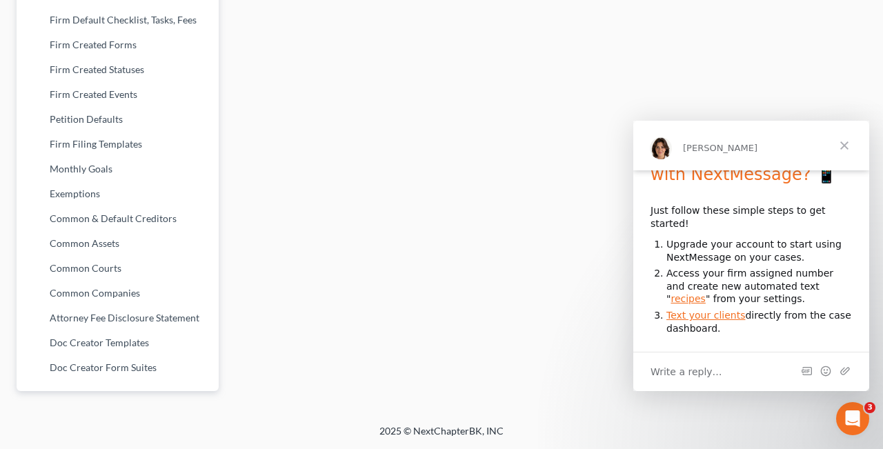
scroll to position [28, 0]
click at [847, 139] on span "Close" at bounding box center [844, 146] width 50 height 50
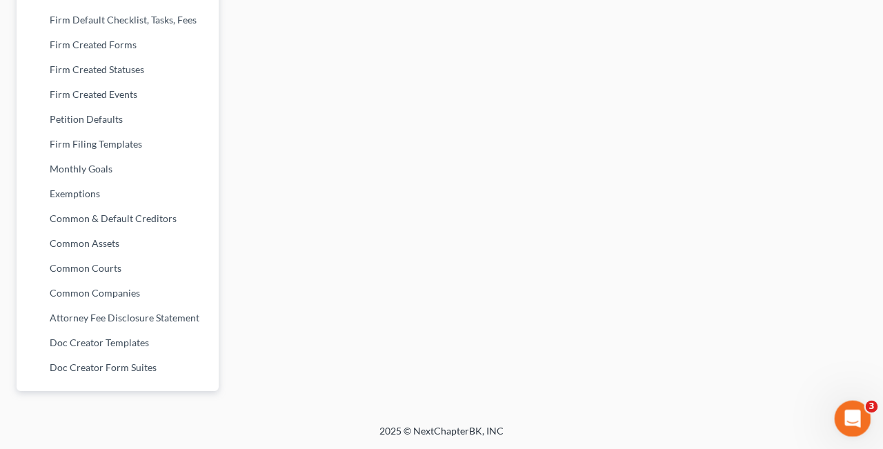
click at [851, 414] on icon "Open Intercom Messenger" at bounding box center [850, 416] width 10 height 11
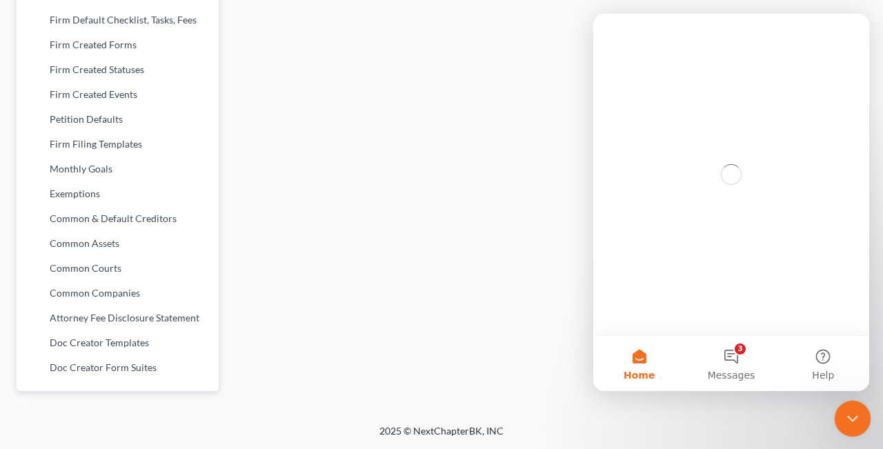
scroll to position [0, 0]
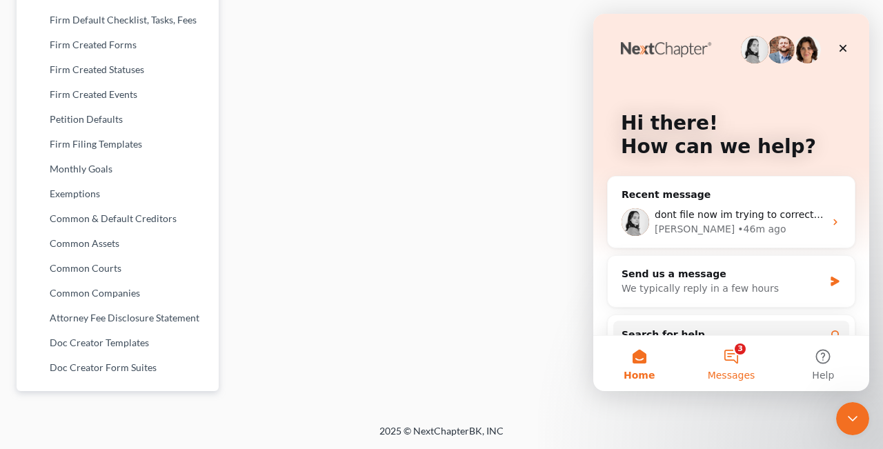
click at [741, 353] on button "3 Messages" at bounding box center [731, 363] width 92 height 55
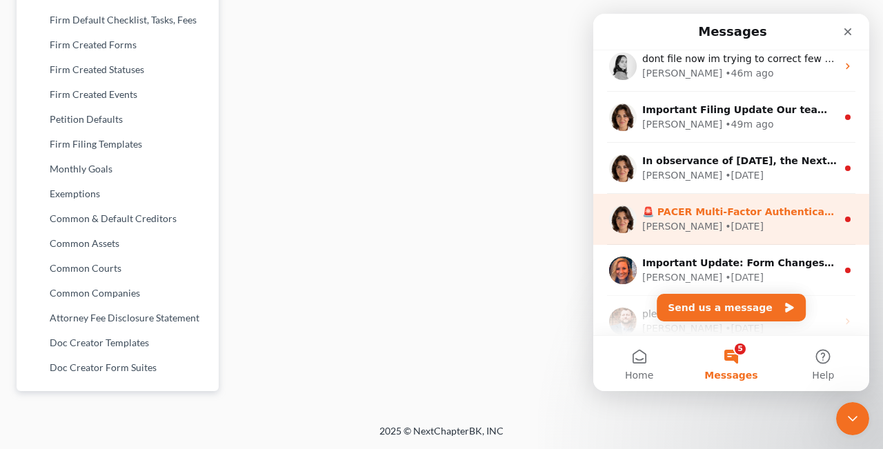
scroll to position [87, 0]
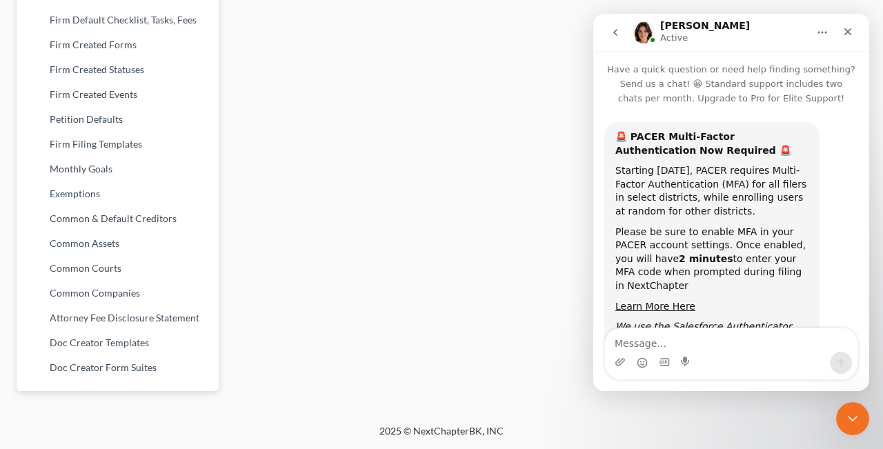
scroll to position [90, 0]
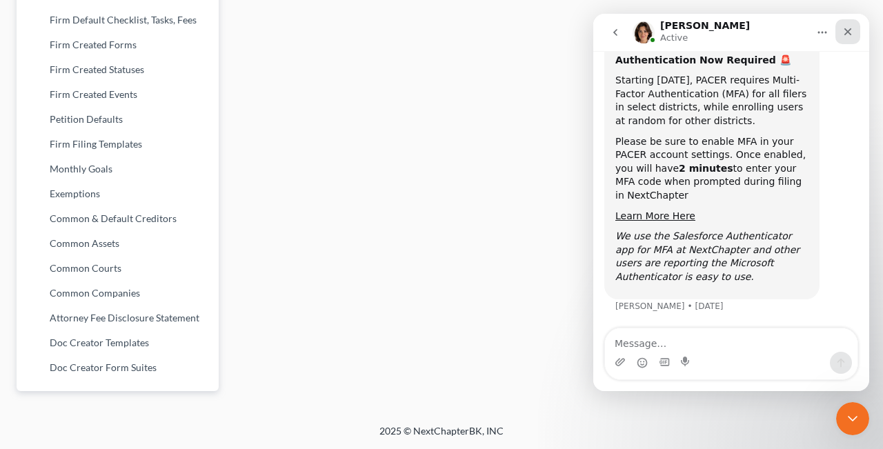
click at [846, 33] on icon "Close" at bounding box center [848, 32] width 8 height 8
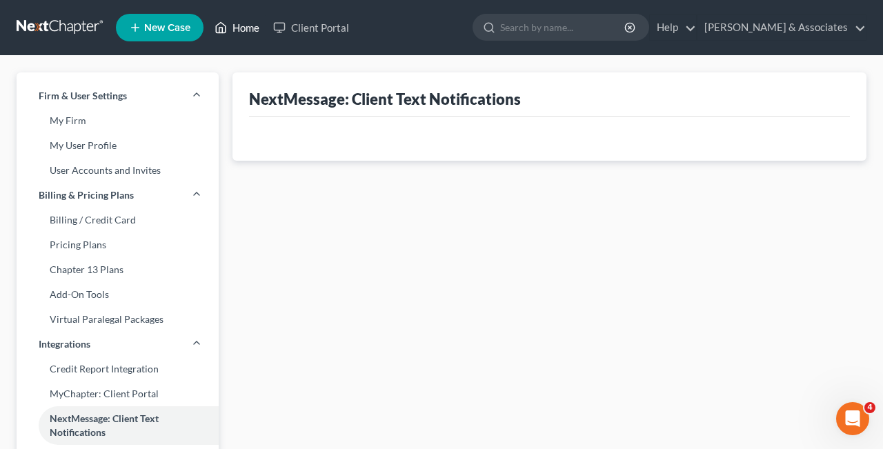
click at [236, 26] on link "Home" at bounding box center [237, 27] width 59 height 25
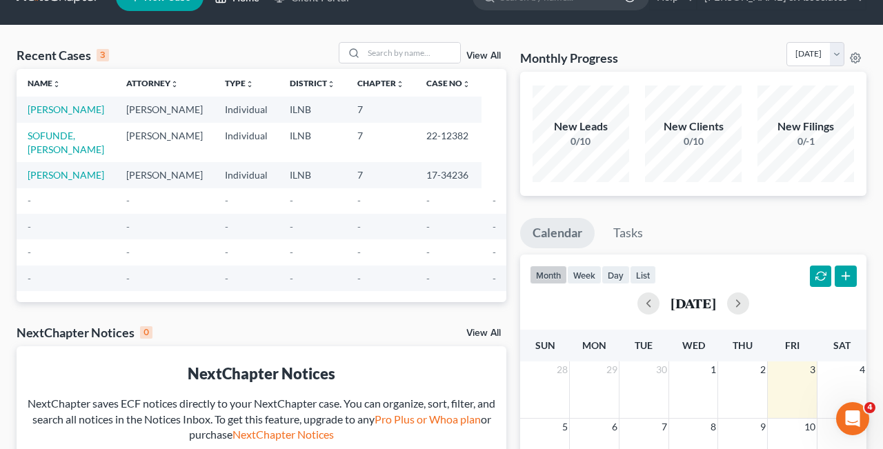
scroll to position [14, 0]
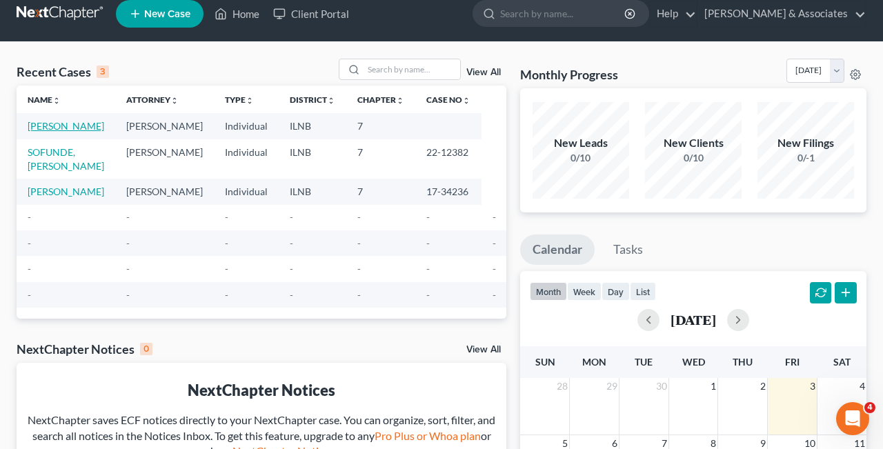
click at [50, 128] on link "[PERSON_NAME]" at bounding box center [66, 126] width 77 height 12
select select "4"
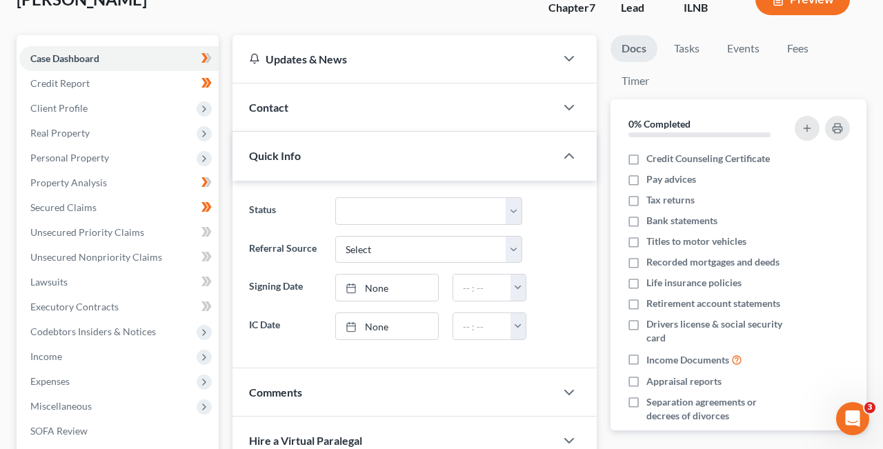
scroll to position [91, 0]
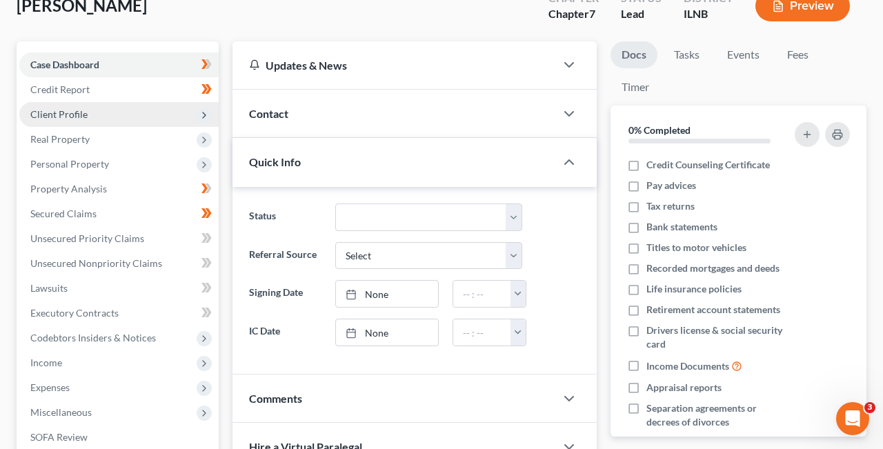
click at [194, 110] on span "Client Profile" at bounding box center [118, 114] width 199 height 25
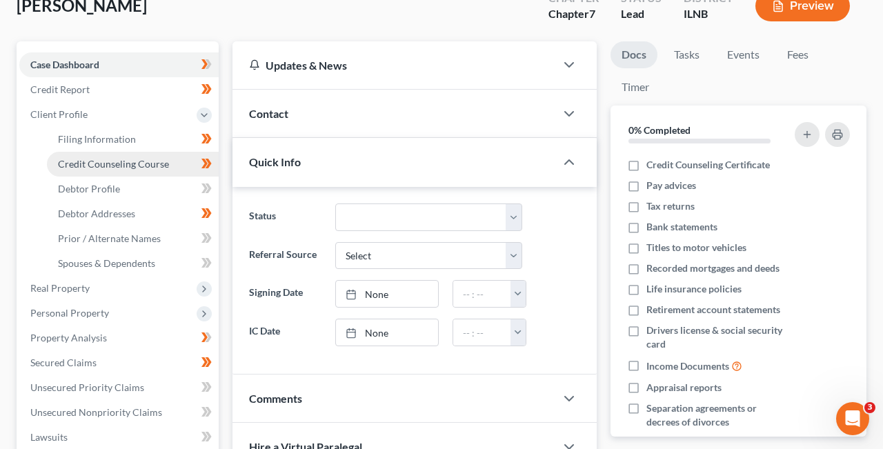
click at [138, 164] on span "Credit Counseling Course" at bounding box center [113, 164] width 111 height 12
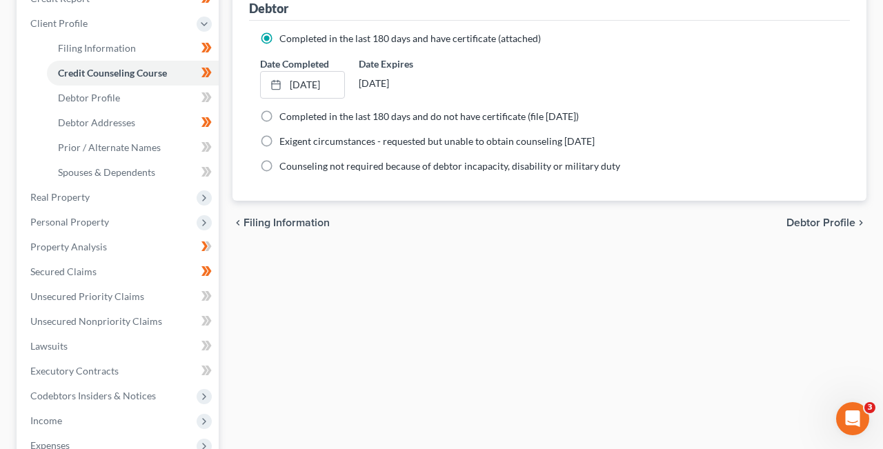
scroll to position [208, 0]
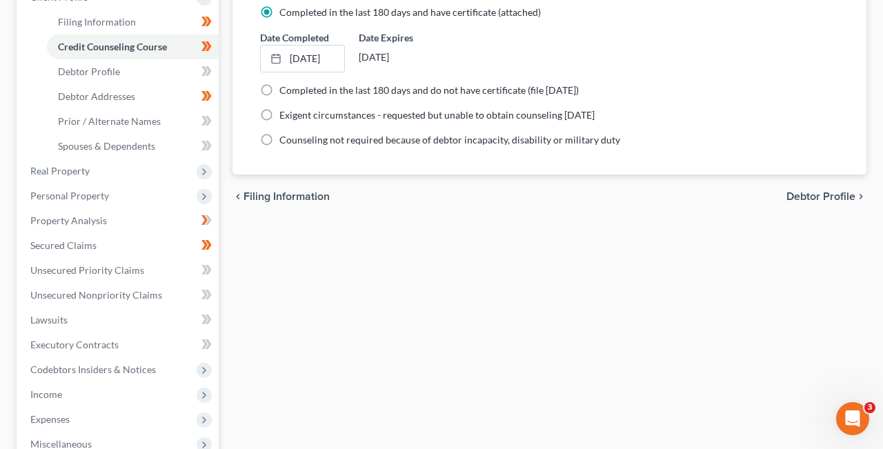
click at [841, 192] on span "Debtor Profile" at bounding box center [820, 196] width 69 height 11
select select "1"
select select "3"
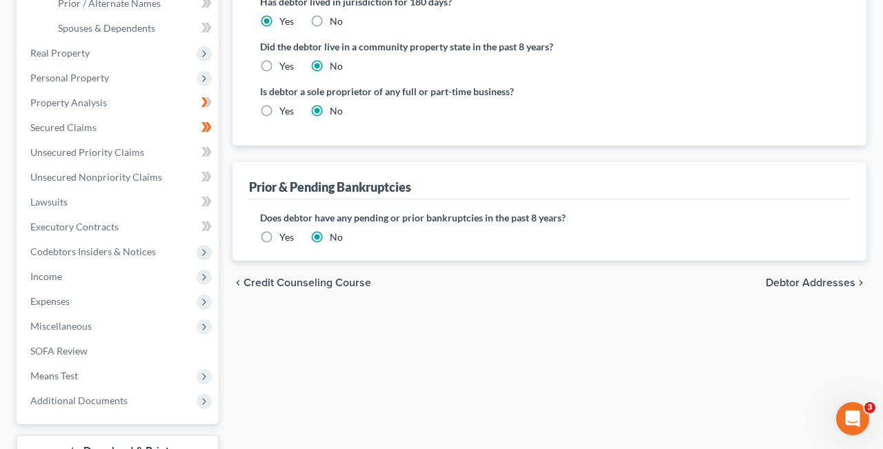
scroll to position [327, 0]
click at [836, 282] on span "Debtor Addresses" at bounding box center [810, 281] width 90 height 11
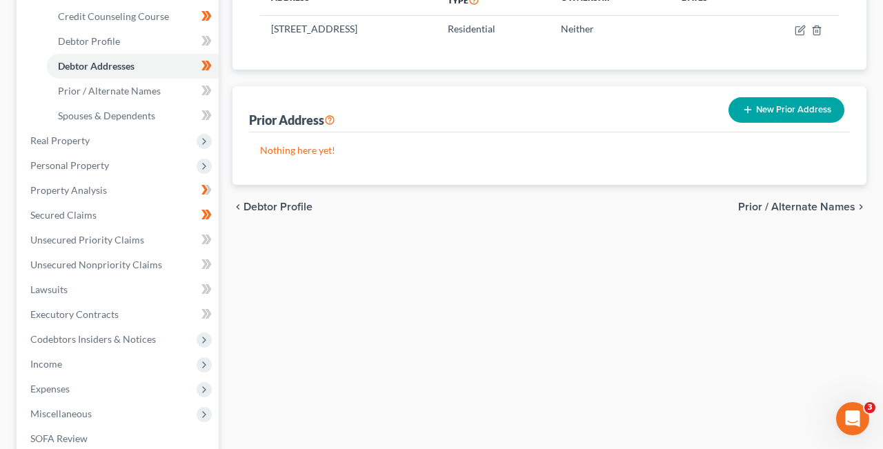
scroll to position [257, 0]
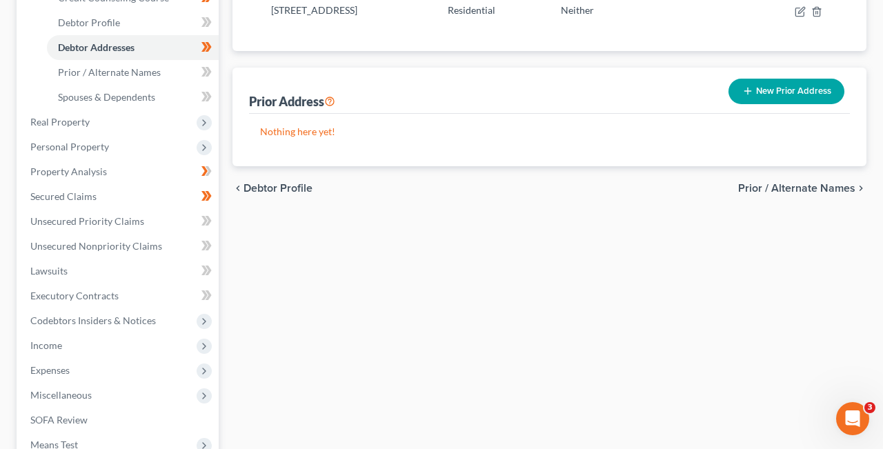
click at [837, 188] on span "Prior / Alternate Names" at bounding box center [796, 188] width 117 height 11
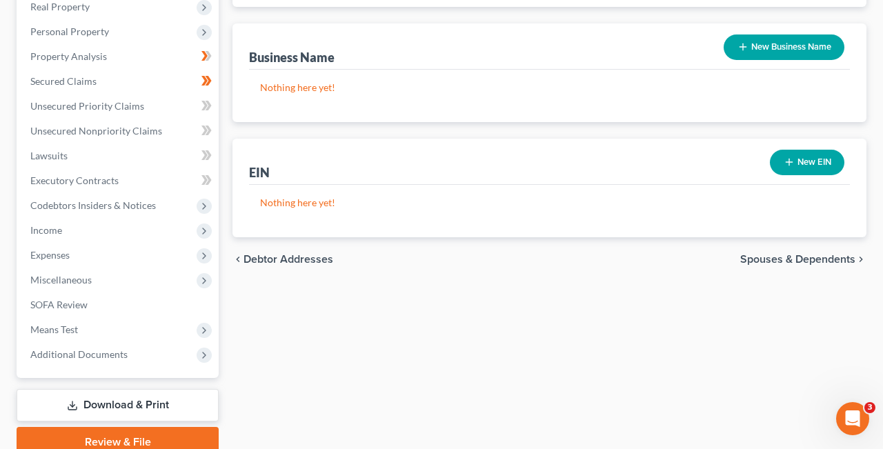
scroll to position [374, 0]
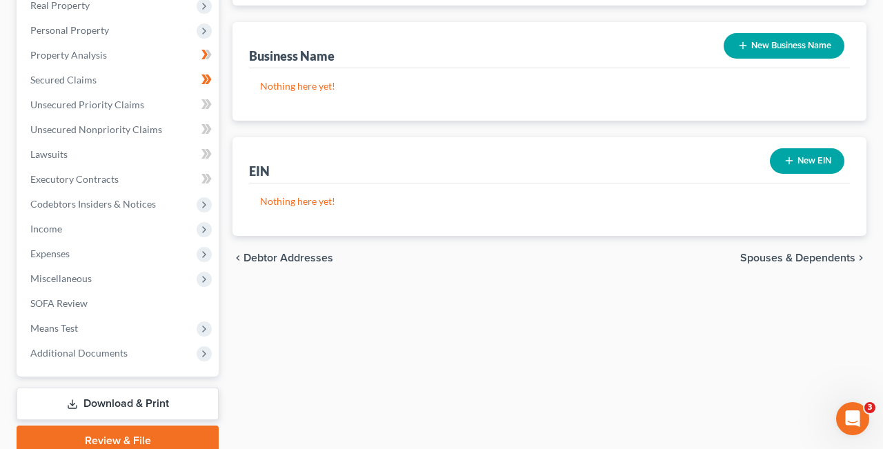
click at [827, 256] on span "Spouses & Dependents" at bounding box center [797, 257] width 115 height 11
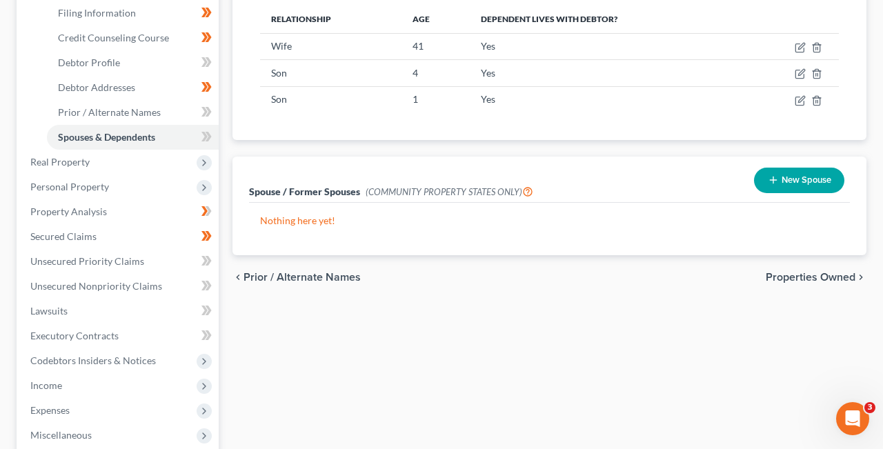
scroll to position [219, 0]
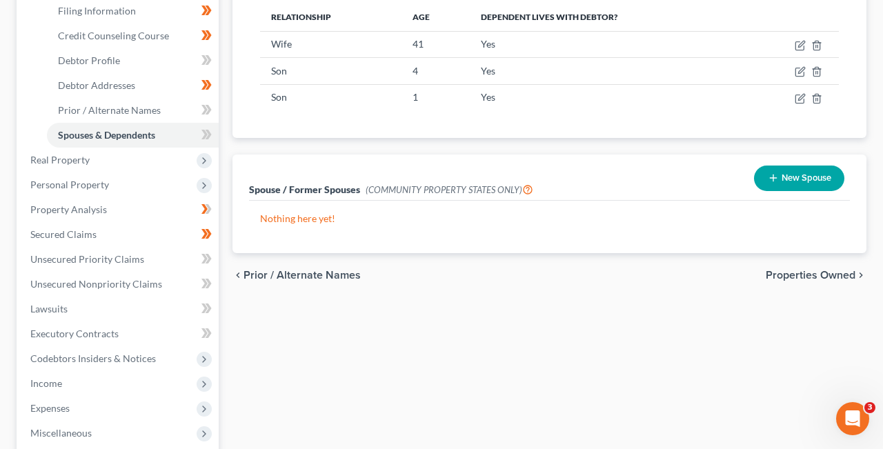
click at [831, 275] on span "Properties Owned" at bounding box center [810, 275] width 90 height 11
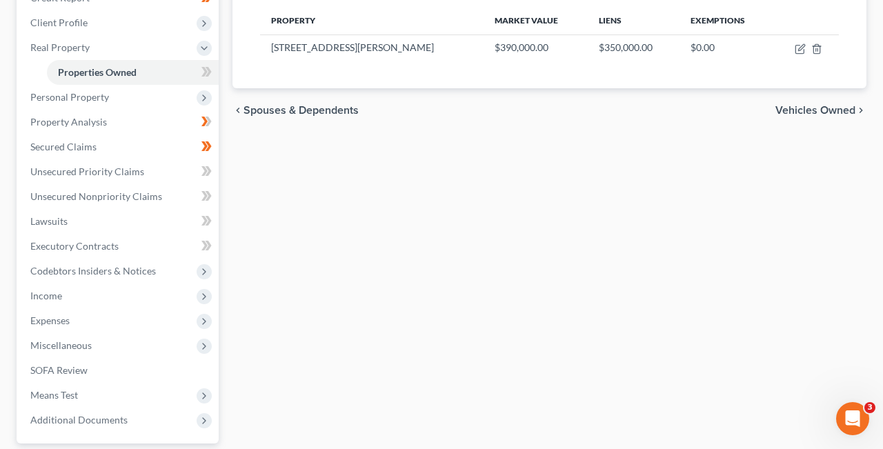
scroll to position [197, 0]
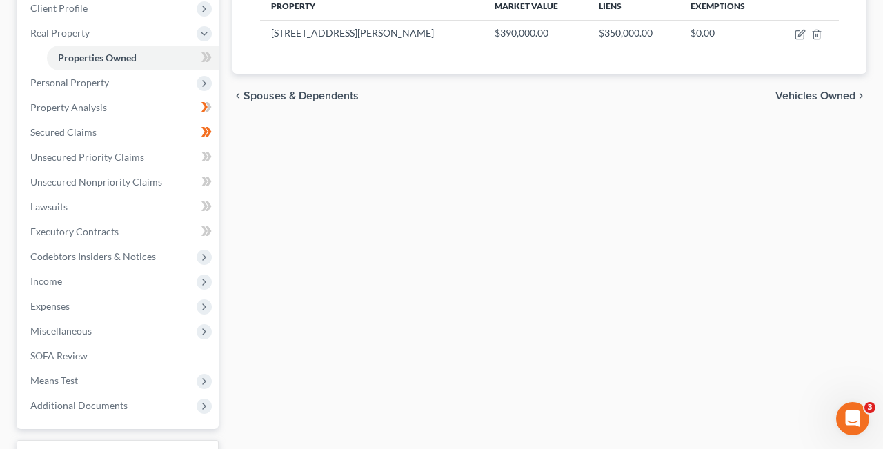
click at [846, 93] on span "Vehicles Owned" at bounding box center [815, 95] width 80 height 11
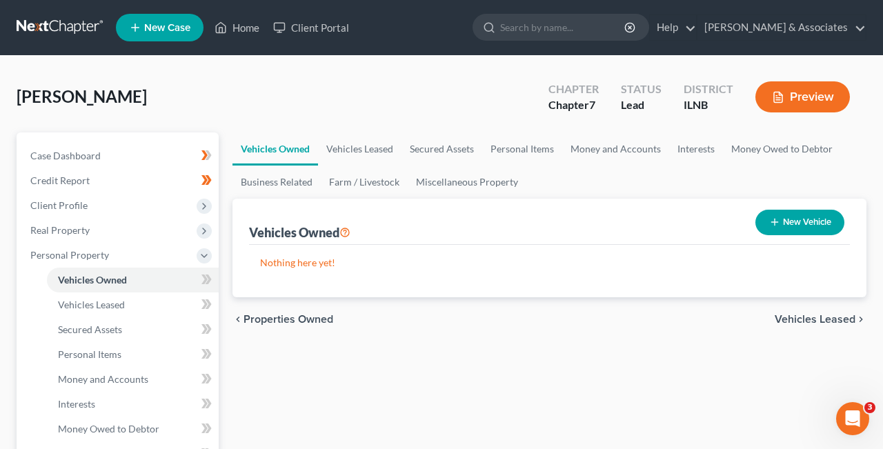
click at [823, 320] on span "Vehicles Leased" at bounding box center [814, 319] width 81 height 11
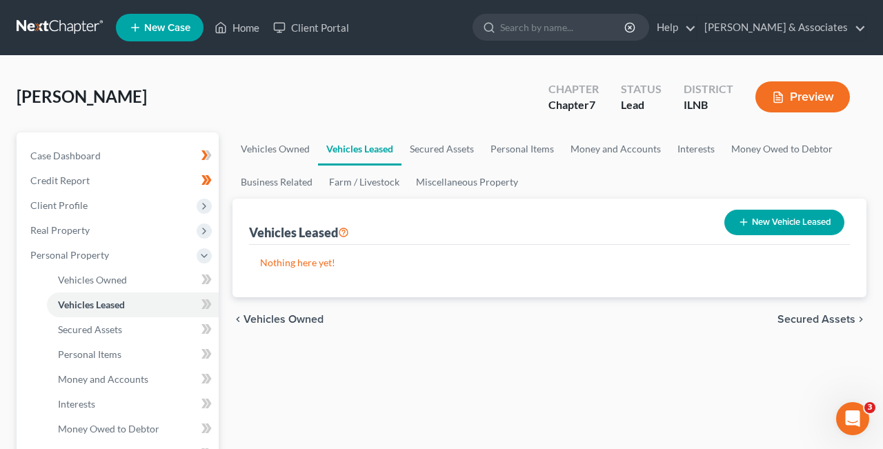
click at [835, 321] on span "Secured Assets" at bounding box center [816, 319] width 78 height 11
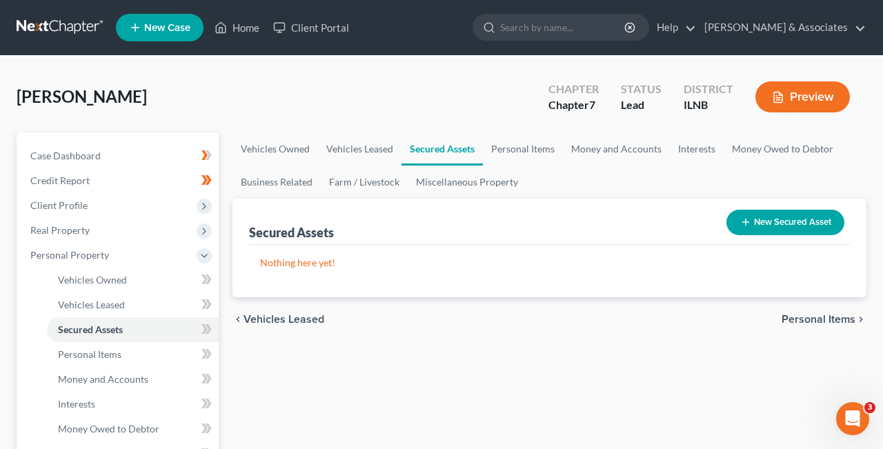
click at [832, 319] on span "Personal Items" at bounding box center [818, 319] width 74 height 11
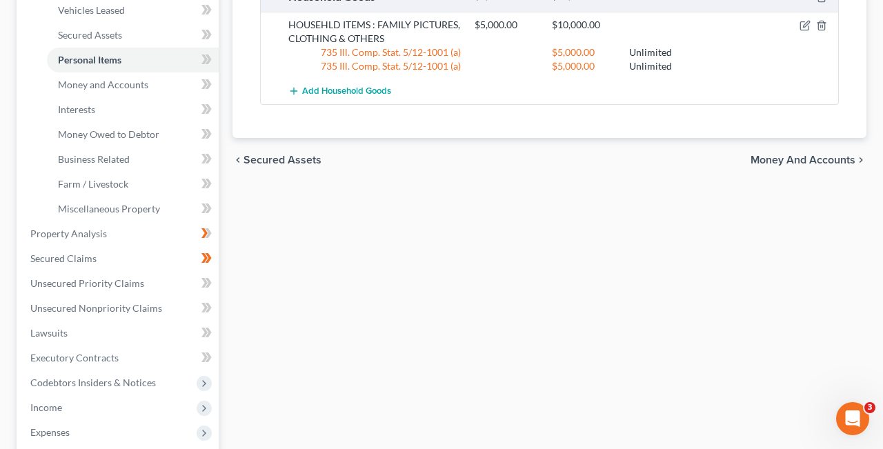
scroll to position [359, 0]
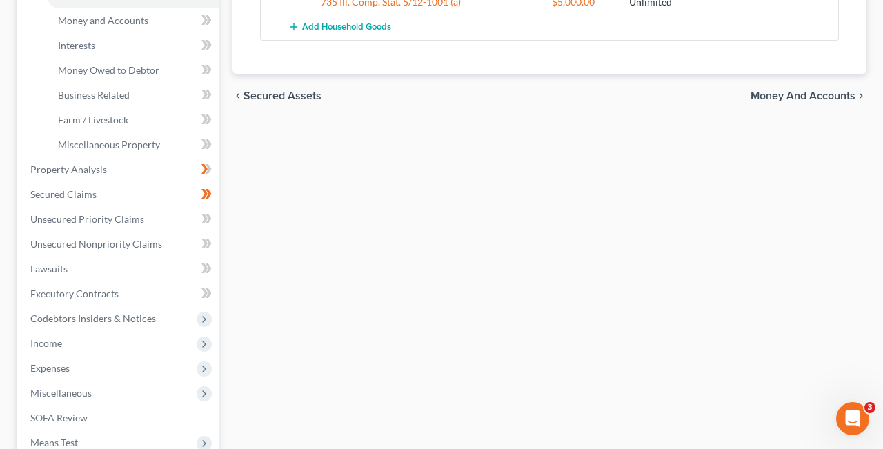
click at [834, 90] on span "Money and Accounts" at bounding box center [802, 95] width 105 height 11
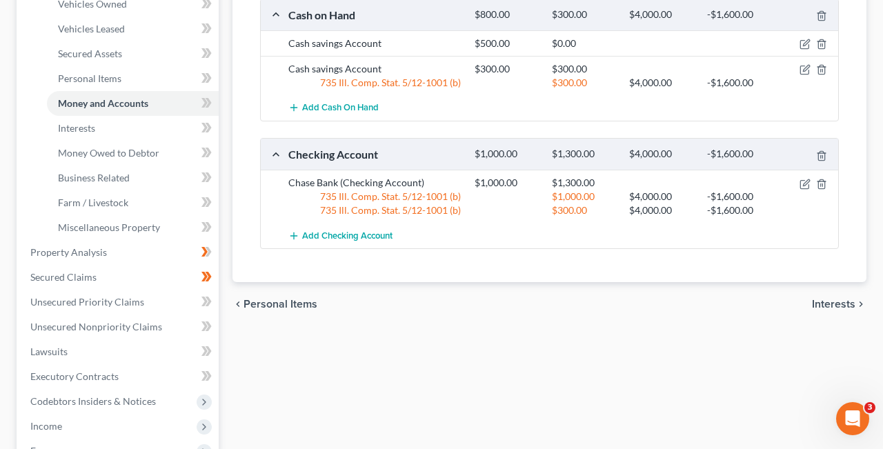
scroll to position [308, 0]
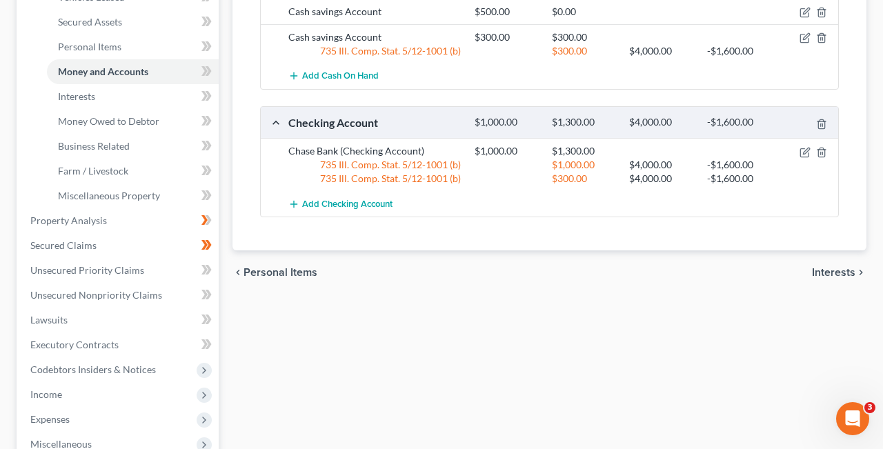
click at [842, 270] on span "Interests" at bounding box center [833, 272] width 43 height 11
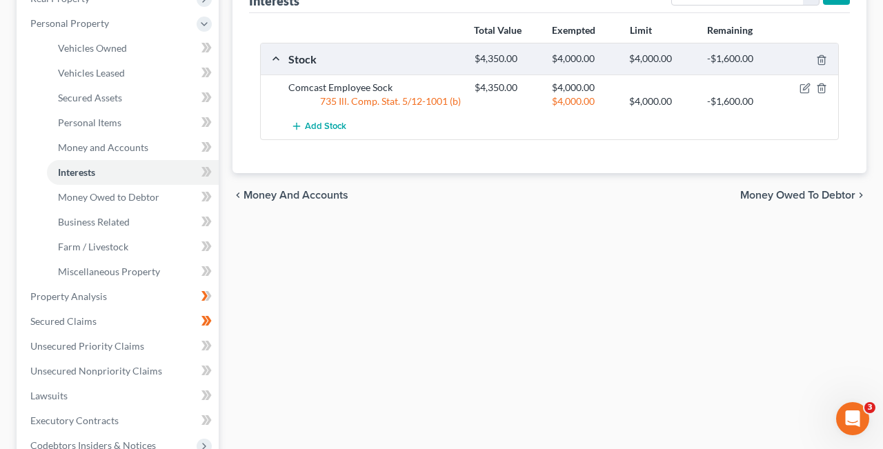
scroll to position [256, 0]
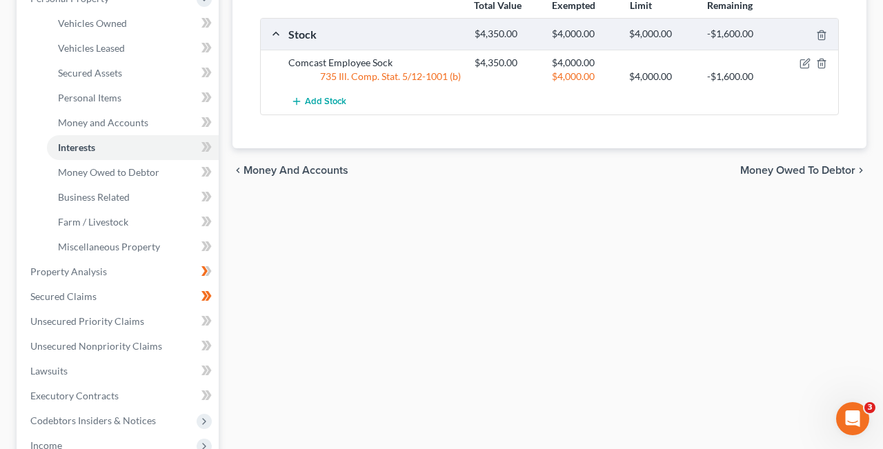
click at [835, 166] on span "Money Owed to Debtor" at bounding box center [797, 170] width 115 height 11
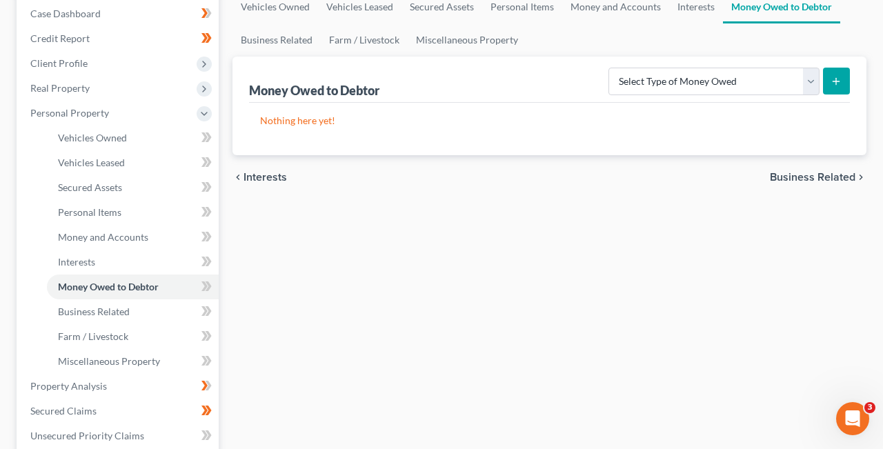
scroll to position [162, 0]
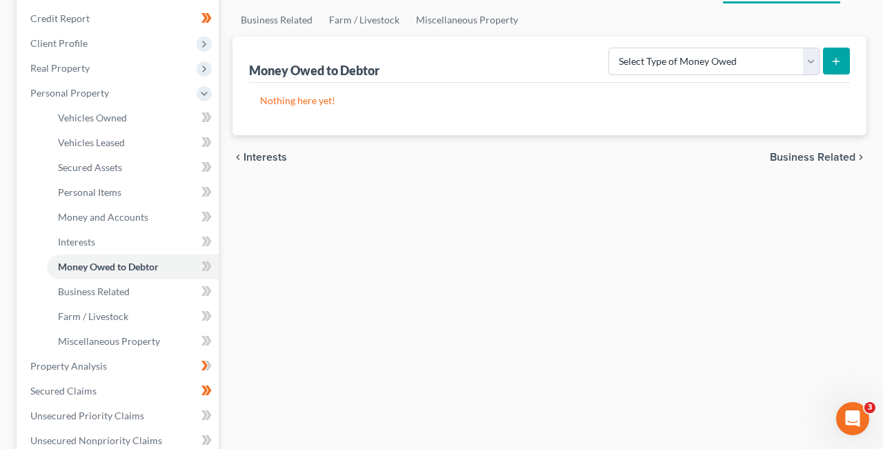
click at [836, 154] on span "Business Related" at bounding box center [811, 157] width 85 height 11
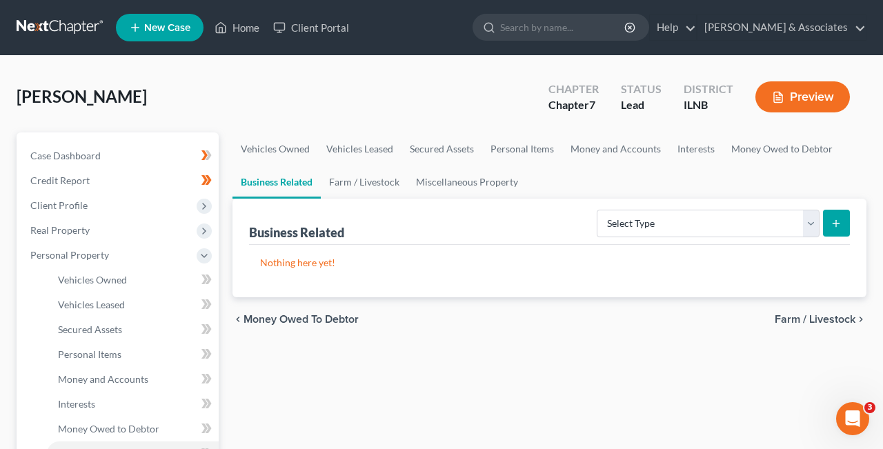
click at [829, 318] on span "Farm / Livestock" at bounding box center [814, 319] width 81 height 11
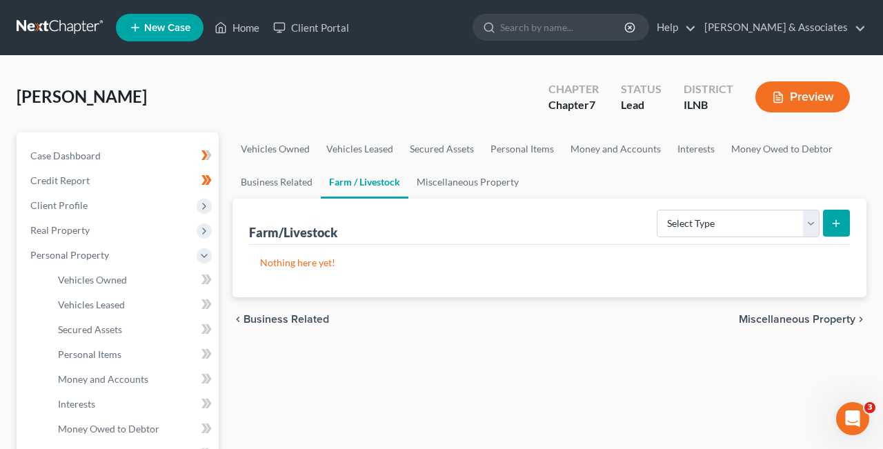
click at [838, 317] on span "Miscellaneous Property" at bounding box center [796, 319] width 117 height 11
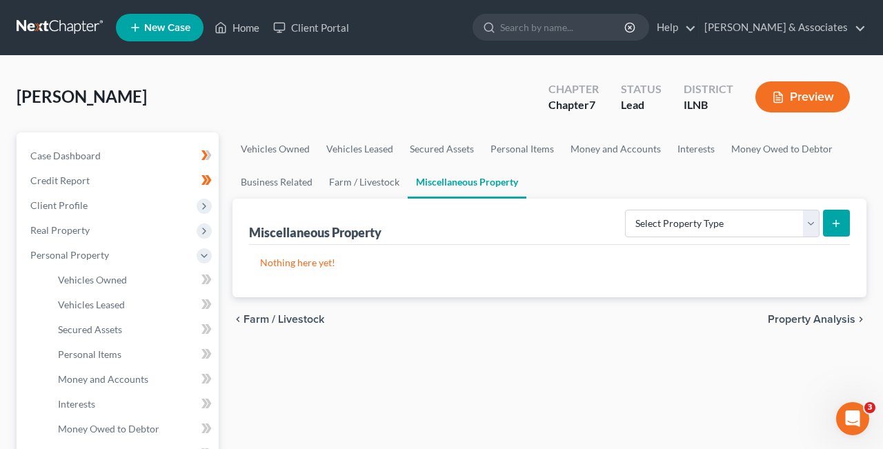
click at [825, 314] on span "Property Analysis" at bounding box center [811, 319] width 88 height 11
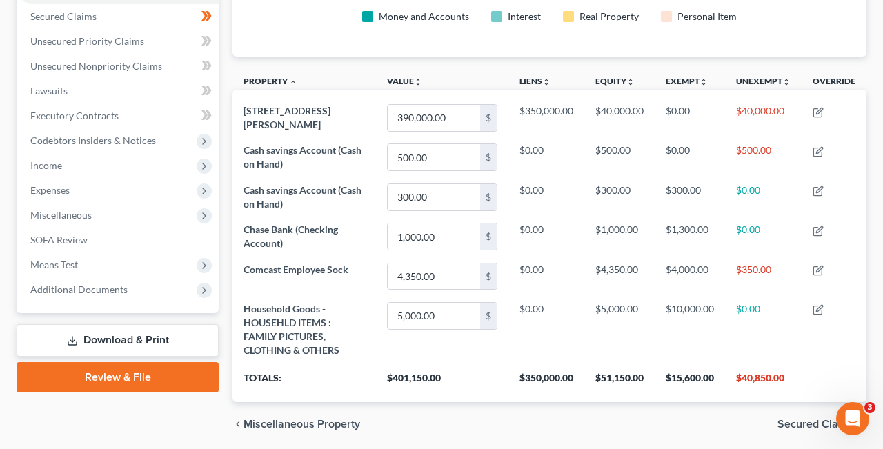
scroll to position [337, 0]
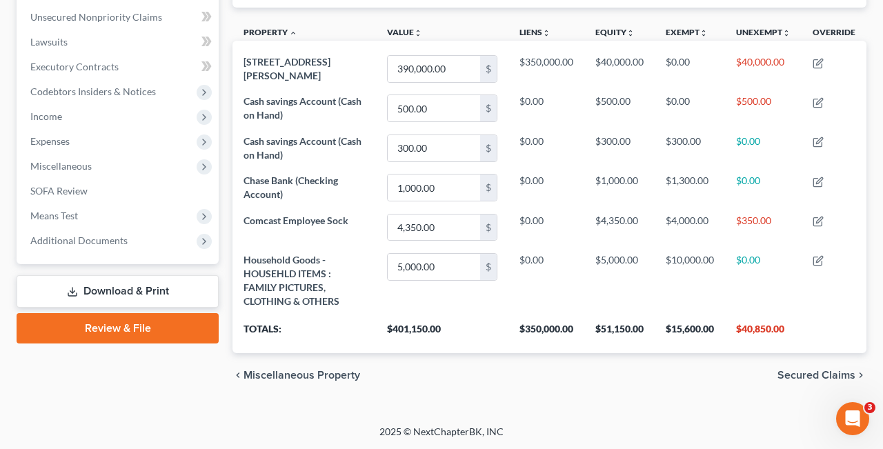
click at [831, 370] on span "Secured Claims" at bounding box center [816, 375] width 78 height 11
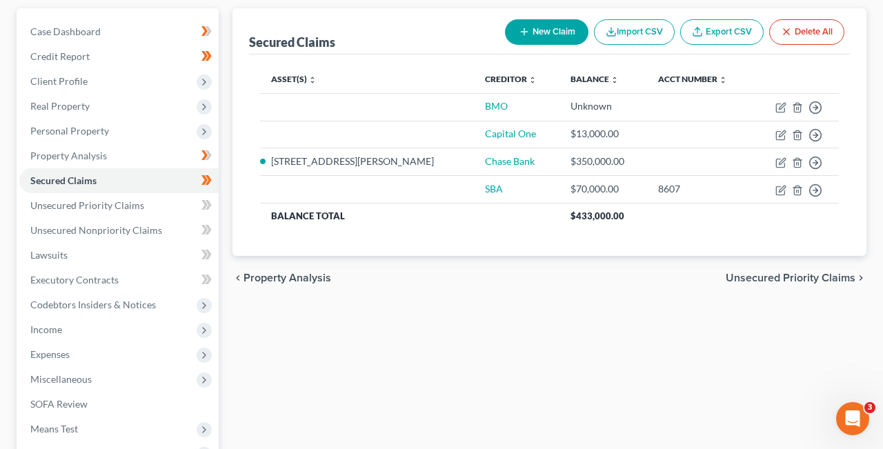
scroll to position [123, 0]
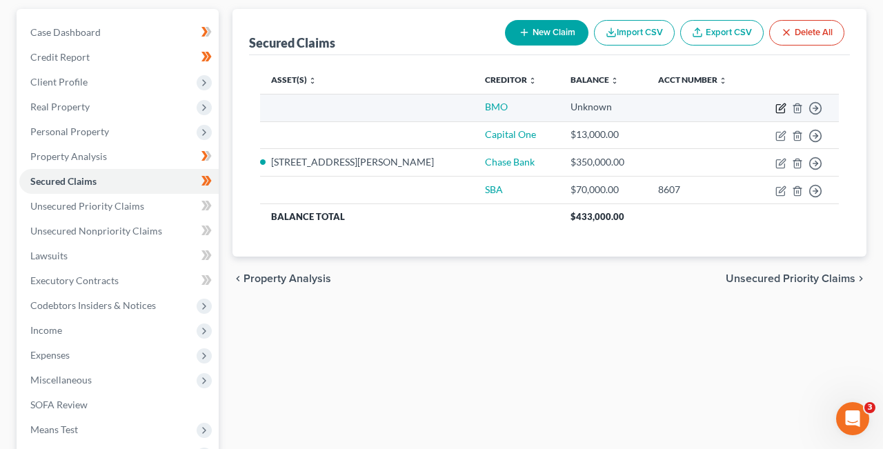
click at [785, 108] on icon "button" at bounding box center [780, 108] width 11 height 11
select select "0"
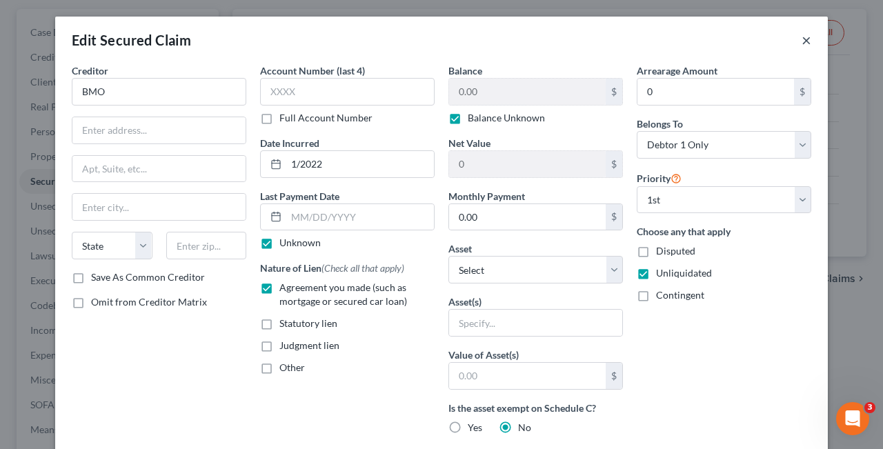
click at [807, 40] on button "×" at bounding box center [806, 40] width 10 height 17
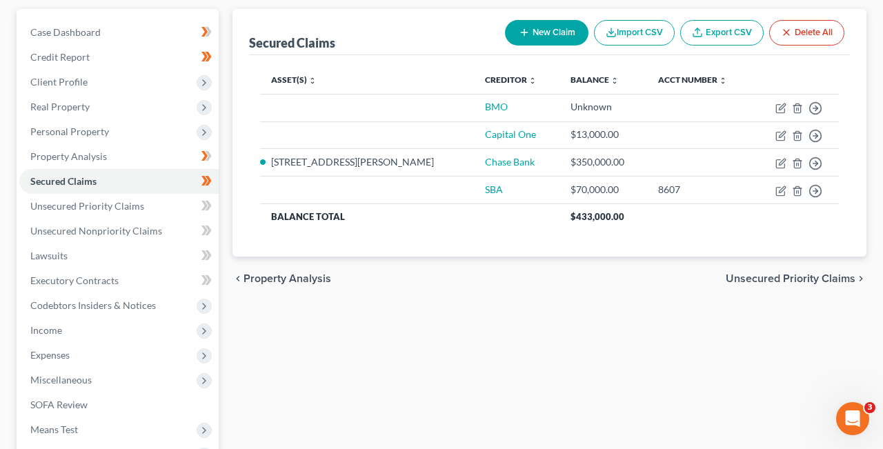
click at [823, 276] on span "Unsecured Priority Claims" at bounding box center [790, 278] width 130 height 11
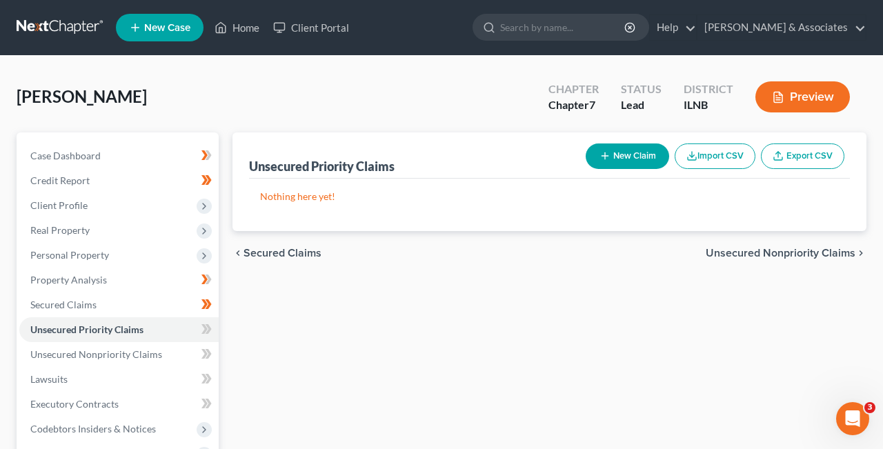
click at [807, 252] on span "Unsecured Nonpriority Claims" at bounding box center [780, 253] width 150 height 11
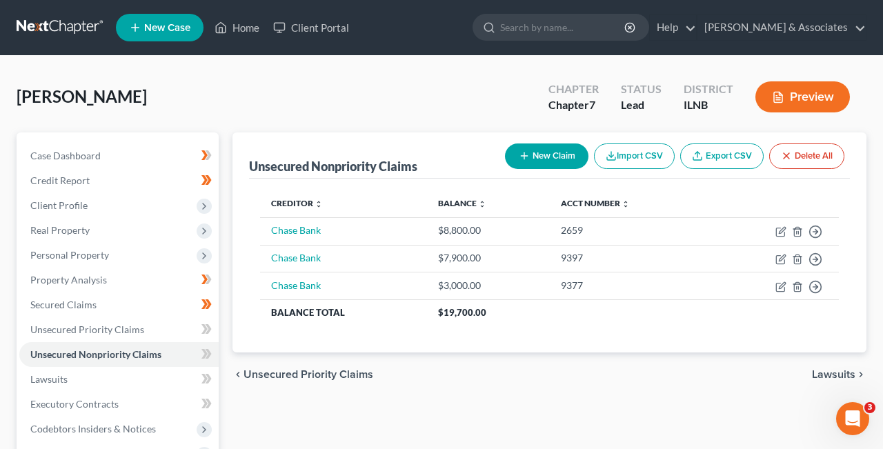
click at [845, 374] on span "Lawsuits" at bounding box center [833, 374] width 43 height 11
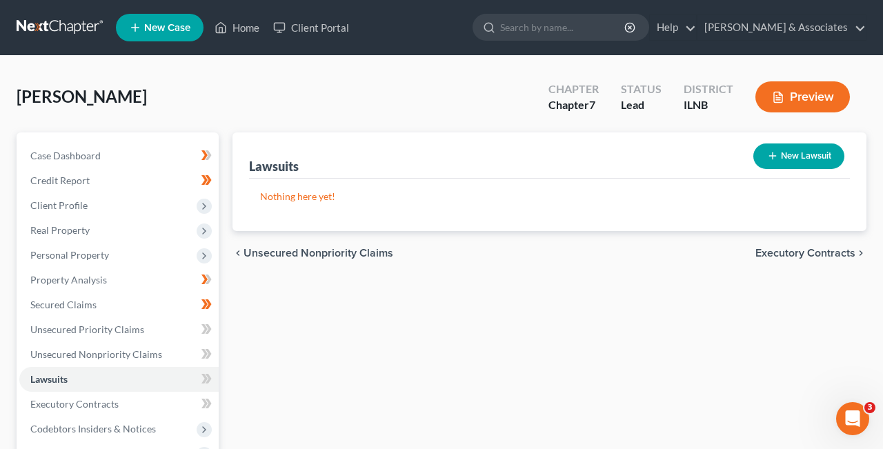
click at [250, 253] on span "Unsecured Nonpriority Claims" at bounding box center [318, 253] width 150 height 11
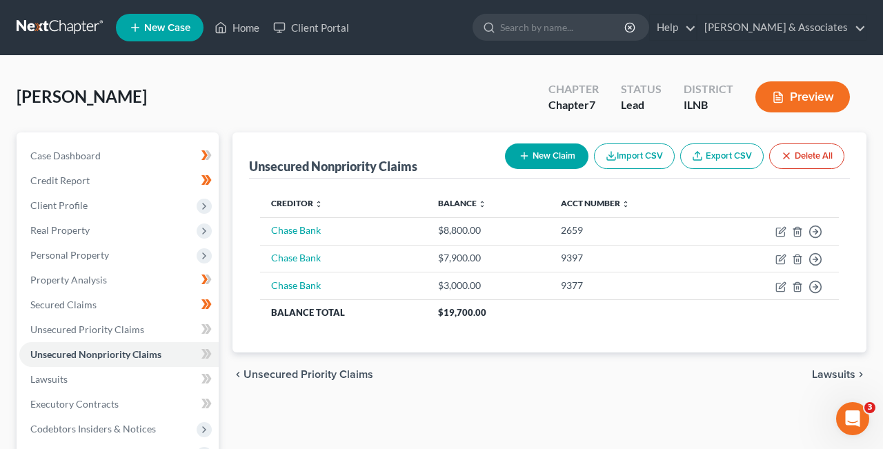
click at [262, 376] on span "Unsecured Priority Claims" at bounding box center [308, 374] width 130 height 11
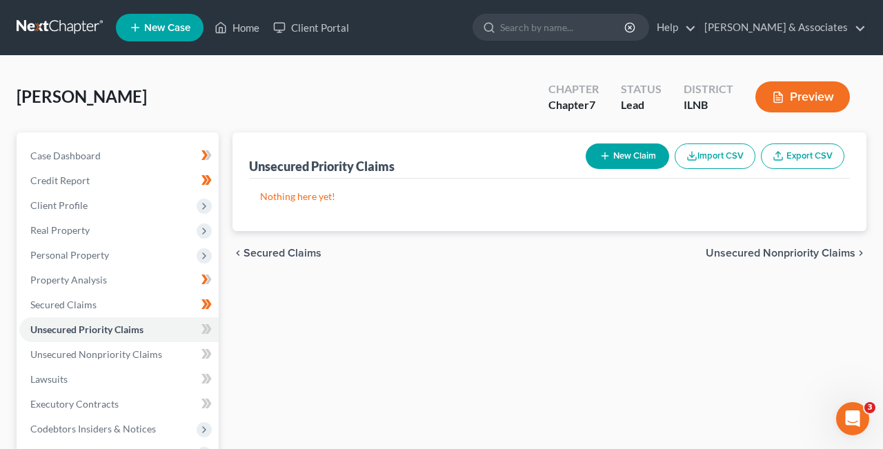
click at [258, 252] on span "Secured Claims" at bounding box center [282, 253] width 78 height 11
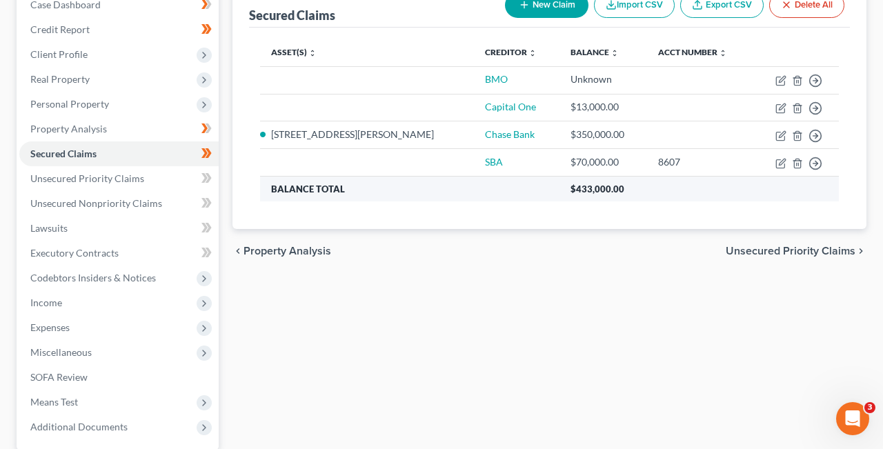
scroll to position [165, 0]
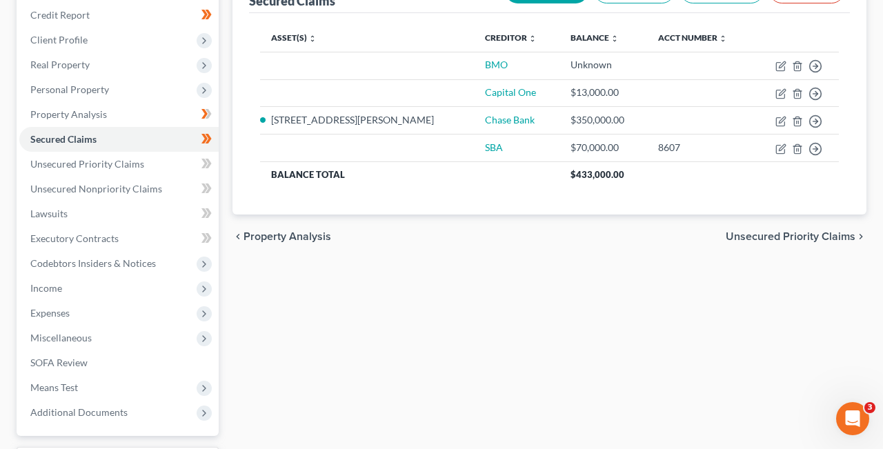
click at [255, 235] on span "Property Analysis" at bounding box center [287, 236] width 88 height 11
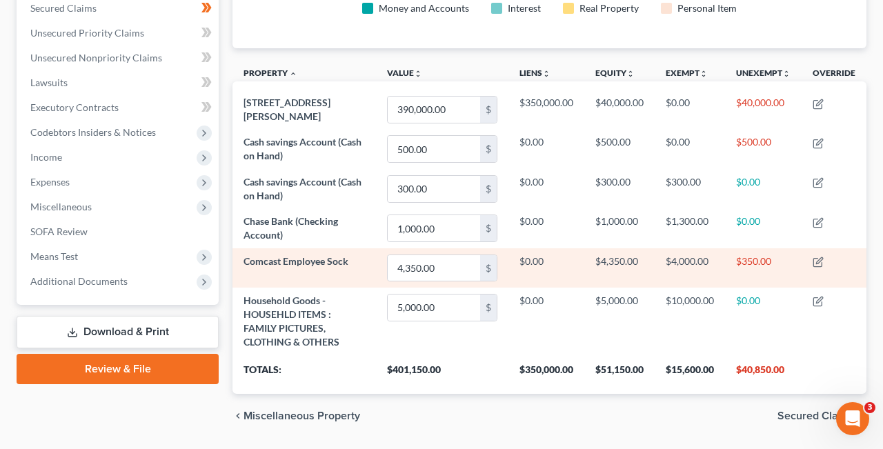
scroll to position [302, 0]
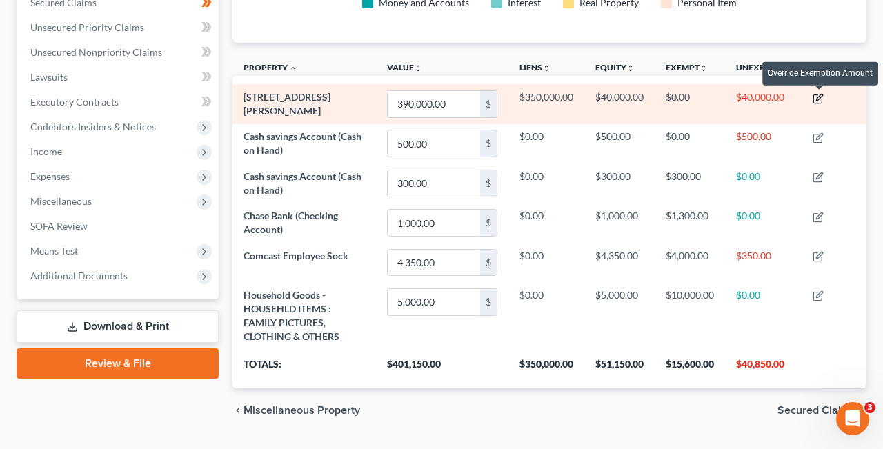
click at [819, 94] on icon "button" at bounding box center [817, 98] width 11 height 11
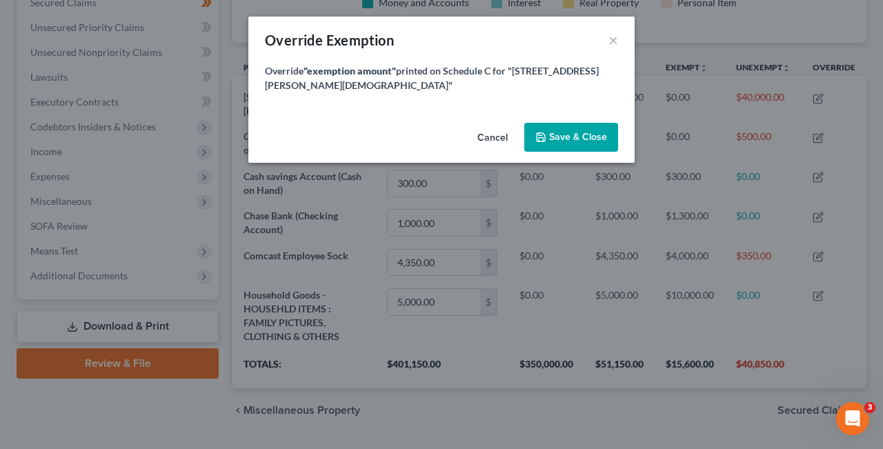
click at [490, 124] on button "Cancel" at bounding box center [492, 138] width 52 height 28
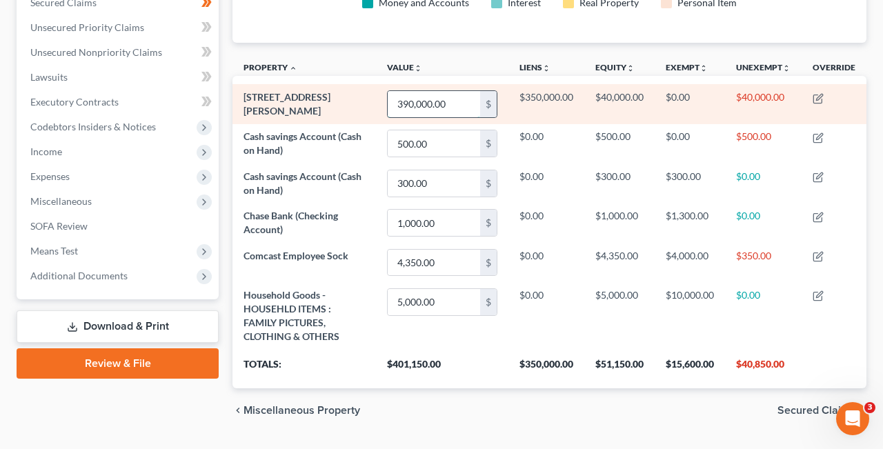
click at [457, 105] on input "390,000.00" at bounding box center [433, 104] width 92 height 26
click at [821, 97] on icon "button" at bounding box center [817, 98] width 11 height 11
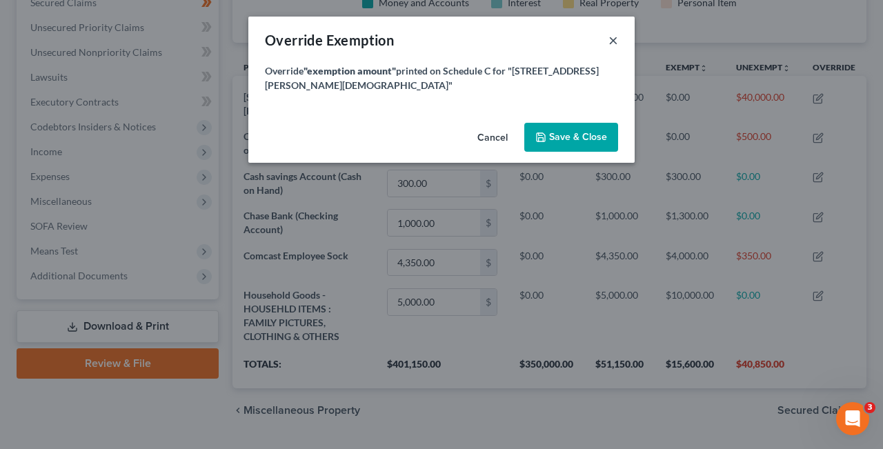
click at [614, 38] on button "×" at bounding box center [613, 40] width 10 height 17
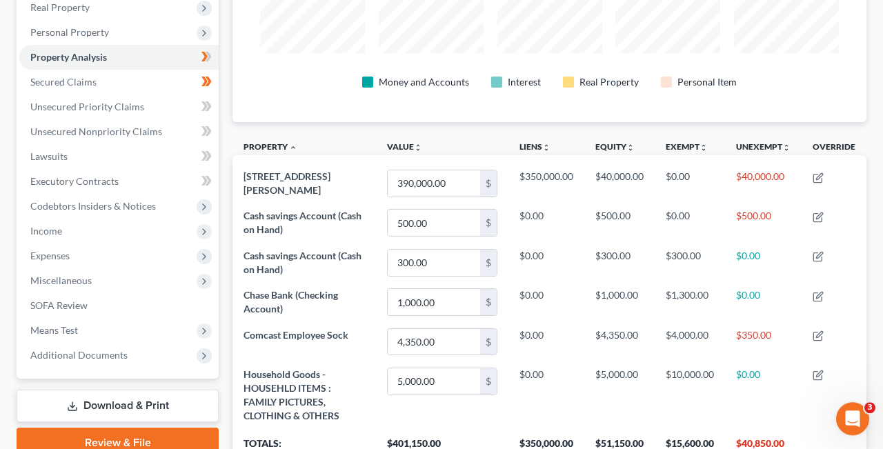
scroll to position [225, 0]
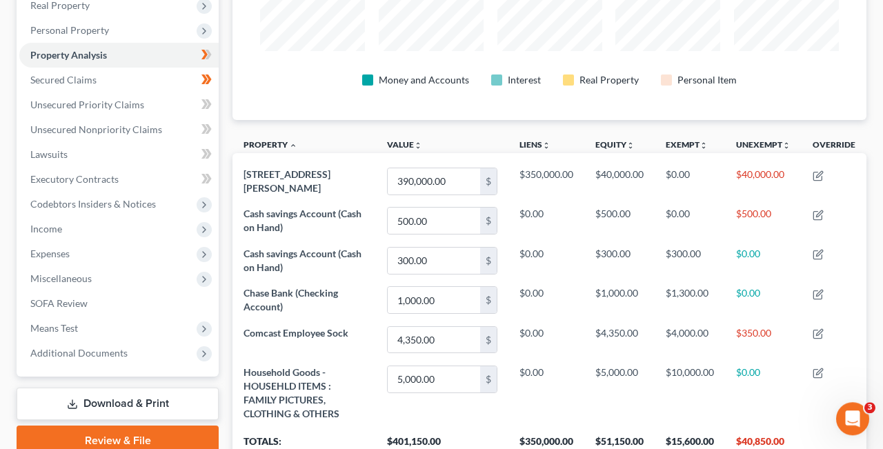
click at [586, 381] on td "$5,000.00" at bounding box center [619, 392] width 70 height 67
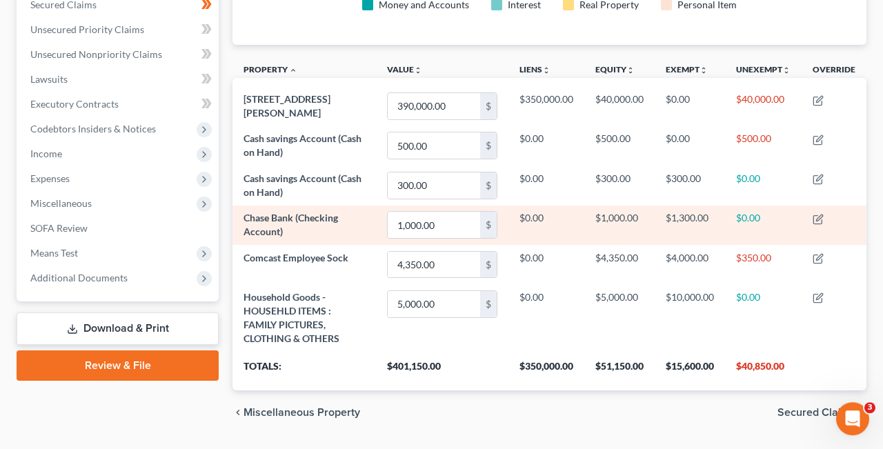
scroll to position [337, 0]
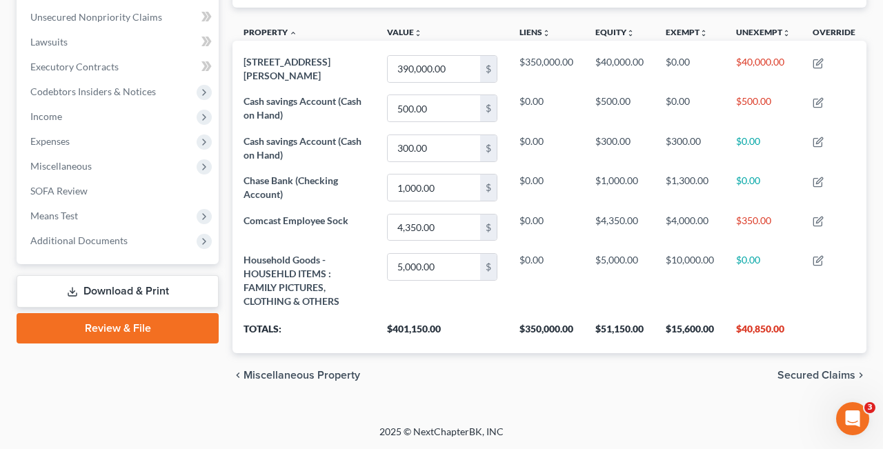
click at [831, 374] on span "Secured Claims" at bounding box center [816, 375] width 78 height 11
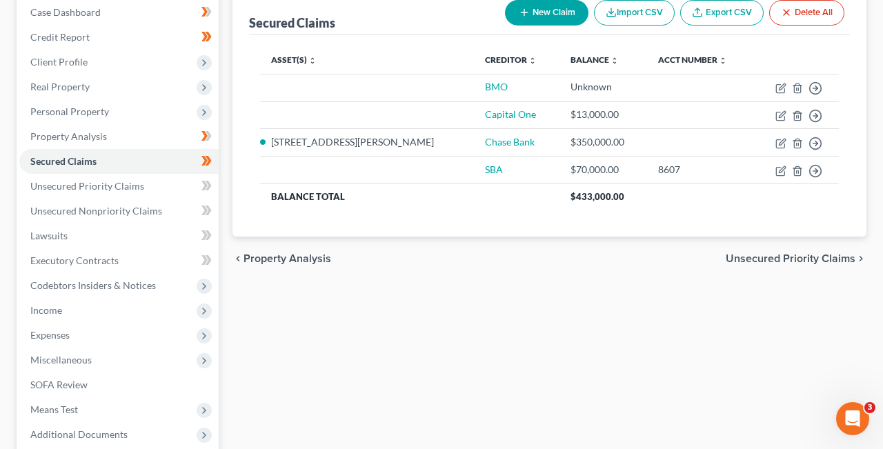
scroll to position [142, 0]
click at [850, 256] on span "Unsecured Priority Claims" at bounding box center [790, 259] width 130 height 11
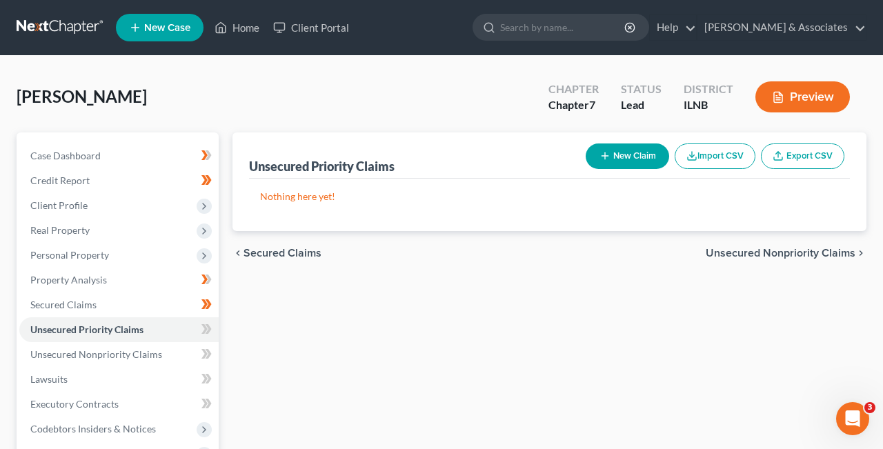
click at [844, 254] on span "Unsecured Nonpriority Claims" at bounding box center [780, 253] width 150 height 11
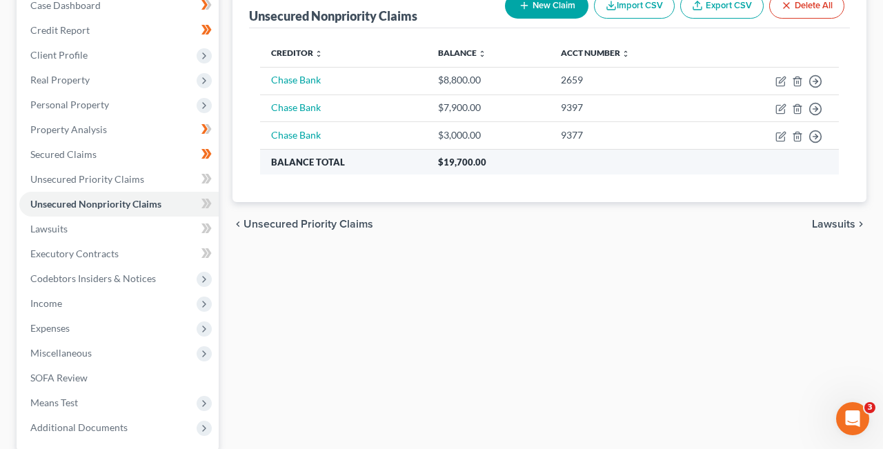
scroll to position [155, 0]
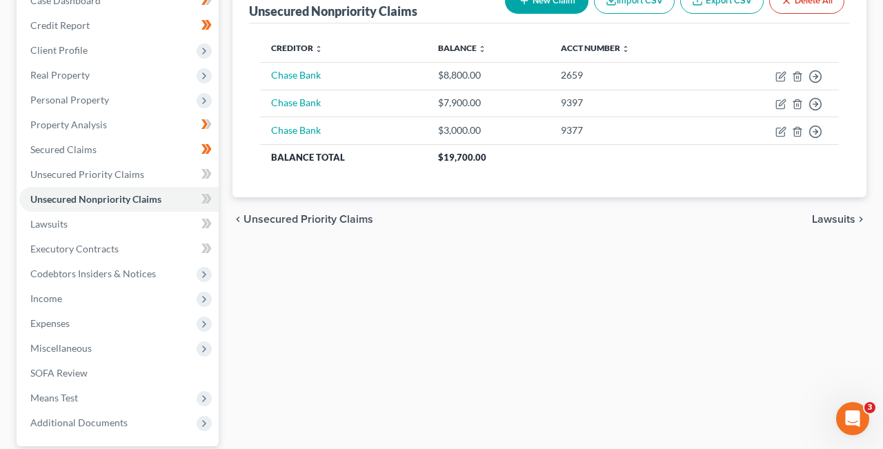
click at [248, 217] on span "Unsecured Priority Claims" at bounding box center [308, 219] width 130 height 11
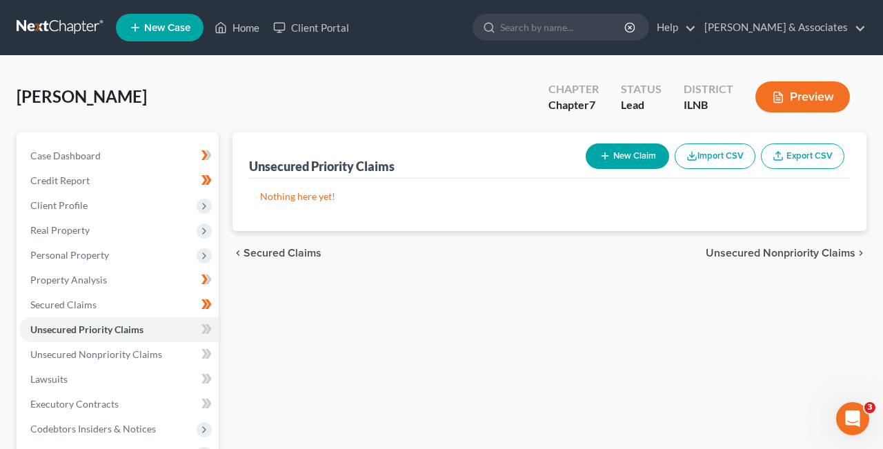
click at [261, 252] on span "Secured Claims" at bounding box center [282, 253] width 78 height 11
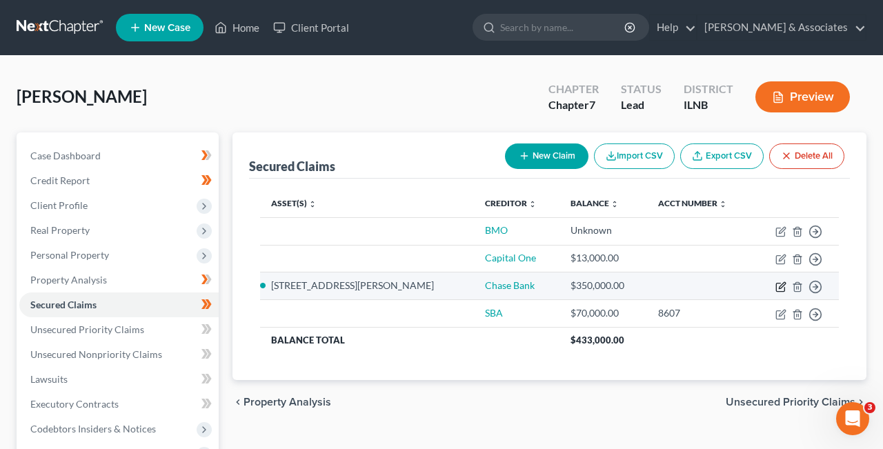
click at [784, 287] on icon "button" at bounding box center [780, 286] width 11 height 11
select select "5"
select select "0"
select select "2"
select select "0"
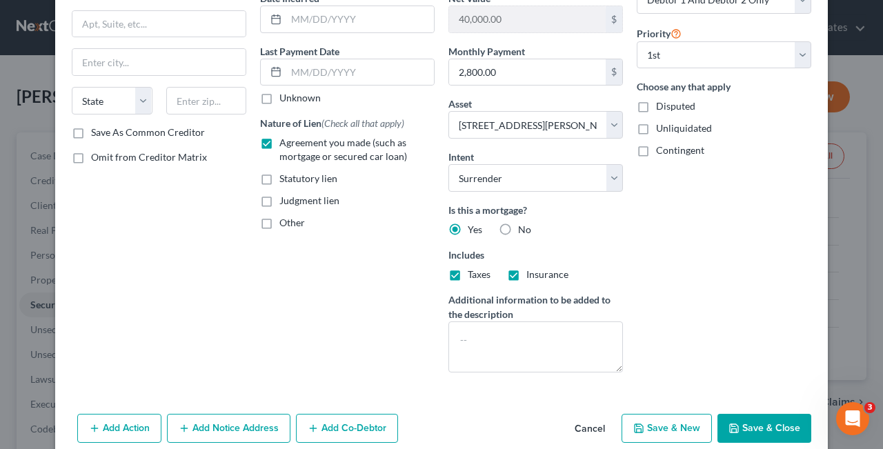
scroll to position [125, 0]
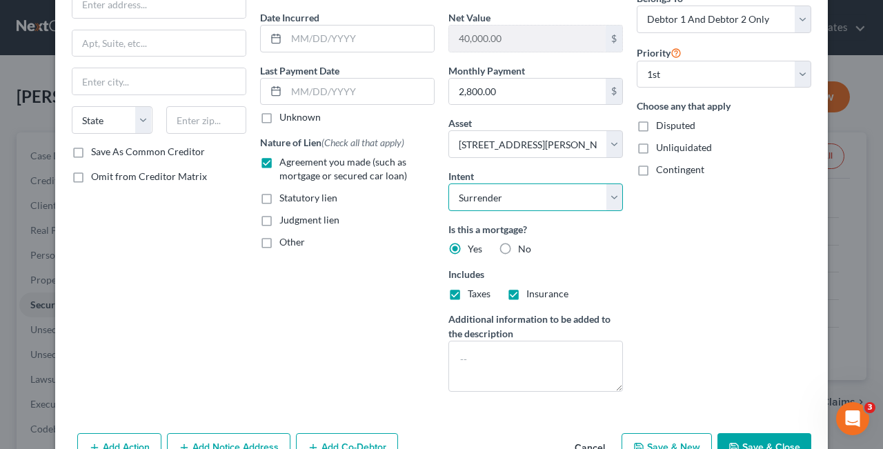
select select "2"
click option "Reaffirm" at bounding box center [0, 0] width 0 height 0
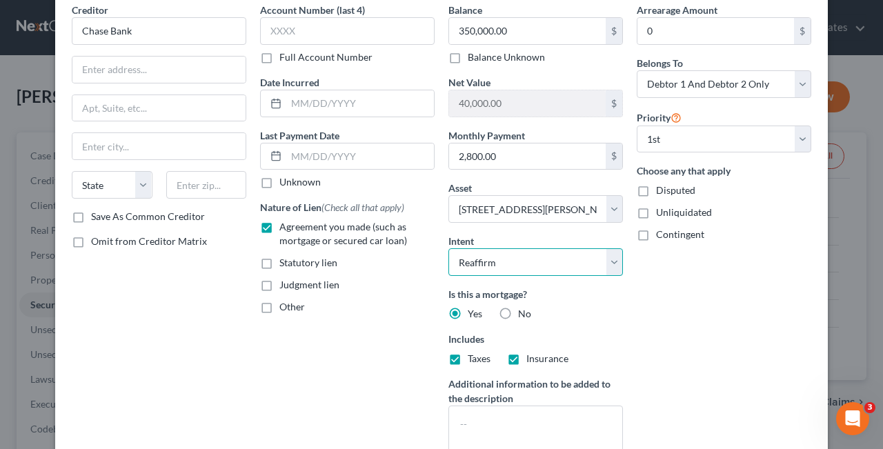
scroll to position [59, 0]
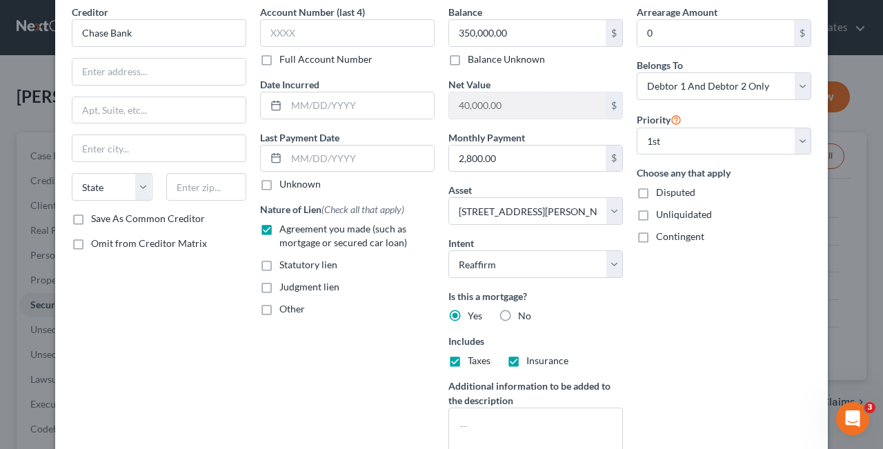
click at [656, 214] on label "Unliquidated" at bounding box center [684, 215] width 56 height 14
click at [661, 214] on input "Unliquidated" at bounding box center [665, 212] width 9 height 9
checkbox input "true"
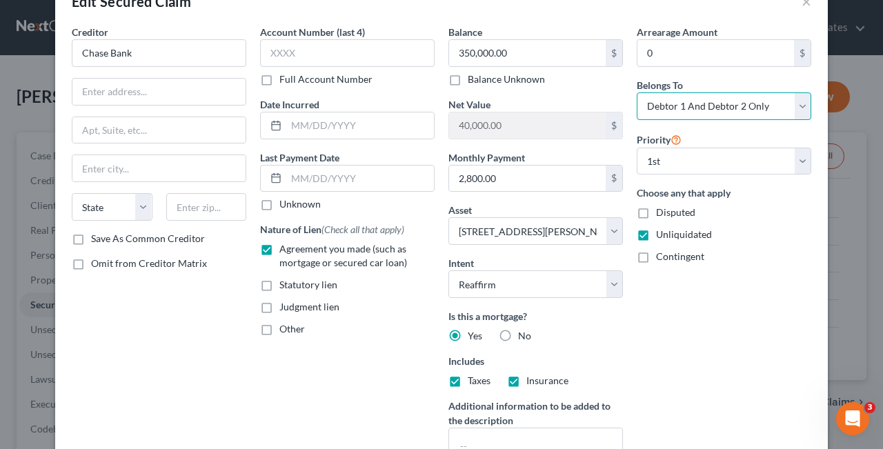
select select "3"
click option "At Least One Of The Debtors And Another" at bounding box center [0, 0] width 0 height 0
click at [512, 175] on input "2,800.00" at bounding box center [527, 178] width 157 height 26
type input "2"
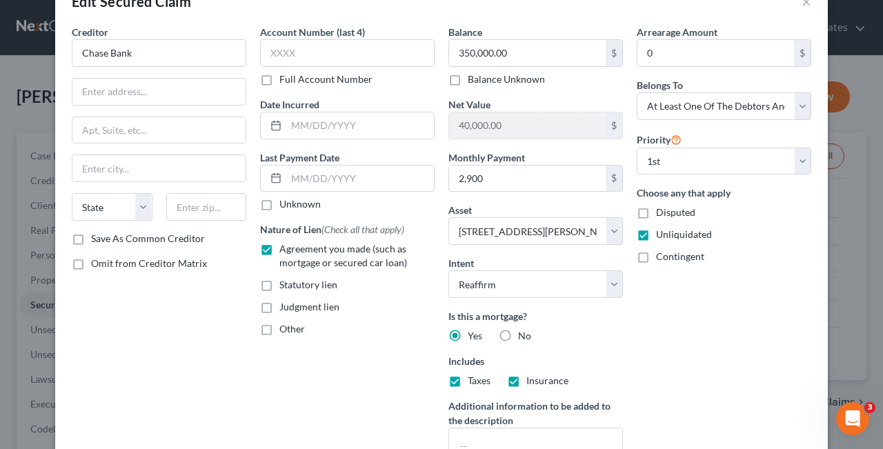
click at [530, 207] on div "Asset * Select Other Multiple Assets Cash savings Account (Cash on Hand) - $500…" at bounding box center [535, 224] width 174 height 42
click at [493, 172] on input "2,900" at bounding box center [527, 178] width 157 height 26
click at [709, 339] on div "Arrearage Amount 0 $ Belongs To * Select Debtor 1 Only Debtor 2 Only Debtor 1 A…" at bounding box center [724, 257] width 188 height 465
click at [507, 176] on input "2,900.00" at bounding box center [527, 178] width 157 height 26
type input "2,868.00"
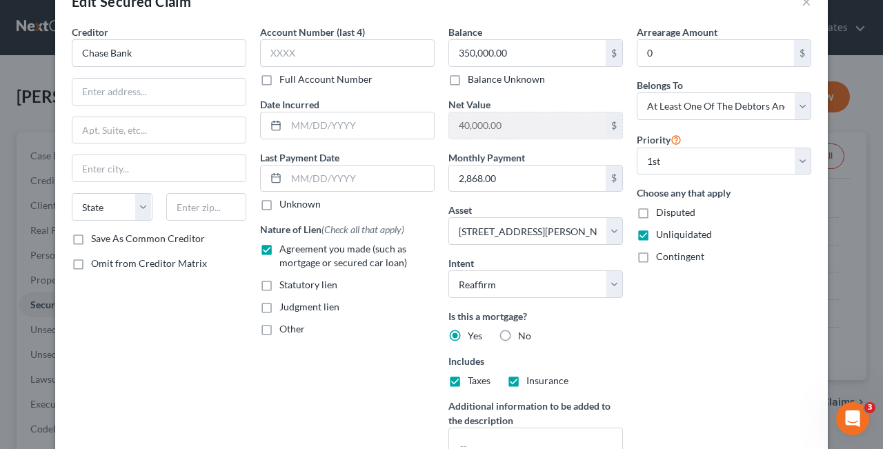
click at [659, 326] on div "Arrearage Amount 0 $ Belongs To * Select Debtor 1 Only Debtor 2 Only Debtor 1 A…" at bounding box center [724, 257] width 188 height 465
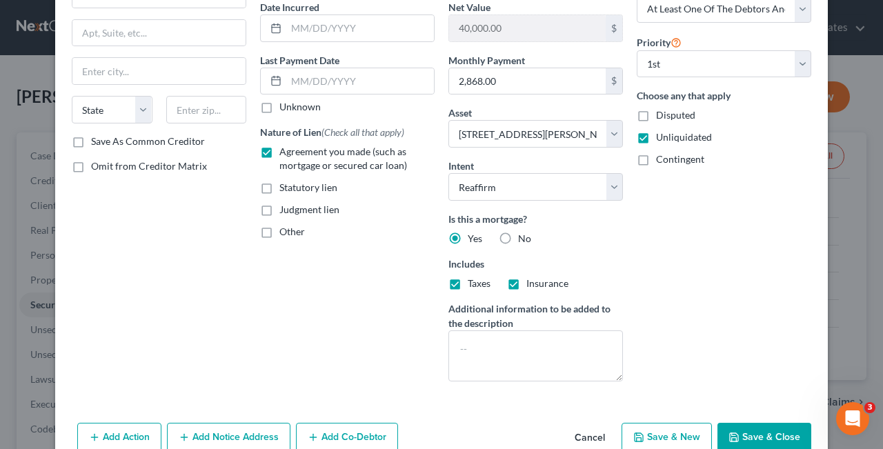
scroll to position [205, 0]
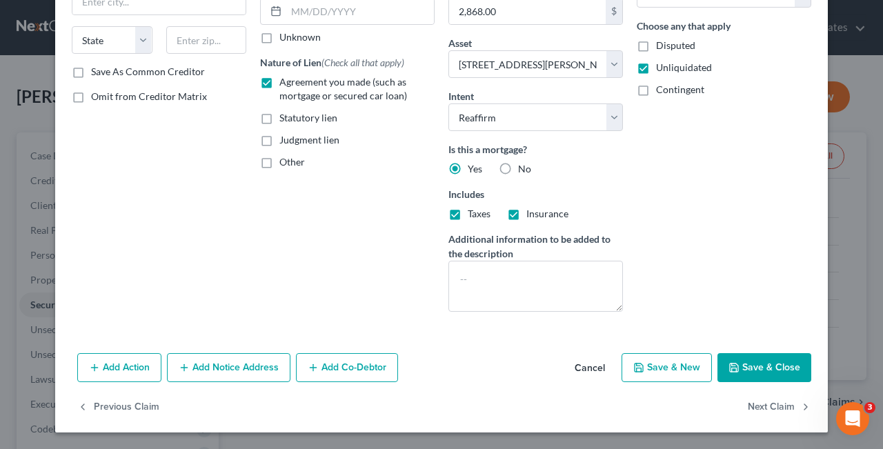
click at [765, 369] on button "Save & Close" at bounding box center [764, 367] width 94 height 29
select select
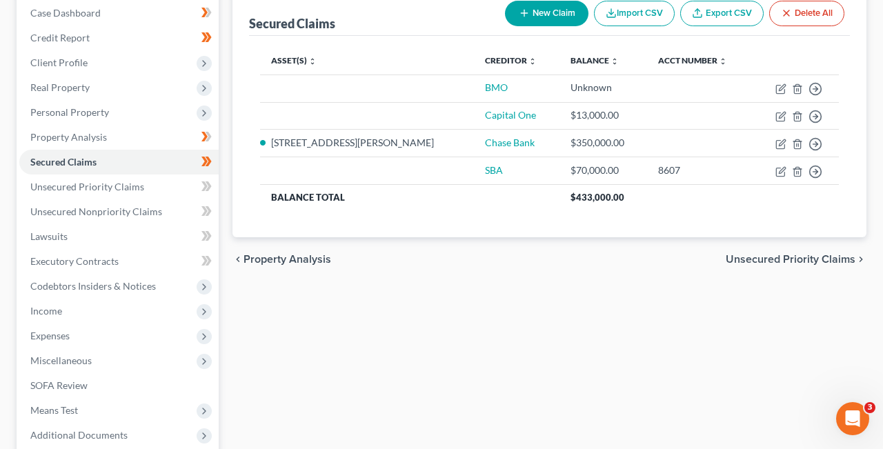
scroll to position [152, 0]
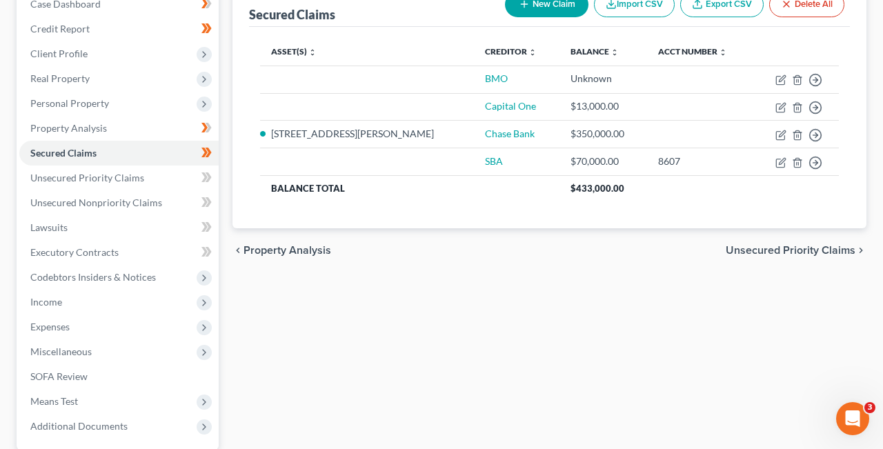
click at [838, 251] on span "Unsecured Priority Claims" at bounding box center [790, 250] width 130 height 11
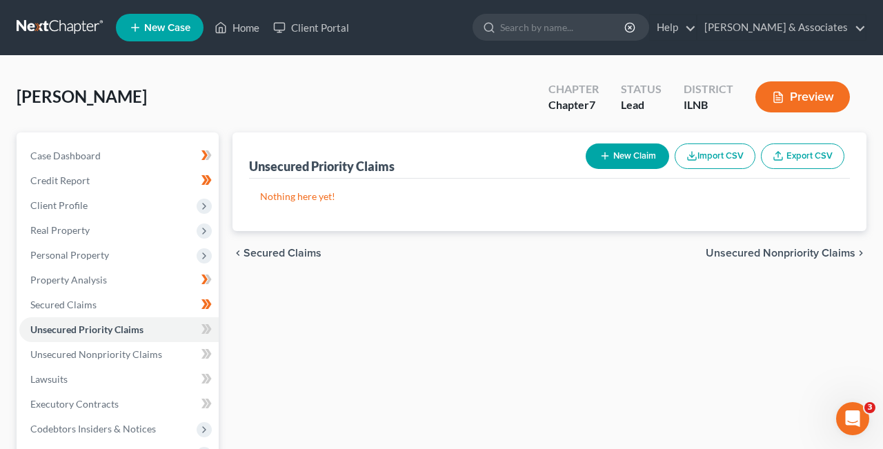
click at [841, 248] on span "Unsecured Nonpriority Claims" at bounding box center [780, 253] width 150 height 11
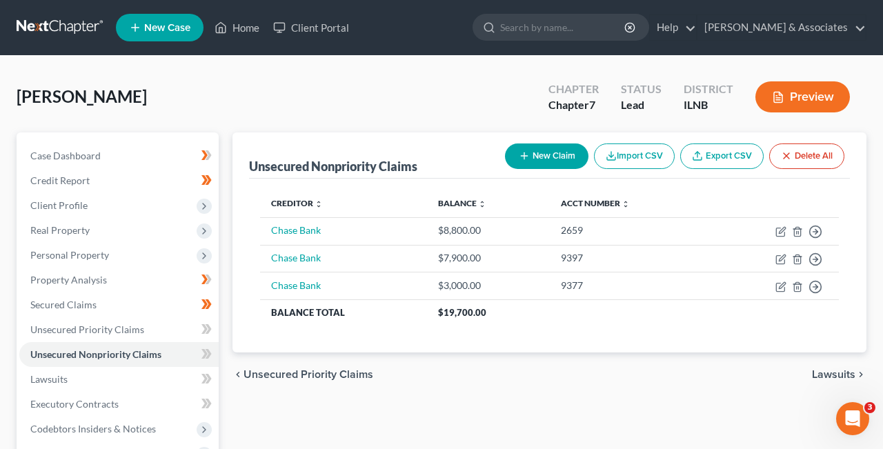
click at [843, 373] on span "Lawsuits" at bounding box center [833, 374] width 43 height 11
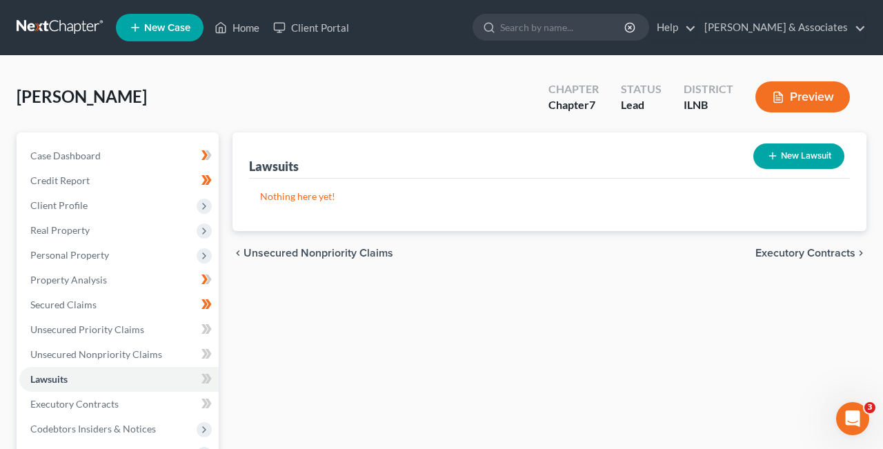
click at [245, 254] on span "Unsecured Nonpriority Claims" at bounding box center [318, 253] width 150 height 11
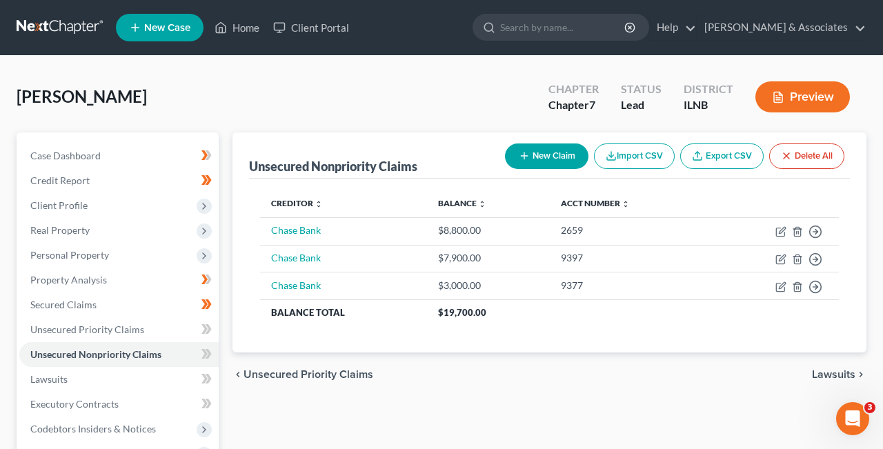
click at [254, 375] on span "Unsecured Priority Claims" at bounding box center [308, 374] width 130 height 11
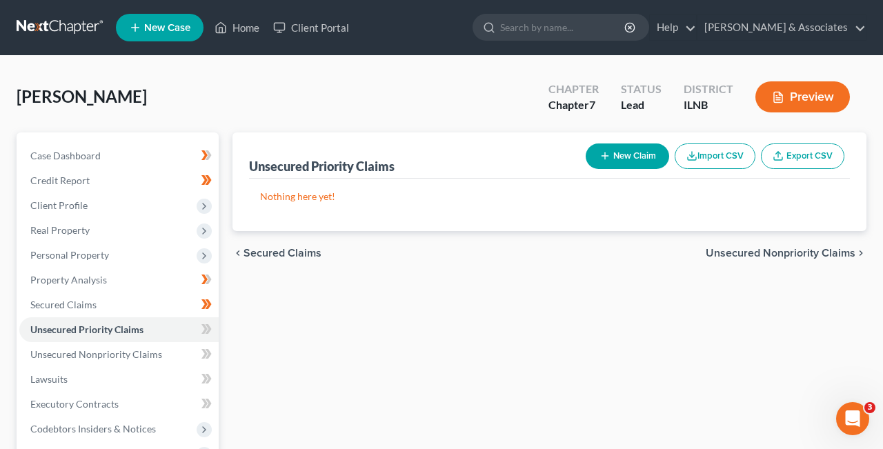
click at [243, 252] on icon "chevron_left" at bounding box center [237, 253] width 11 height 11
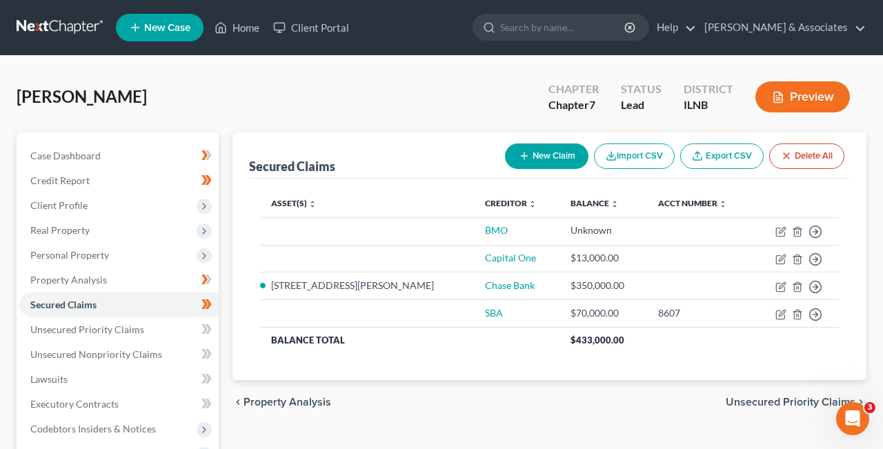
click at [247, 403] on span "Property Analysis" at bounding box center [287, 401] width 88 height 11
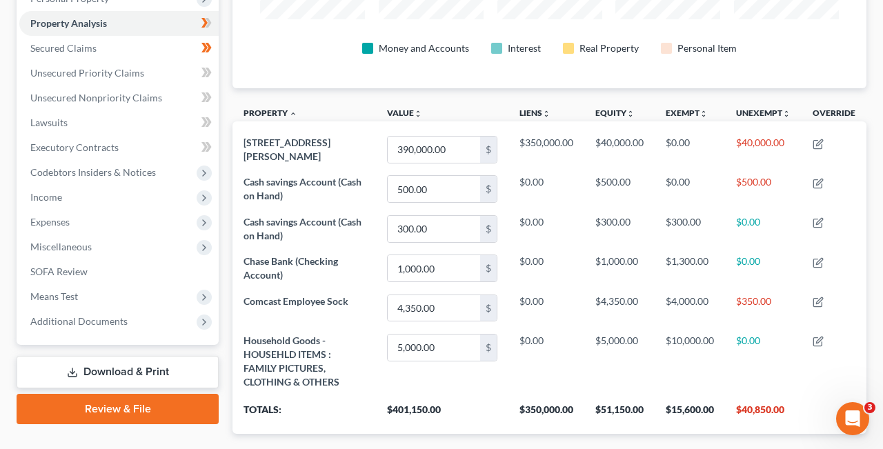
scroll to position [337, 0]
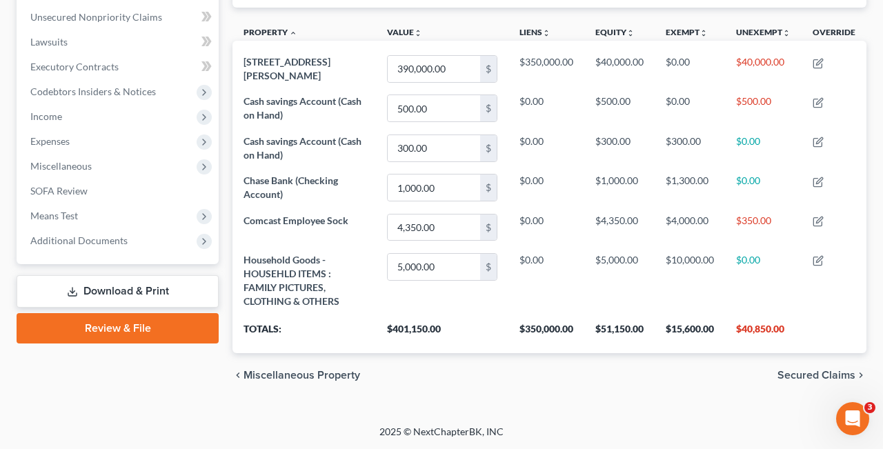
click at [264, 374] on span "Miscellaneous Property" at bounding box center [301, 375] width 117 height 11
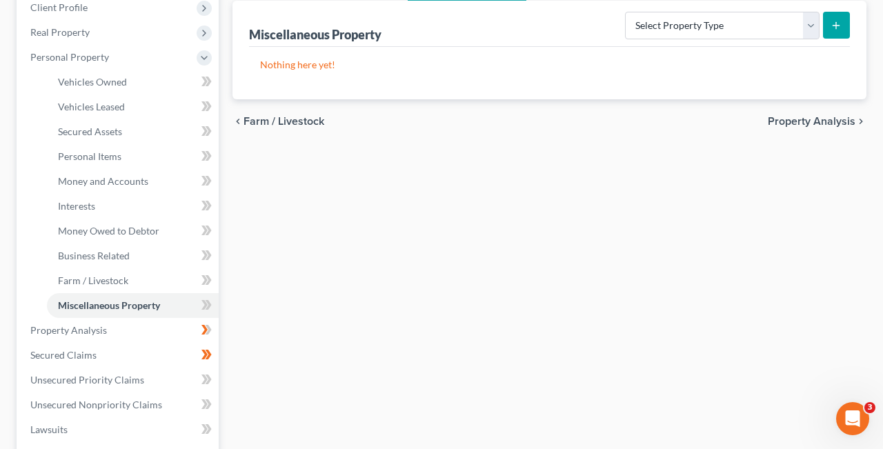
scroll to position [214, 0]
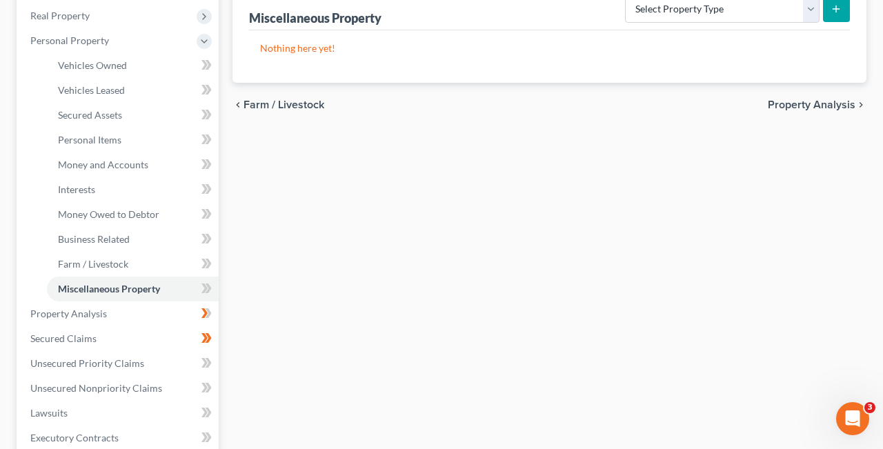
click at [829, 102] on span "Property Analysis" at bounding box center [811, 104] width 88 height 11
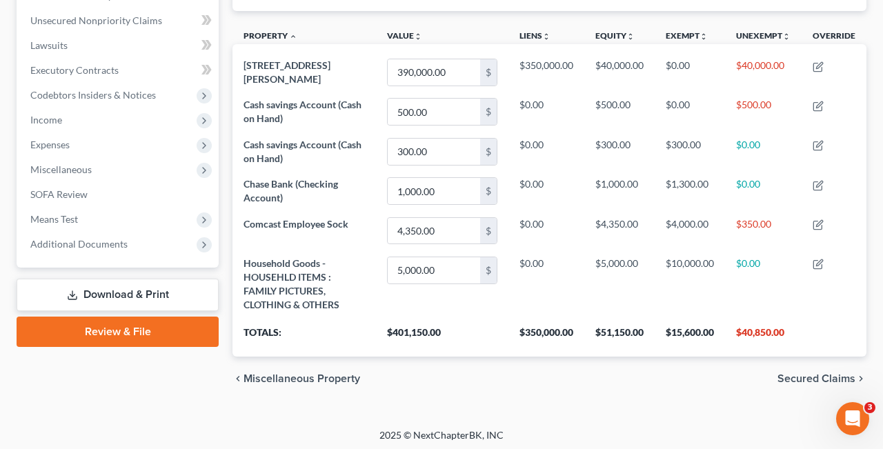
click at [825, 379] on span "Secured Claims" at bounding box center [816, 378] width 78 height 11
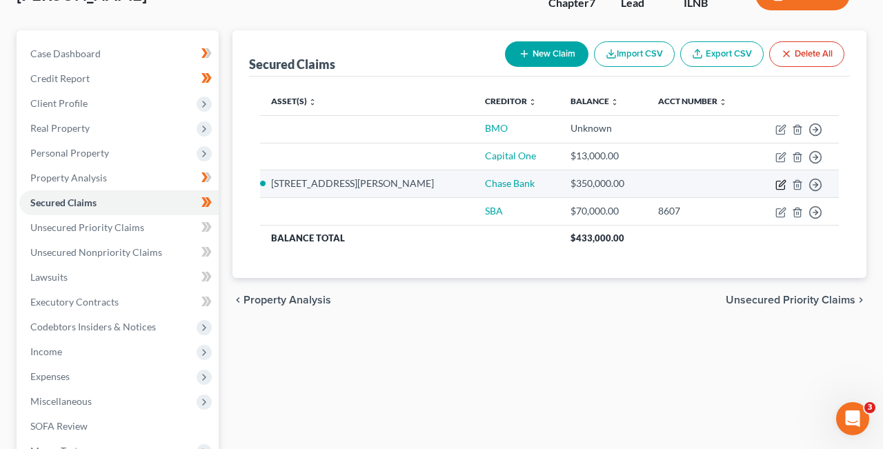
click at [781, 183] on icon "button" at bounding box center [781, 183] width 6 height 6
select select "2"
select select "3"
select select "0"
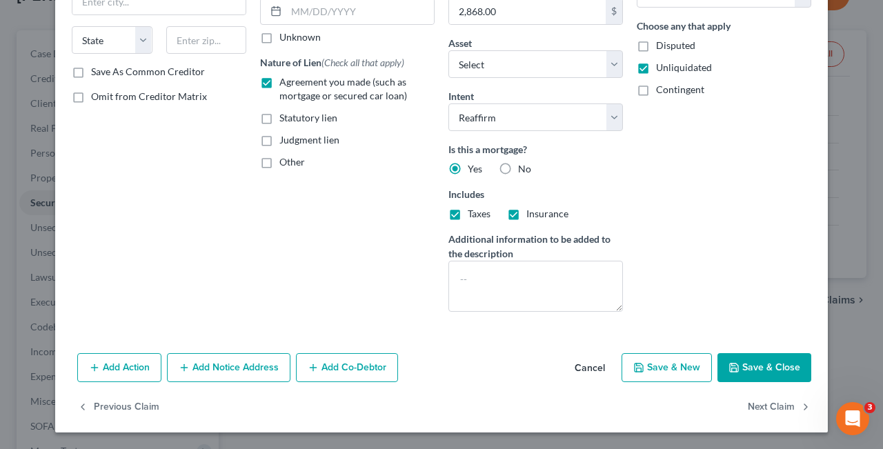
click at [753, 365] on button "Save & Close" at bounding box center [764, 367] width 94 height 29
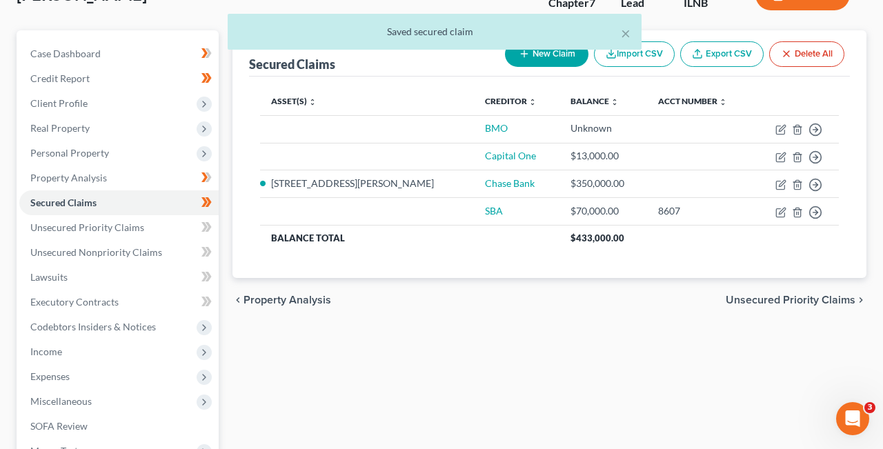
click at [851, 296] on span "Unsecured Priority Claims" at bounding box center [790, 299] width 130 height 11
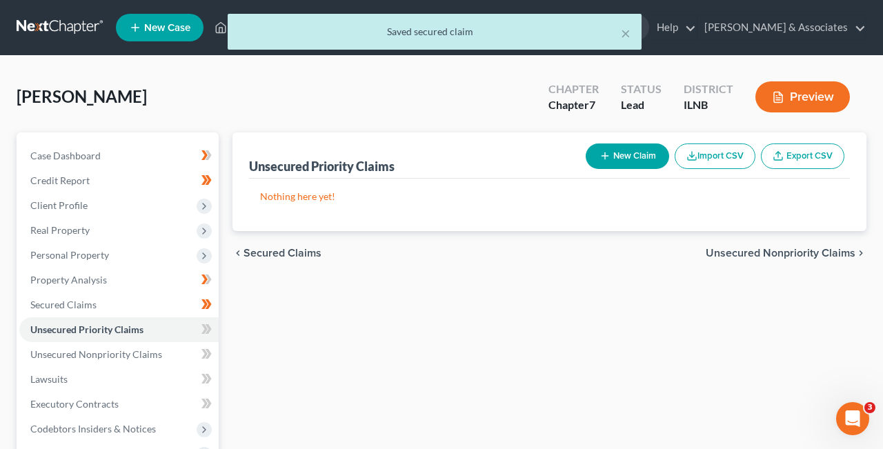
click at [852, 251] on span "Unsecured Nonpriority Claims" at bounding box center [780, 253] width 150 height 11
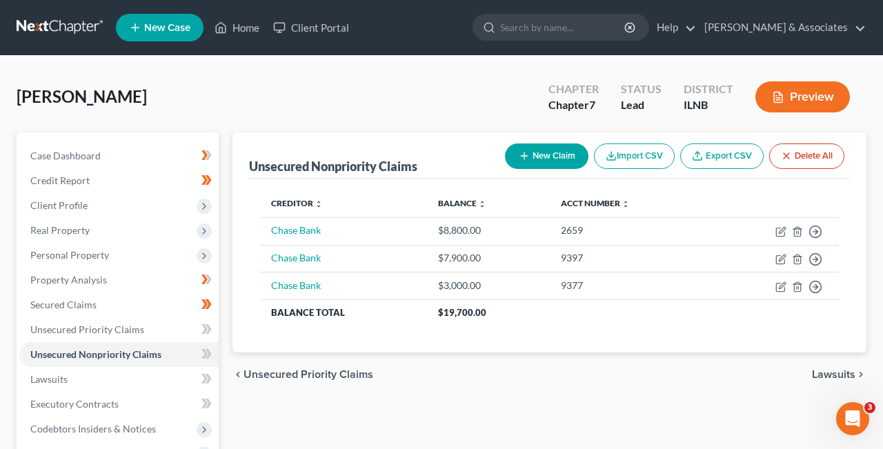
click at [850, 373] on span "Lawsuits" at bounding box center [833, 374] width 43 height 11
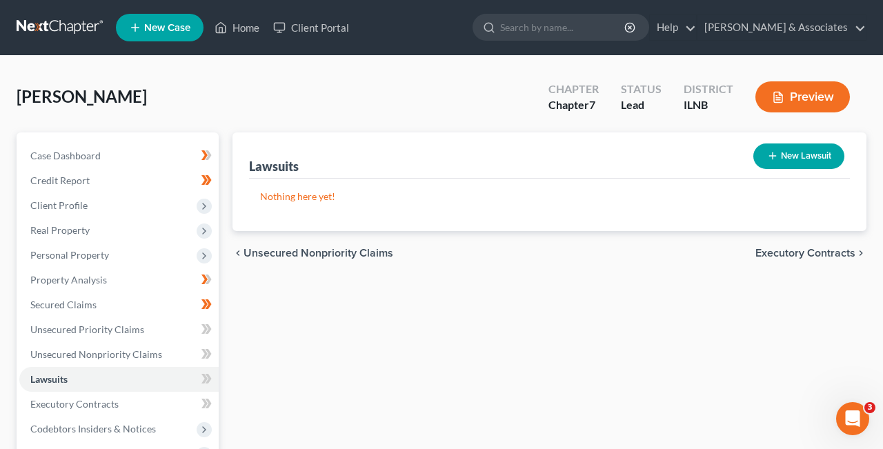
click at [850, 253] on span "Executory Contracts" at bounding box center [805, 253] width 100 height 11
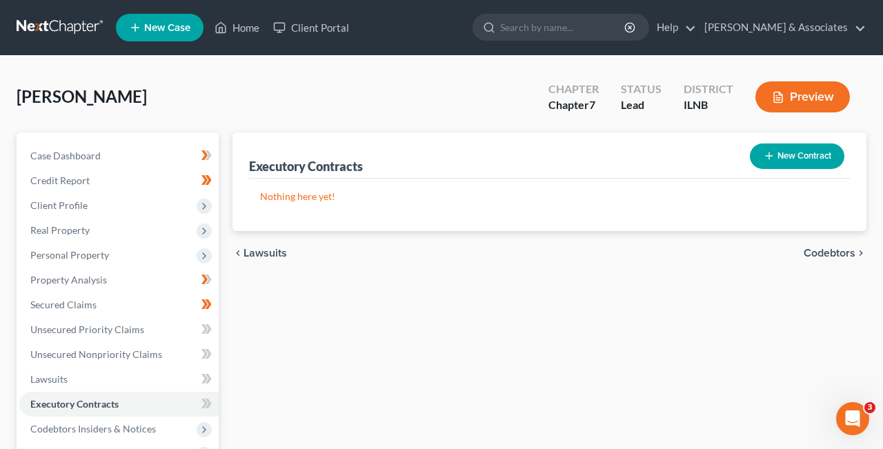
click at [851, 248] on span "Codebtors" at bounding box center [829, 253] width 52 height 11
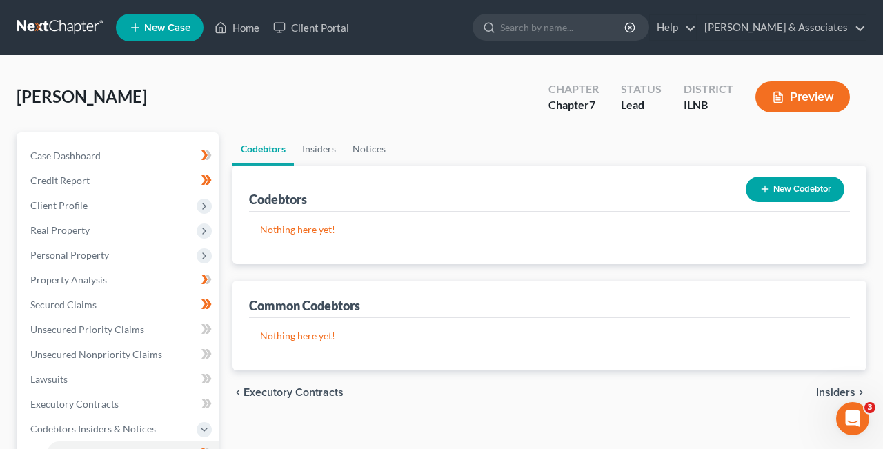
click at [839, 387] on span "Insiders" at bounding box center [835, 392] width 39 height 11
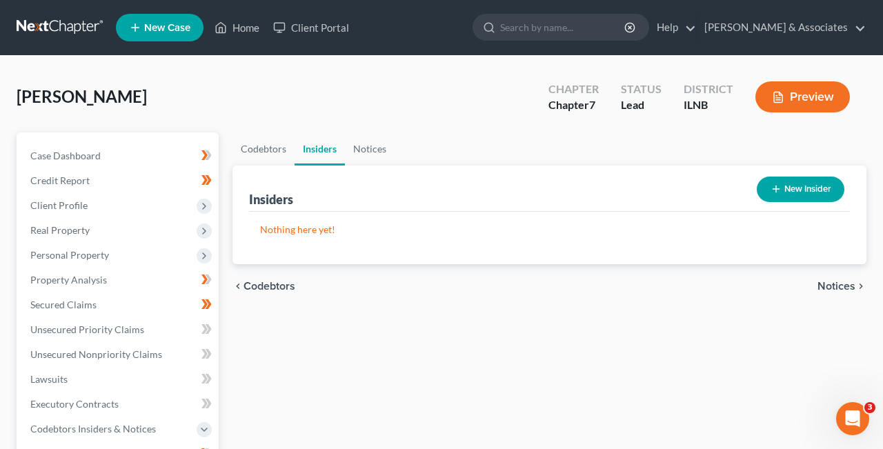
click at [849, 281] on span "Notices" at bounding box center [836, 286] width 38 height 11
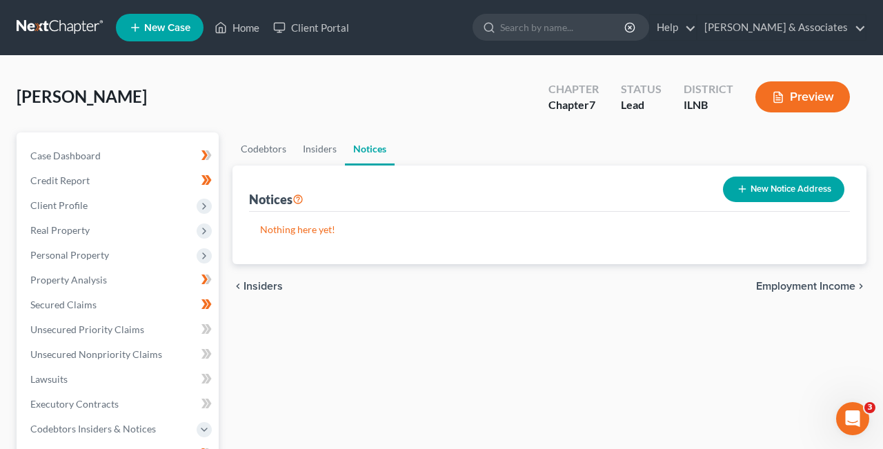
click at [849, 283] on span "Employment Income" at bounding box center [805, 286] width 99 height 11
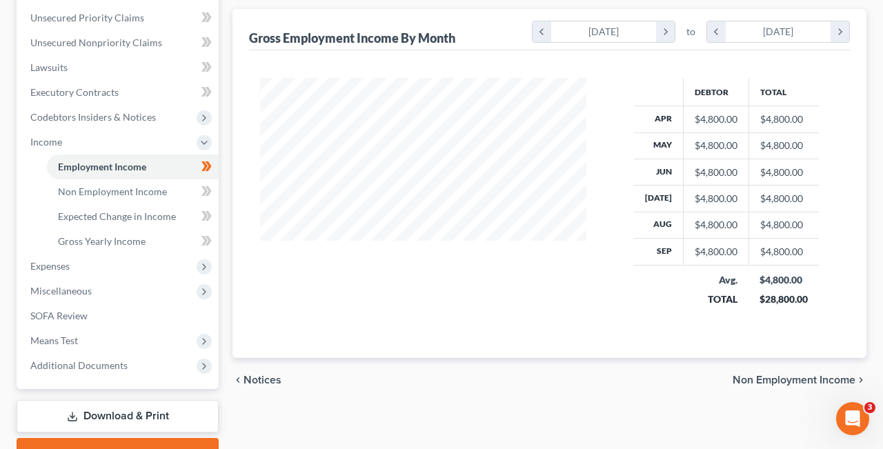
click at [798, 378] on span "Non Employment Income" at bounding box center [793, 379] width 123 height 11
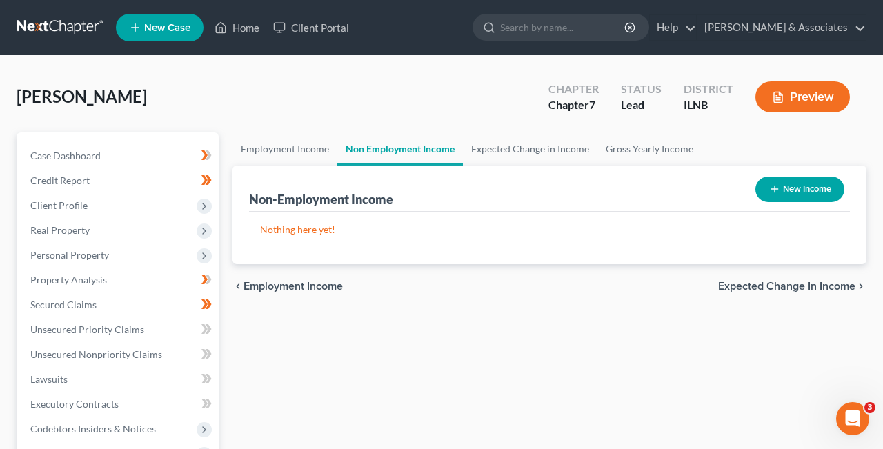
click at [836, 284] on span "Expected Change in Income" at bounding box center [786, 286] width 137 height 11
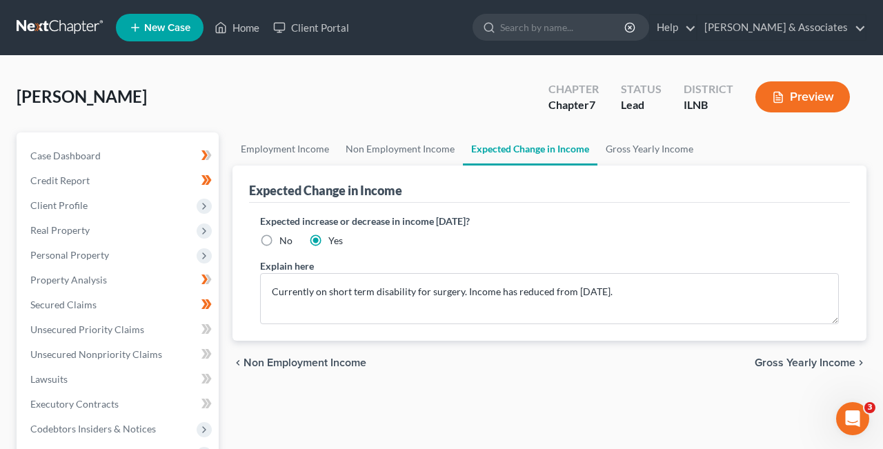
click at [826, 361] on span "Gross Yearly Income" at bounding box center [804, 362] width 101 height 11
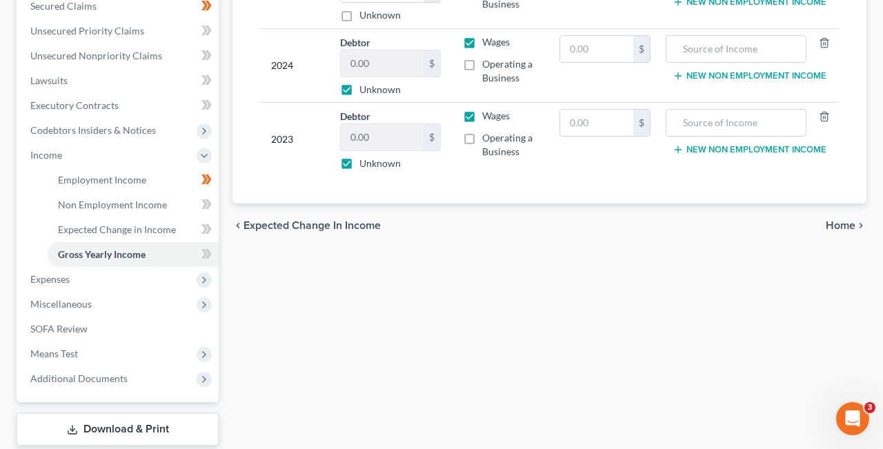
click at [845, 225] on span "Home" at bounding box center [840, 225] width 30 height 11
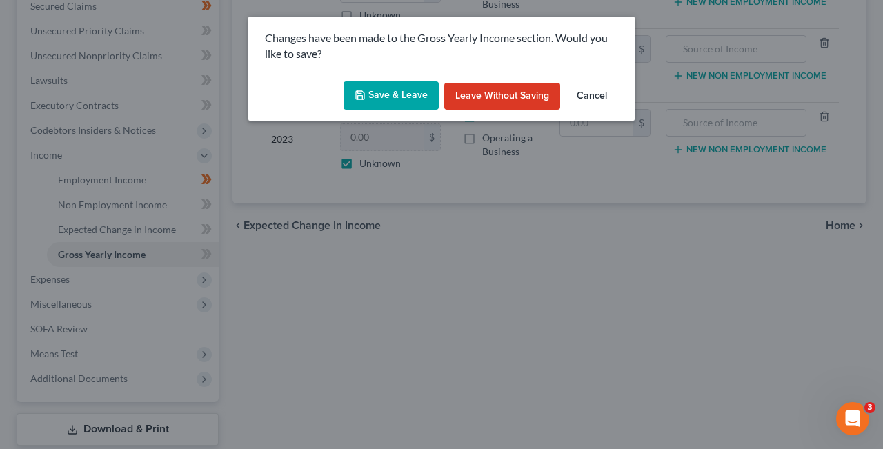
click at [389, 92] on button "Save & Leave" at bounding box center [390, 95] width 95 height 29
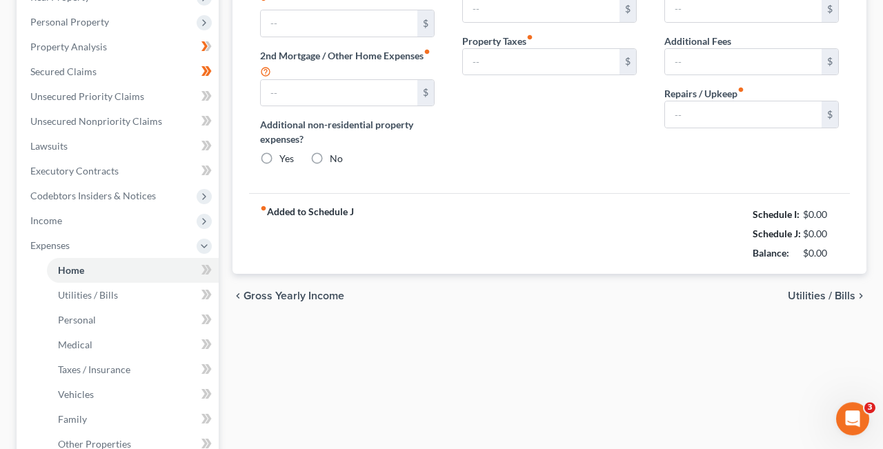
type input "0.00"
radio input "true"
type input "0.00"
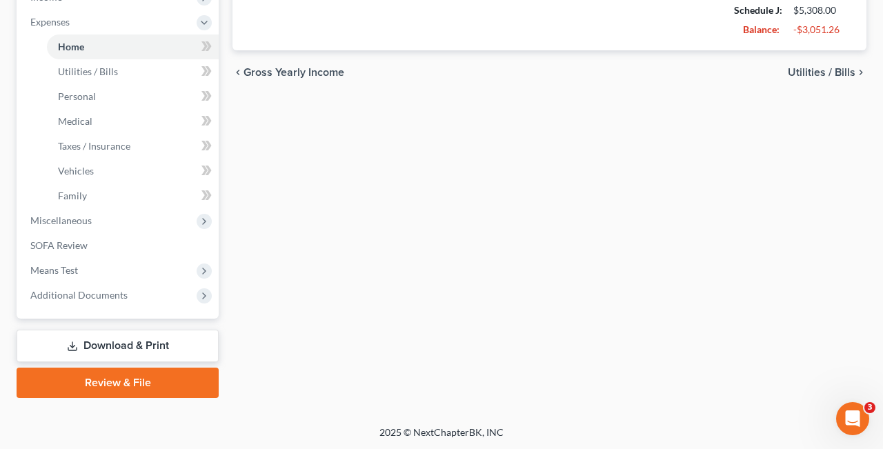
click at [846, 70] on span "Utilities / Bills" at bounding box center [821, 72] width 68 height 11
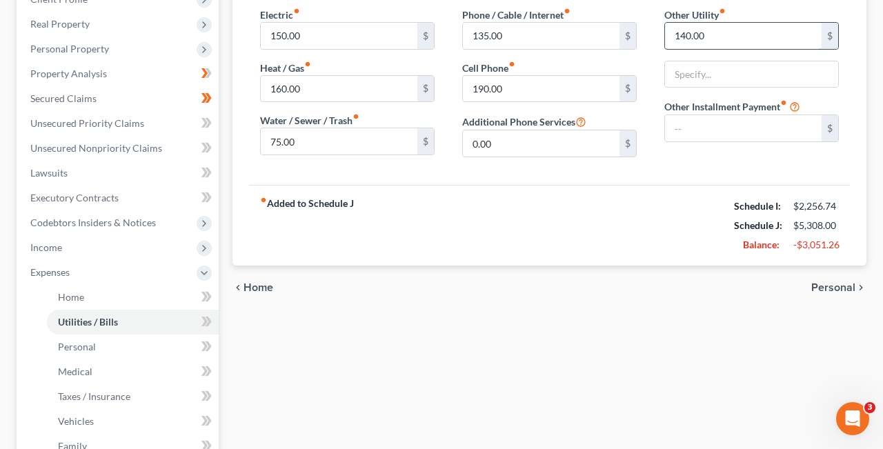
scroll to position [456, 0]
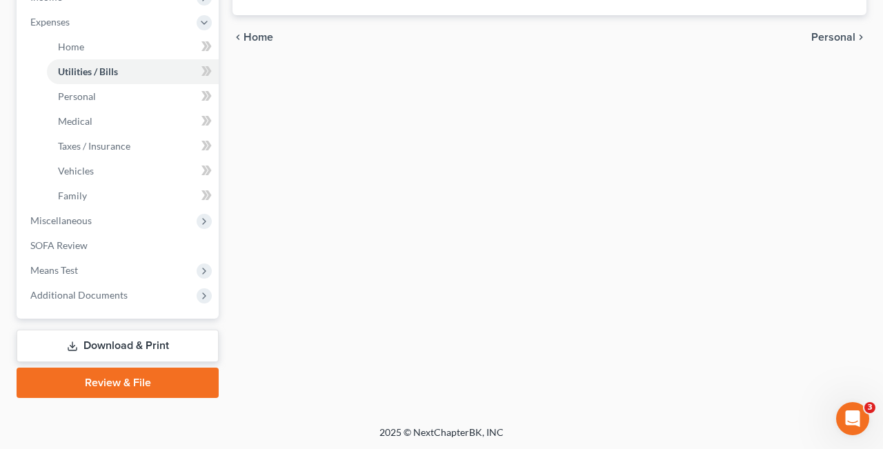
click at [851, 34] on span "Personal" at bounding box center [833, 37] width 44 height 11
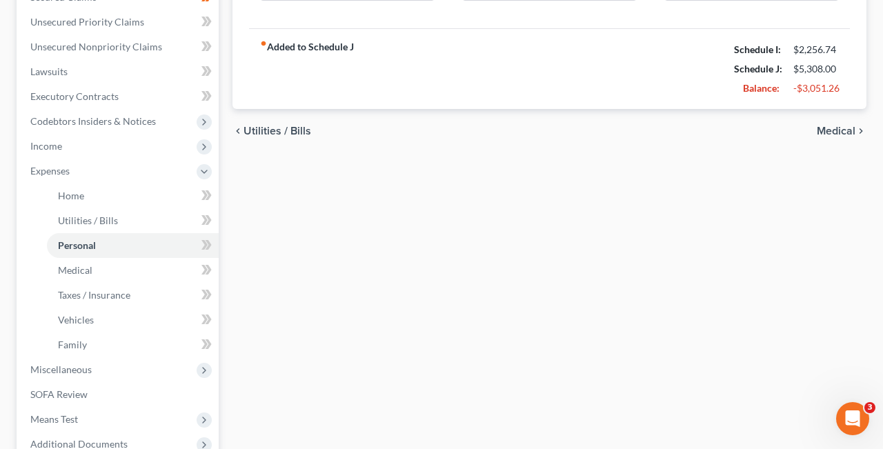
scroll to position [314, 0]
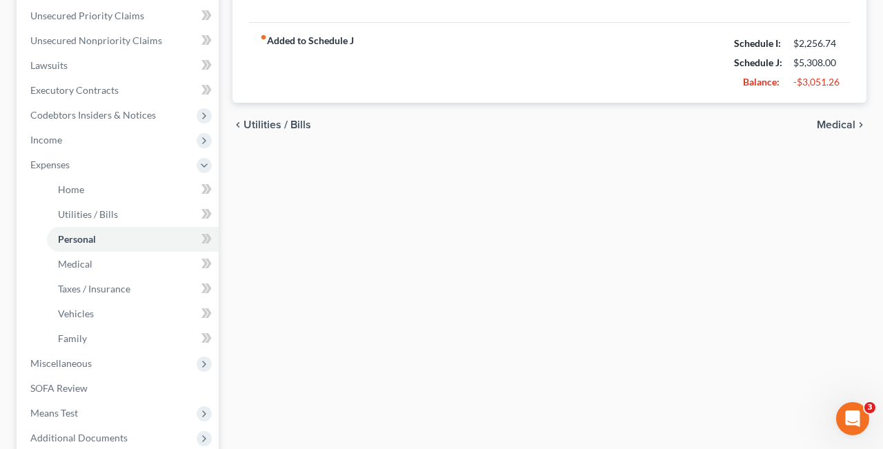
click at [847, 121] on span "Medical" at bounding box center [835, 124] width 39 height 11
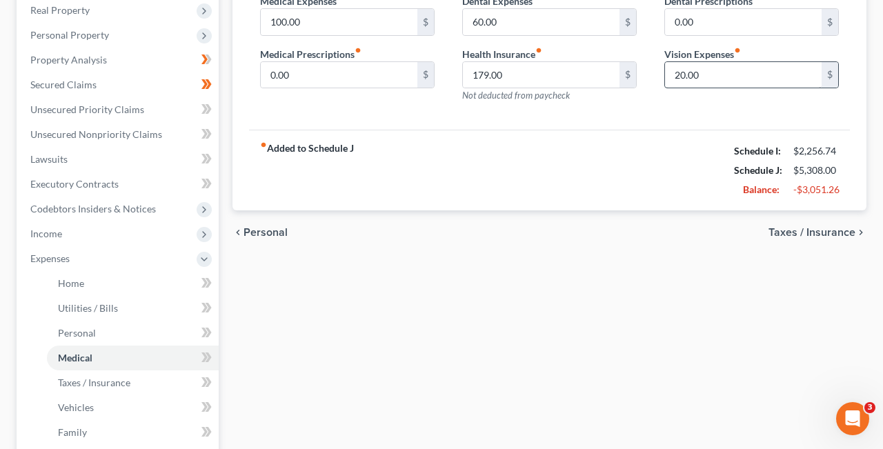
scroll to position [305, 0]
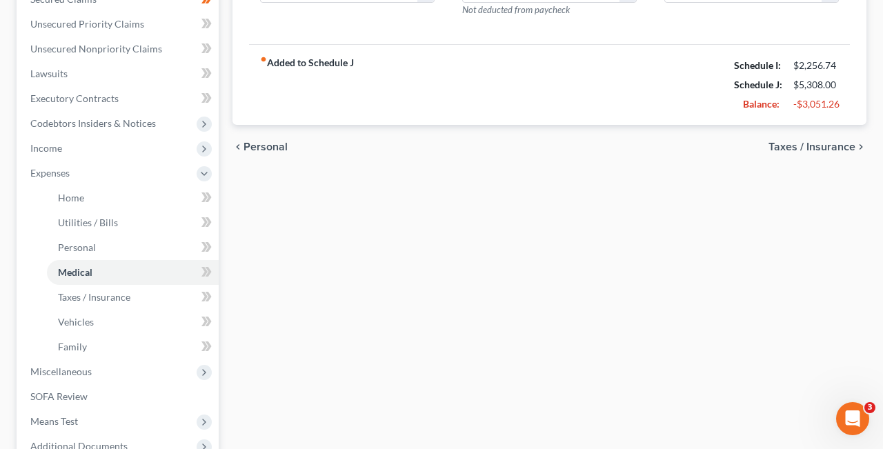
click at [816, 143] on span "Taxes / Insurance" at bounding box center [811, 146] width 87 height 11
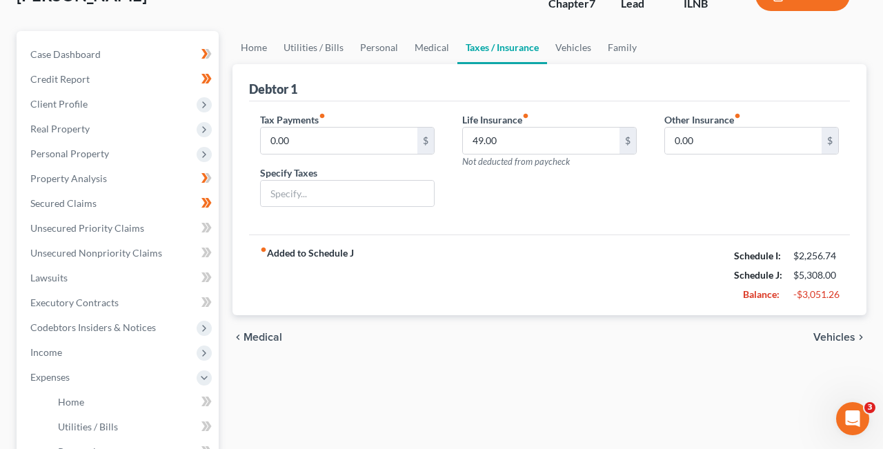
scroll to position [100, 0]
click at [843, 336] on span "Vehicles" at bounding box center [834, 338] width 42 height 11
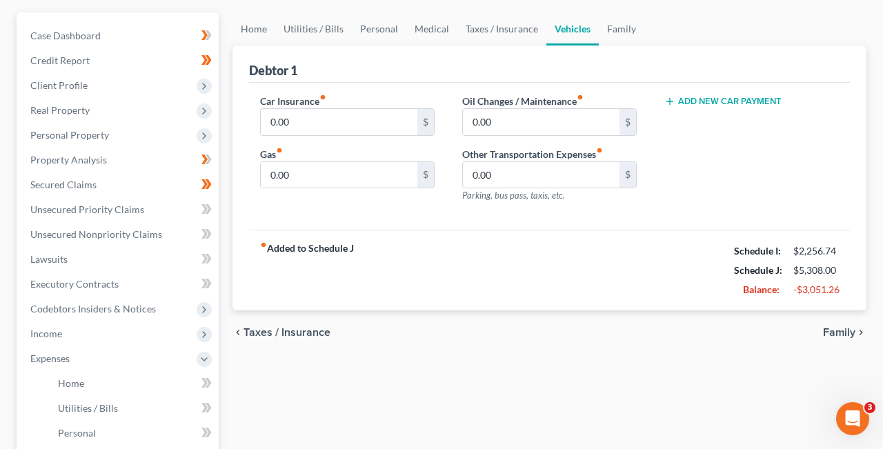
scroll to position [124, 0]
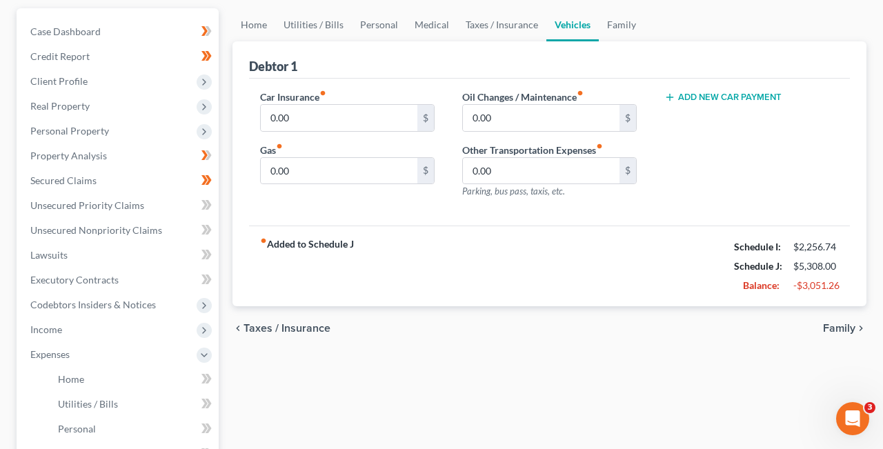
click at [852, 324] on span "Family" at bounding box center [839, 328] width 32 height 11
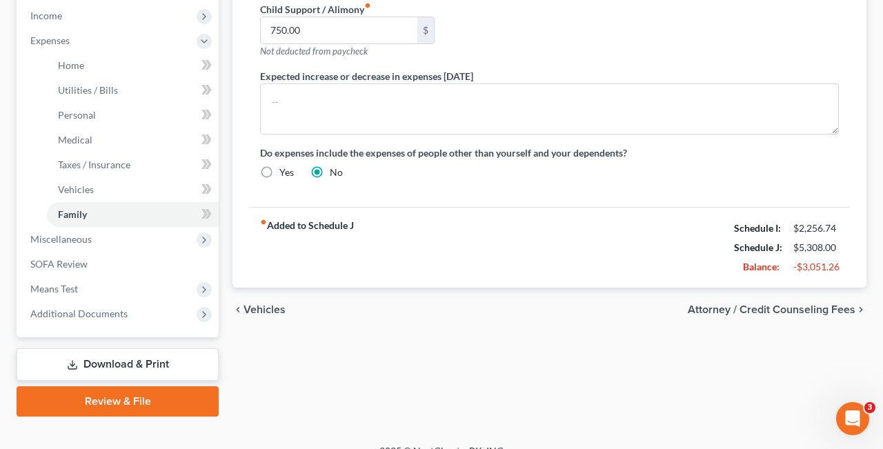
scroll to position [456, 0]
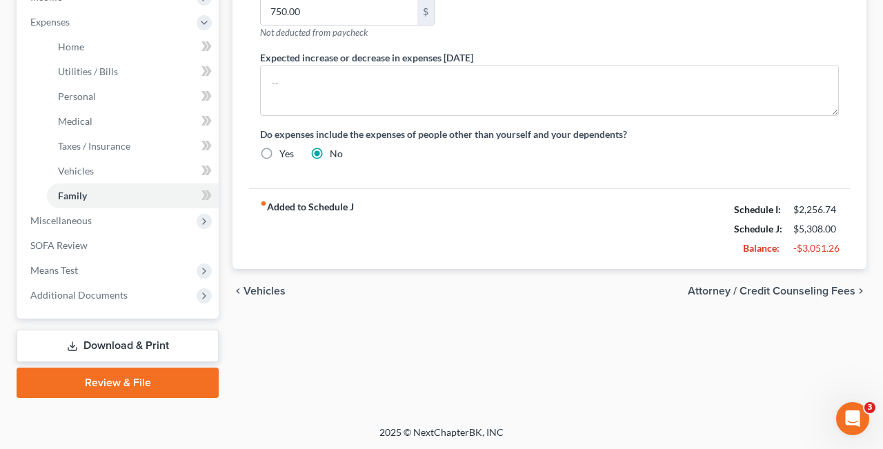
click at [841, 288] on span "Attorney / Credit Counseling Fees" at bounding box center [771, 290] width 168 height 11
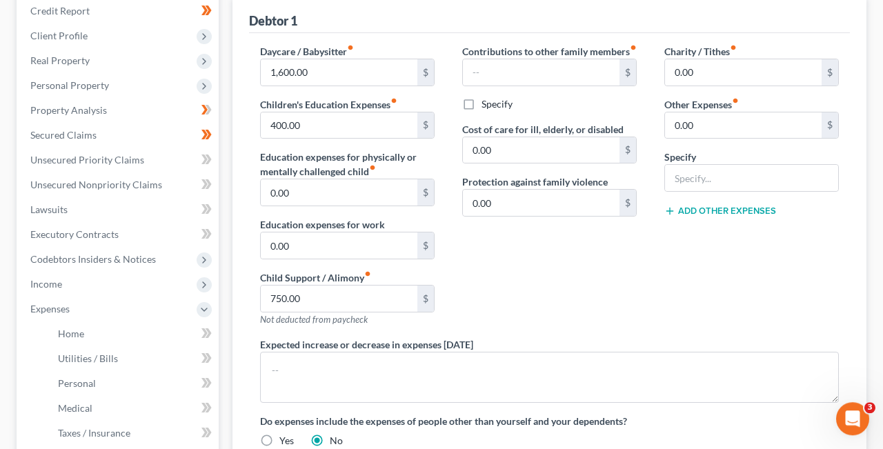
select select "0"
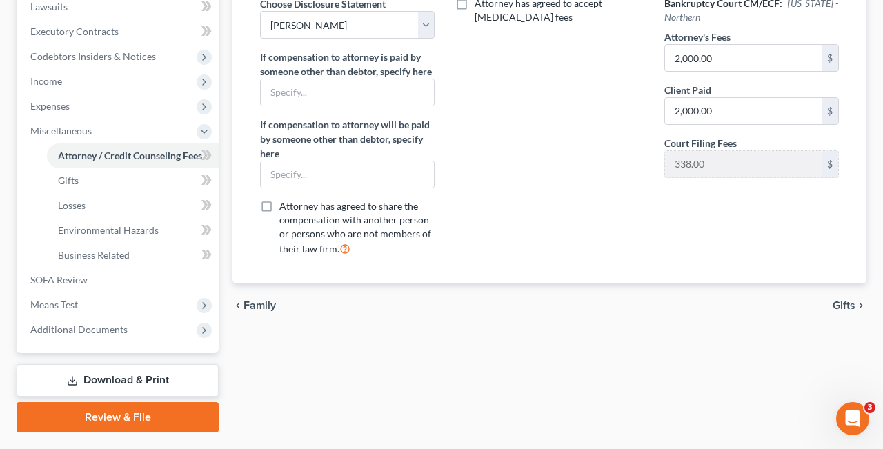
scroll to position [407, 0]
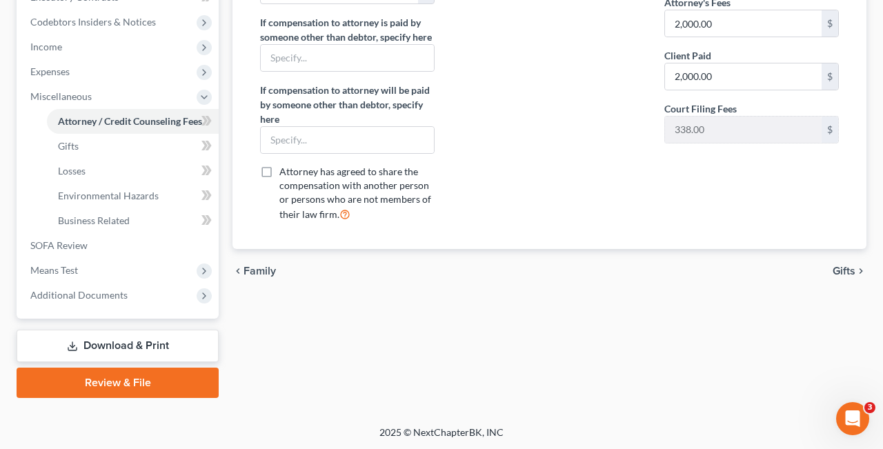
click at [842, 268] on span "Gifts" at bounding box center [843, 270] width 23 height 11
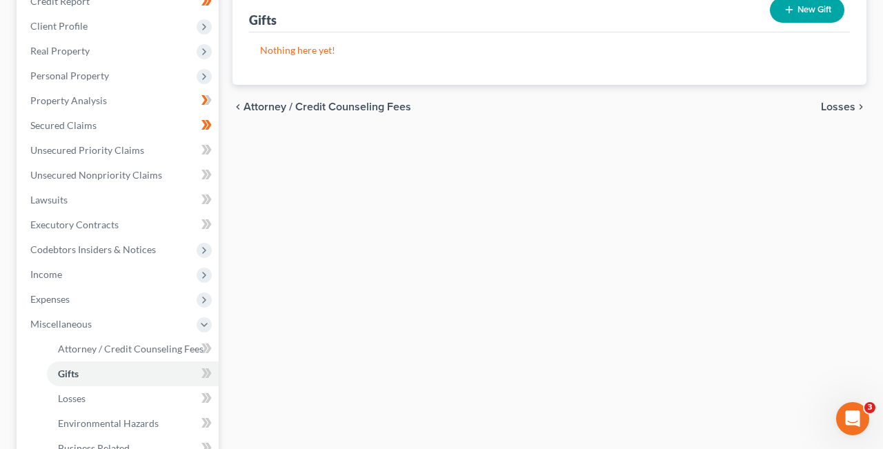
click at [841, 103] on span "Losses" at bounding box center [838, 106] width 34 height 11
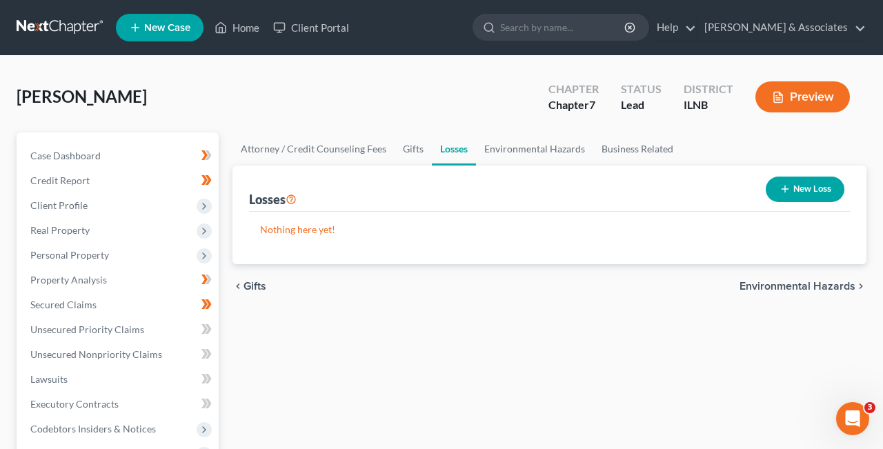
click at [842, 284] on span "Environmental Hazards" at bounding box center [797, 286] width 116 height 11
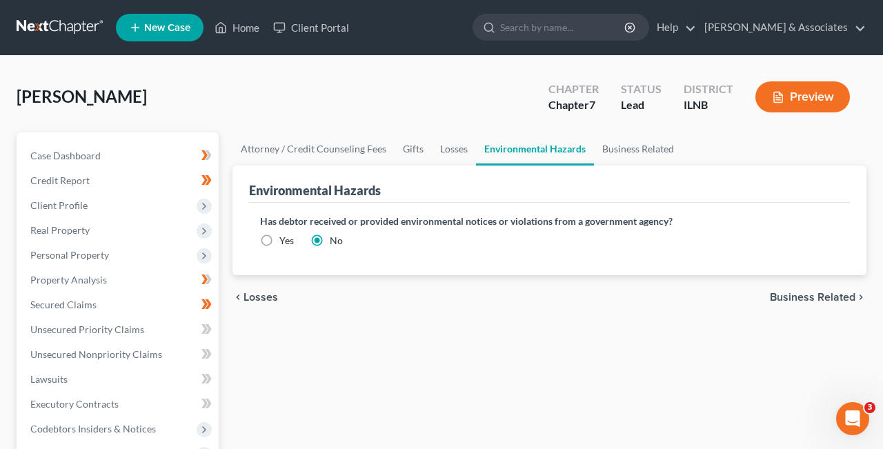
click at [831, 293] on span "Business Related" at bounding box center [811, 297] width 85 height 11
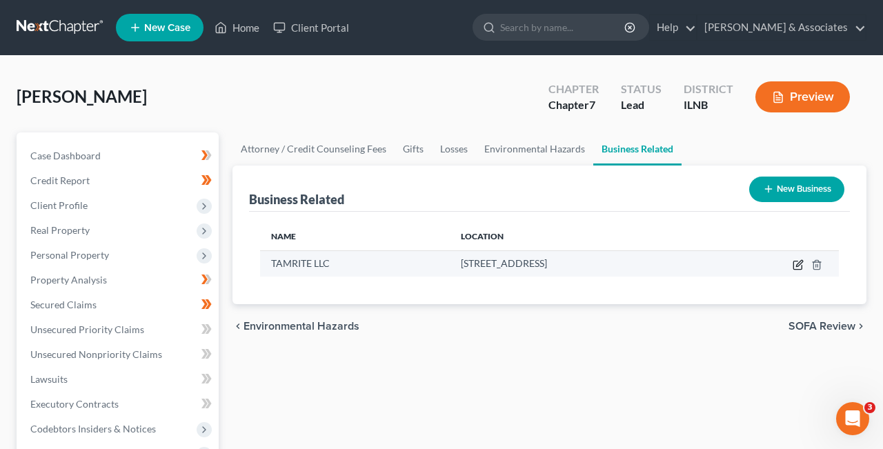
click at [796, 264] on icon "button" at bounding box center [797, 264] width 11 height 11
select select "sole_proprietor"
select select "14"
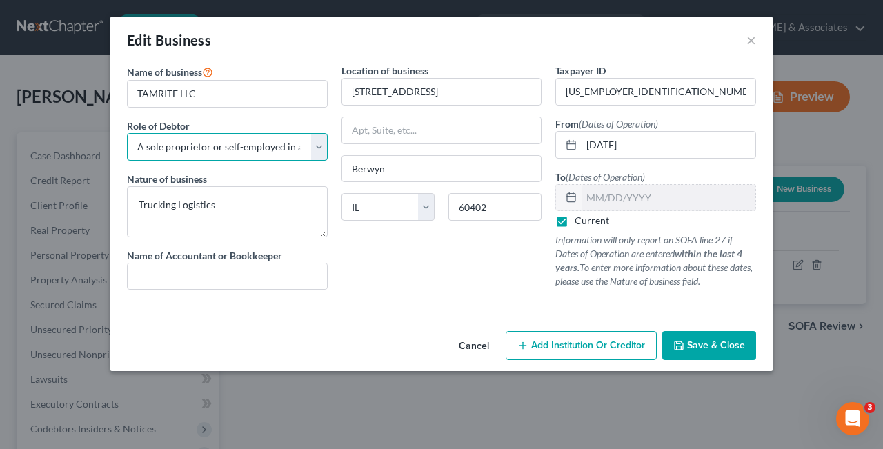
select select "officer"
click option "An officer, director, or managing executive of a corporation" at bounding box center [0, 0] width 0 height 0
click at [698, 343] on span "Save & Close" at bounding box center [716, 345] width 58 height 12
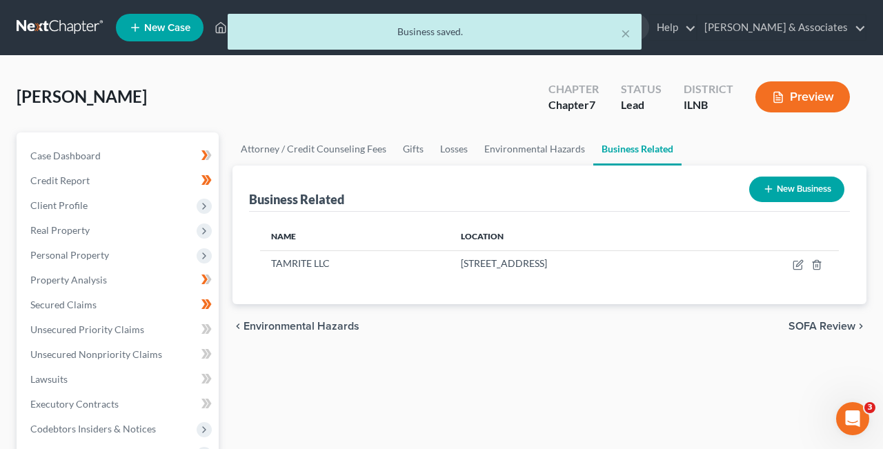
click at [212, 50] on div "× Business saved." at bounding box center [434, 35] width 883 height 43
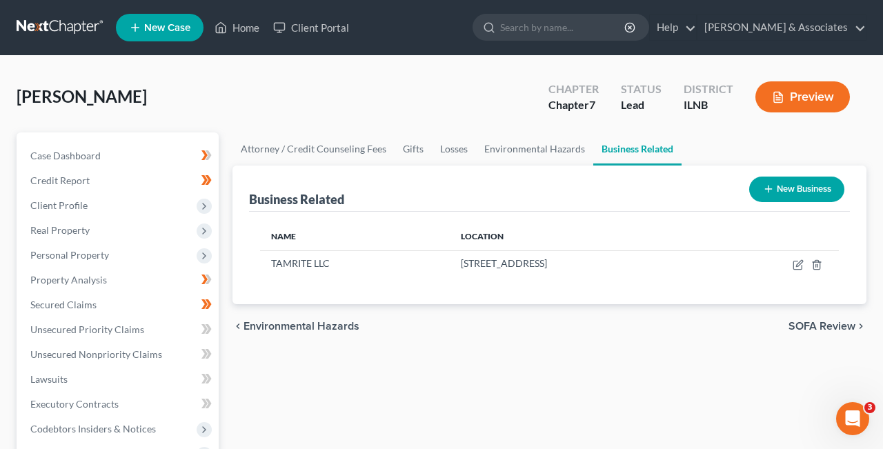
click at [807, 95] on button "Preview" at bounding box center [802, 96] width 94 height 31
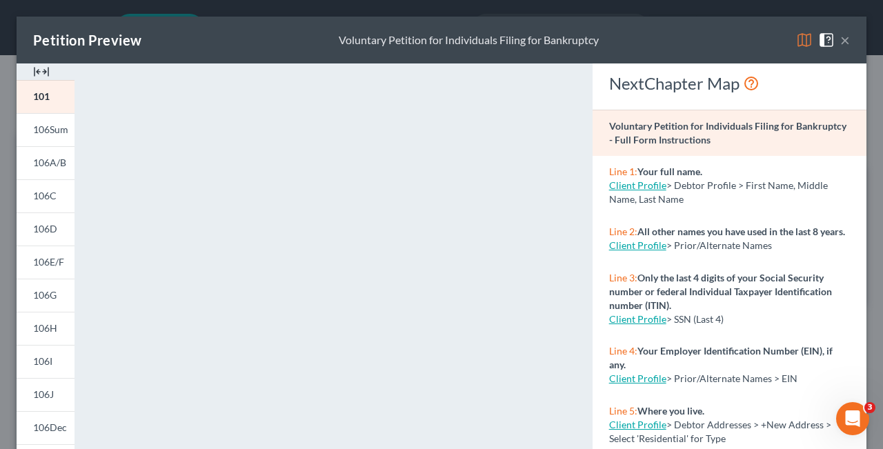
click at [843, 41] on button "×" at bounding box center [845, 40] width 10 height 17
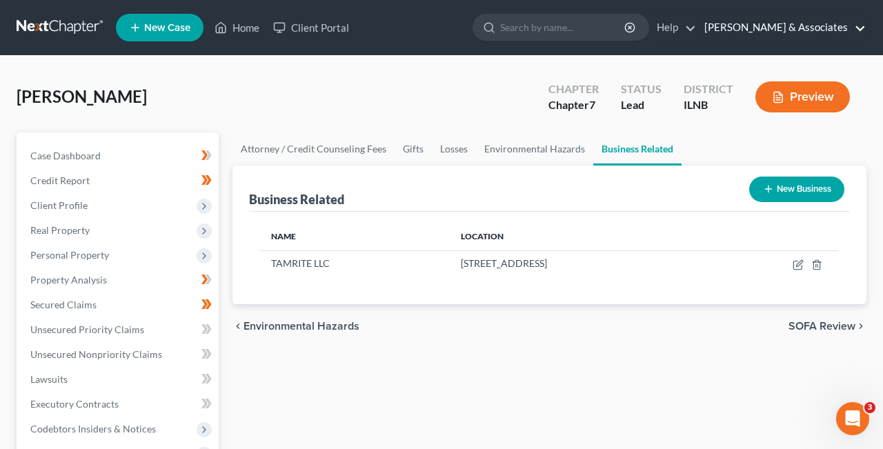
click at [861, 26] on link "[PERSON_NAME] & Associates" at bounding box center [781, 27] width 168 height 25
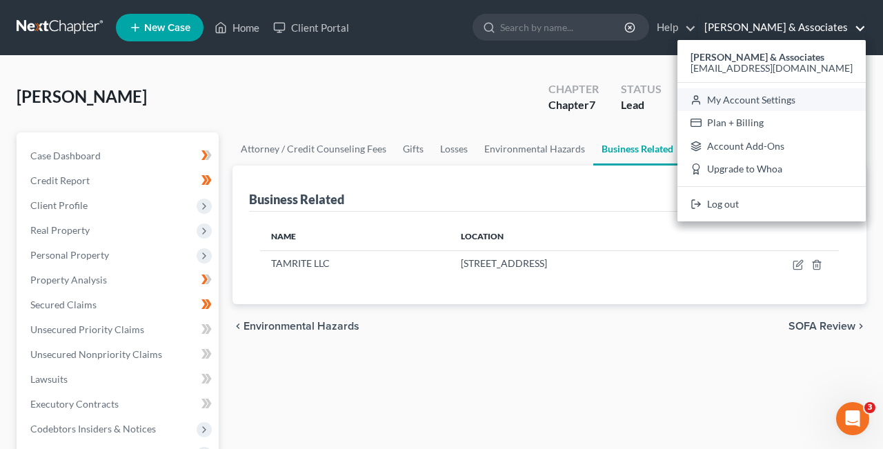
click at [816, 98] on link "My Account Settings" at bounding box center [771, 99] width 188 height 23
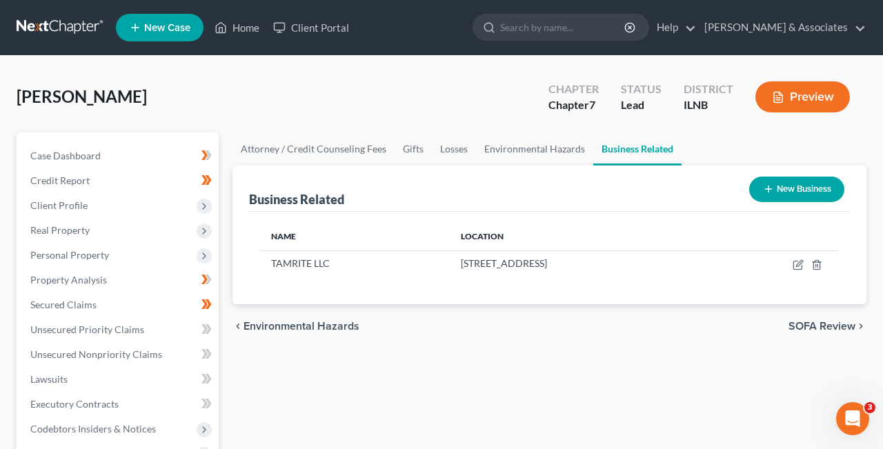
select select "23"
select select "14"
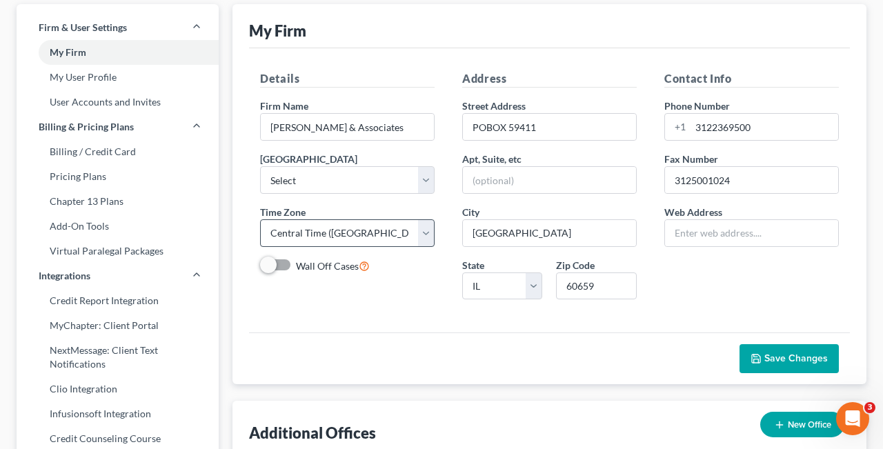
scroll to position [66, 0]
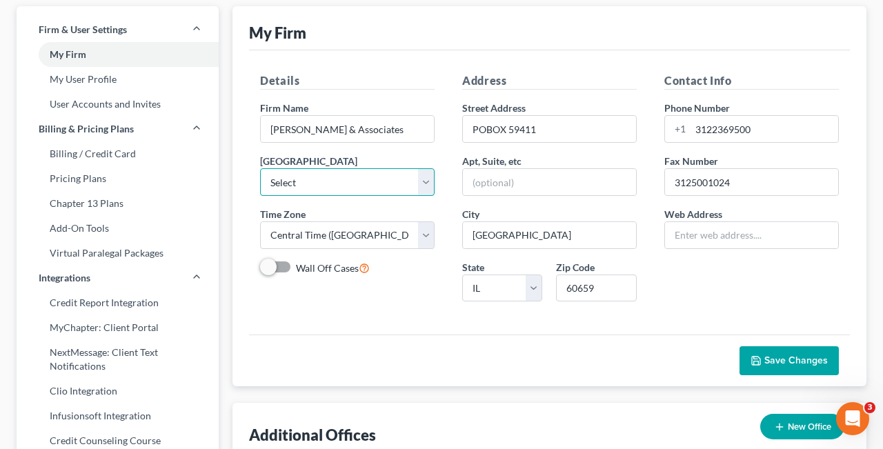
click at [260, 168] on select "Select [US_STATE] - [GEOGRAPHIC_DATA] [US_STATE] - [GEOGRAPHIC_DATA][US_STATE] …" at bounding box center [347, 182] width 174 height 28
click option "[US_STATE] - Northern" at bounding box center [0, 0] width 0 height 0
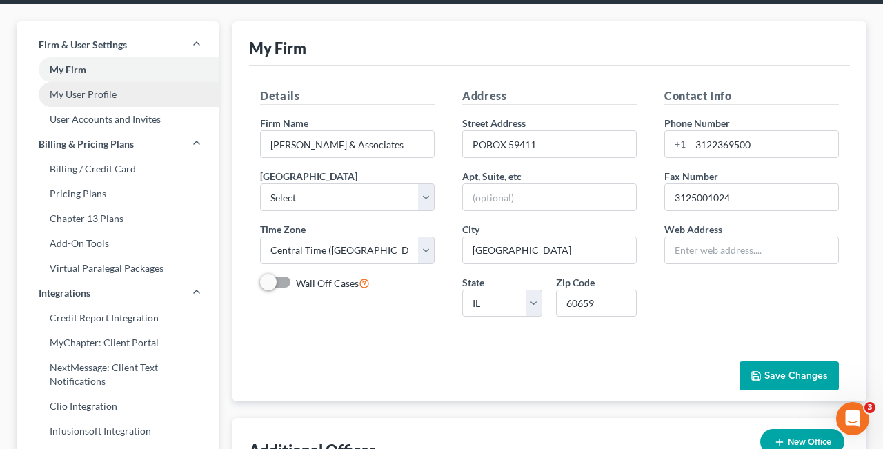
click at [102, 92] on link "My User Profile" at bounding box center [118, 94] width 202 height 25
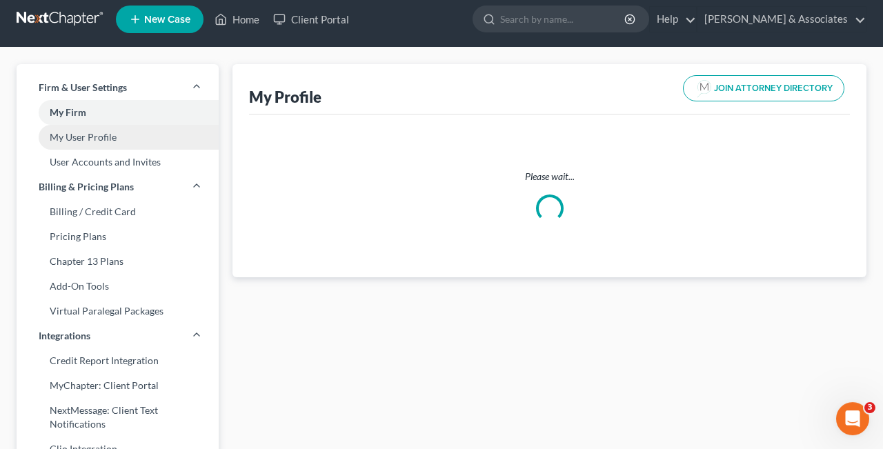
scroll to position [2, 0]
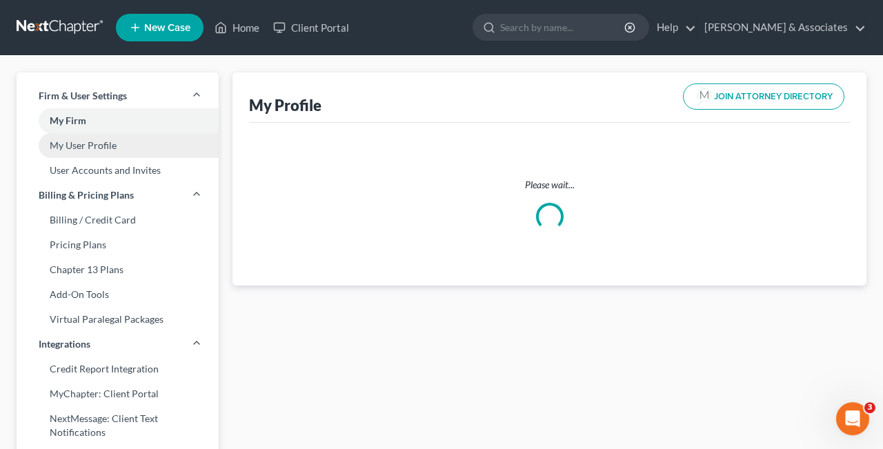
select select "14"
select select "25"
select select "attorney"
select select "0"
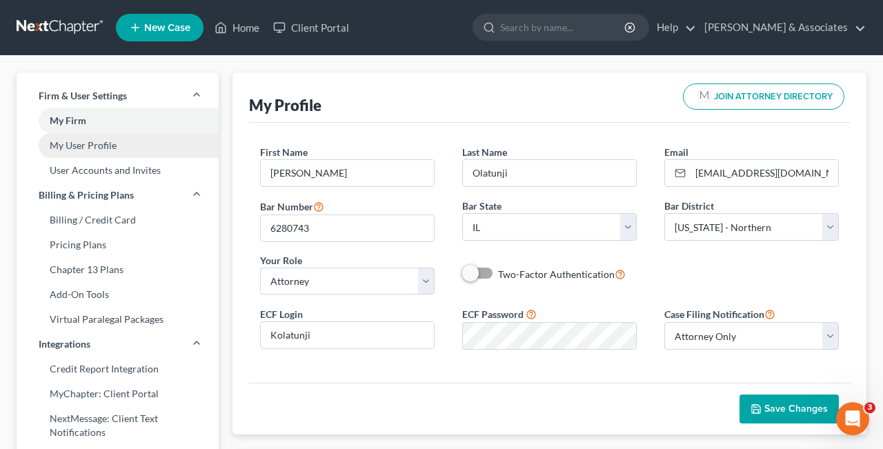
scroll to position [0, 0]
click at [781, 418] on button "Save Changes" at bounding box center [788, 408] width 99 height 29
click at [241, 23] on link "Home" at bounding box center [237, 27] width 59 height 25
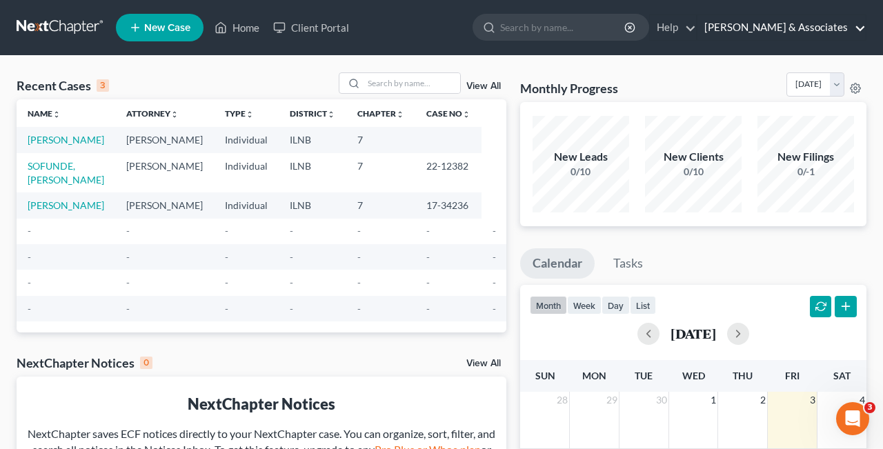
click at [862, 27] on link "[PERSON_NAME] & Associates" at bounding box center [781, 27] width 168 height 25
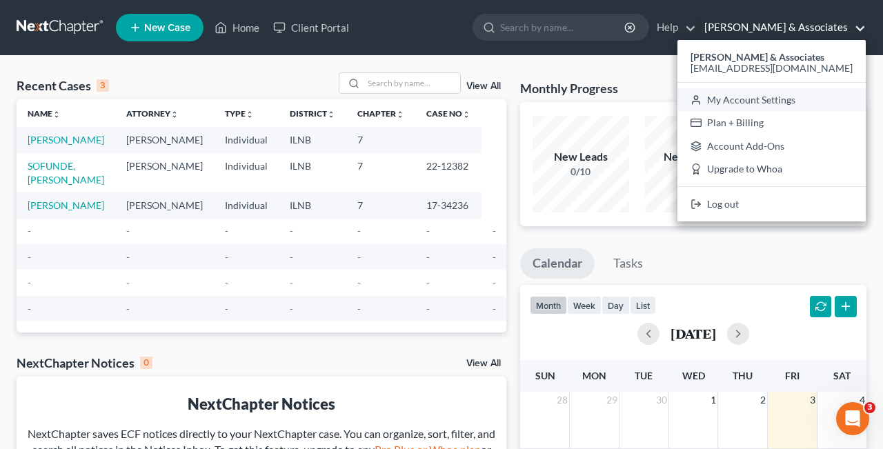
click at [825, 103] on link "My Account Settings" at bounding box center [771, 99] width 188 height 23
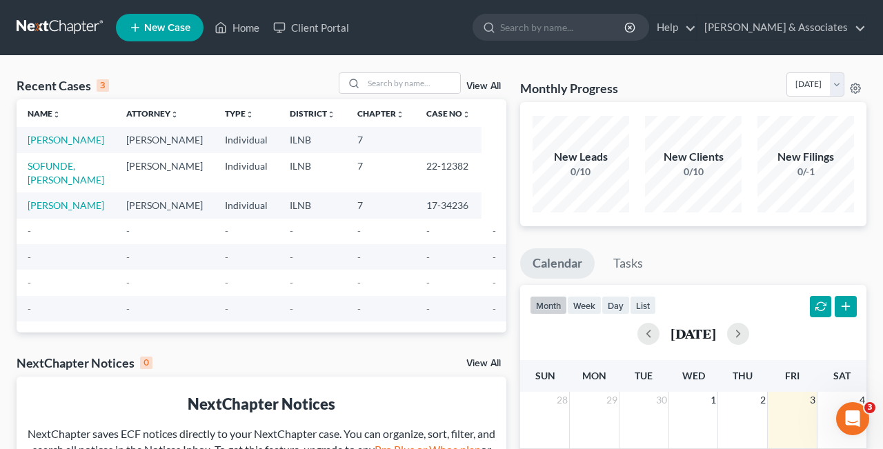
select select "25"
select select "23"
select select "14"
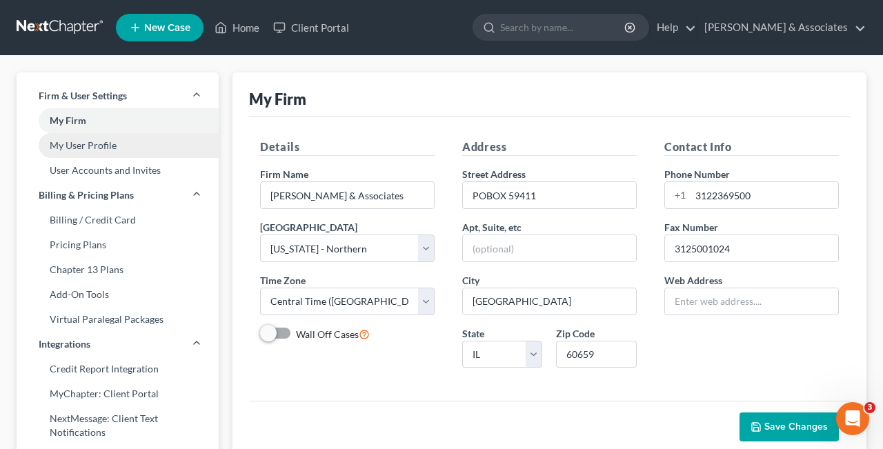
click at [108, 150] on link "My User Profile" at bounding box center [118, 145] width 202 height 25
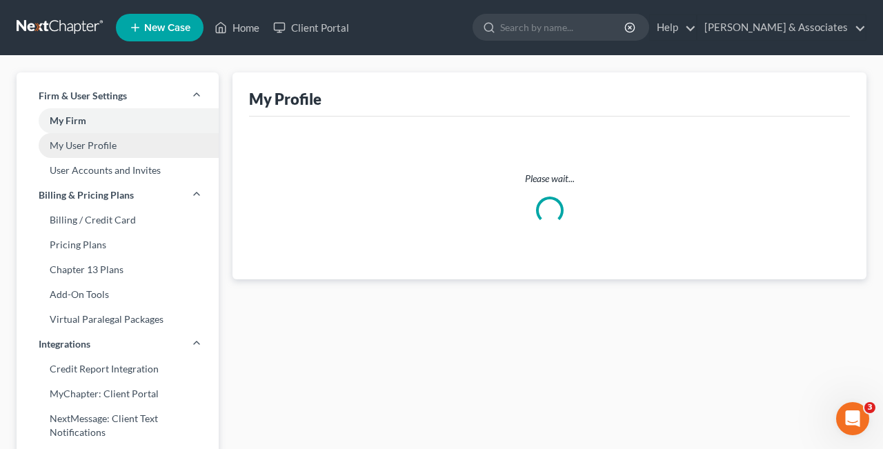
select select "14"
select select "25"
select select "attorney"
select select "0"
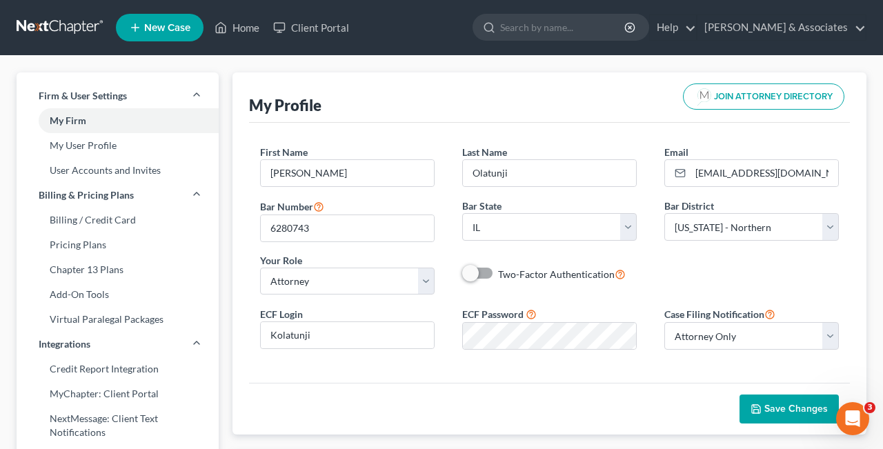
click at [788, 407] on span "Save Changes" at bounding box center [795, 409] width 63 height 12
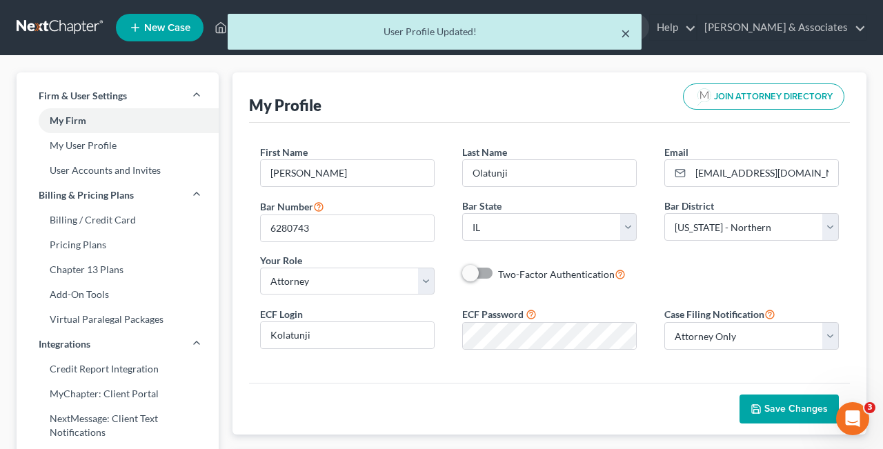
click at [625, 30] on button "×" at bounding box center [626, 33] width 10 height 17
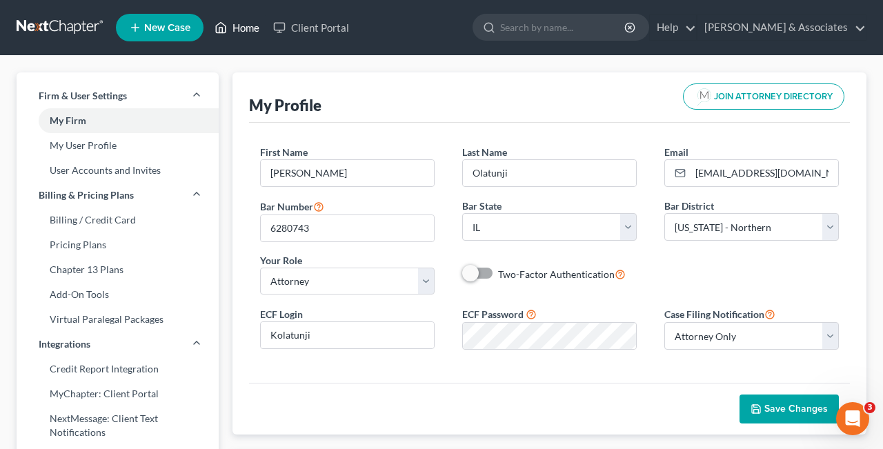
click at [245, 26] on link "Home" at bounding box center [237, 27] width 59 height 25
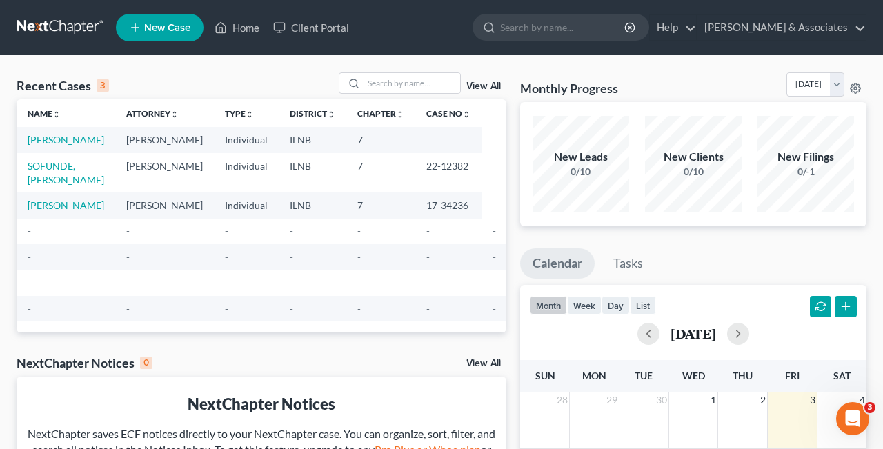
click at [50, 148] on td "[PERSON_NAME]" at bounding box center [66, 140] width 99 height 26
click at [856, 419] on icon "Open Intercom Messenger" at bounding box center [850, 416] width 23 height 23
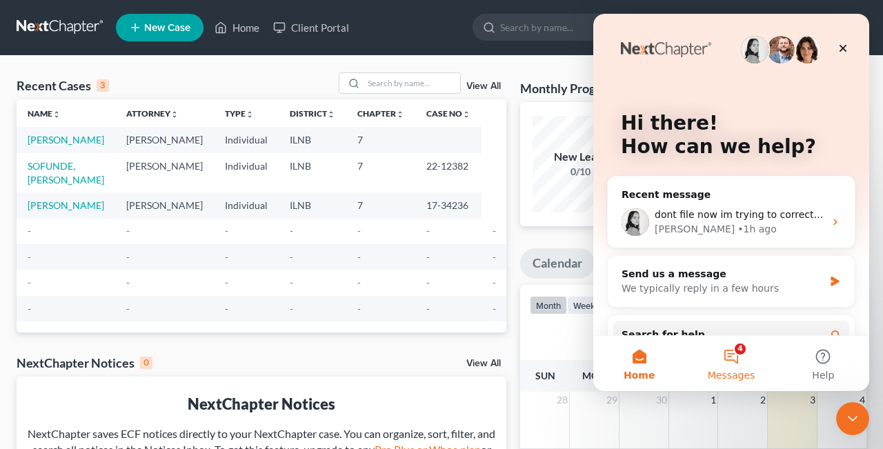
click at [741, 352] on button "4 Messages" at bounding box center [731, 363] width 92 height 55
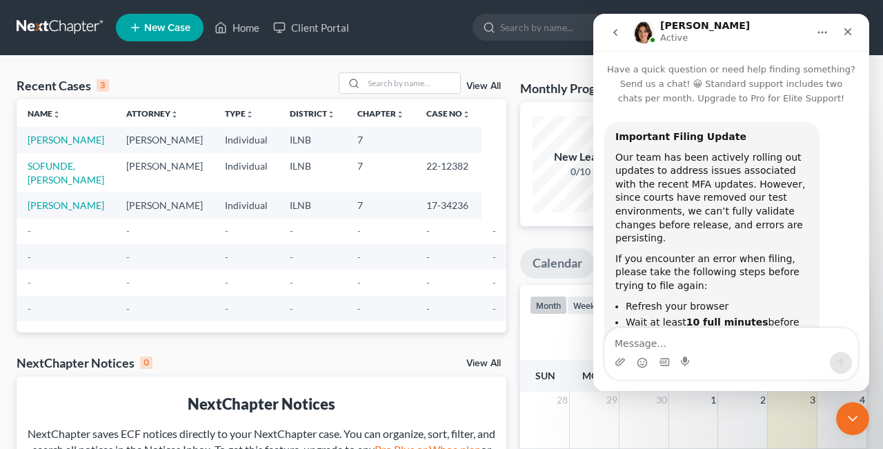
scroll to position [152, 0]
click at [845, 30] on icon "Close" at bounding box center [848, 32] width 8 height 8
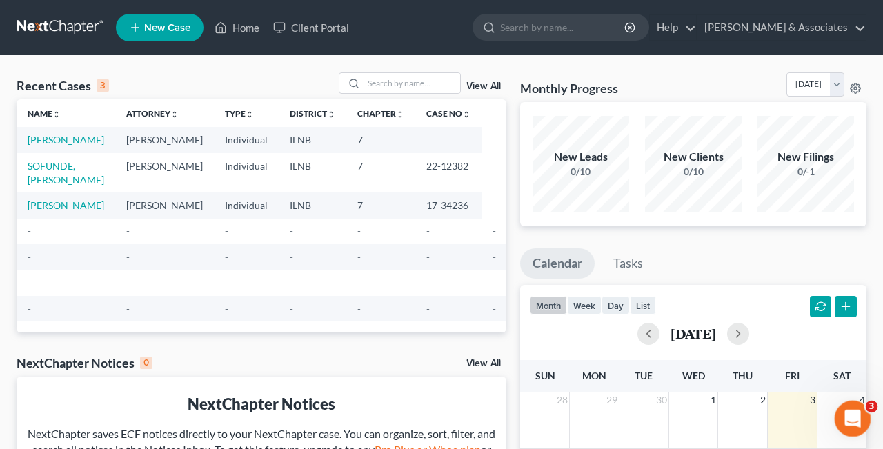
scroll to position [152, 0]
click at [854, 418] on icon "Open Intercom Messenger" at bounding box center [850, 416] width 23 height 23
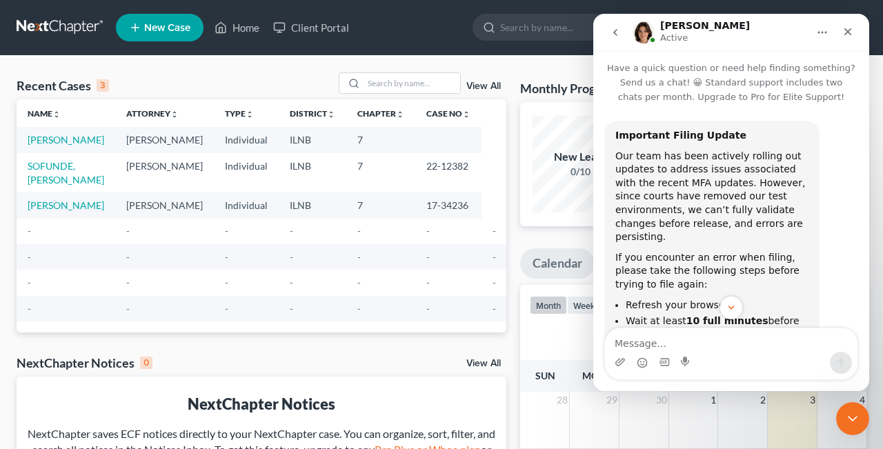
scroll to position [0, 0]
click at [849, 31] on icon "Close" at bounding box center [848, 32] width 8 height 8
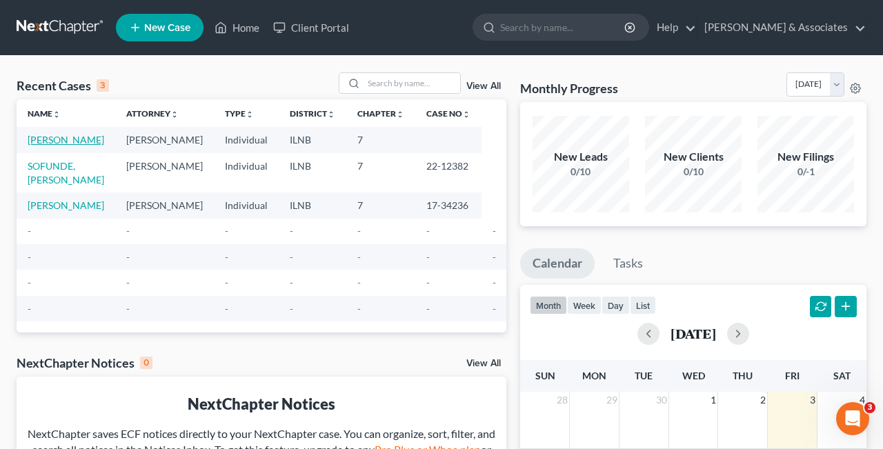
click at [44, 145] on link "[PERSON_NAME]" at bounding box center [66, 140] width 77 height 12
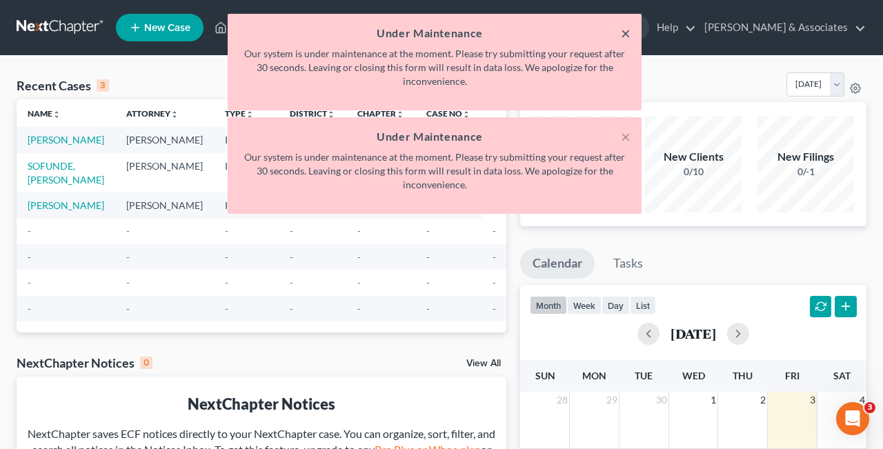
click at [625, 34] on button "×" at bounding box center [626, 33] width 10 height 17
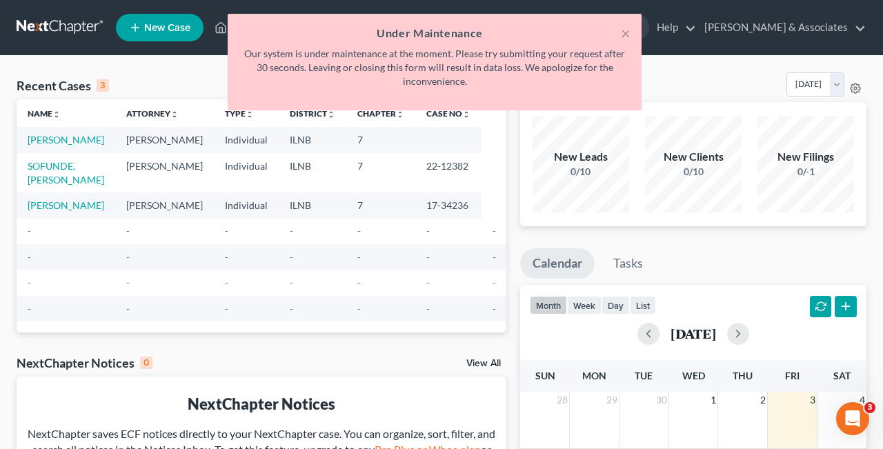
click at [385, 332] on div "Name unfold_more expand_more expand_less Attorney unfold_more expand_more expan…" at bounding box center [262, 215] width 490 height 233
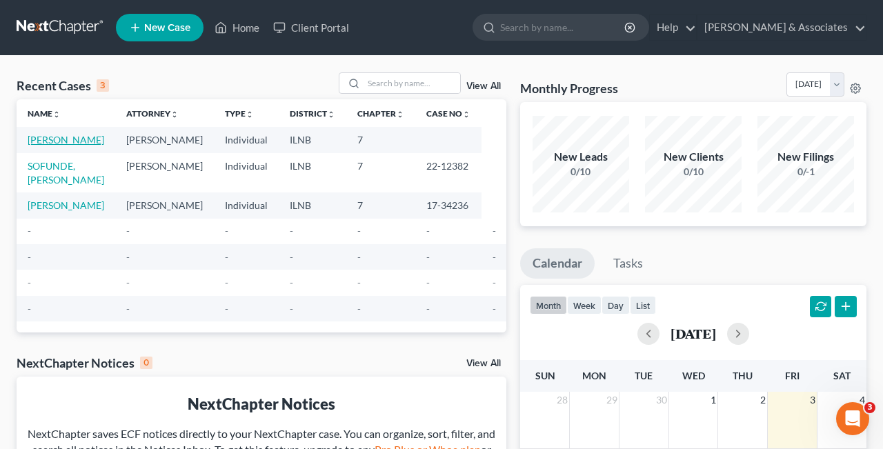
click at [46, 145] on link "[PERSON_NAME]" at bounding box center [66, 140] width 77 height 12
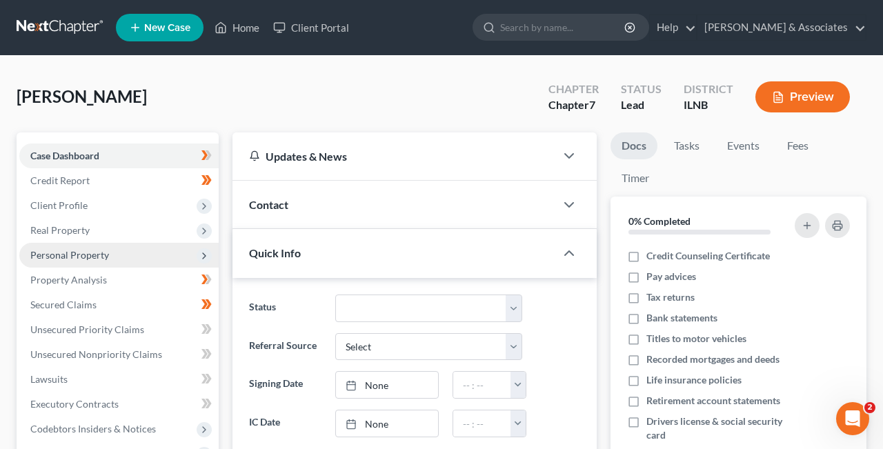
click at [110, 252] on span "Personal Property" at bounding box center [118, 255] width 199 height 25
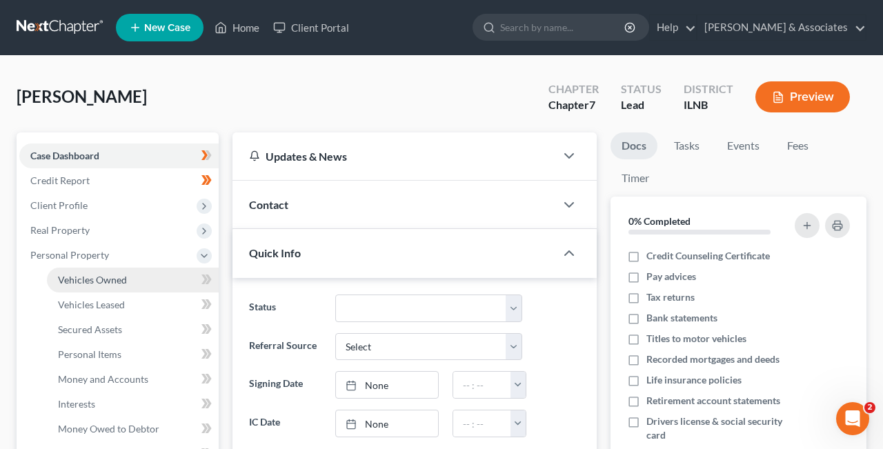
click at [159, 280] on link "Vehicles Owned" at bounding box center [133, 280] width 172 height 25
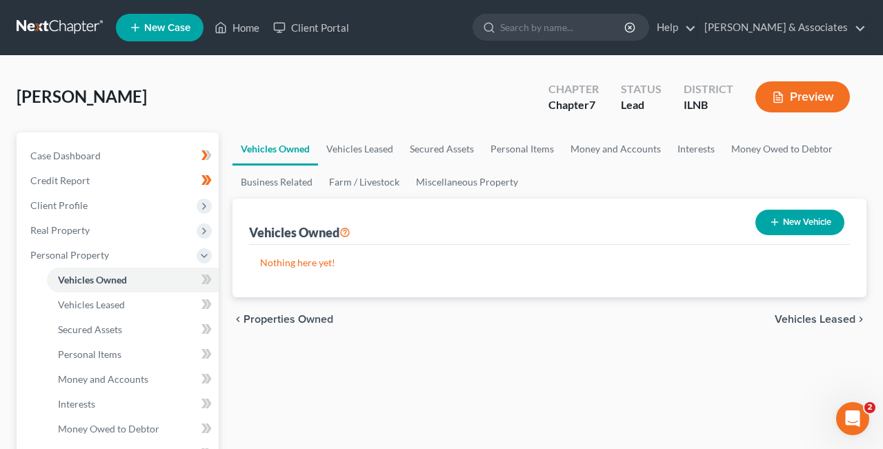
click at [241, 318] on icon "chevron_left" at bounding box center [237, 319] width 11 height 11
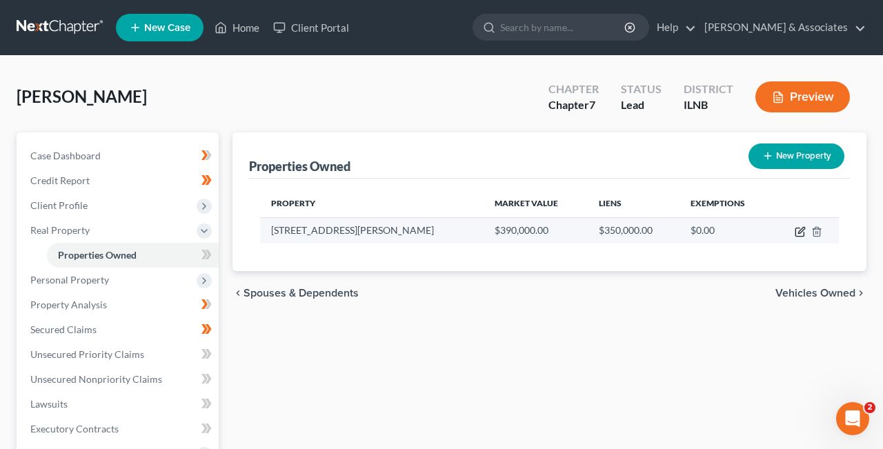
click at [800, 228] on icon "button" at bounding box center [799, 231] width 11 height 11
select select "14"
select select "0"
select select "5"
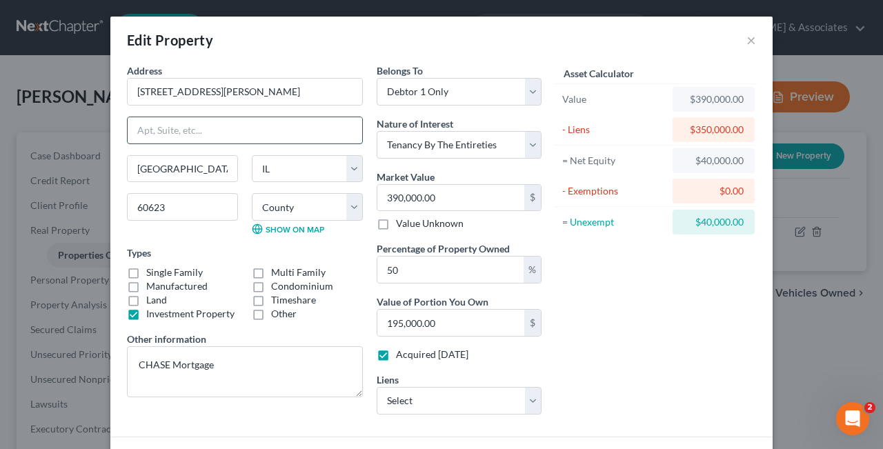
click at [217, 130] on input "text" at bounding box center [245, 130] width 234 height 26
select select "3"
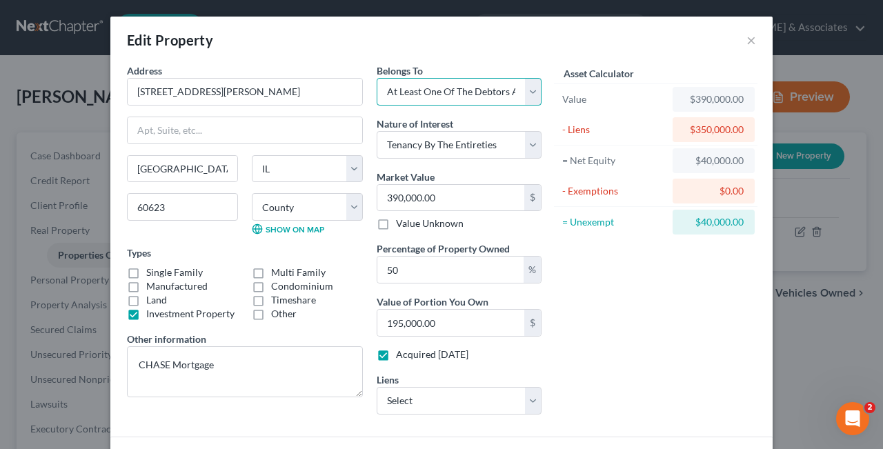
click option "At Least One Of The Debtors And Another" at bounding box center [0, 0] width 0 height 0
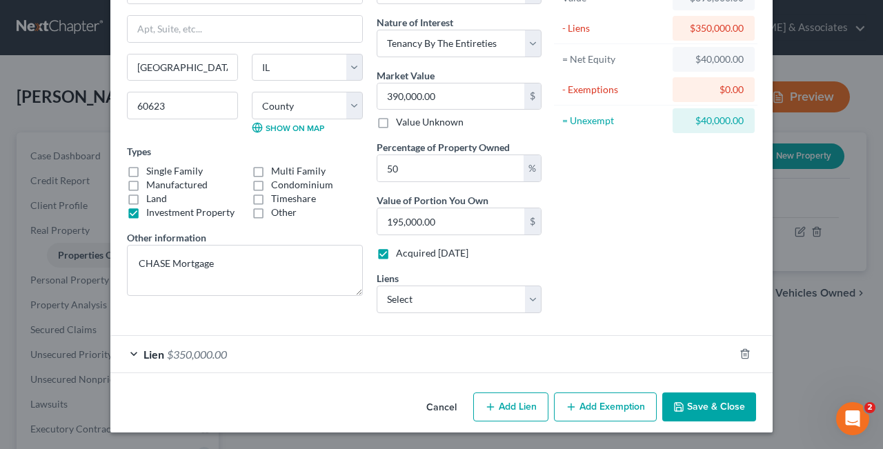
click at [704, 402] on button "Save & Close" at bounding box center [709, 406] width 94 height 29
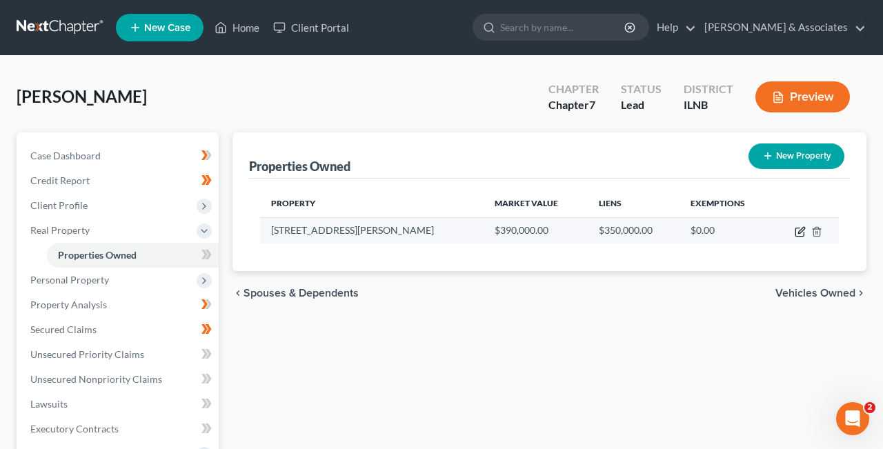
click at [798, 232] on icon "button" at bounding box center [799, 231] width 11 height 11
select select "14"
select select "15"
select select "3"
select select "5"
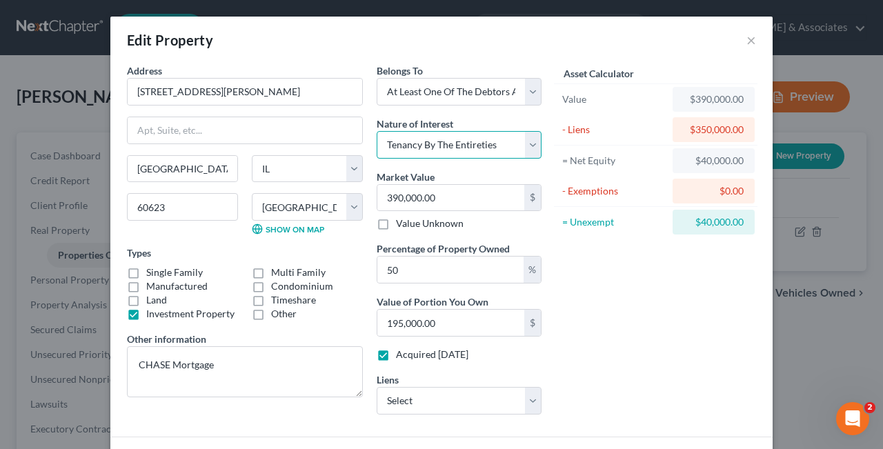
click option "Tenancy By The Entireties" at bounding box center [0, 0] width 0 height 0
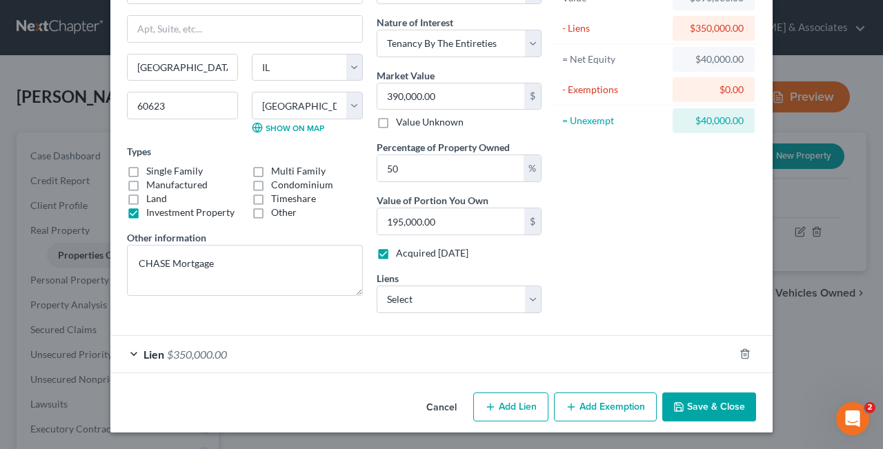
click at [511, 402] on button "Add Lien" at bounding box center [510, 406] width 75 height 29
select select "3"
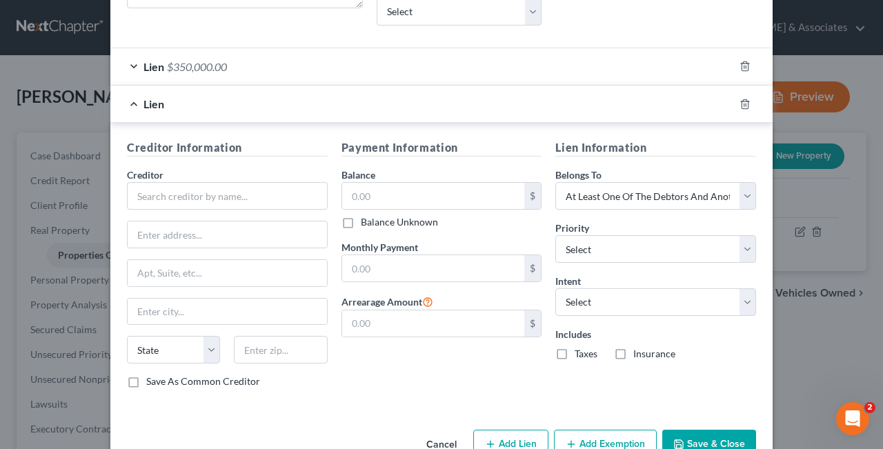
scroll to position [426, 0]
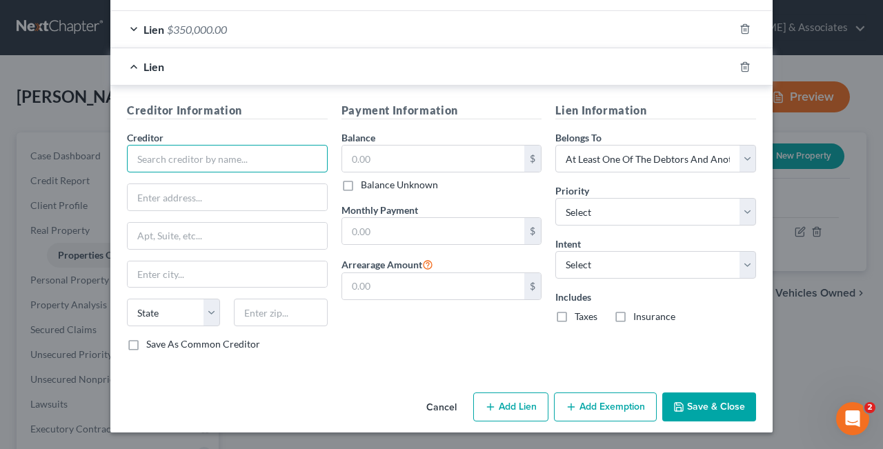
click at [267, 158] on input "text" at bounding box center [227, 159] width 201 height 28
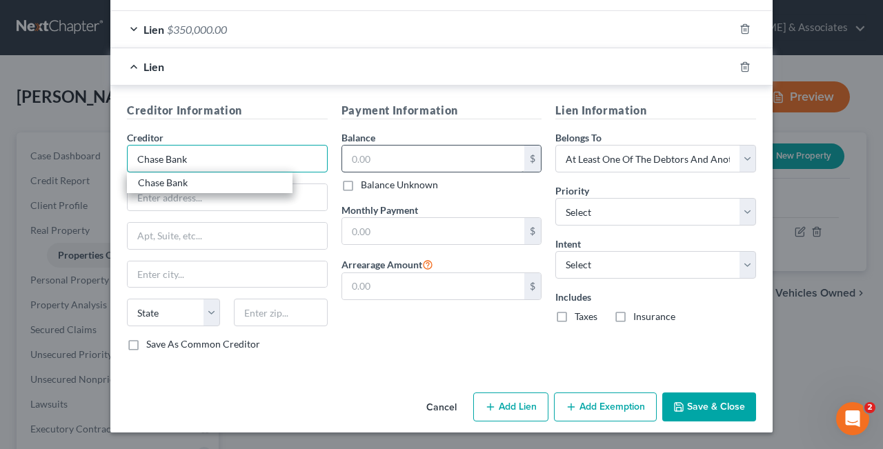
type input "Chase Bank"
click at [473, 164] on input "text" at bounding box center [433, 158] width 183 height 26
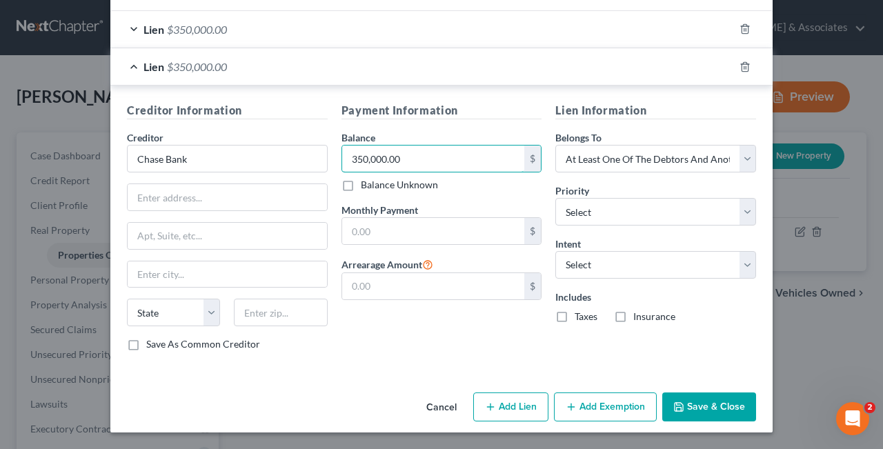
type input "350,000.00"
click at [440, 345] on div "Payment Information Balance 350,000.00 $ Balance Unknown Balance Undetermined 3…" at bounding box center [441, 232] width 214 height 260
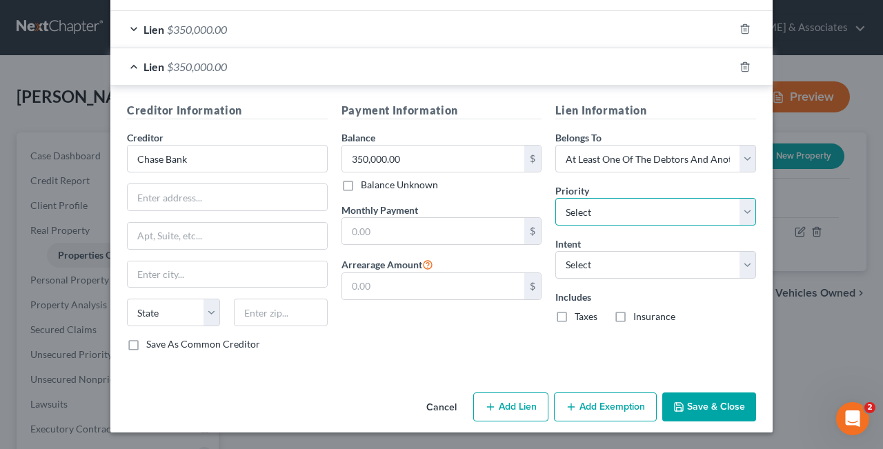
click at [555, 198] on select "Select 1st 2nd 3rd 4th 5th 6th 7th 8th 9th 10th 11th 12th 13th 14th 15th 16th 1…" at bounding box center [655, 212] width 201 height 28
select select "0"
click option "1st" at bounding box center [0, 0] width 0 height 0
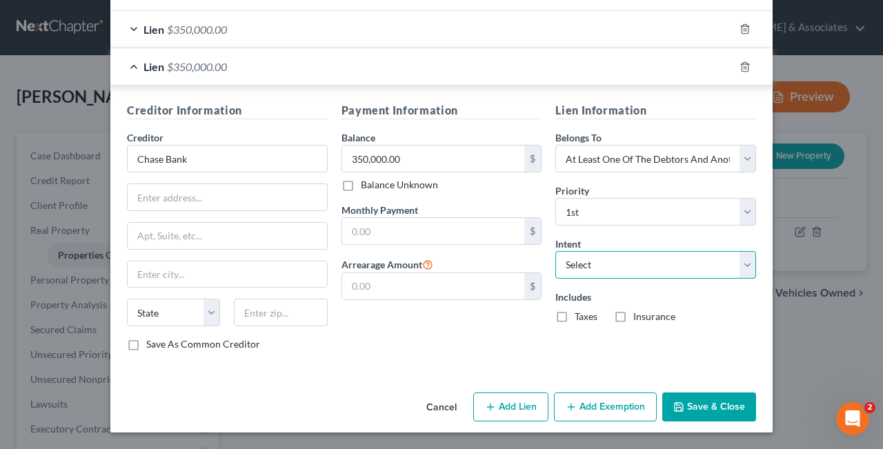
select select "2"
click option "Reaffirm" at bounding box center [0, 0] width 0 height 0
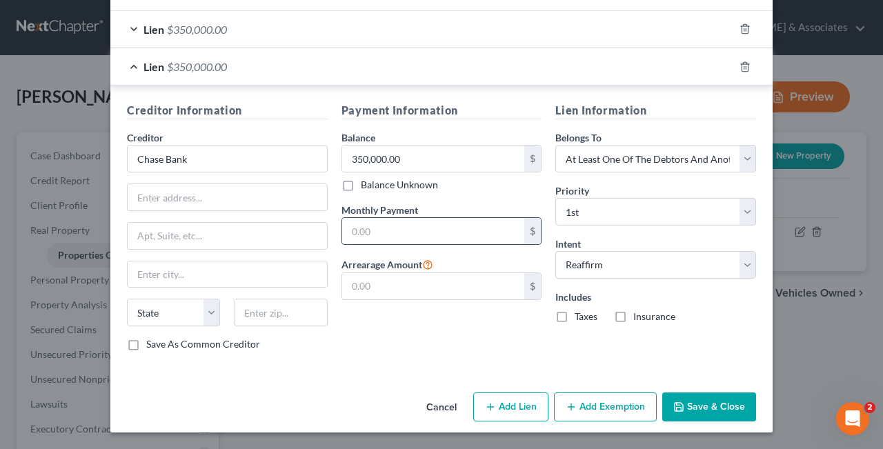
click at [410, 234] on input "text" at bounding box center [433, 231] width 183 height 26
type input "2,878.00"
click at [425, 352] on div "Payment Information Balance 350,000.00 $ Balance Unknown Balance Undetermined 3…" at bounding box center [441, 232] width 214 height 260
click at [127, 299] on select "State [US_STATE] AK AR AZ CA CO CT DE DC [GEOGRAPHIC_DATA] [GEOGRAPHIC_DATA] GU…" at bounding box center [173, 313] width 93 height 28
select select "36"
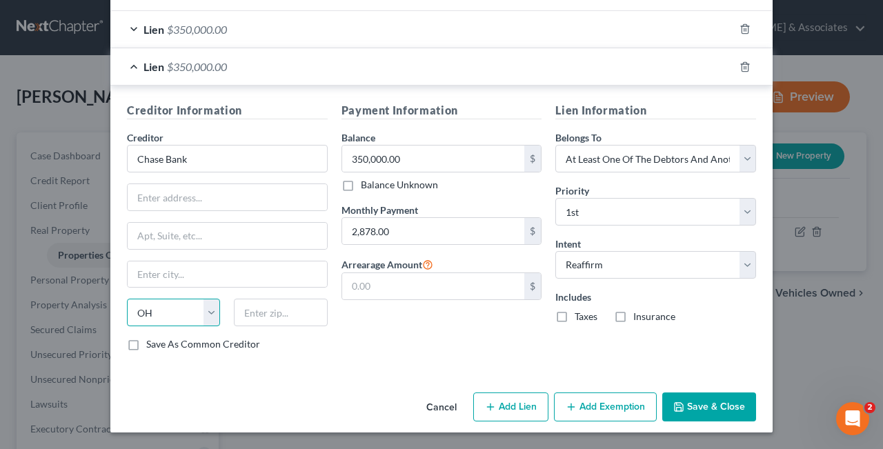
click option "OH" at bounding box center [0, 0] width 0 height 0
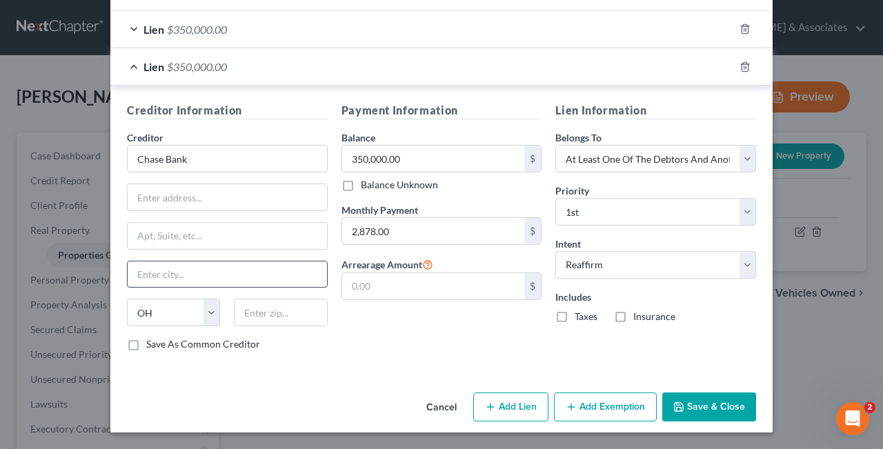
click at [252, 274] on input "text" at bounding box center [227, 274] width 199 height 26
type input "Columbus"
click at [407, 370] on div "Creditor Information Creditor * Chase Bank [GEOGRAPHIC_DATA] [US_STATE] AK AR A…" at bounding box center [441, 229] width 662 height 288
click at [150, 200] on input "text" at bounding box center [227, 197] width 199 height 26
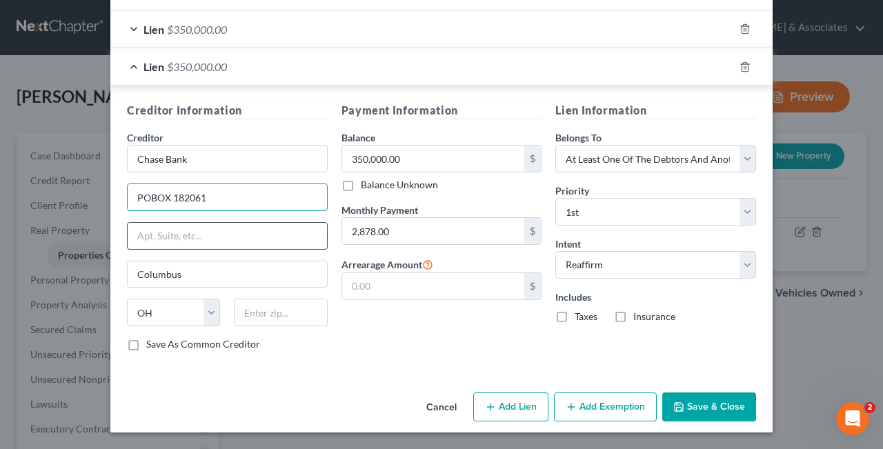
type input "POBOX 182061"
click at [241, 237] on input "text" at bounding box center [227, 236] width 199 height 26
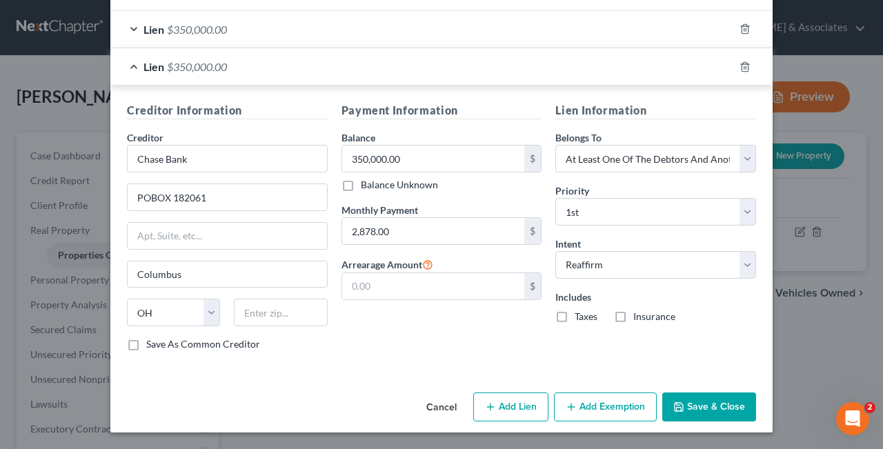
click at [146, 345] on label "Save As Common Creditor" at bounding box center [203, 344] width 114 height 14
click at [152, 345] on input "Save As Common Creditor" at bounding box center [156, 341] width 9 height 9
click at [721, 407] on button "Save & Close" at bounding box center [709, 406] width 94 height 29
checkbox input "false"
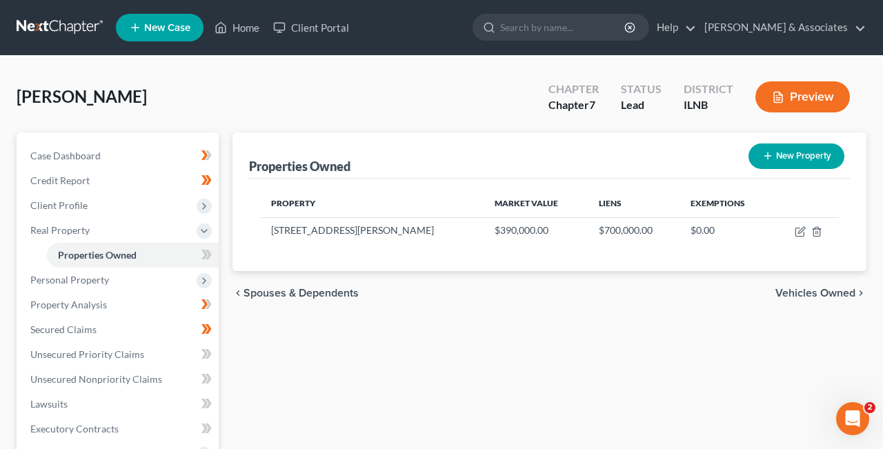
click at [849, 294] on span "Vehicles Owned" at bounding box center [815, 293] width 80 height 11
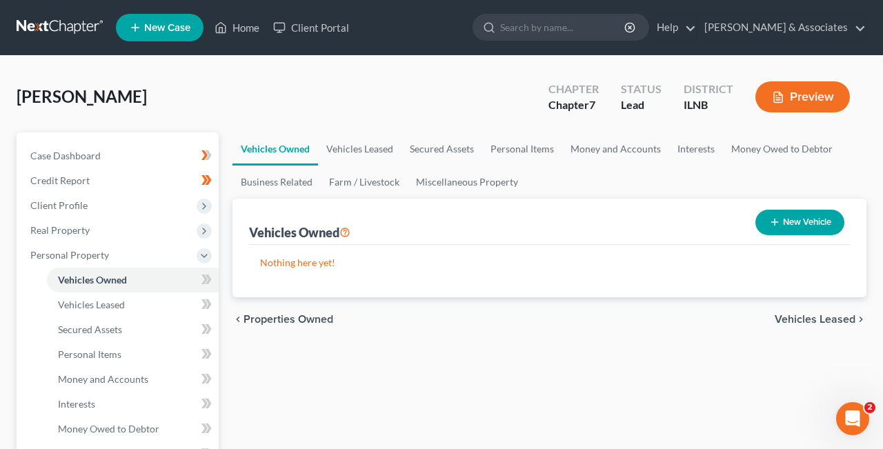
click at [833, 321] on span "Vehicles Leased" at bounding box center [814, 319] width 81 height 11
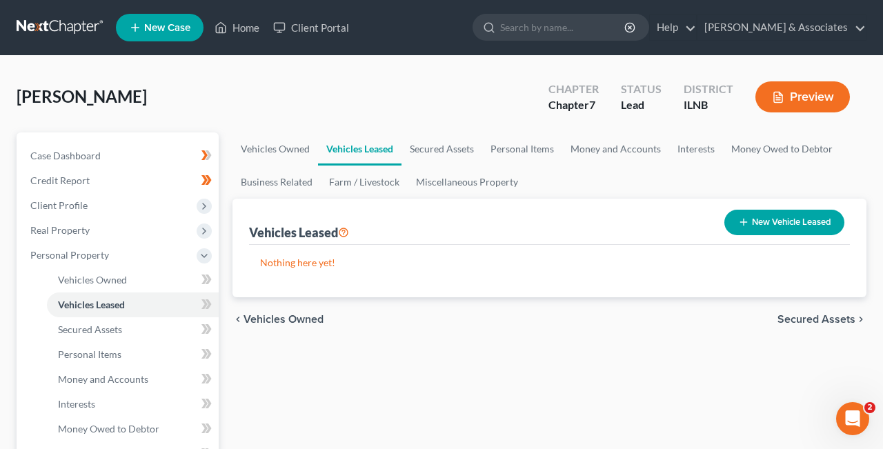
click at [833, 317] on span "Secured Assets" at bounding box center [816, 319] width 78 height 11
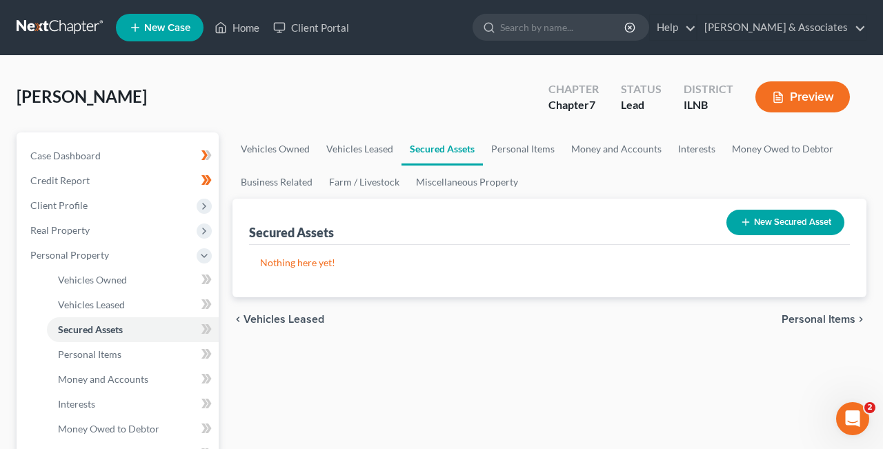
click at [749, 221] on icon "button" at bounding box center [745, 222] width 11 height 11
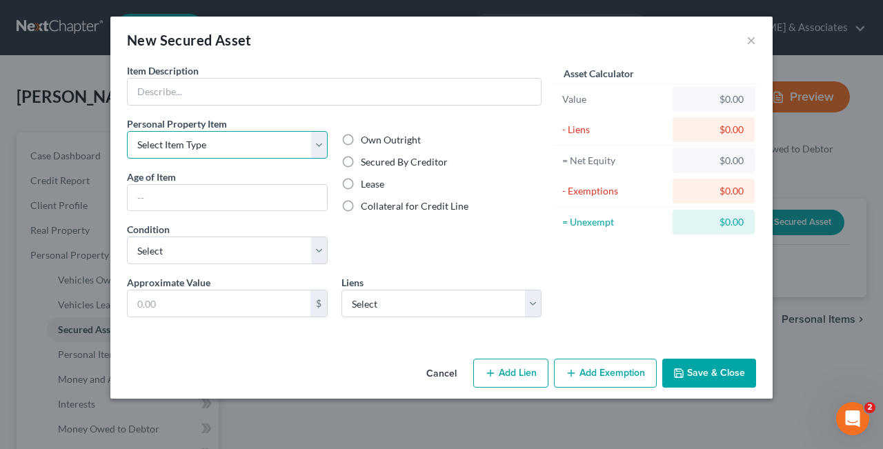
click at [127, 131] on select "Select Item Type Clothing Collectibles Of Value Electronics Firearms Household …" at bounding box center [227, 145] width 201 height 28
click at [442, 374] on button "Cancel" at bounding box center [441, 374] width 52 height 28
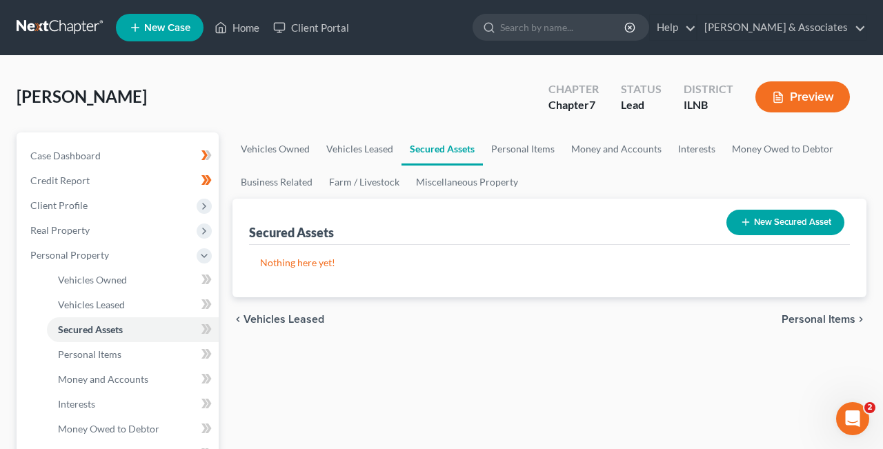
click at [831, 316] on span "Personal Items" at bounding box center [818, 319] width 74 height 11
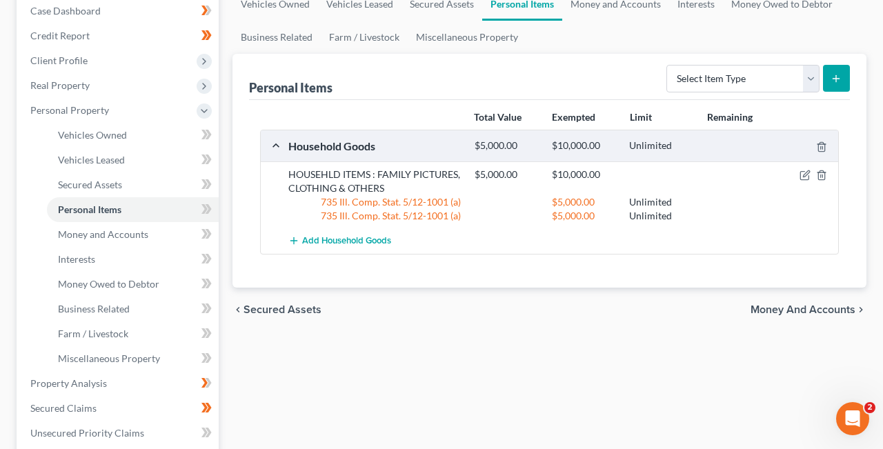
scroll to position [145, 0]
click at [804, 173] on icon "button" at bounding box center [806, 173] width 6 height 6
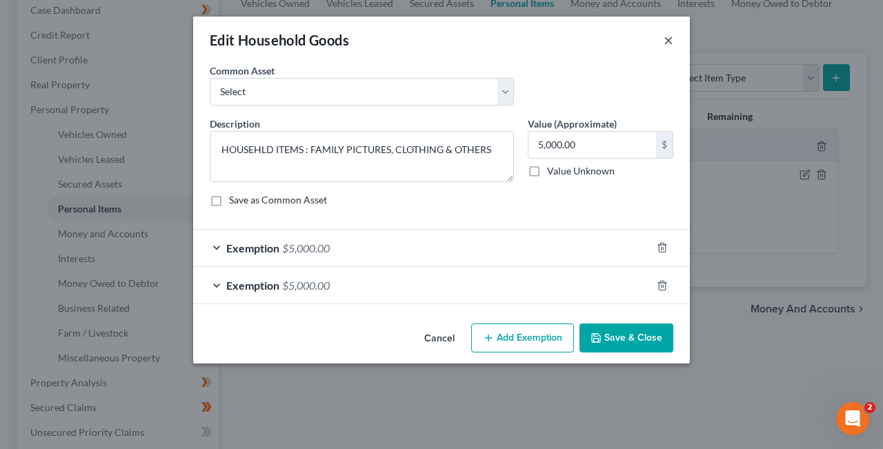
click at [670, 37] on button "×" at bounding box center [668, 40] width 10 height 17
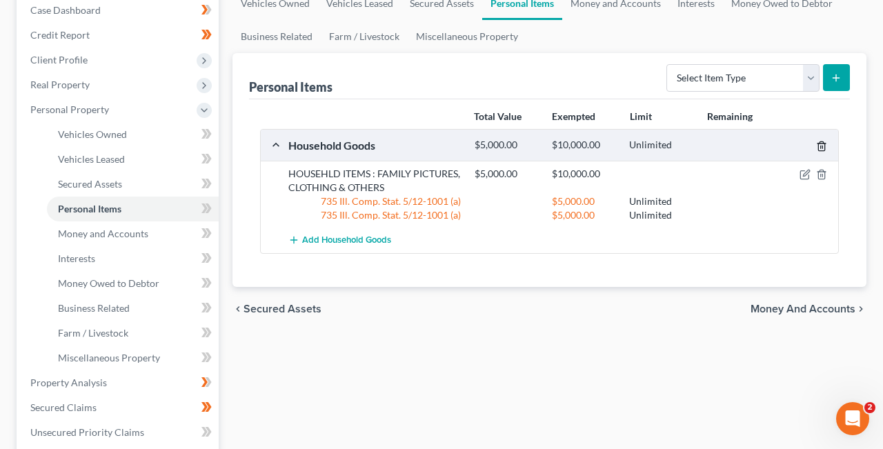
click at [822, 146] on line "button" at bounding box center [822, 147] width 0 height 3
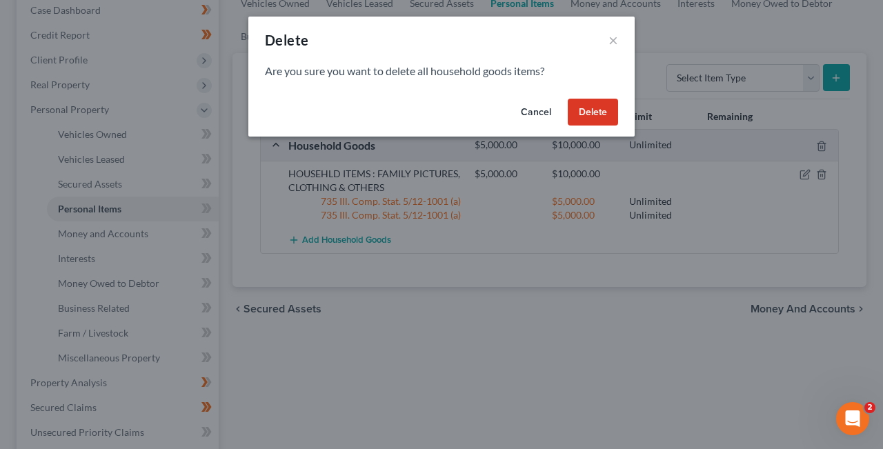
click at [541, 110] on button "Cancel" at bounding box center [536, 113] width 52 height 28
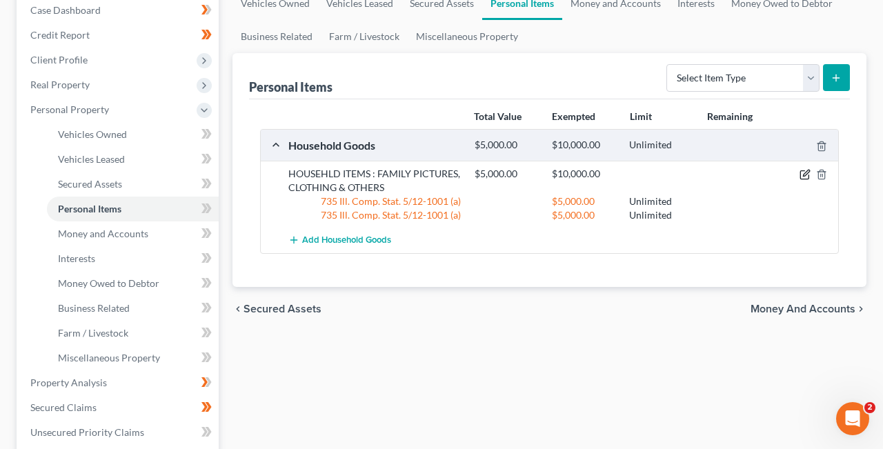
click at [801, 176] on icon "button" at bounding box center [804, 174] width 11 height 11
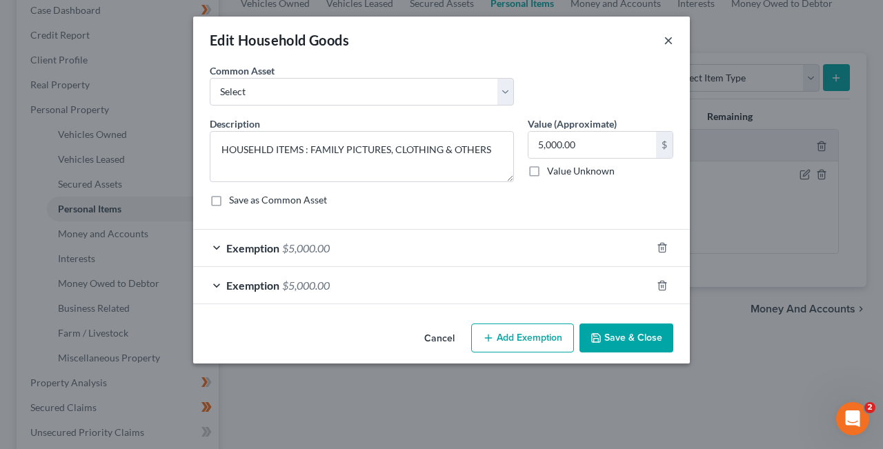
click at [670, 41] on button "×" at bounding box center [668, 40] width 10 height 17
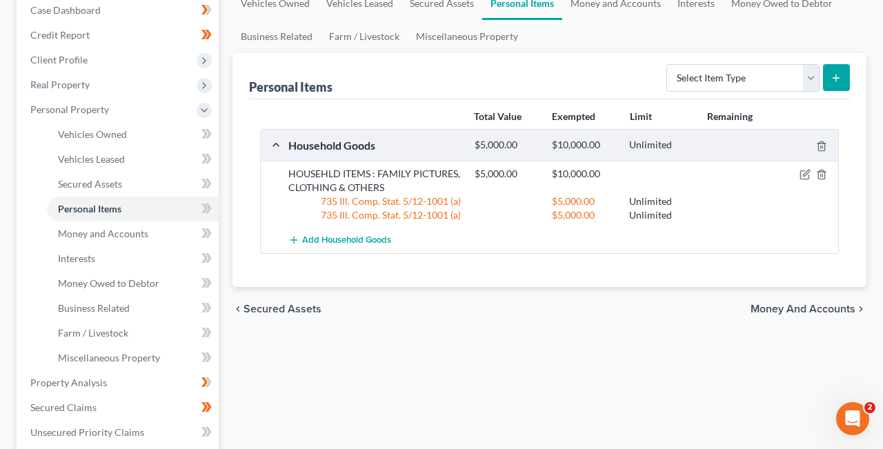
click at [831, 308] on span "Money and Accounts" at bounding box center [802, 308] width 105 height 11
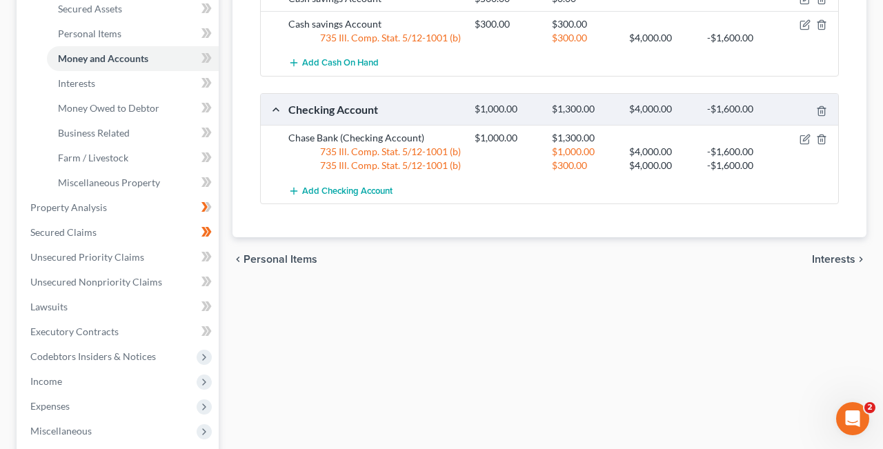
scroll to position [323, 0]
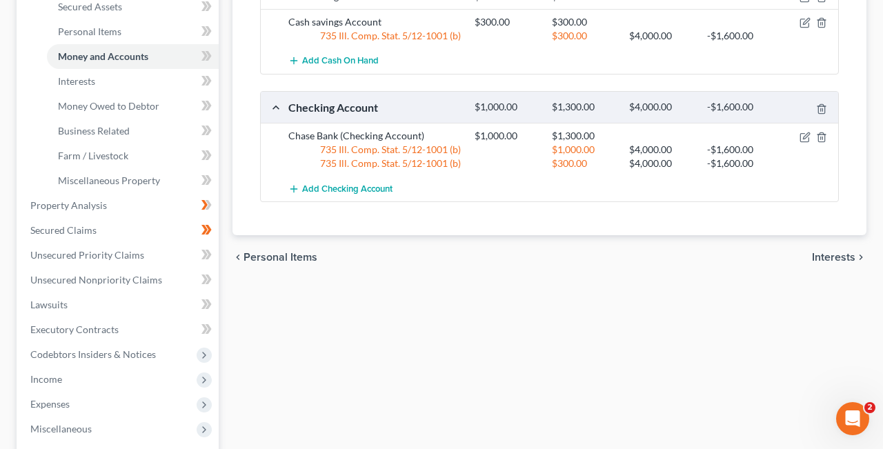
click at [838, 259] on span "Interests" at bounding box center [833, 257] width 43 height 11
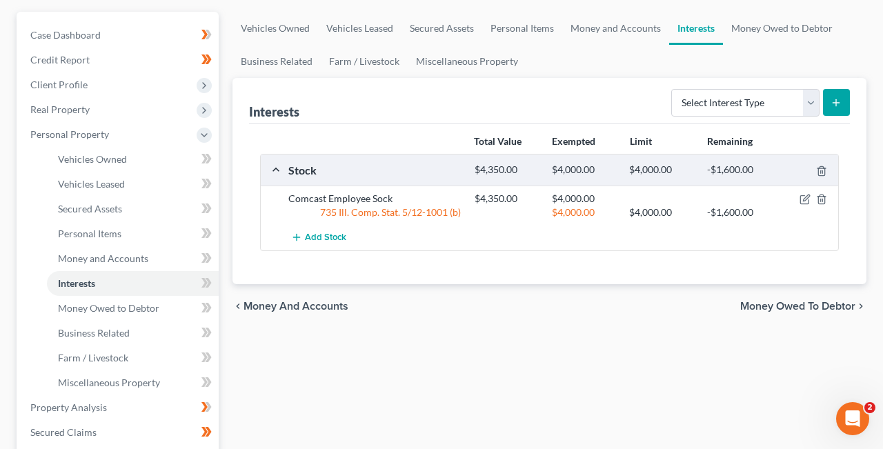
scroll to position [123, 0]
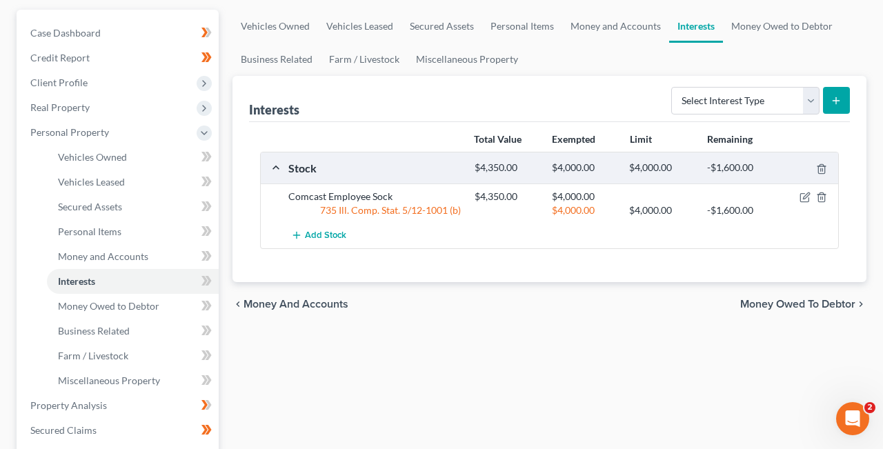
click at [815, 303] on span "Money Owed to Debtor" at bounding box center [797, 304] width 115 height 11
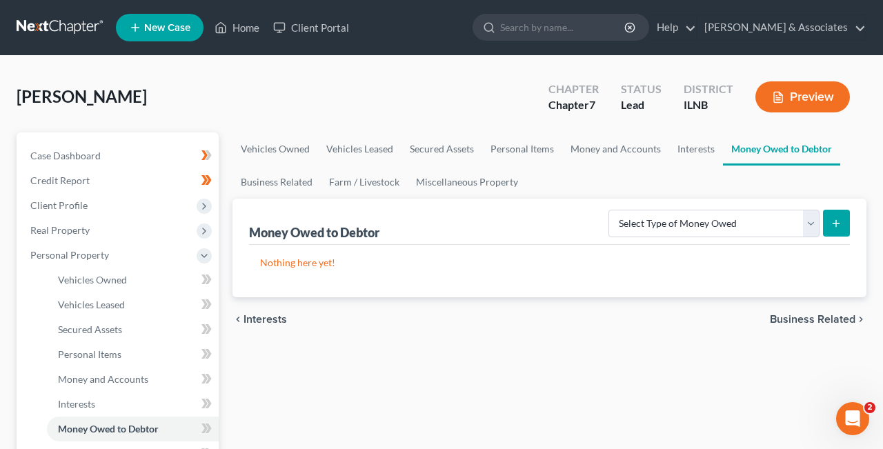
scroll to position [3, 0]
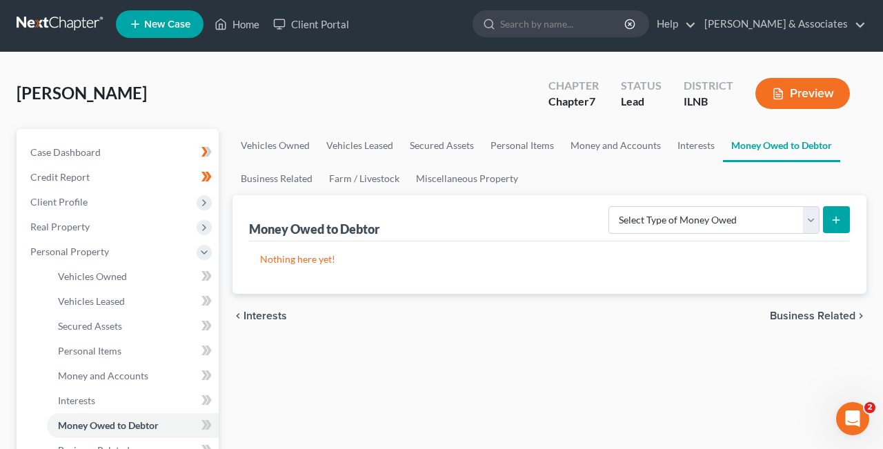
click at [823, 311] on span "Business Related" at bounding box center [811, 315] width 85 height 11
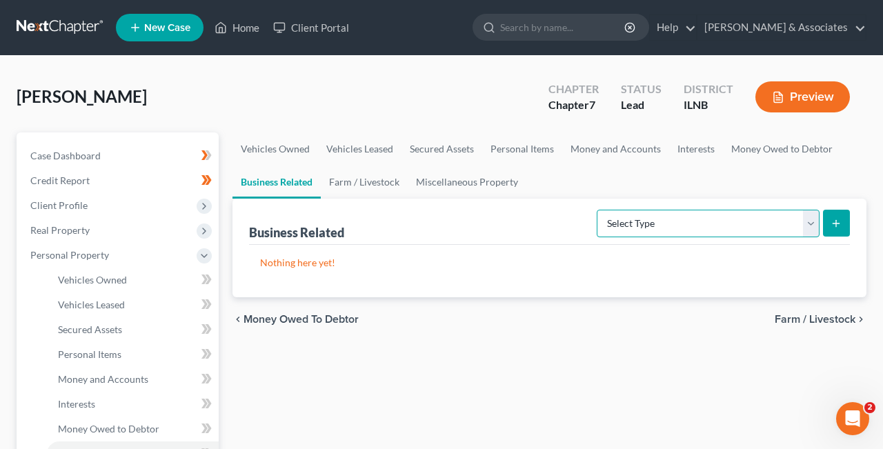
click at [596, 210] on select "Select Type Customer Lists Franchises Inventory Licenses Machinery Office Equip…" at bounding box center [707, 224] width 223 height 28
click at [830, 316] on span "Farm / Livestock" at bounding box center [814, 319] width 81 height 11
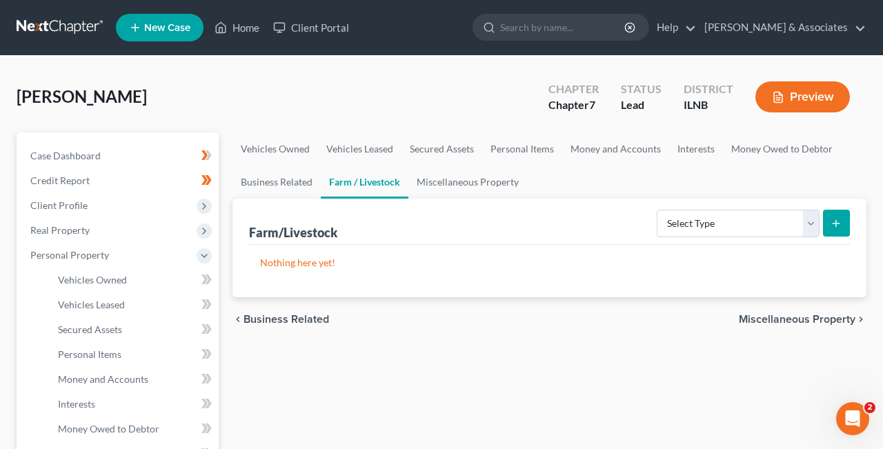
click at [830, 316] on span "Miscellaneous Property" at bounding box center [796, 319] width 117 height 11
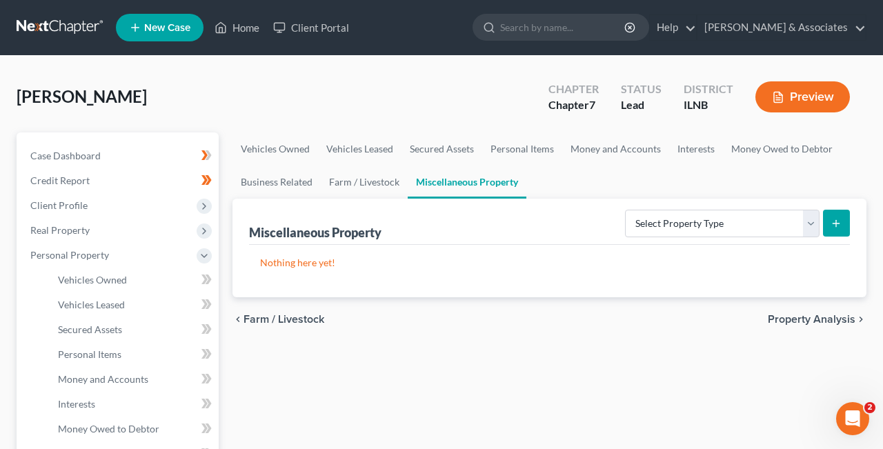
click at [830, 316] on span "Property Analysis" at bounding box center [811, 319] width 88 height 11
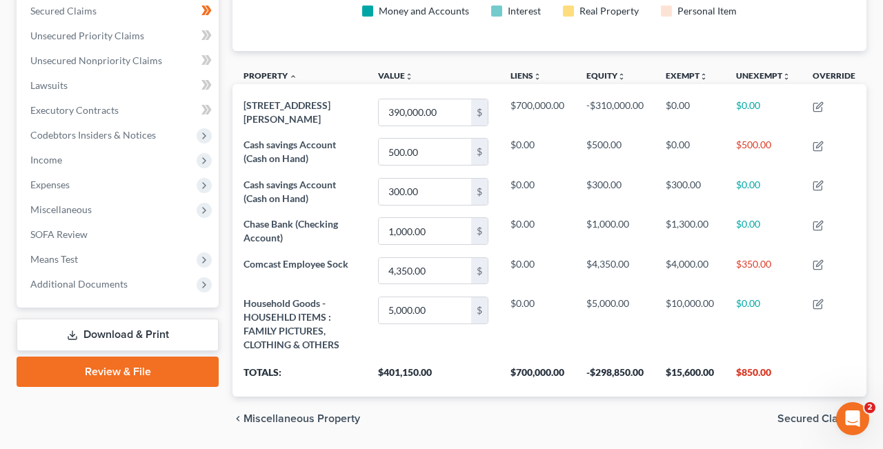
scroll to position [342, 0]
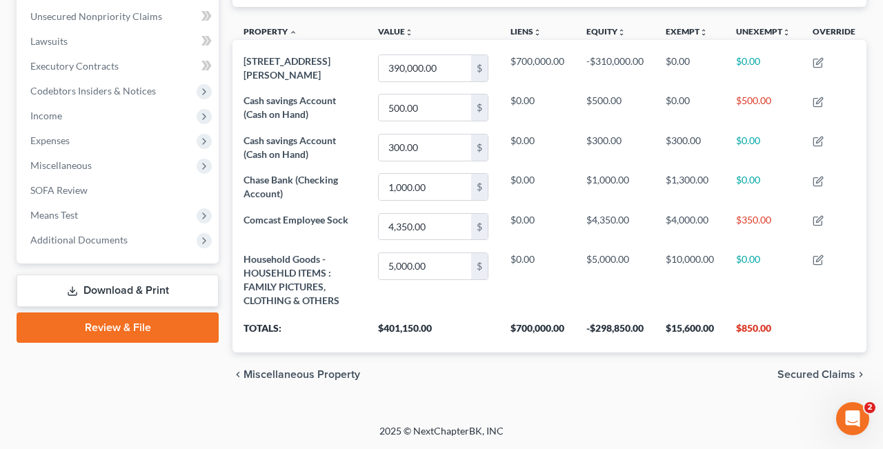
click at [809, 375] on span "Secured Claims" at bounding box center [816, 374] width 78 height 11
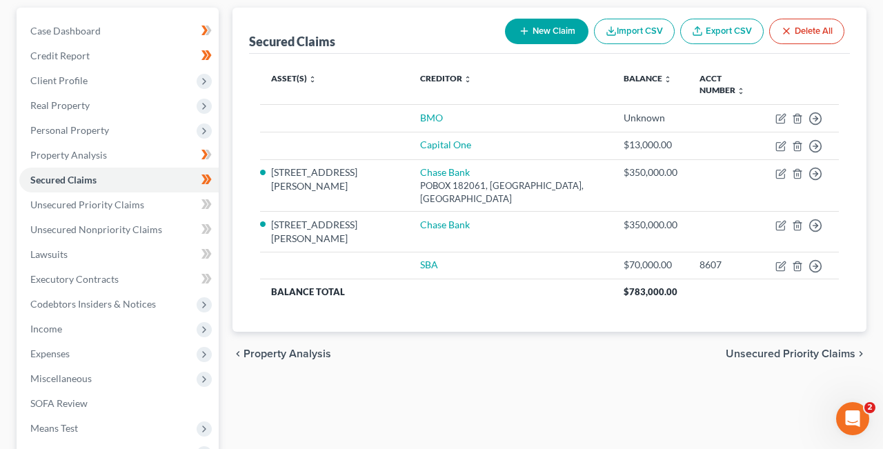
scroll to position [122, 0]
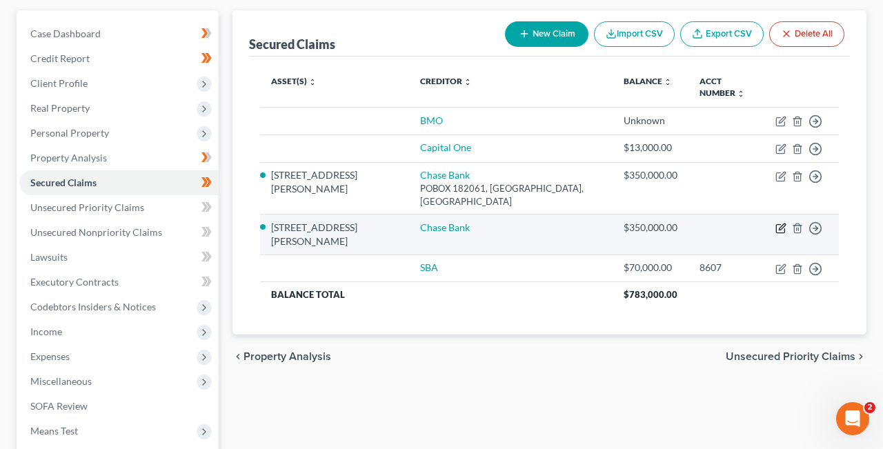
click at [783, 223] on icon "button" at bounding box center [780, 228] width 11 height 11
select select "2"
select select "3"
select select "0"
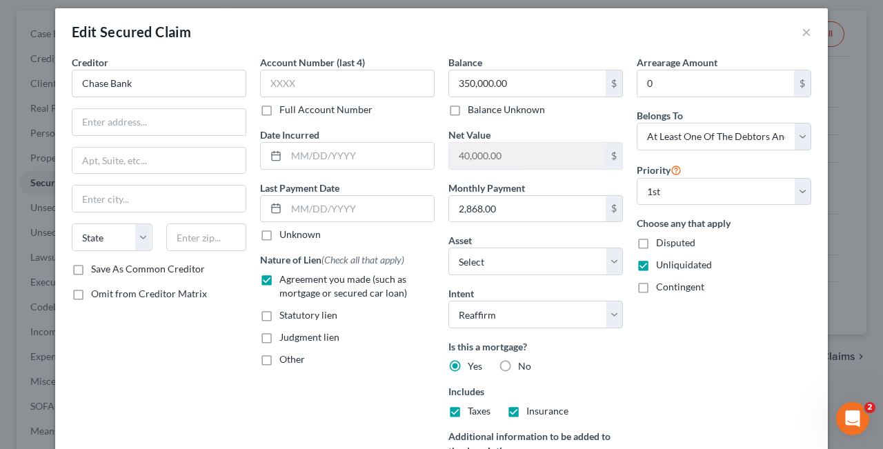
scroll to position [0, 0]
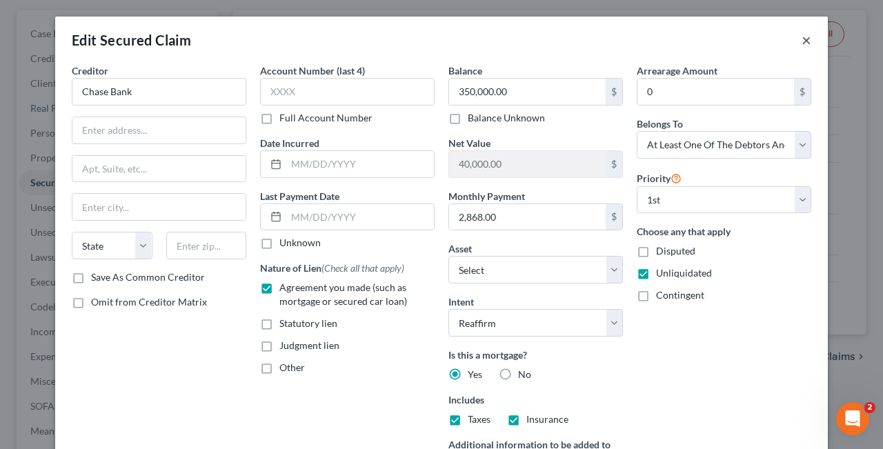
click at [805, 41] on button "×" at bounding box center [806, 40] width 10 height 17
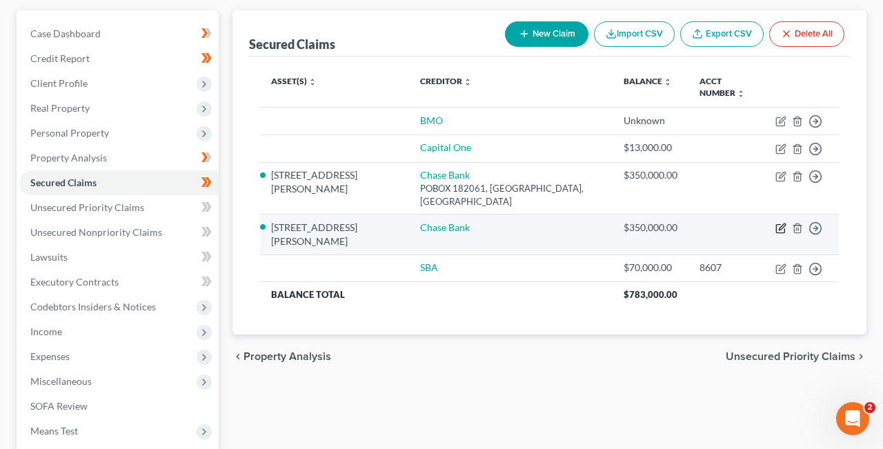
click at [781, 223] on icon "button" at bounding box center [780, 228] width 11 height 11
select select "5"
select select "2"
select select "3"
select select "0"
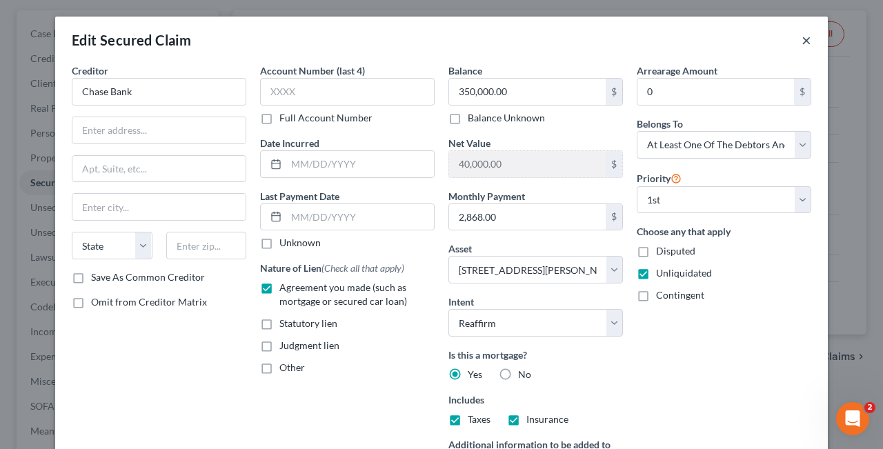
click at [807, 39] on button "×" at bounding box center [806, 40] width 10 height 17
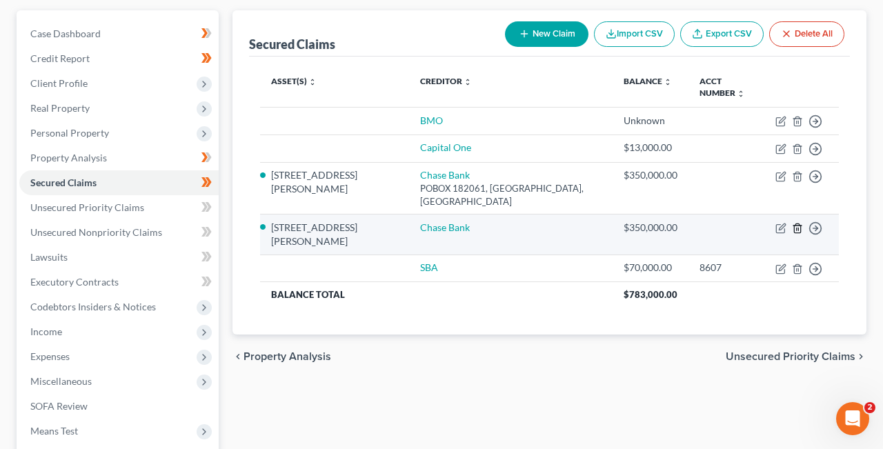
click at [800, 224] on icon "button" at bounding box center [797, 228] width 6 height 9
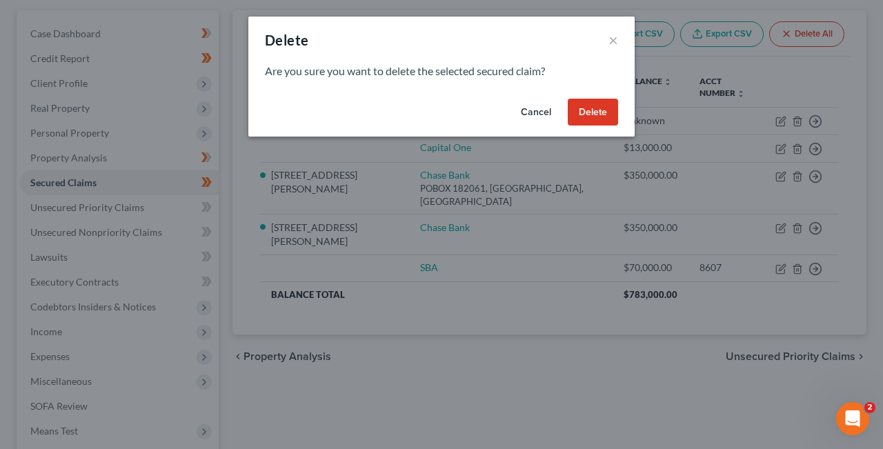
click at [602, 110] on button "Delete" at bounding box center [592, 113] width 50 height 28
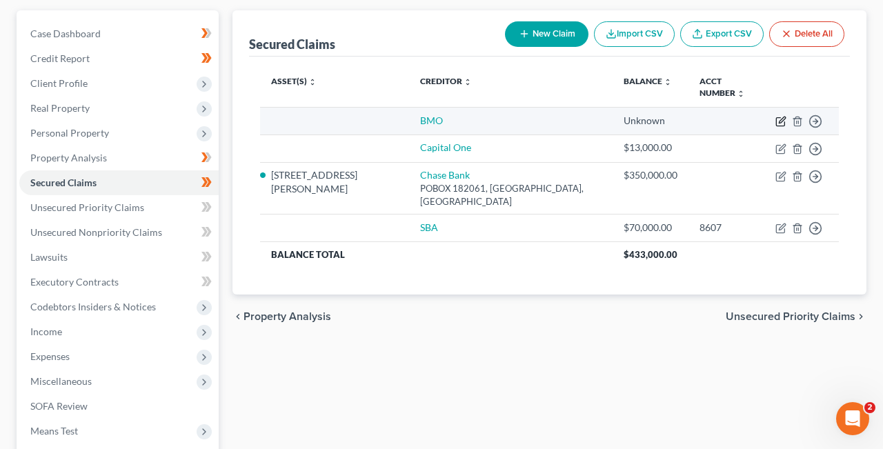
click at [781, 116] on icon "button" at bounding box center [780, 121] width 11 height 11
select select "0"
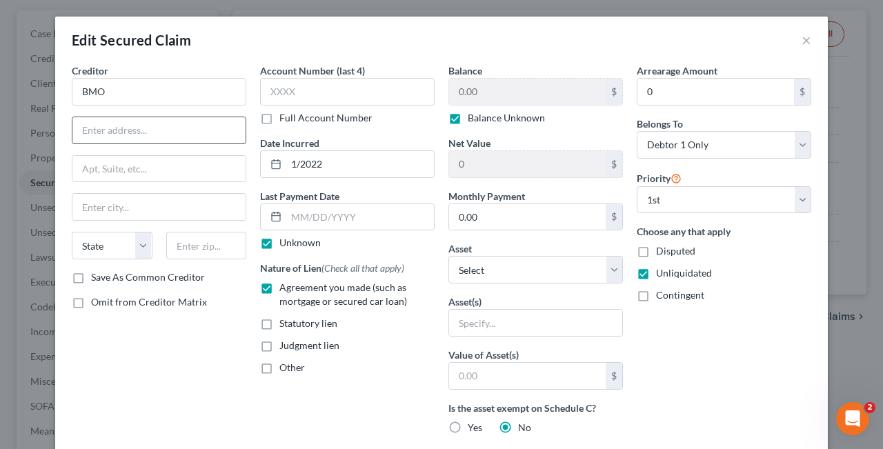
click at [172, 134] on input "text" at bounding box center [158, 130] width 173 height 26
type input "POBOIX 94033"
click at [118, 211] on input "text" at bounding box center [158, 207] width 173 height 26
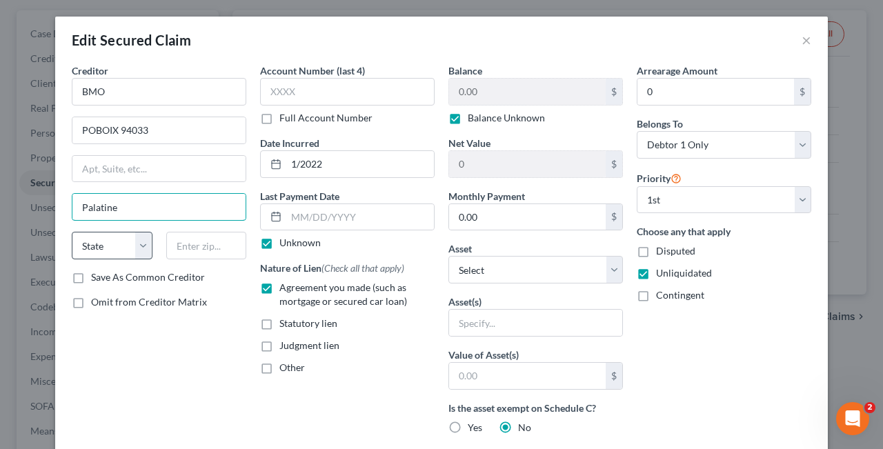
type input "Palatine"
click at [72, 232] on select "State [US_STATE] AK AR AZ CA CO CT DE DC [GEOGRAPHIC_DATA] [GEOGRAPHIC_DATA] GU…" at bounding box center [112, 246] width 81 height 28
select select "14"
click option "IL" at bounding box center [0, 0] width 0 height 0
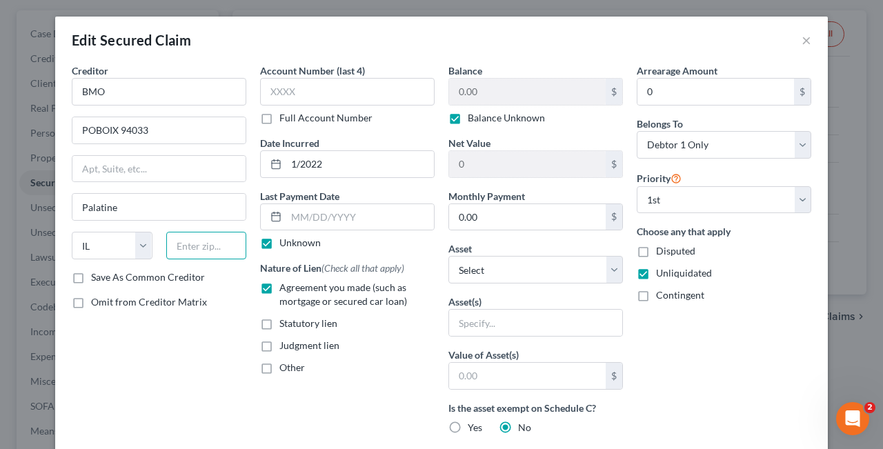
click at [198, 250] on input "text" at bounding box center [206, 246] width 81 height 28
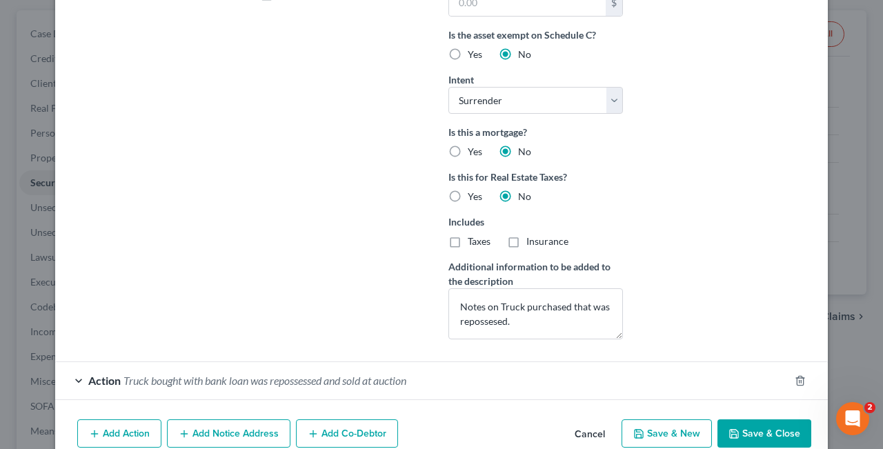
scroll to position [439, 0]
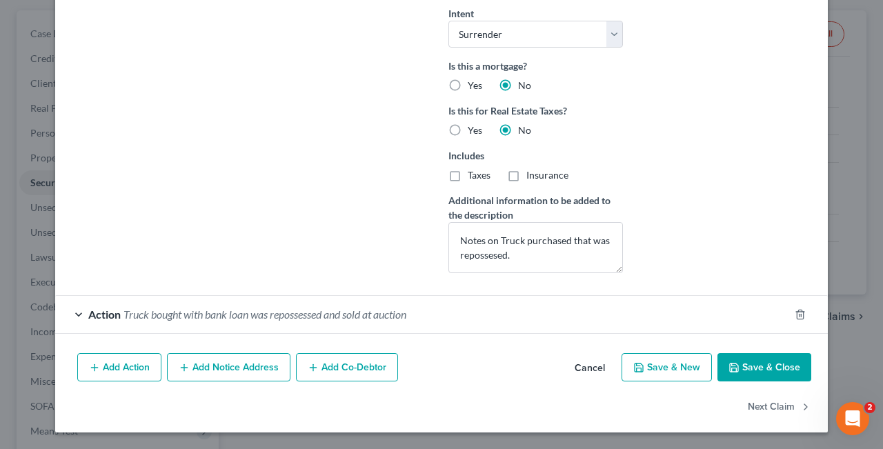
type input "60094"
click at [755, 366] on button "Save & Close" at bounding box center [764, 367] width 94 height 29
